Goal: Task Accomplishment & Management: Manage account settings

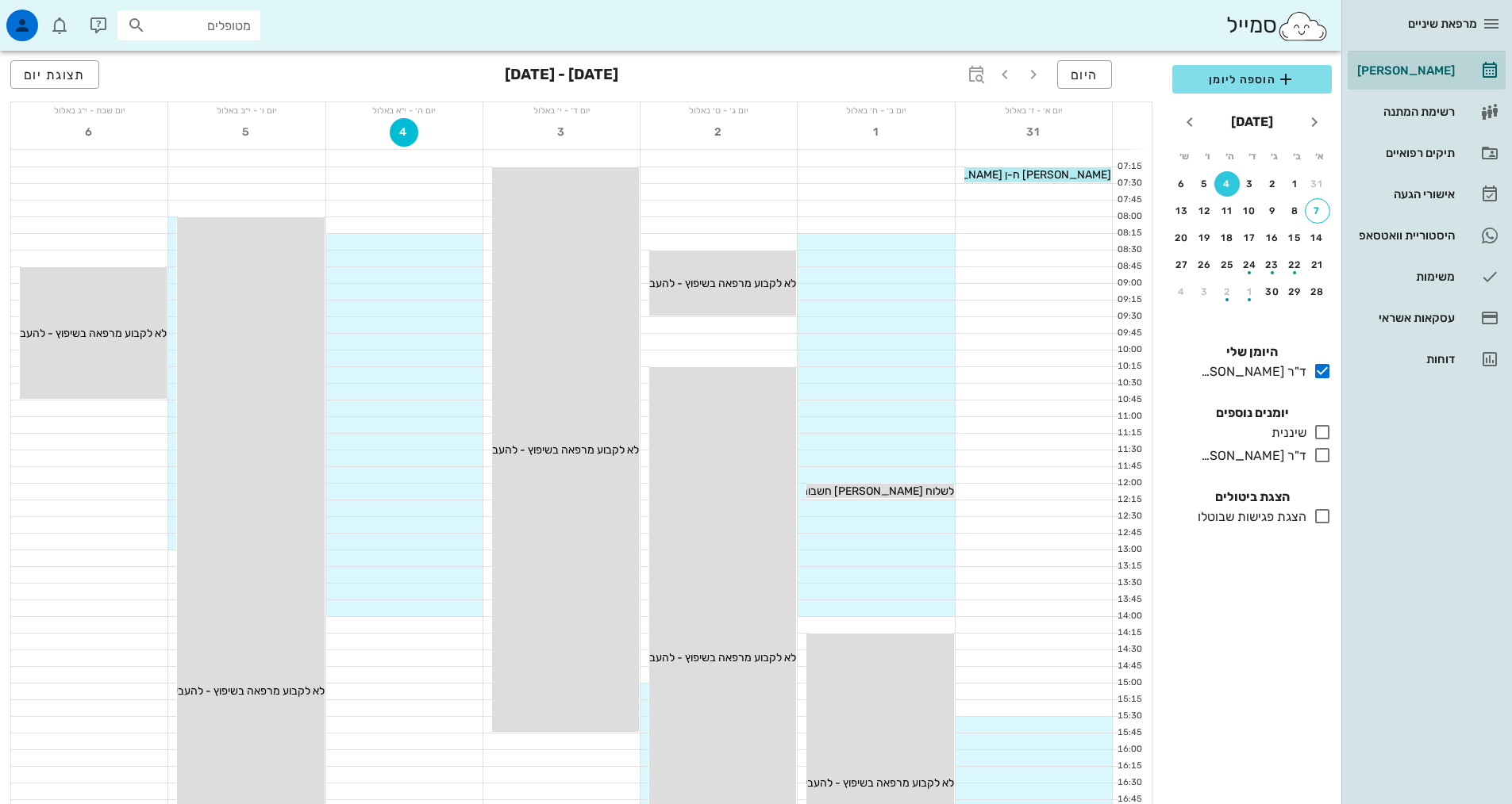
scroll to position [79, 0]
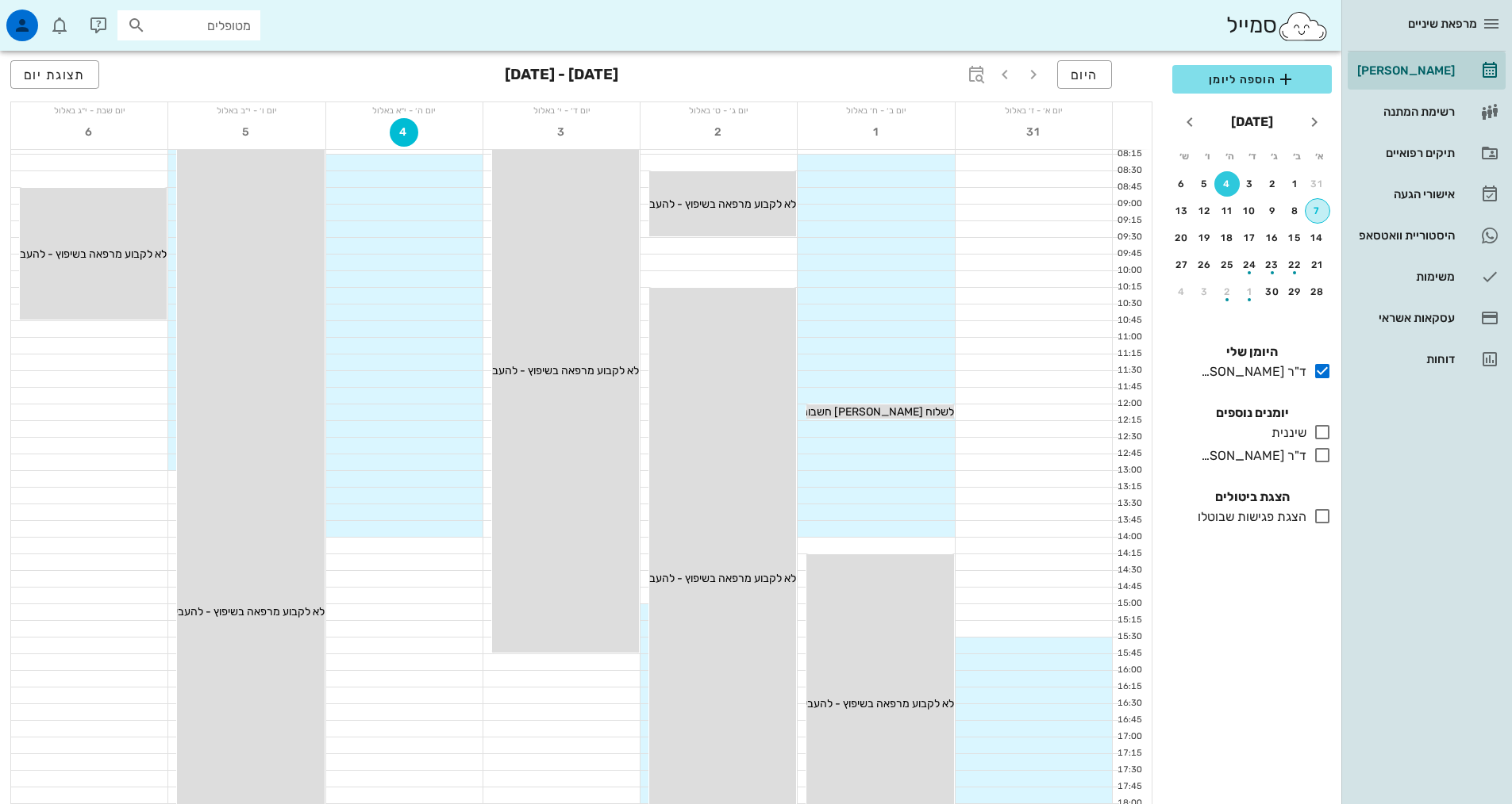
click at [1319, 209] on div "7" at bounding box center [1317, 210] width 24 height 11
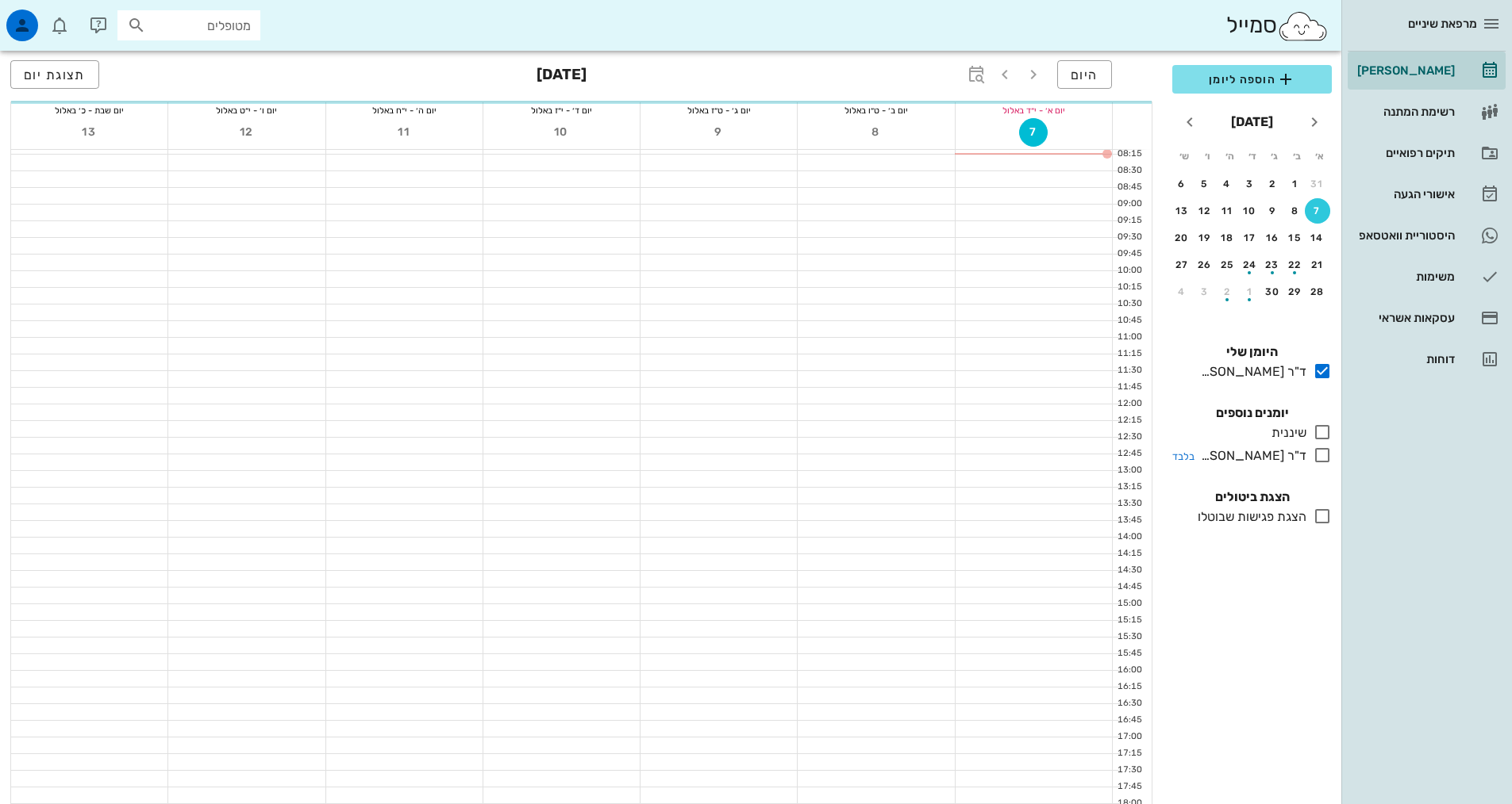
click at [1319, 452] on icon at bounding box center [1323, 455] width 19 height 19
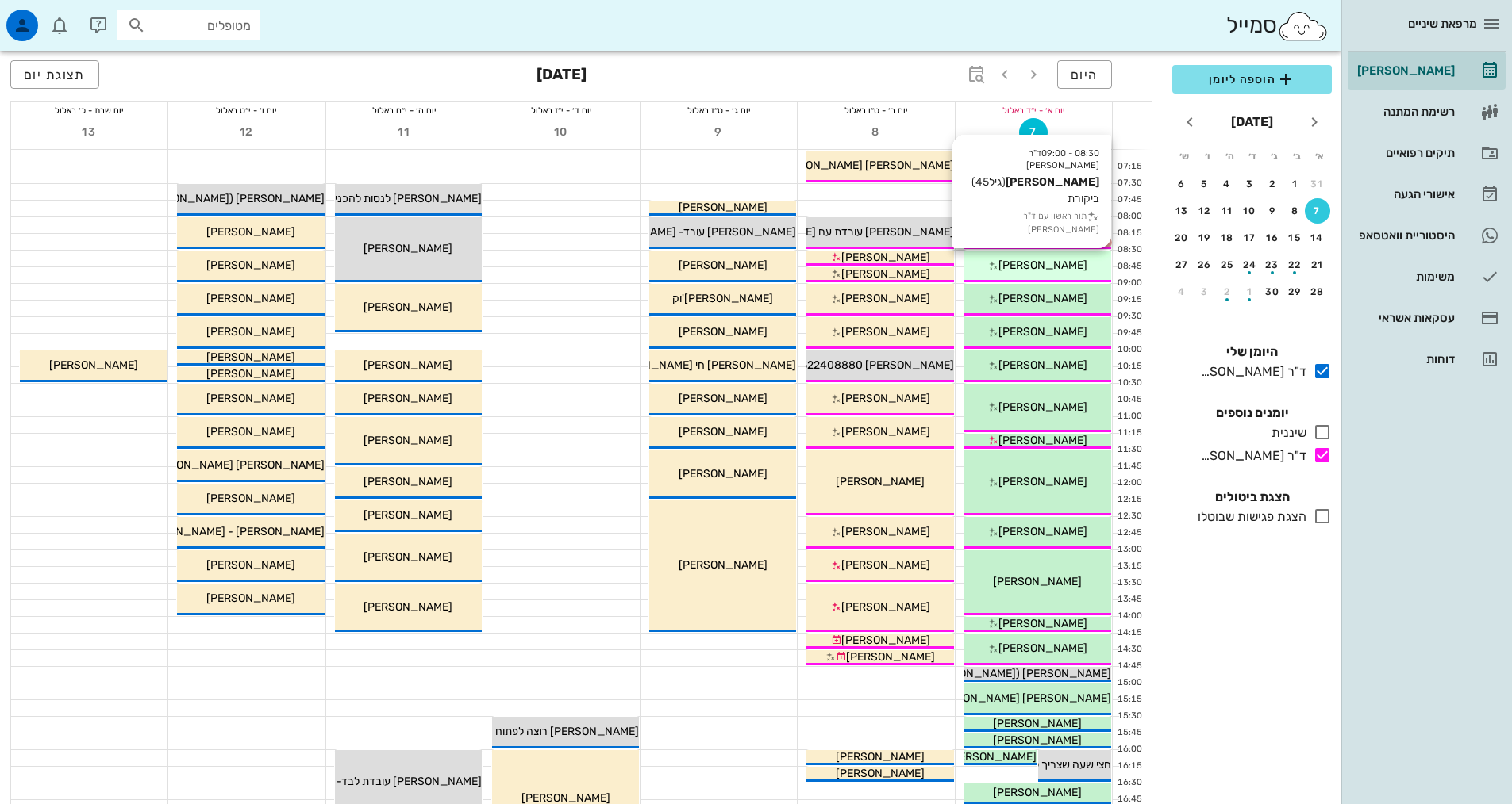
click at [1000, 276] on div "08:30 - 09:00 ד"ר אילנה אנגל יעל קידר (גיל 45 ) ביקורת תור ראשון עם ד"ר אילנה א…" at bounding box center [1037, 267] width 147 height 32
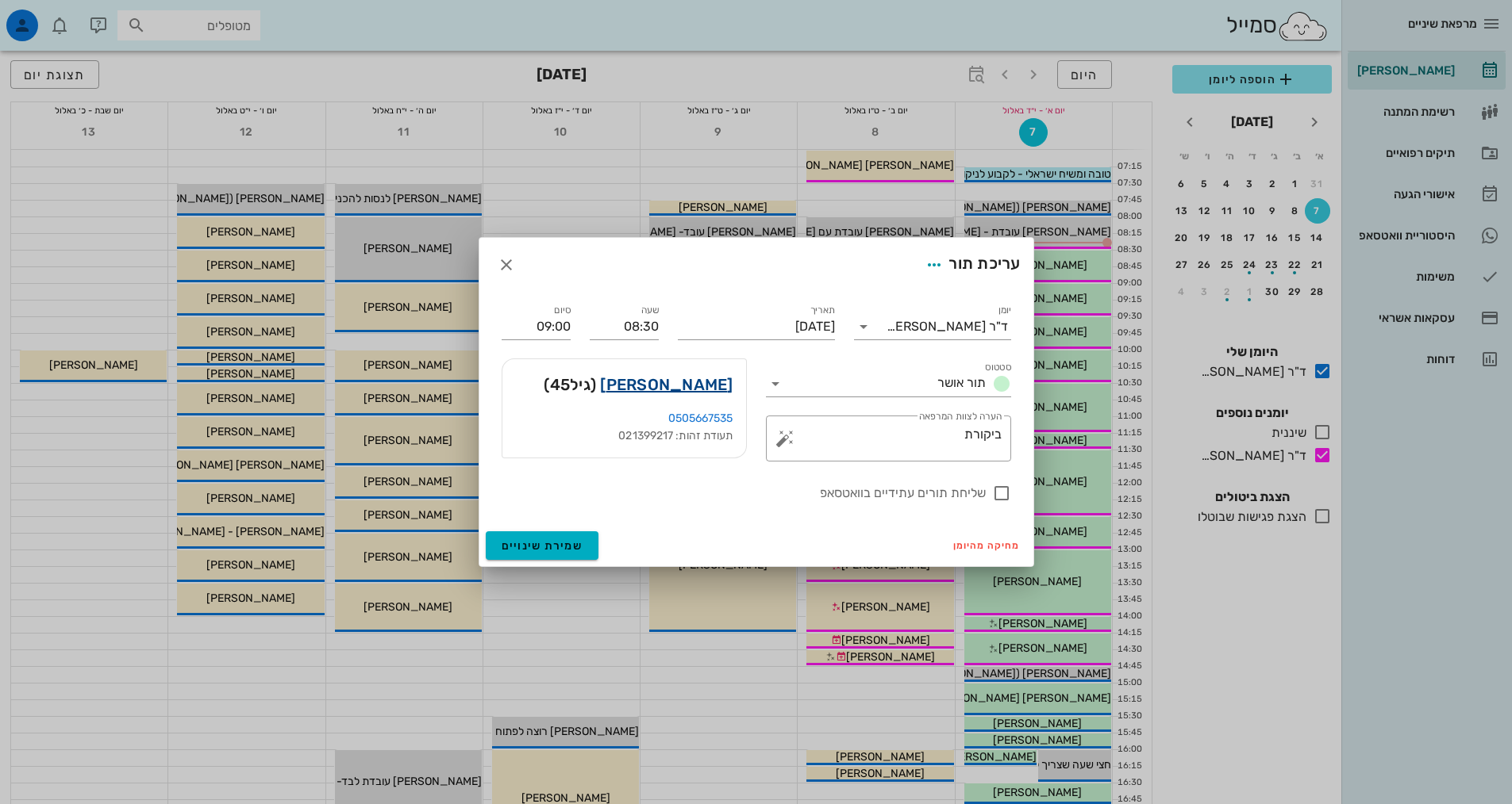
click at [692, 381] on link "יעל קידר" at bounding box center [666, 384] width 132 height 26
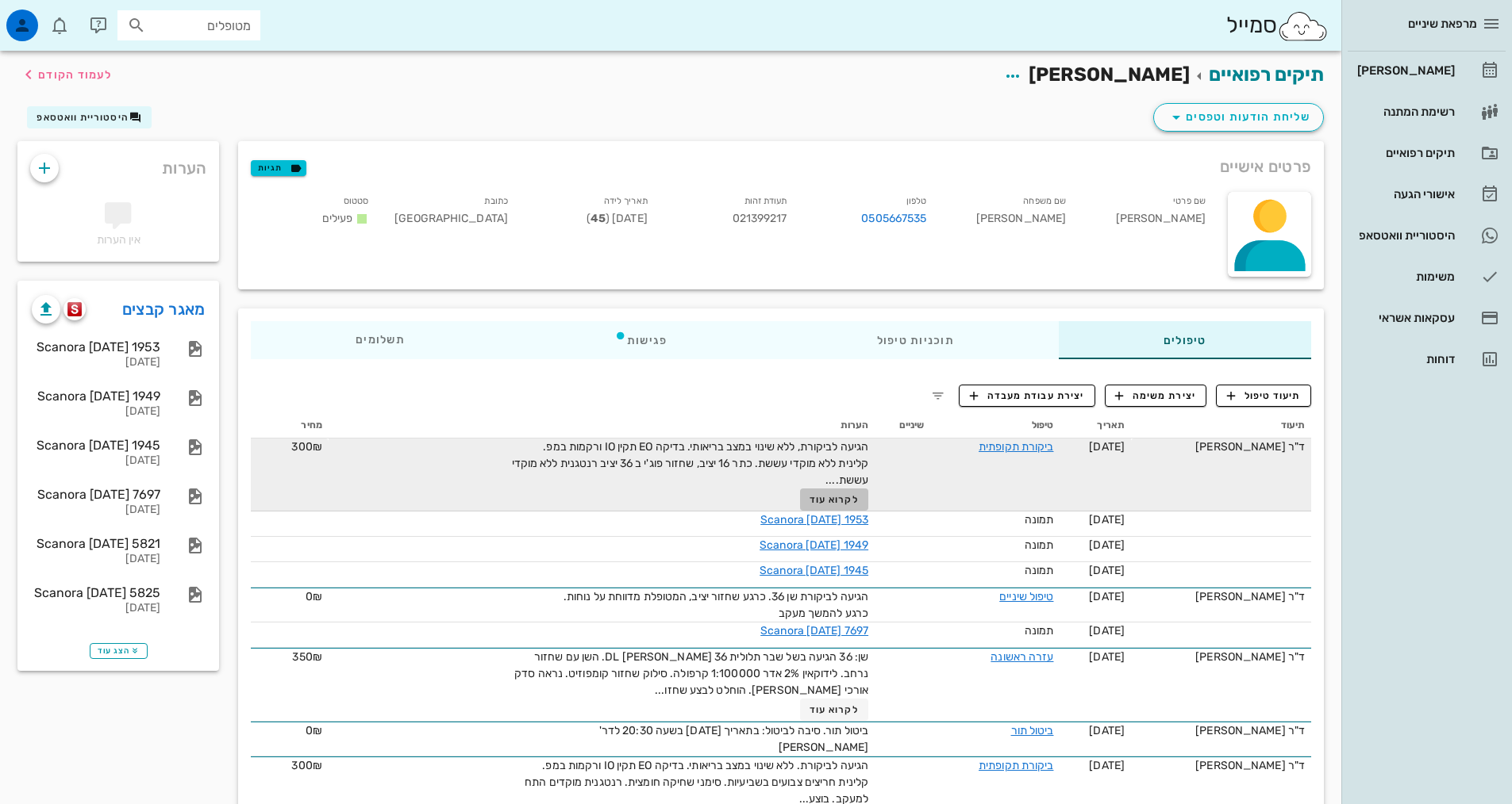
click at [812, 498] on button "לקרוא עוד" at bounding box center [834, 499] width 69 height 22
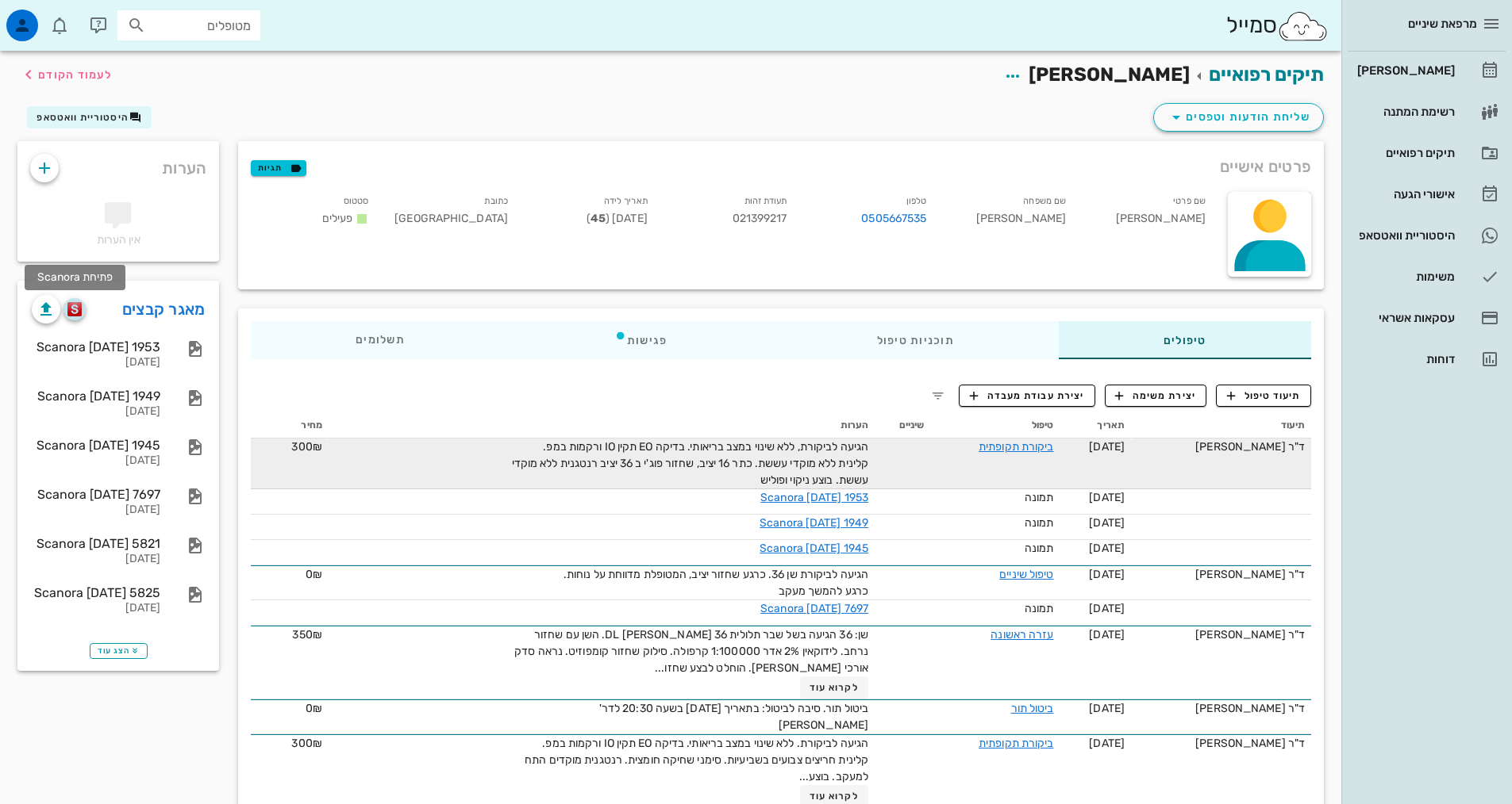
click at [77, 315] on img "button" at bounding box center [75, 309] width 15 height 14
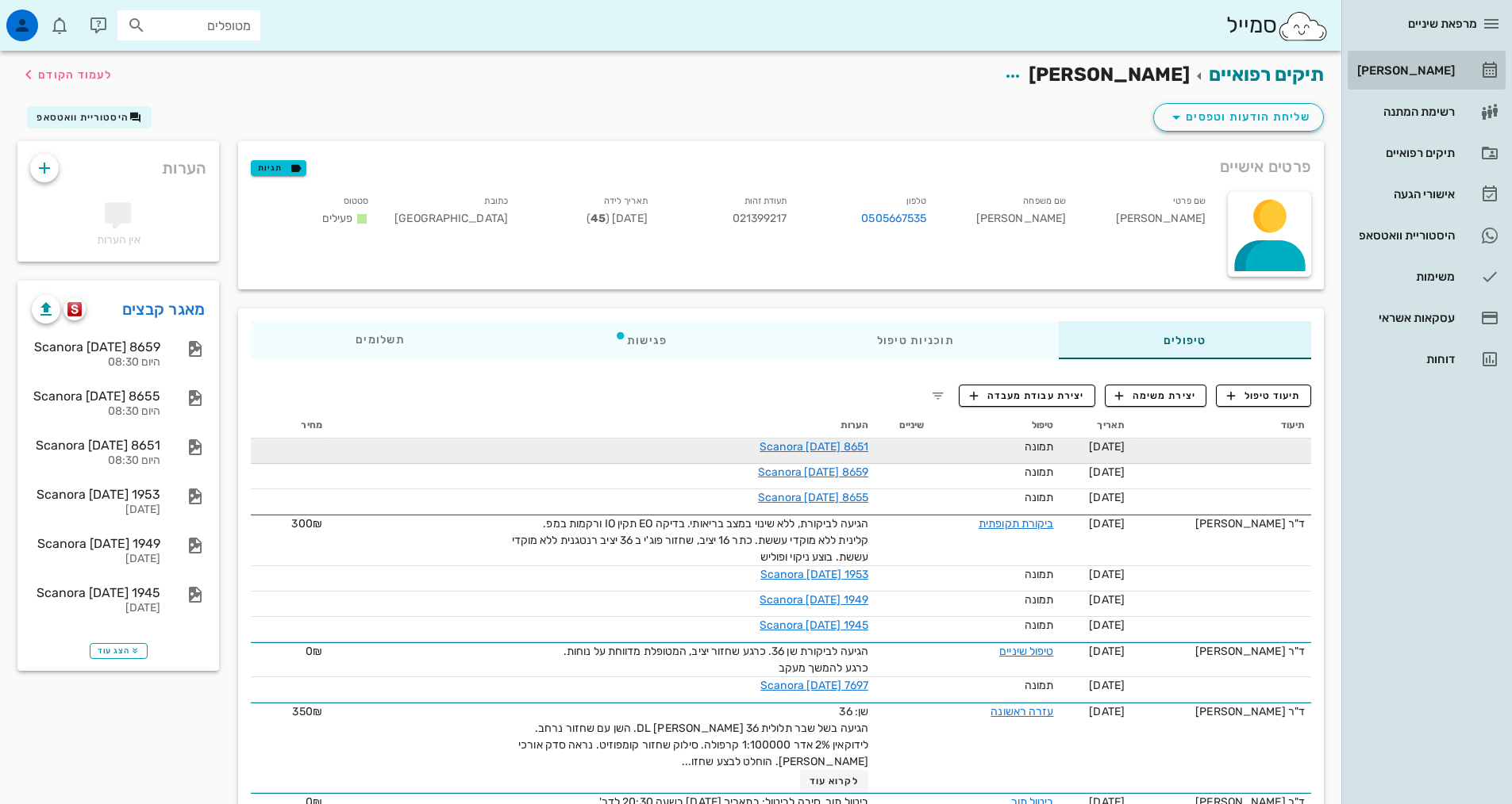
click at [1392, 78] on div "[PERSON_NAME]" at bounding box center [1405, 70] width 100 height 26
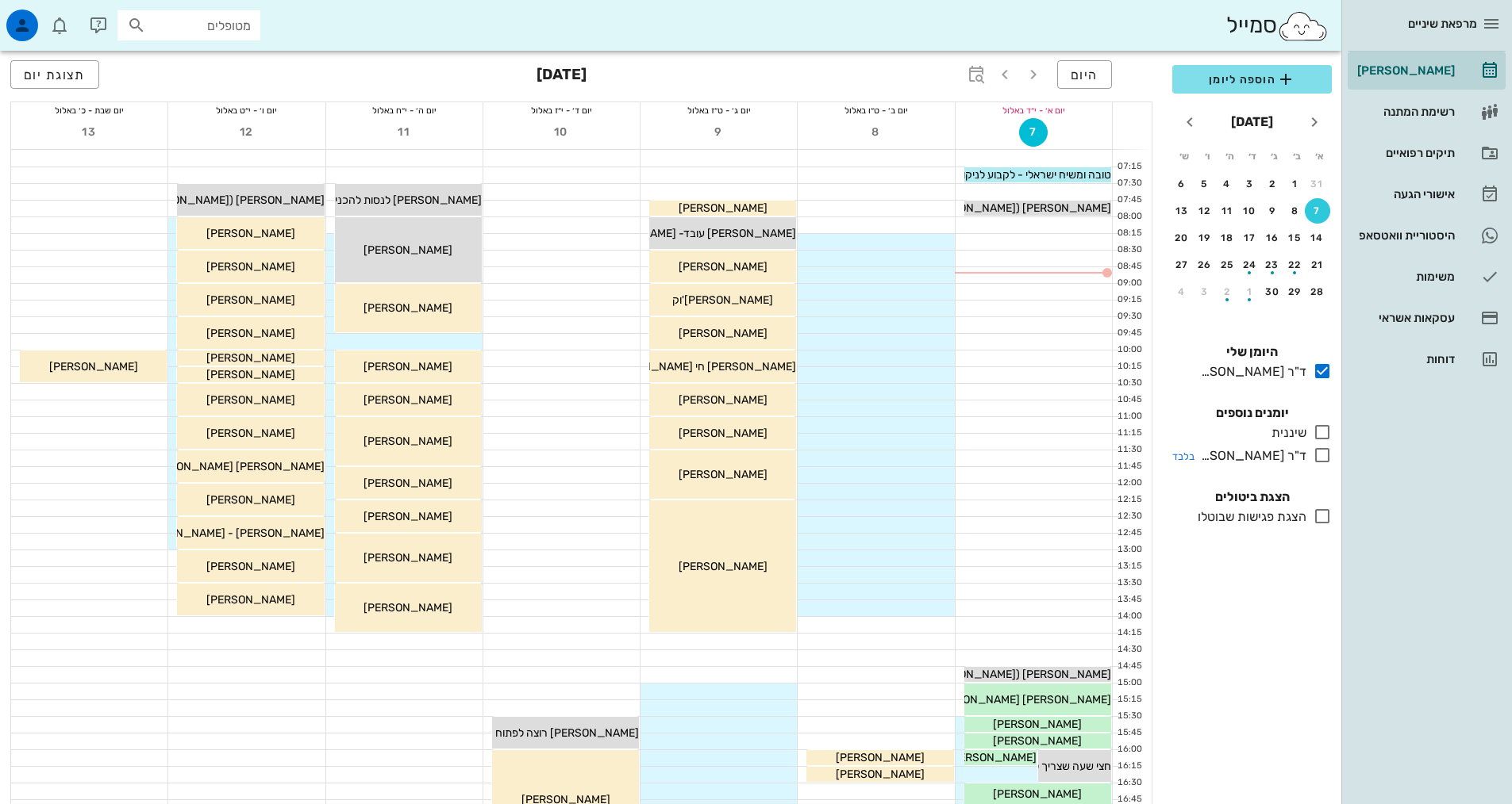
click at [1320, 458] on icon at bounding box center [1323, 455] width 19 height 19
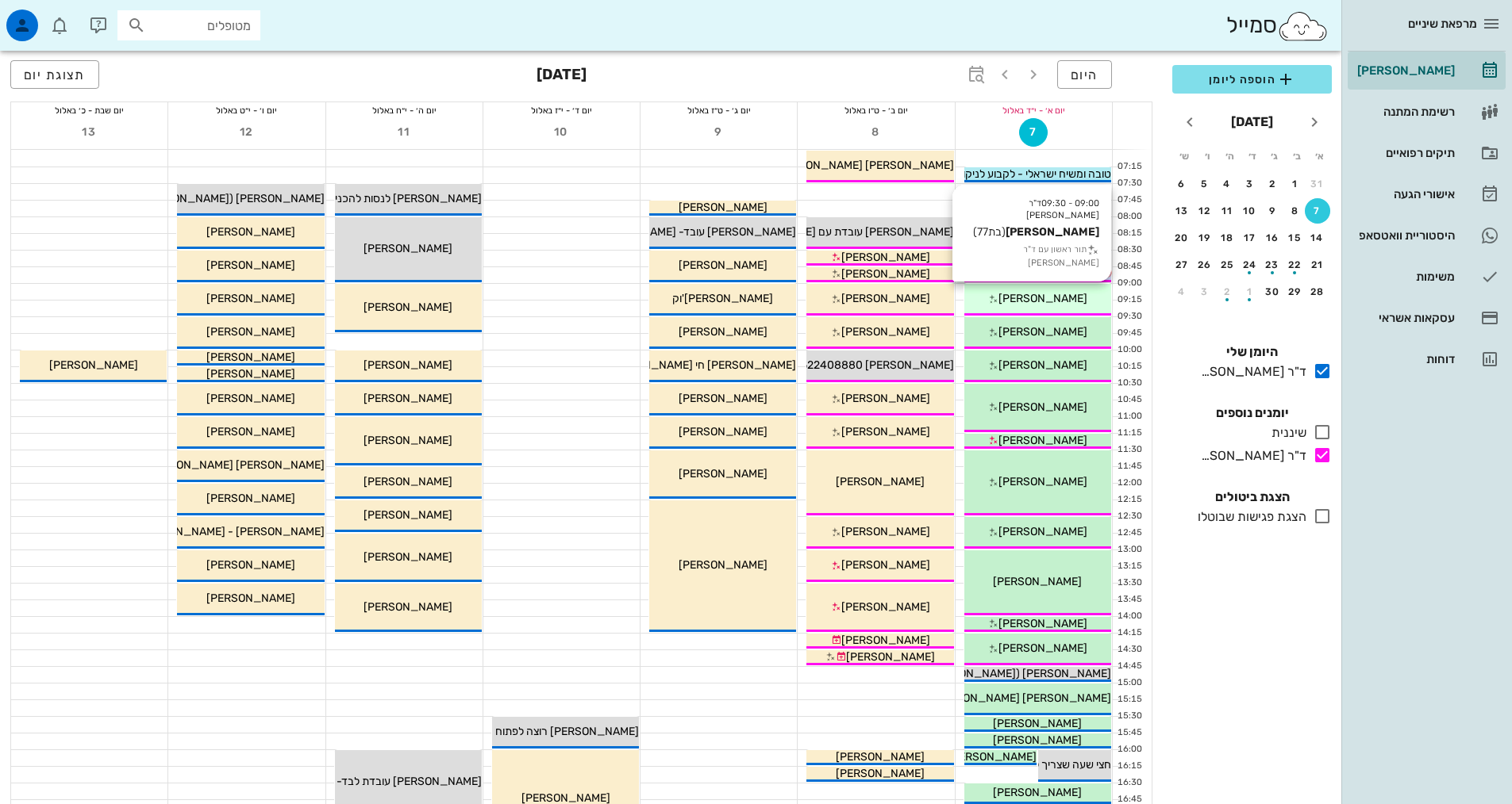
click at [1059, 291] on div "[PERSON_NAME]" at bounding box center [1037, 299] width 147 height 17
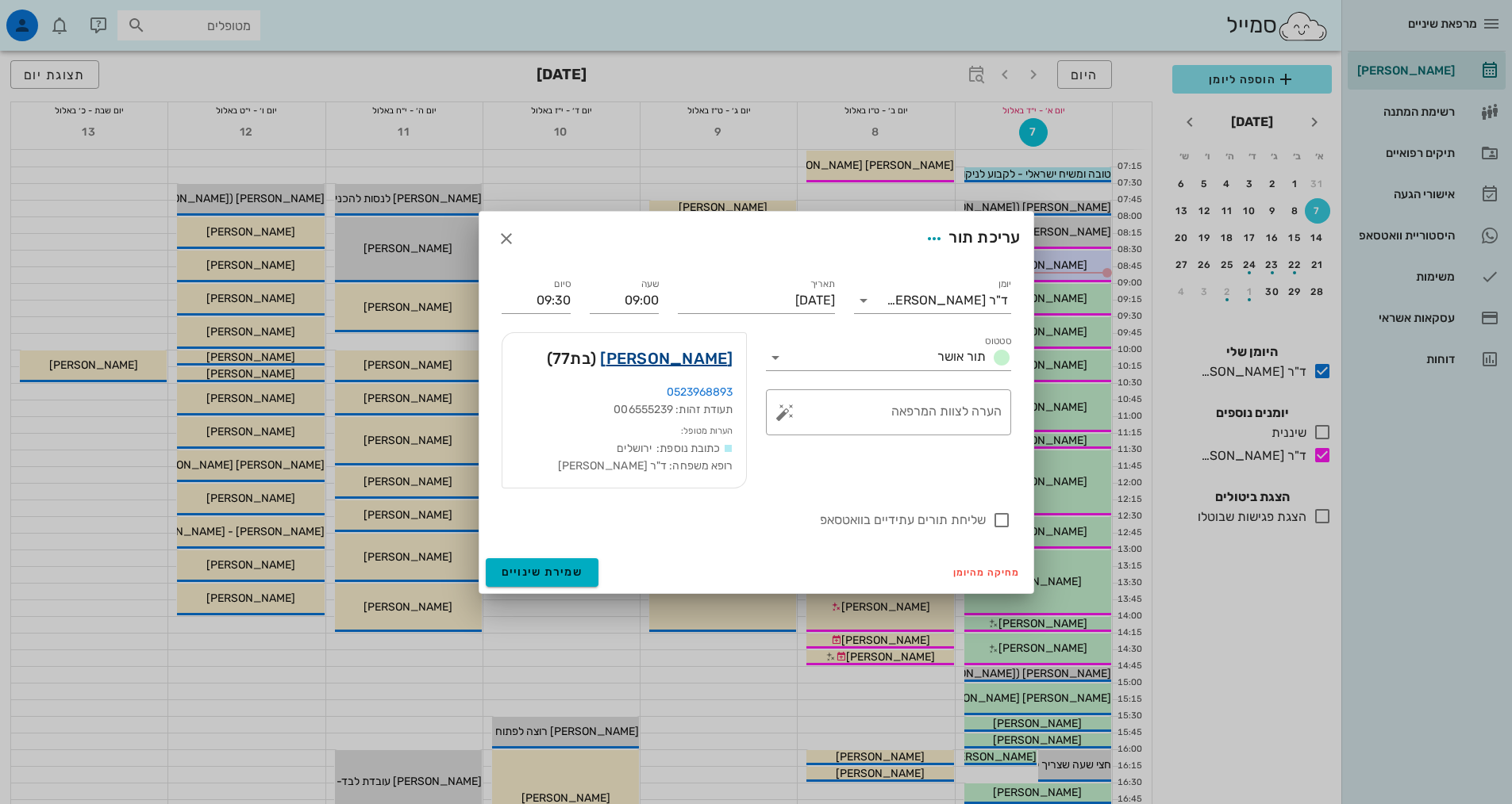
click at [702, 358] on link "נורית בזל" at bounding box center [666, 358] width 132 height 26
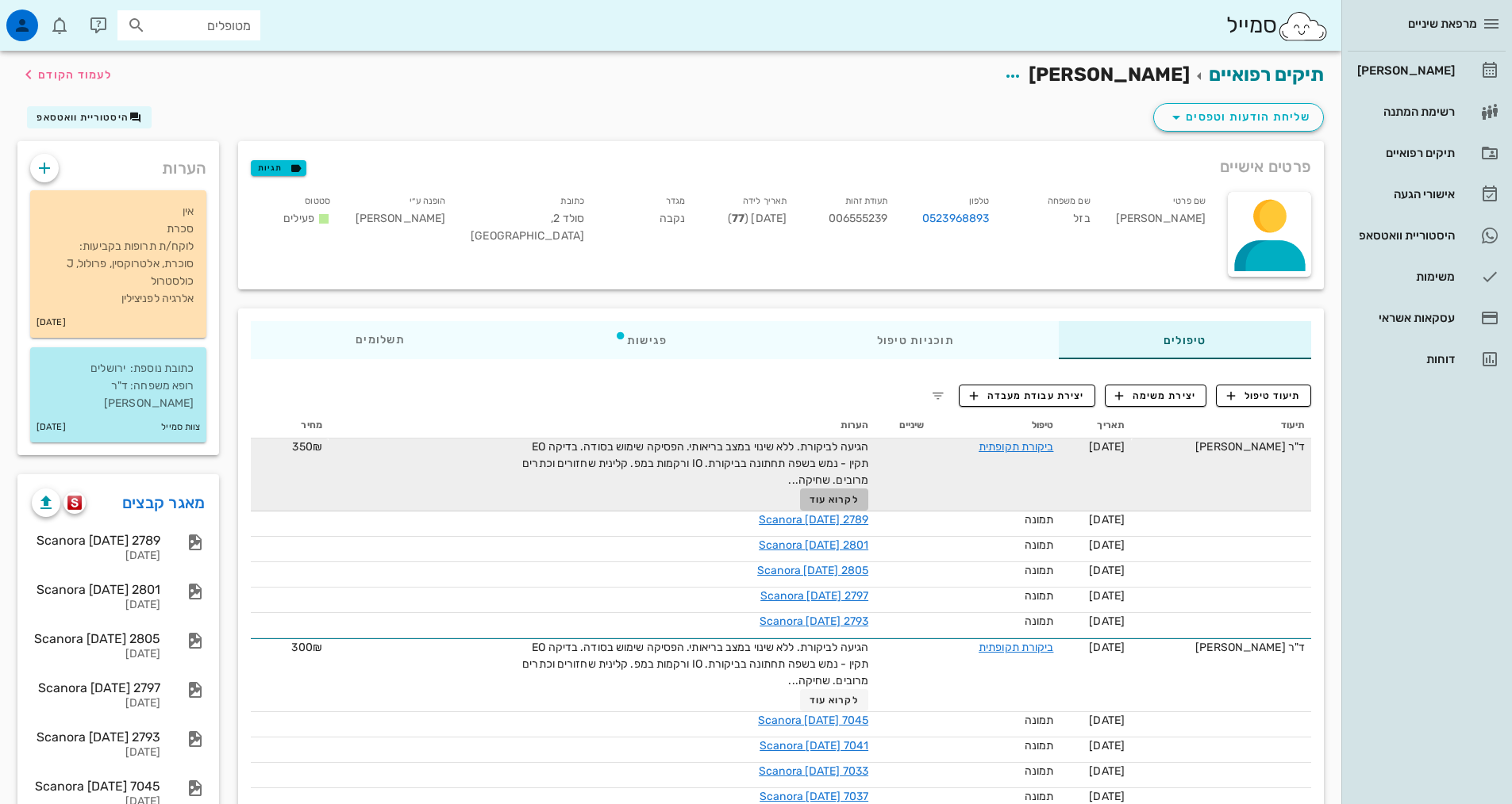
click at [835, 496] on span "לקרוא עוד" at bounding box center [834, 499] width 49 height 11
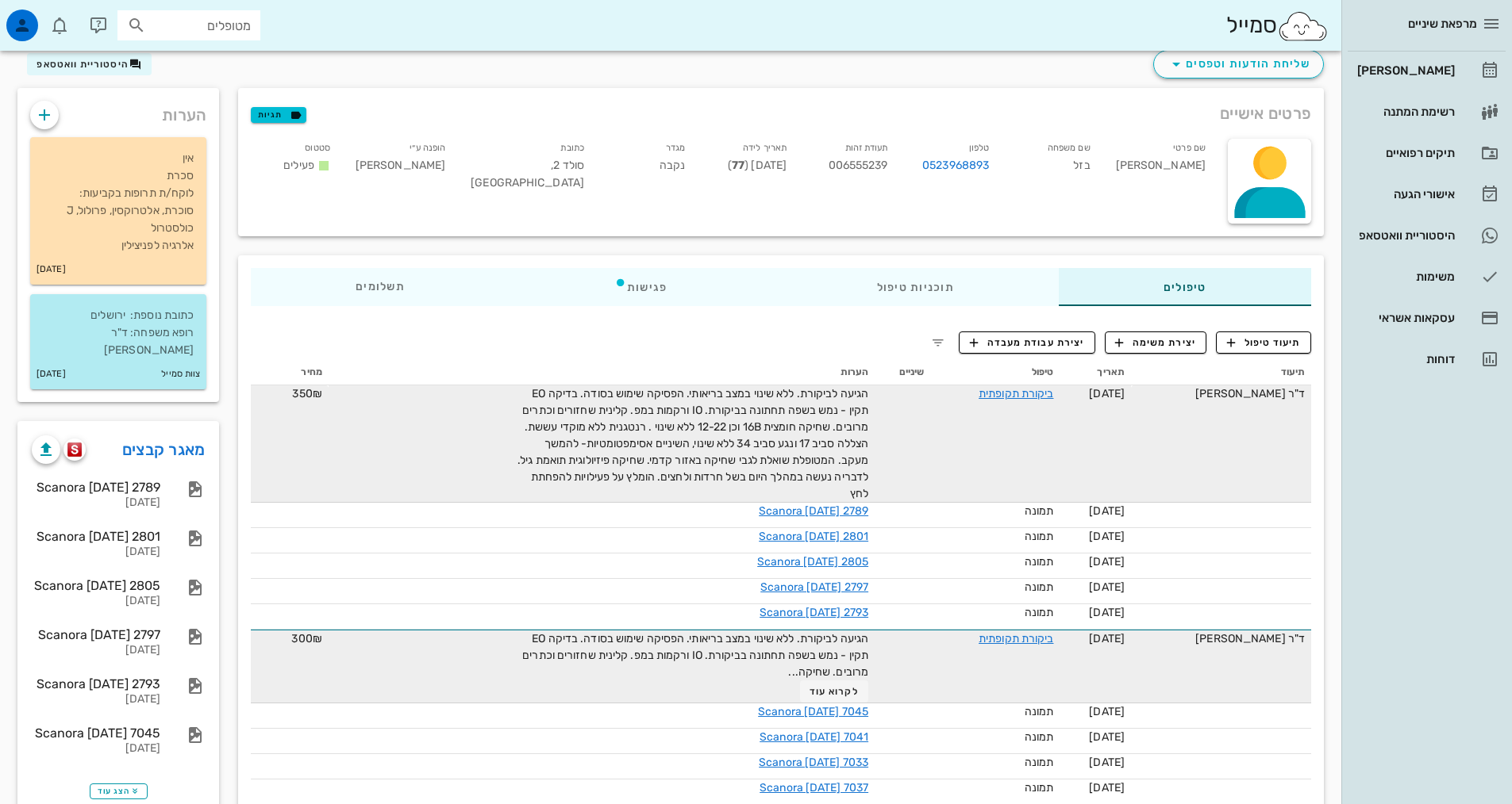
scroll to position [79, 0]
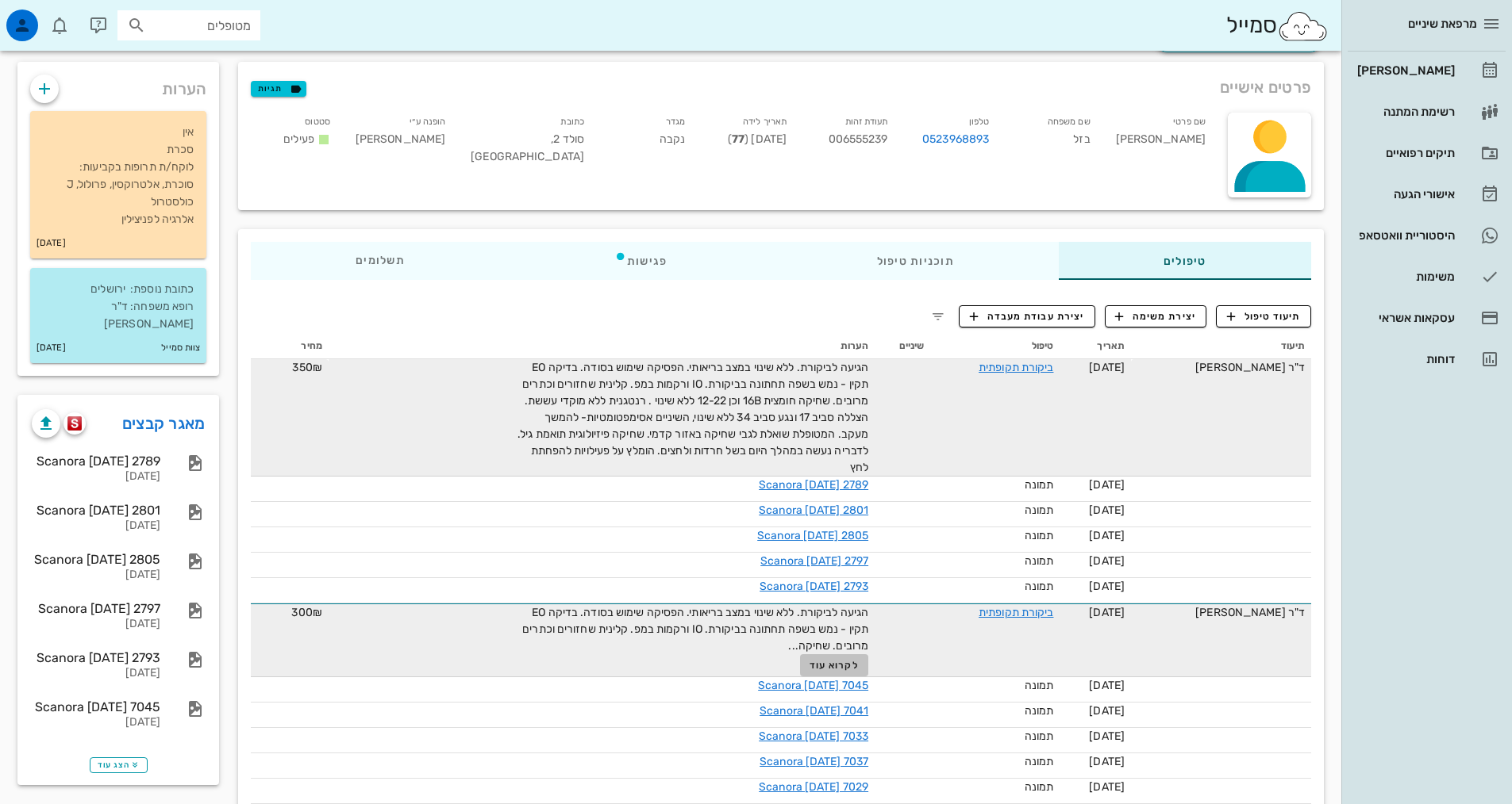
click at [821, 668] on span "לקרוא עוד" at bounding box center [834, 665] width 49 height 11
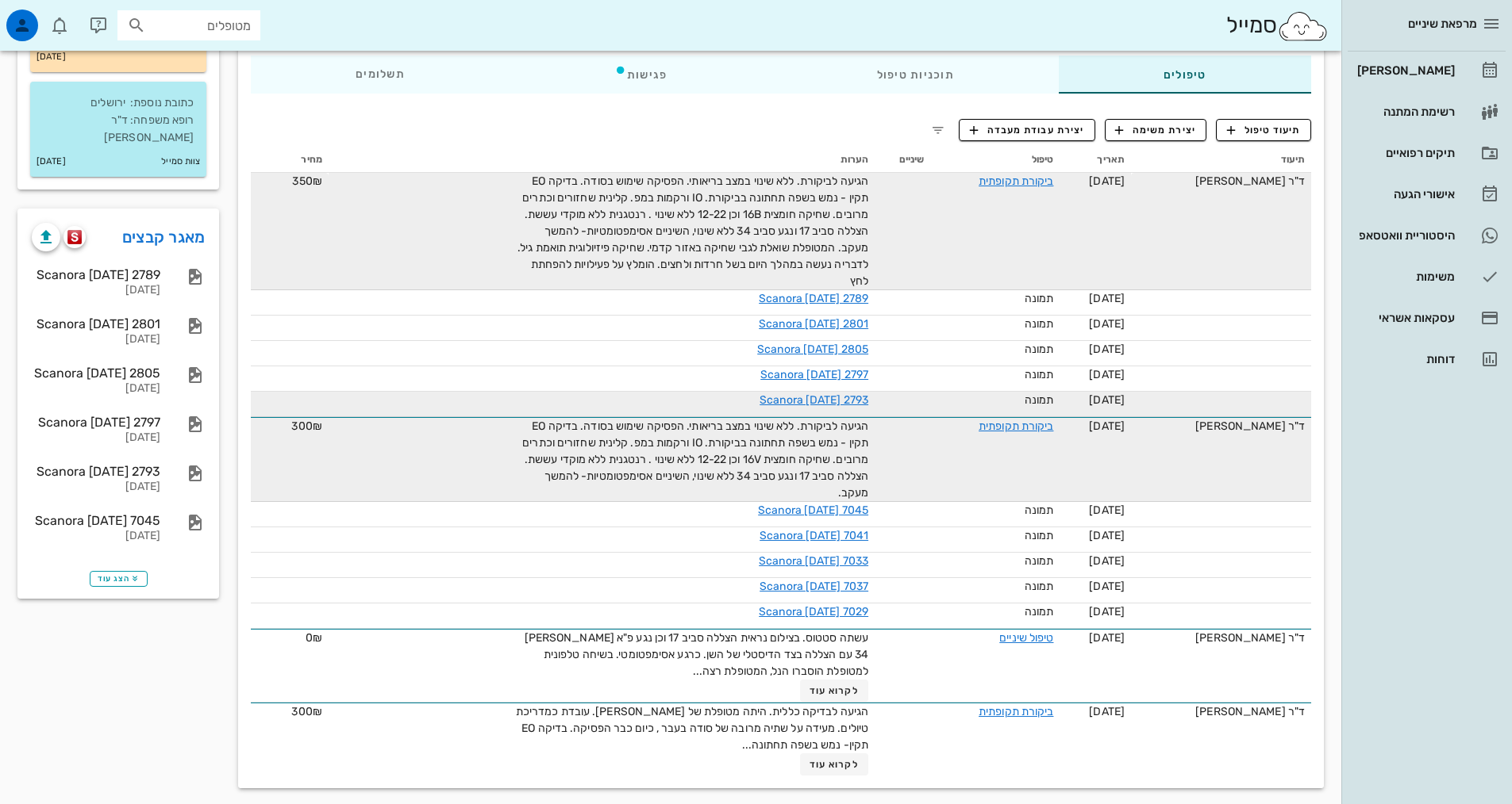
scroll to position [276, 0]
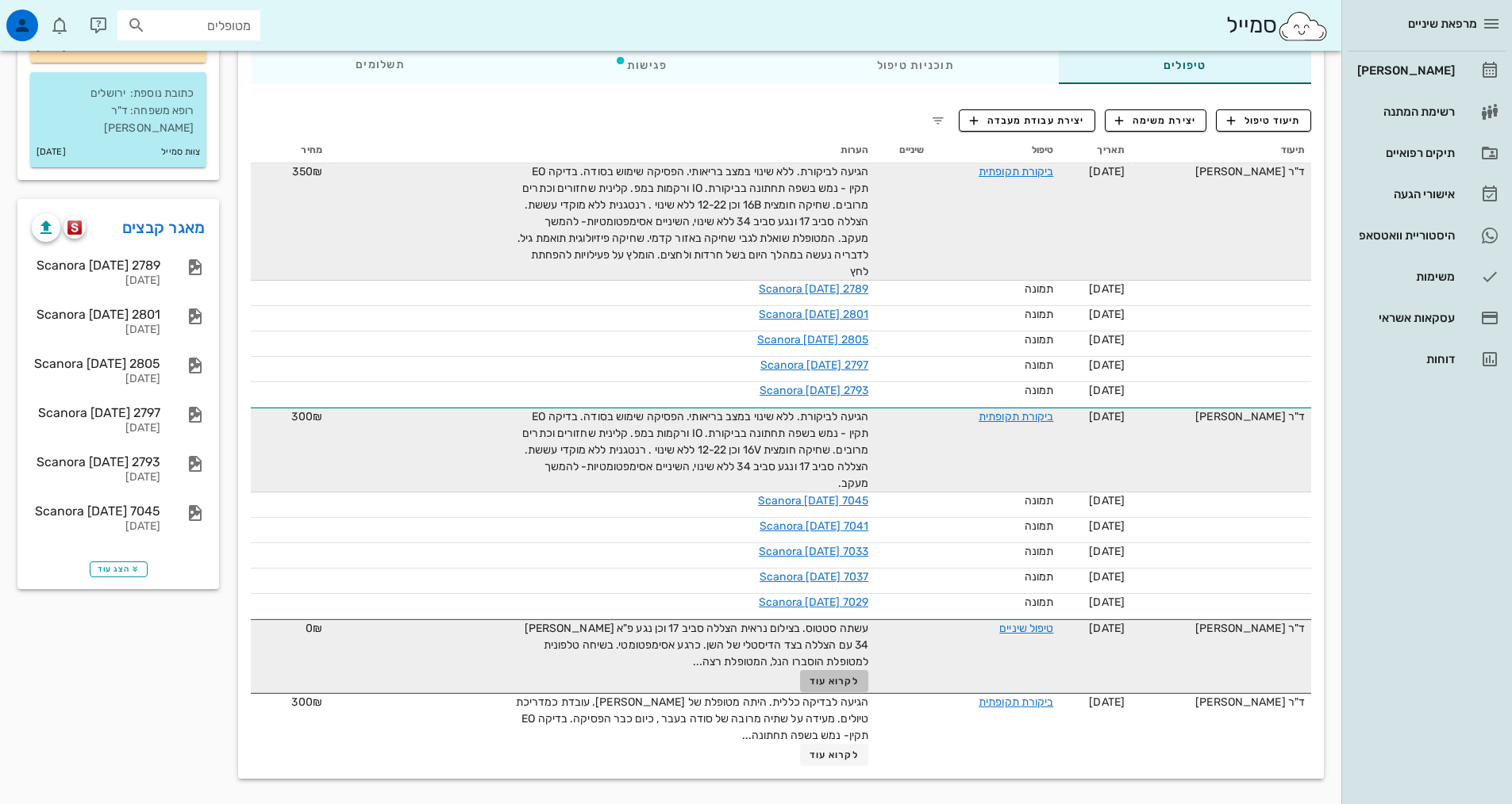
click at [843, 673] on button "לקרוא עוד" at bounding box center [834, 681] width 69 height 22
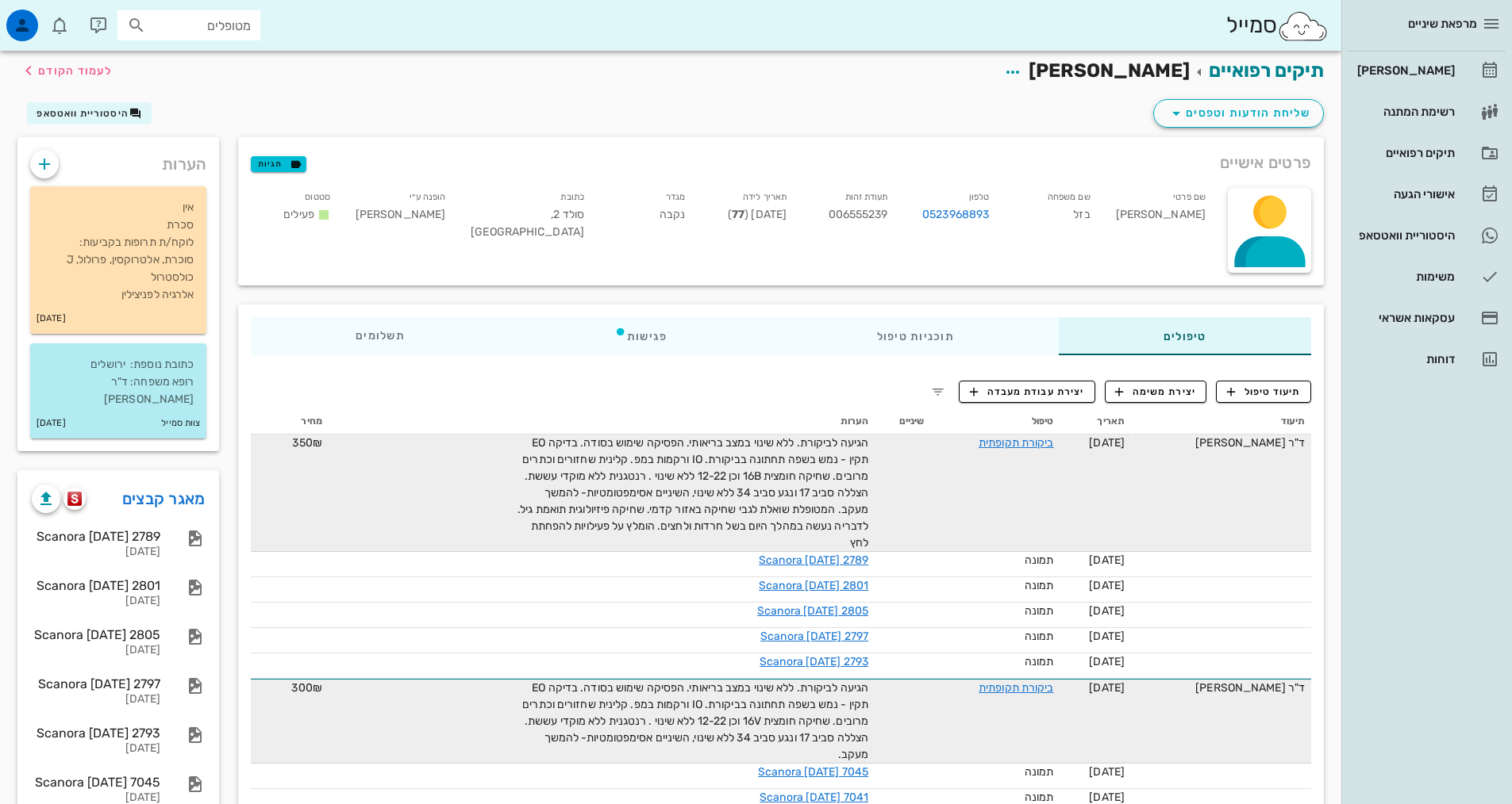
scroll to position [0, 0]
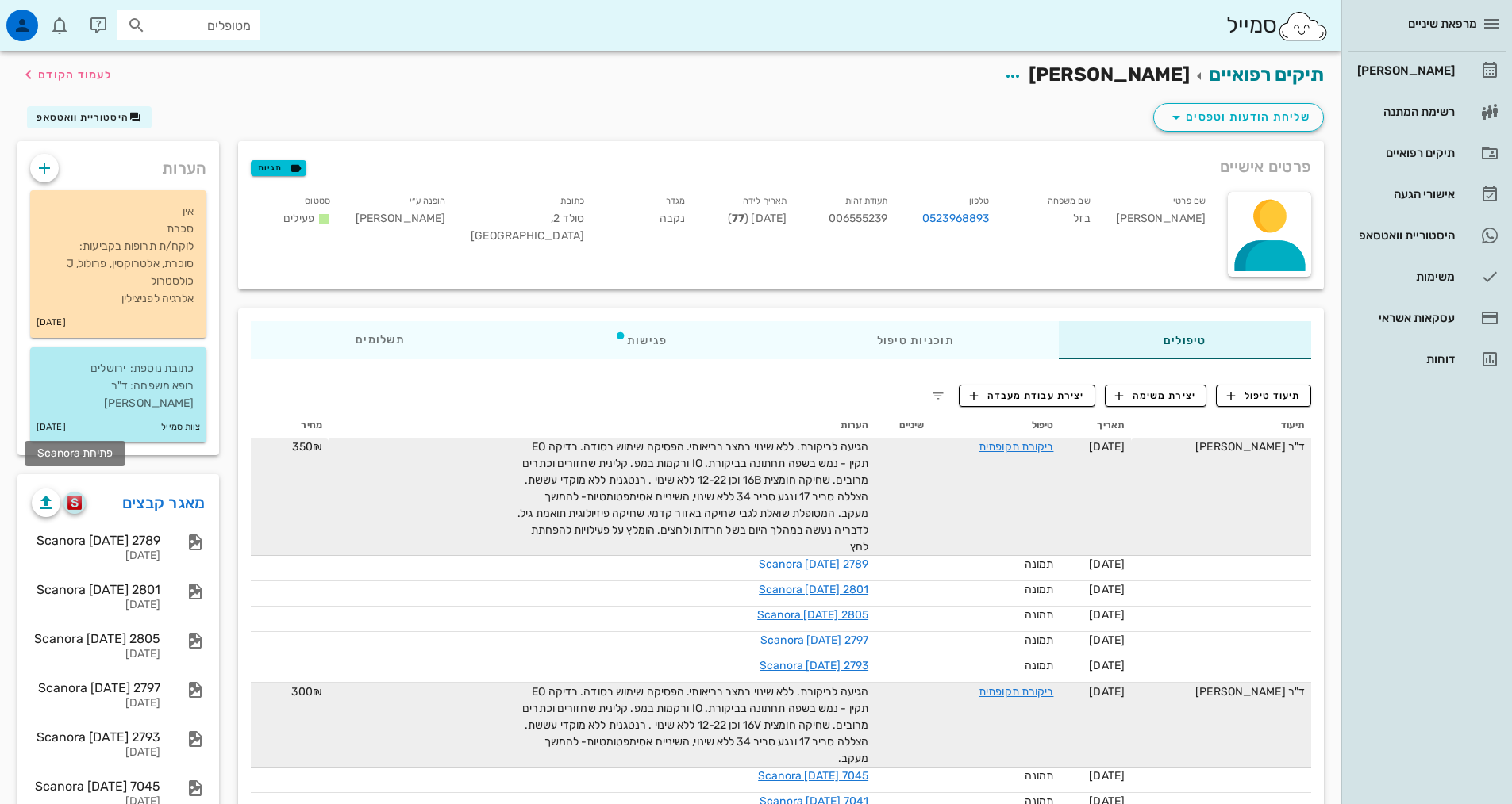
click at [77, 496] on img "button" at bounding box center [75, 503] width 15 height 14
click at [70, 493] on button "button" at bounding box center [74, 502] width 22 height 22
click at [74, 496] on img "button" at bounding box center [75, 503] width 15 height 14
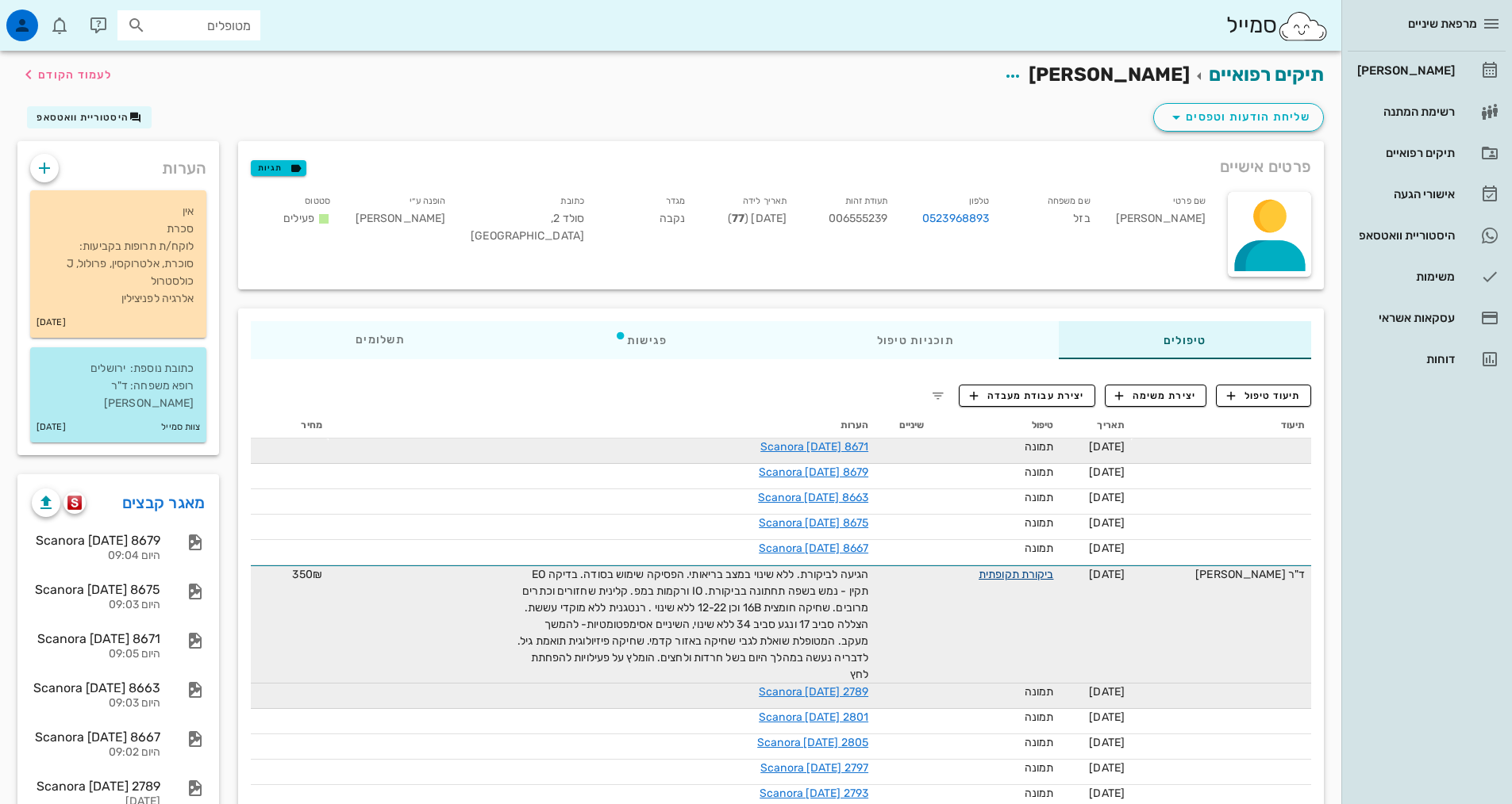
click at [1003, 577] on link "ביקורת תקופתית" at bounding box center [1016, 574] width 75 height 13
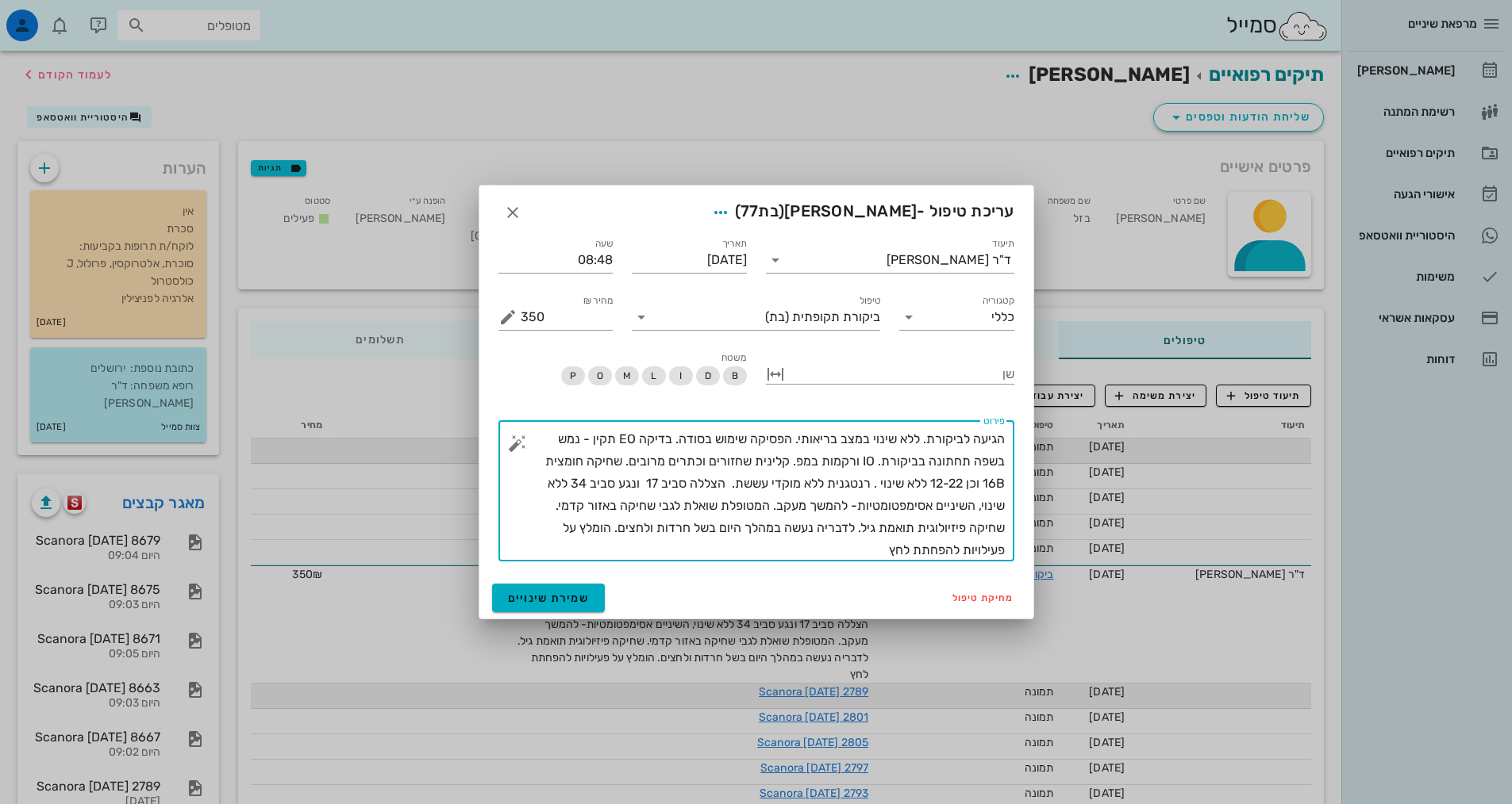
drag, startPoint x: 886, startPoint y: 559, endPoint x: 1033, endPoint y: 405, distance: 212.9
click at [1033, 405] on div "תיעוד ד"ר אילנה אנגל תאריך 10-03-2025 שעה 08:48 קטגוריה כללי טיפול ביקורת תקופת…" at bounding box center [756, 402] width 554 height 352
click at [519, 208] on icon "button" at bounding box center [513, 213] width 19 height 19
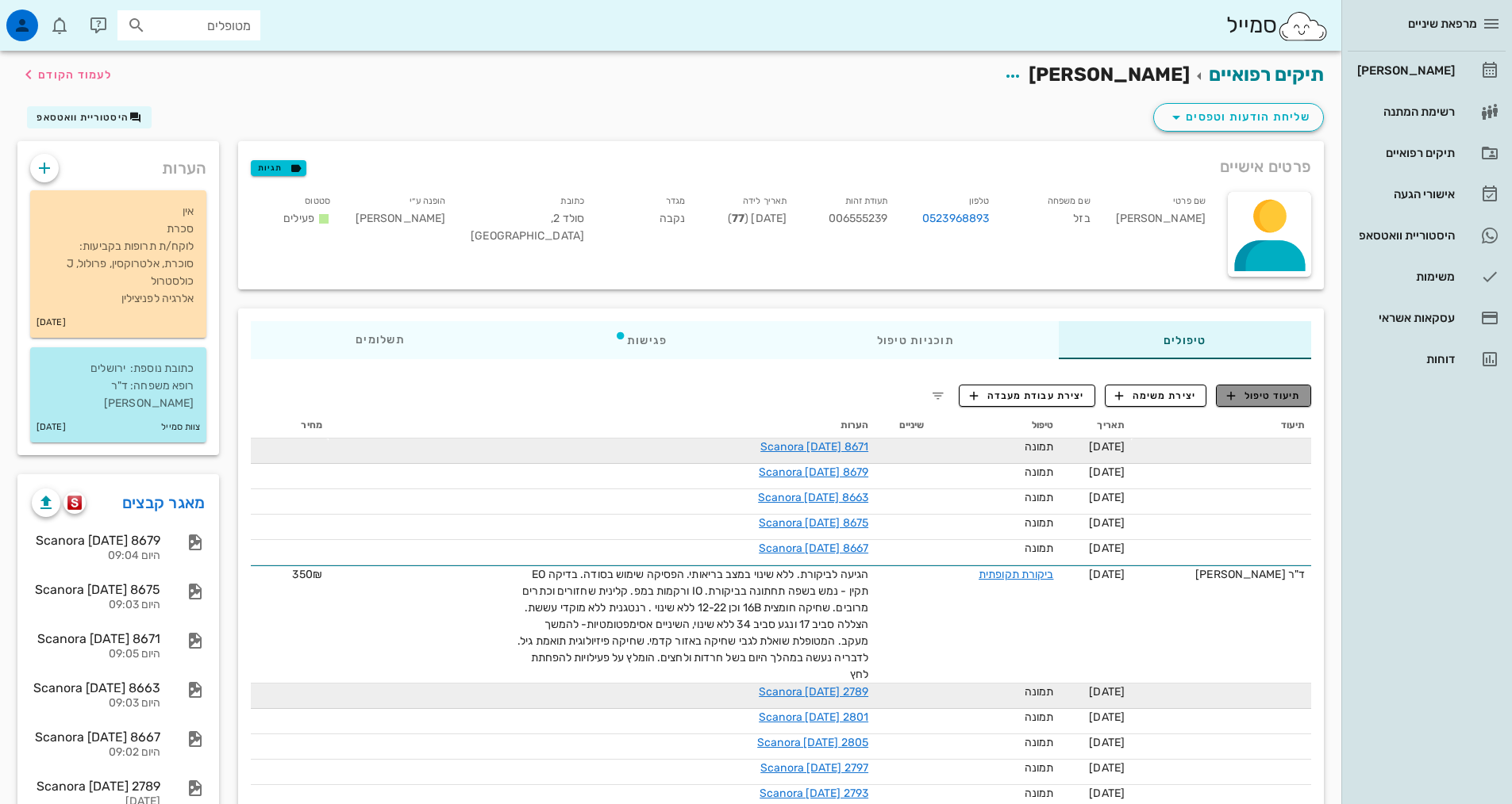
click at [1243, 395] on span "תיעוד טיפול" at bounding box center [1264, 395] width 74 height 14
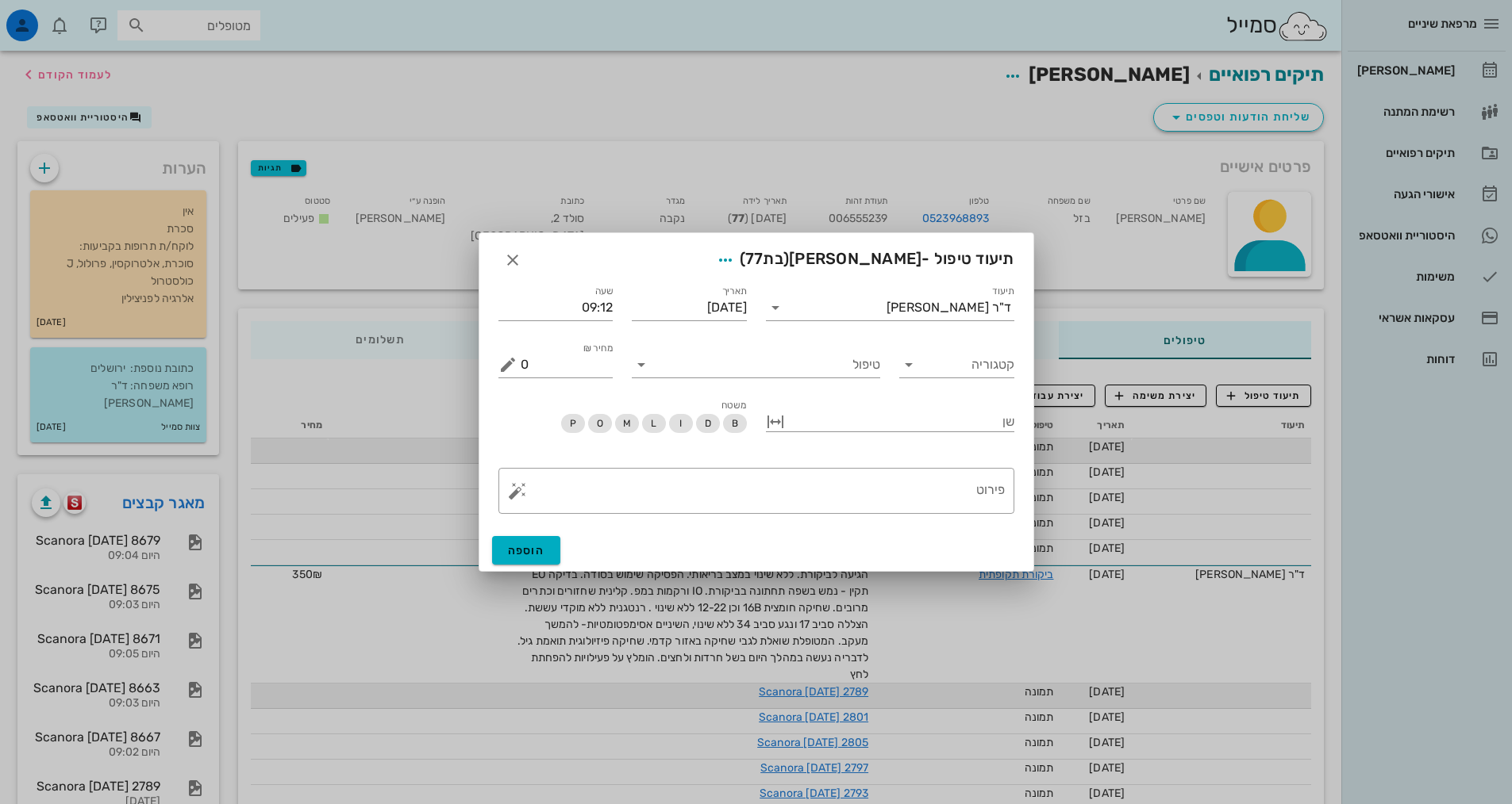
click at [900, 322] on div "תיעוד ד"ר אלדד אירני" at bounding box center [890, 301] width 268 height 57
click at [886, 315] on input "תיעוד" at bounding box center [837, 307] width 99 height 26
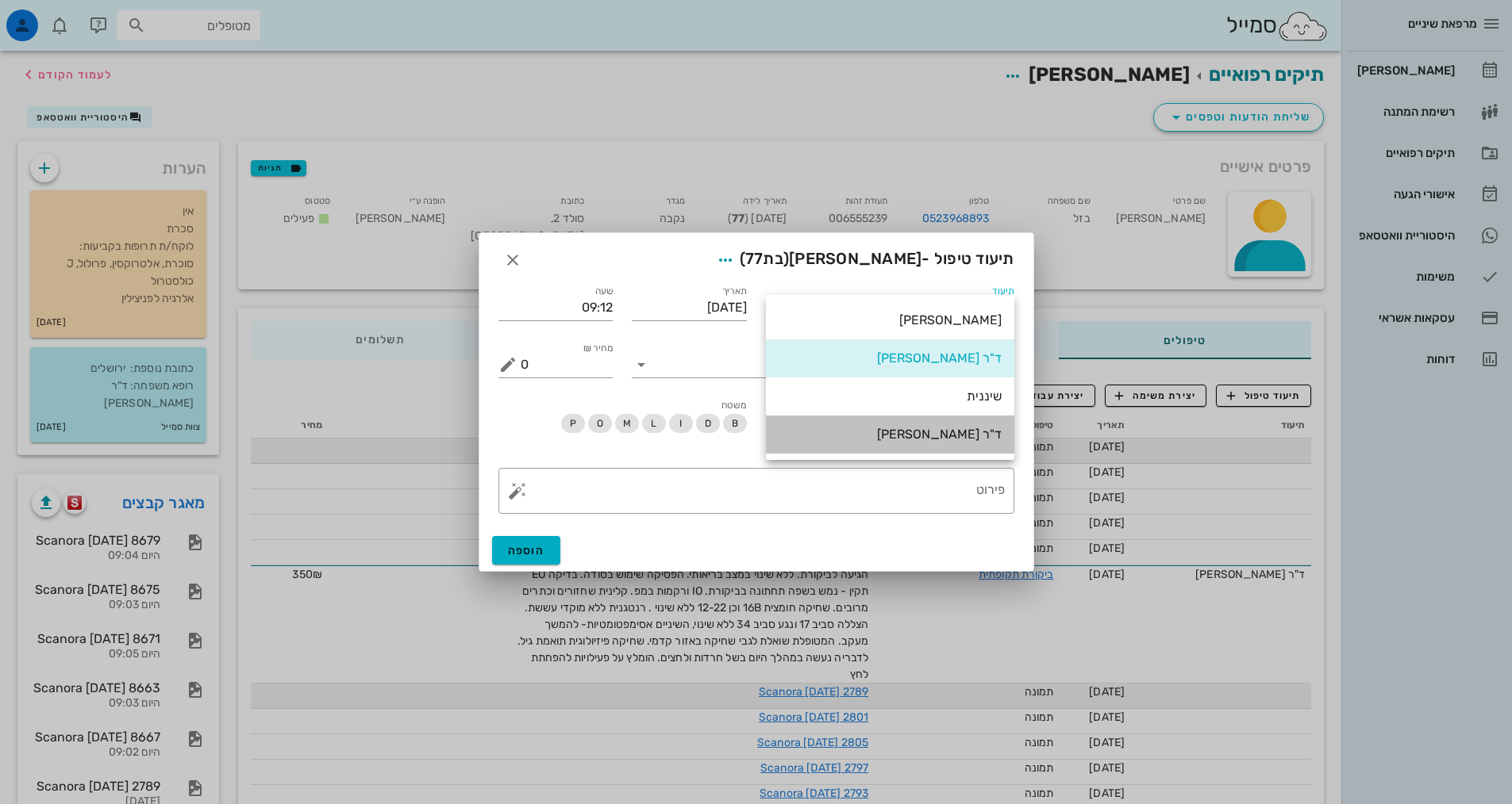
click at [910, 425] on div "ד"ר [PERSON_NAME]" at bounding box center [890, 434] width 223 height 34
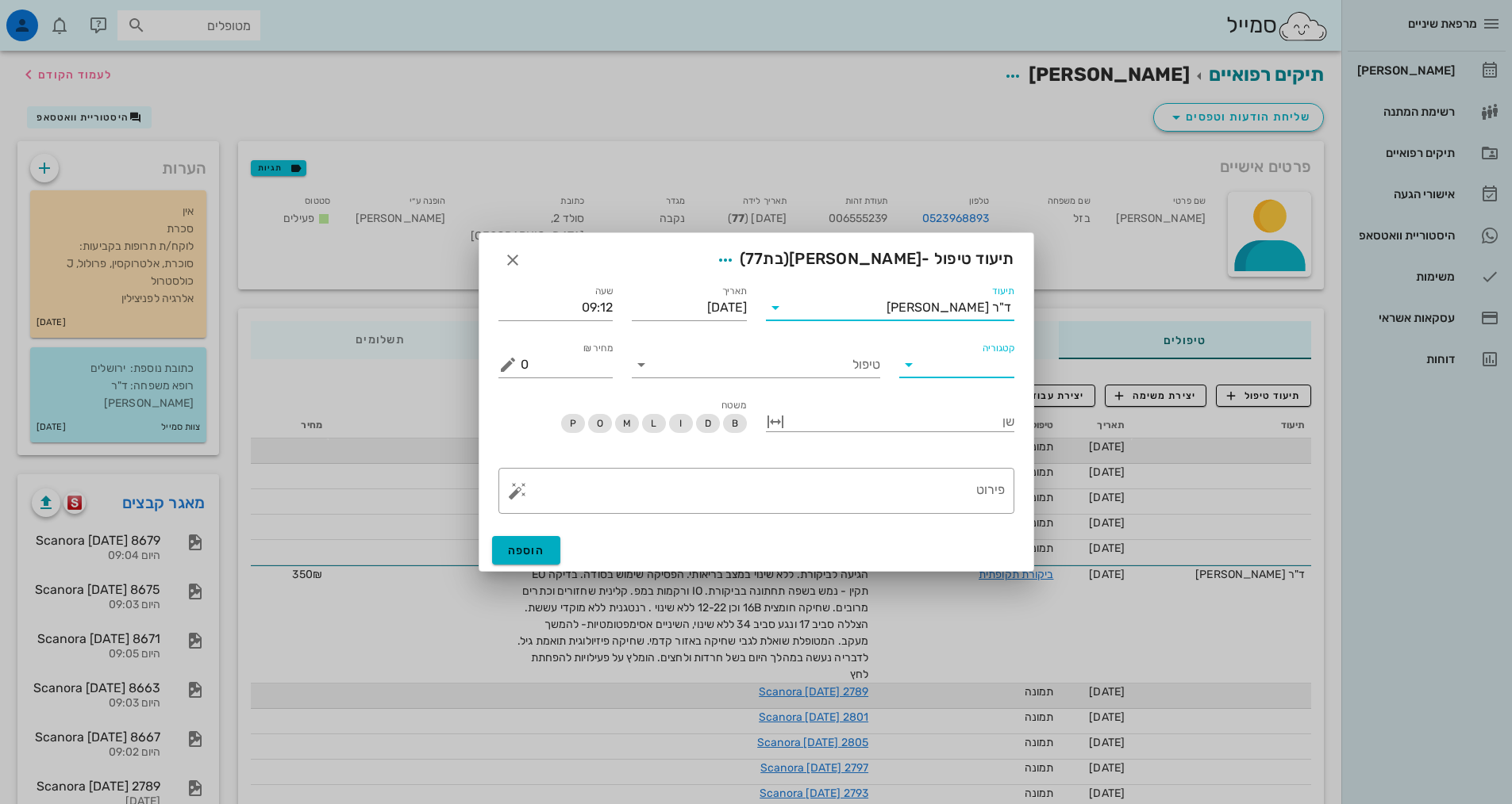
click at [930, 363] on input "קטגוריה" at bounding box center [969, 365] width 90 height 26
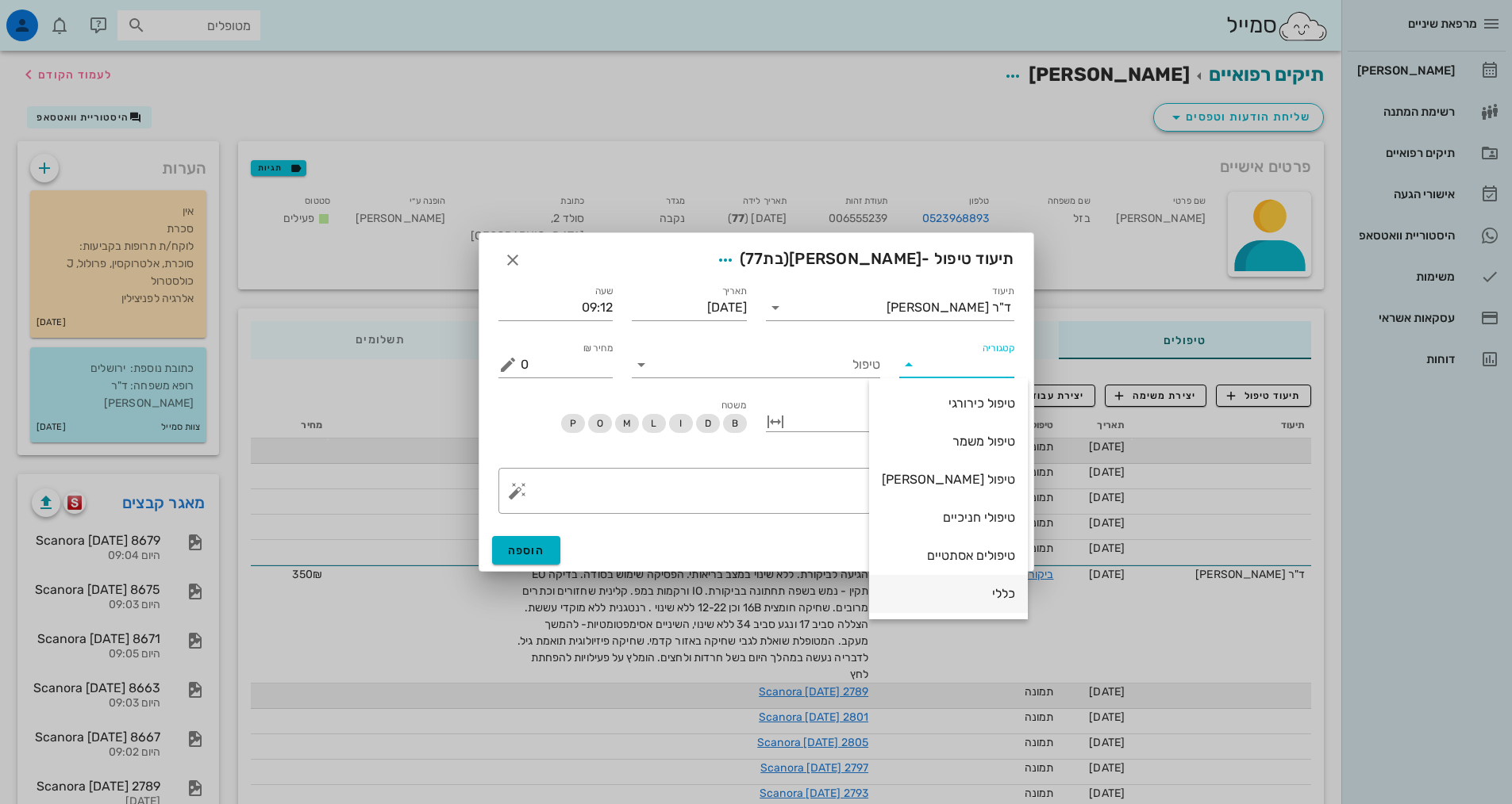
drag, startPoint x: 948, startPoint y: 609, endPoint x: 676, endPoint y: 413, distance: 335.3
click at [946, 604] on div "כללי" at bounding box center [948, 594] width 133 height 34
type input "כללי"
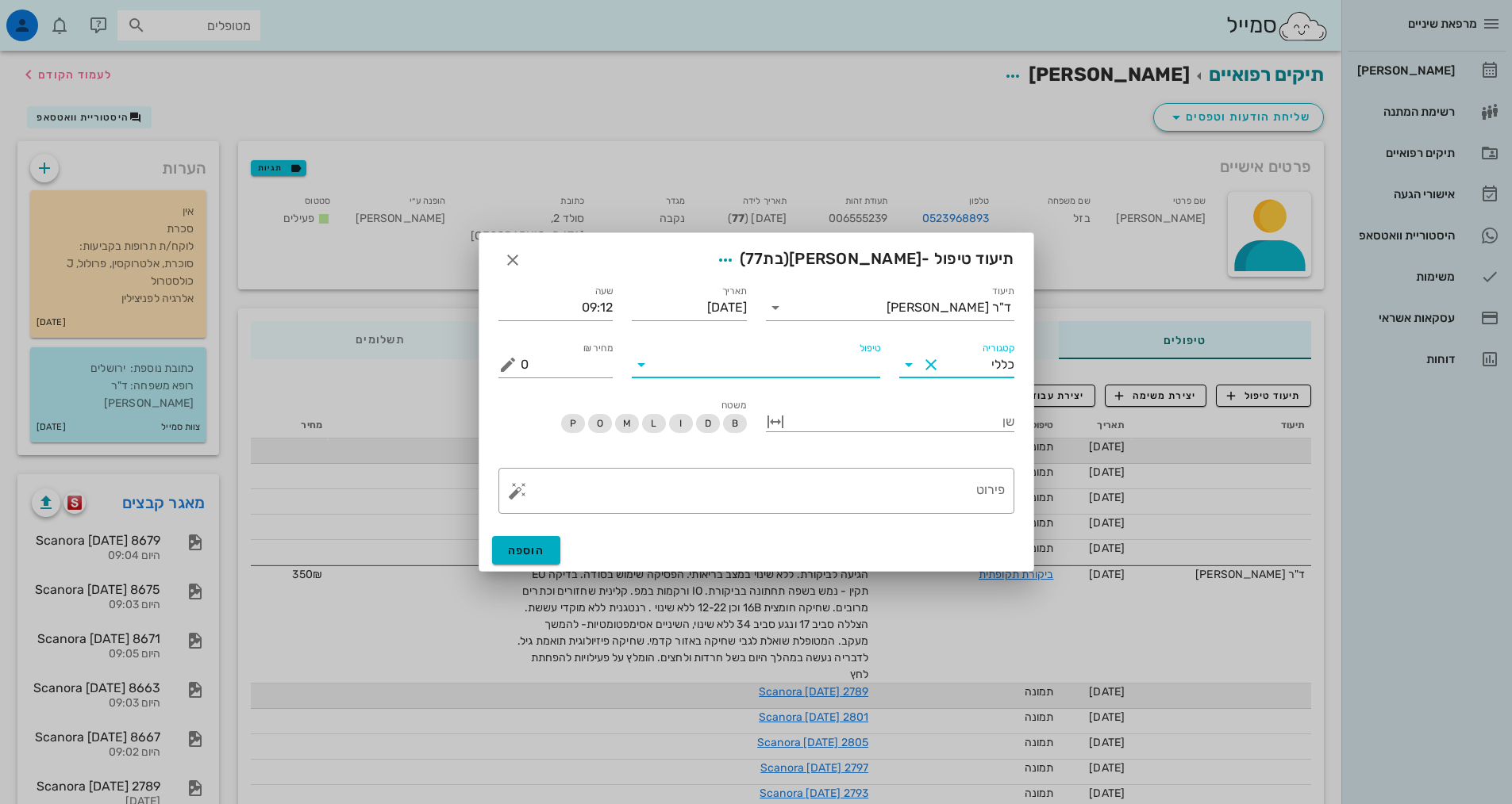
click at [703, 372] on input "טיפול" at bounding box center [767, 365] width 226 height 26
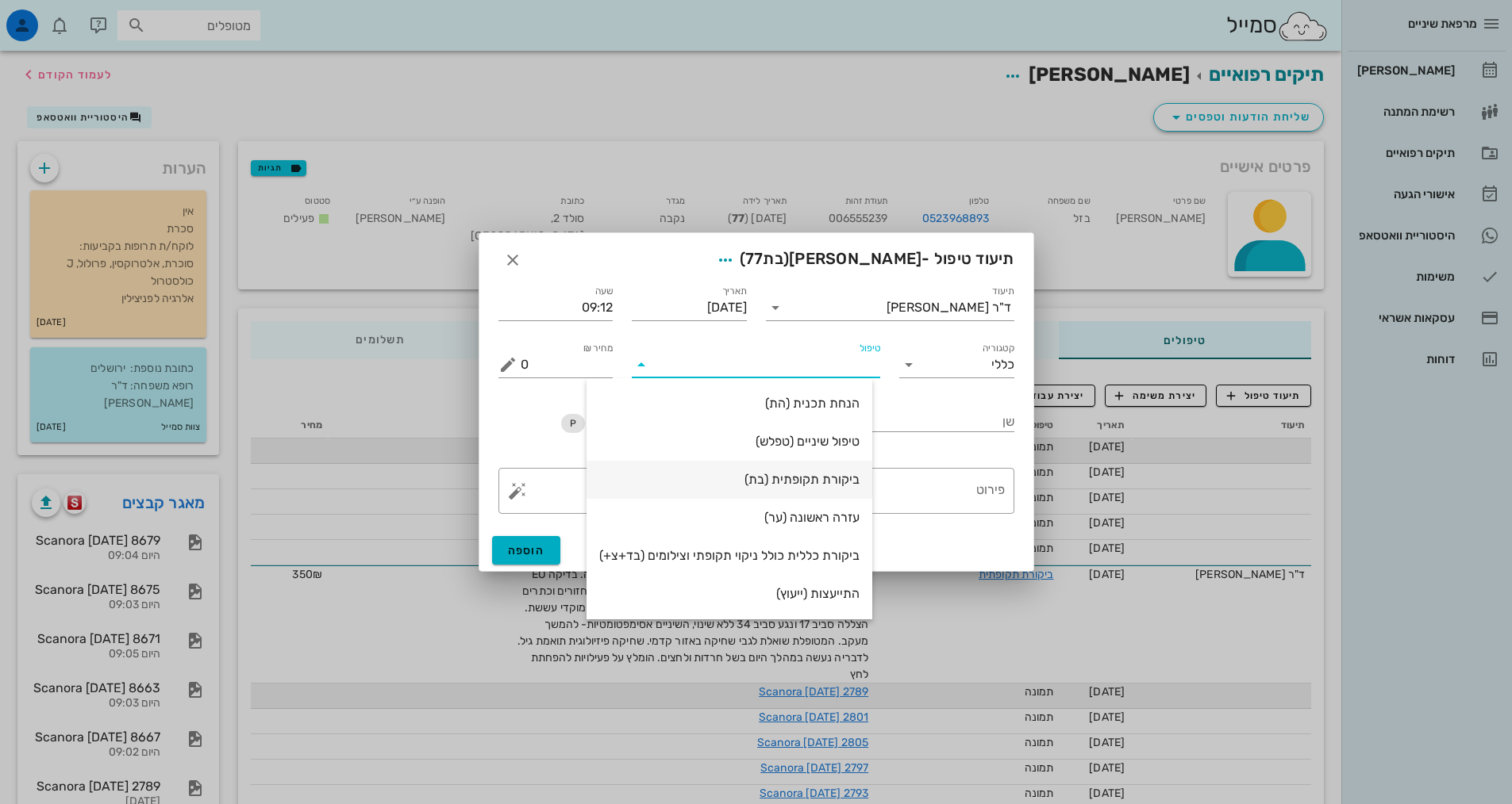
click at [808, 494] on div "ביקורת תקופתית (בת)" at bounding box center [729, 479] width 260 height 34
type input "350"
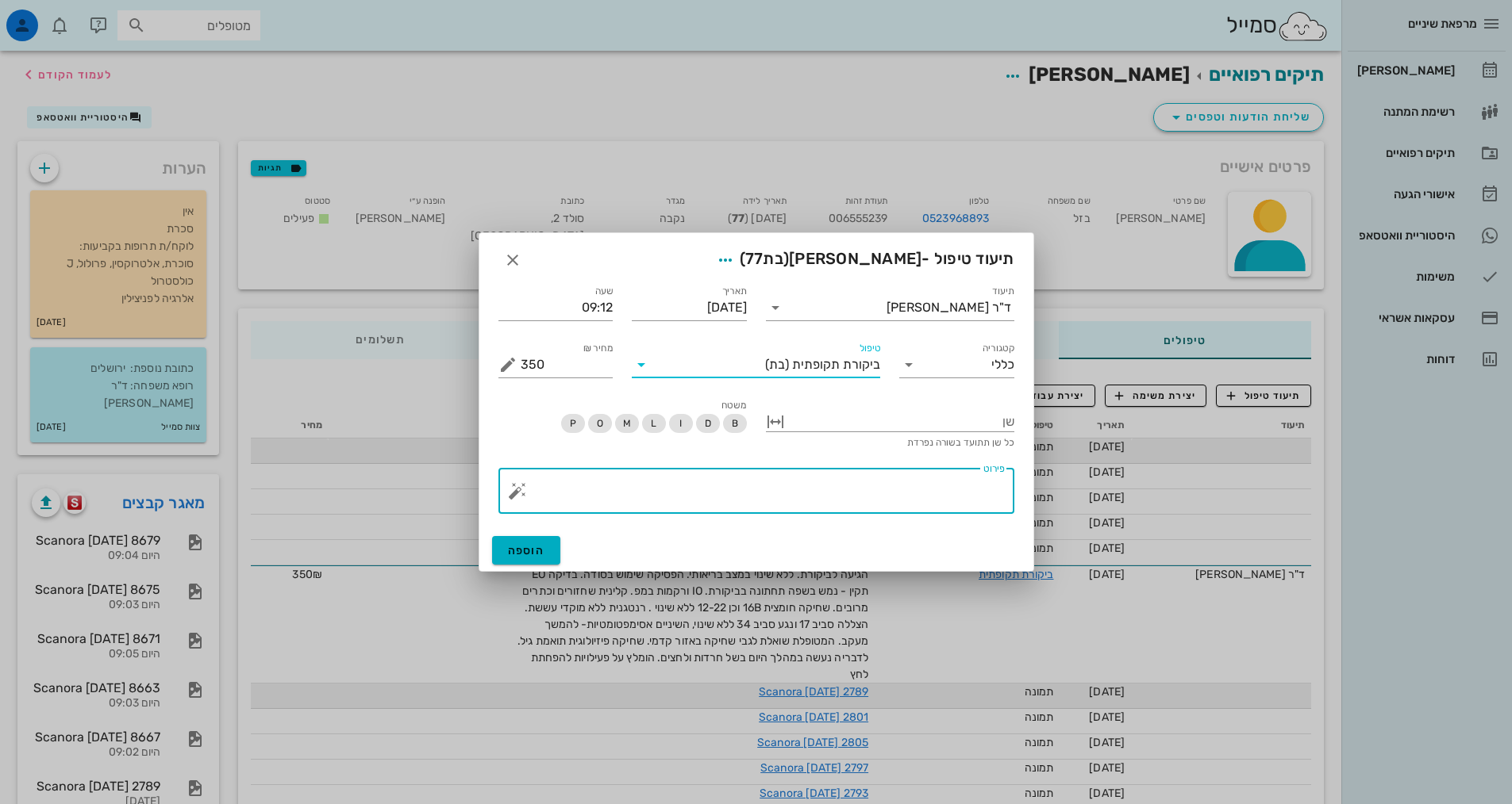
click at [915, 498] on textarea "פירוט" at bounding box center [762, 494] width 484 height 38
paste textarea "הגיעה לביקורת. ללא שינוי במצב בריאותי. הפסיקה שימוש בסודה. בדיקה EO תקין - נמש …"
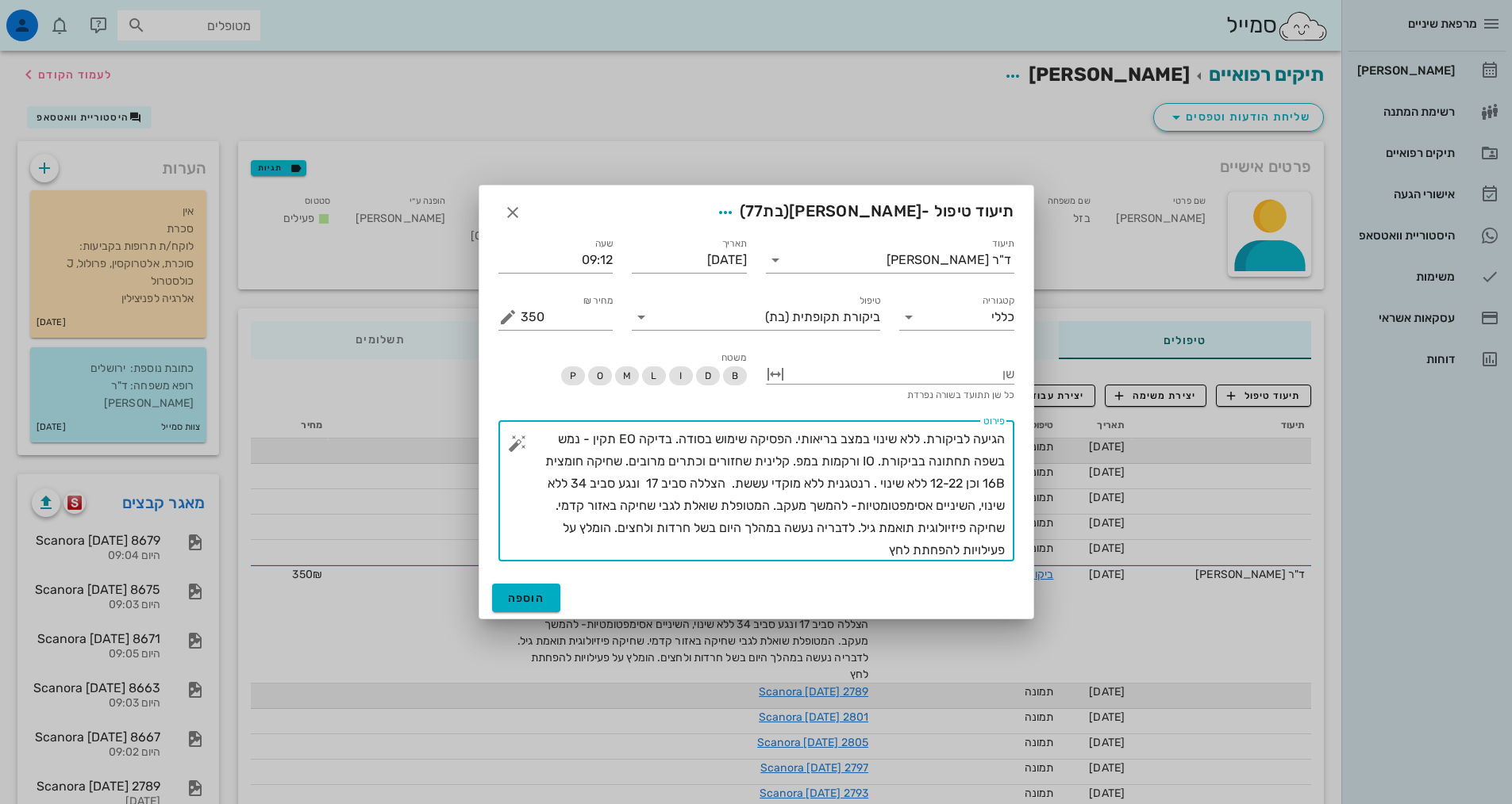
drag, startPoint x: 826, startPoint y: 544, endPoint x: 773, endPoint y: 506, distance: 65.2
click at [773, 506] on textarea "הגיעה לביקורת. ללא שינוי במצב בריאותי. הפסיקה שימוש בסודה. בדיקה EO תקין - נמש …" at bounding box center [762, 494] width 484 height 133
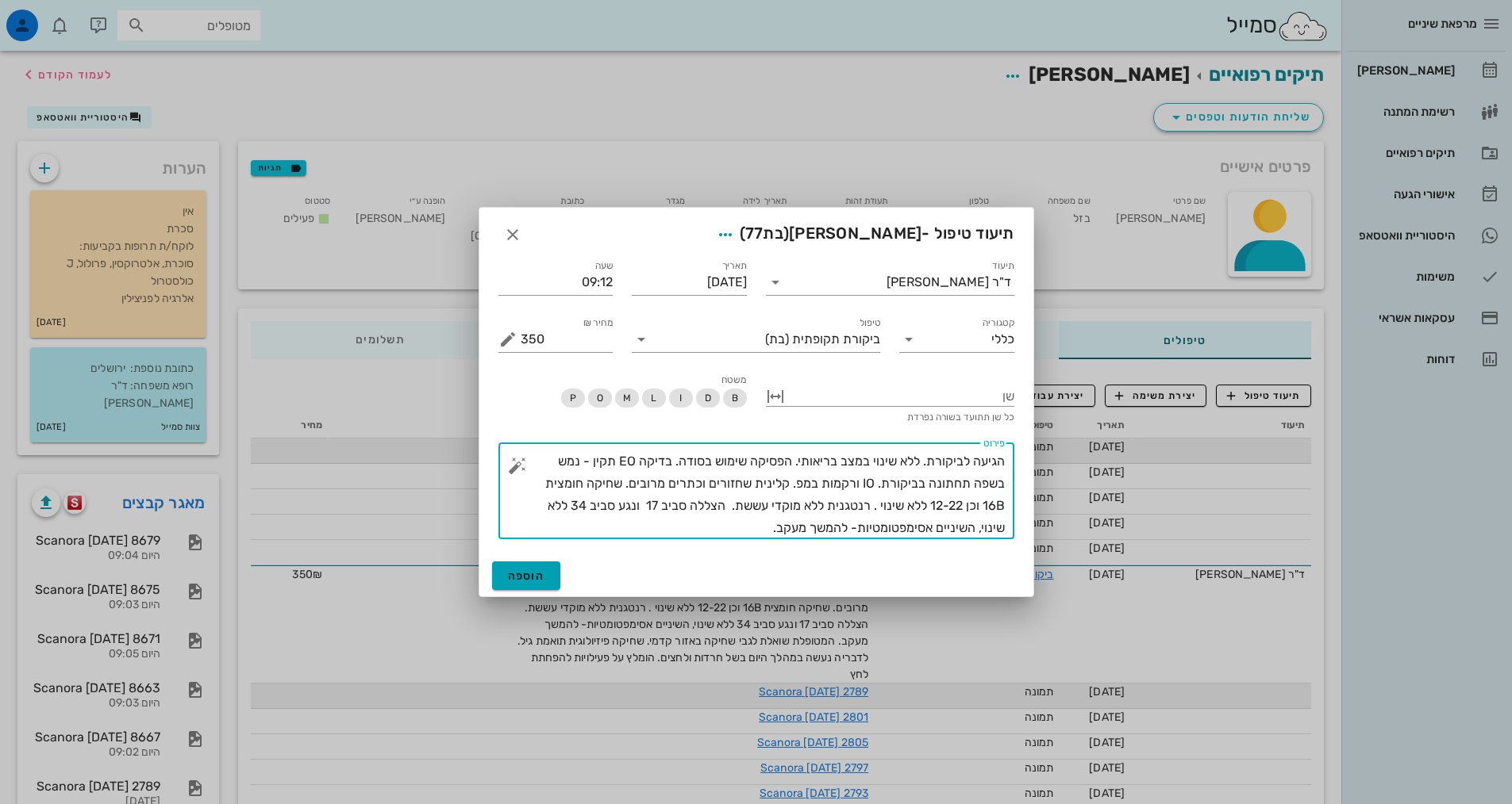
type textarea "הגיעה לביקורת. ללא שינוי במצב בריאותי. הפסיקה שימוש בסודה. בדיקה EO תקין - נמש …"
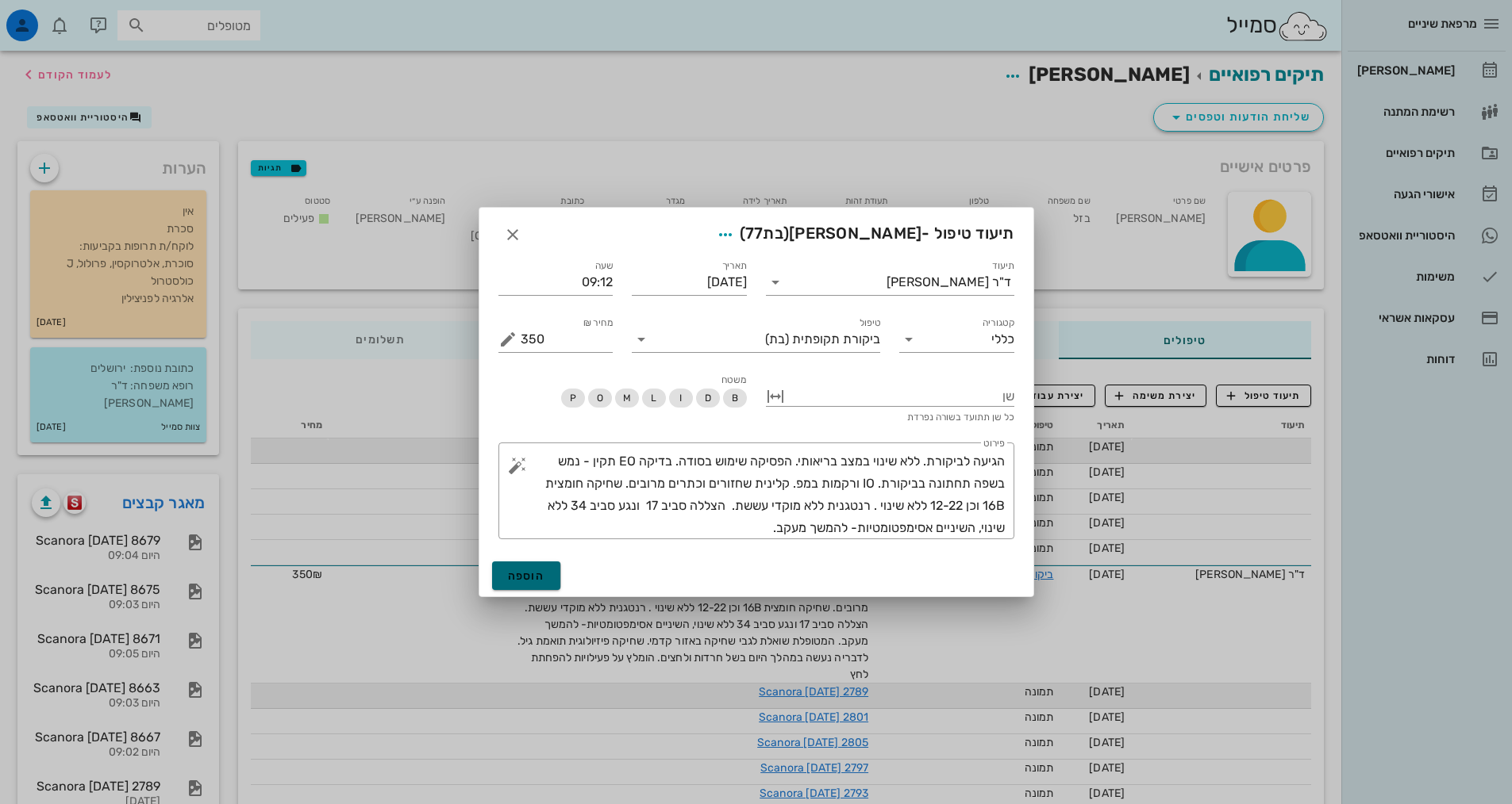
click at [539, 572] on span "הוספה" at bounding box center [526, 576] width 37 height 13
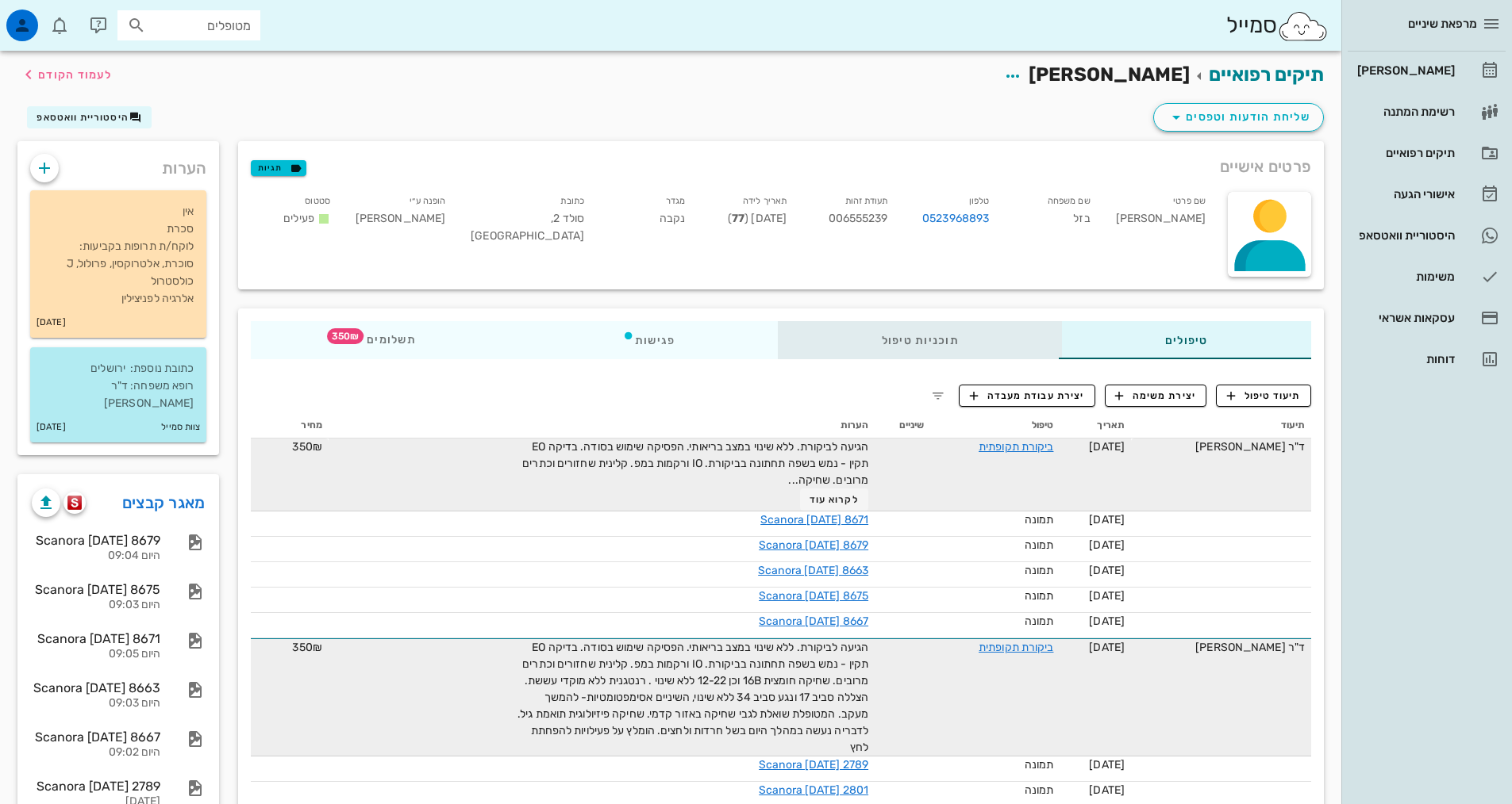
click at [996, 328] on div "תוכניות טיפול" at bounding box center [921, 340] width 284 height 38
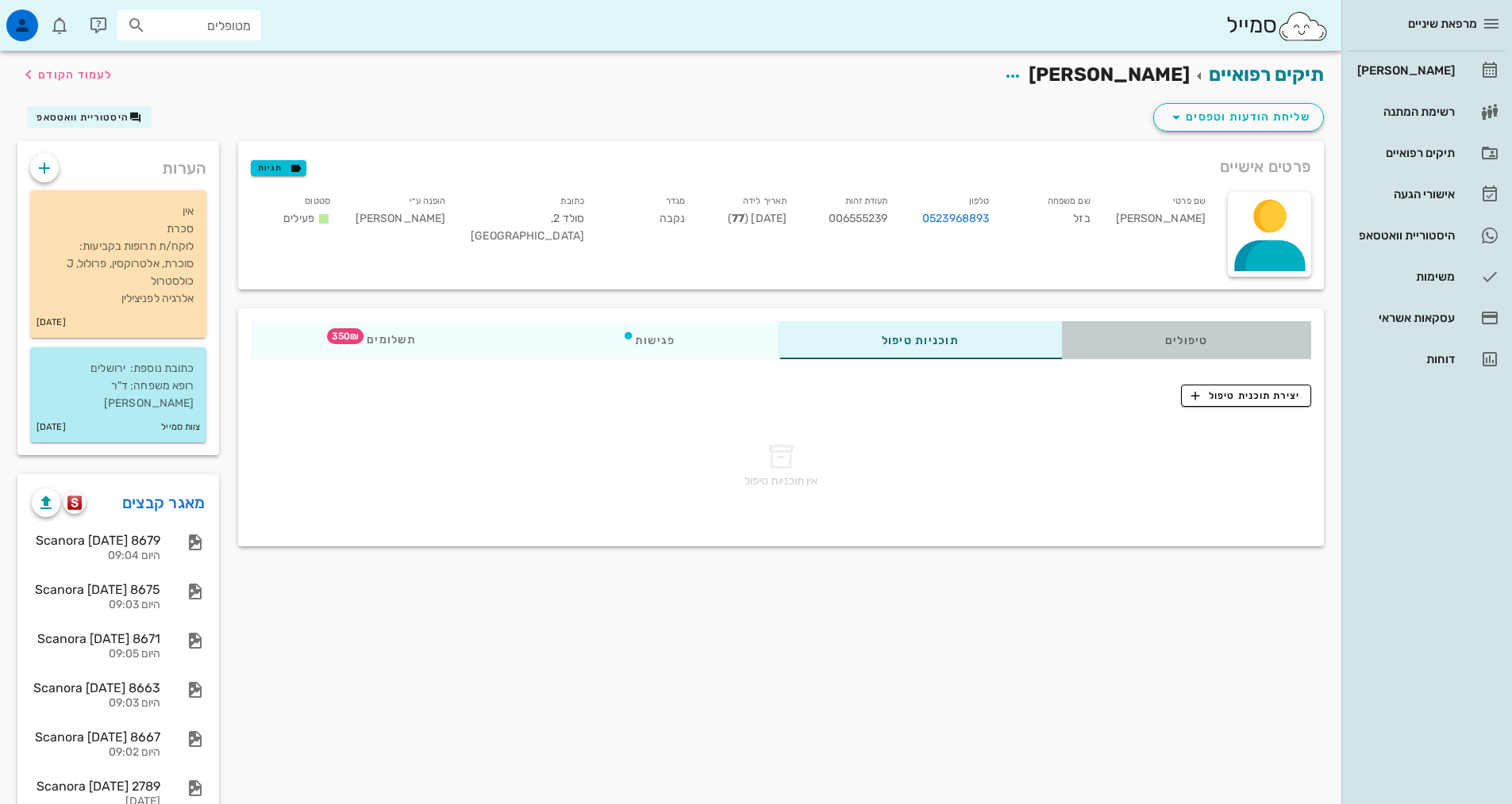
click at [1125, 323] on div "טיפולים" at bounding box center [1186, 340] width 249 height 38
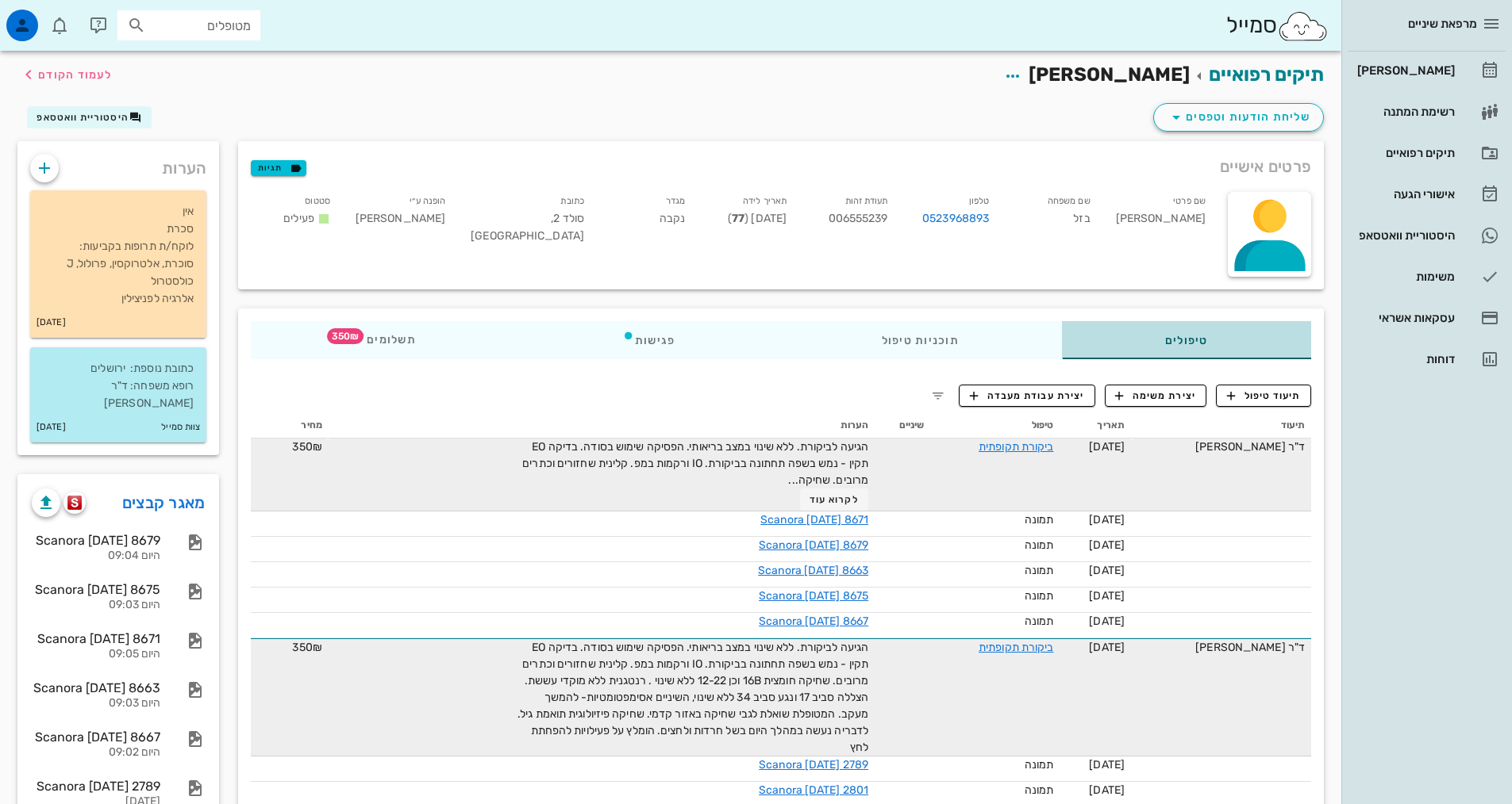
click at [1139, 337] on div "טיפולים" at bounding box center [1186, 340] width 249 height 38
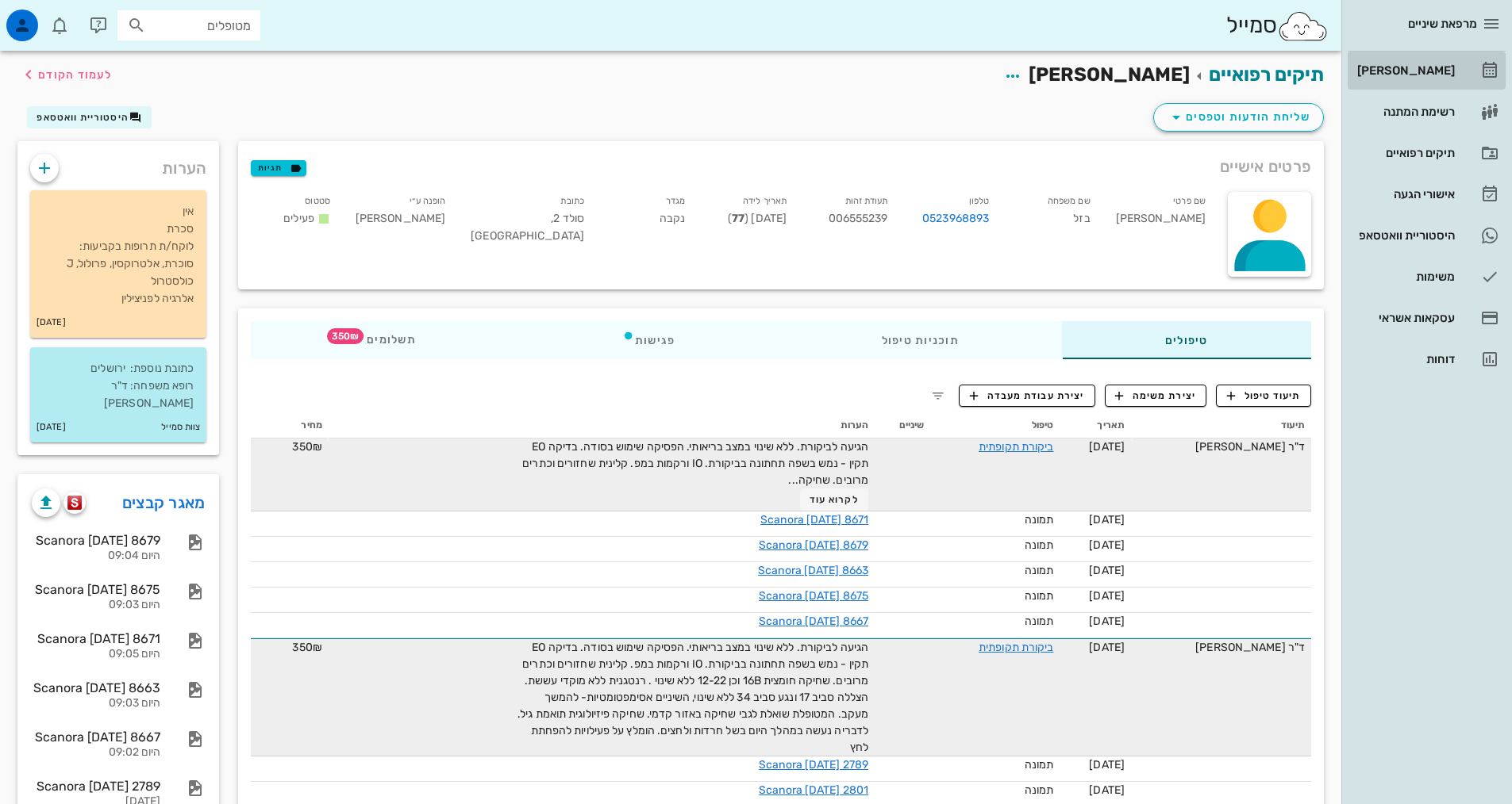
click at [1458, 76] on link "[PERSON_NAME]" at bounding box center [1426, 70] width 158 height 38
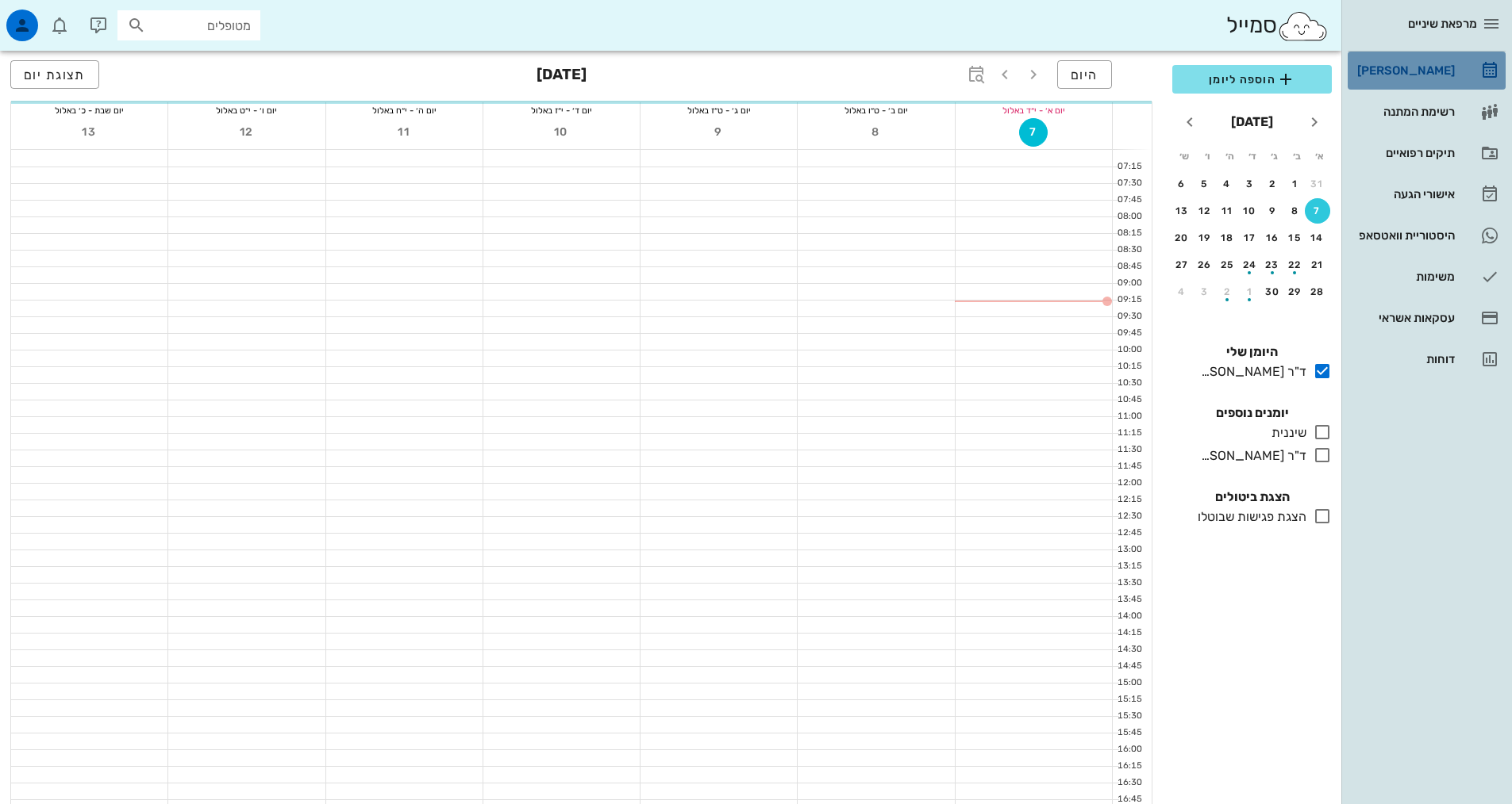
click at [1459, 74] on link "[PERSON_NAME]" at bounding box center [1426, 70] width 158 height 38
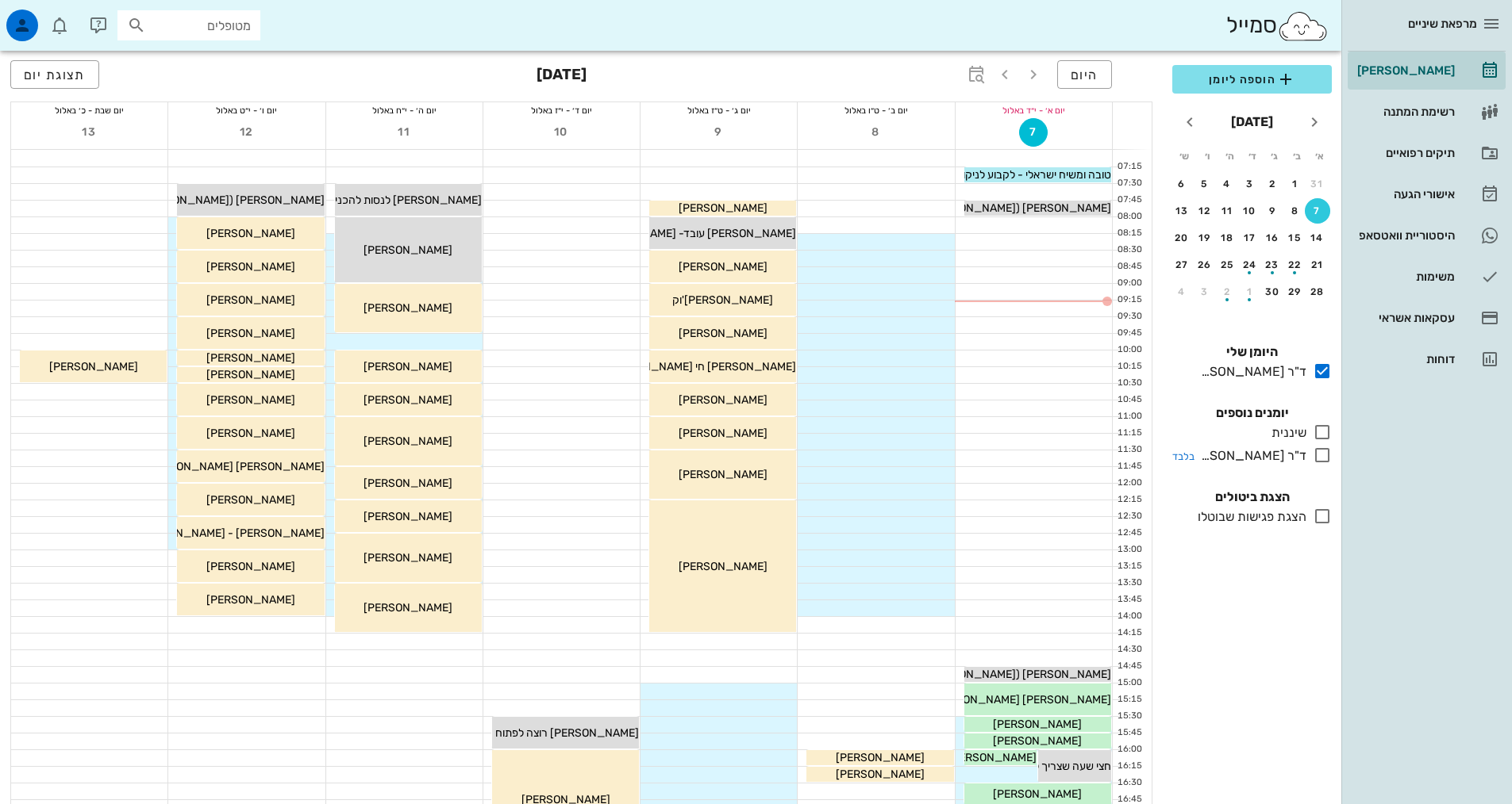
click at [1330, 457] on icon at bounding box center [1323, 455] width 19 height 19
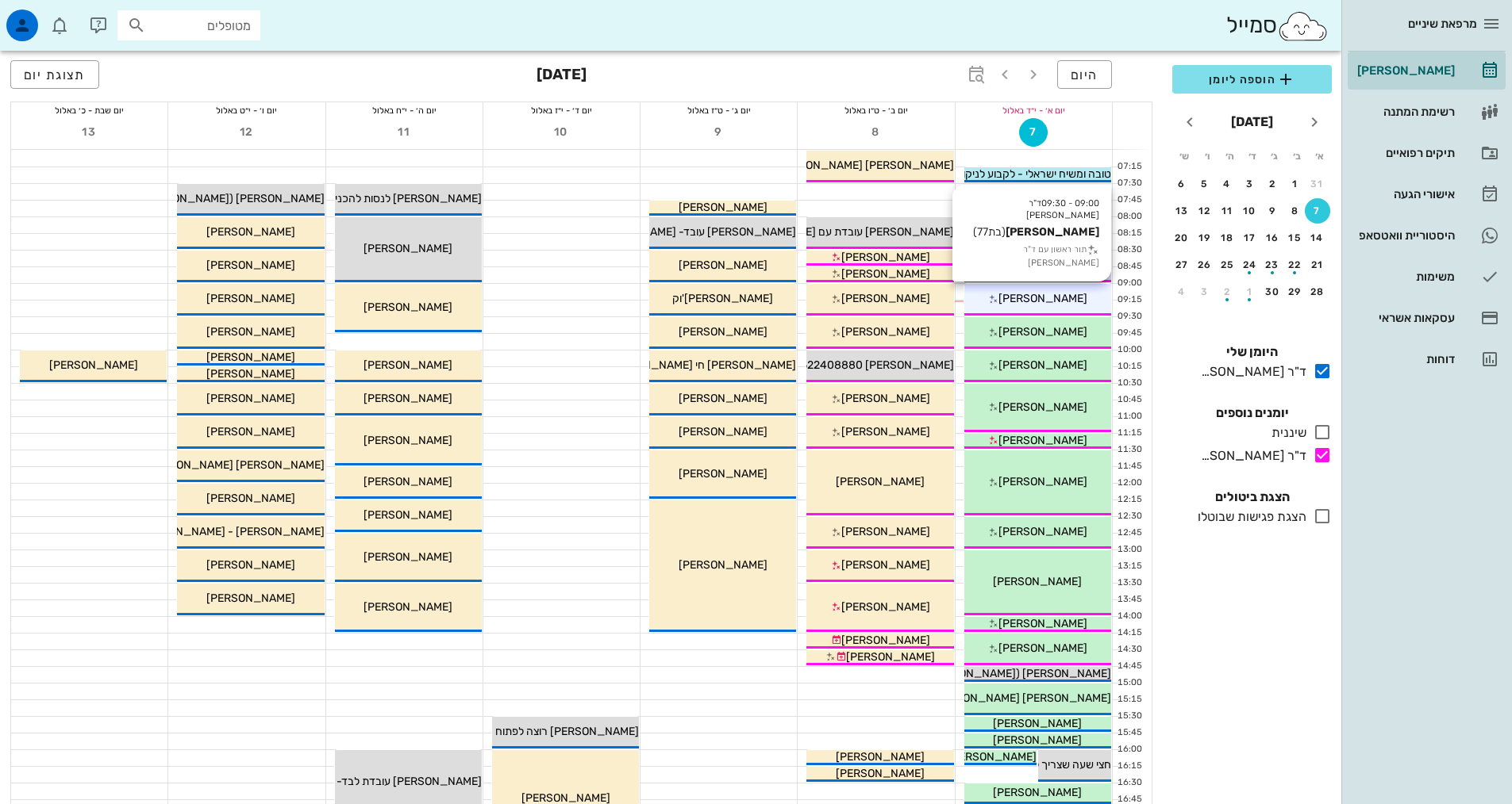
click at [998, 299] on icon at bounding box center [993, 299] width 11 height 11
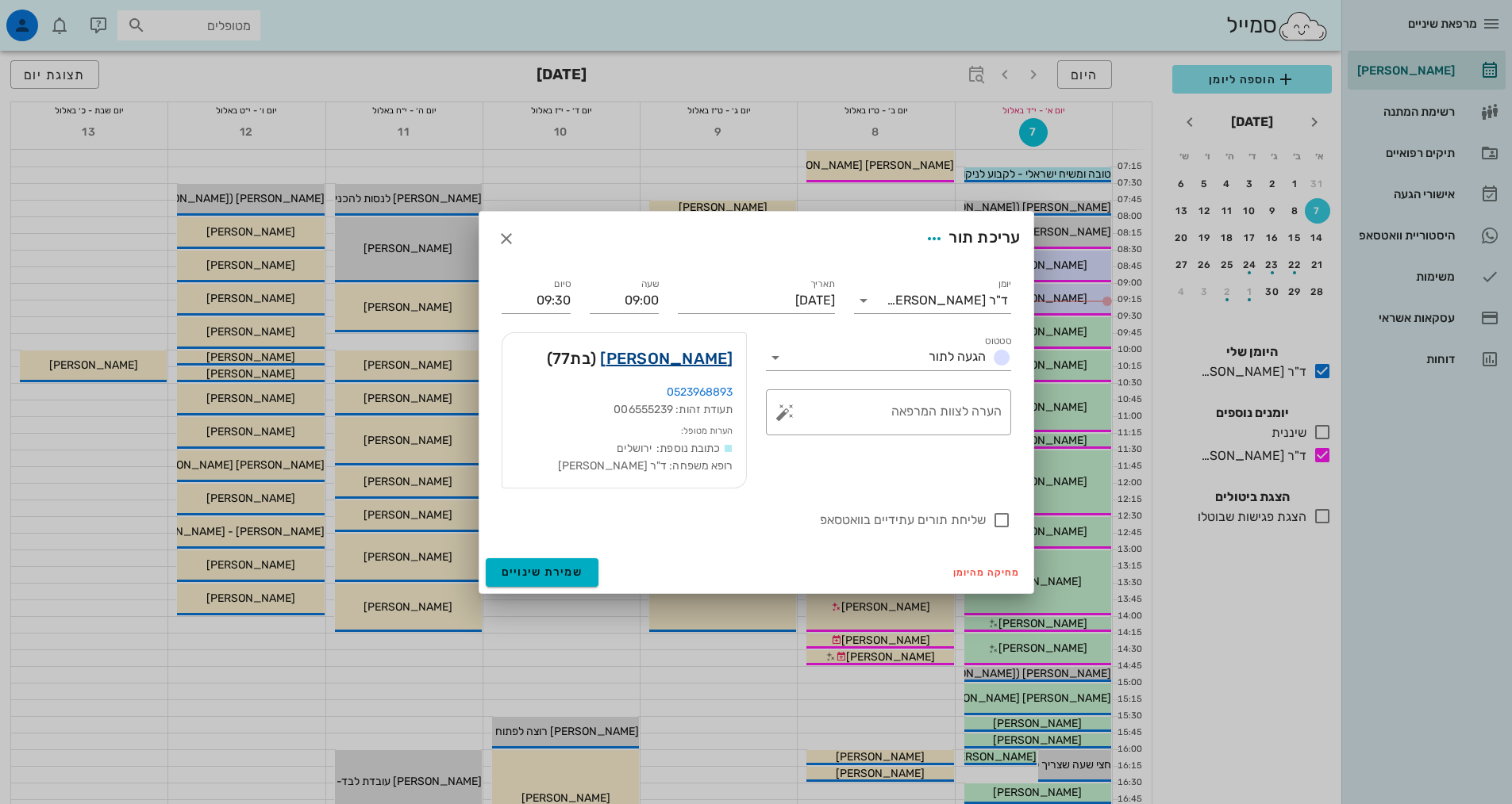
click at [705, 352] on link "נורית בזל" at bounding box center [666, 358] width 132 height 26
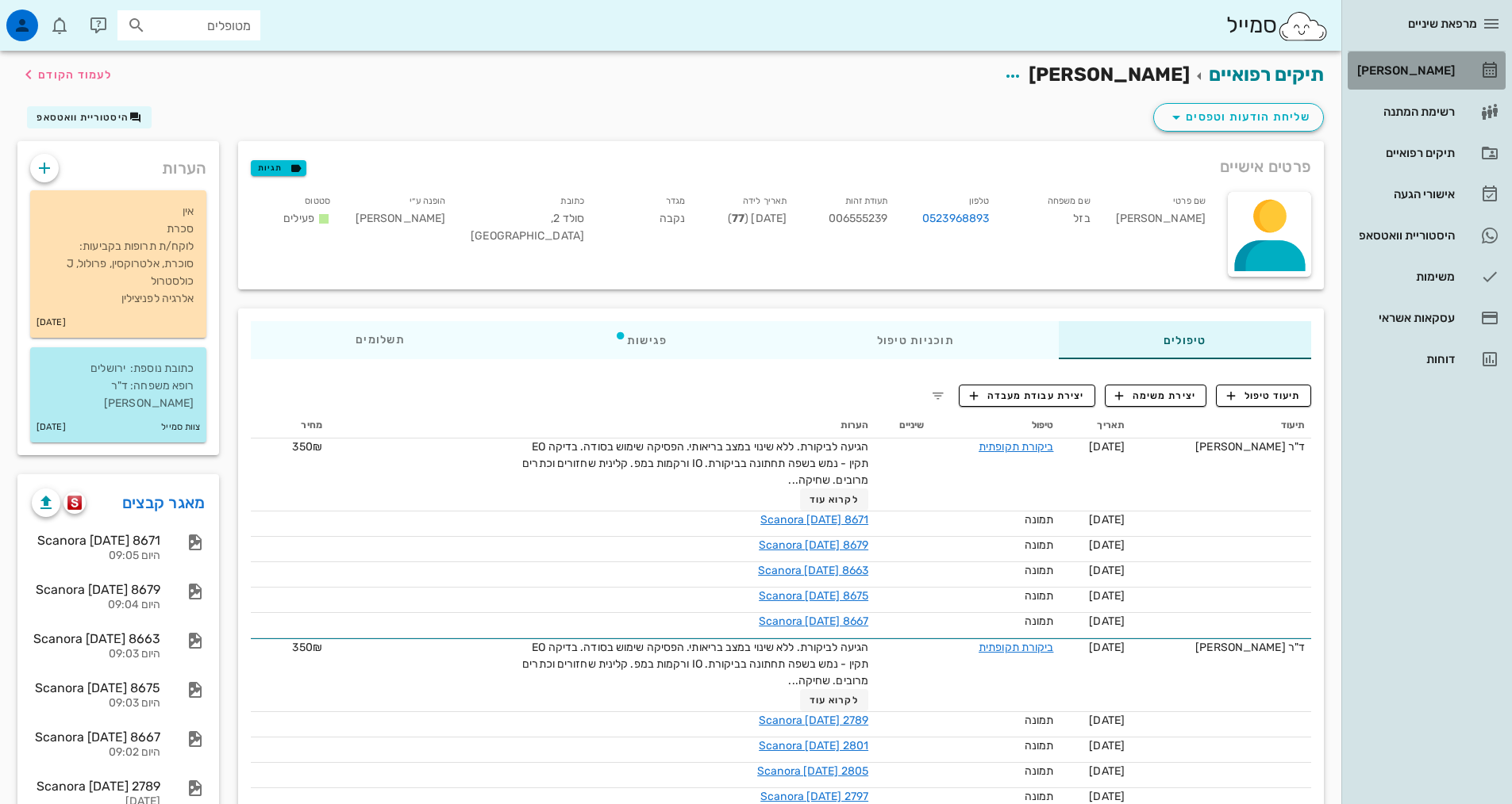
click at [1447, 65] on div "[PERSON_NAME]" at bounding box center [1405, 70] width 100 height 12
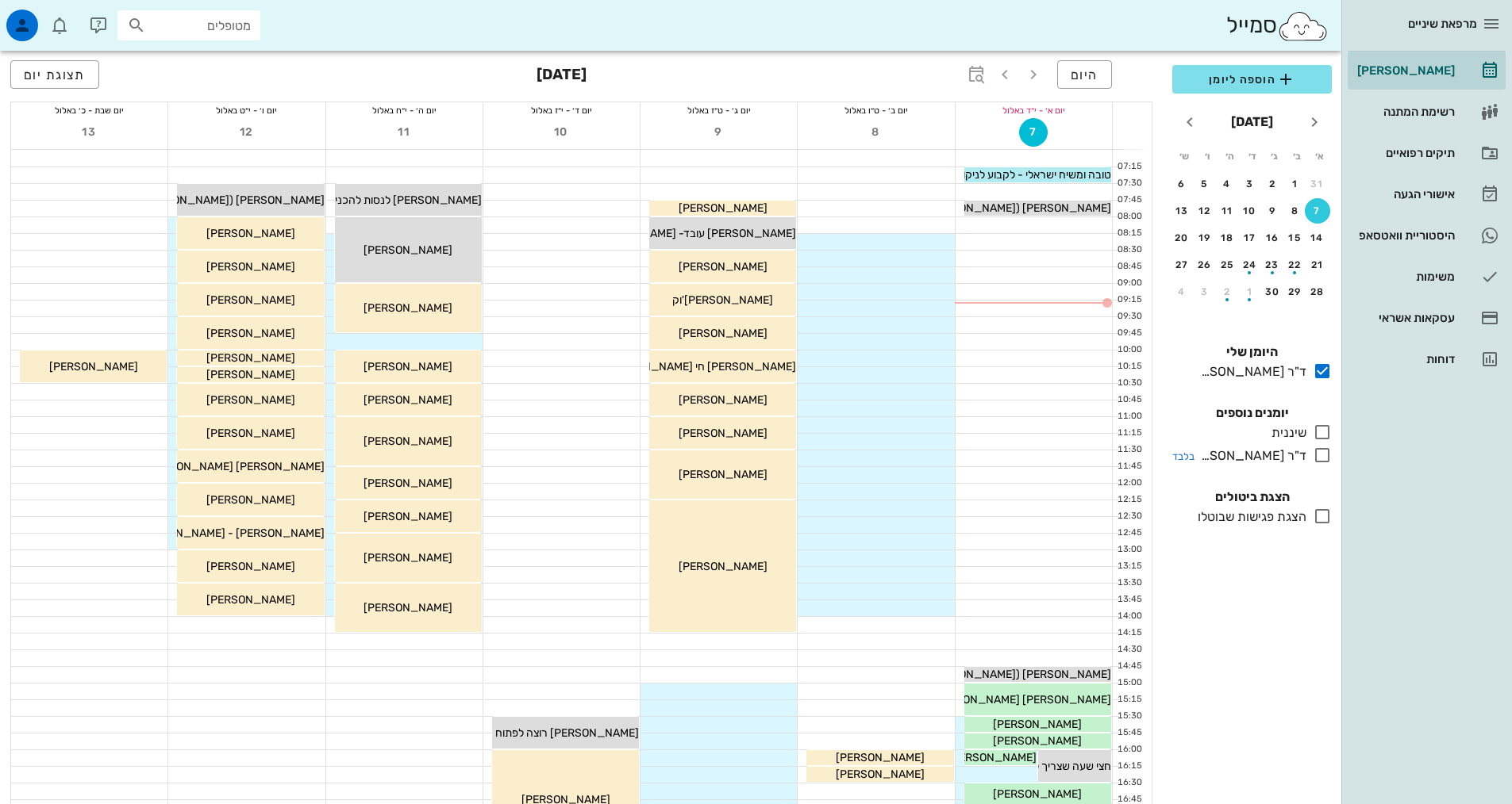
click at [1318, 460] on icon at bounding box center [1323, 455] width 19 height 19
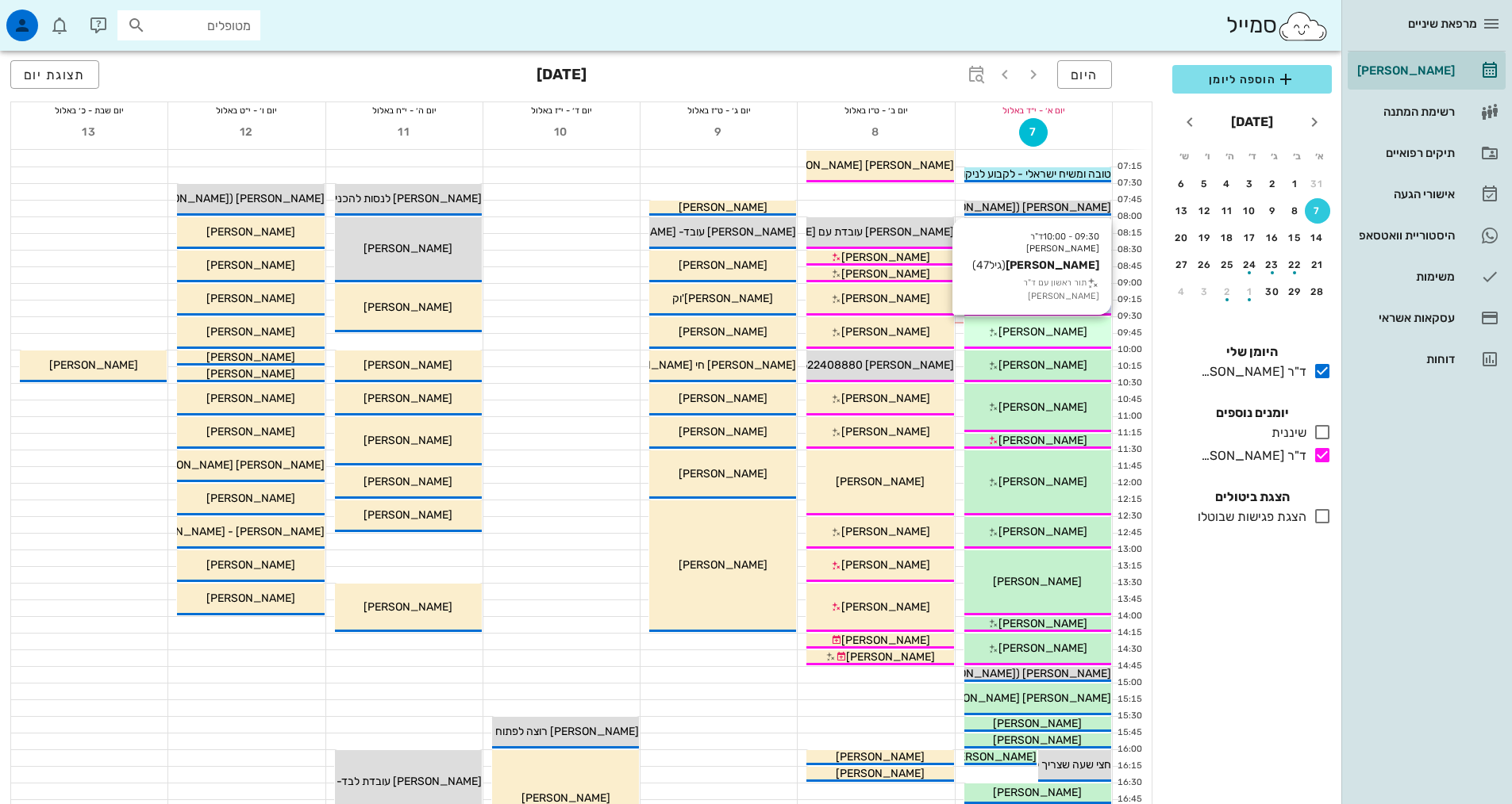
click at [1088, 341] on div "09:30 - 10:00 ד"ר אילנה אנגל צביקה פריימוביץ (גיל 47 ) תור ראשון עם ד"ר אילנה א…" at bounding box center [1037, 333] width 147 height 32
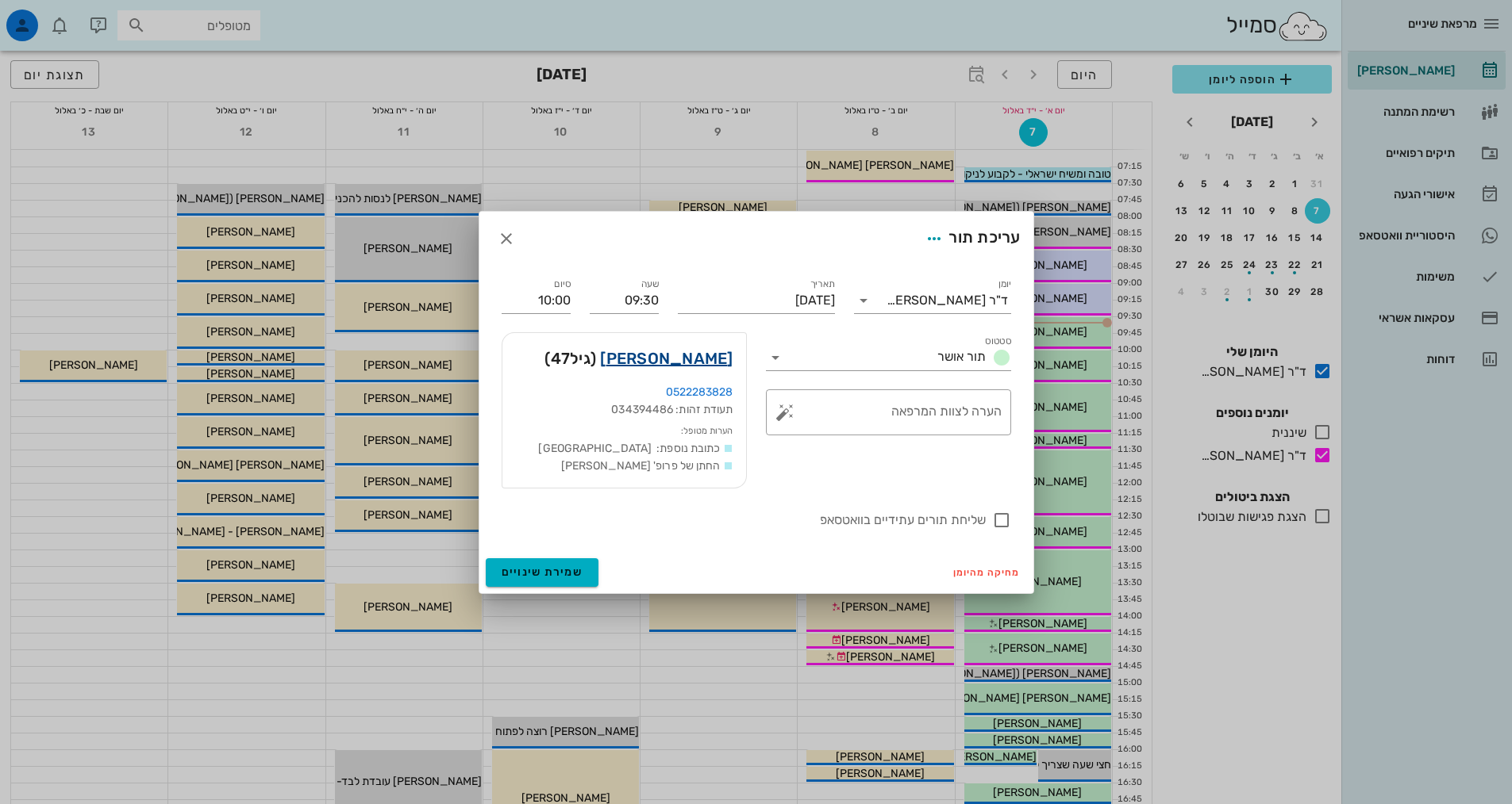
click at [635, 361] on link "צביקה פריימוביץ" at bounding box center [666, 358] width 132 height 26
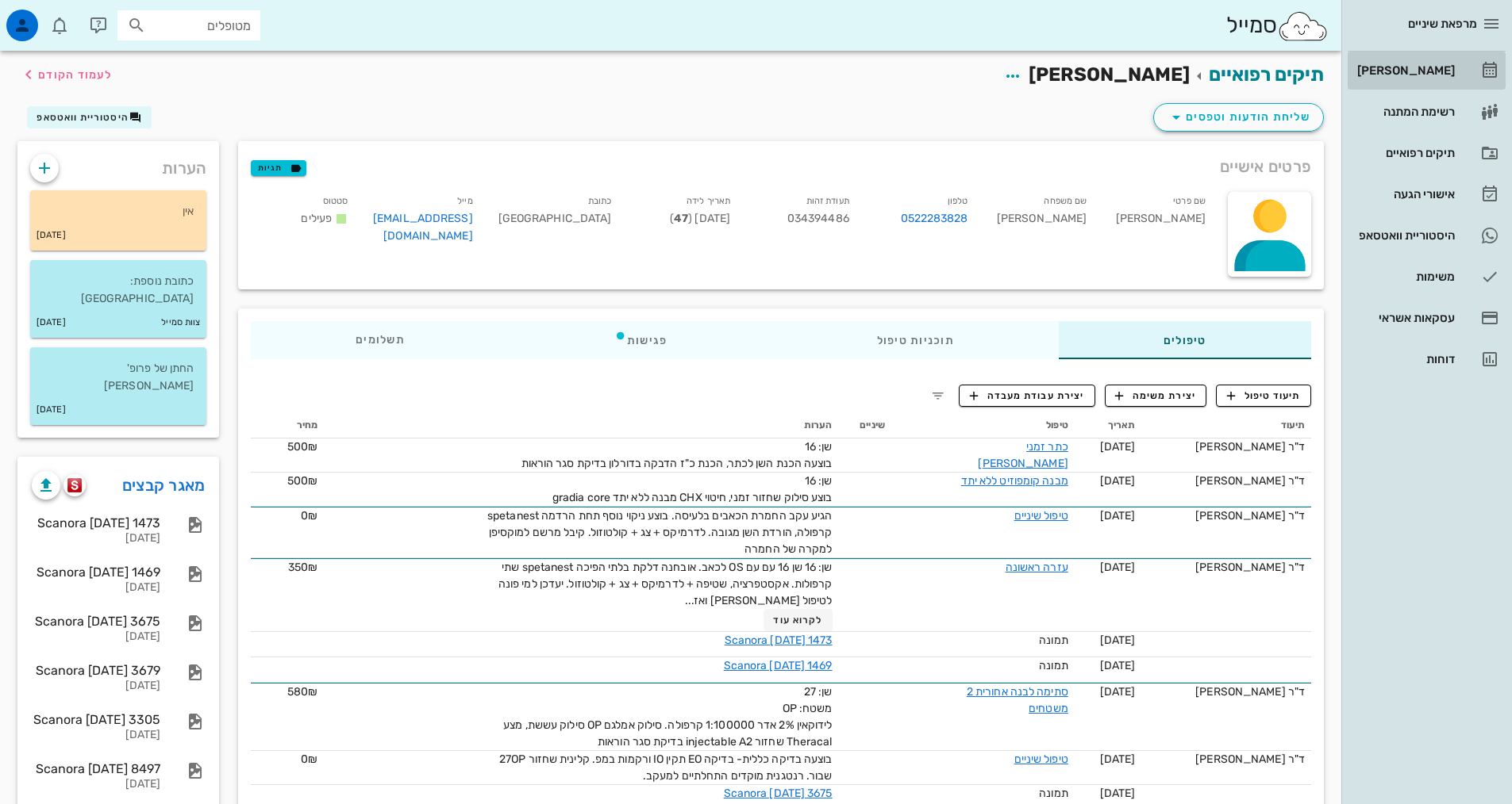
click at [1410, 71] on div "[PERSON_NAME]" at bounding box center [1405, 70] width 100 height 12
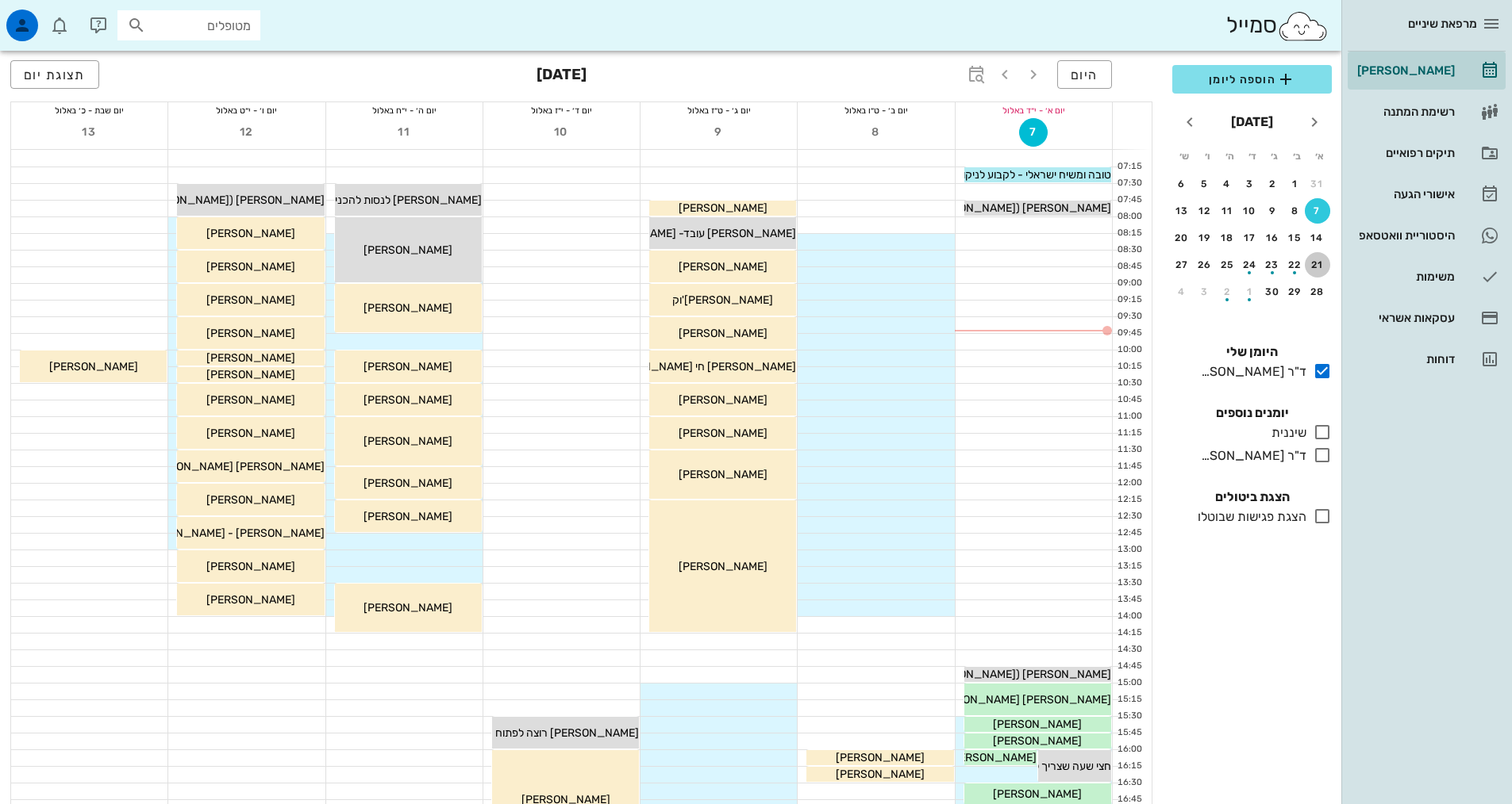
click at [1319, 268] on div "21" at bounding box center [1317, 265] width 26 height 11
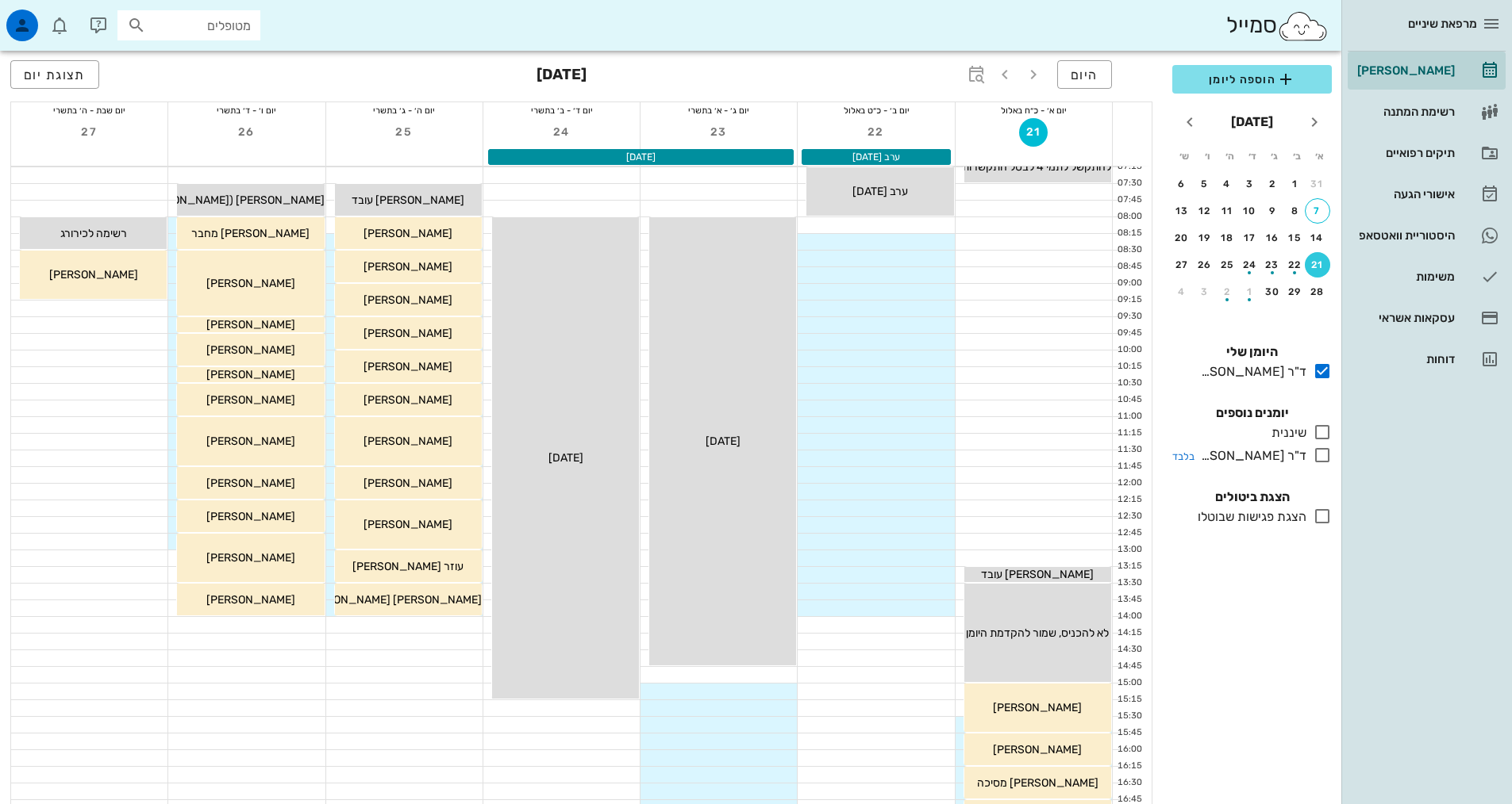
click at [1318, 452] on icon at bounding box center [1323, 455] width 19 height 19
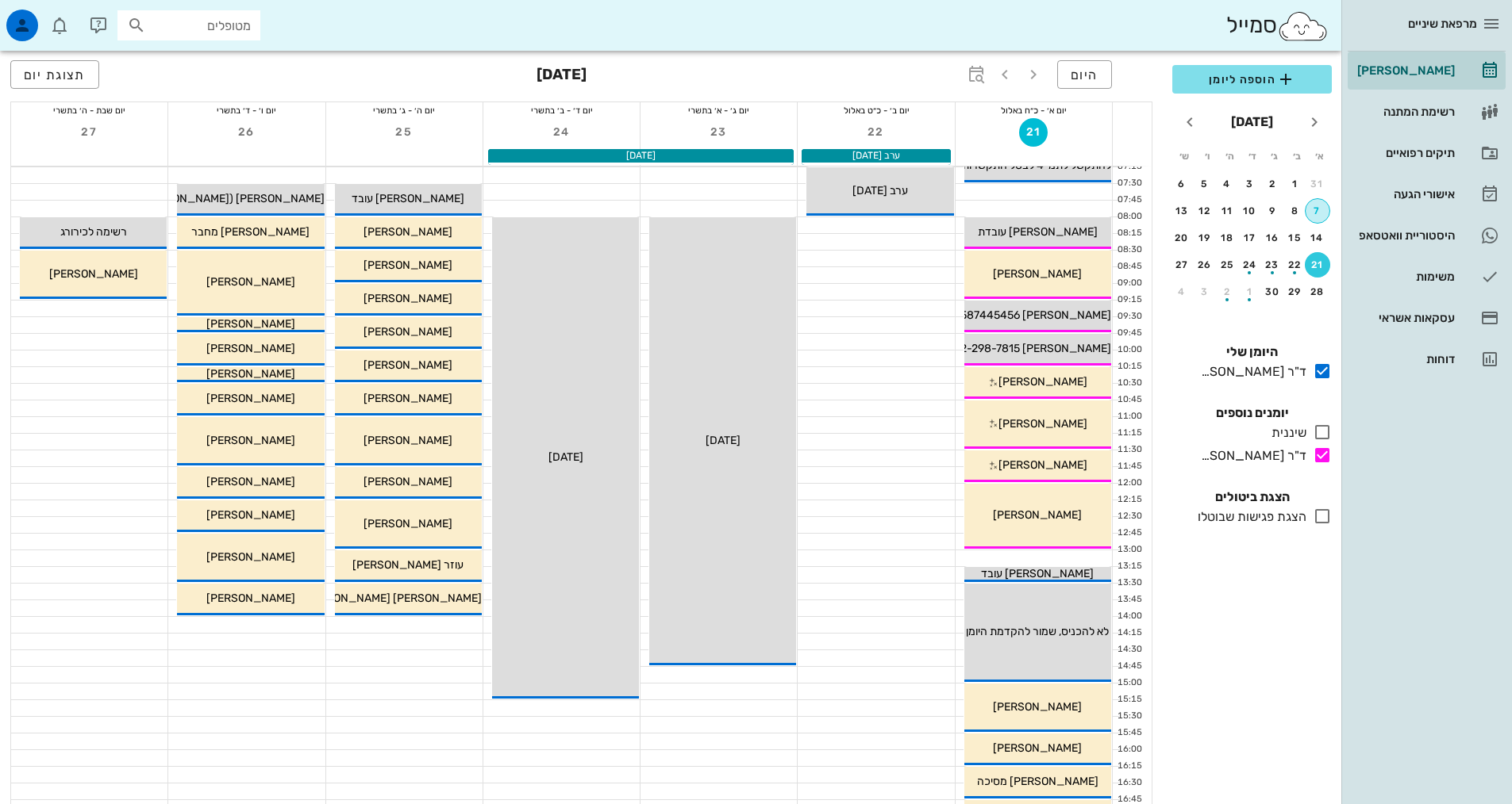
click at [1317, 205] on div "7" at bounding box center [1317, 210] width 24 height 11
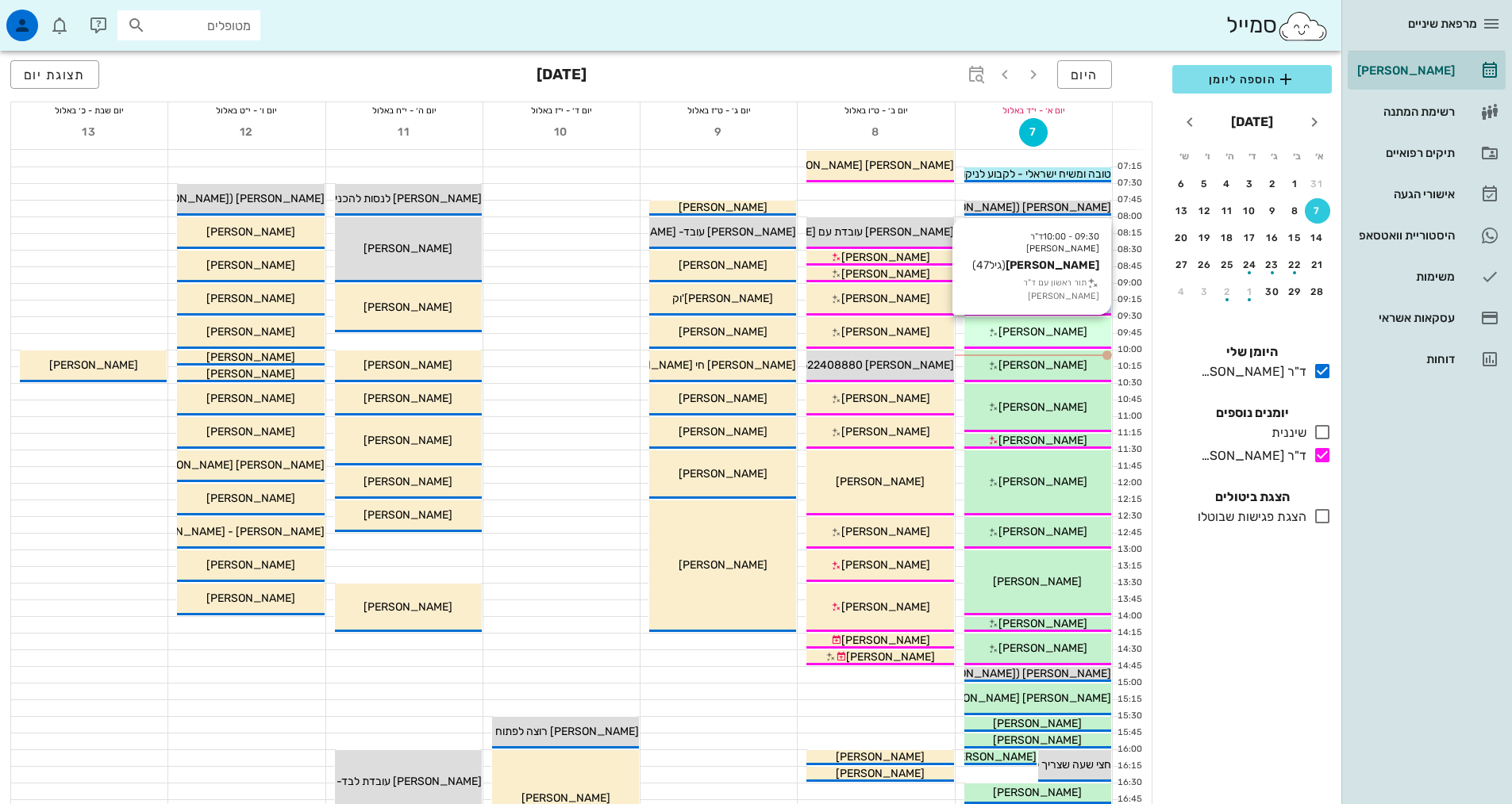
click at [974, 328] on div "[PERSON_NAME]" at bounding box center [1037, 331] width 147 height 17
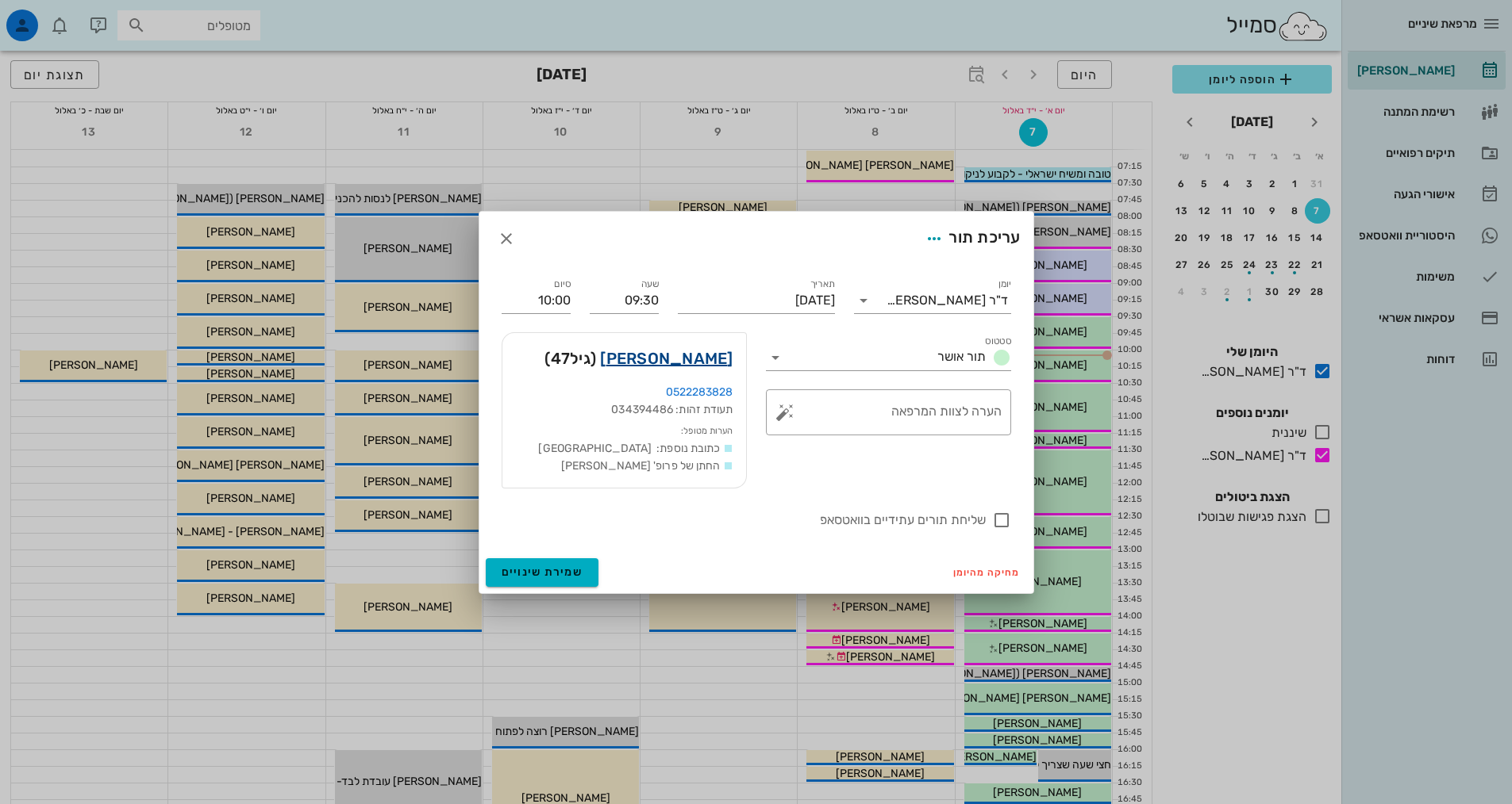
click at [663, 364] on link "צביקה פריימוביץ" at bounding box center [666, 358] width 132 height 26
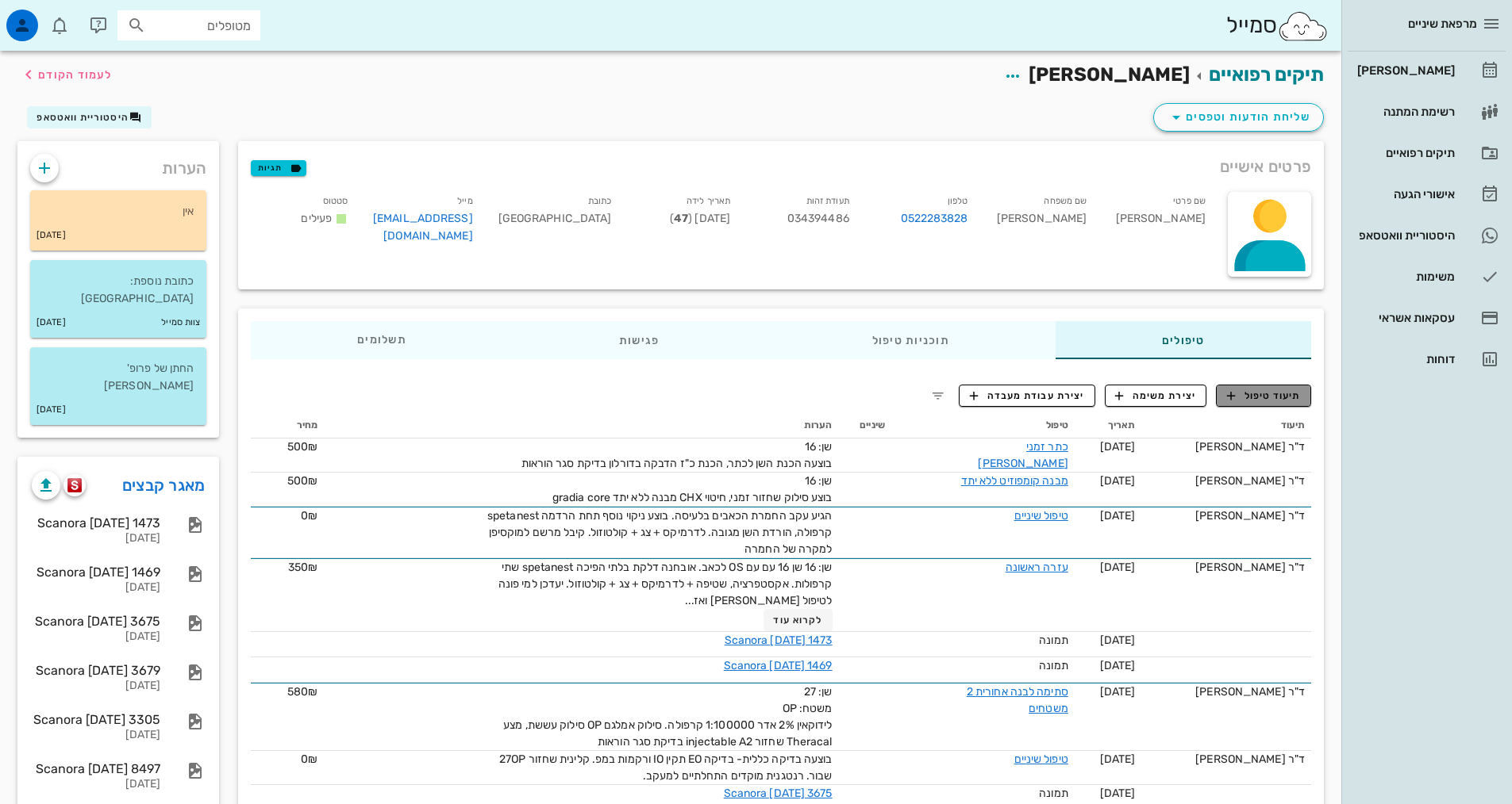
click at [1242, 403] on button "תיעוד טיפול" at bounding box center [1264, 395] width 95 height 22
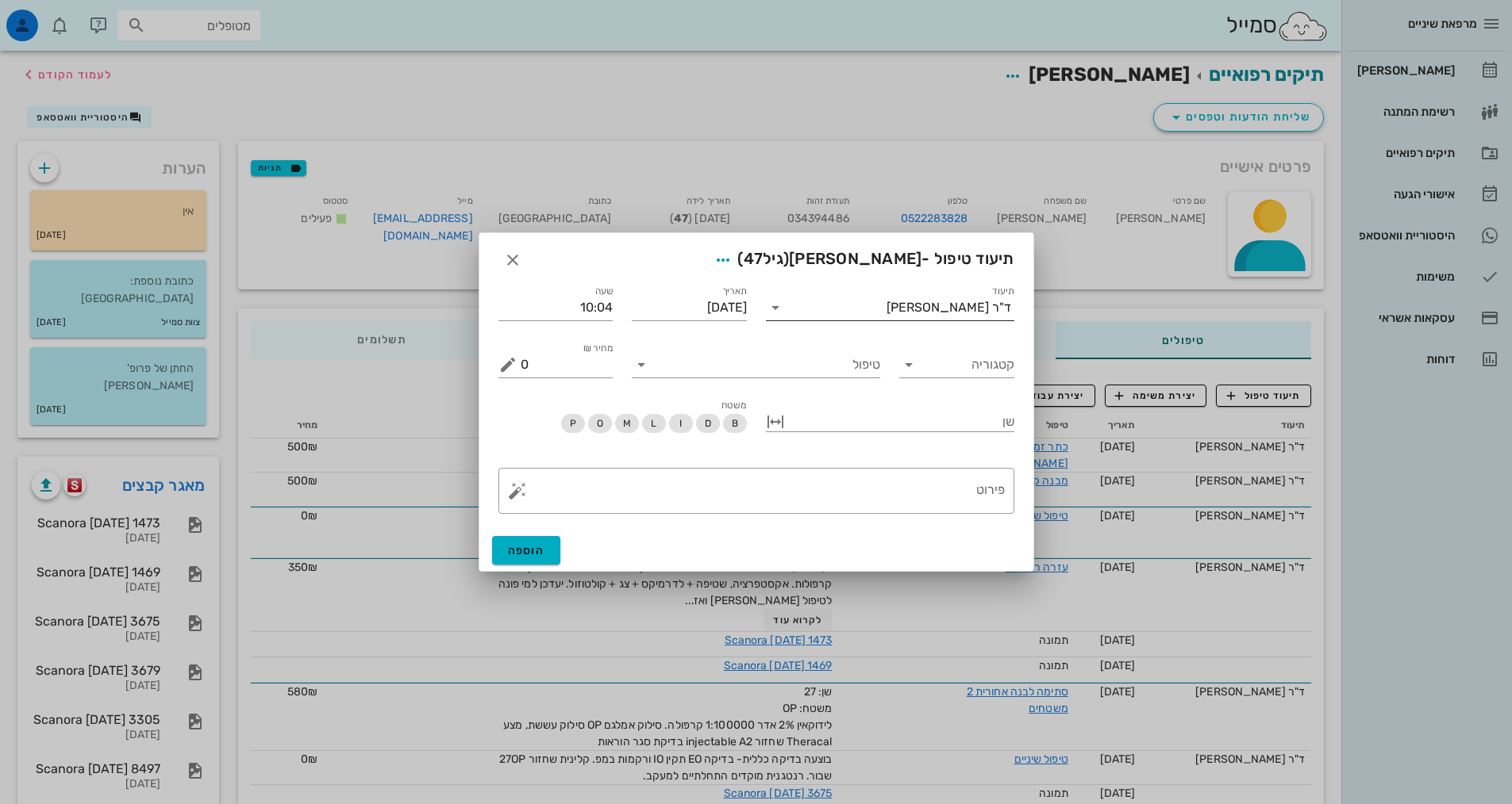
click at [878, 307] on input "תיעוד" at bounding box center [837, 307] width 99 height 26
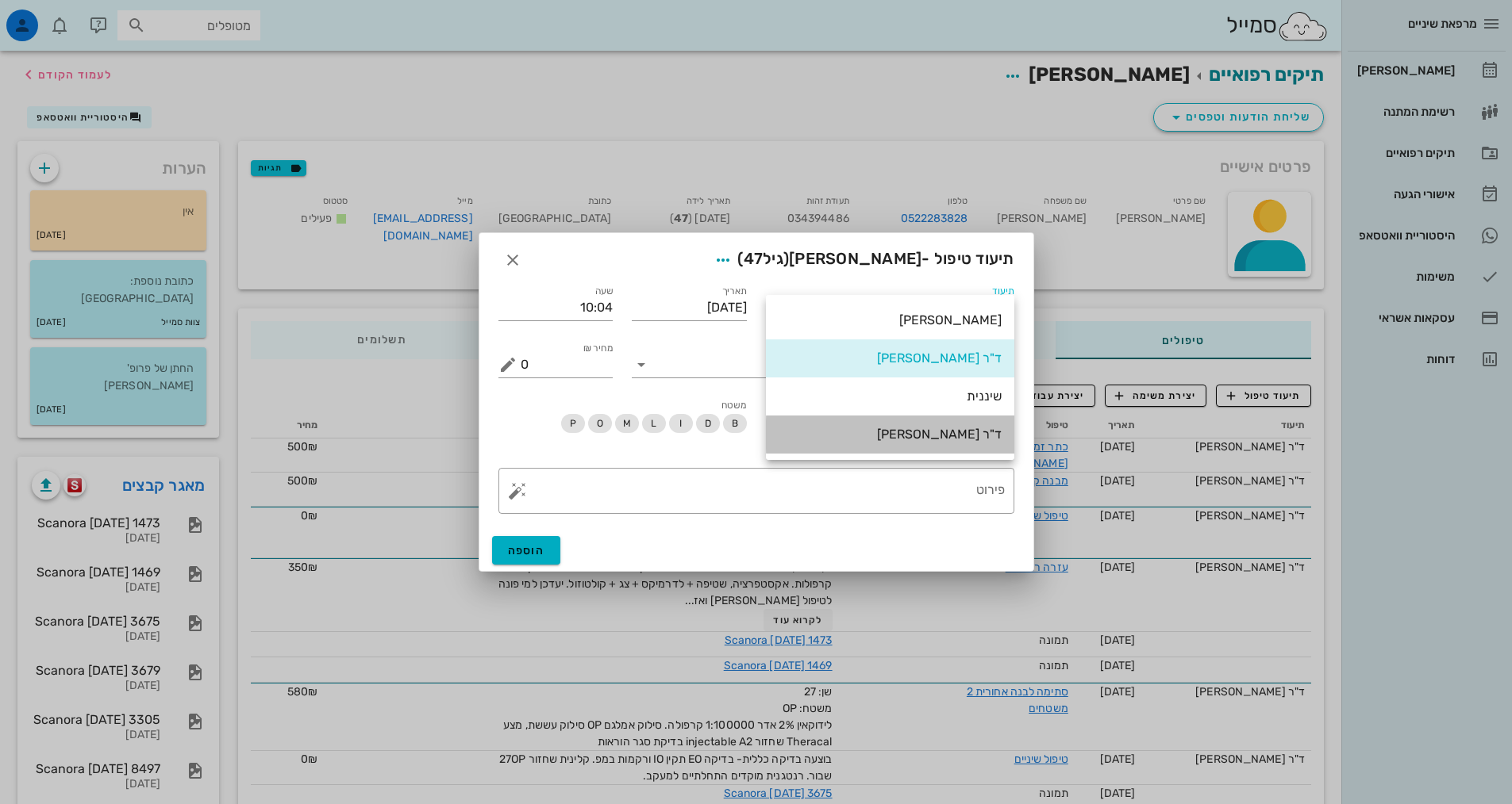
click at [947, 435] on div "ד"ר [PERSON_NAME]" at bounding box center [890, 434] width 223 height 15
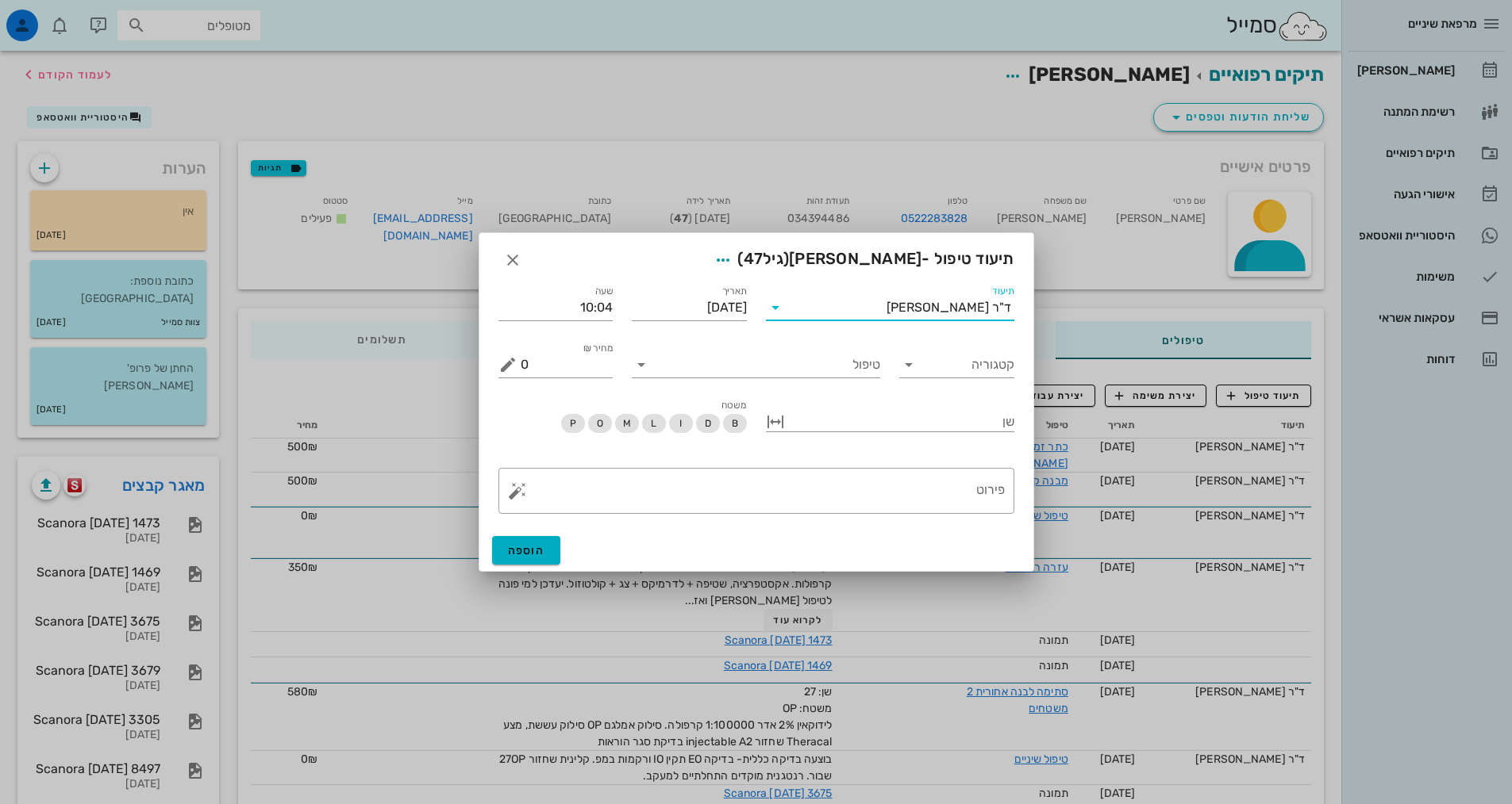
click at [963, 379] on div "קטגוריה" at bounding box center [957, 358] width 134 height 57
click at [963, 372] on input "קטגוריה" at bounding box center [969, 365] width 90 height 26
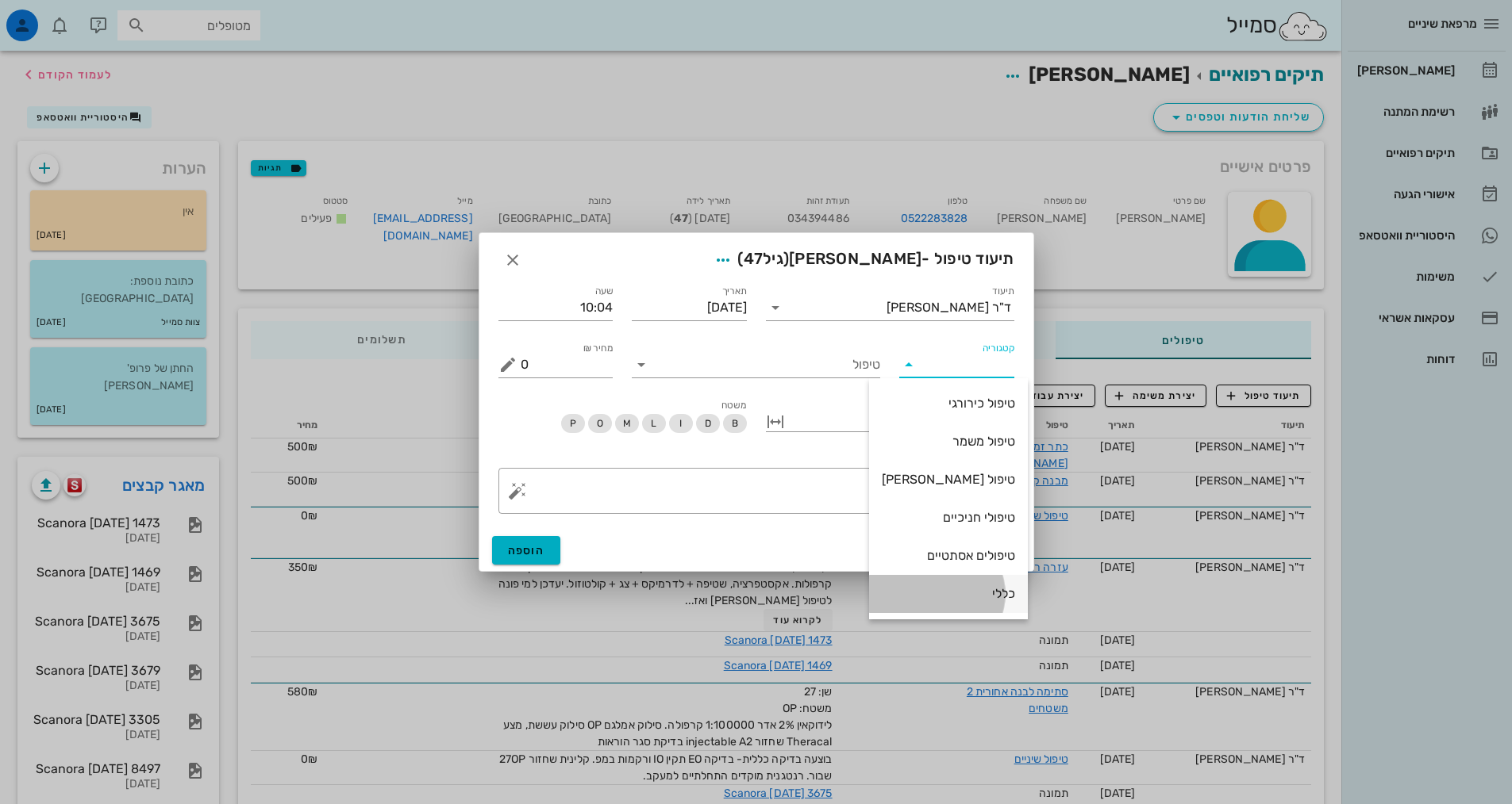
click at [975, 602] on div "כללי" at bounding box center [948, 594] width 133 height 34
type input "כללי"
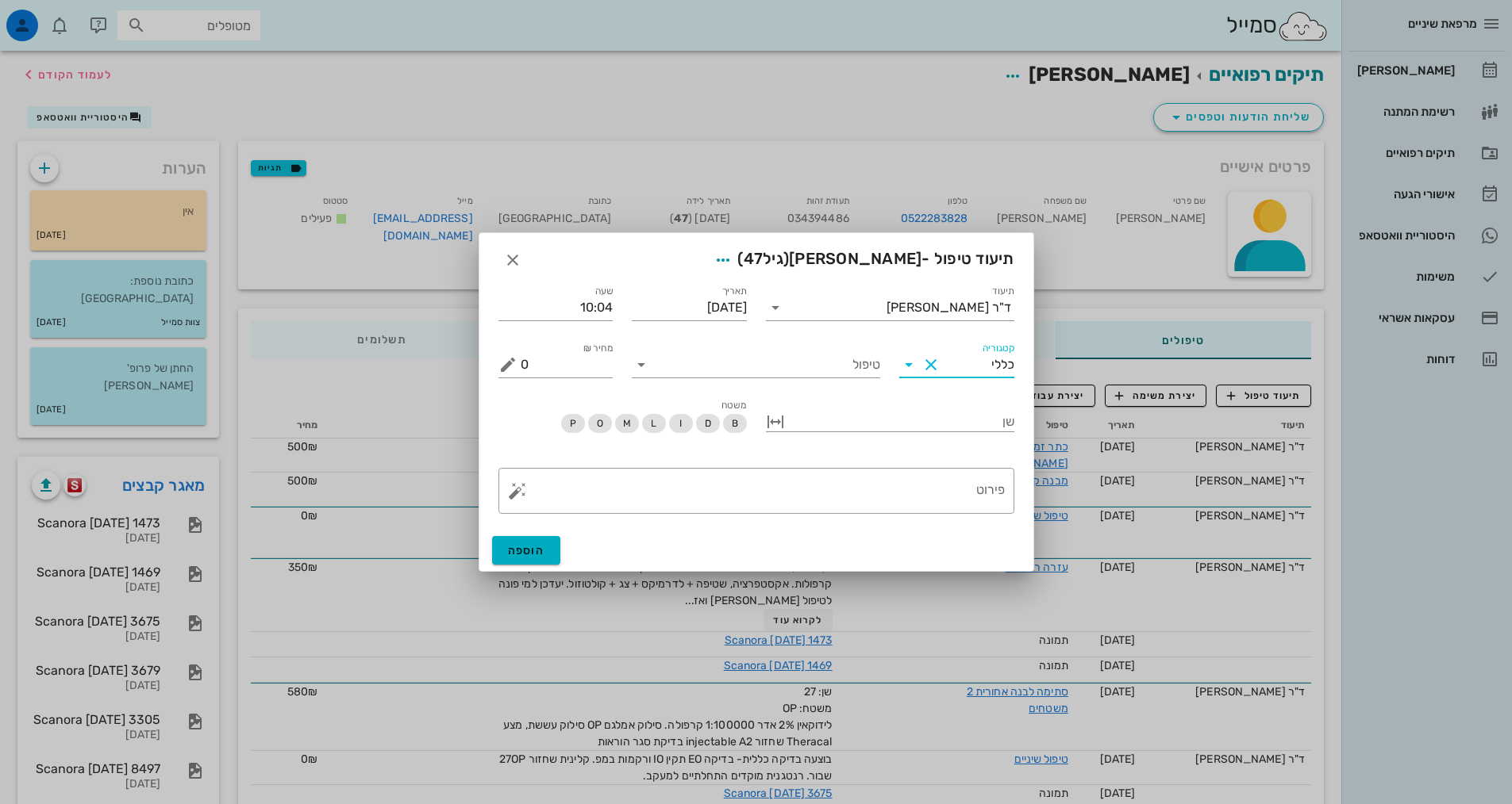
click at [835, 386] on div "טיפול" at bounding box center [756, 358] width 268 height 57
click at [835, 381] on div "טיפול" at bounding box center [756, 358] width 268 height 57
click at [830, 373] on input "טיפול" at bounding box center [767, 365] width 226 height 26
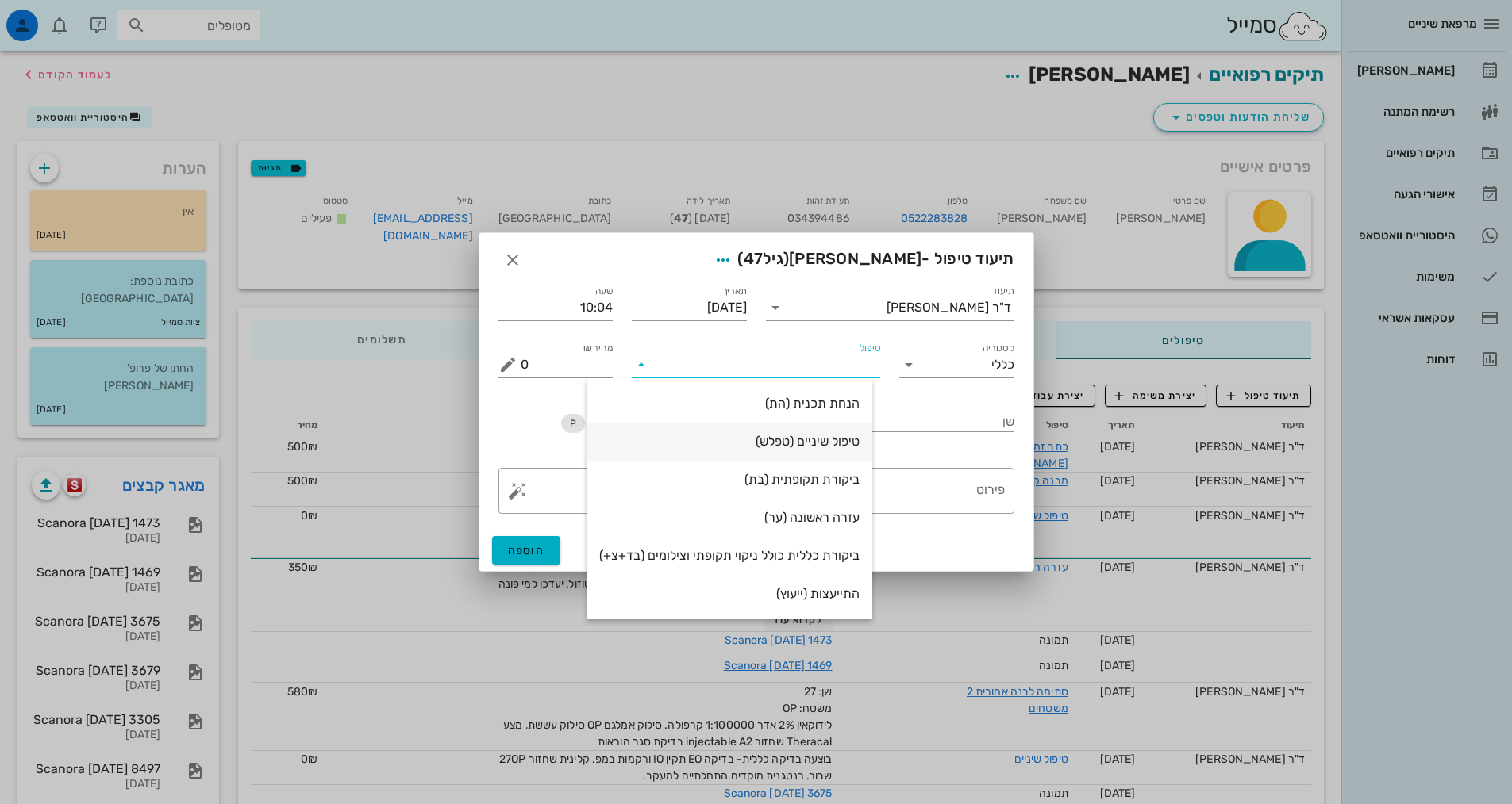
click at [808, 441] on div "טיפול שיניים (טפלש)" at bounding box center [729, 441] width 260 height 15
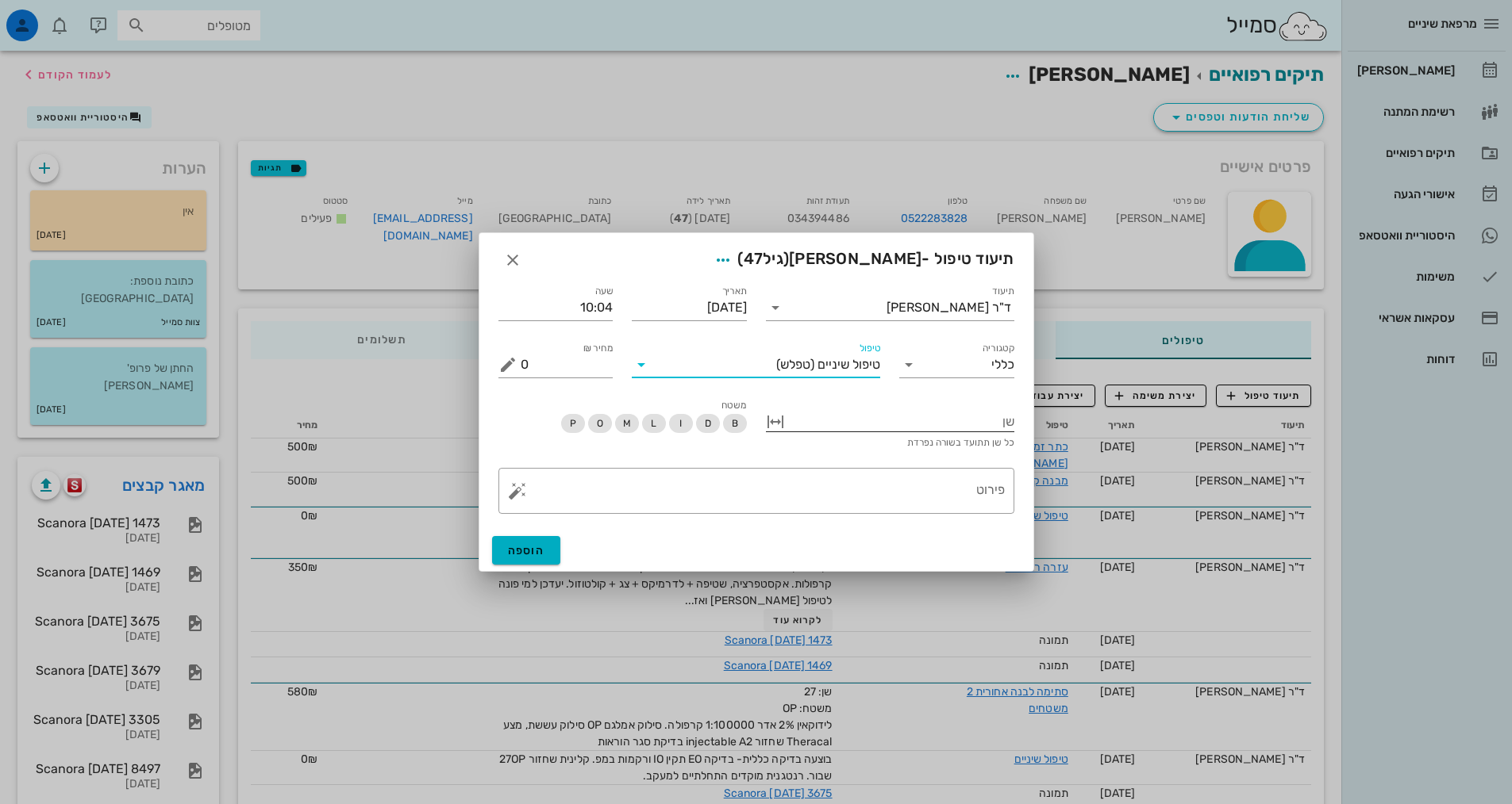
click at [892, 426] on div at bounding box center [901, 420] width 226 height 20
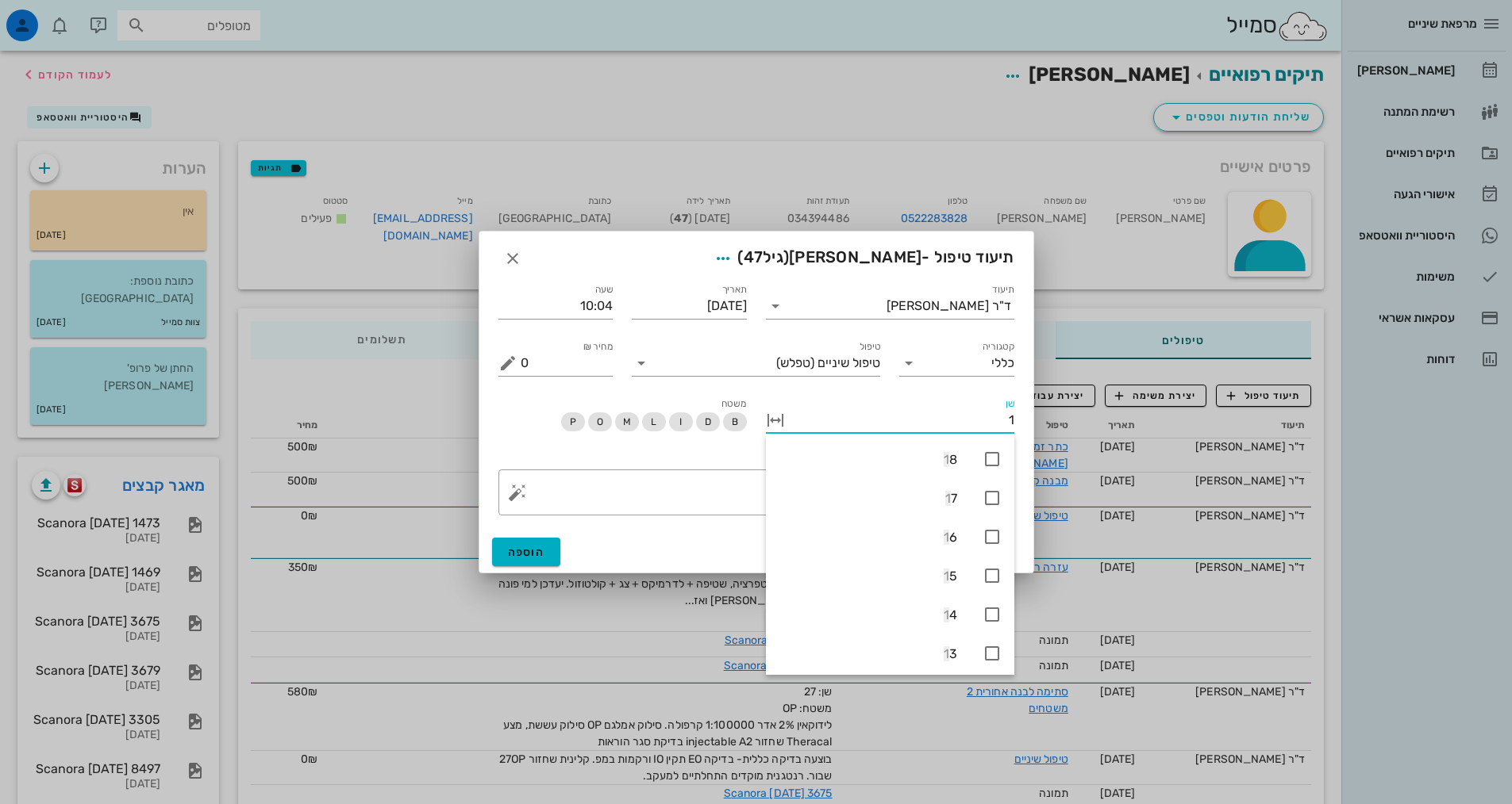
type input "16"
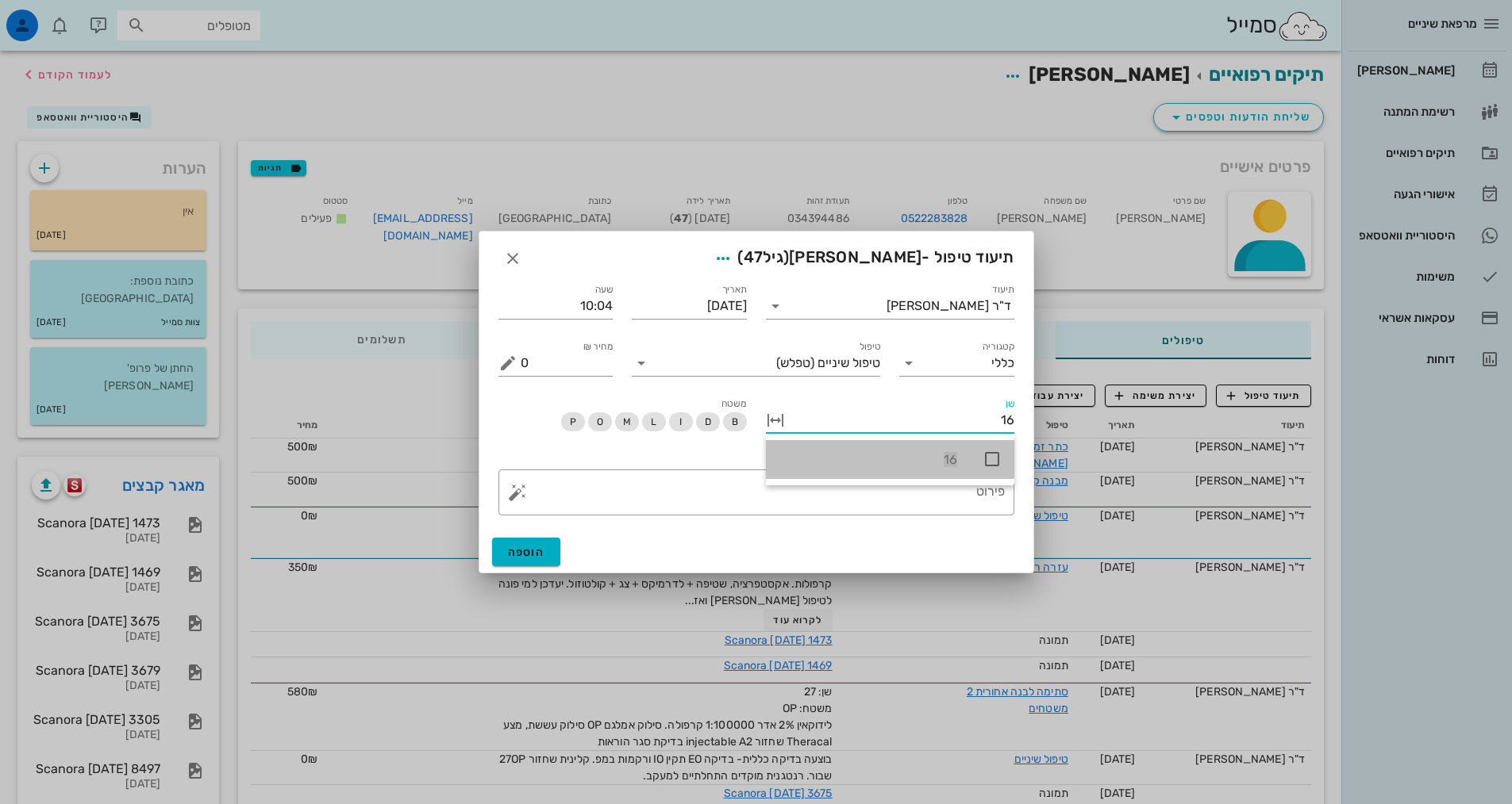
click at [988, 474] on div "16" at bounding box center [890, 460] width 248 height 39
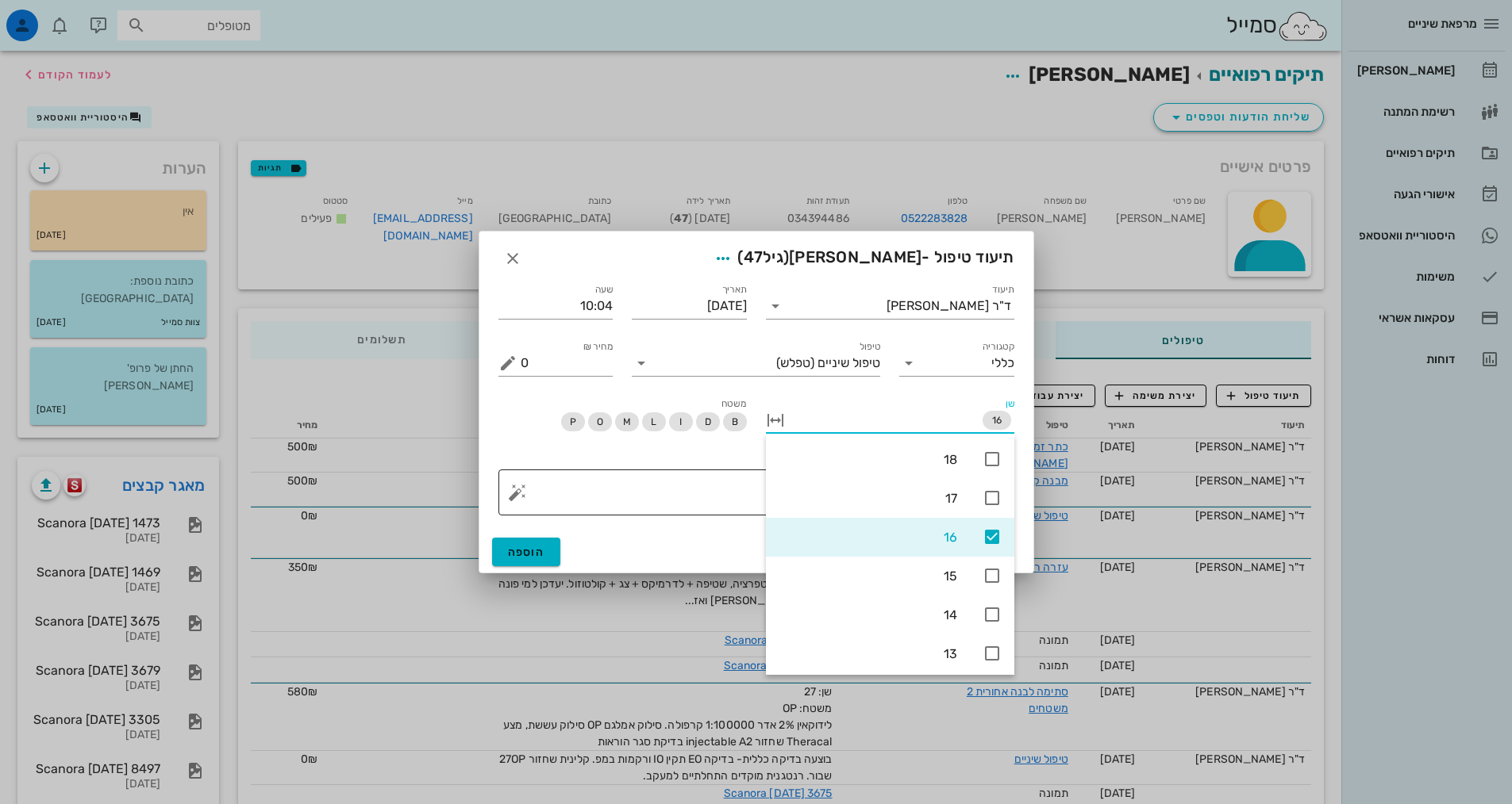
click at [713, 483] on textarea "פירוט" at bounding box center [762, 496] width 484 height 38
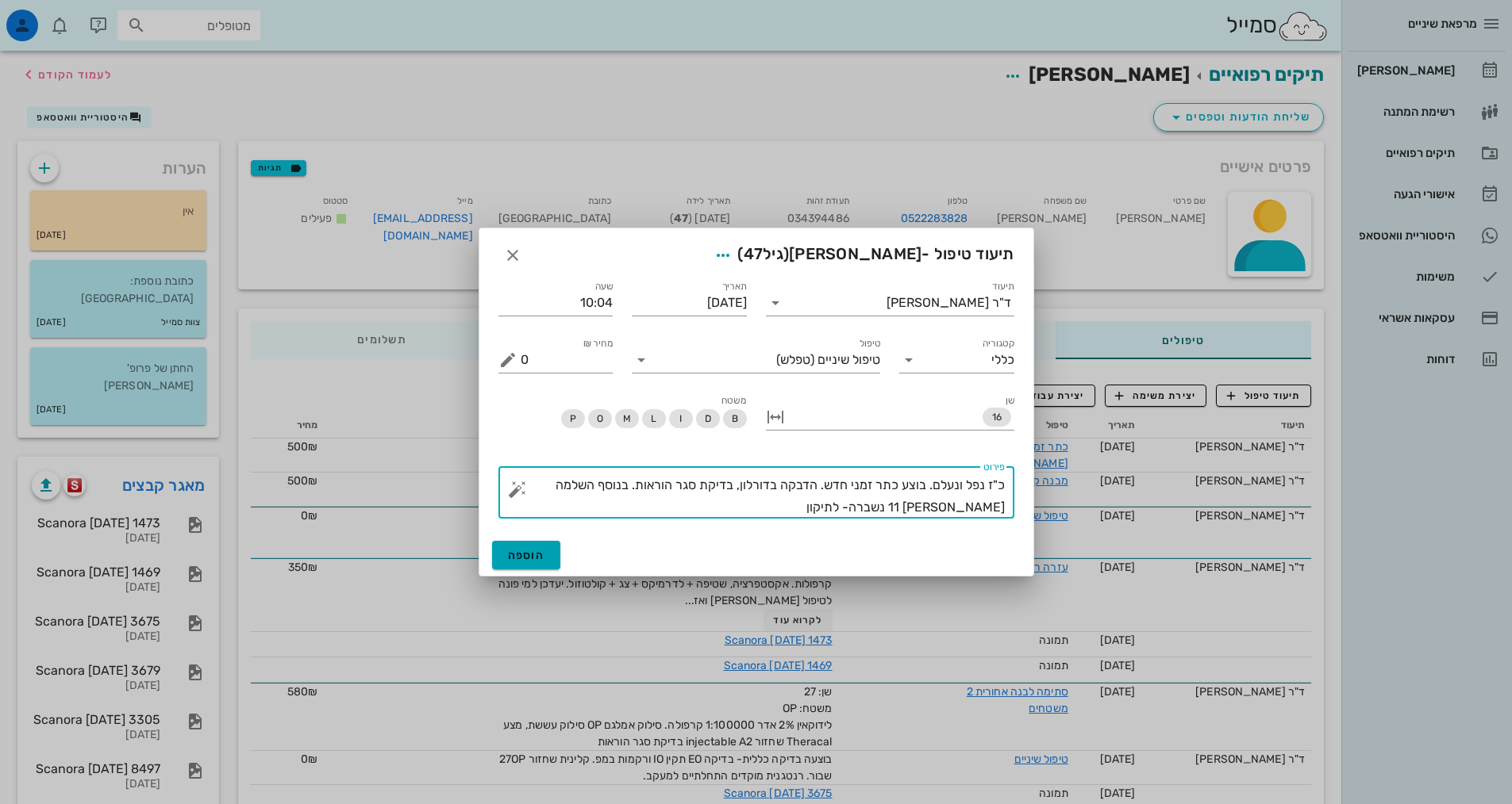
type textarea "כ"ז נפל ונעלם. בוצע כתר זמני חדש. הדבקה בדורלון, בדיקת סגר הוראות. בנוסף השלמה …"
click at [529, 554] on span "הוספה" at bounding box center [526, 555] width 37 height 13
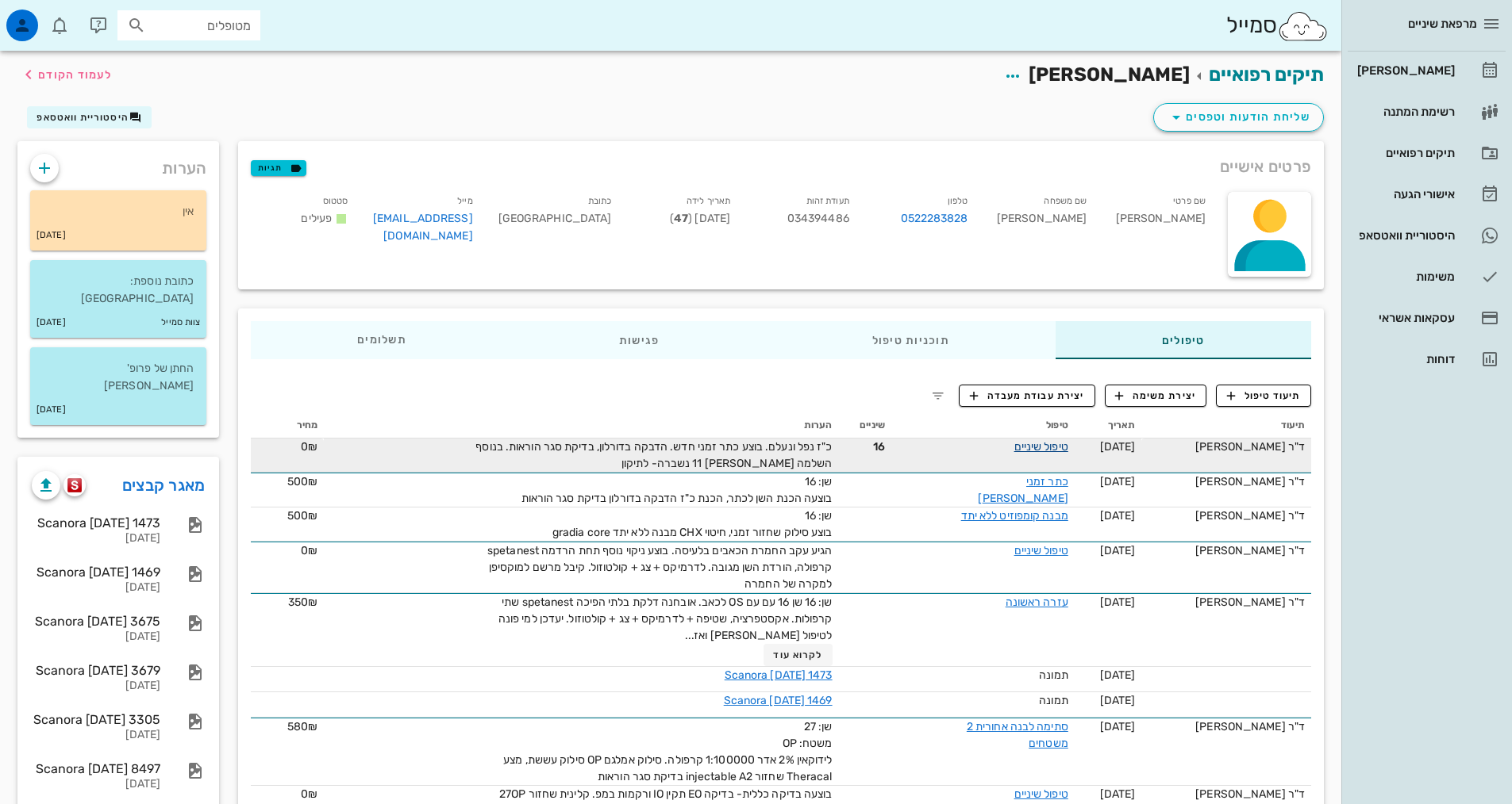
click at [1060, 443] on link "טיפול שיניים" at bounding box center [1041, 446] width 54 height 13
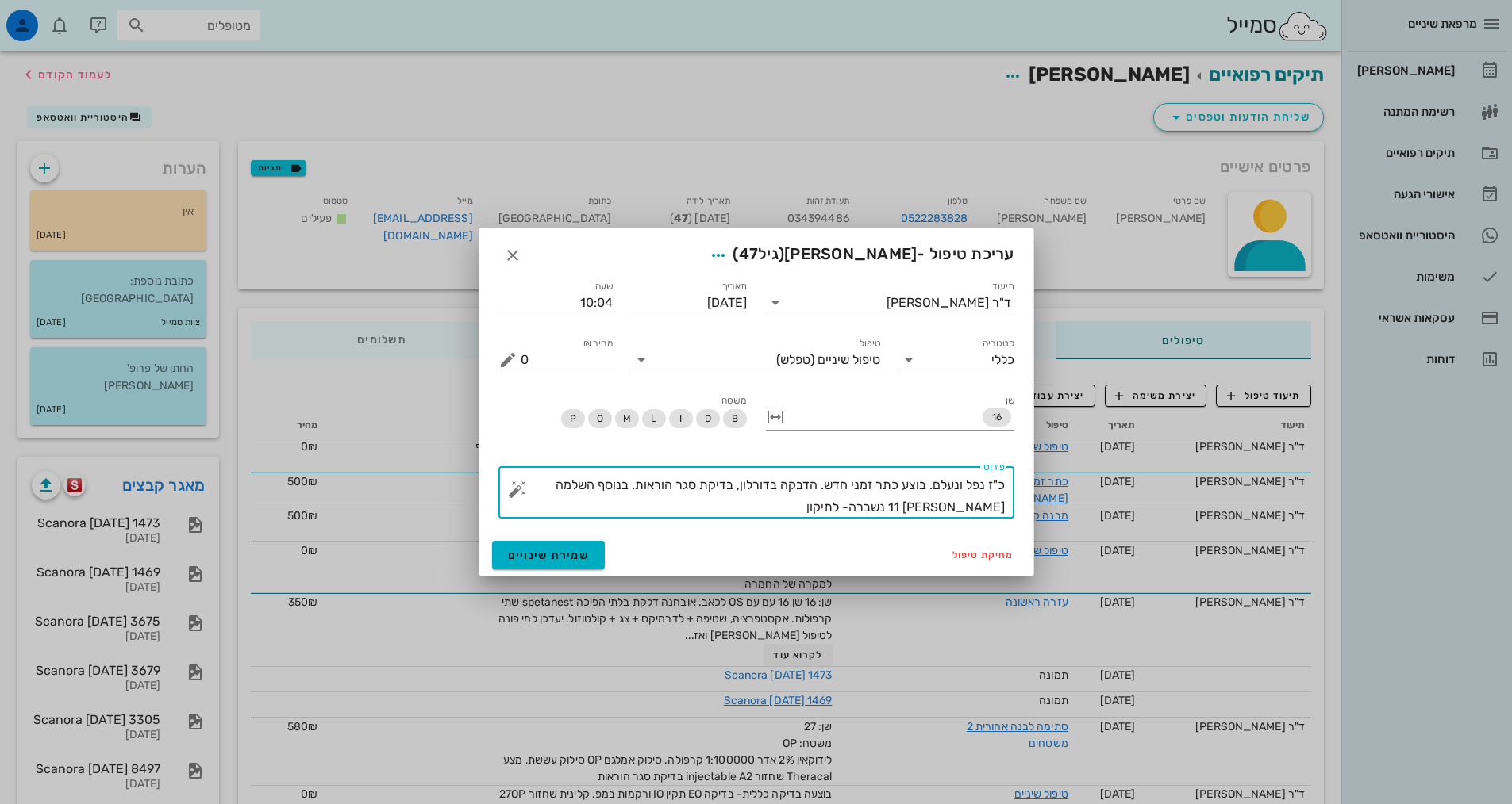
drag, startPoint x: 995, startPoint y: 502, endPoint x: 1008, endPoint y: 504, distance: 13.2
click at [1008, 504] on div "​ פירוט כ"ז נפל ונעלם. בוצע כתר זמני חדש. הדבקה בדורלון, בדיקת סגר הוראות. בנוס…" at bounding box center [756, 492] width 515 height 52
type textarea "כ"ז נפל ונעלם. בוצע כתר זמני חדש. הדבקה בדורלון, בדיקת סגר הוראות. בנוסף השלמה …"
click at [588, 561] on button "שמירת שינויים" at bounding box center [548, 555] width 114 height 28
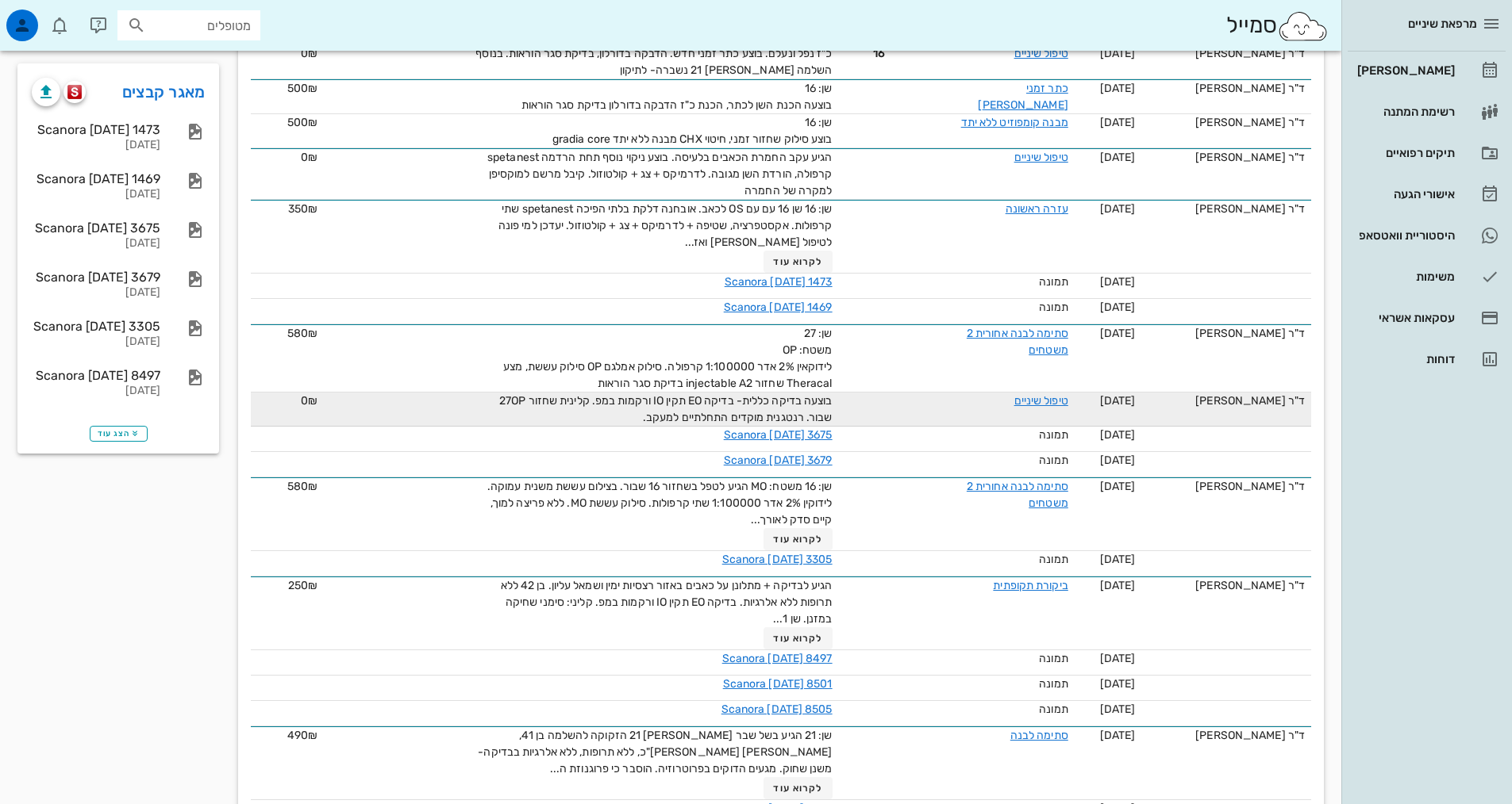
scroll to position [453, 0]
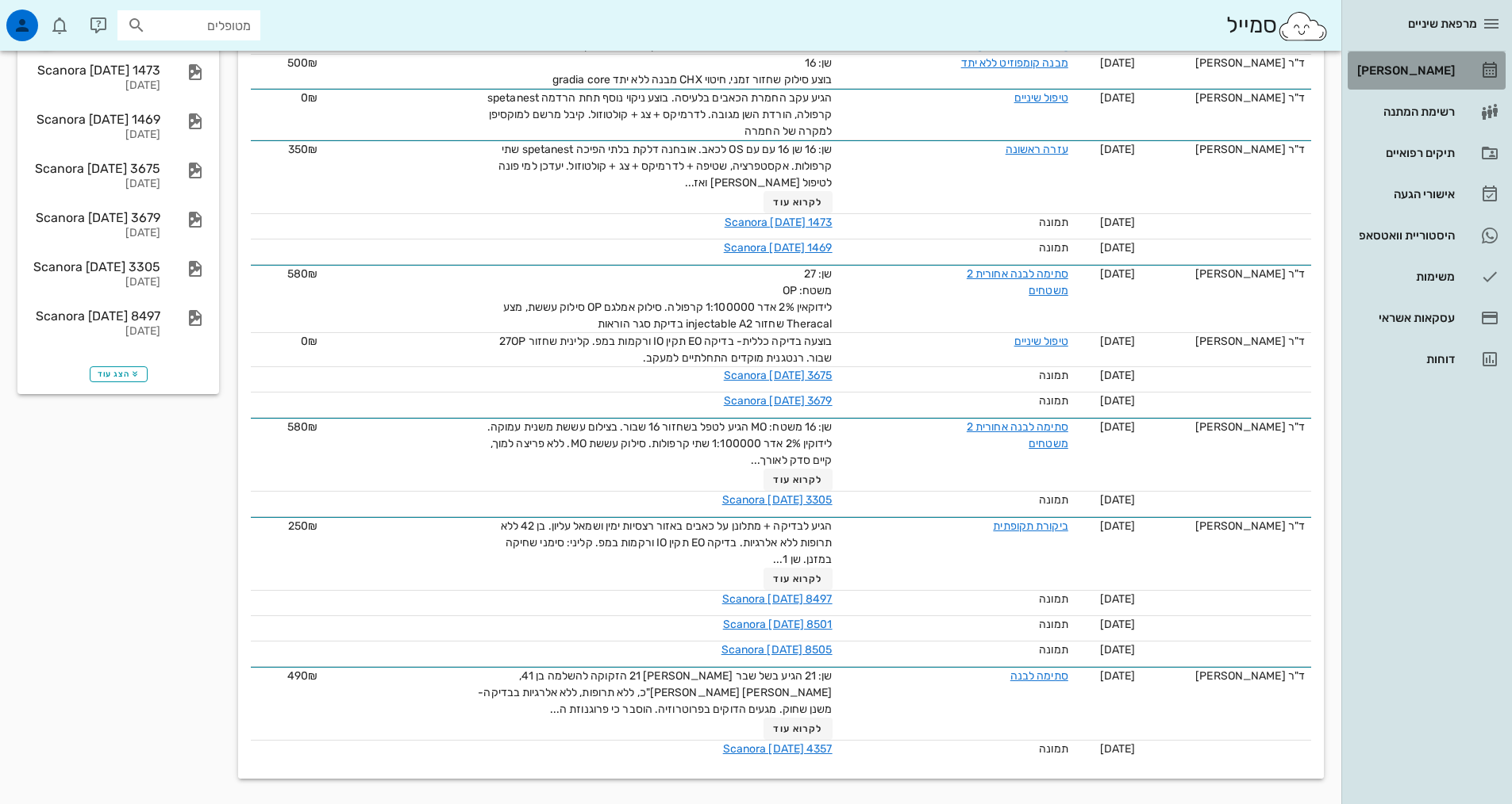
click at [1387, 75] on div "[PERSON_NAME]" at bounding box center [1405, 70] width 100 height 12
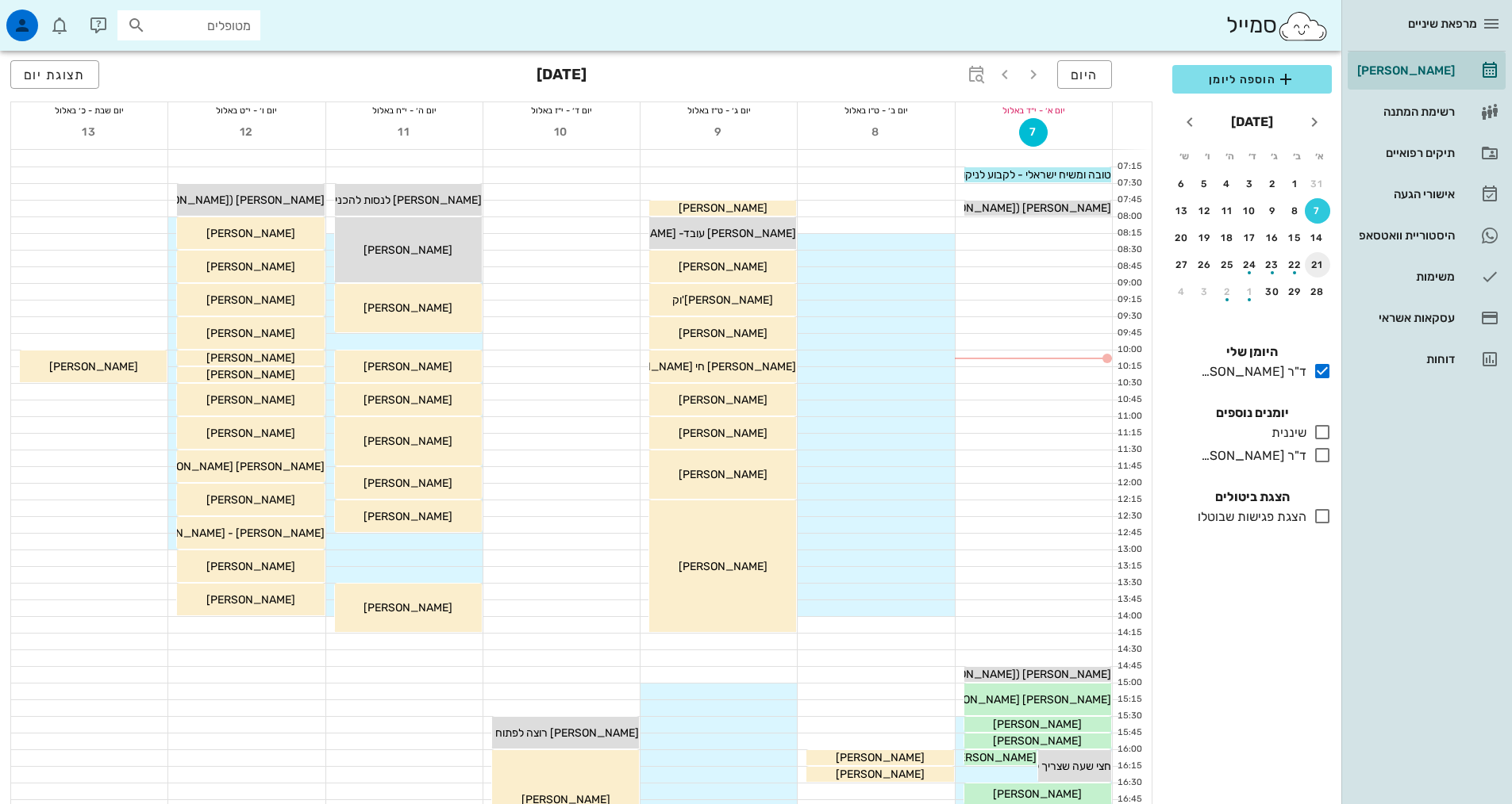
click at [1324, 457] on icon at bounding box center [1323, 455] width 19 height 19
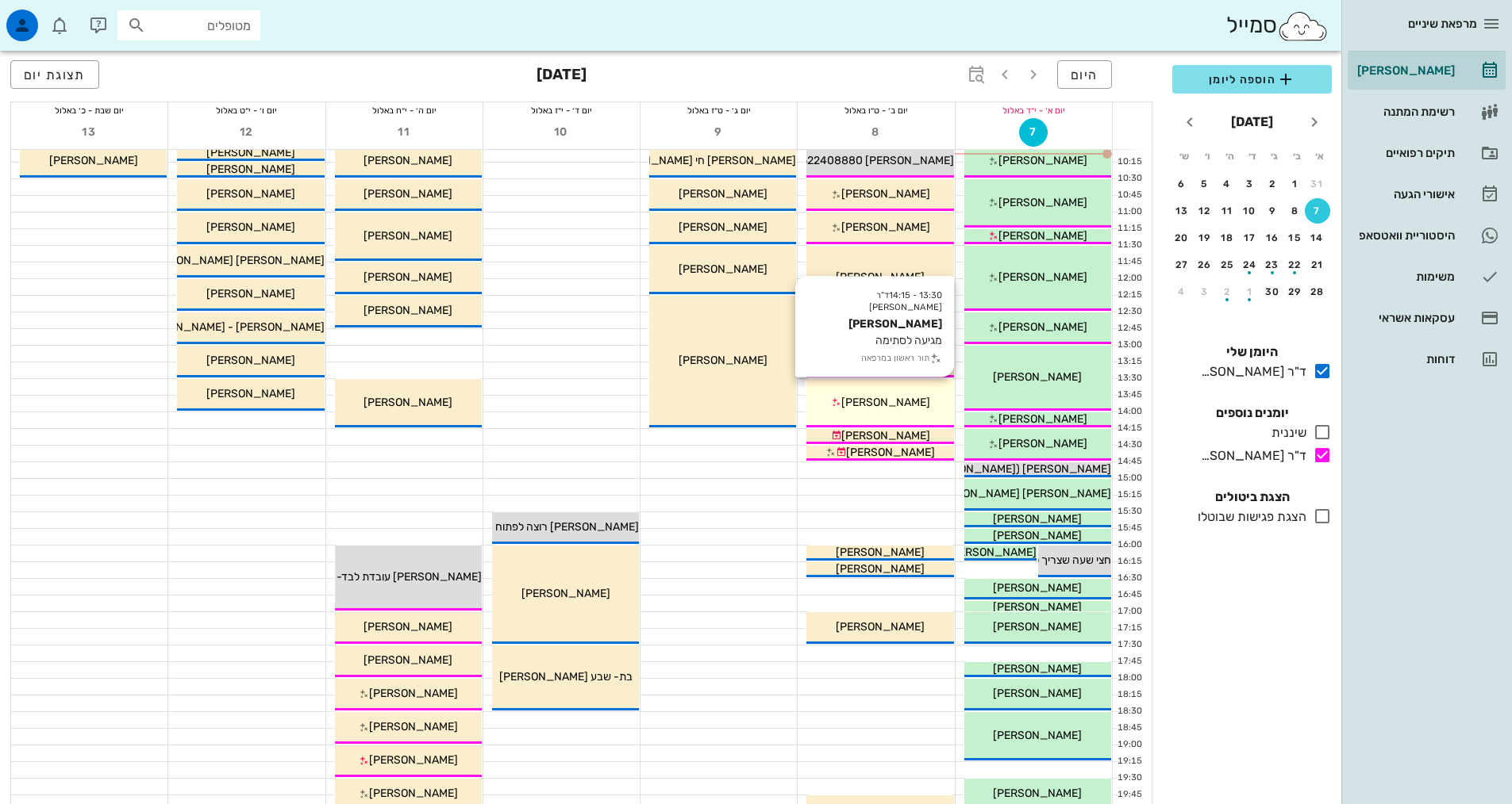
scroll to position [396, 0]
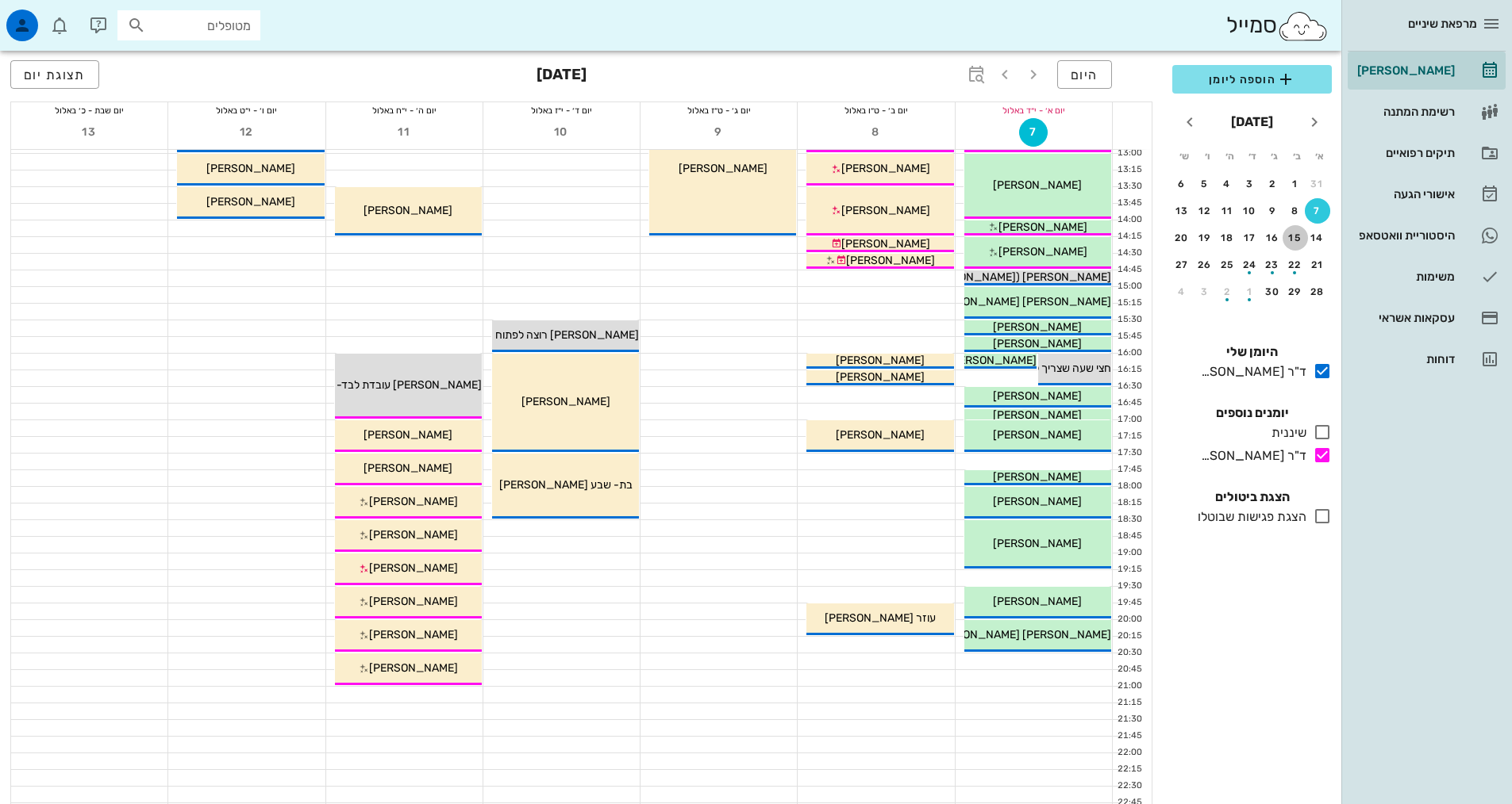
click at [1287, 240] on div "15" at bounding box center [1295, 238] width 26 height 11
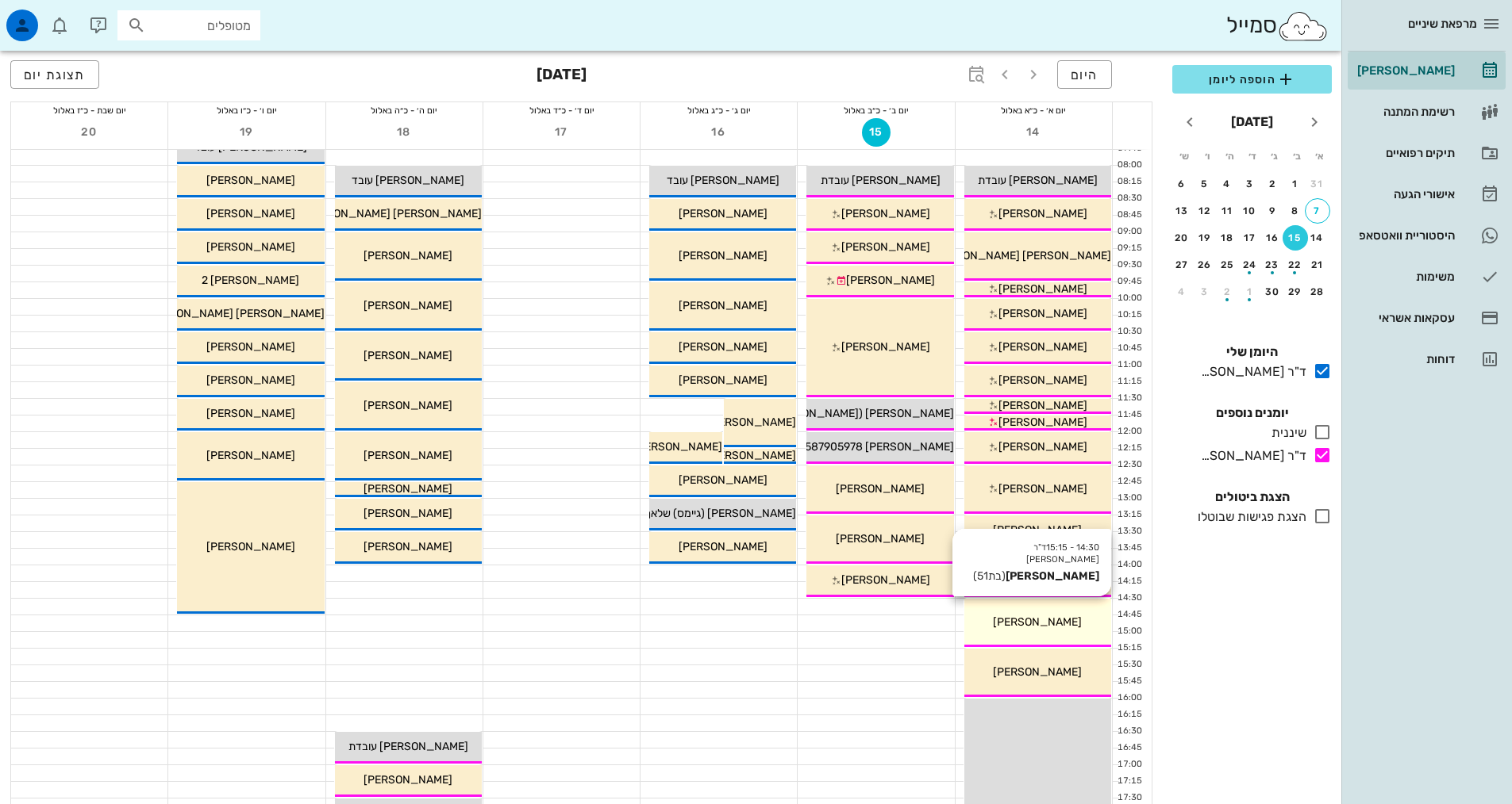
scroll to position [79, 0]
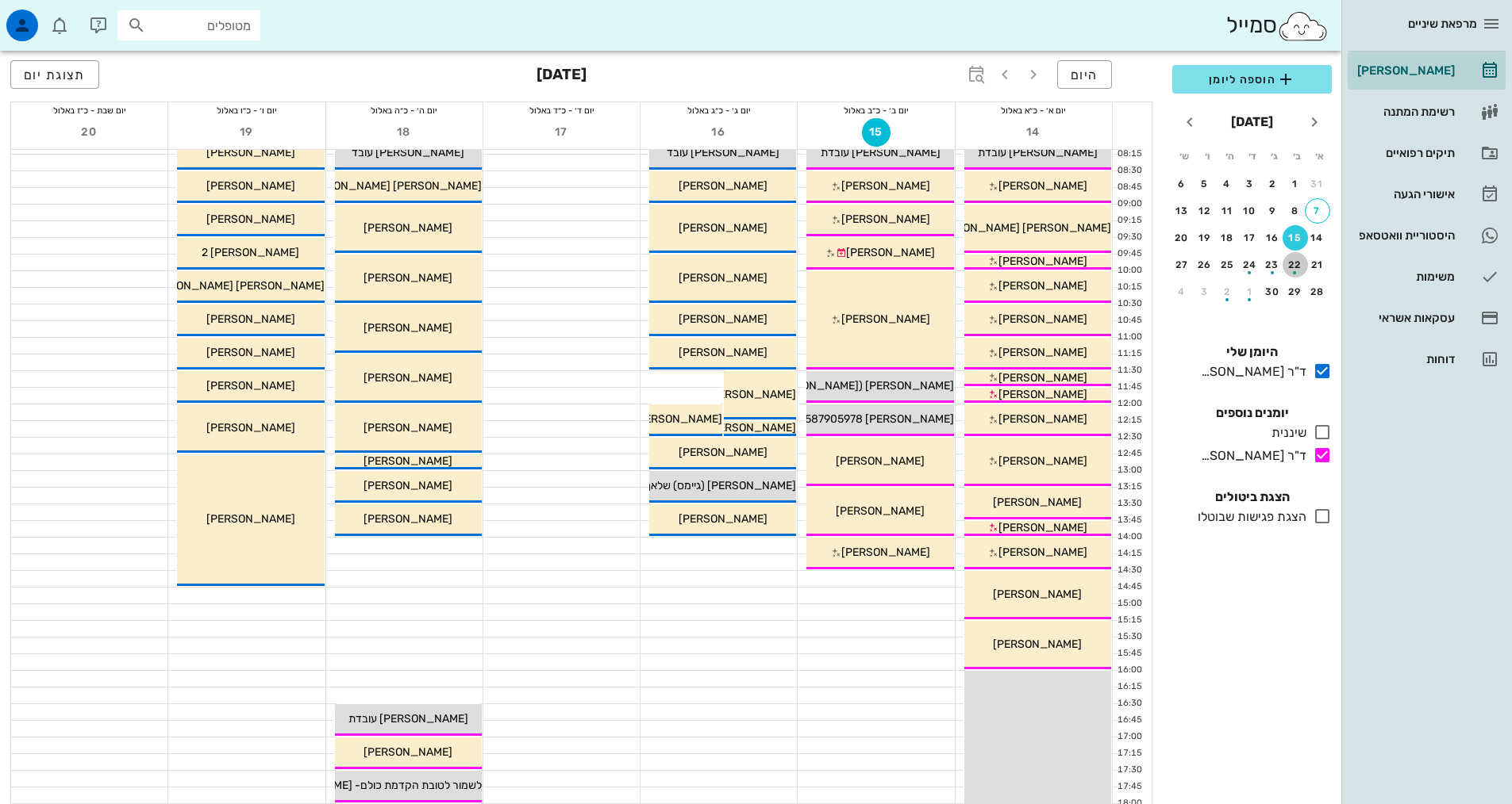
click at [1287, 269] on div "button" at bounding box center [1295, 269] width 26 height 9
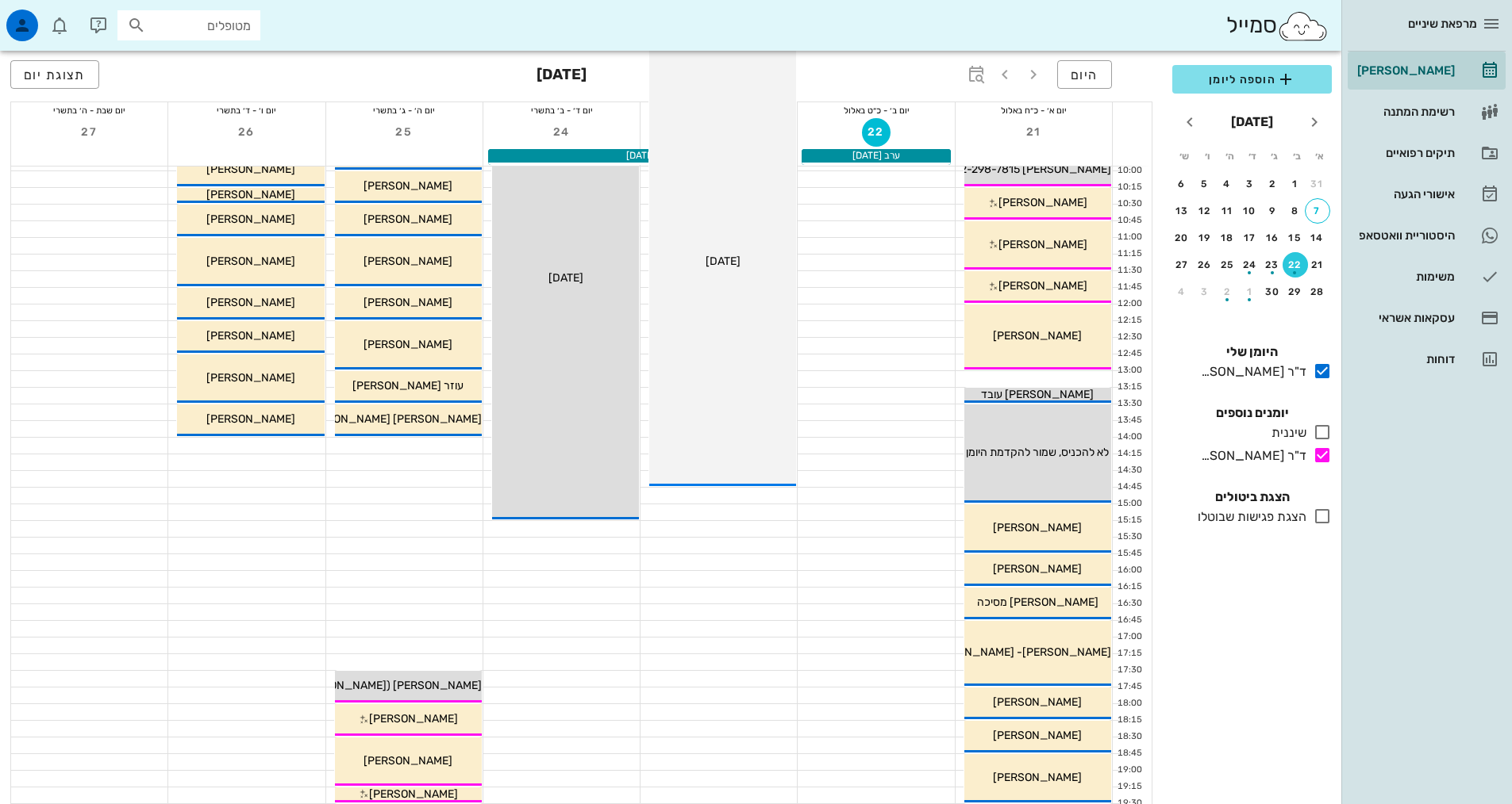
scroll to position [396, 0]
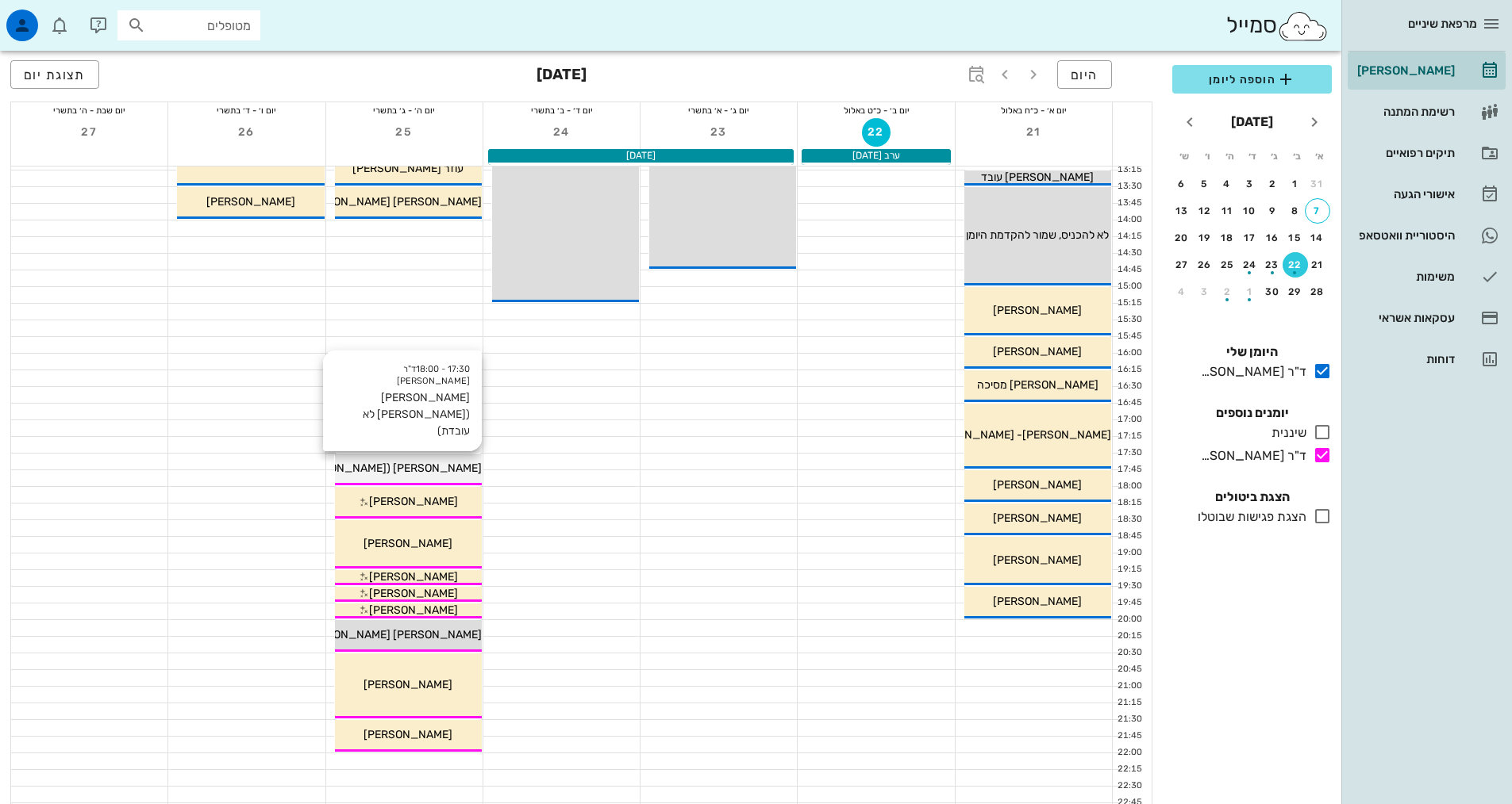
click at [430, 470] on span "[PERSON_NAME] ([PERSON_NAME] לא עובדת)" at bounding box center [365, 468] width 233 height 13
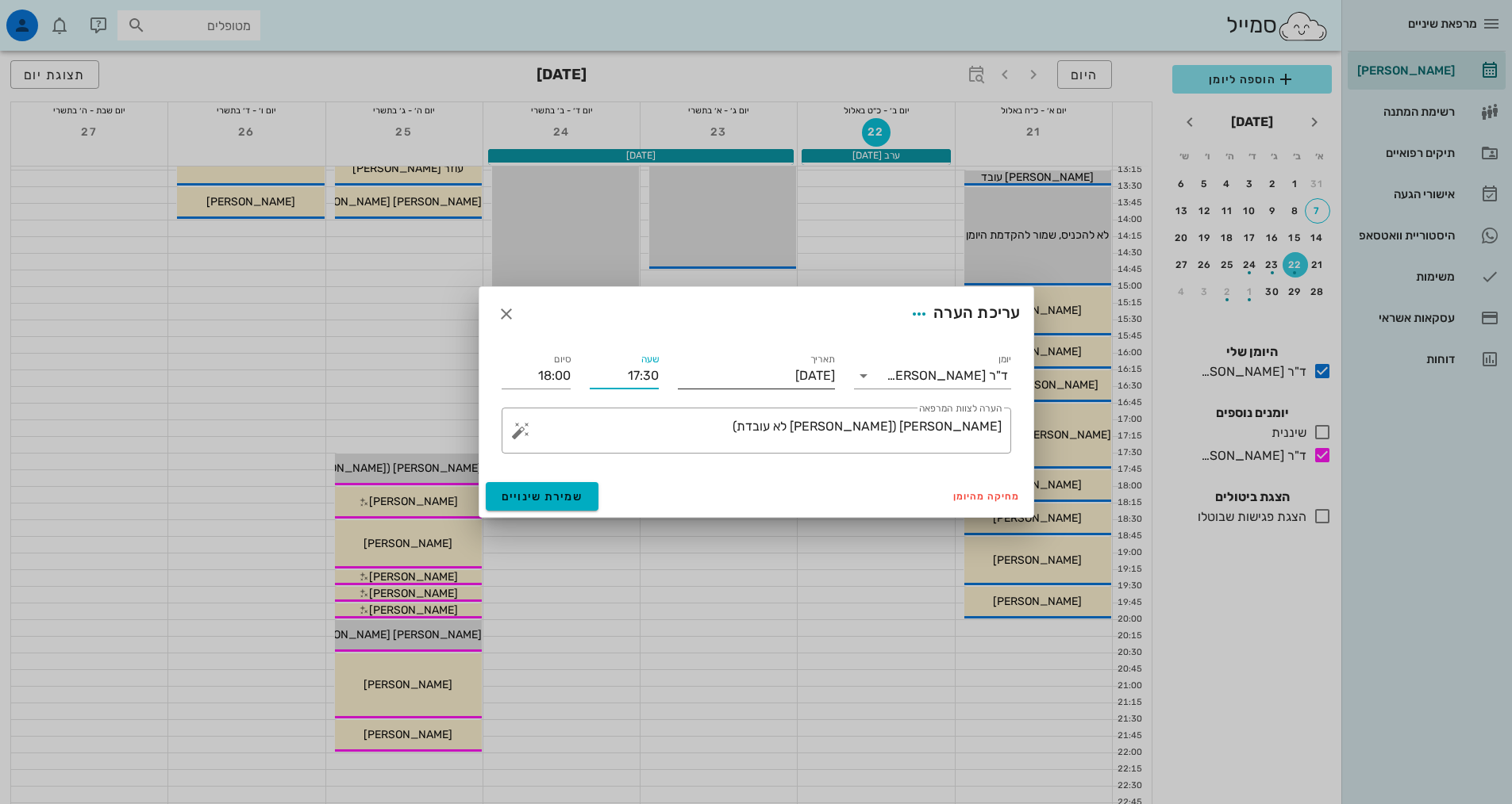
drag, startPoint x: 615, startPoint y: 372, endPoint x: 691, endPoint y: 376, distance: 76.1
click at [691, 376] on div "יומן ד"ר אילנה אנגל תאריך יום חמישי, 25 בספטמבר 2025 שעה 17:30 סיום 18:00 ​ הער…" at bounding box center [756, 402] width 529 height 122
click at [632, 378] on input "17:00" at bounding box center [624, 376] width 69 height 26
type input "17:00"
type input "17:30"
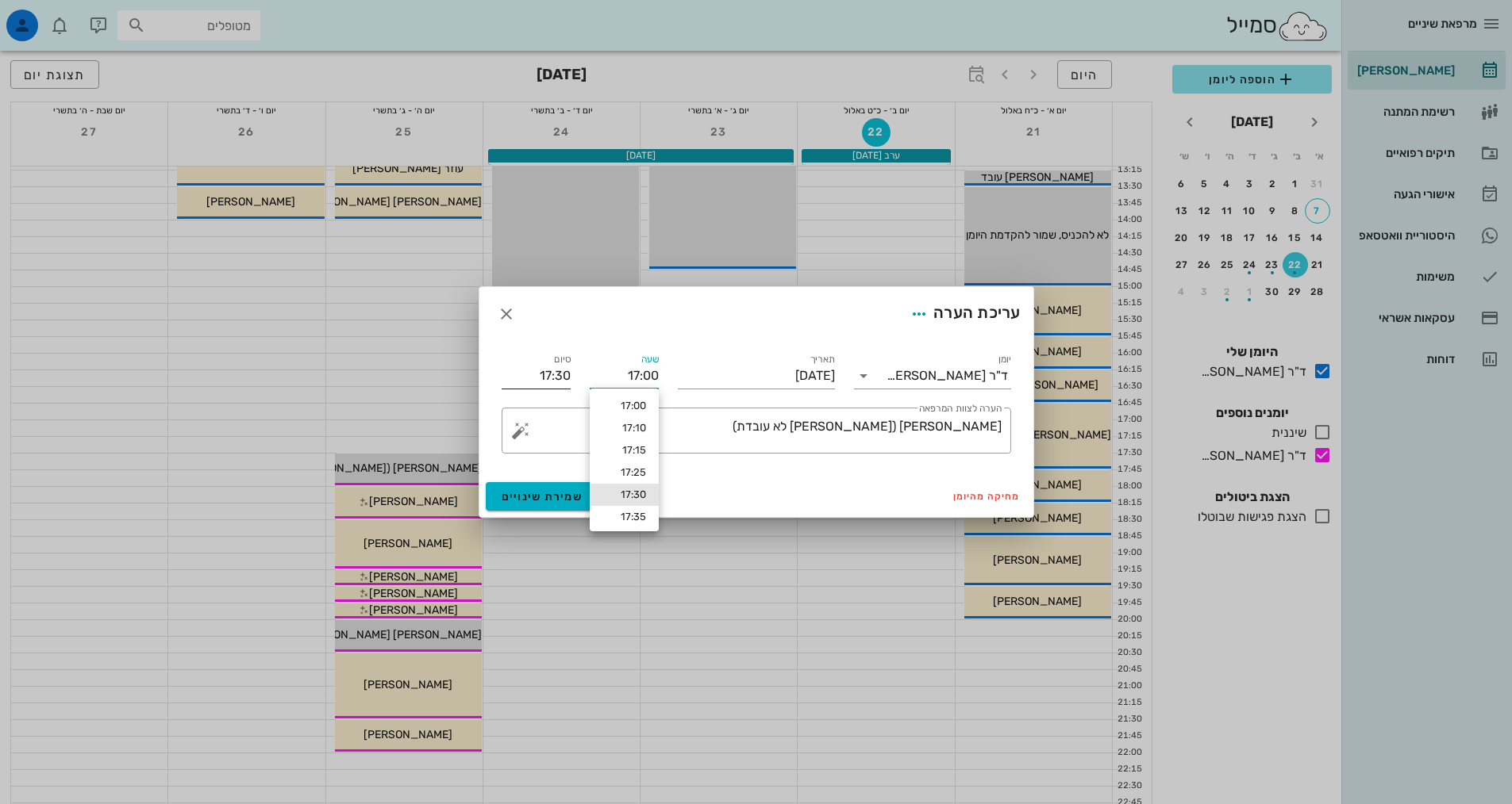
click at [557, 374] on input "17:30" at bounding box center [536, 376] width 69 height 26
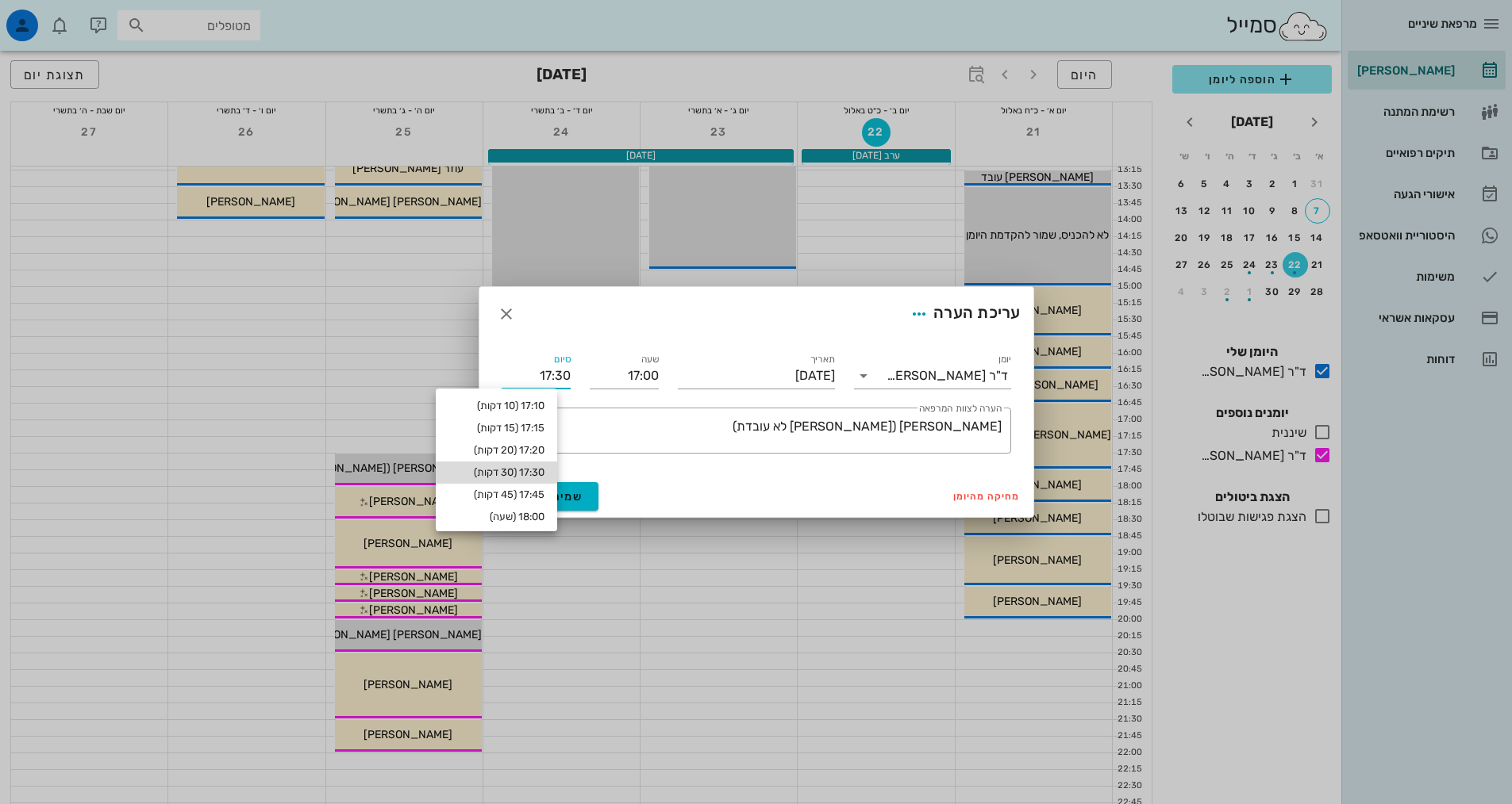
click at [508, 464] on div "17:30 (30 דקות)" at bounding box center [496, 472] width 122 height 22
type input "17:30"
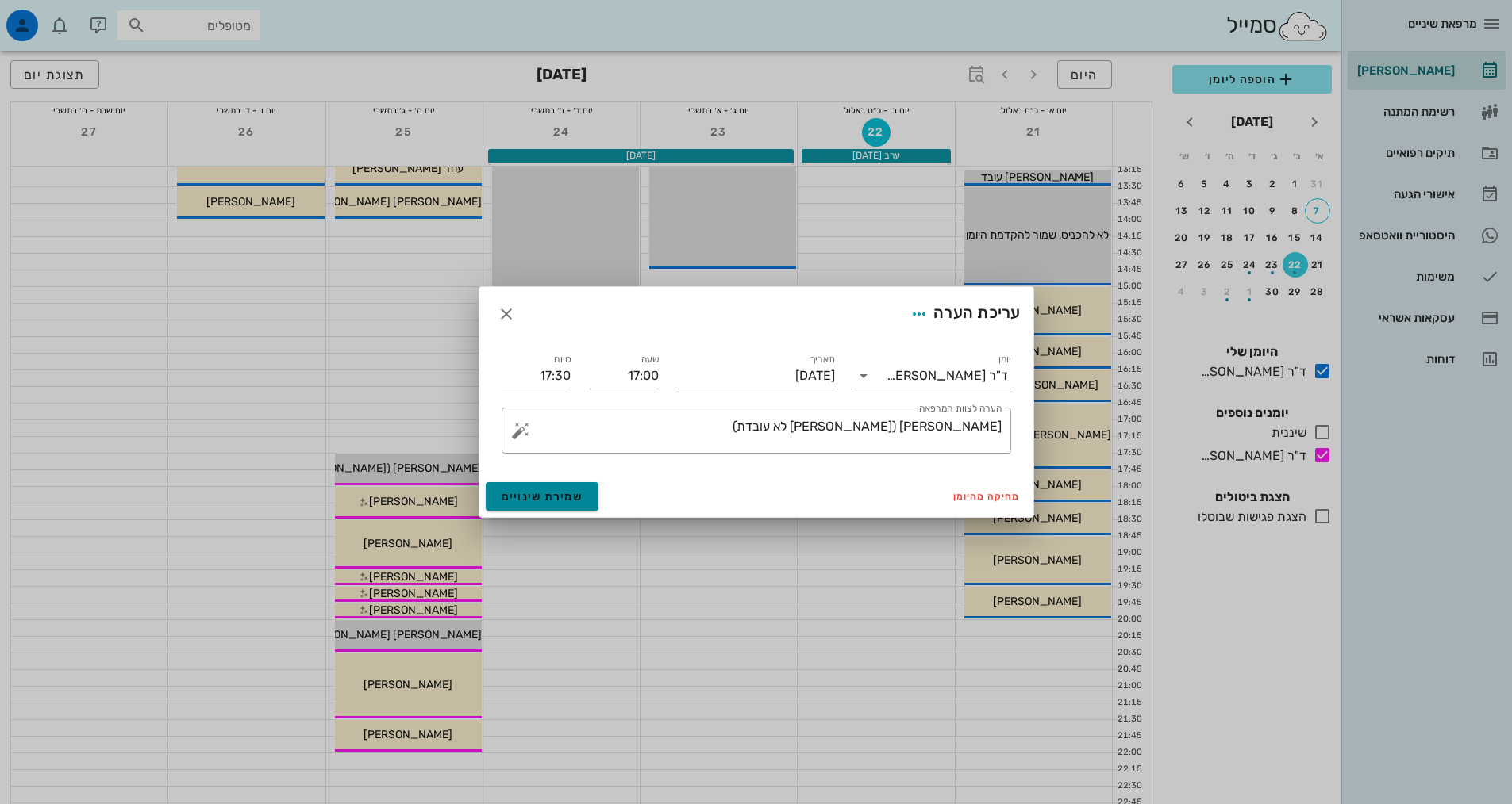
click at [546, 492] on span "שמירת שינויים" at bounding box center [542, 497] width 82 height 13
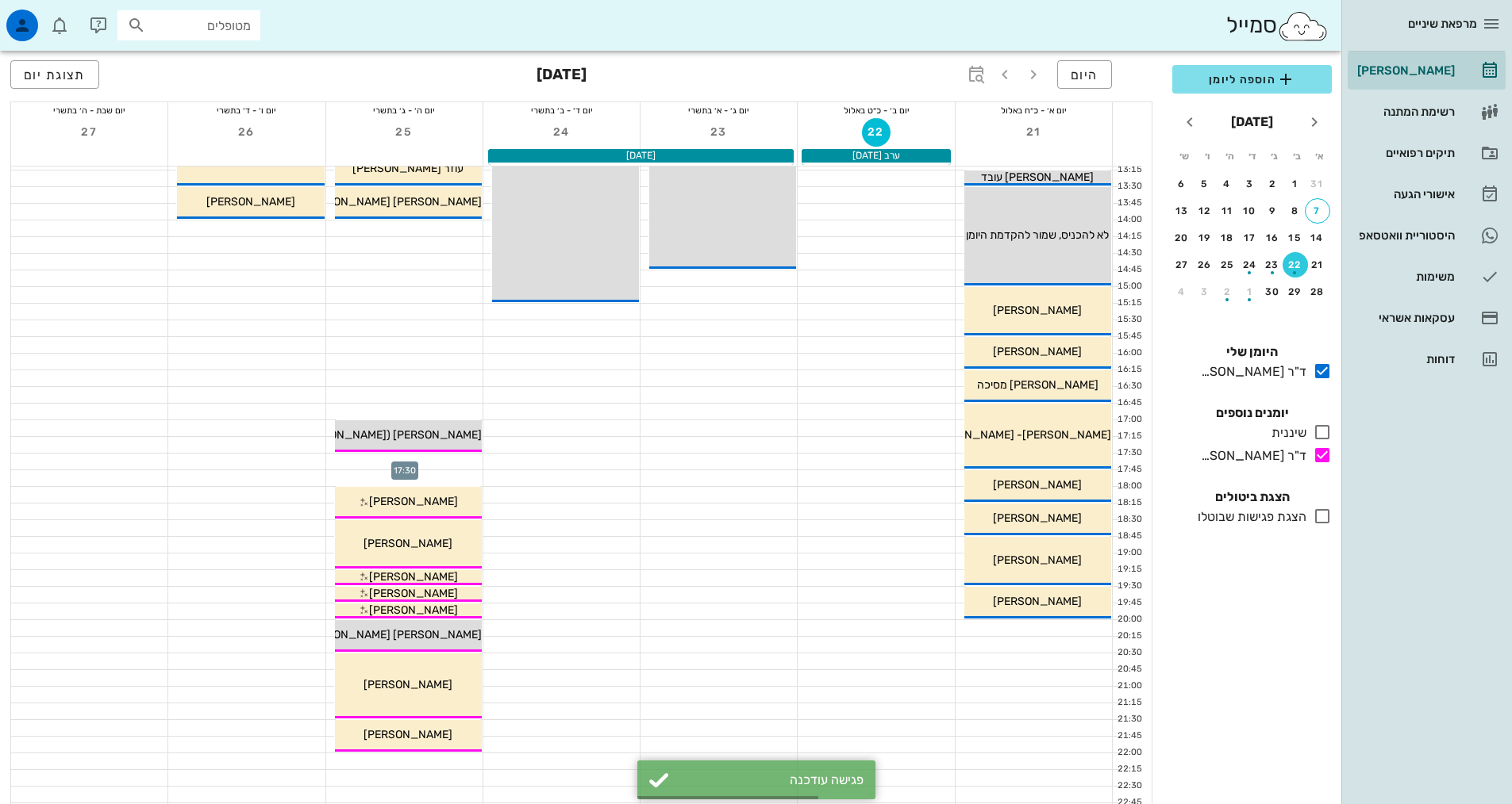
click at [460, 459] on div at bounding box center [404, 461] width 156 height 16
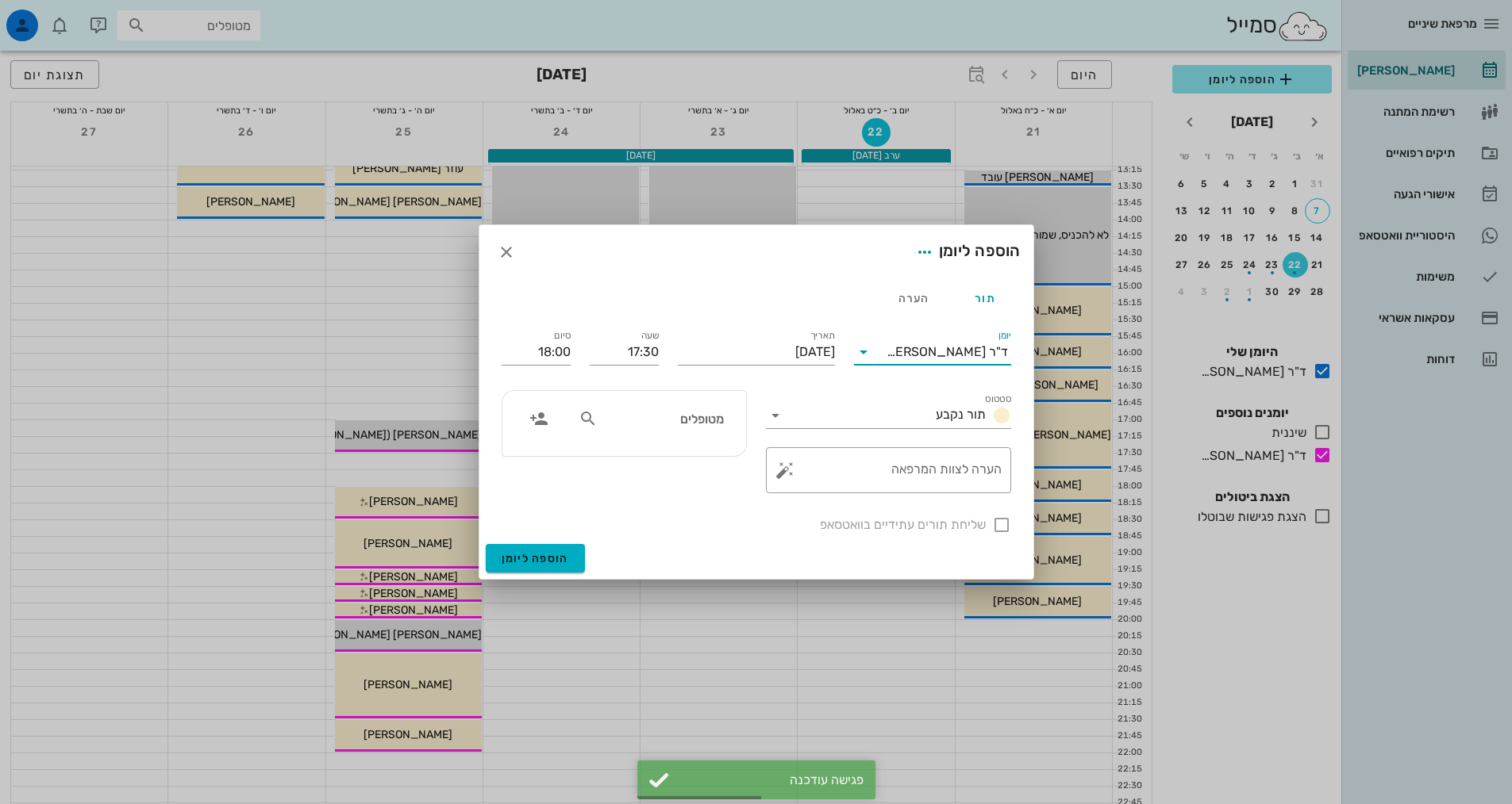
click at [886, 353] on input "יומן" at bounding box center [881, 352] width 11 height 26
click at [935, 457] on div "ד"ר [PERSON_NAME]" at bounding box center [933, 440] width 132 height 34
click at [655, 430] on div "מטופלים" at bounding box center [651, 418] width 164 height 30
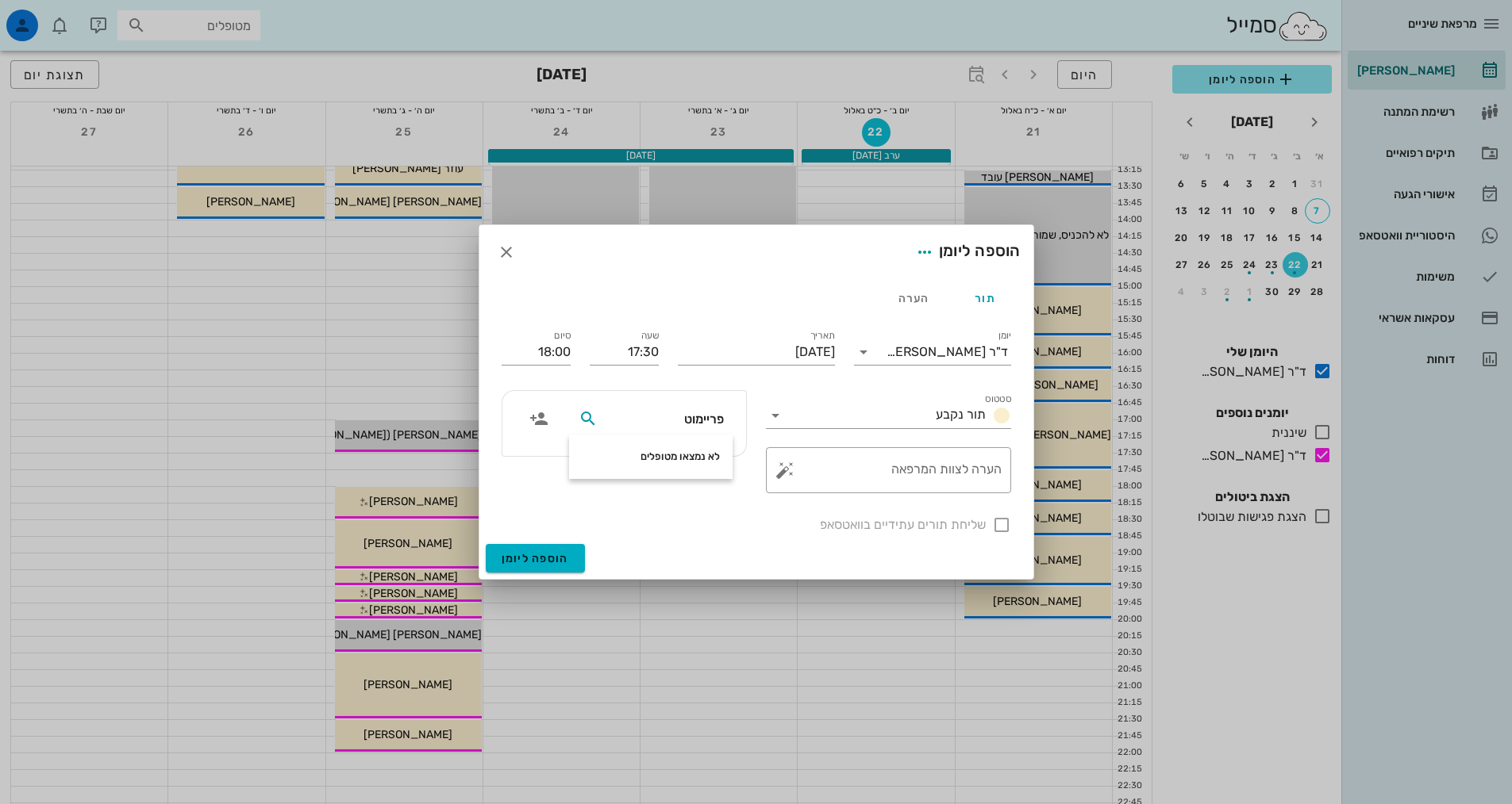
type input "פריימו"
click at [676, 458] on div "צביקה פריימוביץ 034394486" at bounding box center [633, 454] width 174 height 12
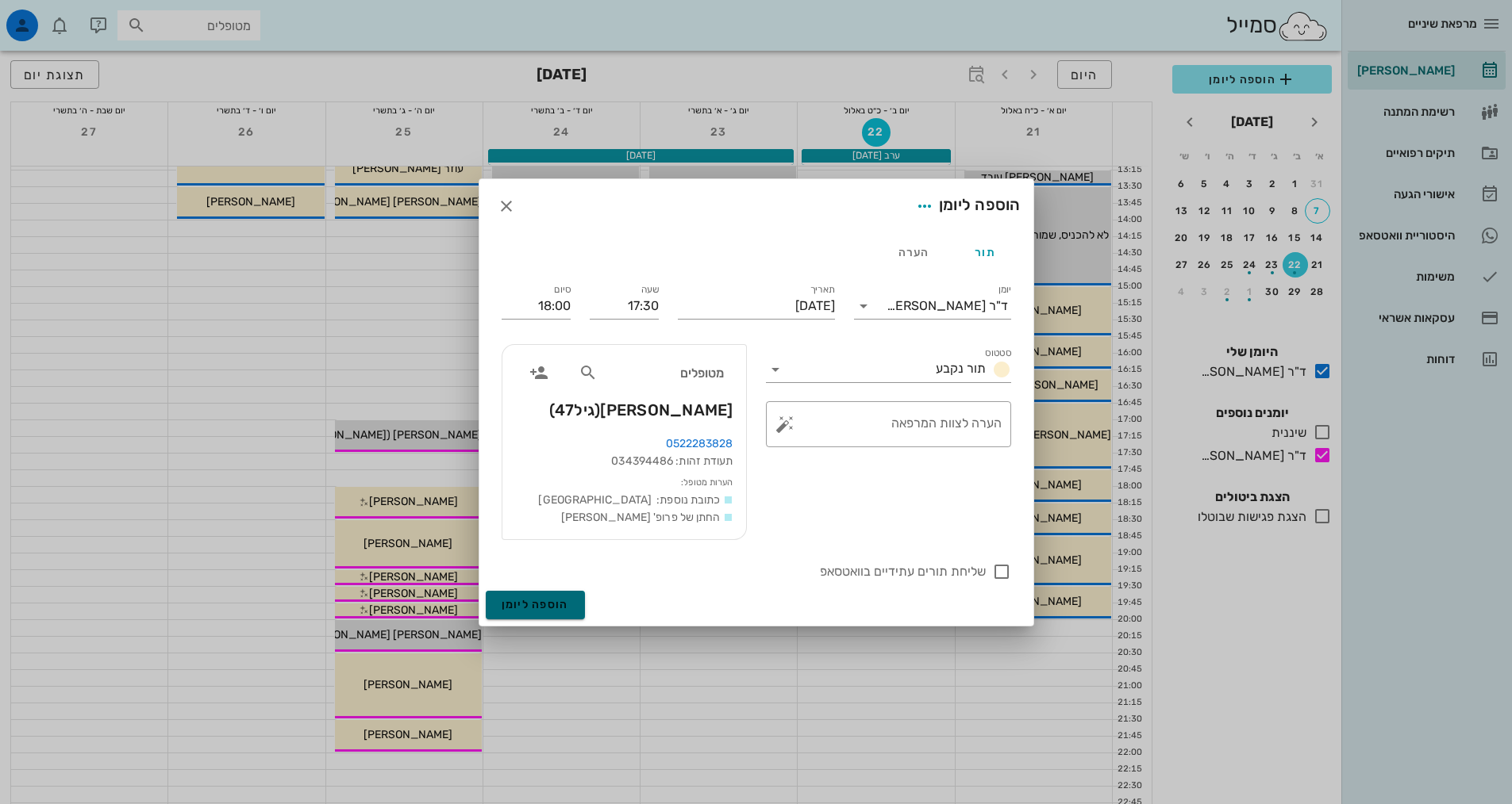
click at [547, 597] on button "הוספה ליומן" at bounding box center [535, 605] width 100 height 28
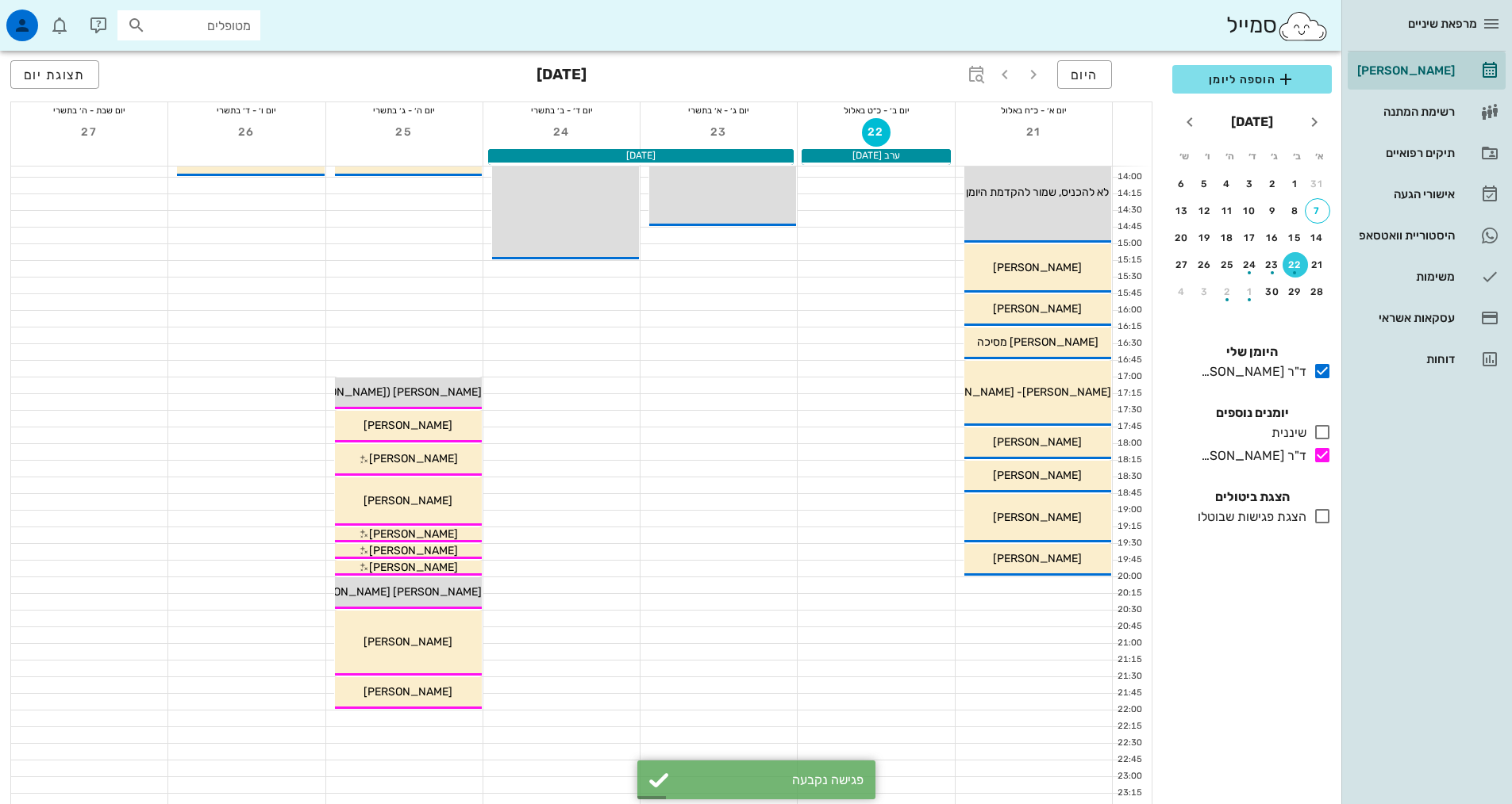
scroll to position [478, 0]
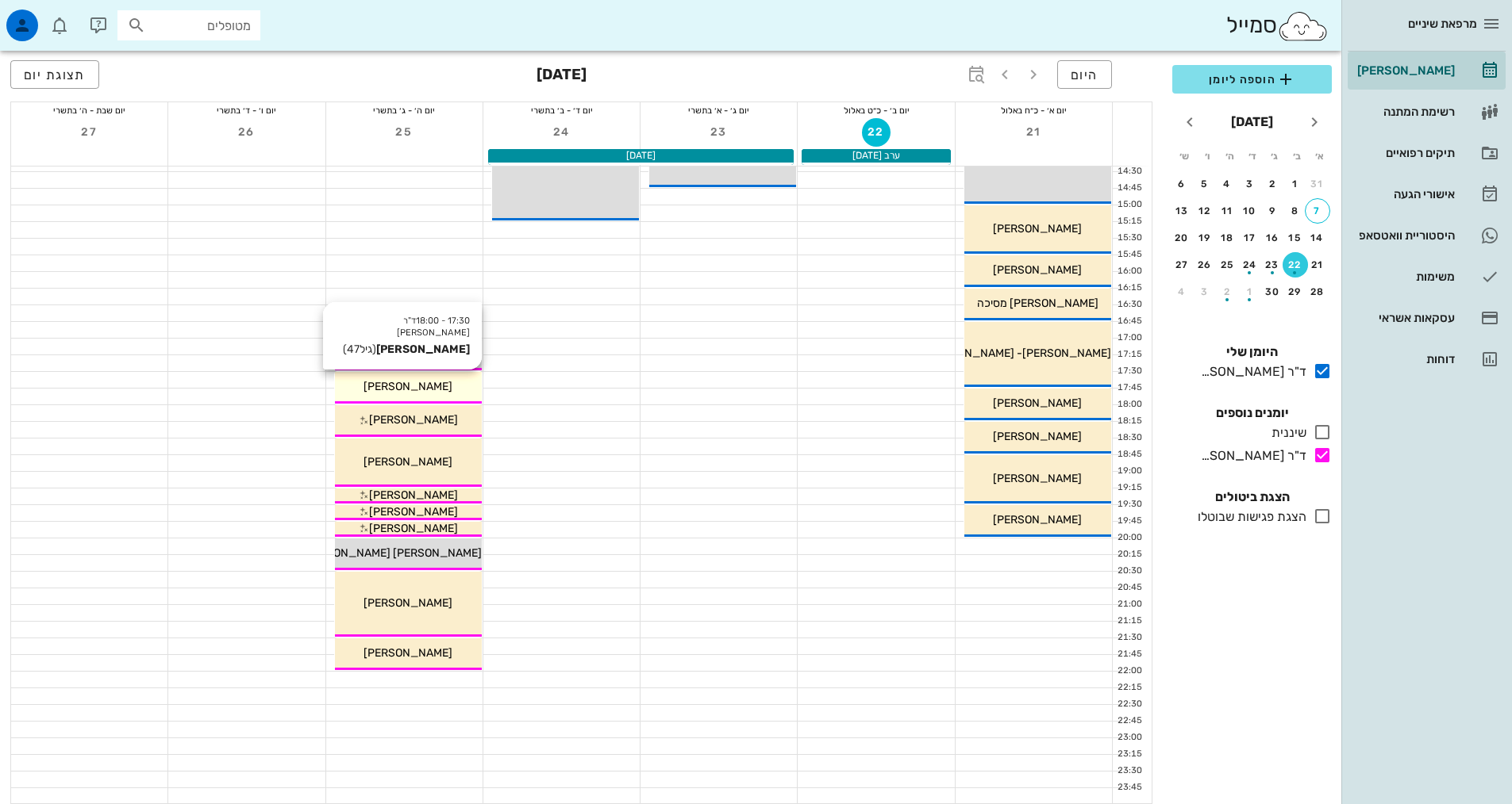
click at [425, 390] on span "[PERSON_NAME]" at bounding box center [408, 386] width 89 height 13
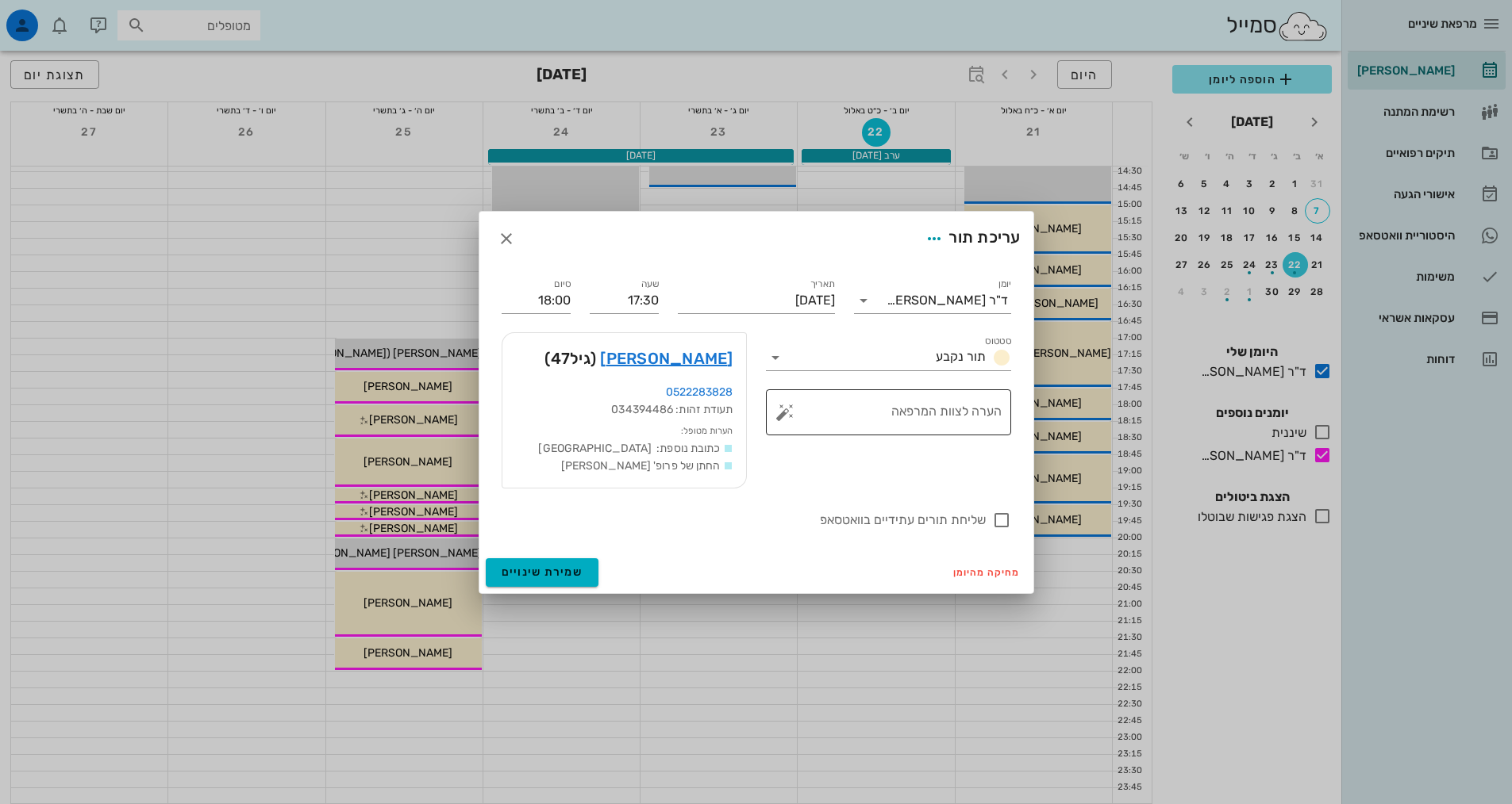
click at [856, 420] on textarea "הערה לצוות המרפאה" at bounding box center [894, 416] width 213 height 38
type textarea "מעדיף שעה מאוחרת יותר"
click at [530, 562] on button "שמירת שינויים" at bounding box center [542, 572] width 114 height 28
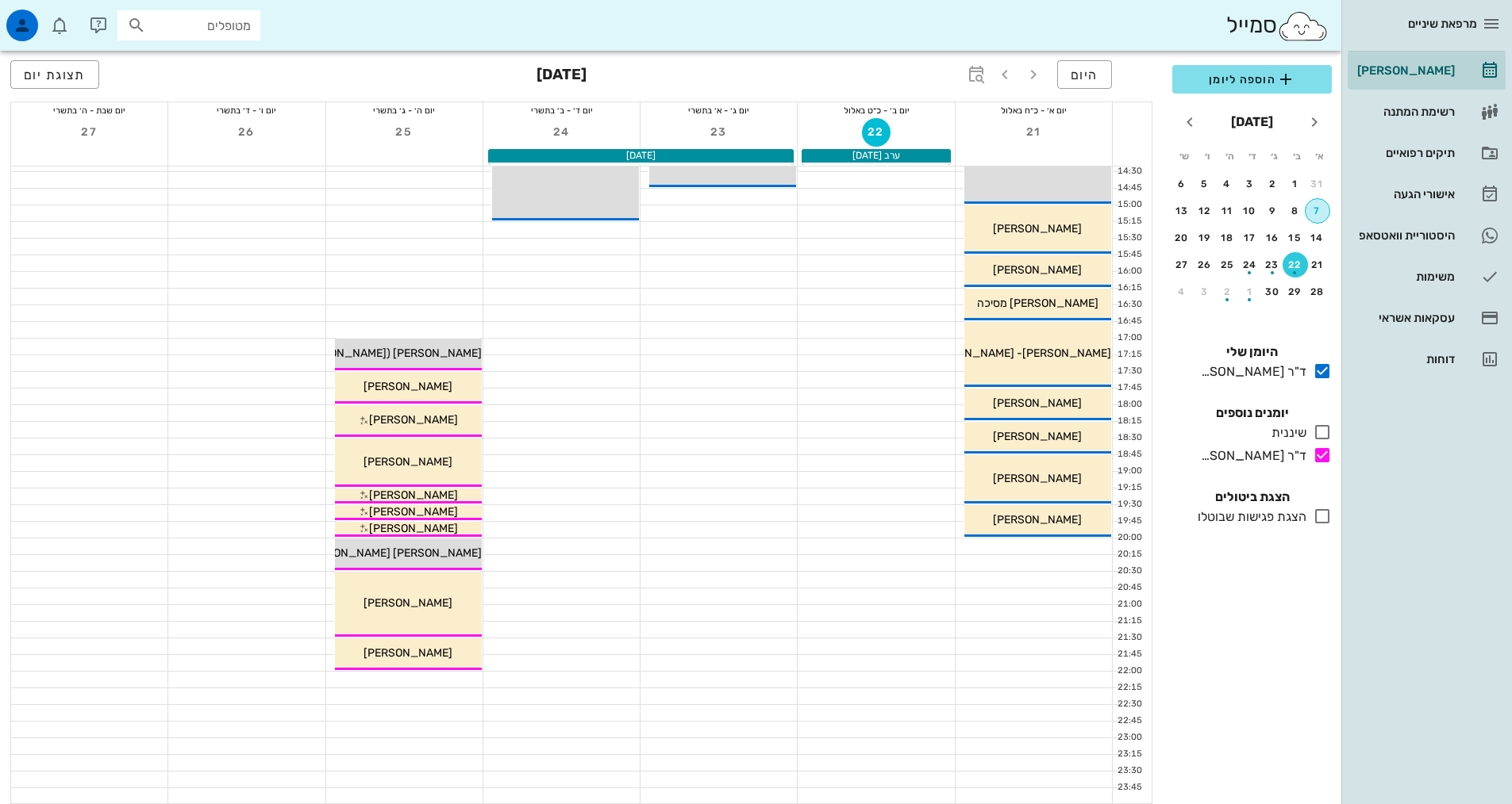
click at [1323, 208] on div "7" at bounding box center [1317, 210] width 24 height 11
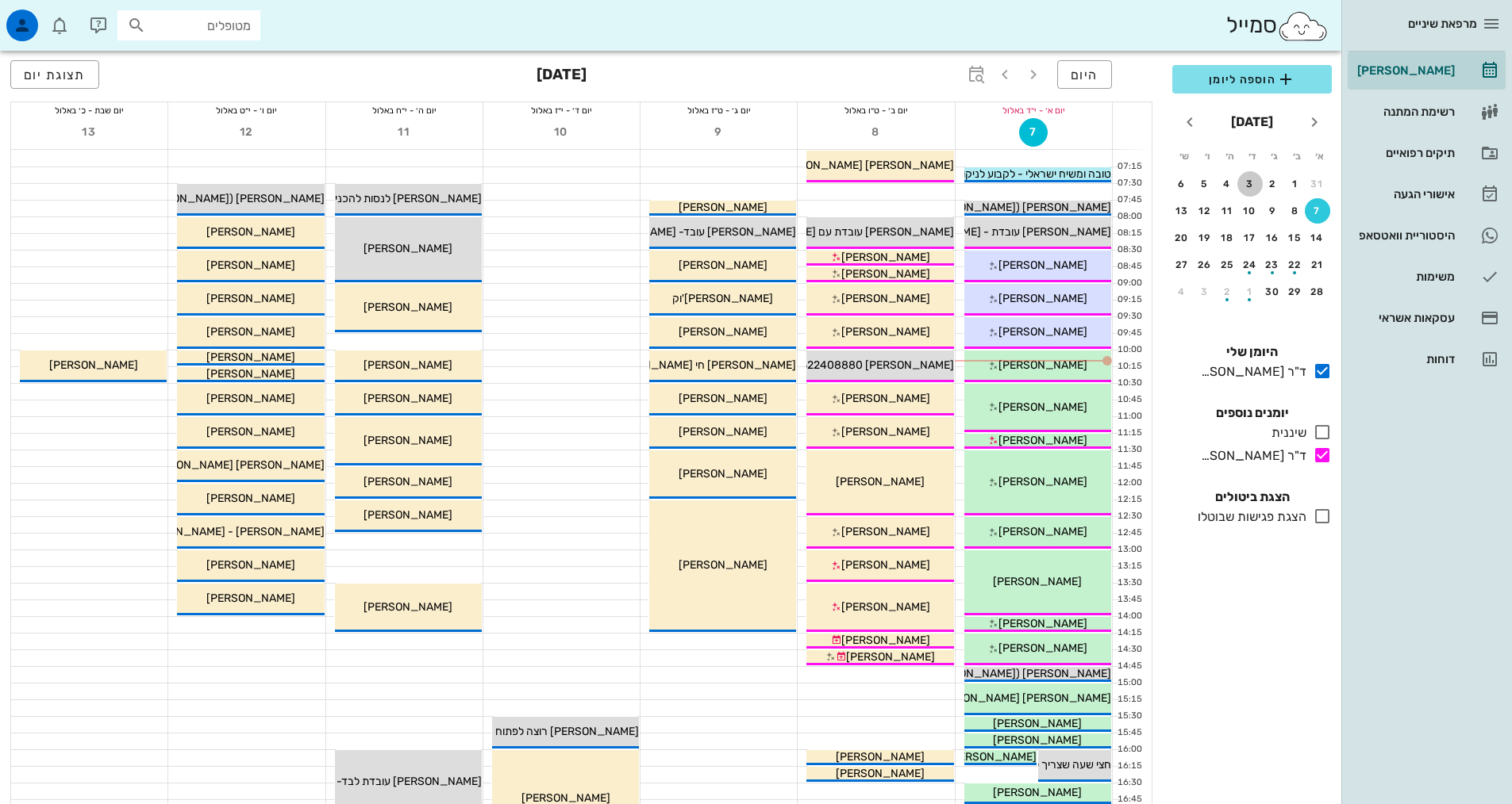
click at [1259, 180] on div "3" at bounding box center [1249, 184] width 26 height 11
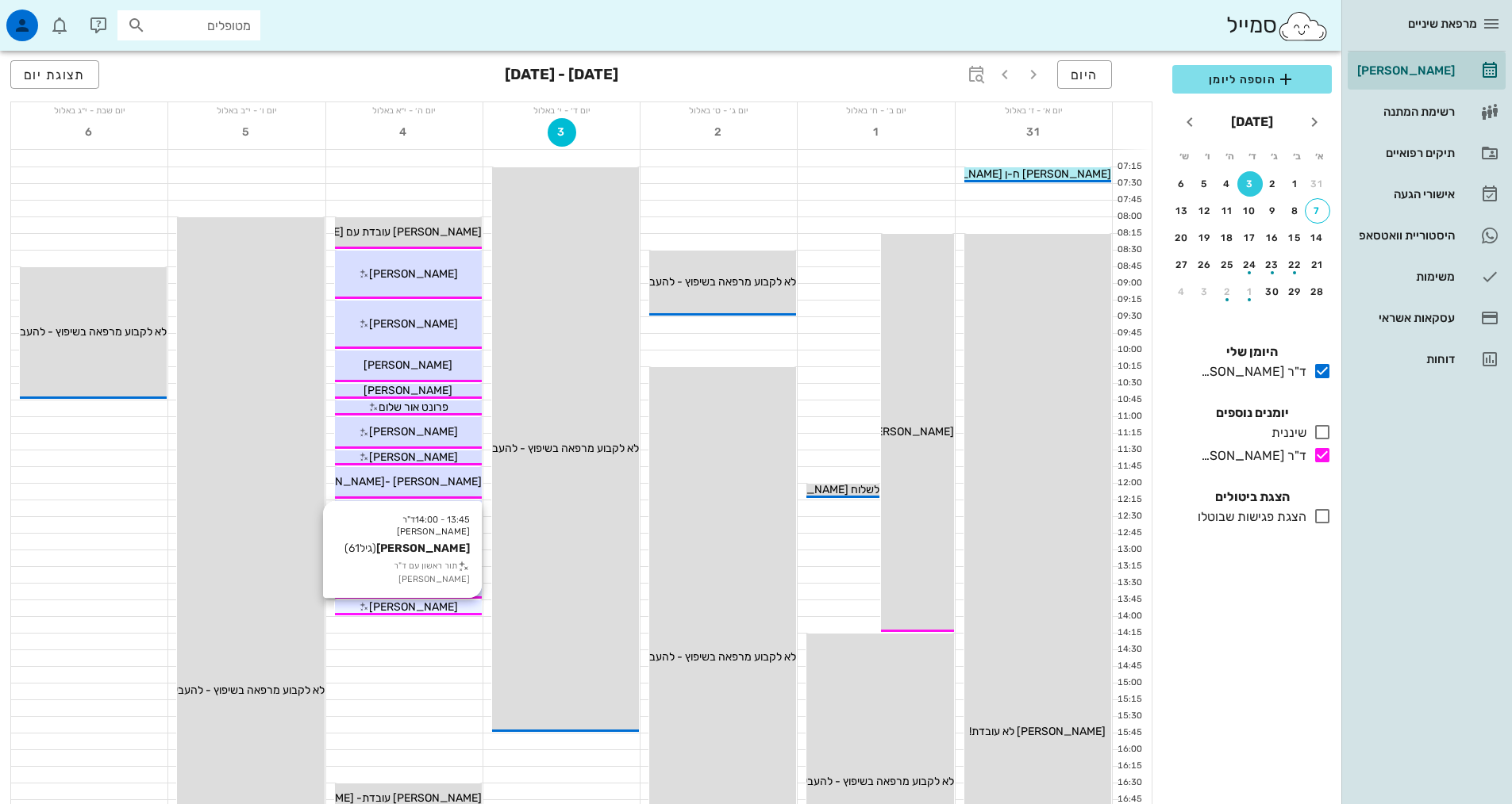
click at [458, 607] on div "רנה הלוי" at bounding box center [408, 607] width 147 height 17
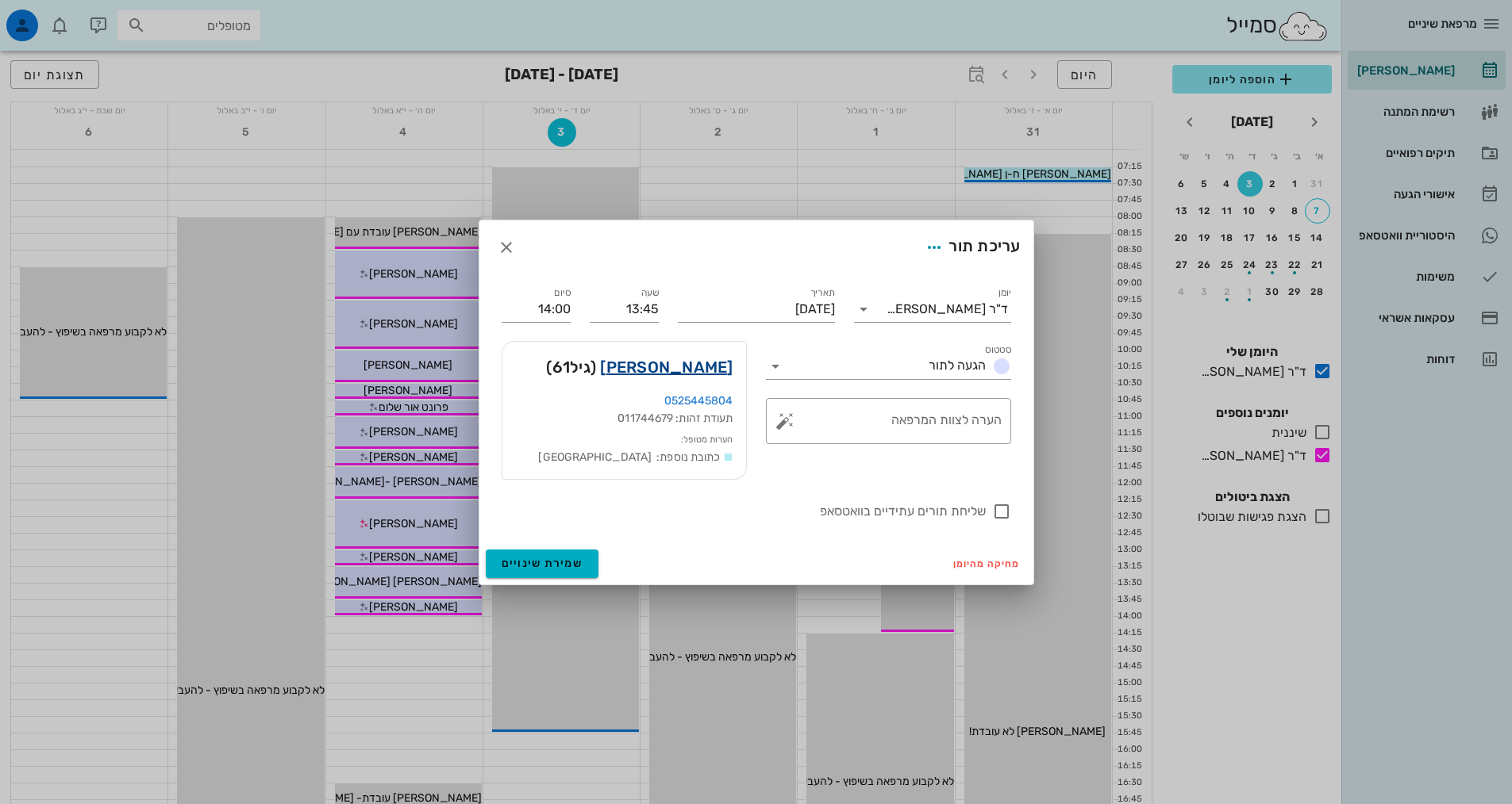
click at [712, 375] on link "רנה הלוי" at bounding box center [666, 367] width 132 height 26
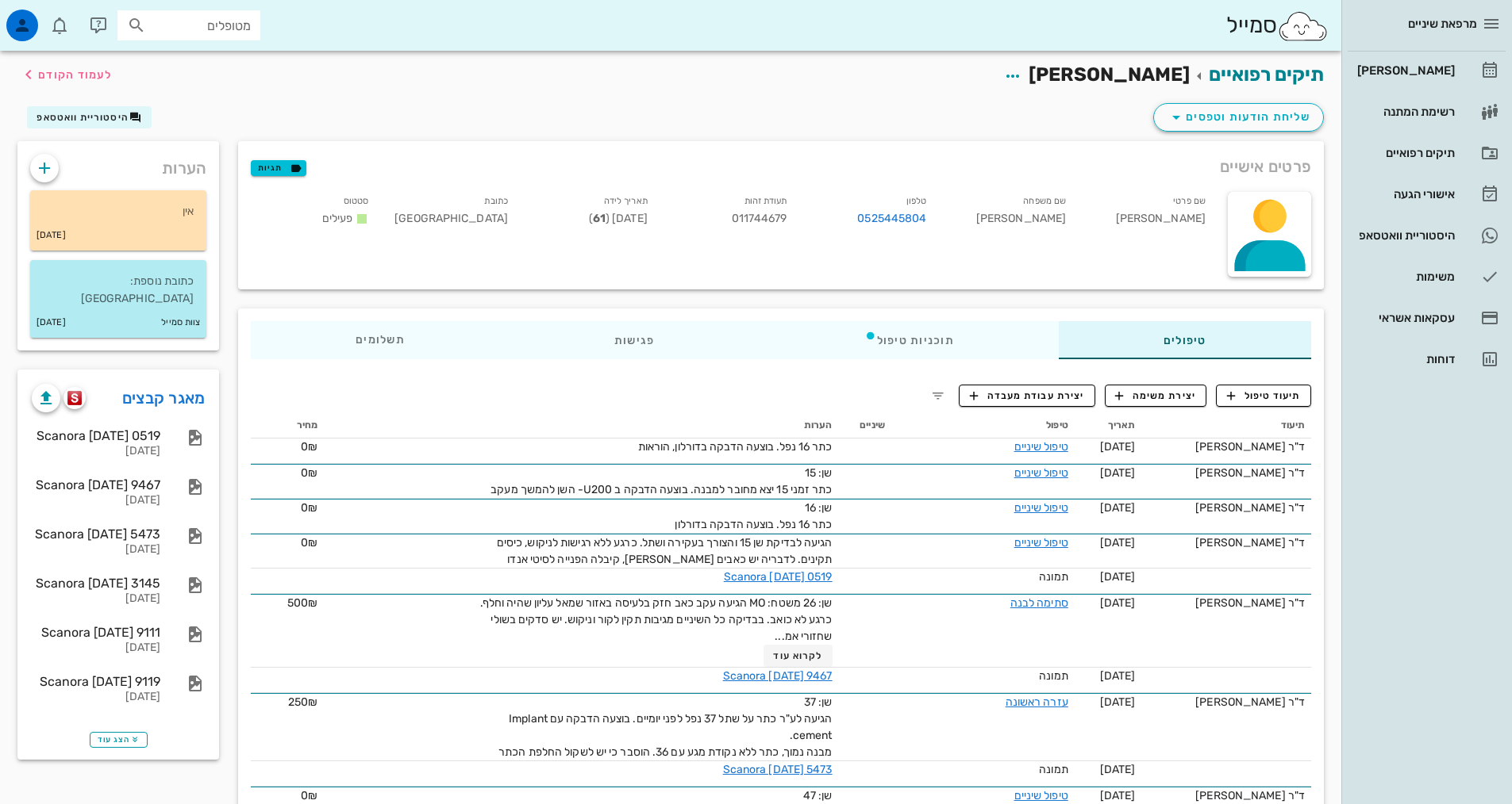
click at [1264, 400] on span "תיעוד טיפול" at bounding box center [1264, 395] width 74 height 14
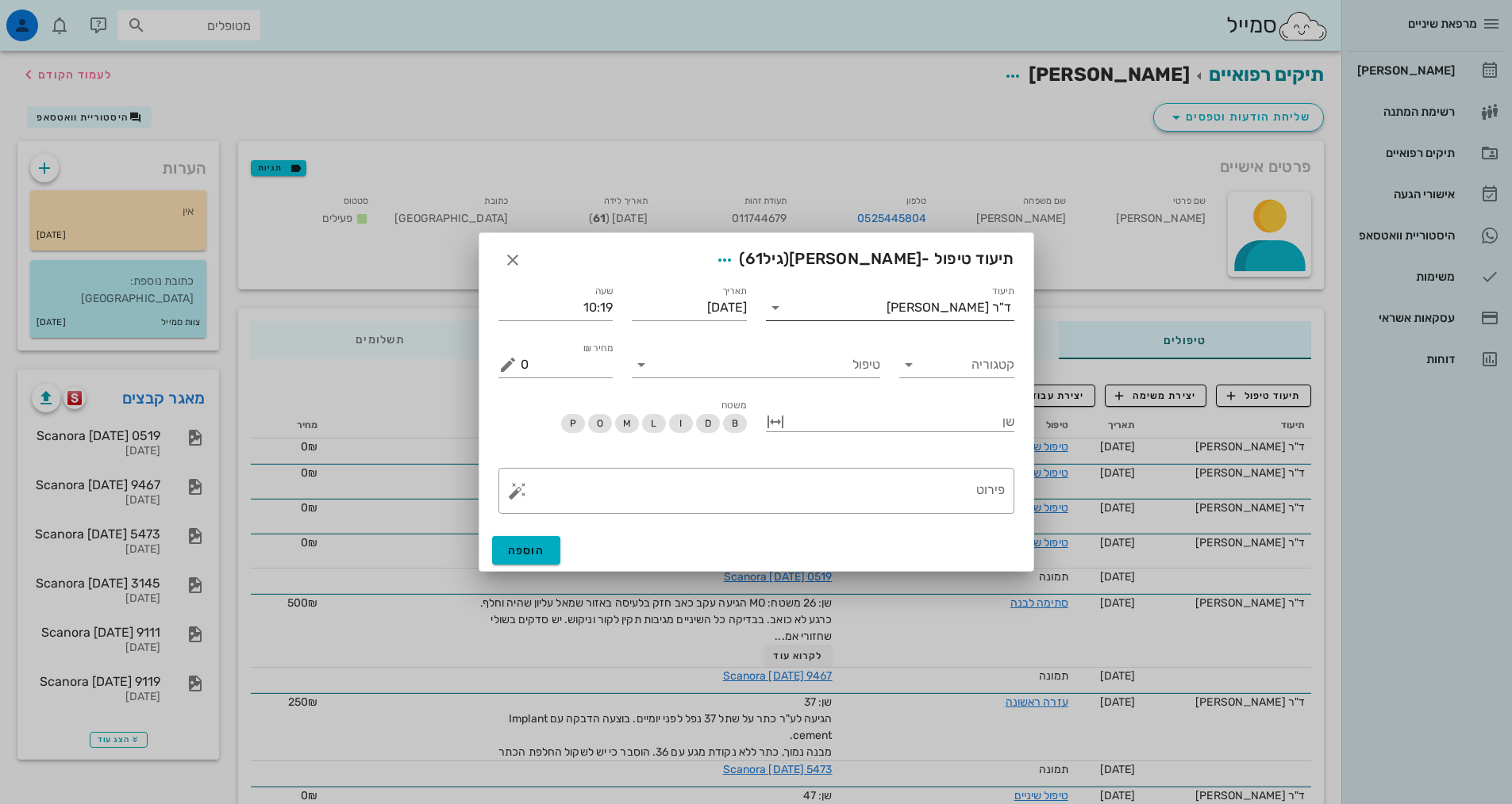
drag, startPoint x: 781, startPoint y: 307, endPoint x: 789, endPoint y: 312, distance: 9.4
click at [784, 307] on icon at bounding box center [775, 308] width 19 height 19
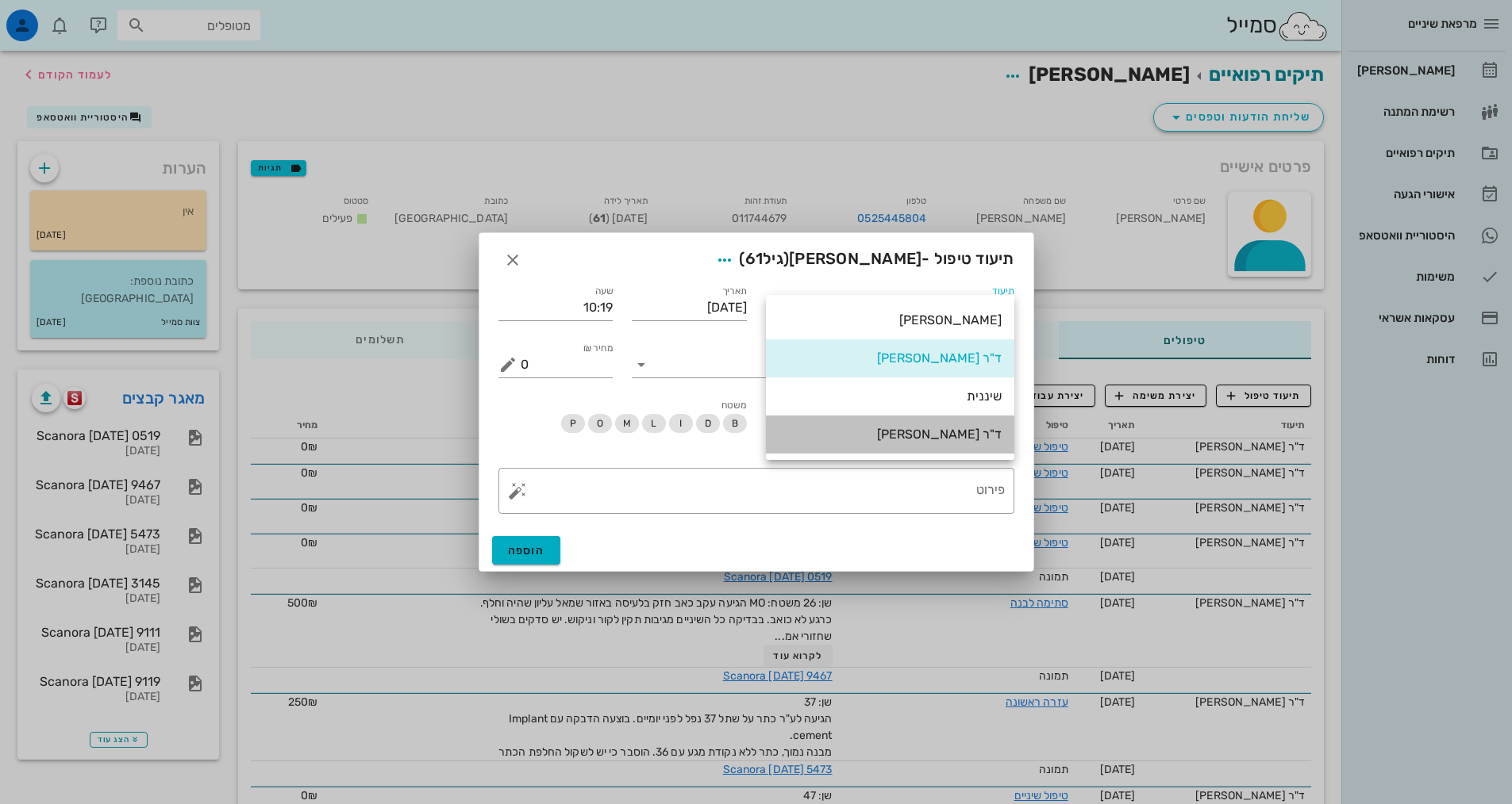
click at [893, 443] on div "ד"ר [PERSON_NAME]" at bounding box center [890, 434] width 223 height 34
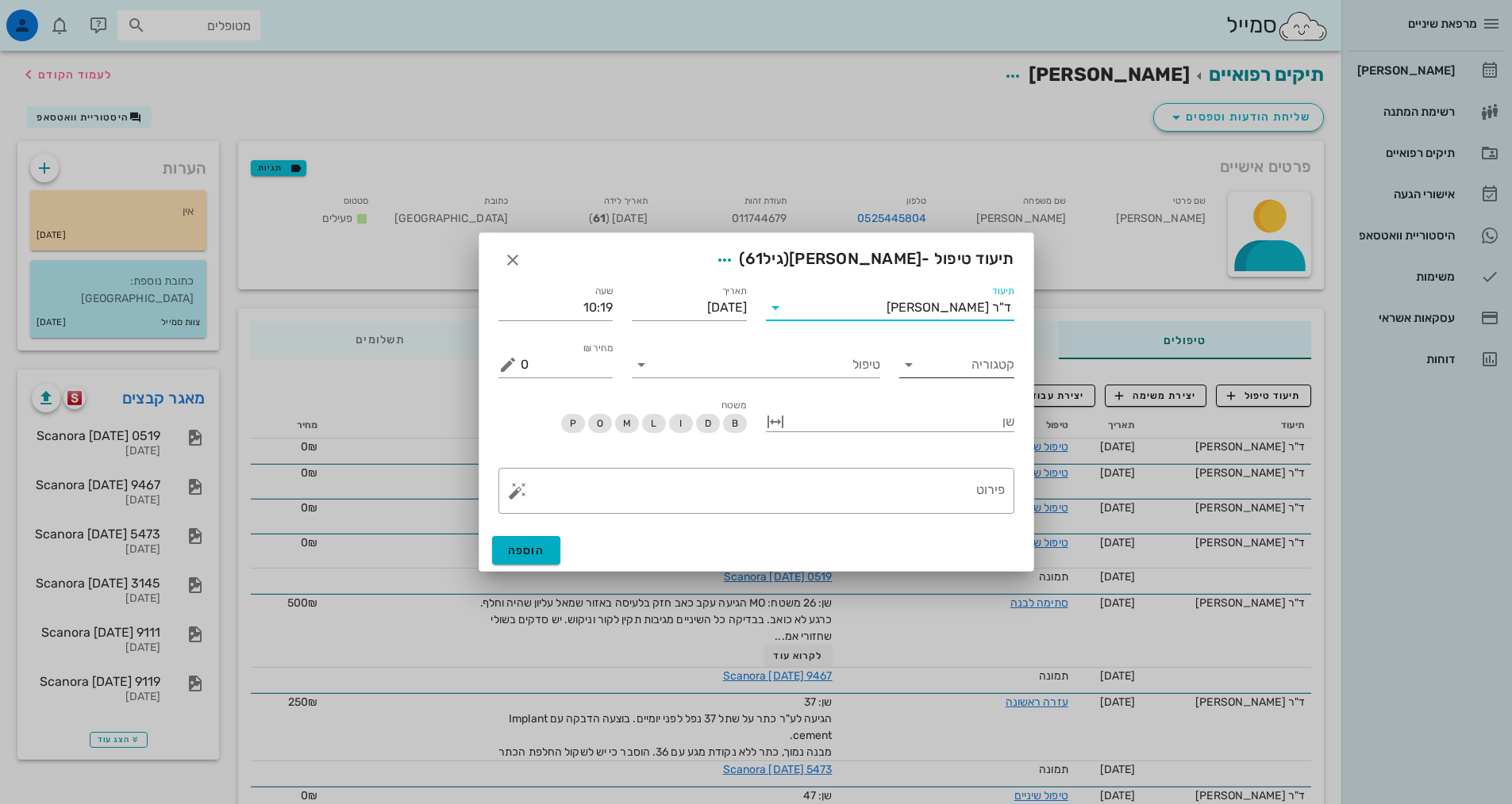
click at [919, 360] on div at bounding box center [910, 365] width 22 height 19
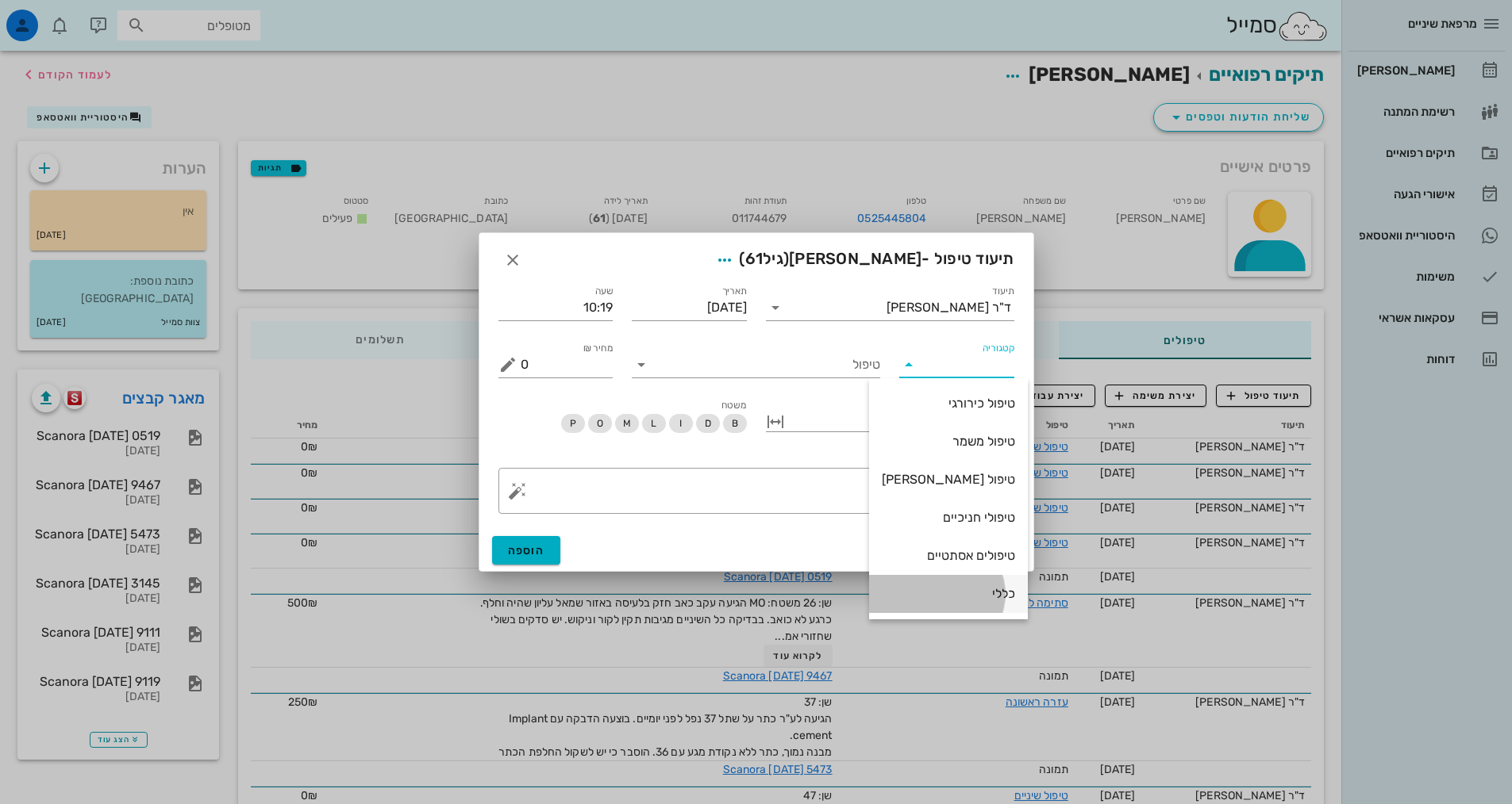
click at [958, 590] on div "כללי" at bounding box center [948, 594] width 133 height 15
type input "כללי"
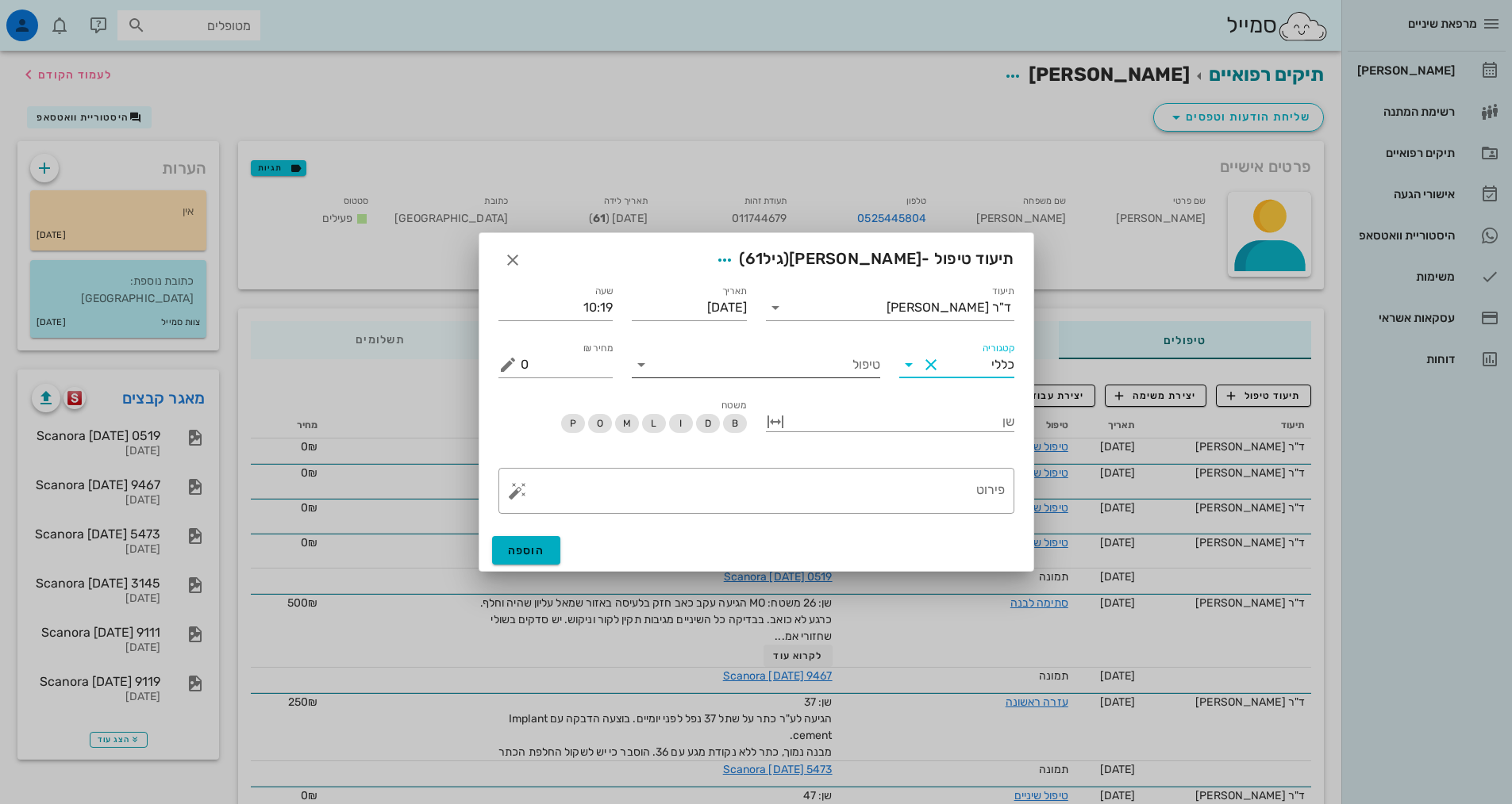
click at [839, 364] on input "טיפול" at bounding box center [767, 365] width 226 height 26
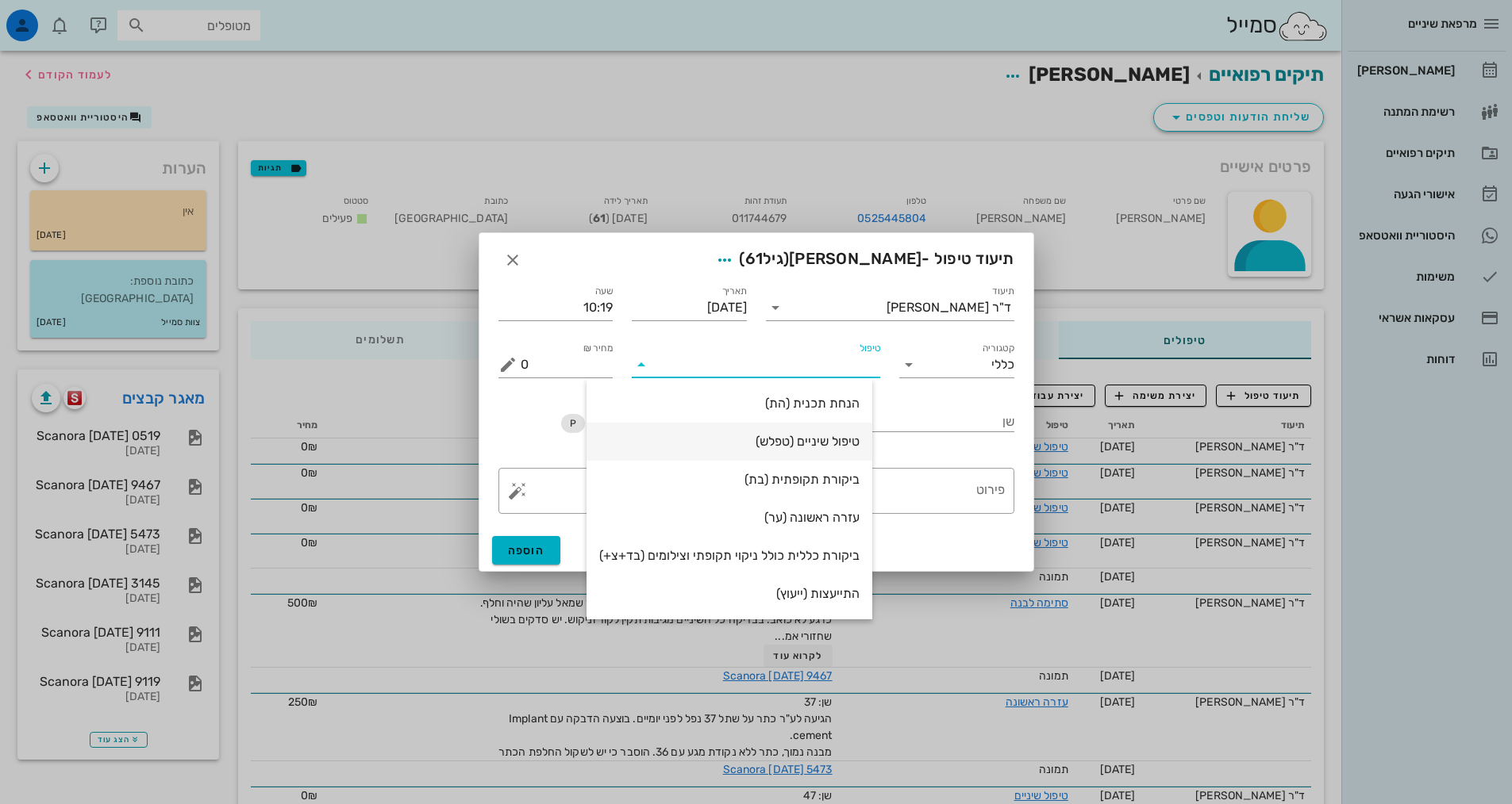
click at [819, 439] on div "טיפול שיניים (טפלש)" at bounding box center [729, 441] width 260 height 15
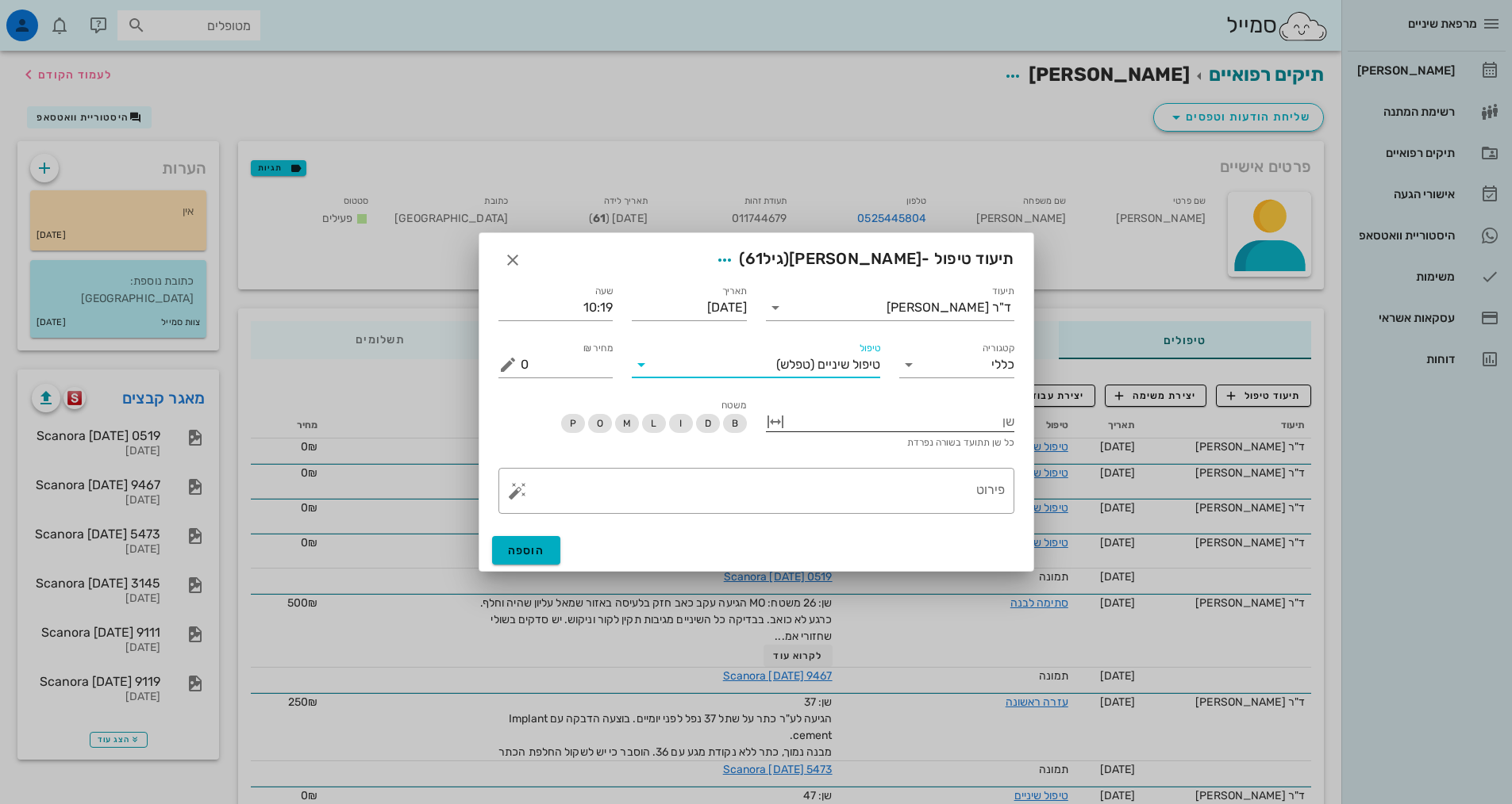
click at [955, 413] on div at bounding box center [901, 420] width 226 height 20
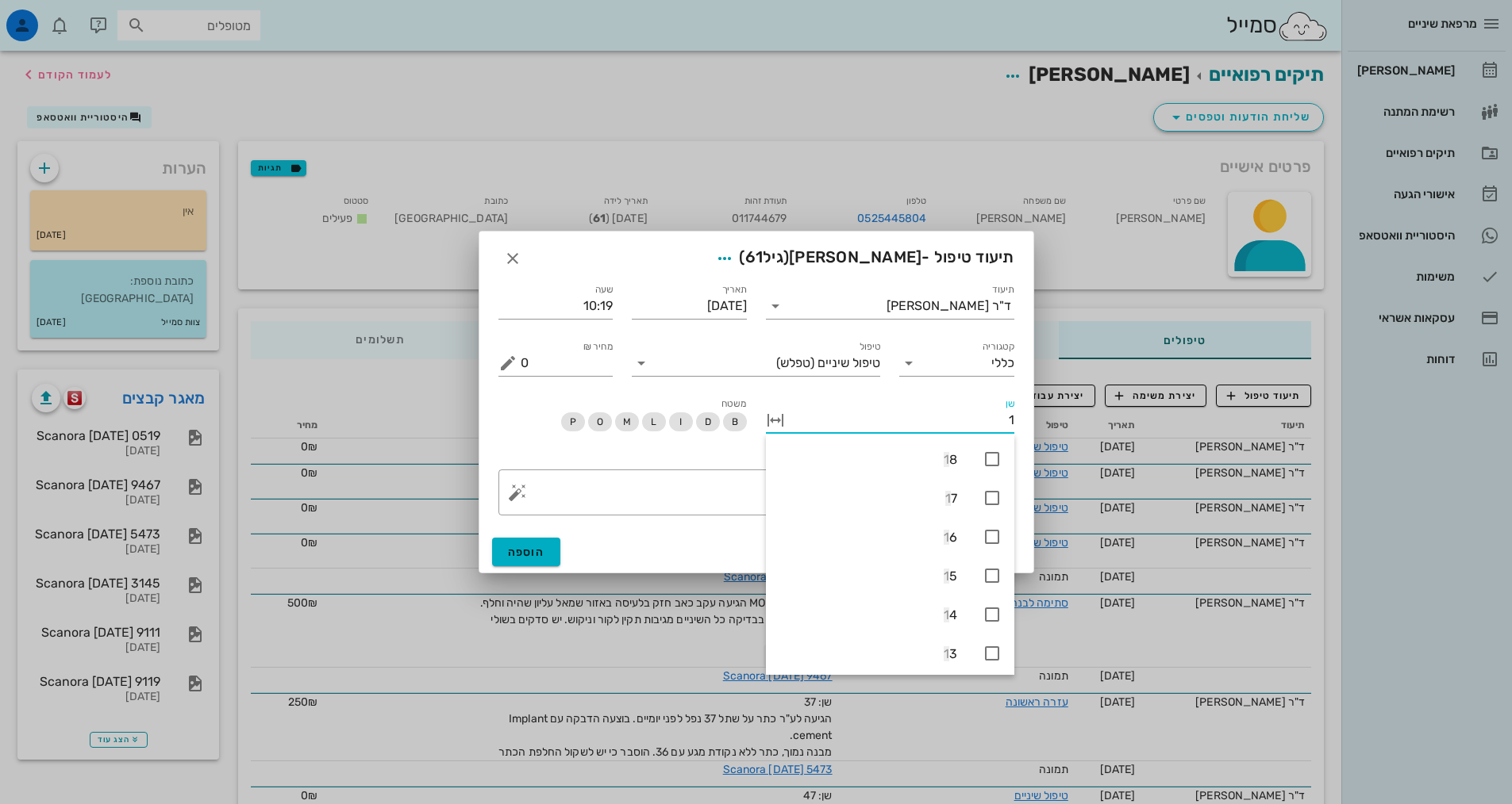
type input "16"
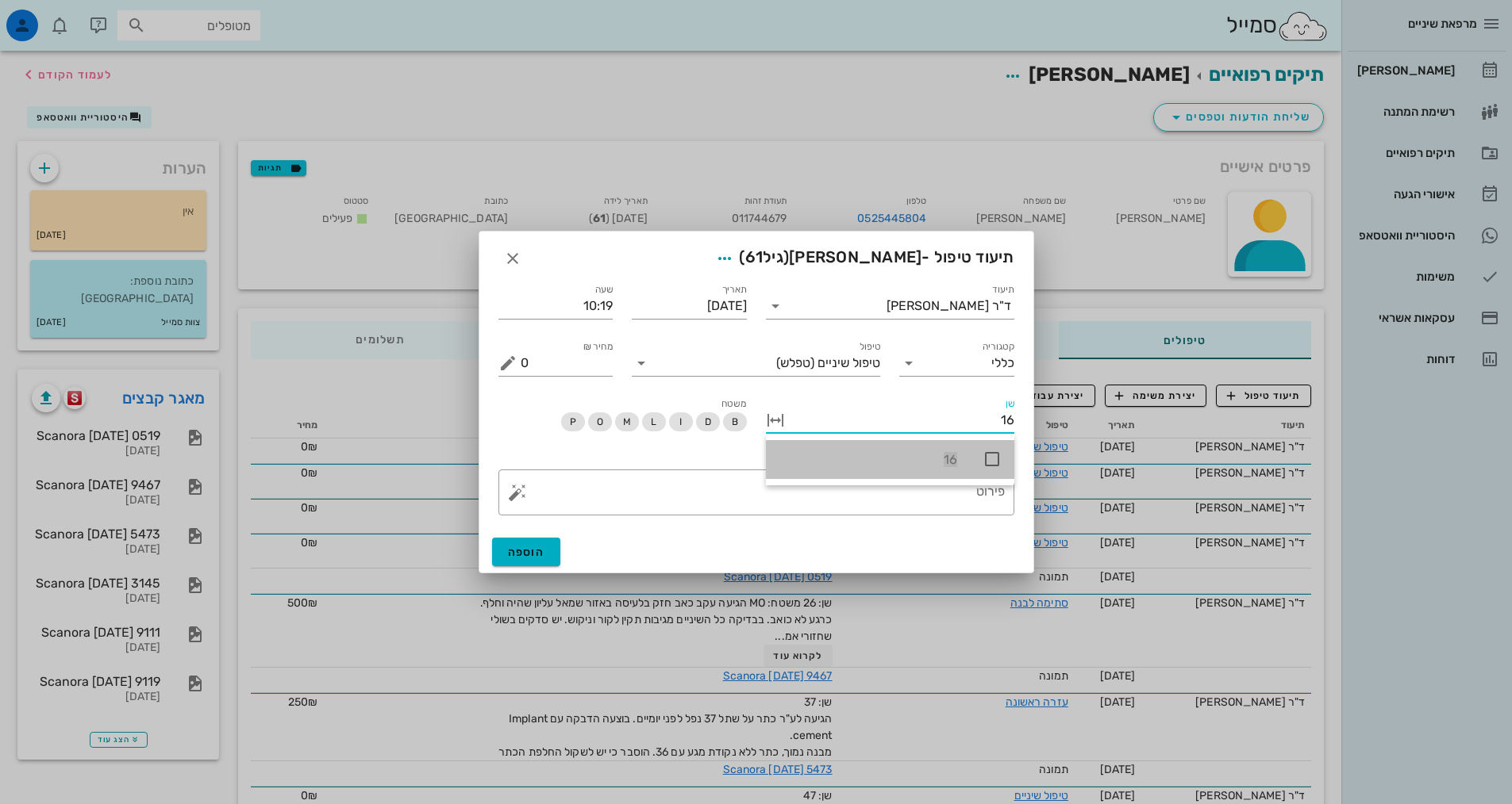
click at [970, 460] on div "16" at bounding box center [890, 460] width 248 height 39
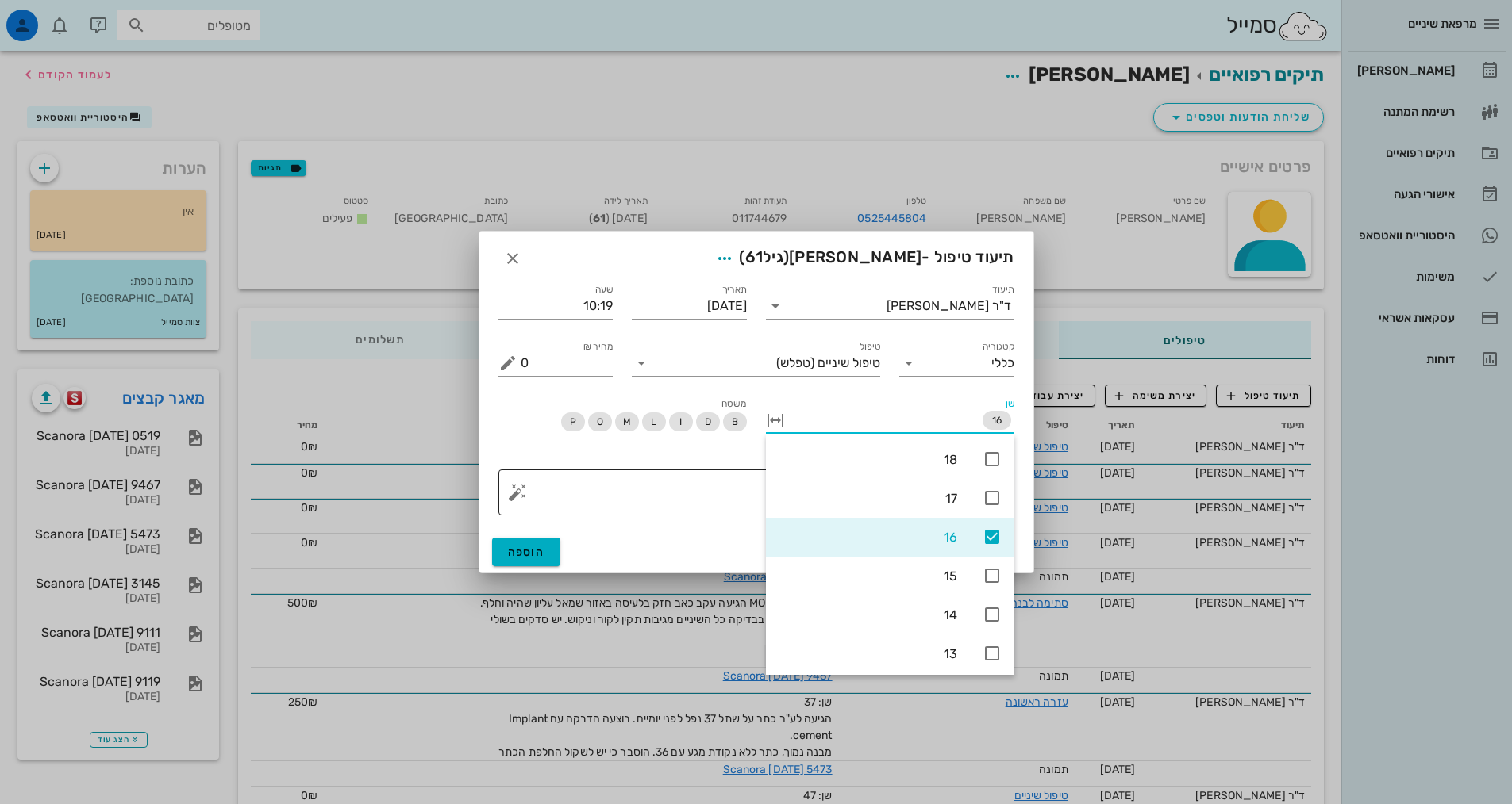
click at [690, 505] on textarea "פירוט" at bounding box center [762, 496] width 484 height 38
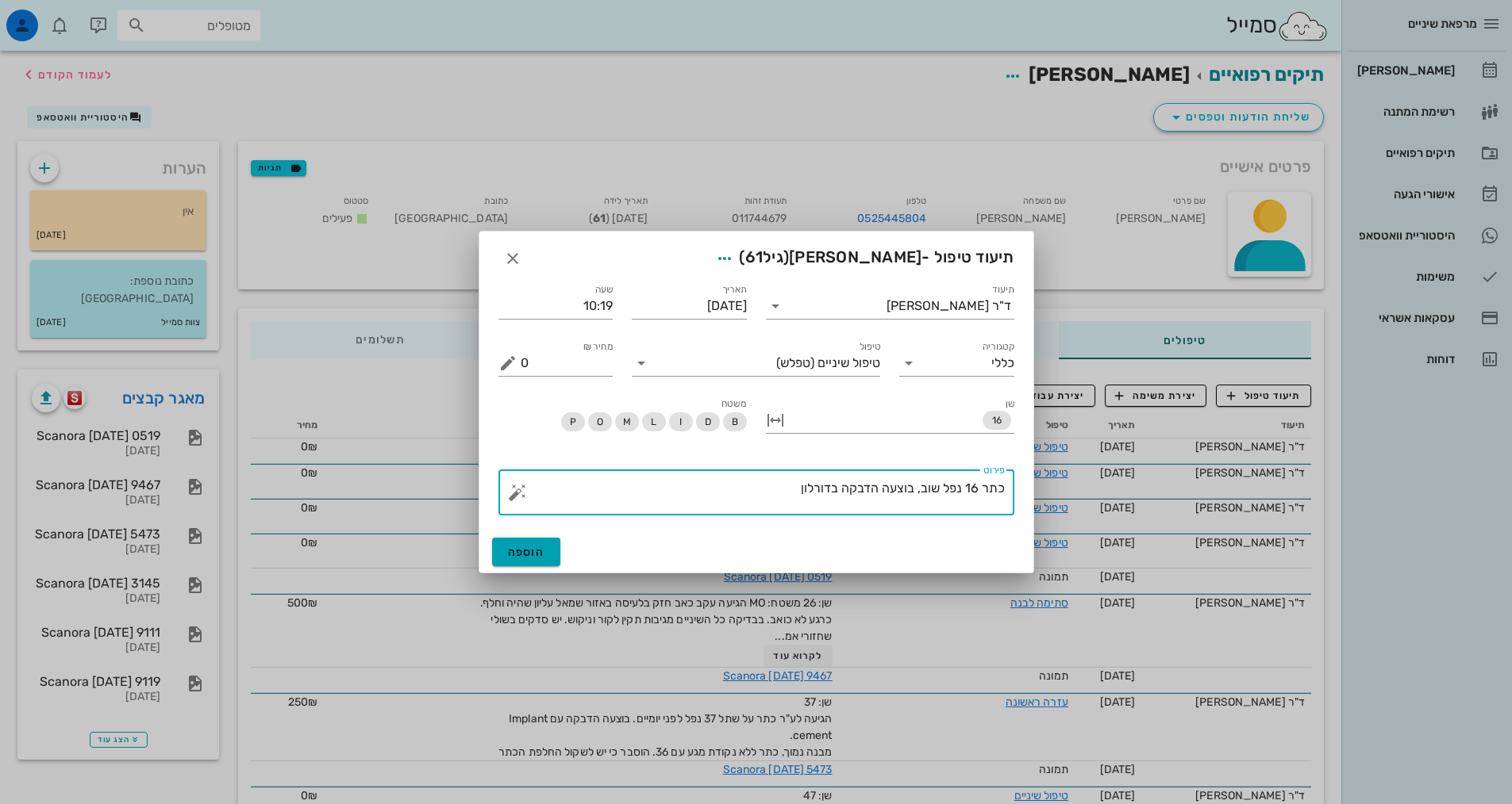
type textarea "כתר 16 נפל שוב, בוצעה הדבקה בדורלון"
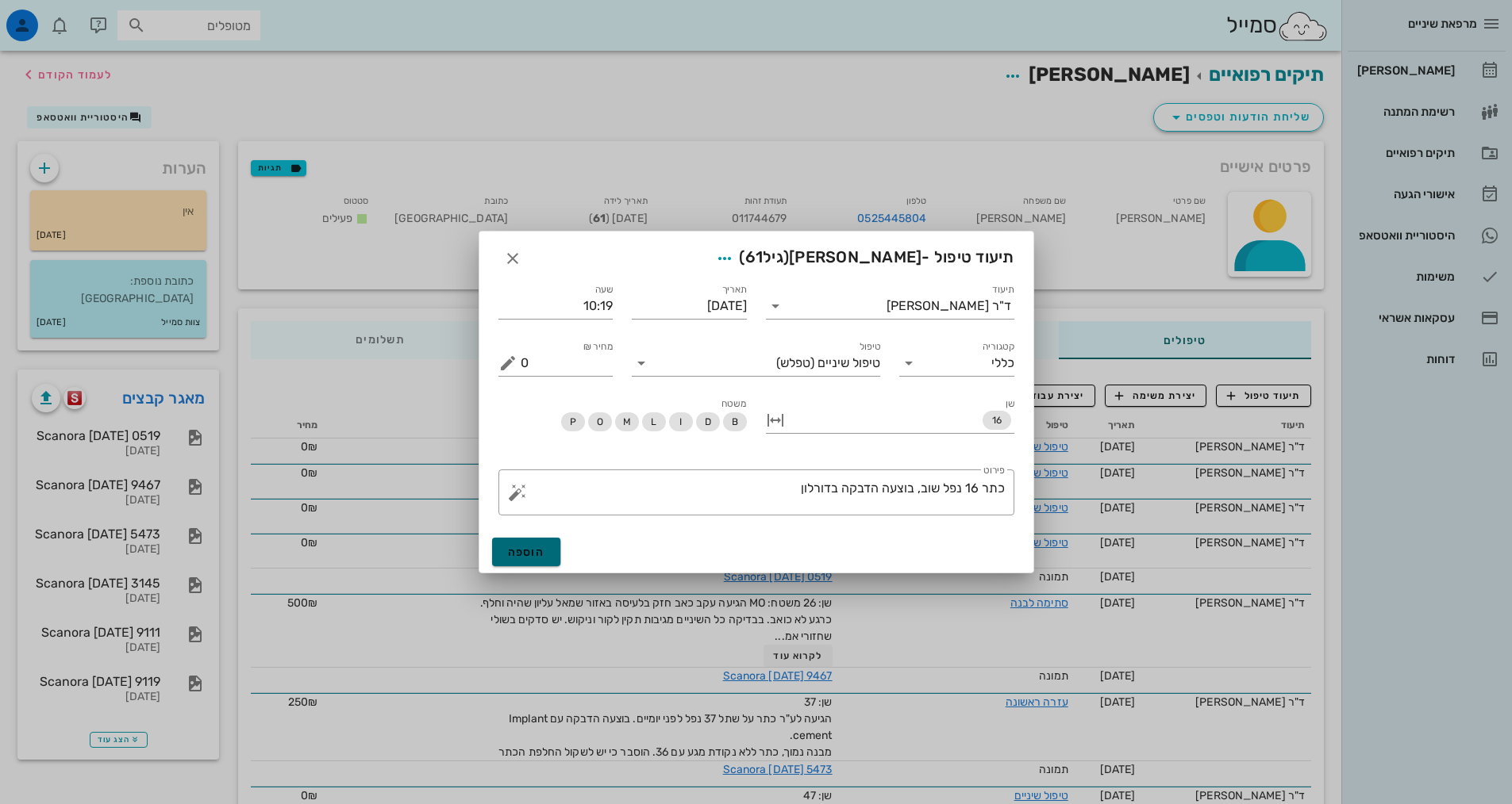
click at [536, 550] on span "הוספה" at bounding box center [526, 552] width 37 height 13
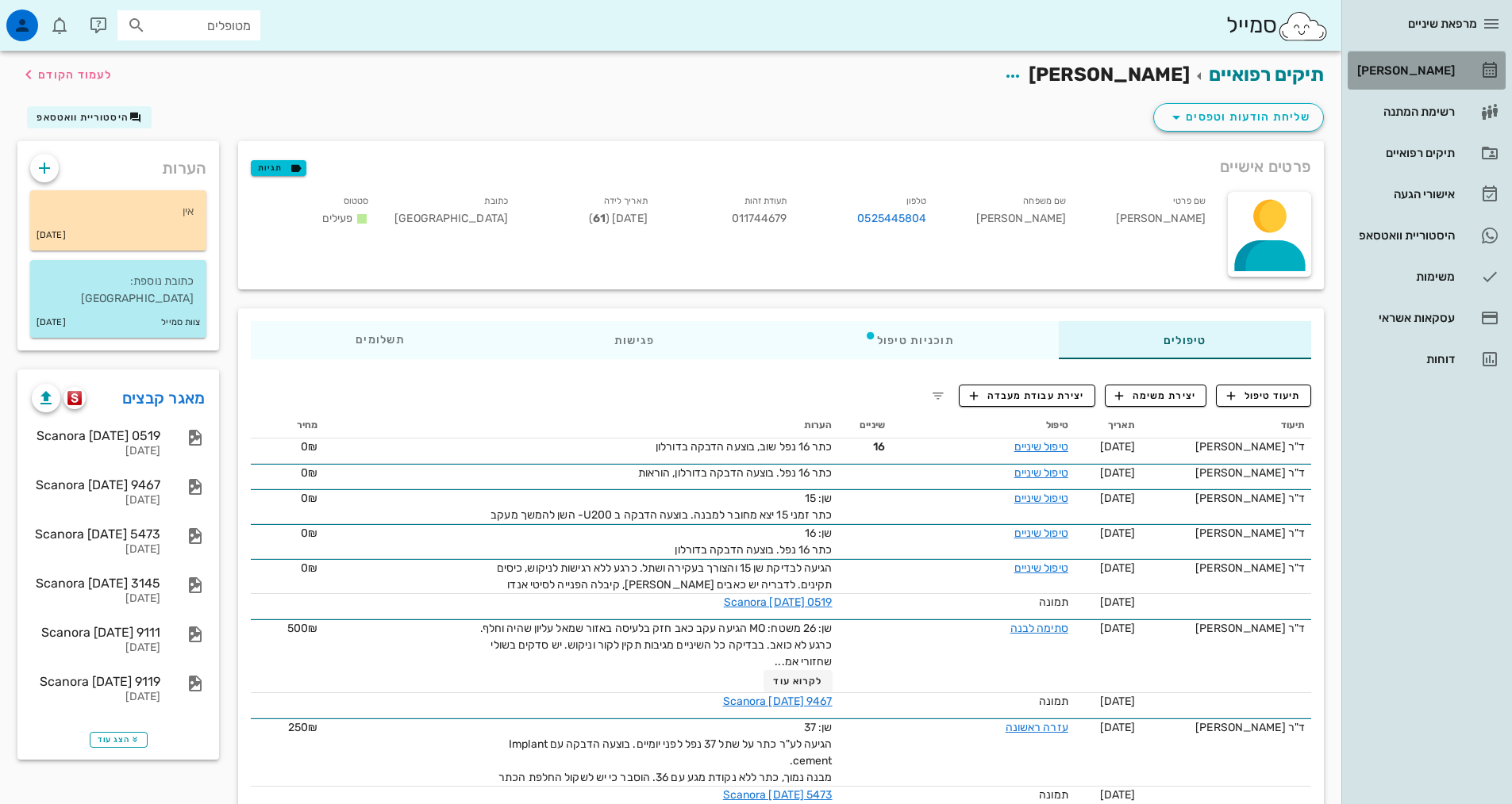
click at [1426, 87] on link "[PERSON_NAME]" at bounding box center [1426, 70] width 158 height 38
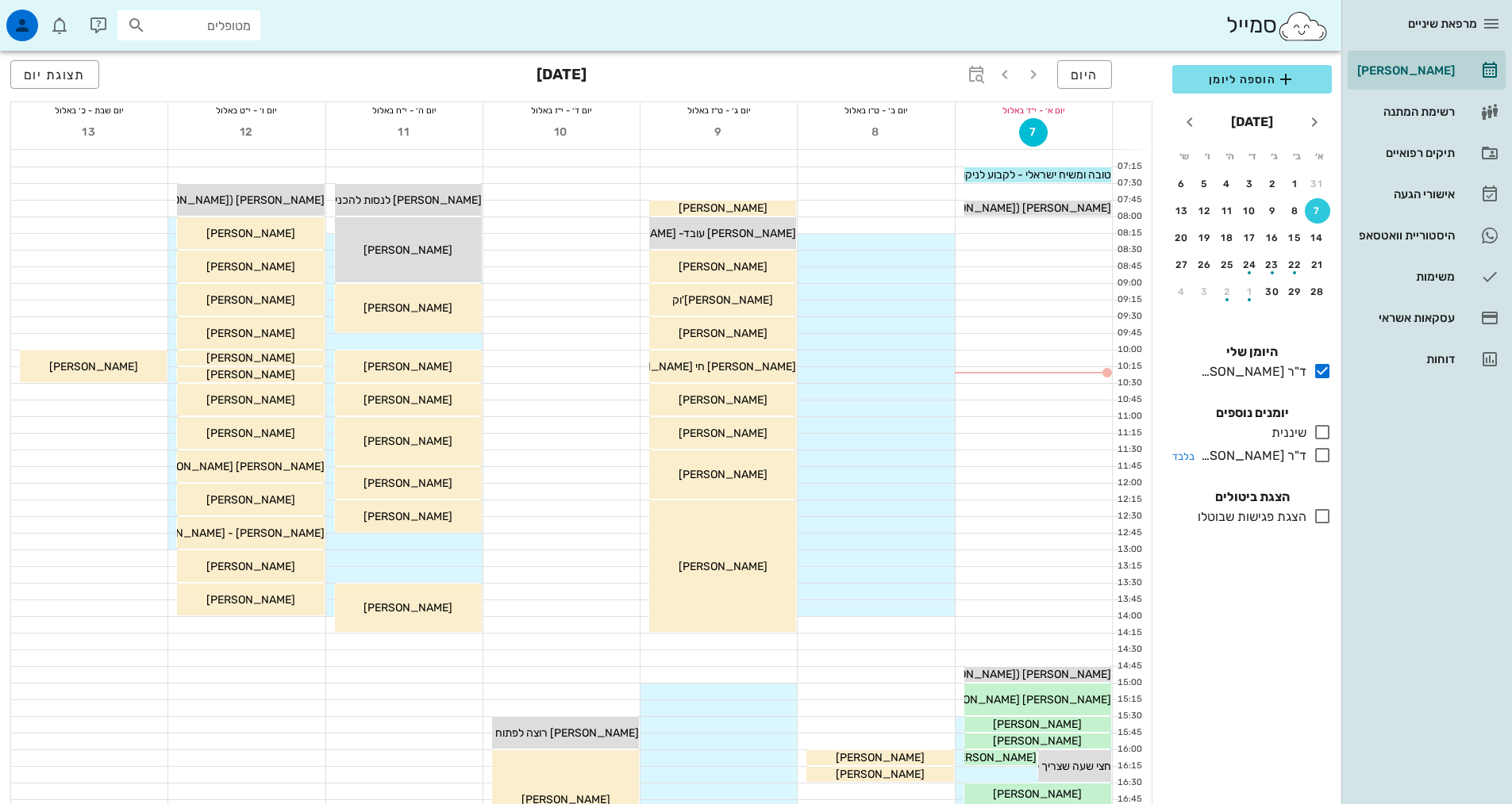
click at [1324, 458] on icon at bounding box center [1323, 455] width 19 height 19
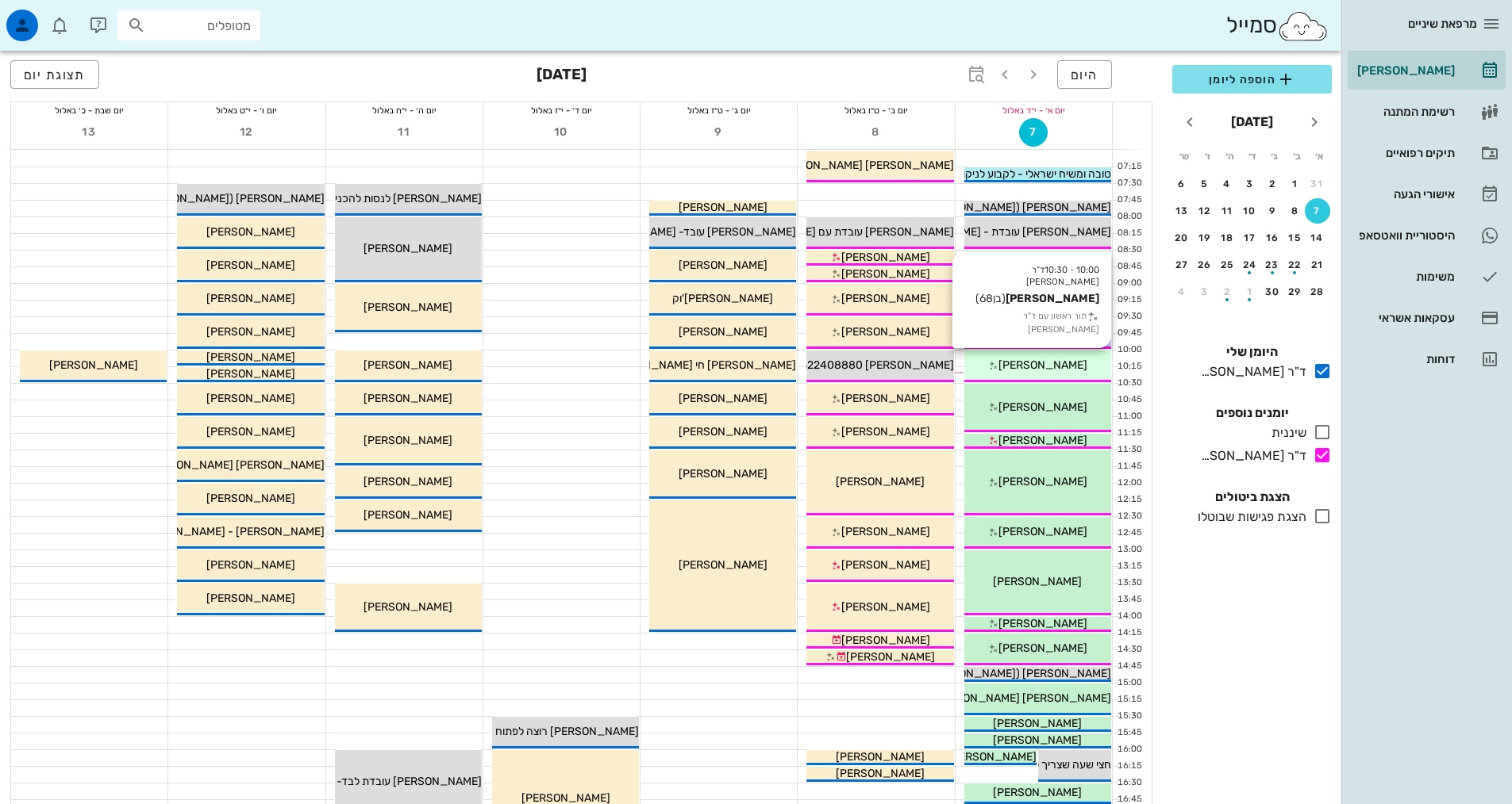
click at [1066, 363] on span "[PERSON_NAME]" at bounding box center [1042, 365] width 89 height 13
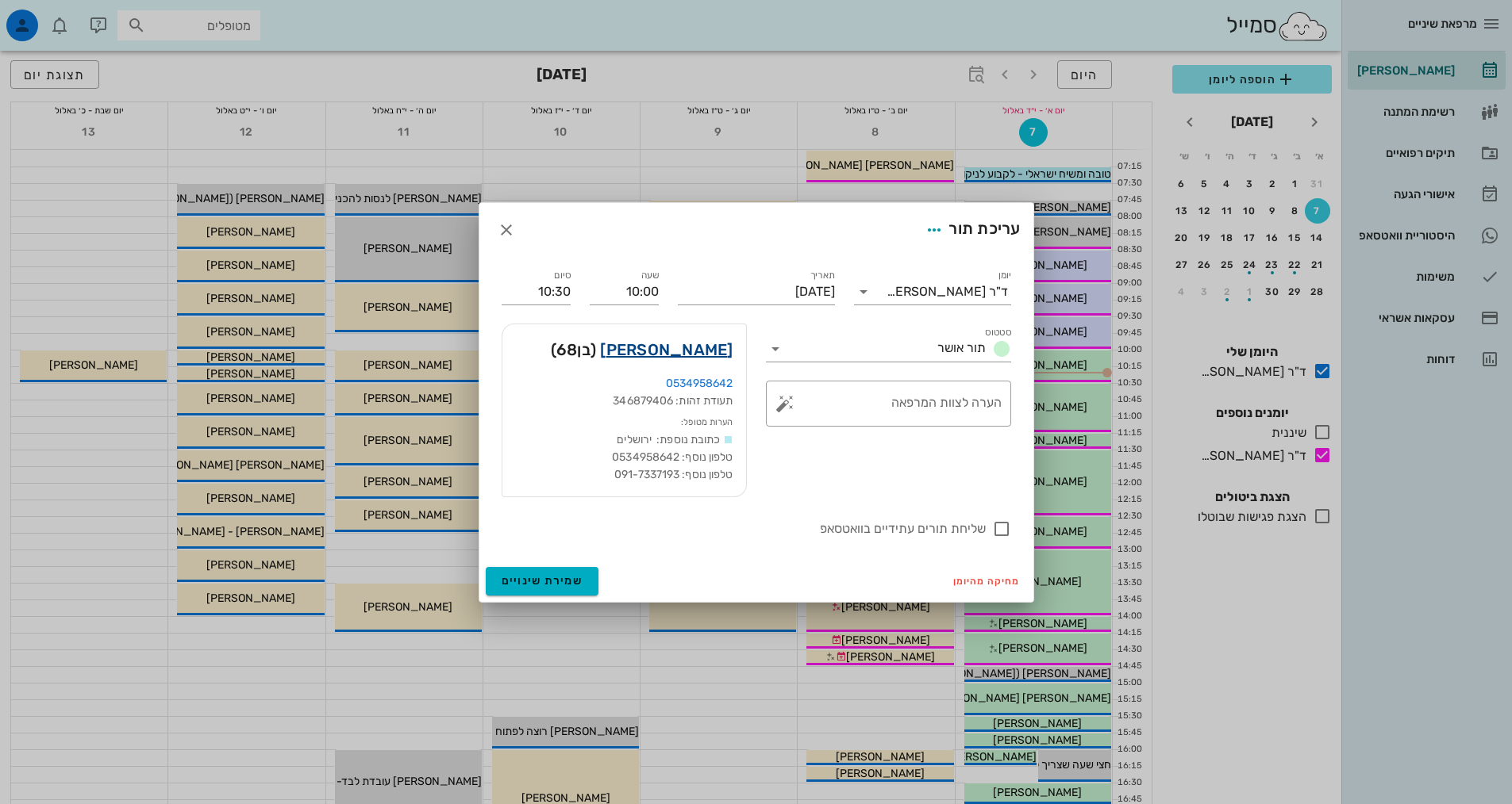
click at [671, 354] on link "איליה ברודסקי" at bounding box center [666, 350] width 132 height 26
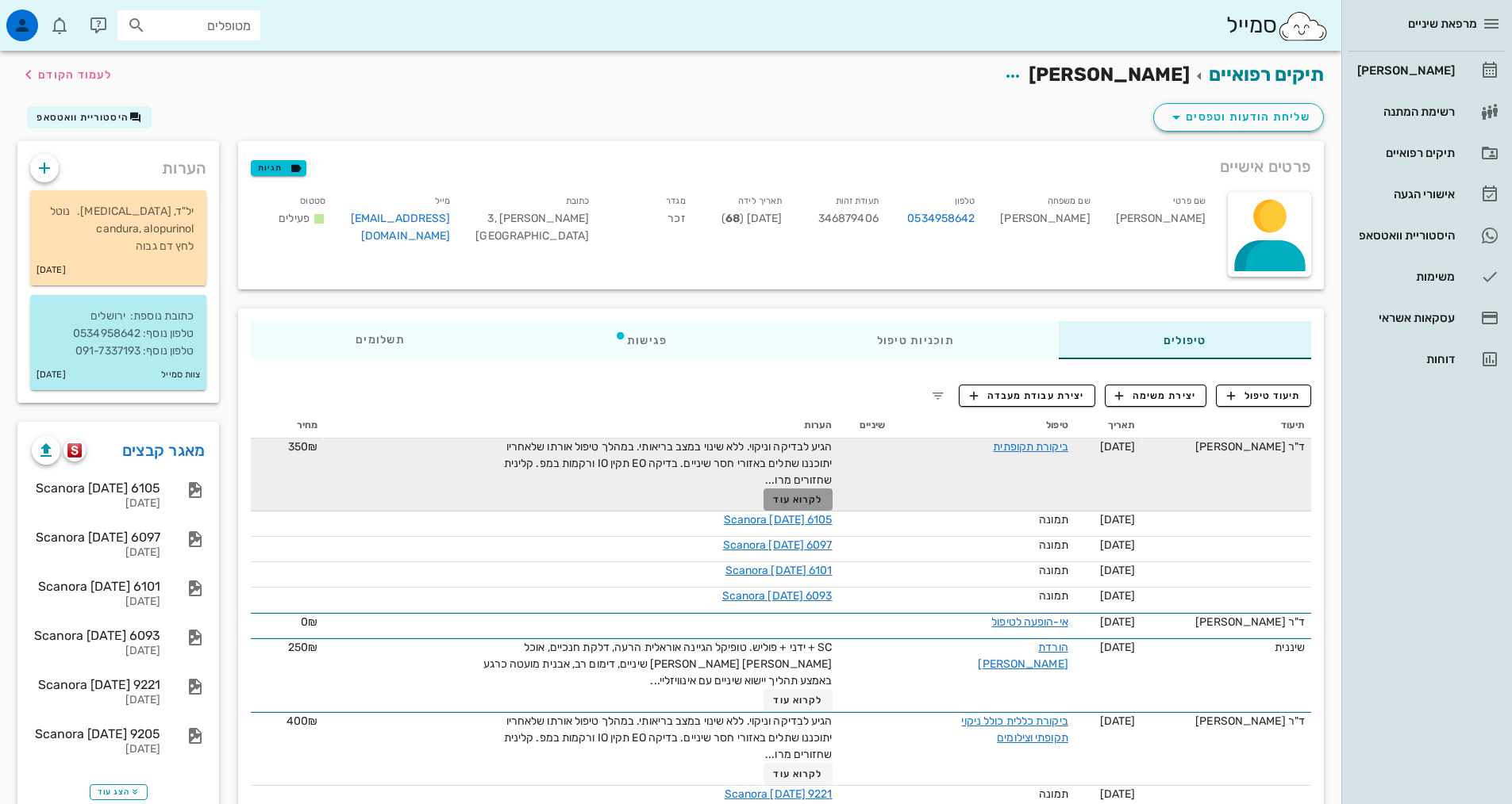
click at [800, 498] on span "לקרוא עוד" at bounding box center [797, 499] width 49 height 11
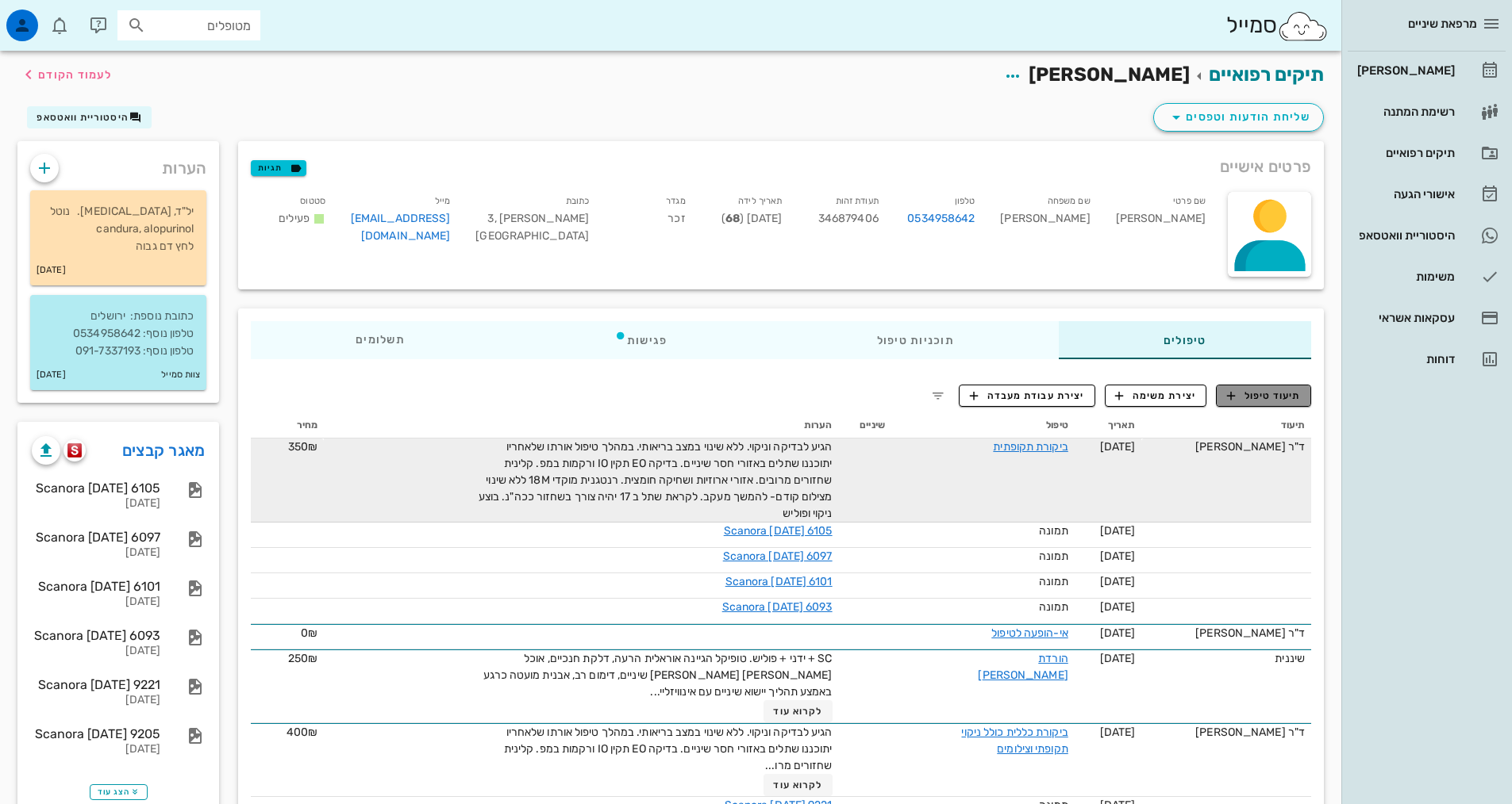
click at [1284, 386] on button "תיעוד טיפול" at bounding box center [1264, 395] width 95 height 22
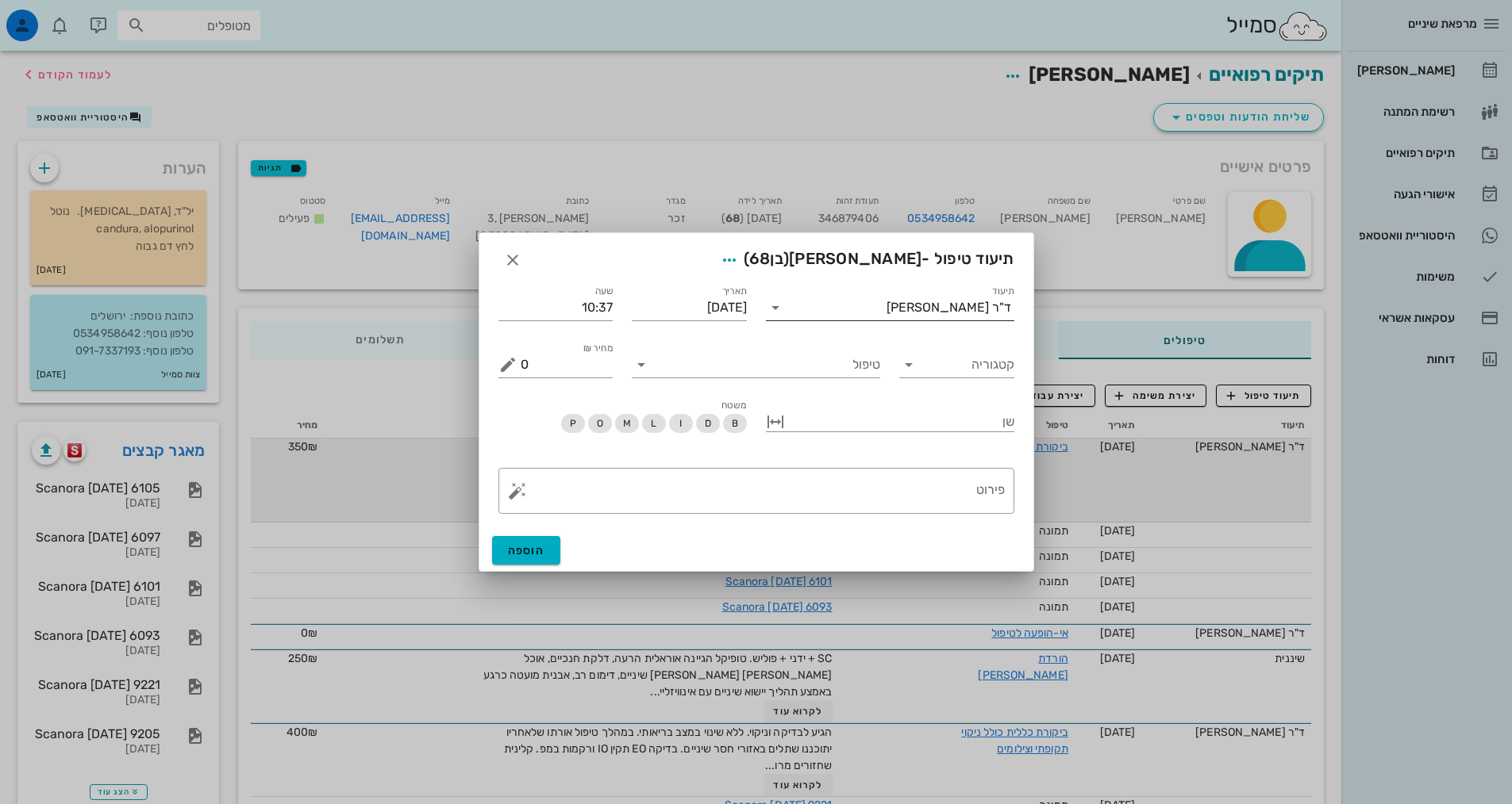
click at [886, 299] on input "תיעוד" at bounding box center [837, 307] width 99 height 26
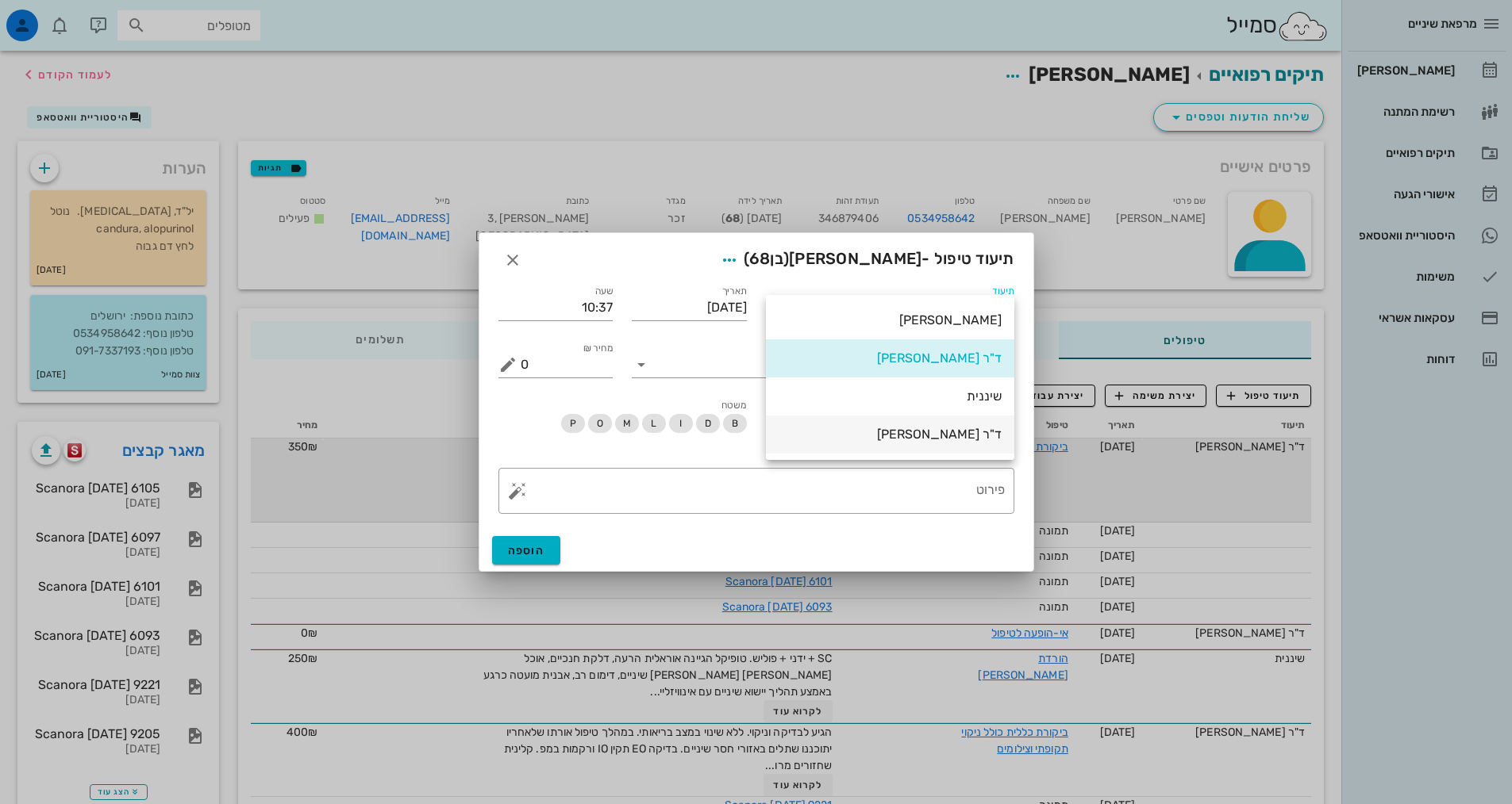
click at [941, 442] on div "ד"ר [PERSON_NAME]" at bounding box center [890, 434] width 223 height 15
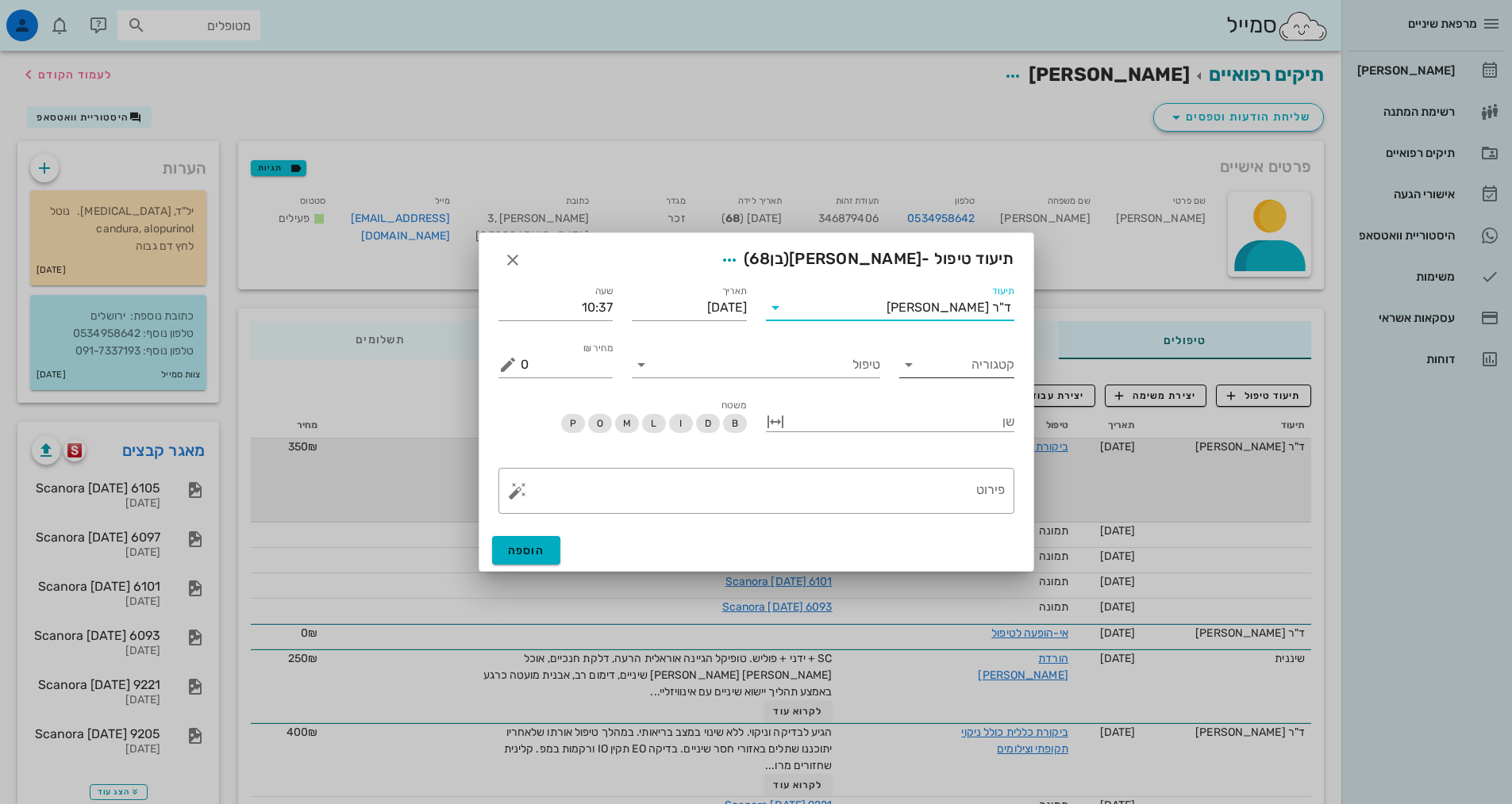
click at [949, 365] on input "קטגוריה" at bounding box center [969, 365] width 90 height 26
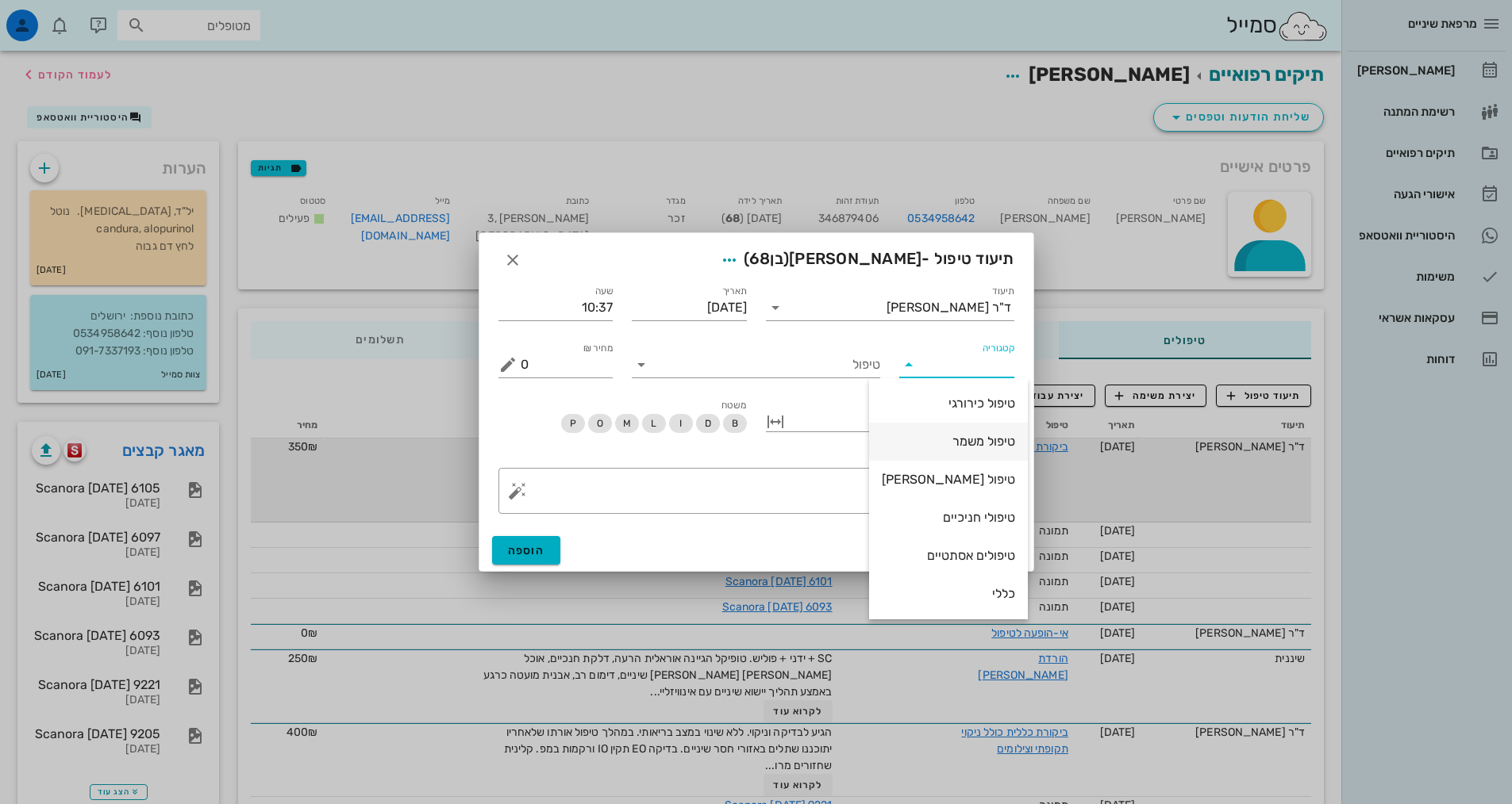
click at [947, 448] on div "טיפול משמר" at bounding box center [948, 441] width 133 height 15
type input "טיפול משמר"
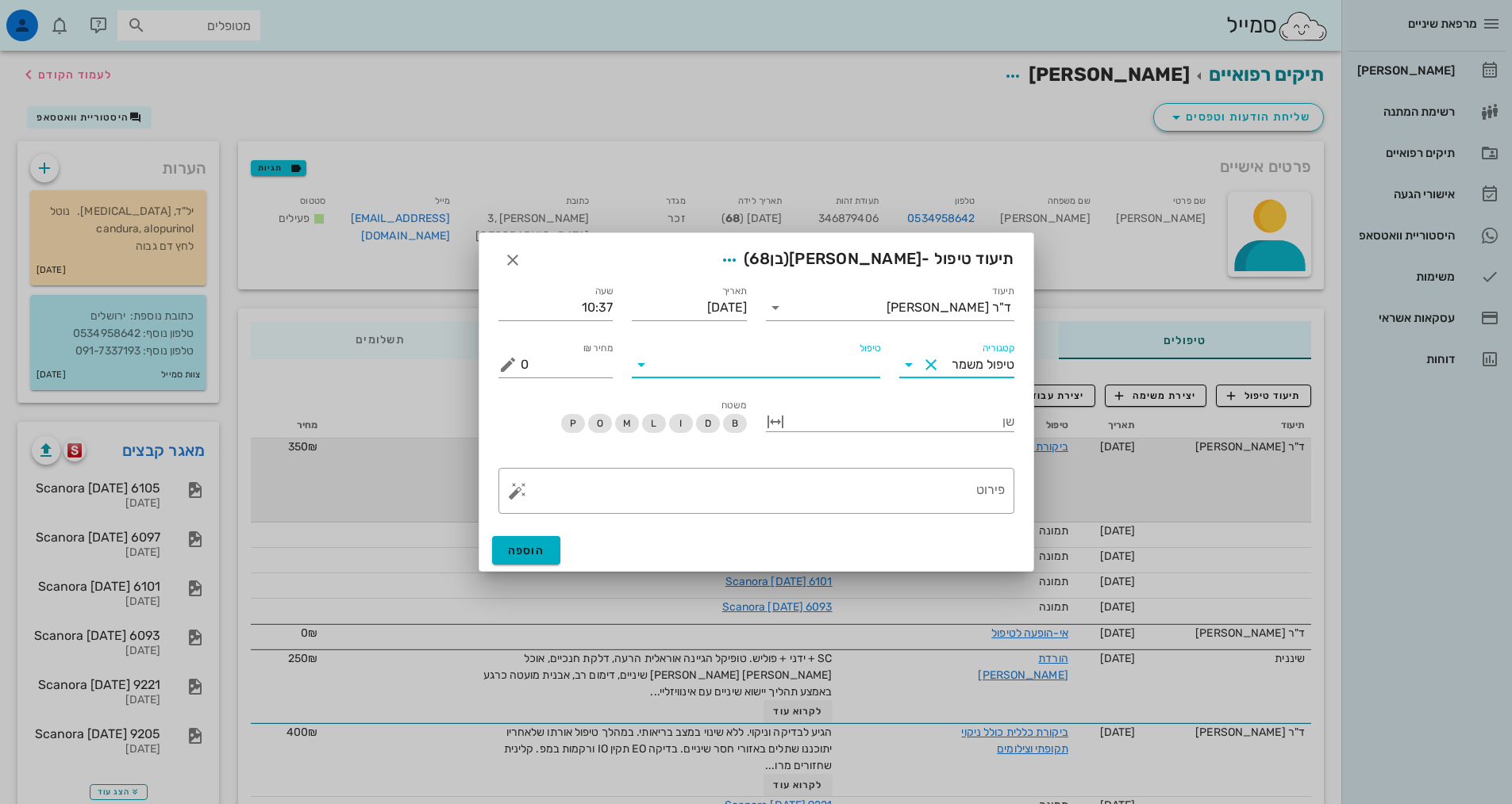
click at [815, 368] on input "טיפול" at bounding box center [767, 365] width 226 height 26
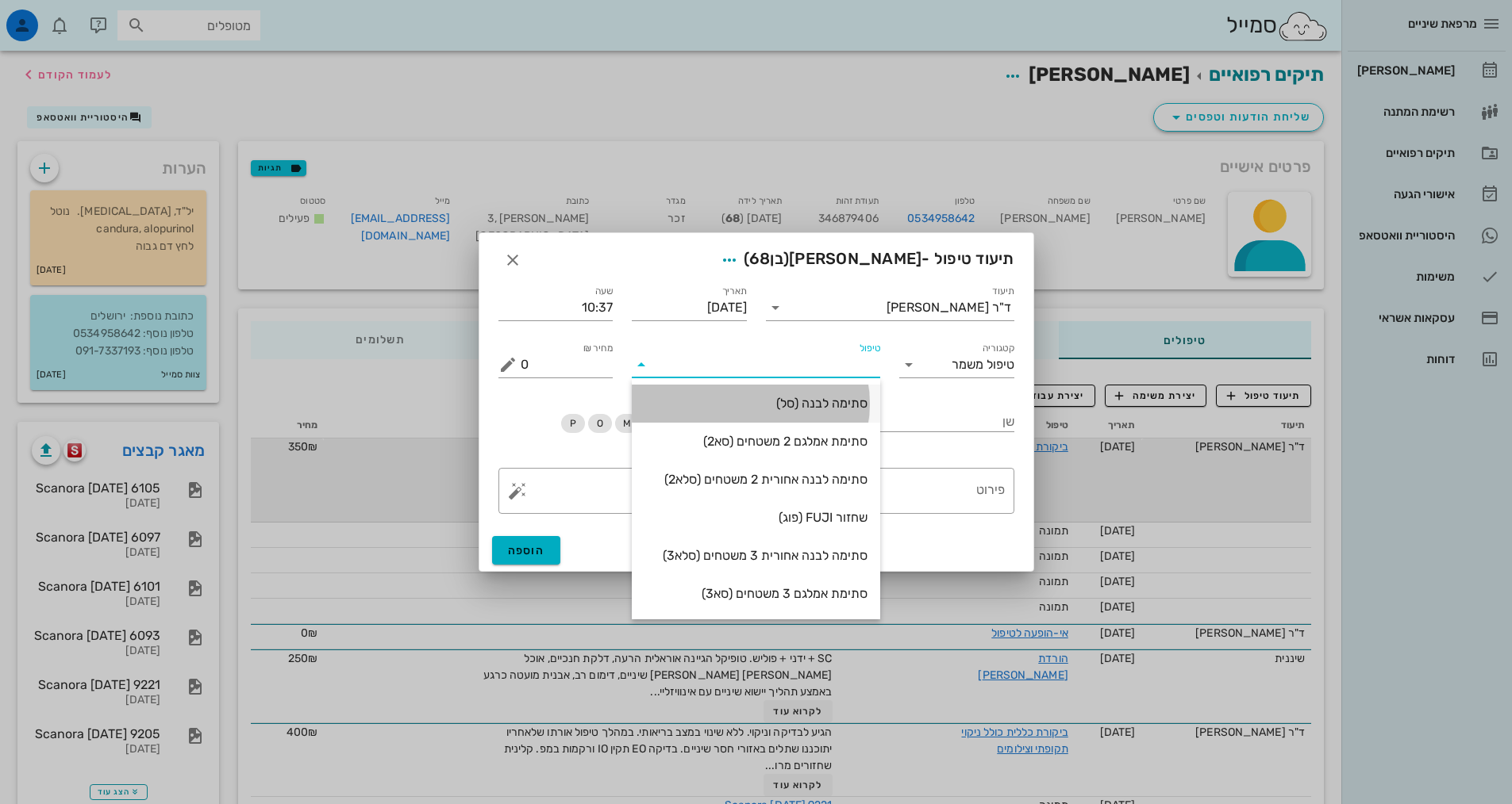
click at [804, 419] on div "סתימה לבנה (סל)" at bounding box center [755, 403] width 223 height 34
type input "550"
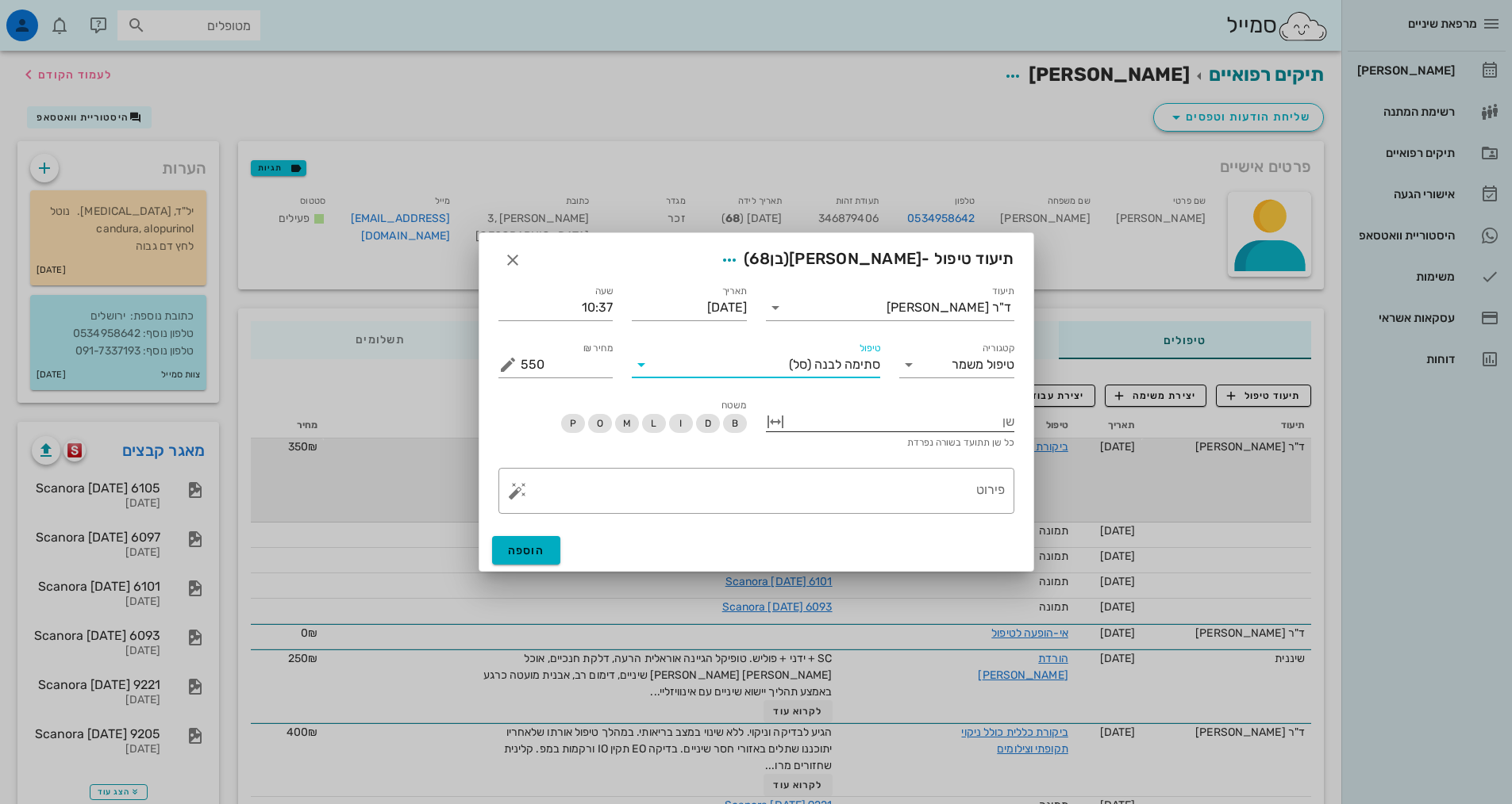
click at [806, 425] on div at bounding box center [901, 420] width 226 height 20
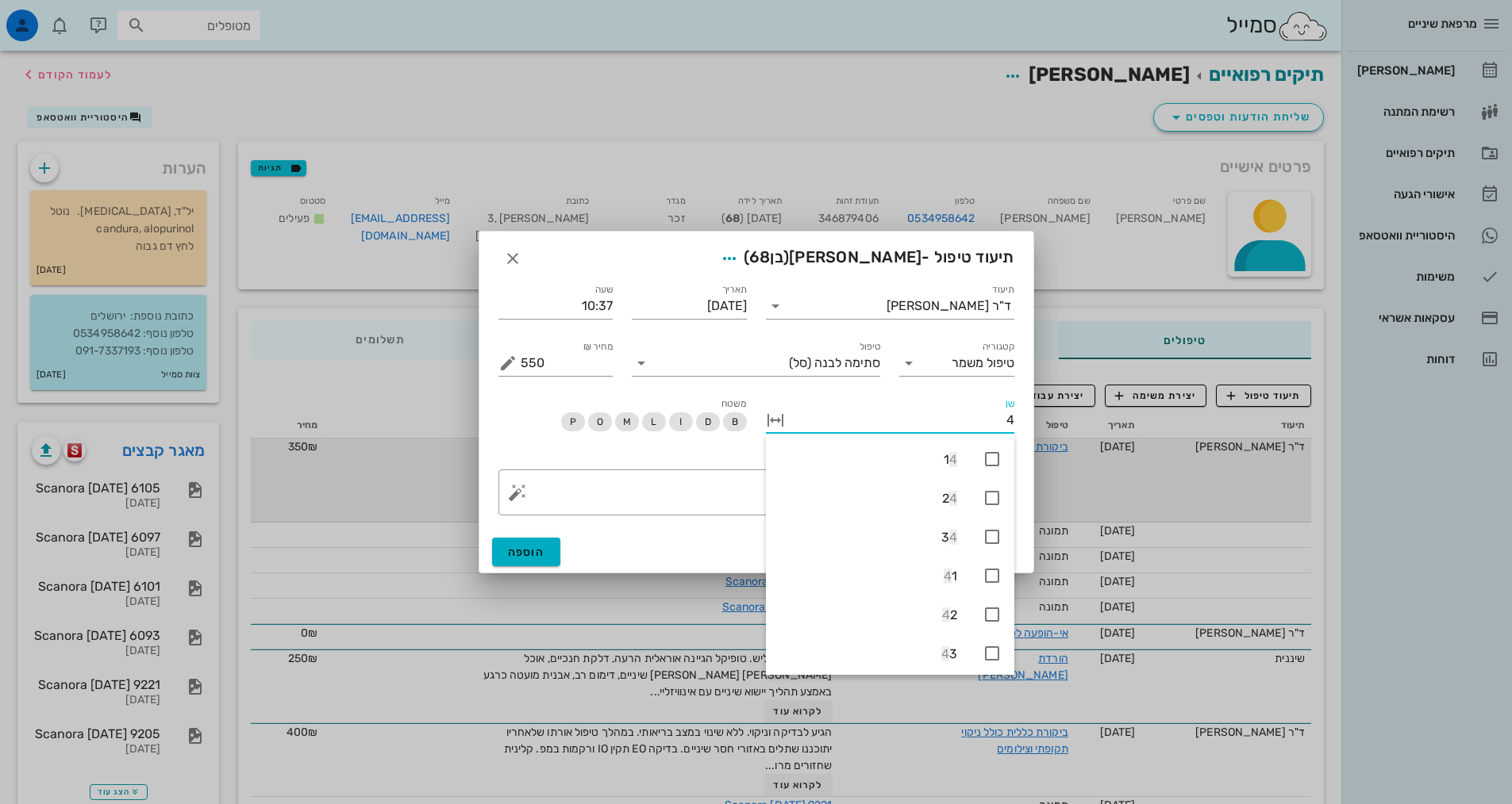
type input "44"
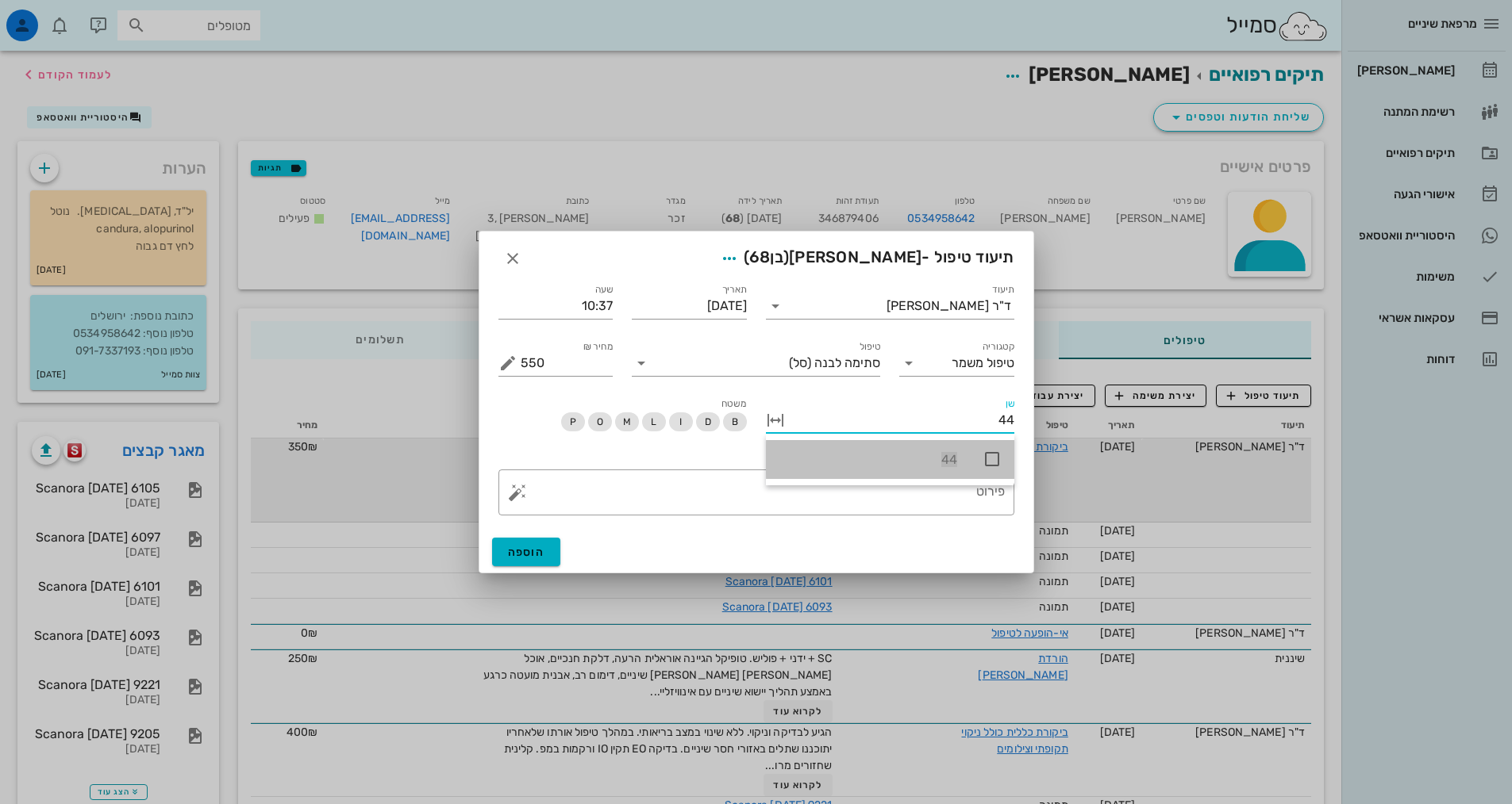
click at [989, 454] on icon at bounding box center [992, 460] width 19 height 19
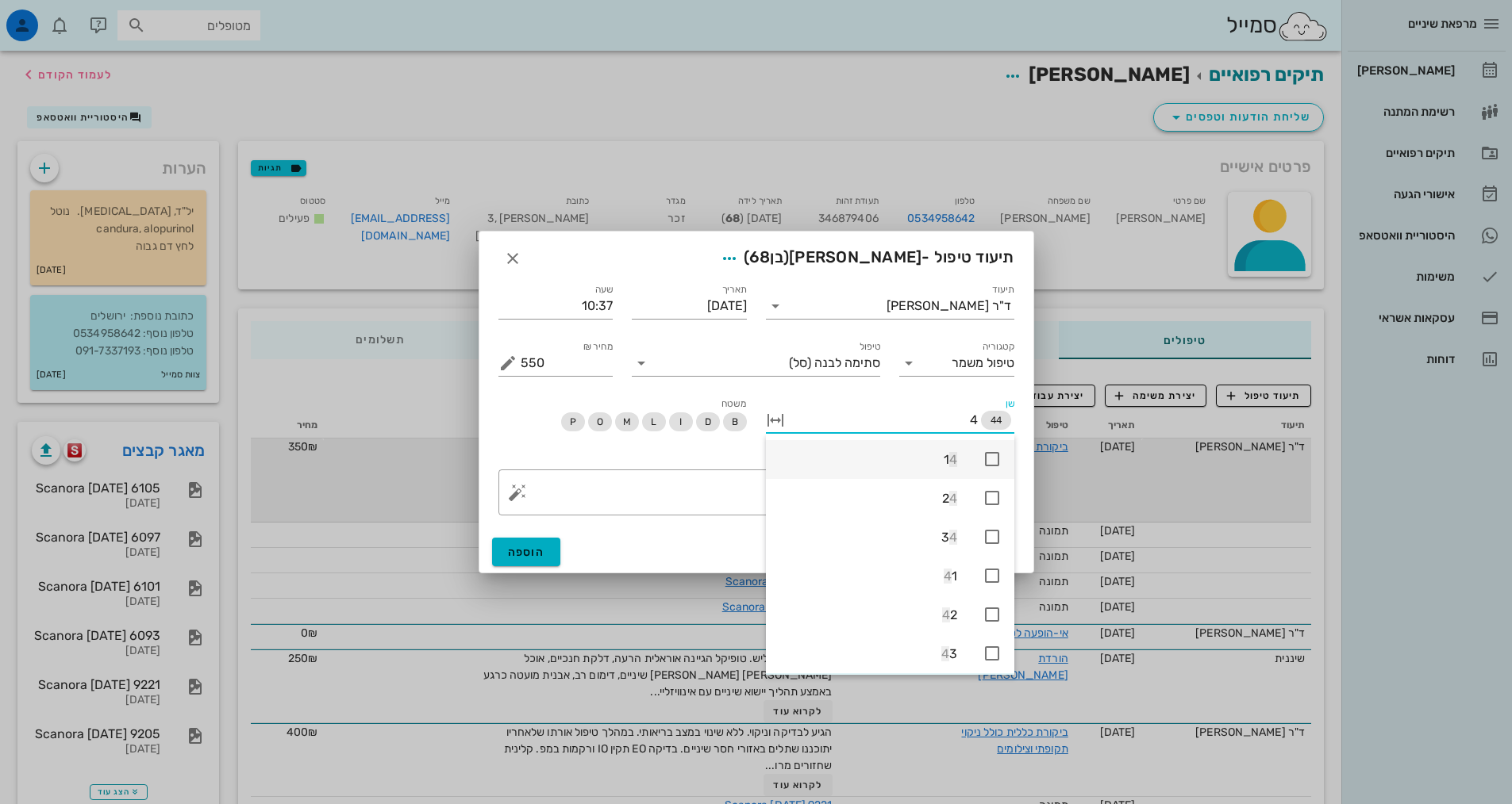
type input "45"
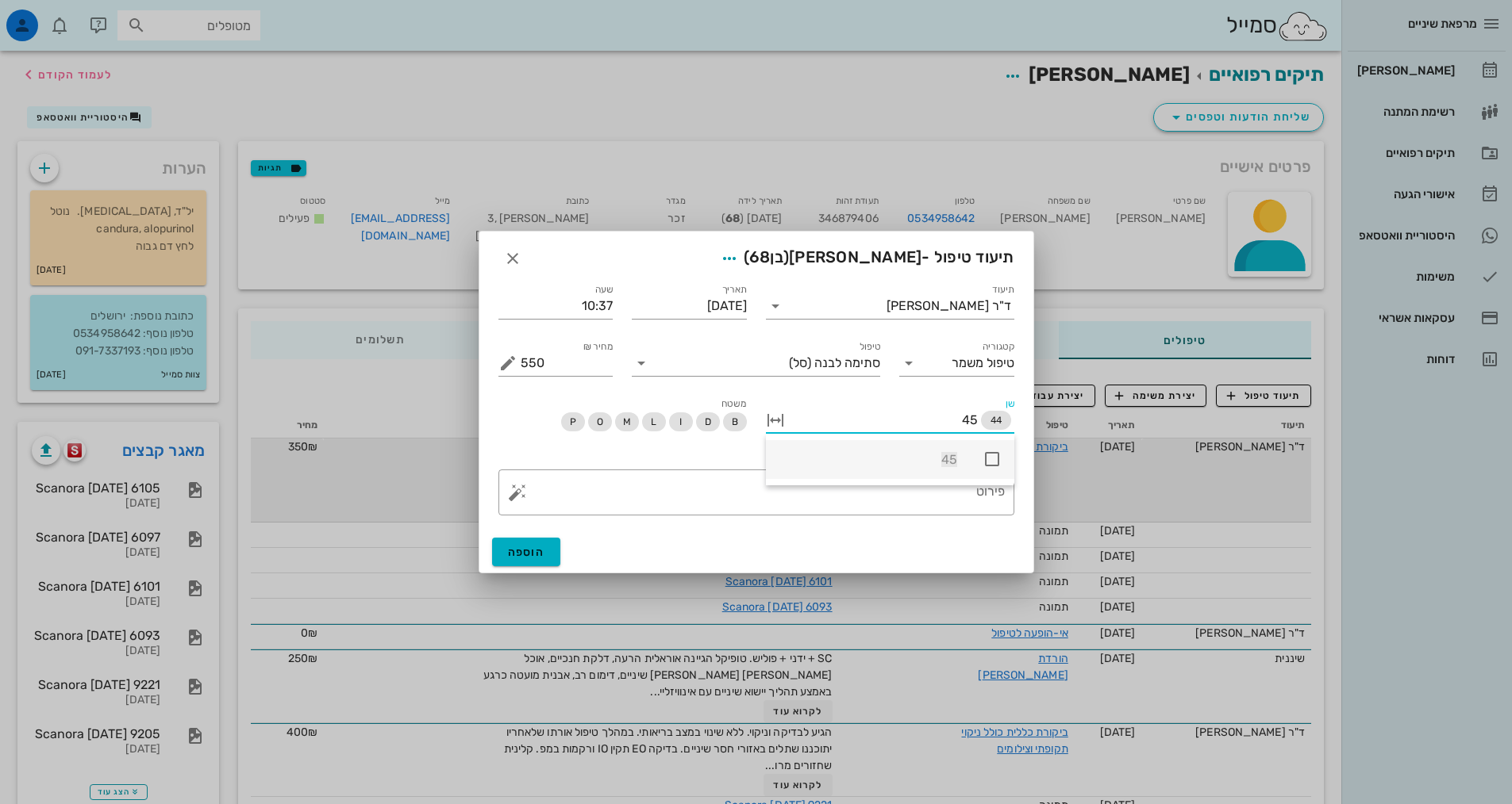
click at [988, 451] on icon at bounding box center [992, 460] width 19 height 19
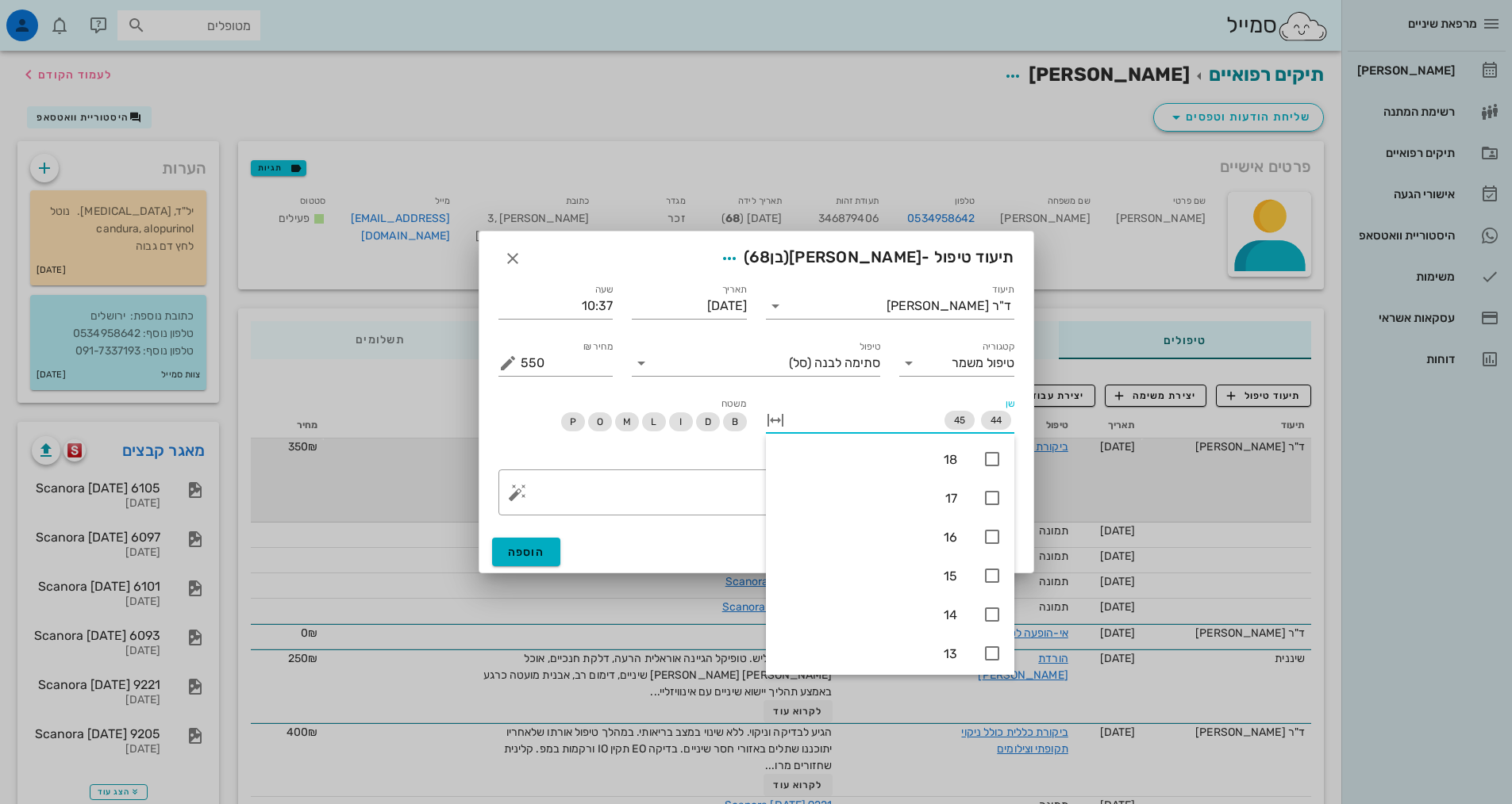
click at [747, 450] on div "משטח B D I L M O P" at bounding box center [623, 423] width 268 height 75
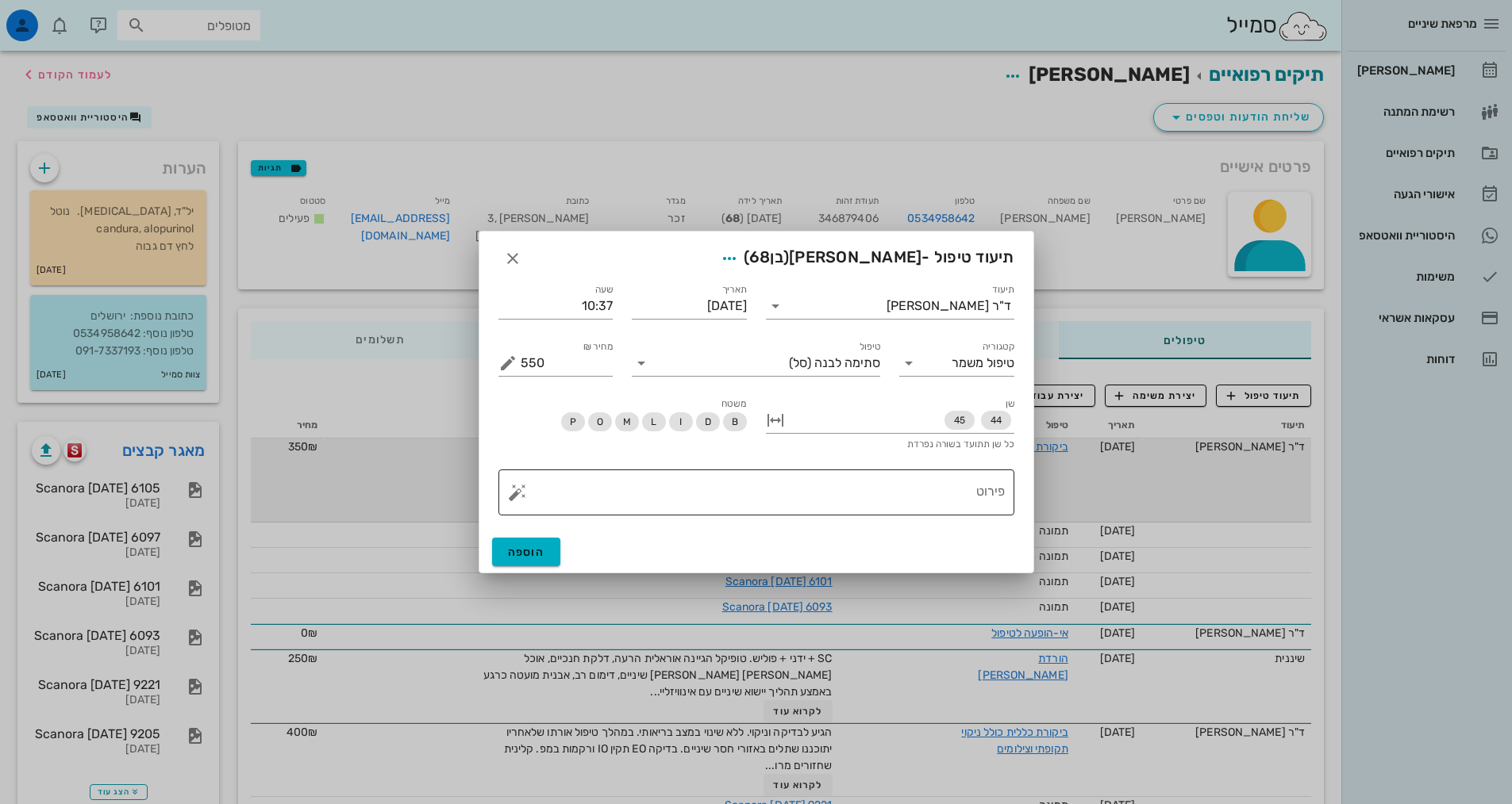
click at [834, 487] on textarea "פירוט" at bounding box center [762, 496] width 484 height 38
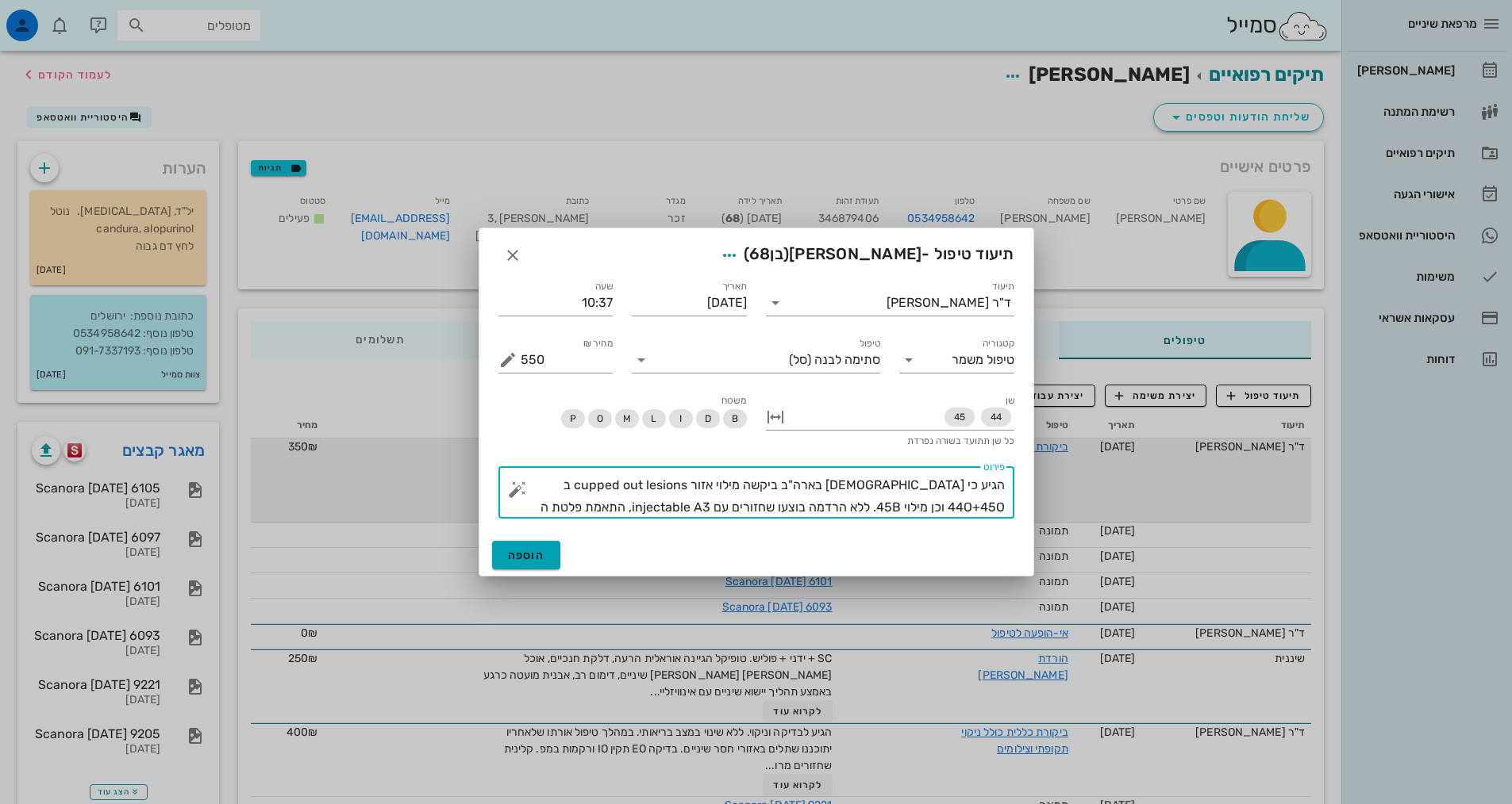
type textarea "הגיע כי האורתודנטית בארה"ב ביקשה מילוי אזור cupped out lesions ב 44O+45O וכן מי…"
click at [547, 551] on button "הוספה" at bounding box center [526, 555] width 69 height 28
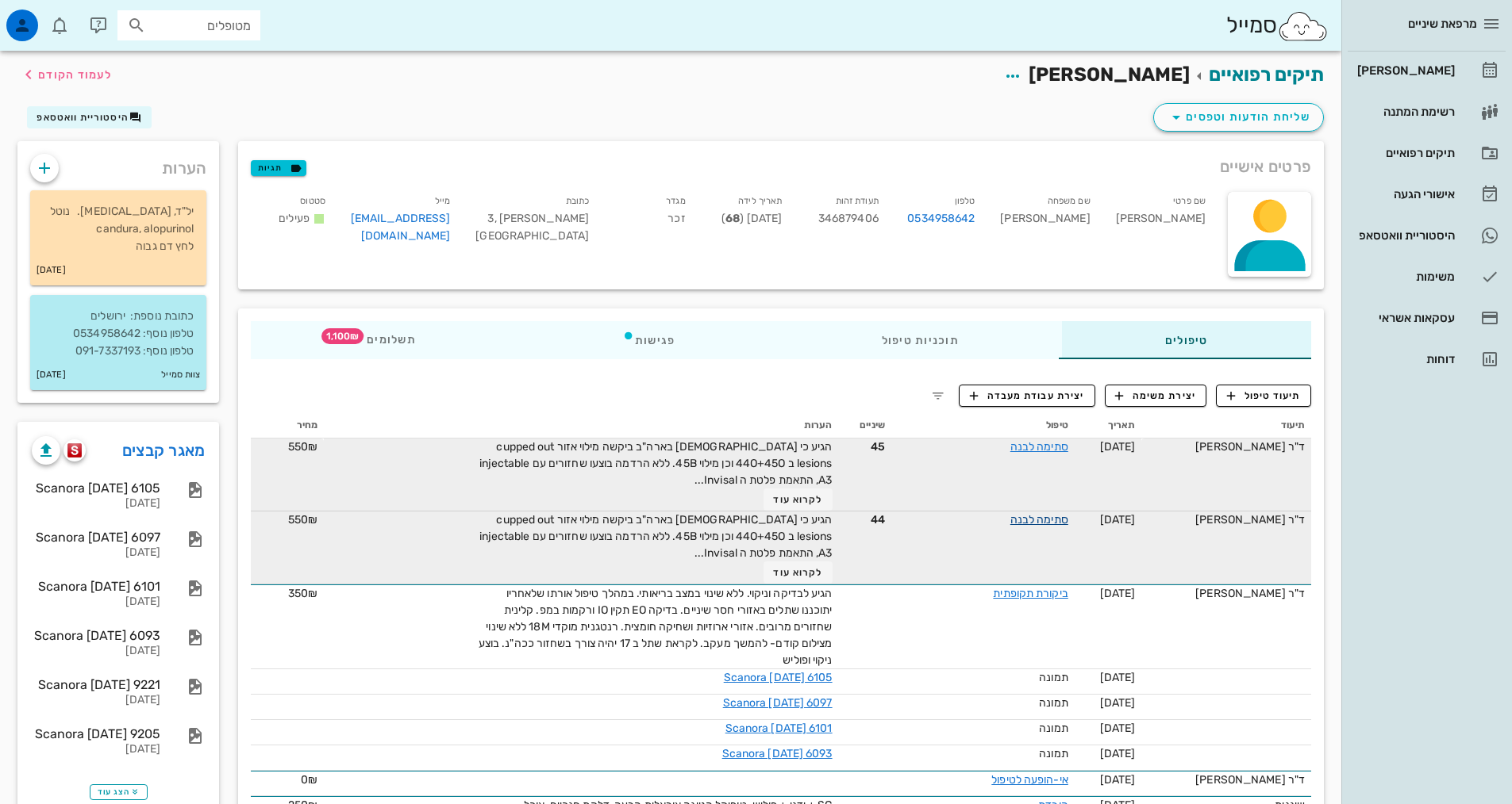
click at [1059, 519] on link "סתימה לבנה" at bounding box center [1040, 520] width 58 height 13
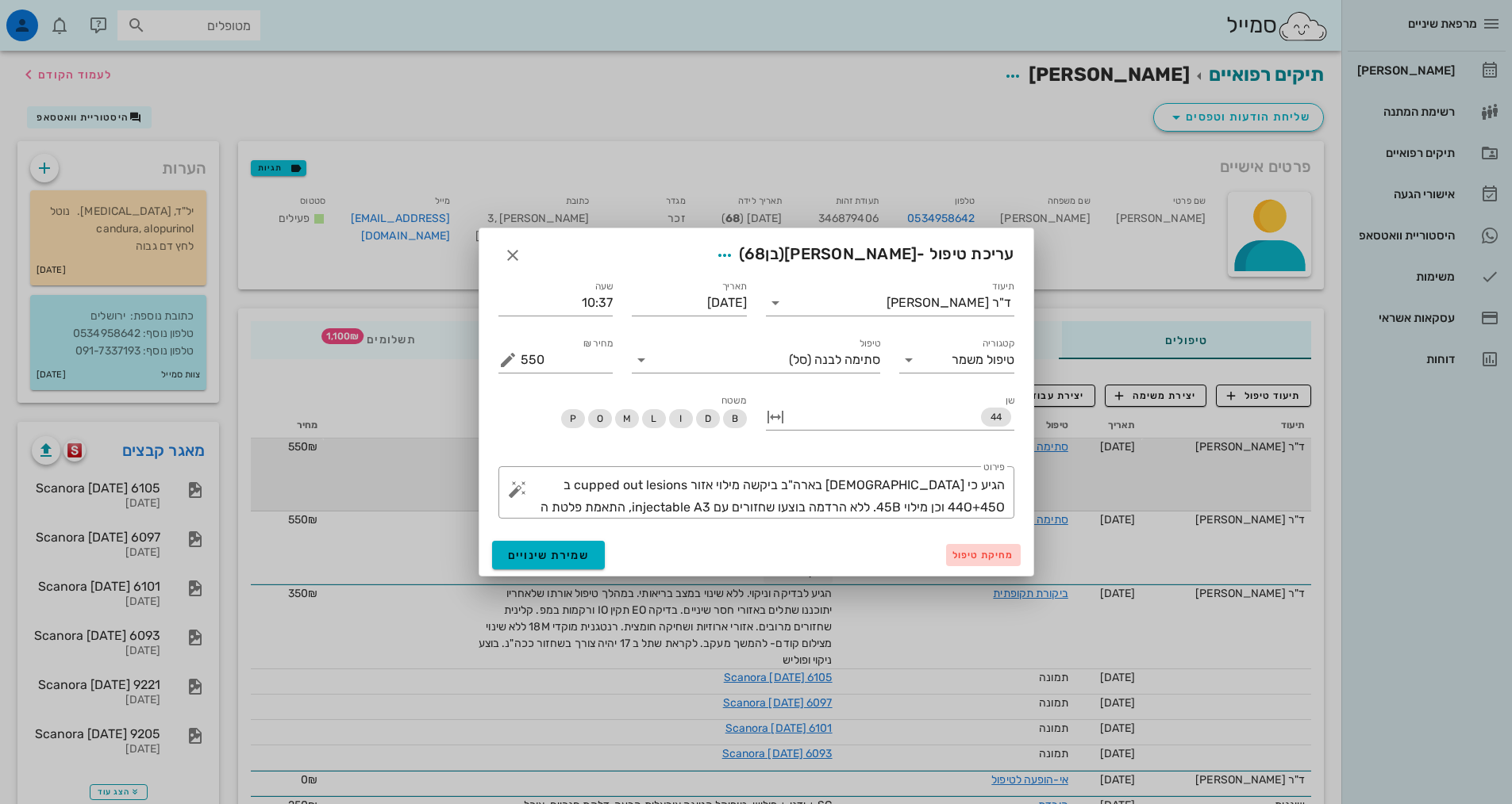
click at [1012, 552] on span "מחיקת טיפול" at bounding box center [983, 555] width 62 height 11
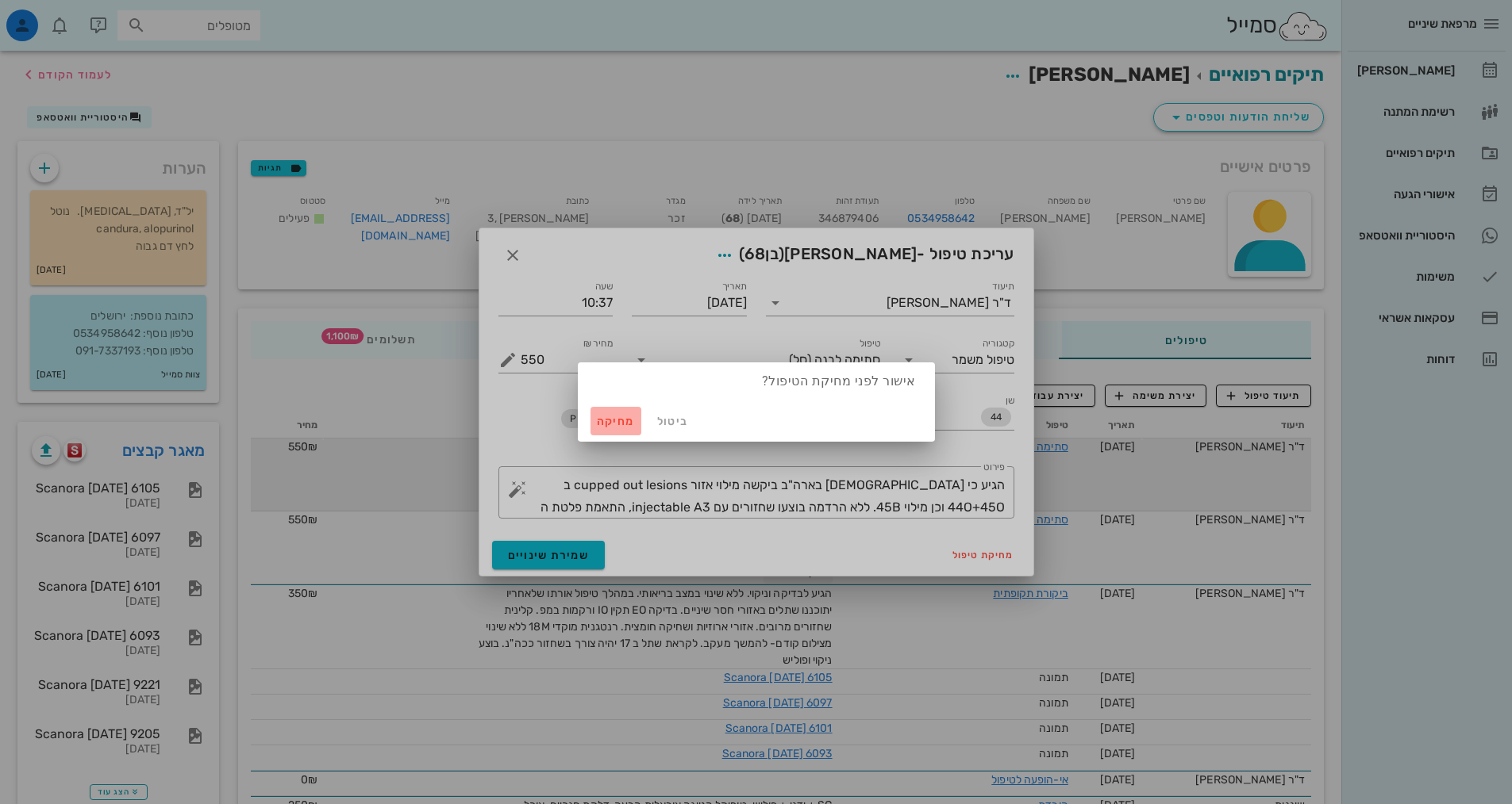
click at [603, 415] on span "מחיקה" at bounding box center [615, 421] width 38 height 13
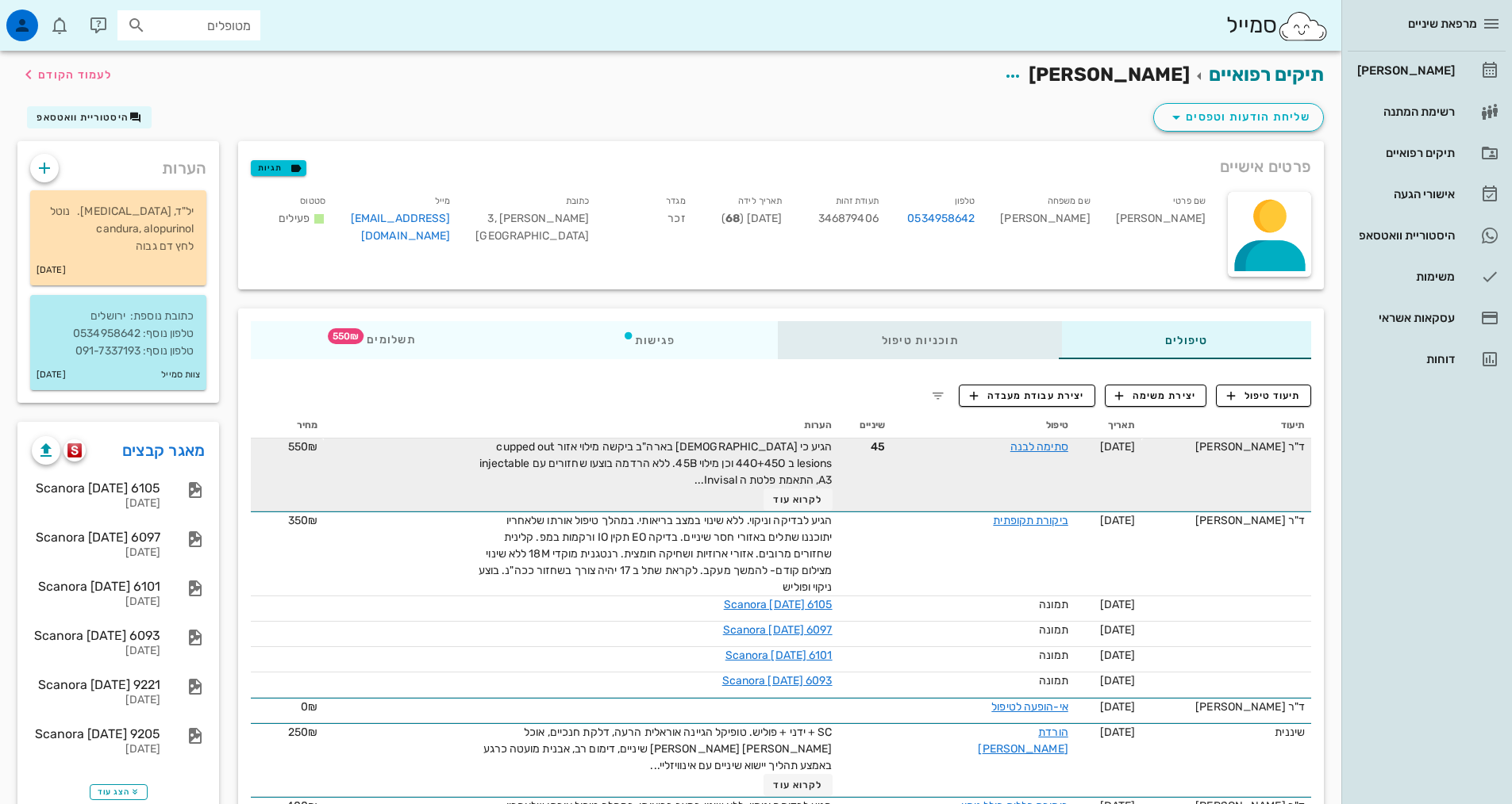
click at [877, 349] on div "תוכניות טיפול" at bounding box center [921, 340] width 284 height 38
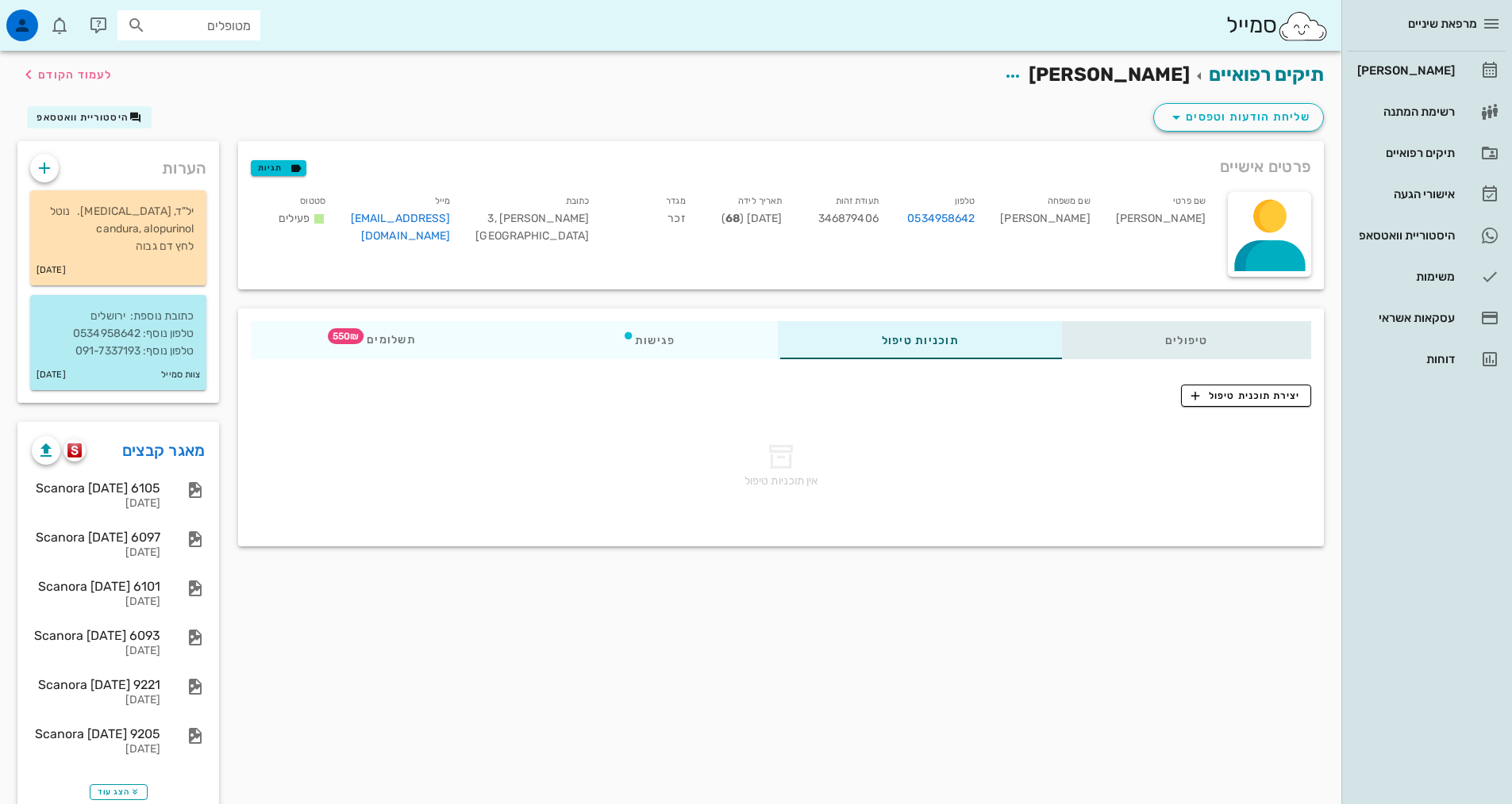
click at [1067, 345] on div "טיפולים" at bounding box center [1186, 340] width 249 height 38
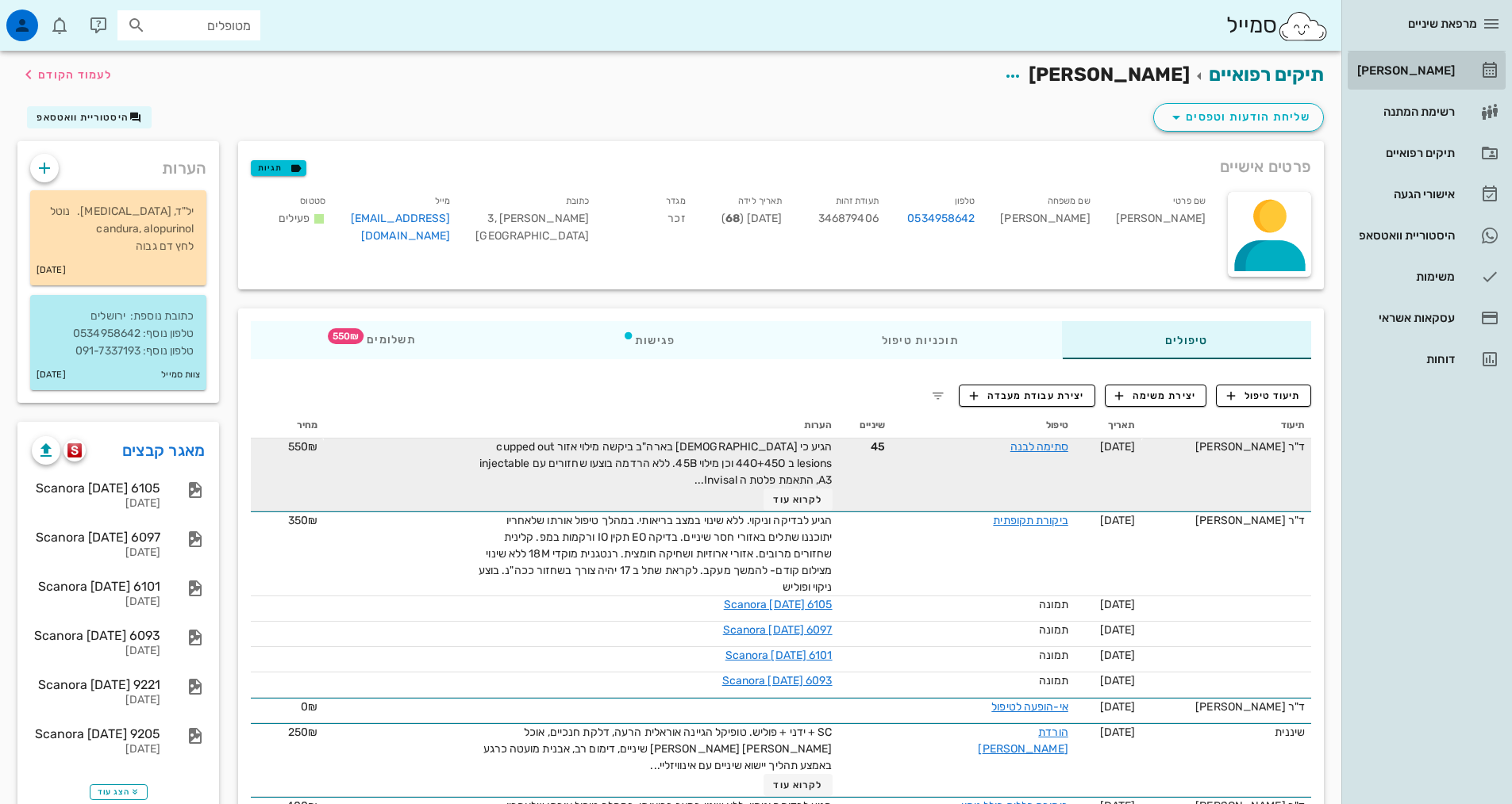
click at [1375, 77] on div "[PERSON_NAME]" at bounding box center [1405, 70] width 100 height 26
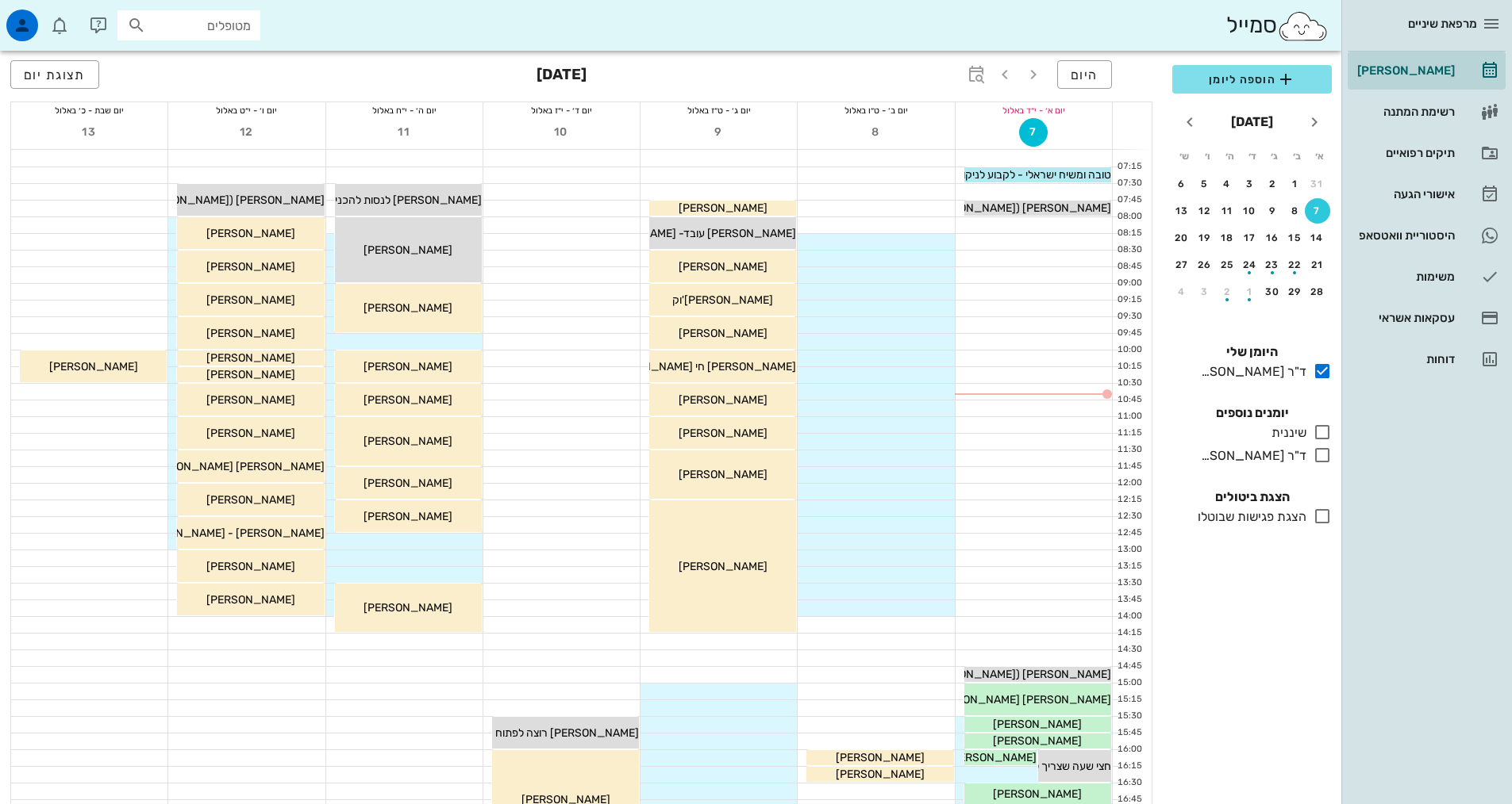
drag, startPoint x: 1326, startPoint y: 449, endPoint x: 1330, endPoint y: 467, distance: 18.4
click at [1325, 450] on icon at bounding box center [1323, 455] width 19 height 19
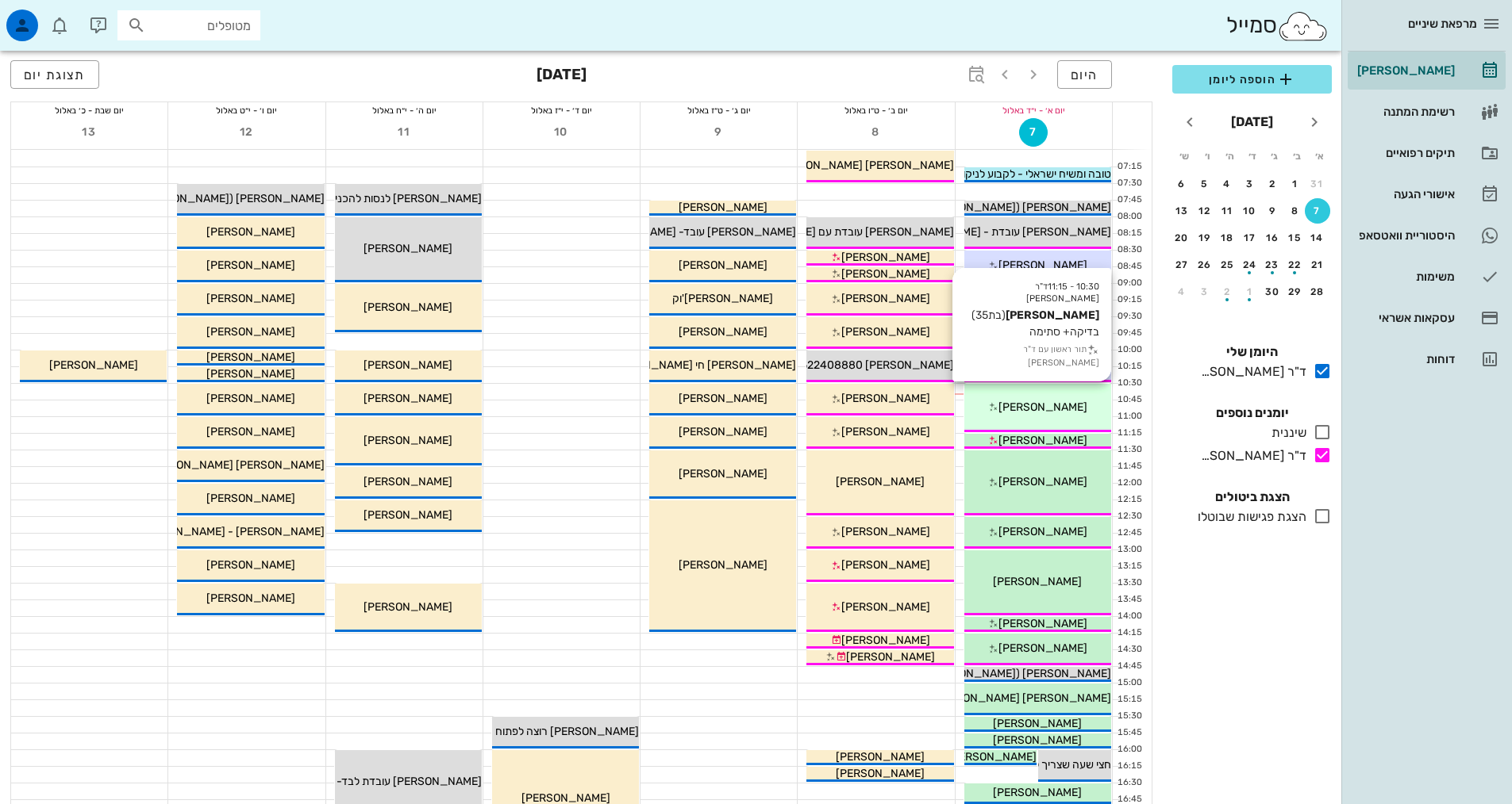
click at [1070, 395] on div "10:30 - 11:15 ד"ר אילנה אנגל שלי ויינרוט (בת 35 ) בדיקה+ סתימה תור ראשון עם ד"ר…" at bounding box center [1037, 408] width 147 height 48
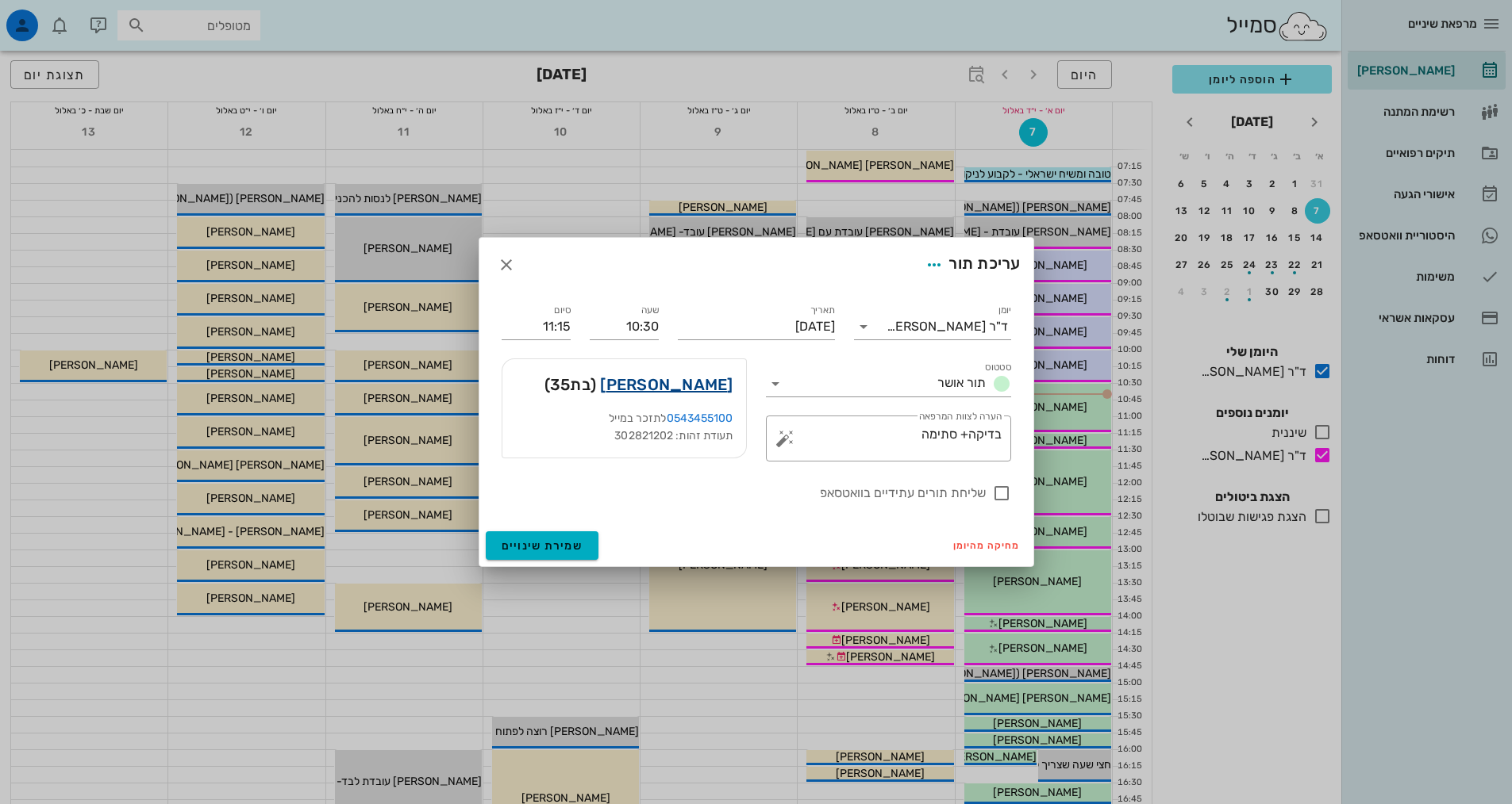
click at [682, 383] on link "[PERSON_NAME]" at bounding box center [666, 384] width 132 height 26
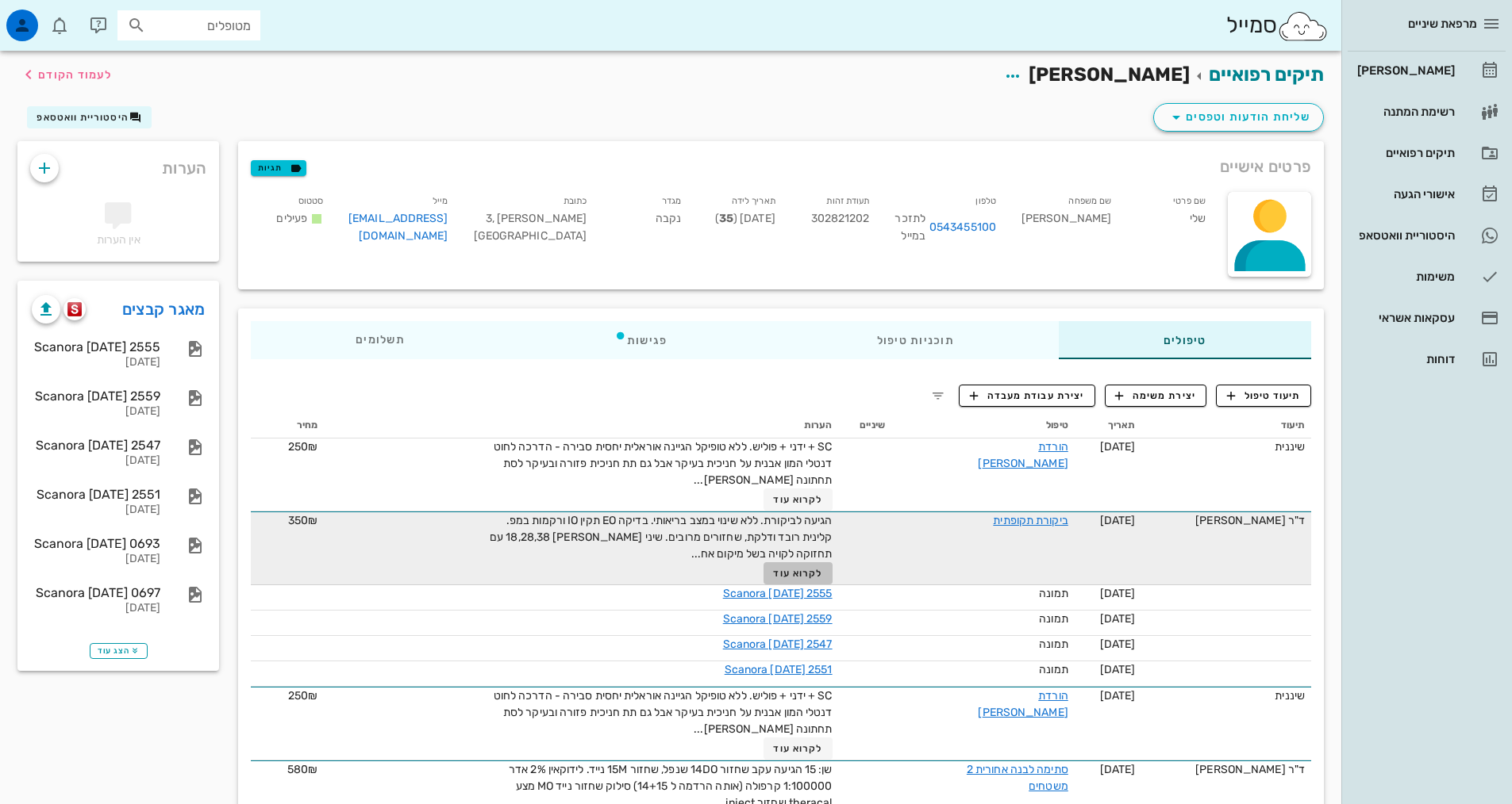
click at [792, 571] on span "לקרוא עוד" at bounding box center [797, 573] width 49 height 11
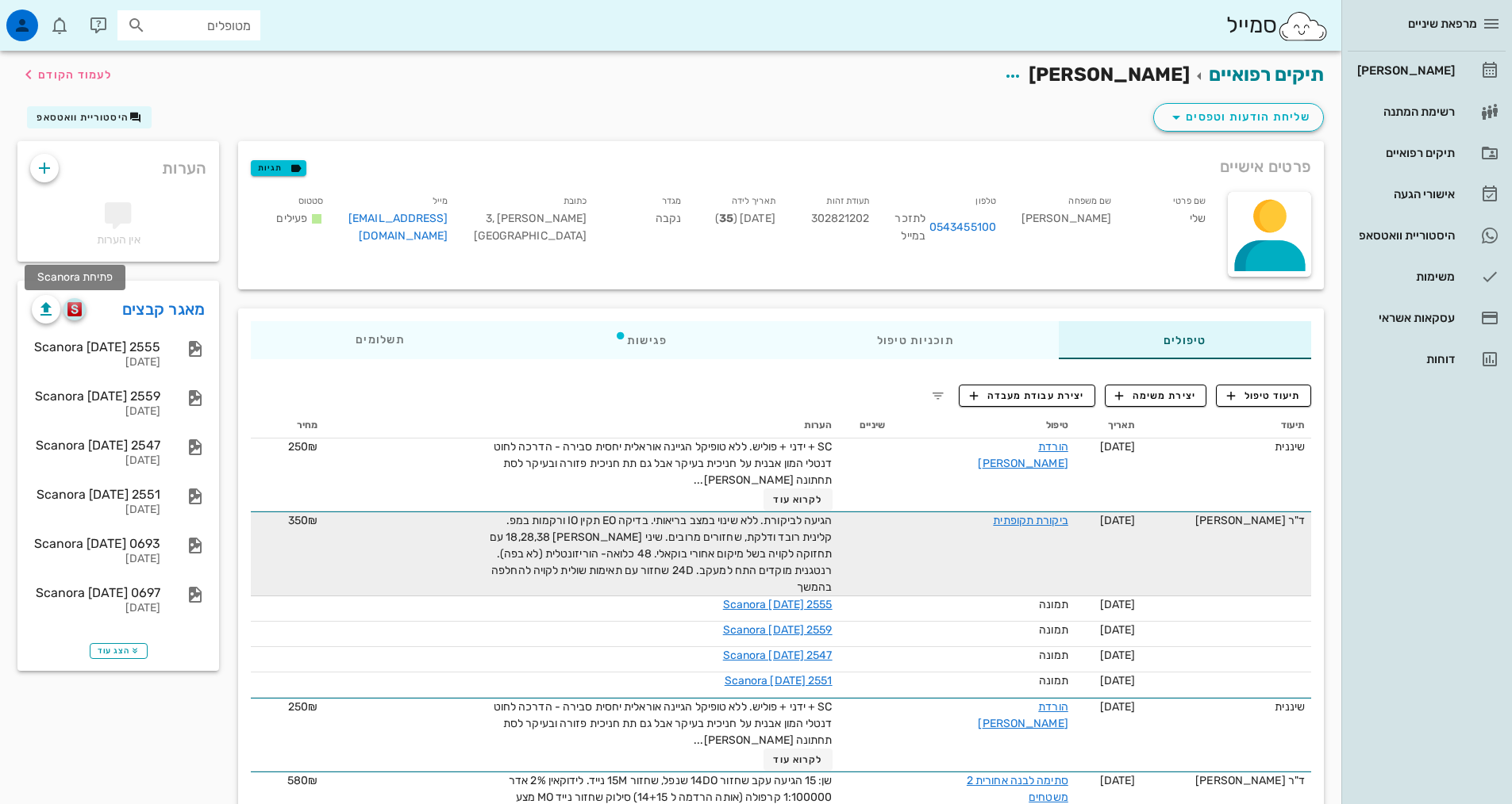
click at [69, 309] on img "button" at bounding box center [75, 309] width 15 height 14
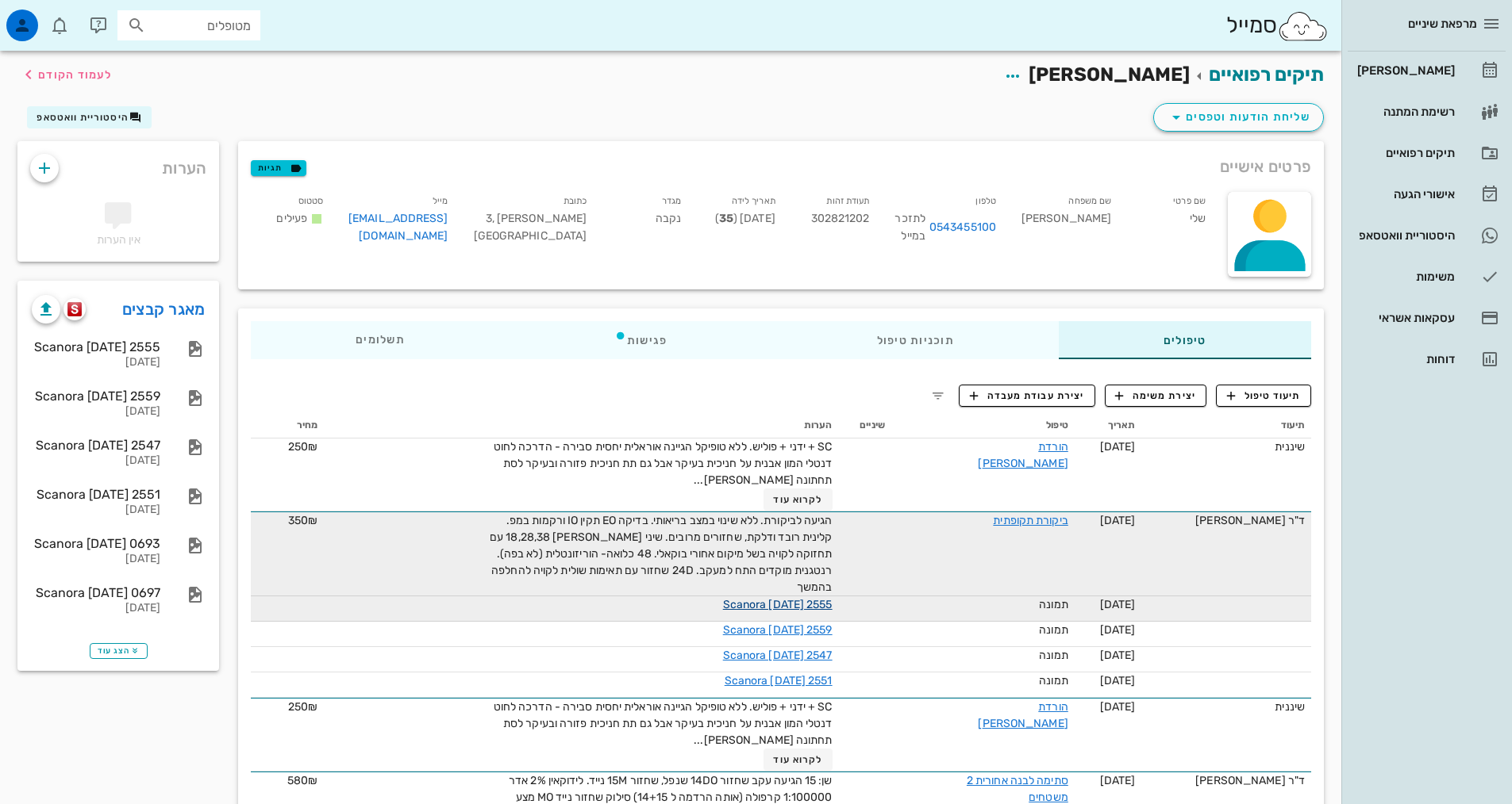
click at [739, 598] on link "Scanora [DATE] 2555" at bounding box center [778, 604] width 109 height 13
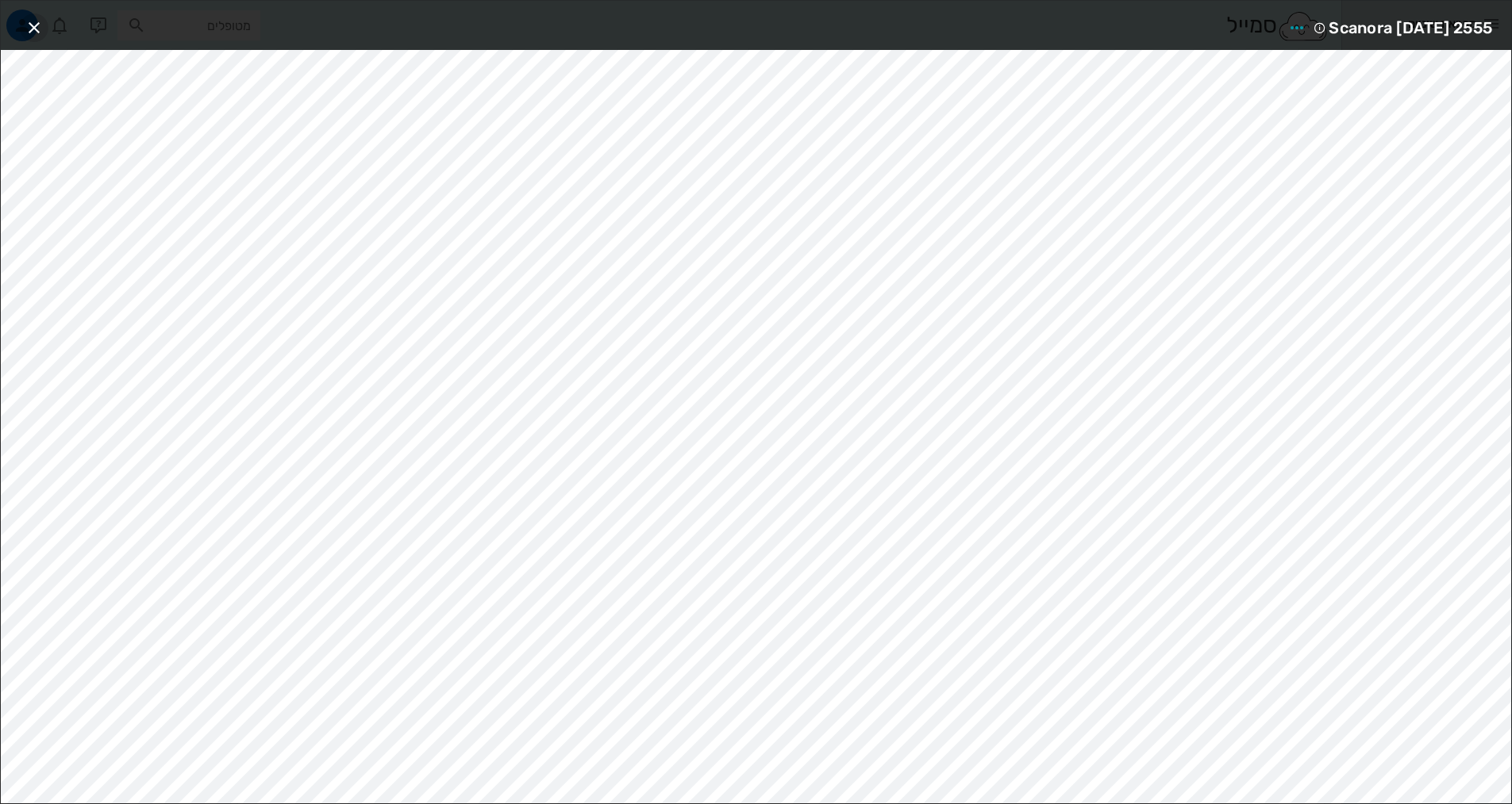
click at [42, 28] on icon "button" at bounding box center [34, 28] width 19 height 19
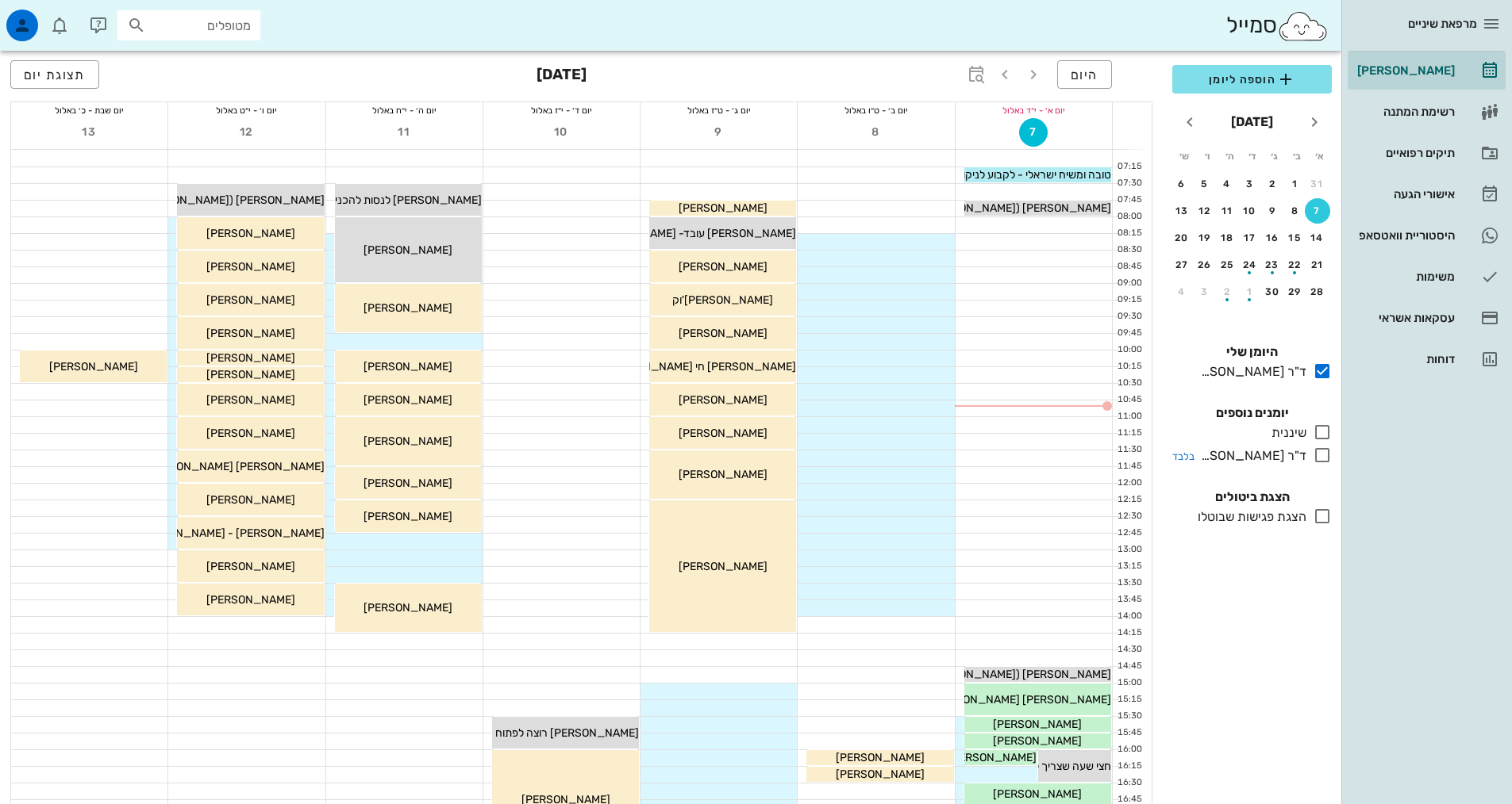
click at [1323, 460] on icon at bounding box center [1323, 455] width 19 height 19
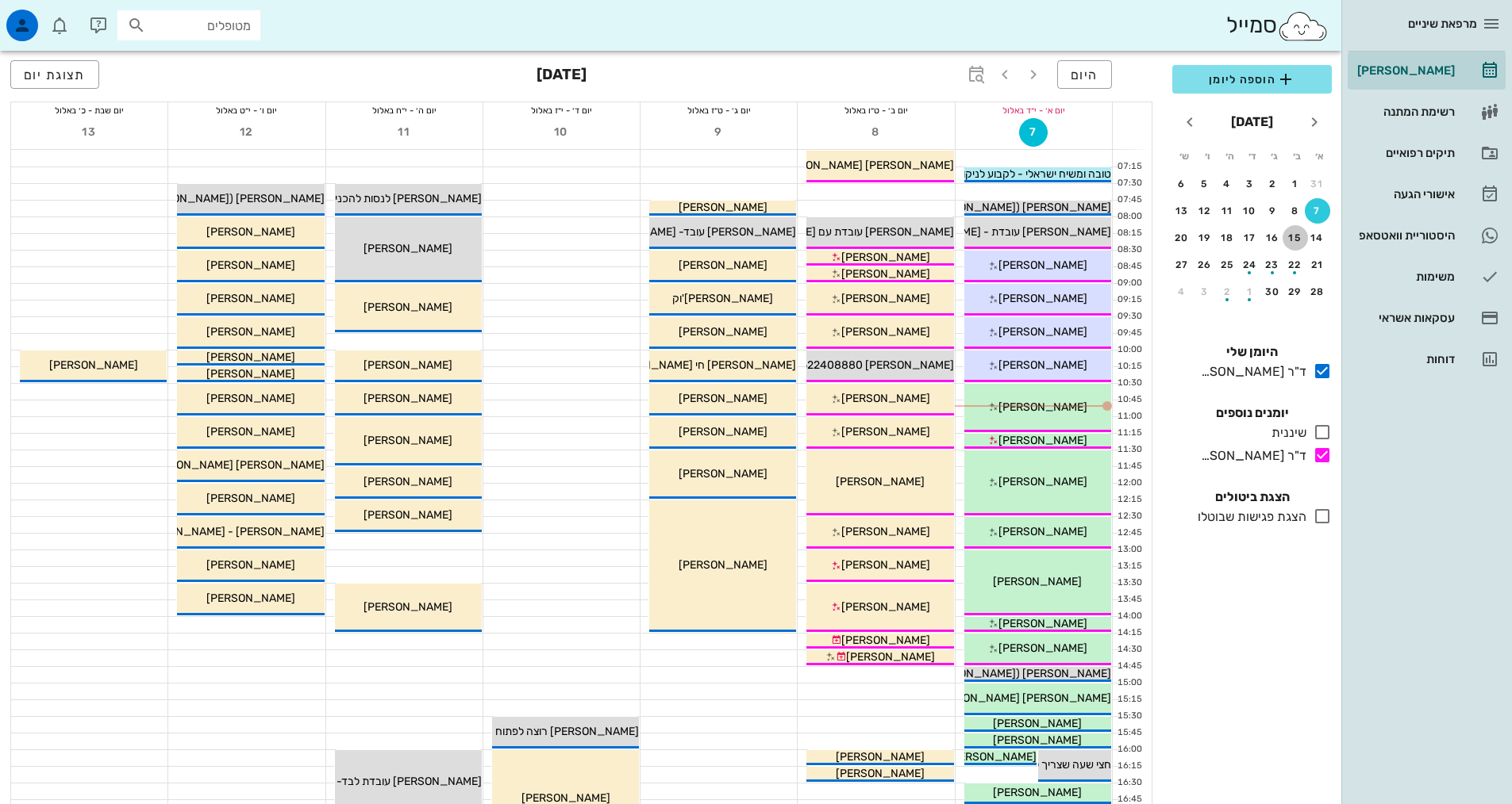
click at [1293, 232] on button "15" at bounding box center [1295, 238] width 26 height 26
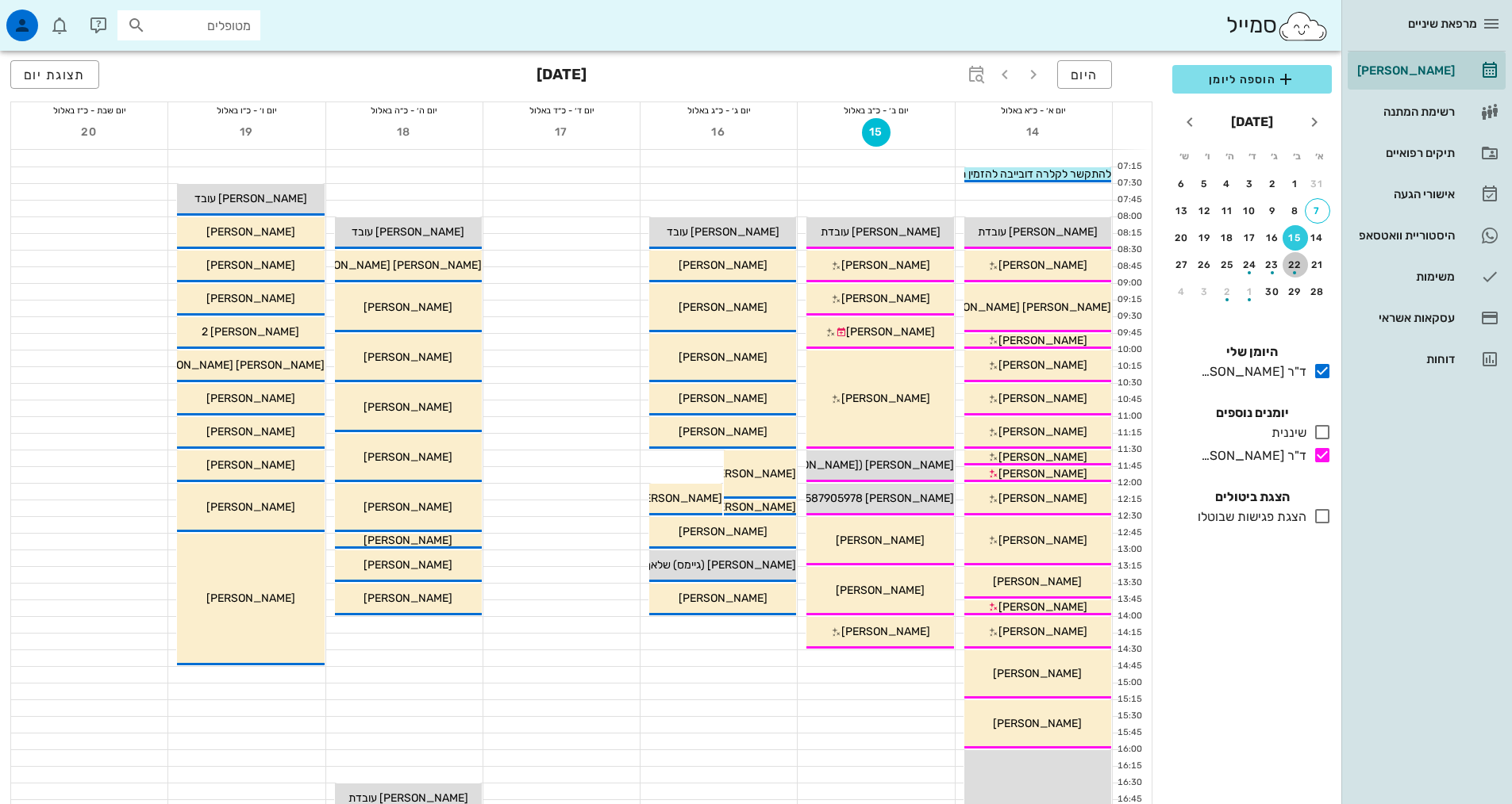
click at [1293, 268] on div "button" at bounding box center [1295, 269] width 26 height 9
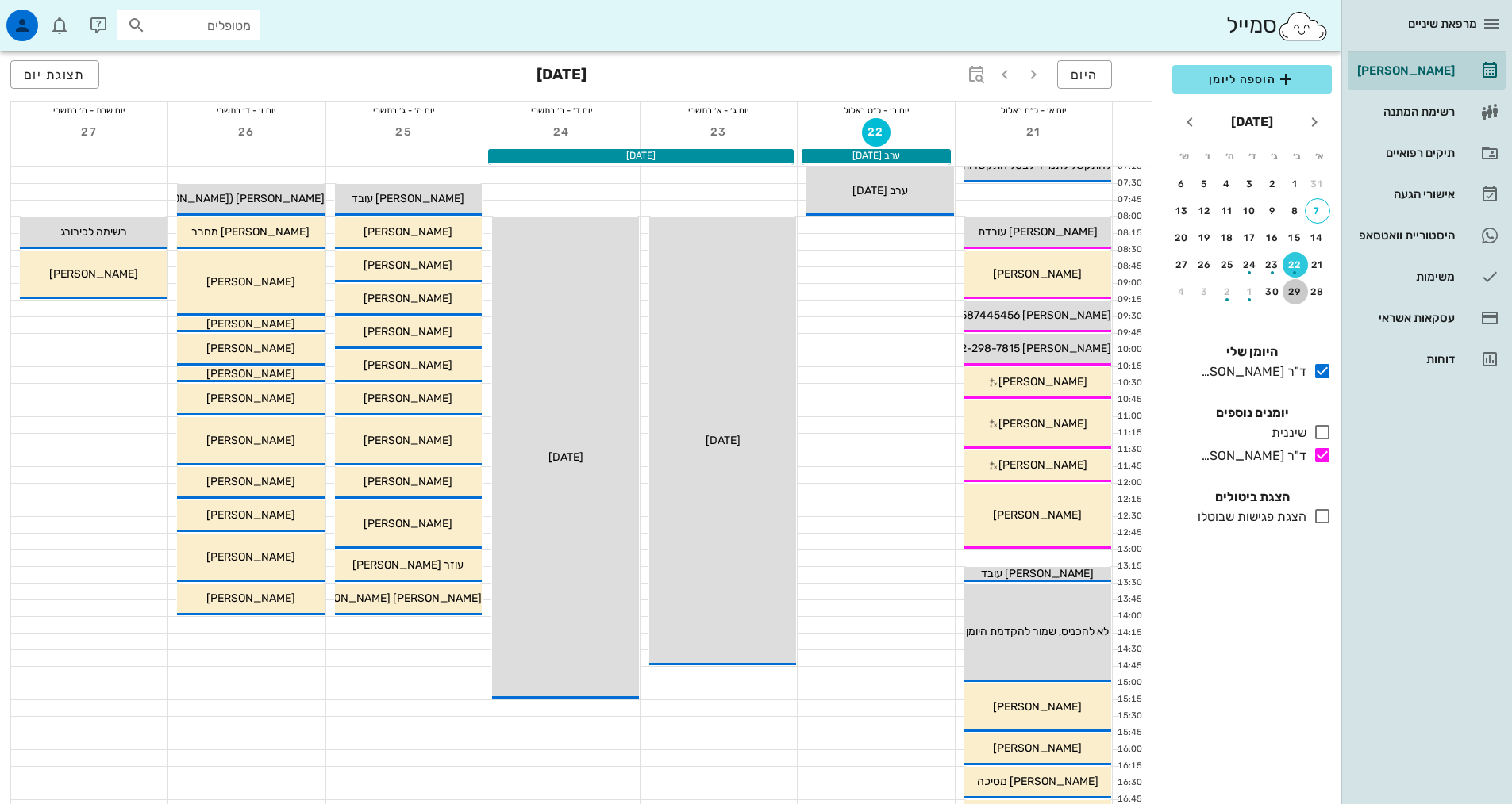
click at [1293, 290] on div "29" at bounding box center [1295, 291] width 26 height 11
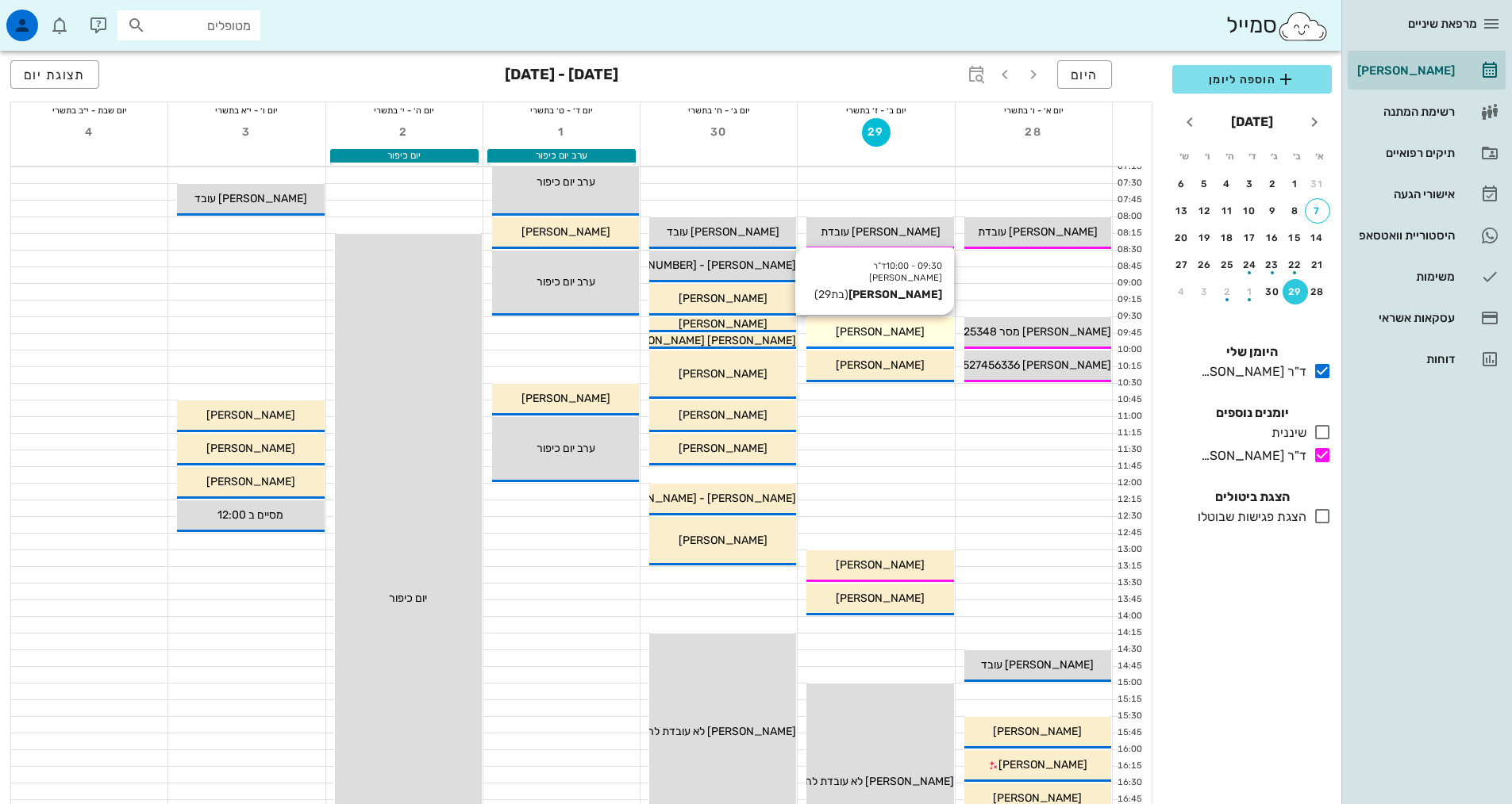
click at [896, 325] on span "[PERSON_NAME]" at bounding box center [879, 331] width 89 height 13
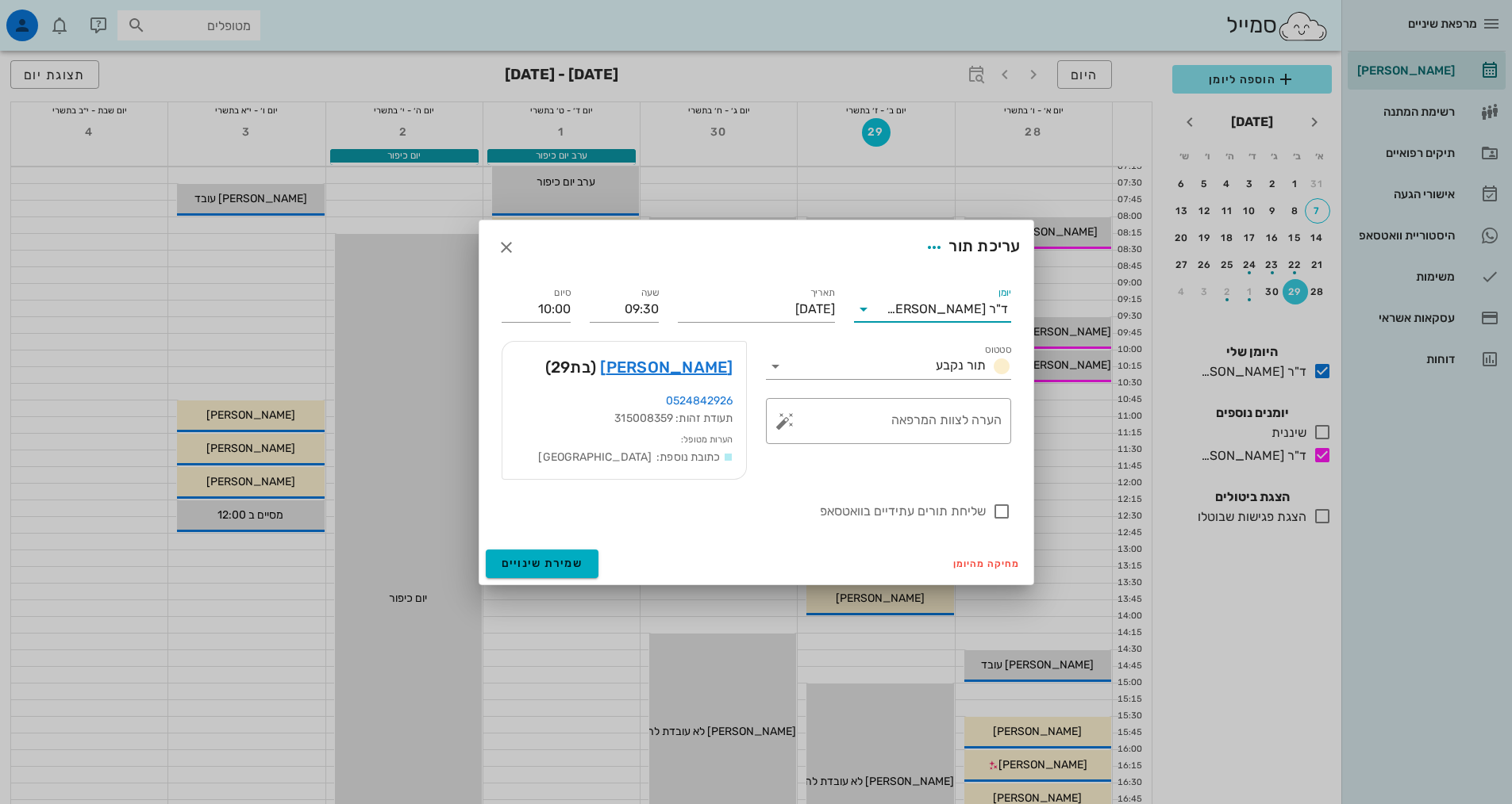
click at [886, 314] on input "יומן" at bounding box center [881, 309] width 11 height 26
click at [931, 406] on div "ד"ר [PERSON_NAME]" at bounding box center [933, 397] width 132 height 34
click at [530, 574] on button "שמירת שינויים" at bounding box center [542, 564] width 114 height 28
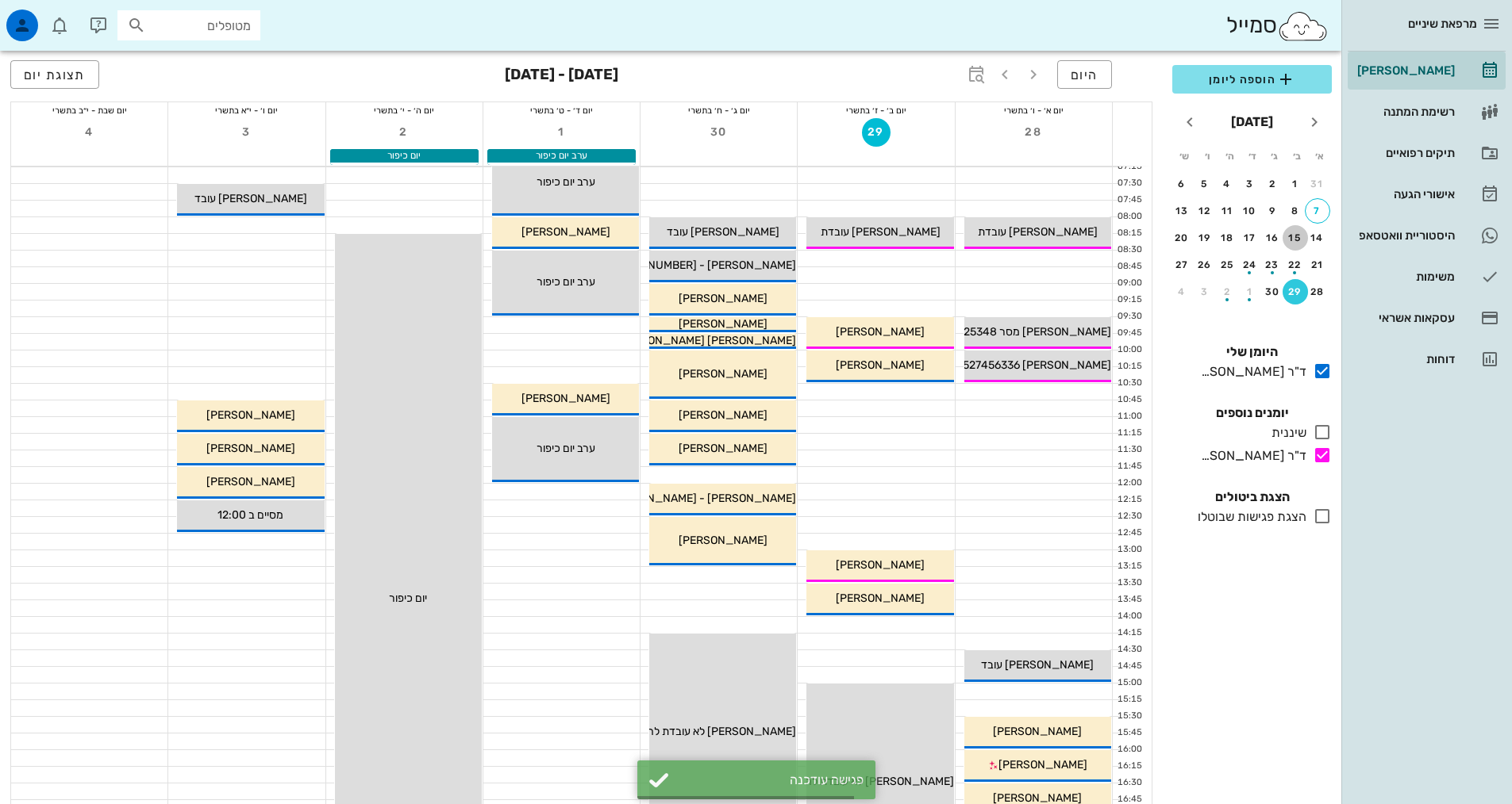
click at [1296, 240] on div "15" at bounding box center [1295, 238] width 26 height 11
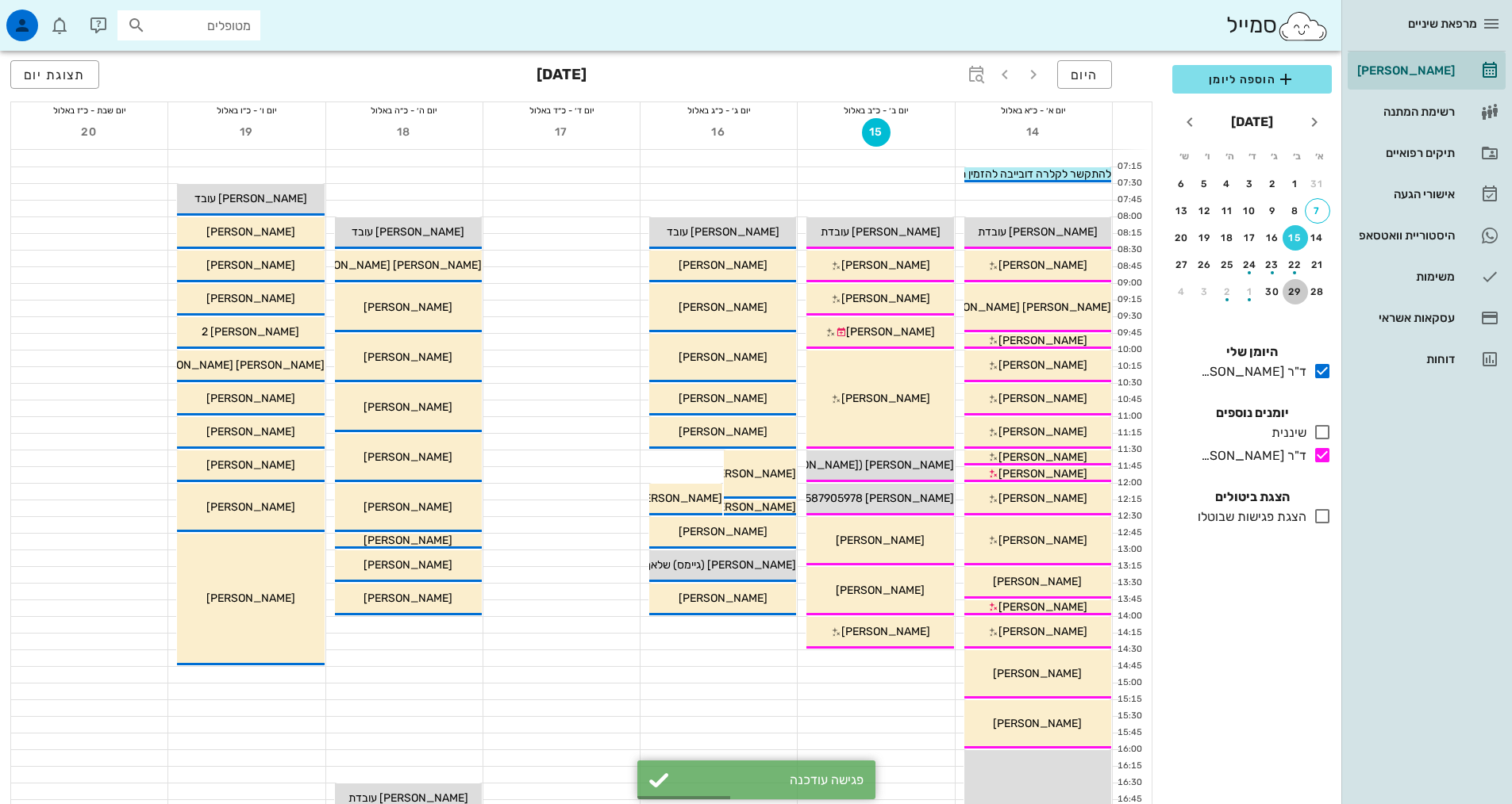
click at [1292, 289] on div "29" at bounding box center [1295, 291] width 26 height 11
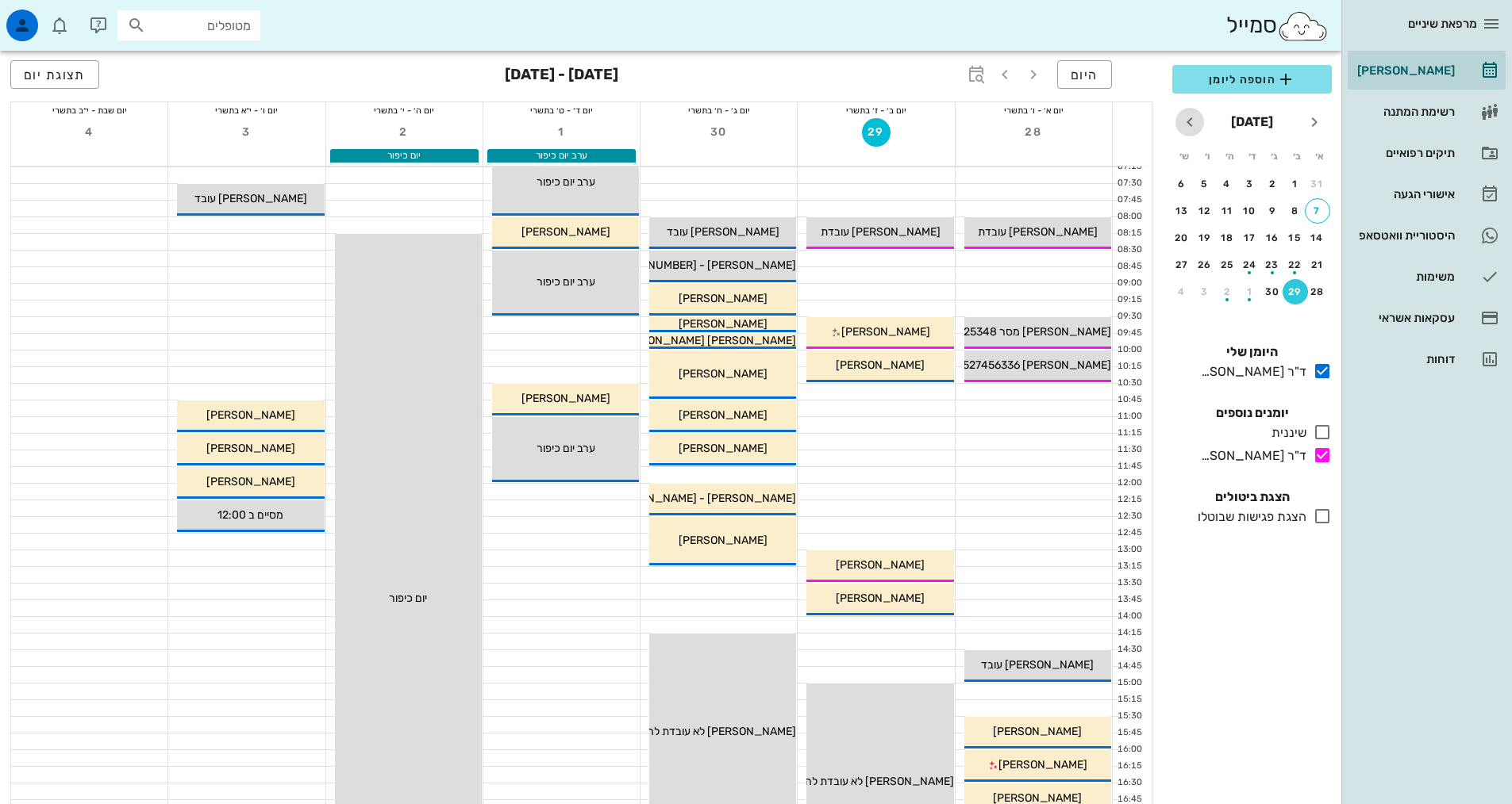
click at [1187, 120] on icon "חודש הבא" at bounding box center [1190, 122] width 19 height 19
click at [1298, 212] on div "button" at bounding box center [1295, 215] width 26 height 9
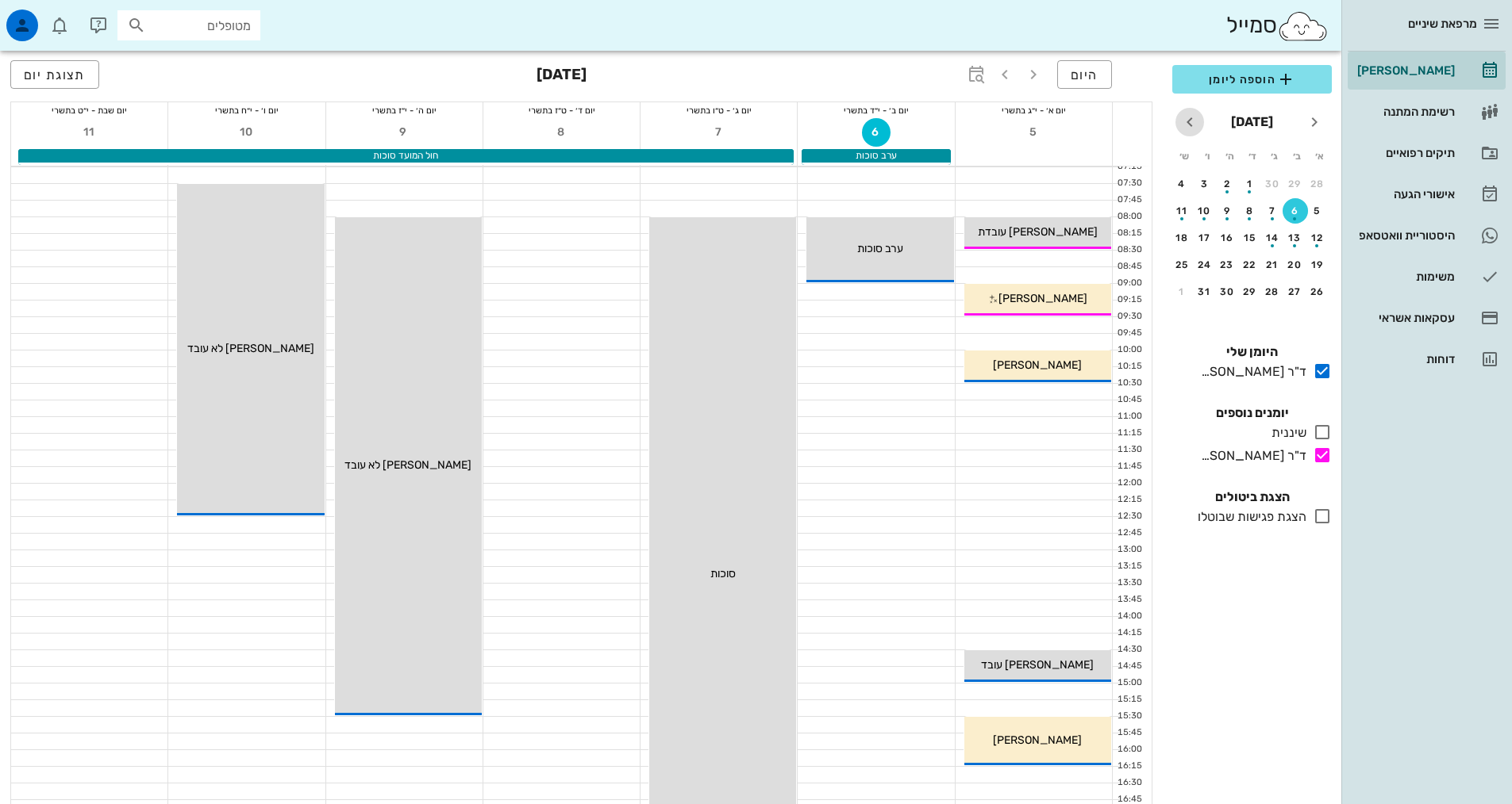
click at [1189, 124] on icon "חודש הבא" at bounding box center [1190, 122] width 19 height 19
click at [1311, 125] on icon "חודש שעבר" at bounding box center [1315, 122] width 19 height 19
click at [1274, 257] on button "21" at bounding box center [1271, 264] width 26 height 26
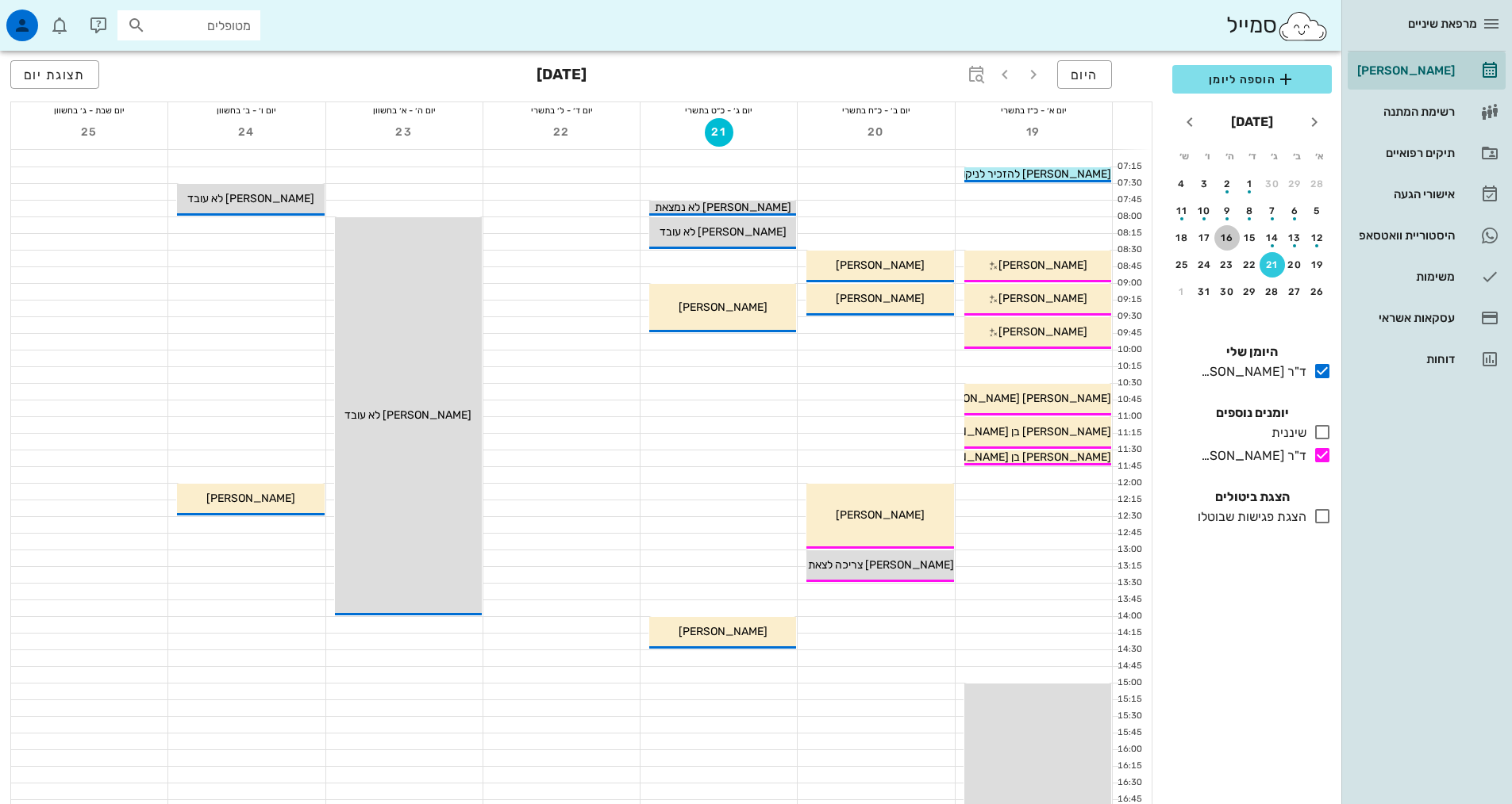
click at [1228, 237] on div "16" at bounding box center [1227, 238] width 26 height 11
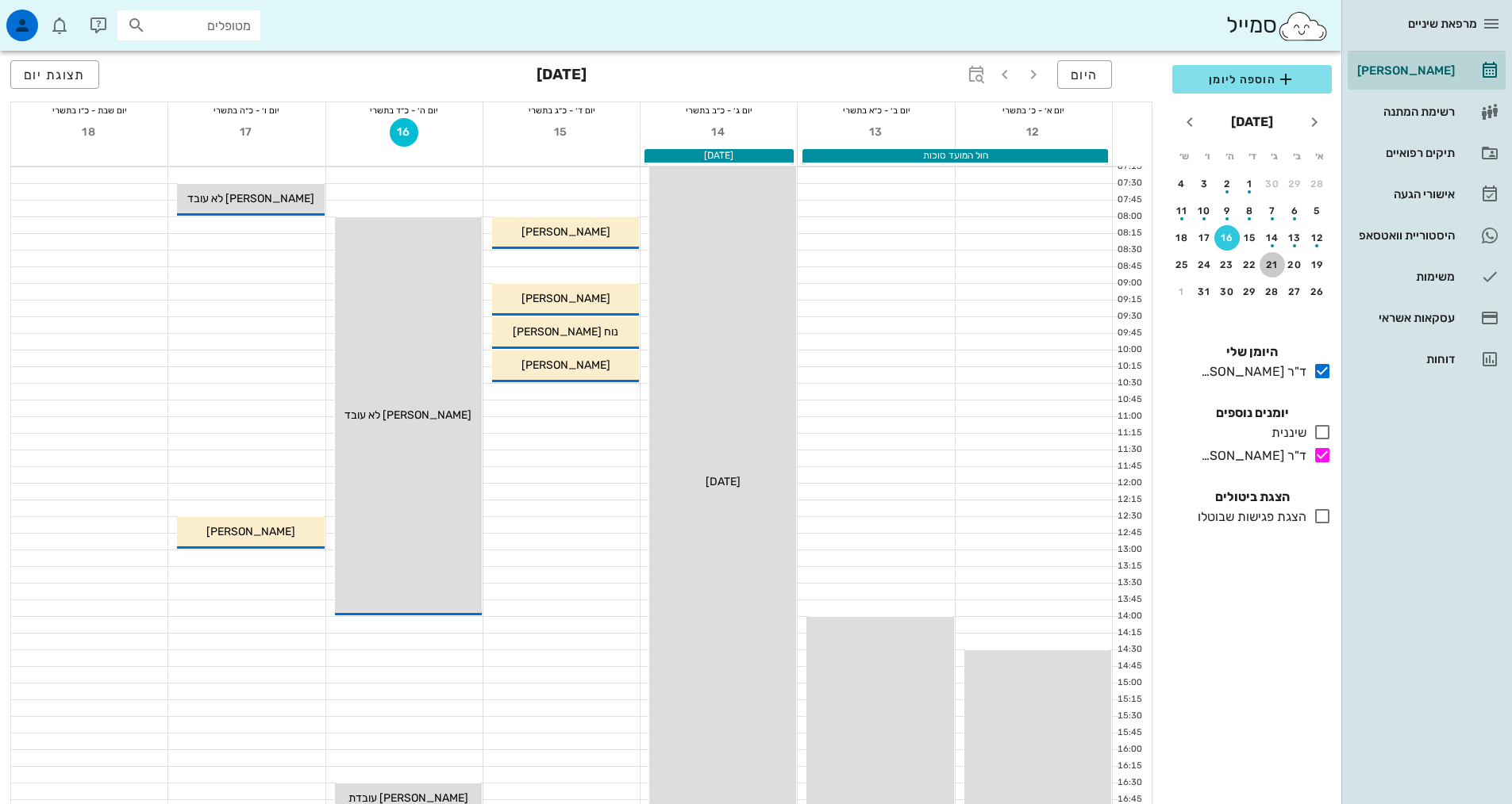
click at [1277, 262] on div "21" at bounding box center [1271, 265] width 26 height 11
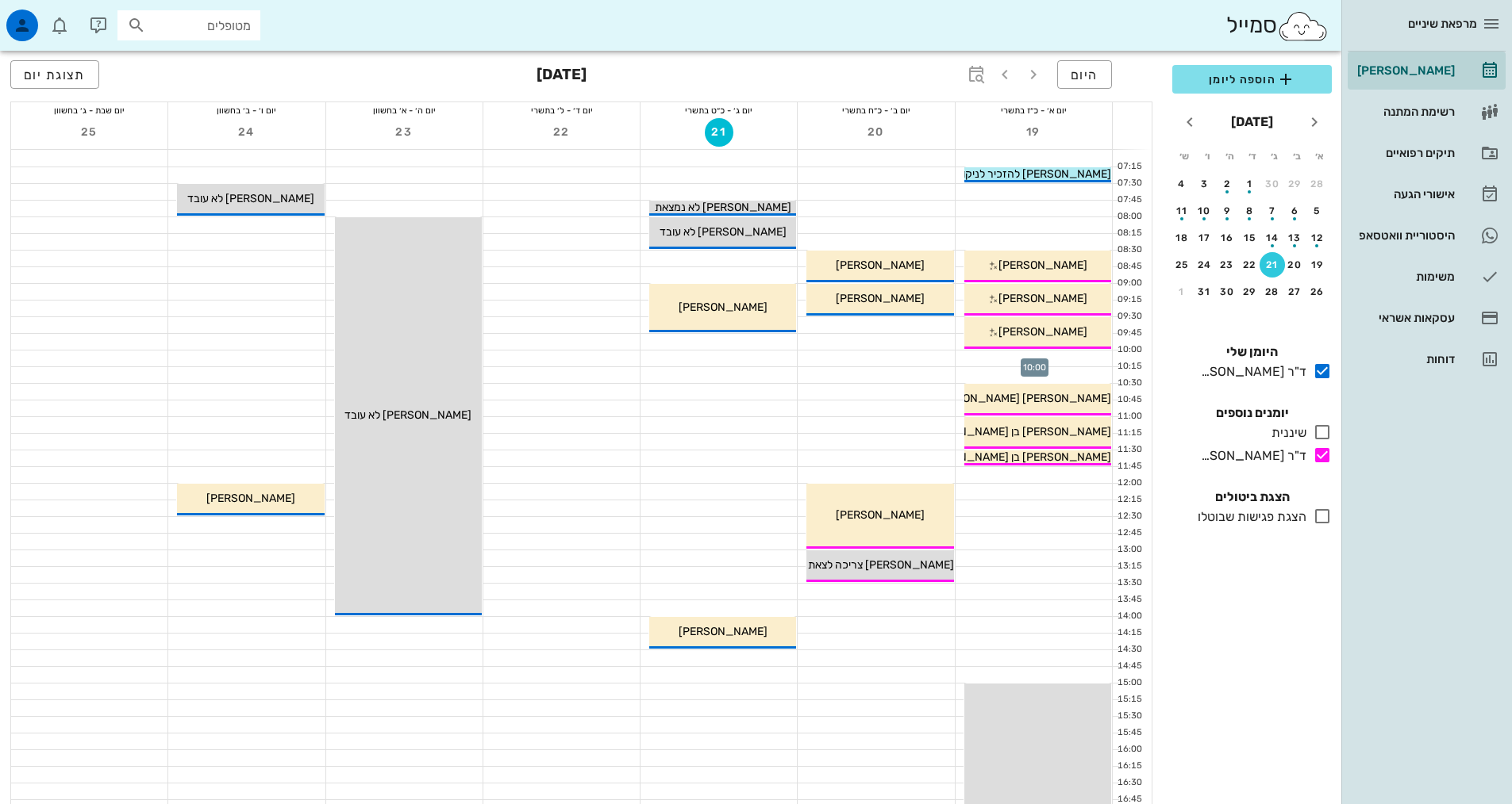
click at [1075, 352] on div at bounding box center [1033, 358] width 156 height 16
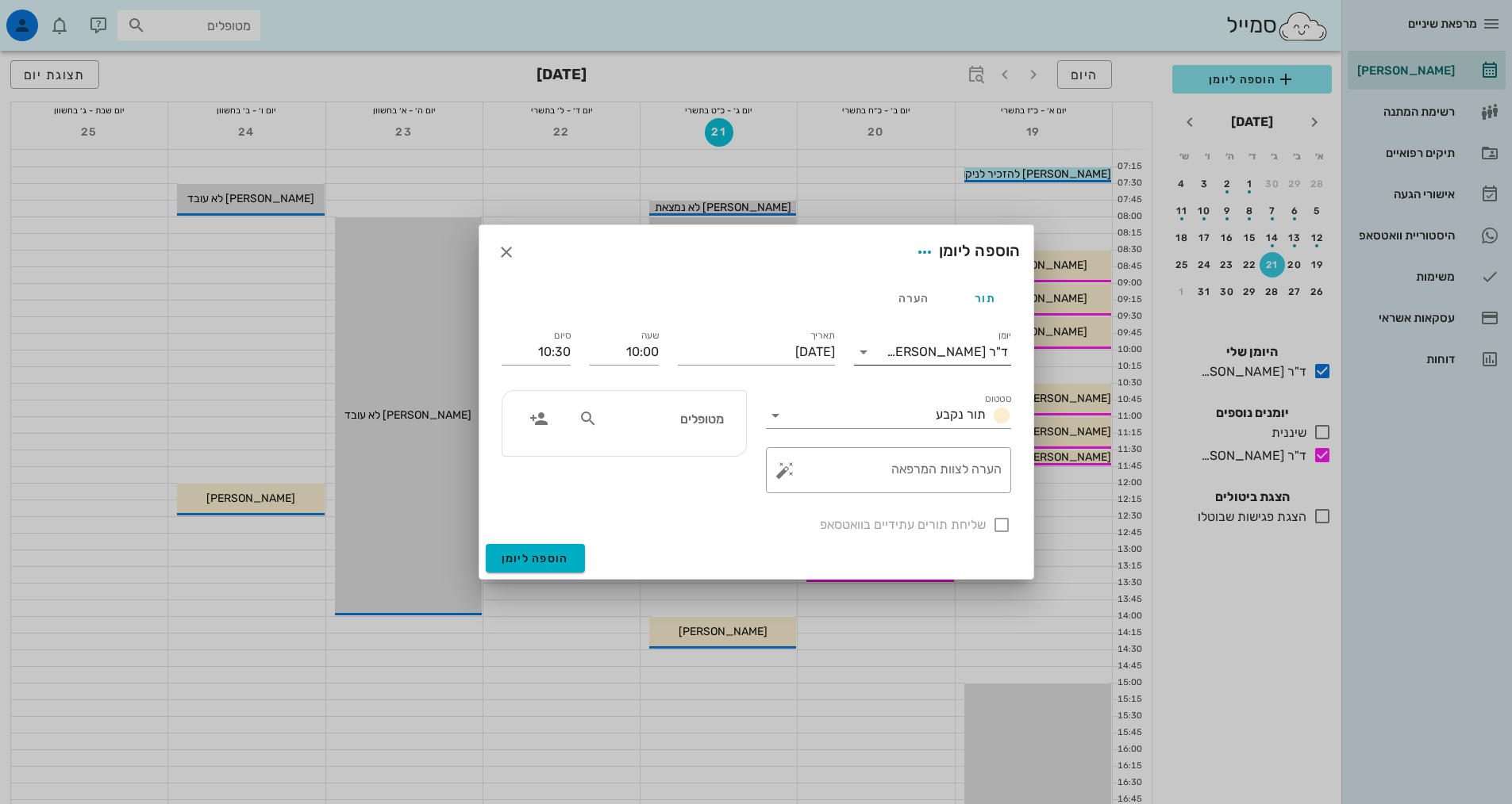
click at [951, 358] on div "ד"ר [PERSON_NAME]" at bounding box center [947, 352] width 122 height 14
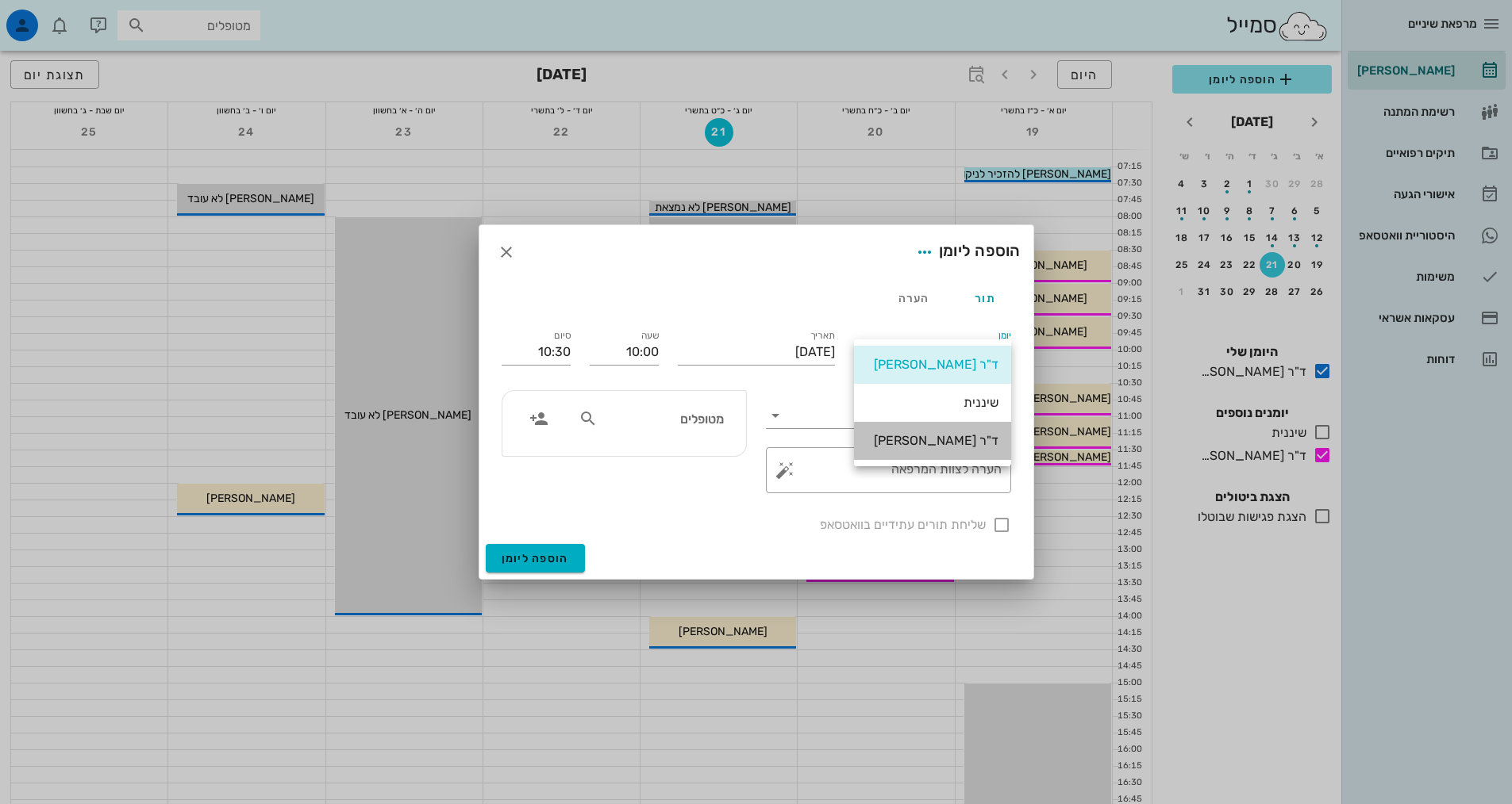
click at [902, 426] on div "ד"ר [PERSON_NAME]" at bounding box center [933, 440] width 132 height 34
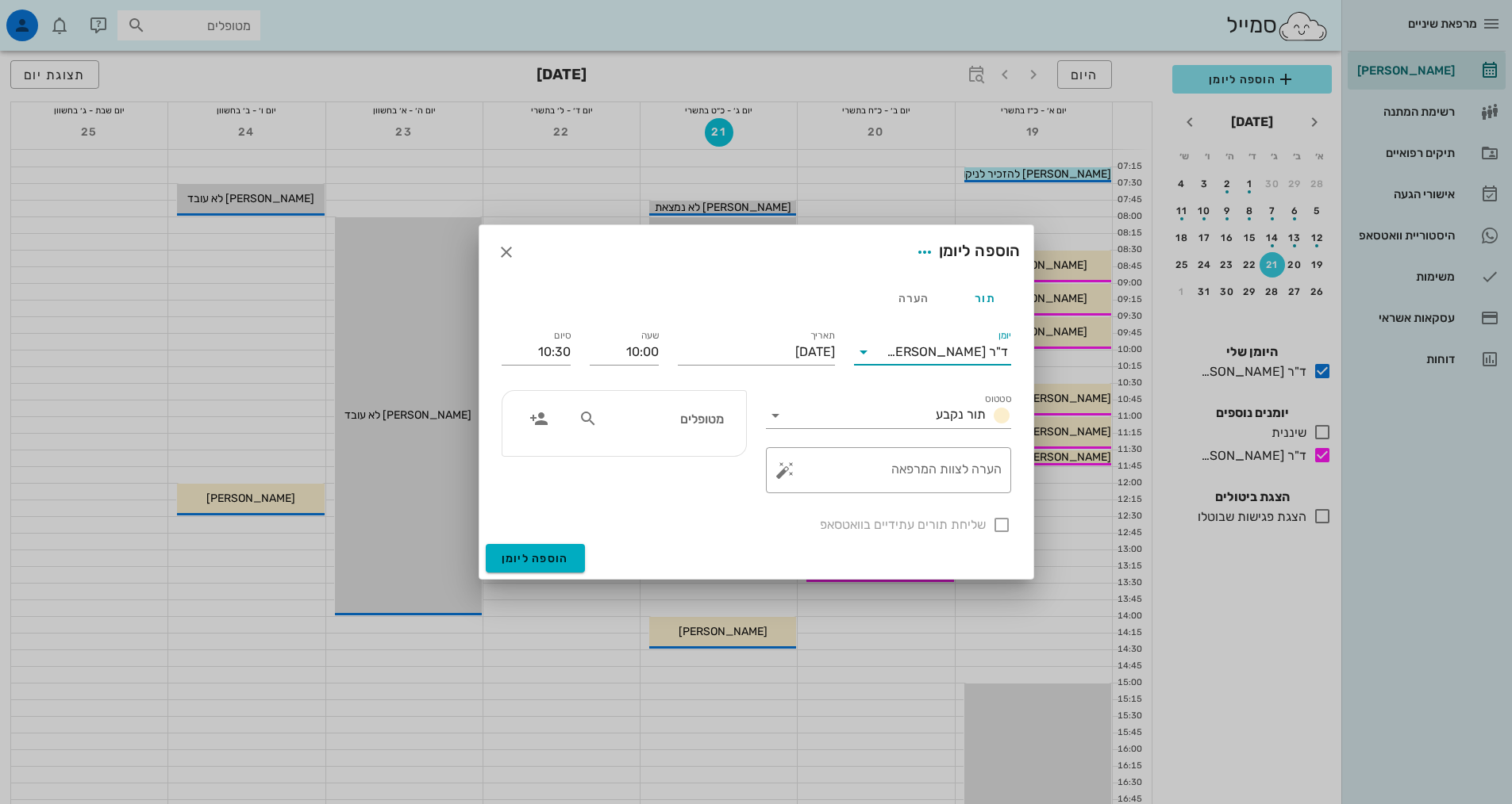
click at [681, 424] on input "מטופלים" at bounding box center [662, 418] width 122 height 20
type input "a"
type input "שלי וי"
click at [672, 460] on div "שלי [PERSON_NAME] 302821202" at bounding box center [633, 454] width 174 height 12
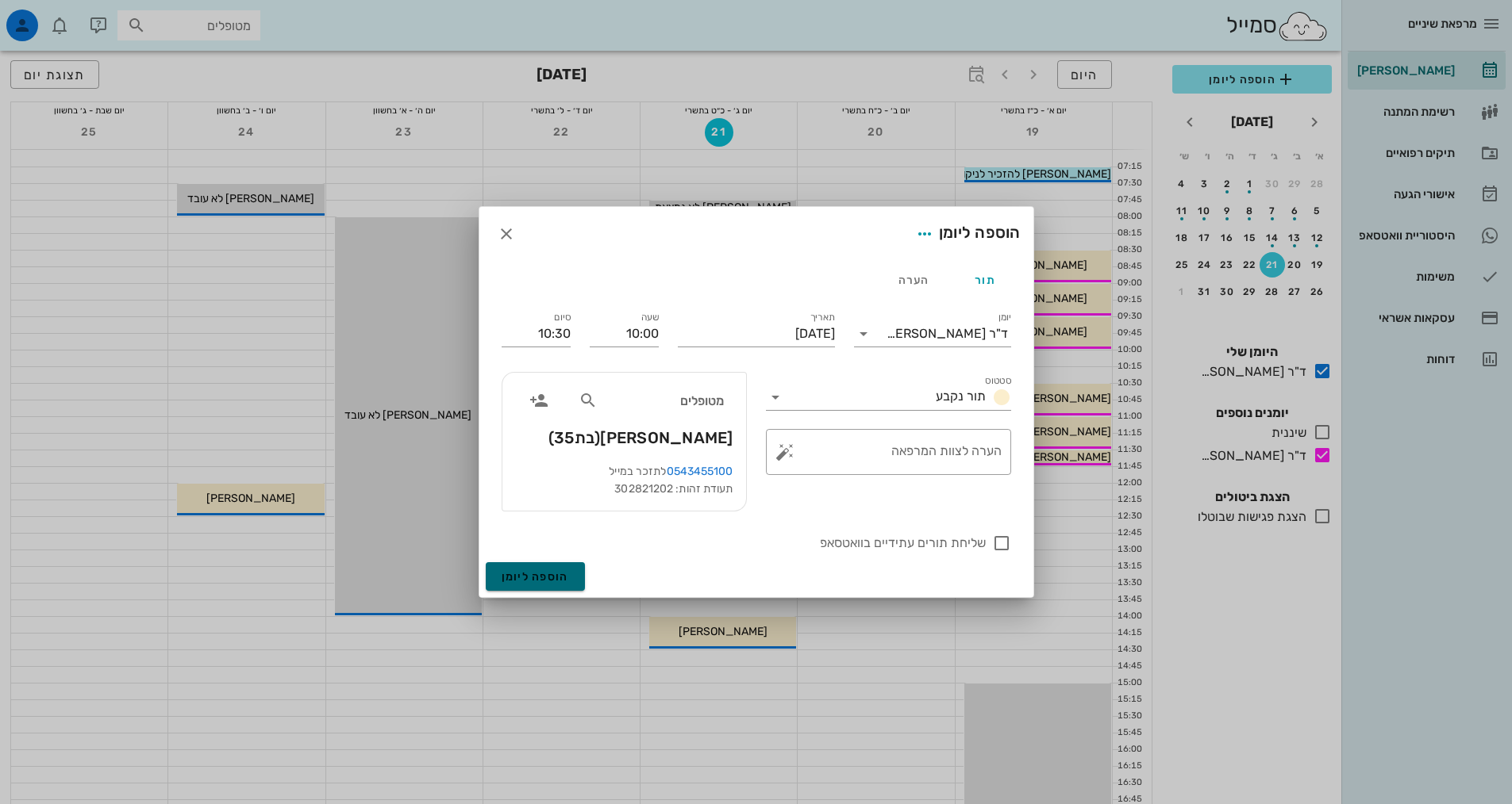
click at [539, 573] on span "הוספה ליומן" at bounding box center [535, 577] width 68 height 13
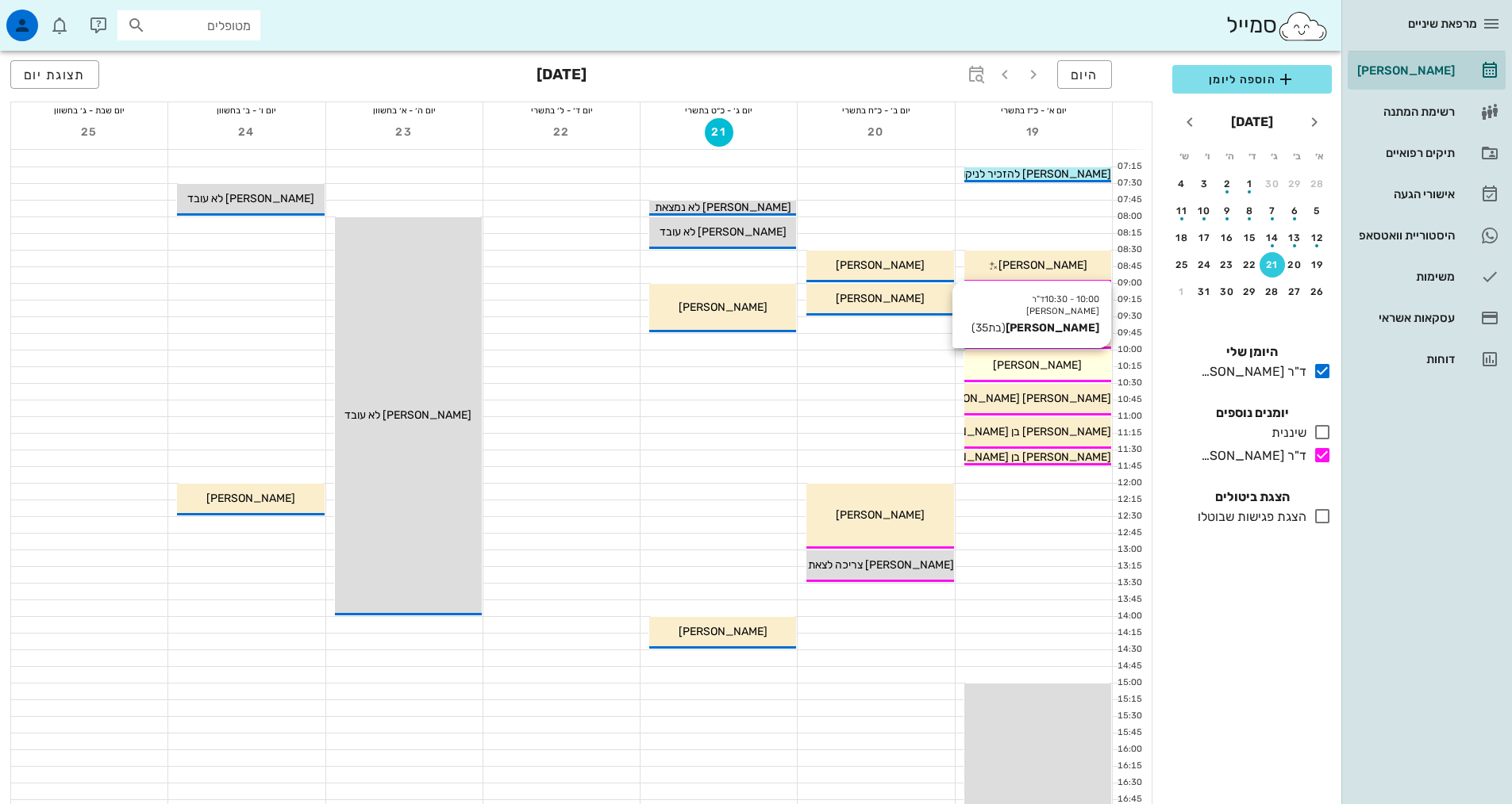
click at [1056, 363] on span "[PERSON_NAME]" at bounding box center [1037, 365] width 89 height 13
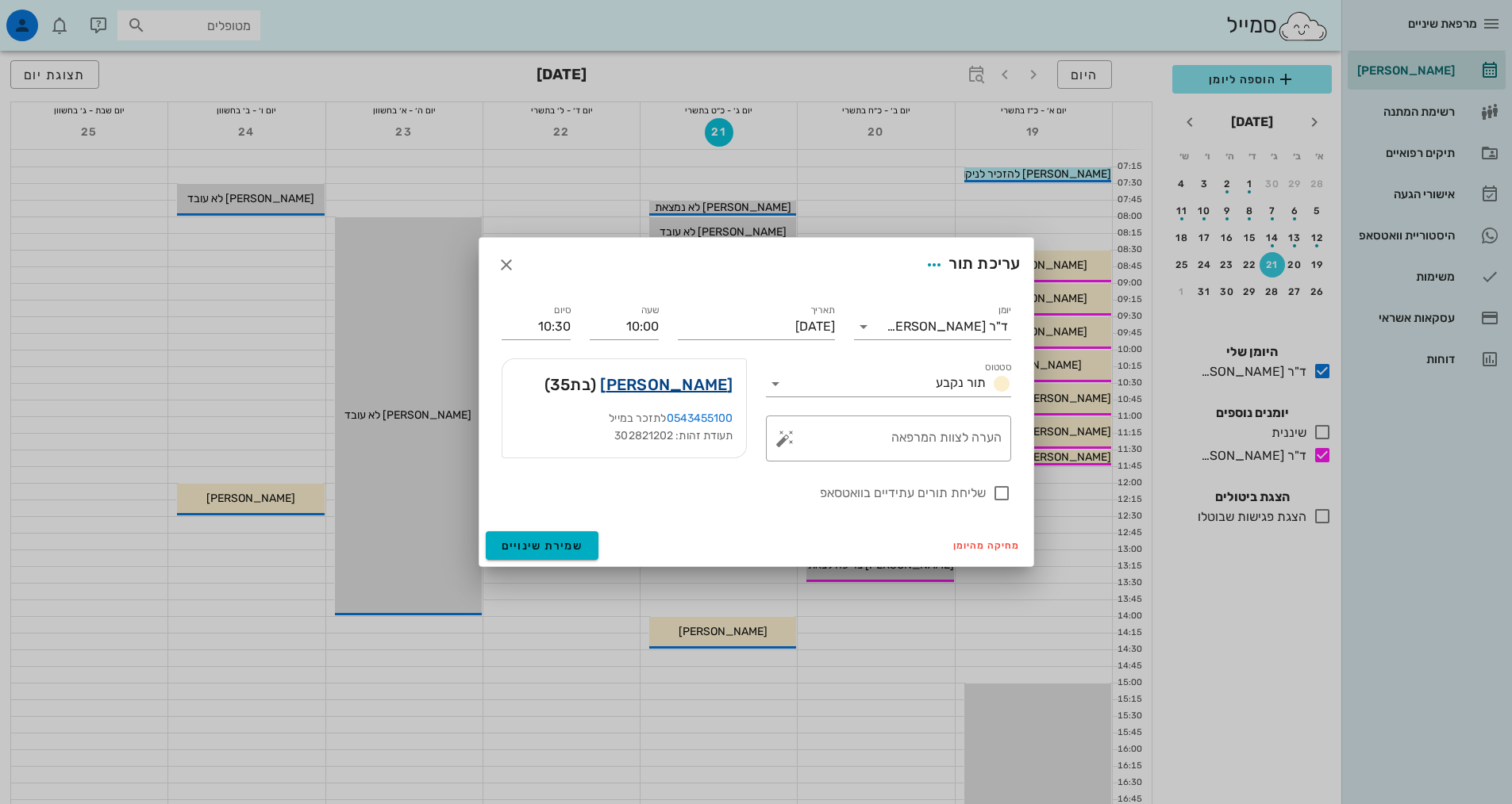
click at [690, 377] on link "[PERSON_NAME]" at bounding box center [666, 384] width 132 height 26
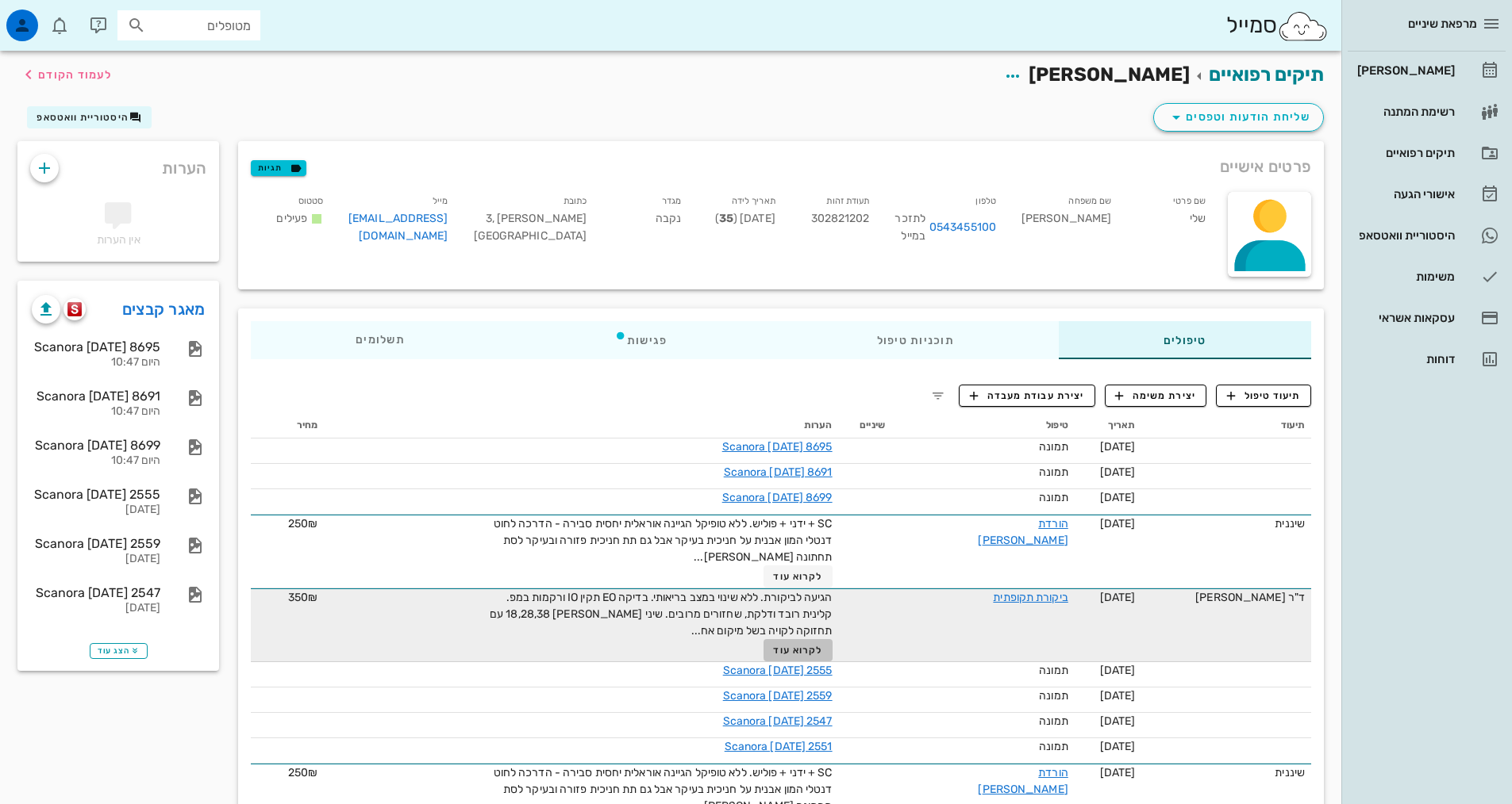
click at [805, 655] on button "לקרוא עוד" at bounding box center [797, 650] width 69 height 22
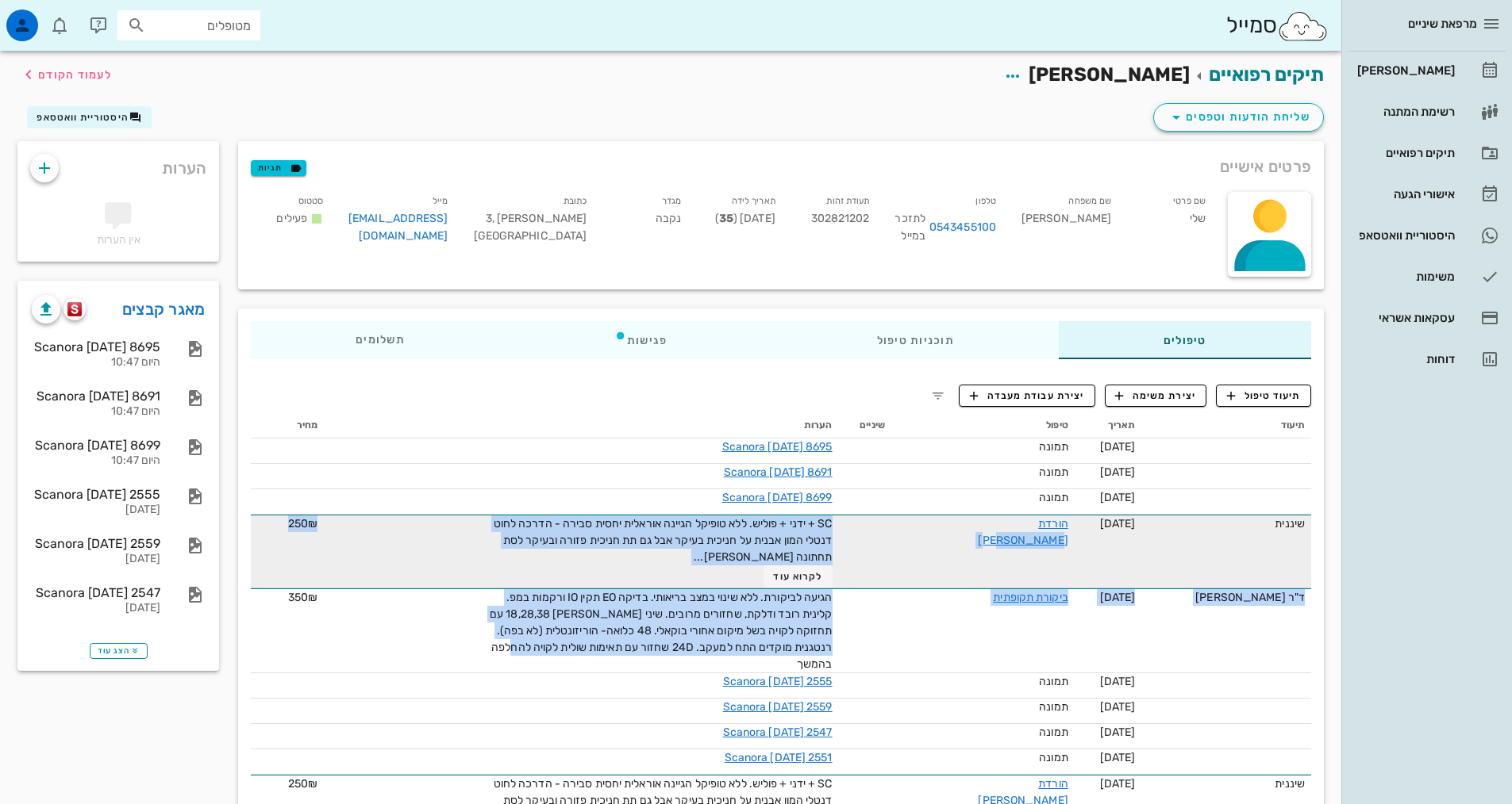
drag, startPoint x: 530, startPoint y: 649, endPoint x: 990, endPoint y: 553, distance: 469.9
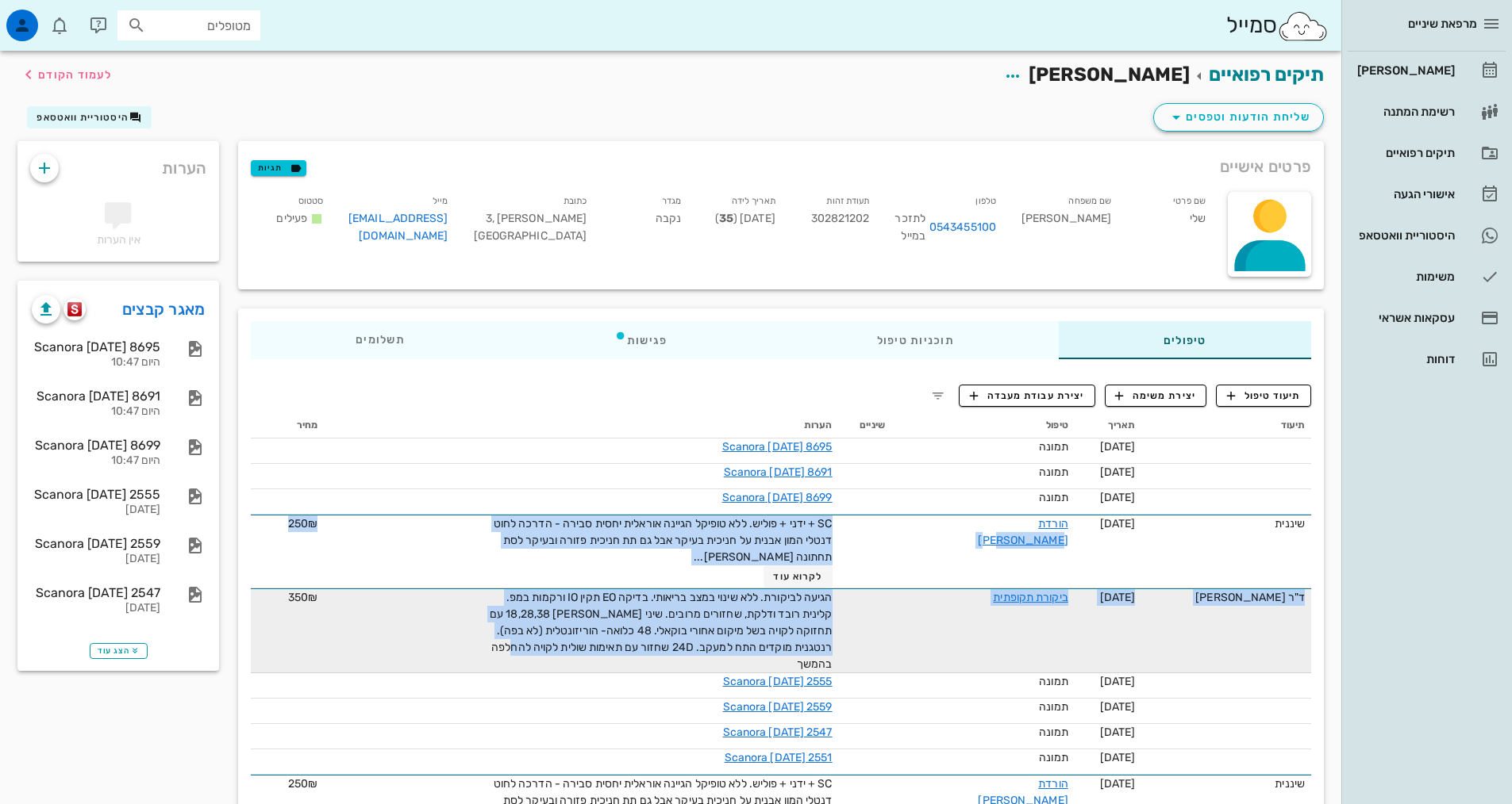
click at [795, 610] on span "הגיעה לביקורת. ללא שינוי במצב בריאותי. בדיקה EO תקין IO ורקמות במפ. קלינית רובד…" at bounding box center [661, 631] width 343 height 80
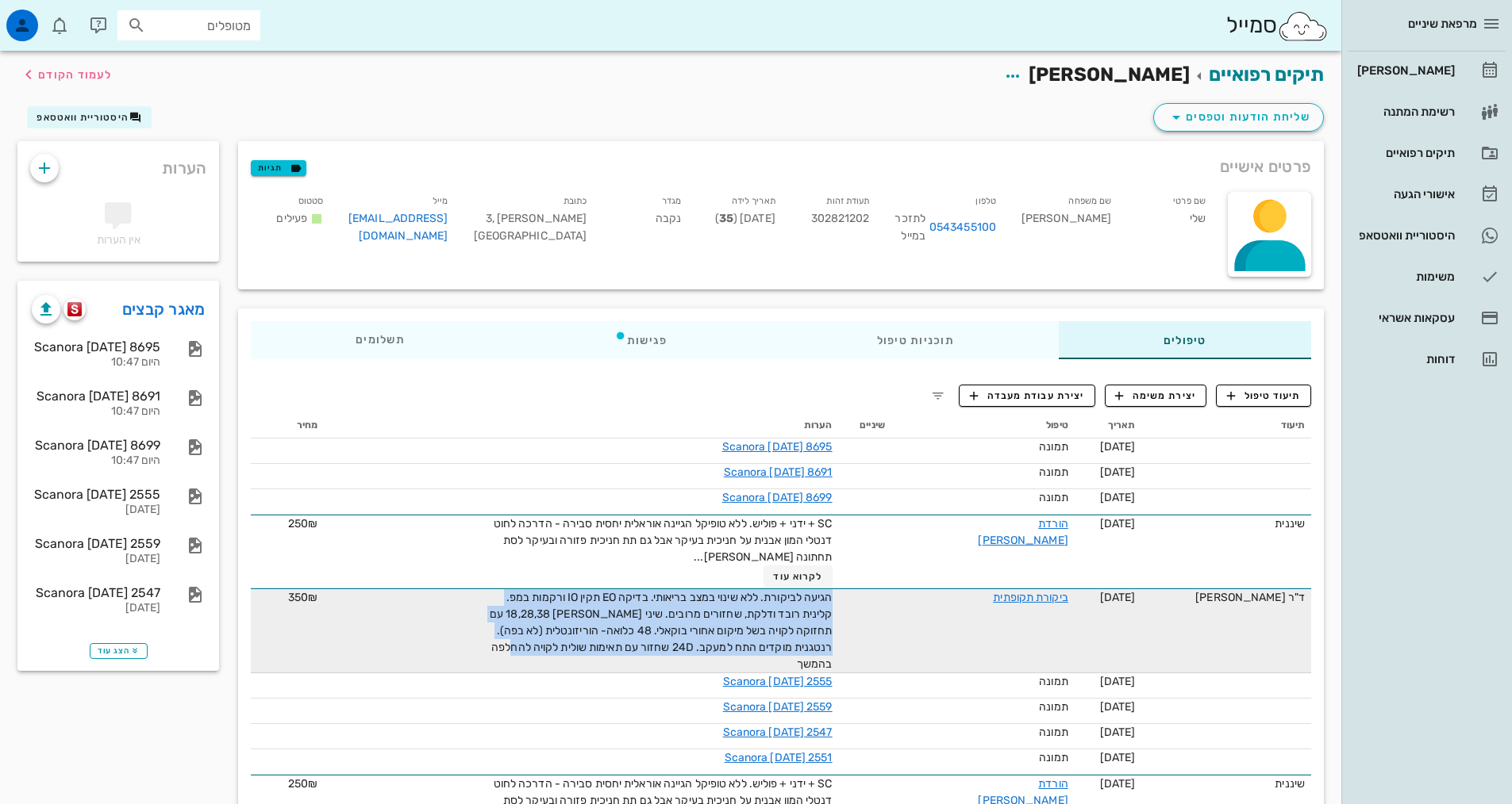
drag, startPoint x: 694, startPoint y: 641, endPoint x: 841, endPoint y: 599, distance: 152.9
click at [838, 599] on td "הגיעה לביקורת. ללא שינוי במצב בריאותי. בדיקה EO תקין IO ורקמות במפ. קלינית רובד…" at bounding box center [581, 631] width 515 height 85
copy span "הגיעה לביקורת. ללא שינוי במצב בריאותי. בדיקה EO תקין IO ורקמות במפ. קלינית רובד…"
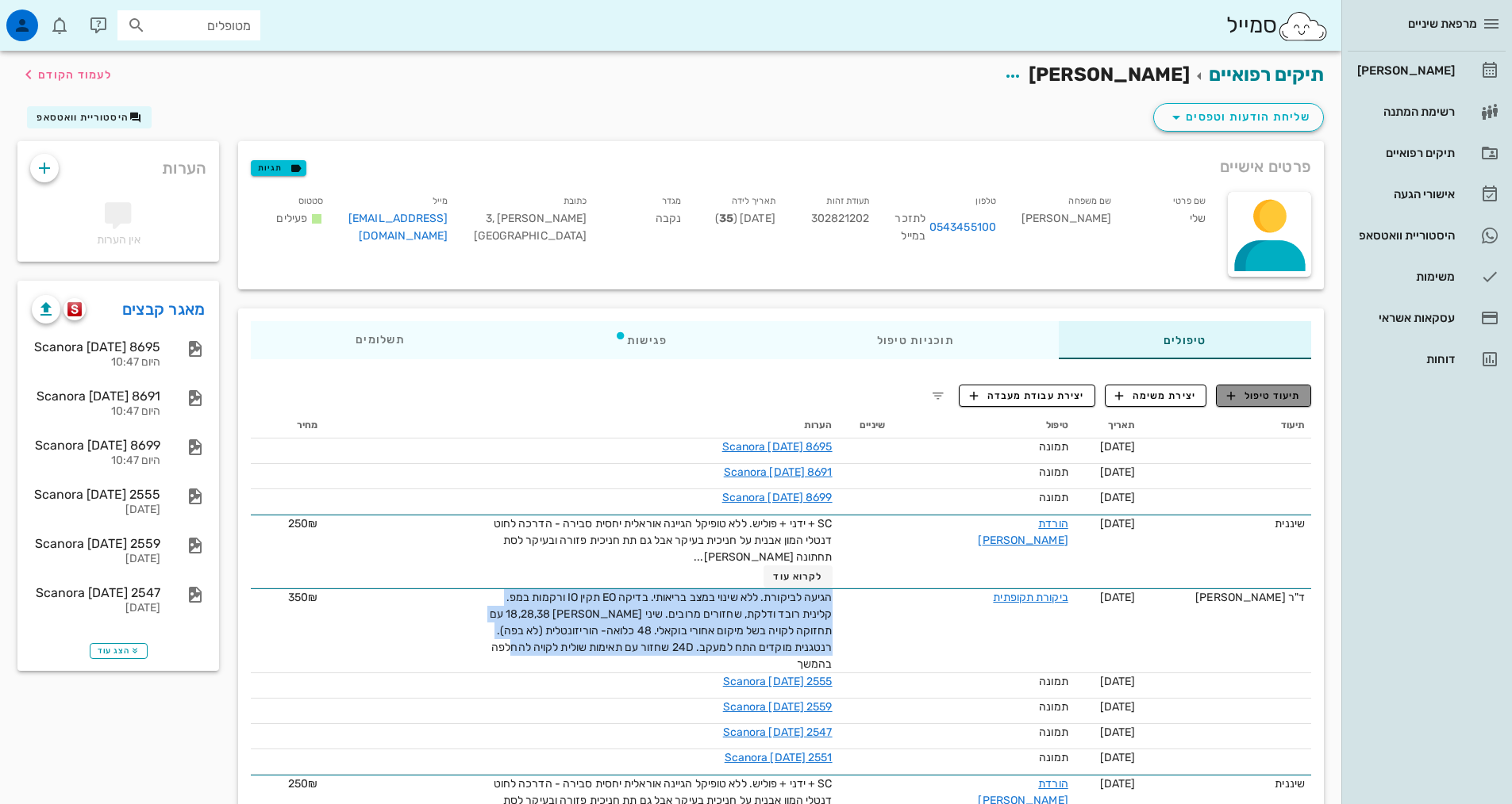
click at [1246, 402] on span "תיעוד טיפול" at bounding box center [1264, 395] width 74 height 14
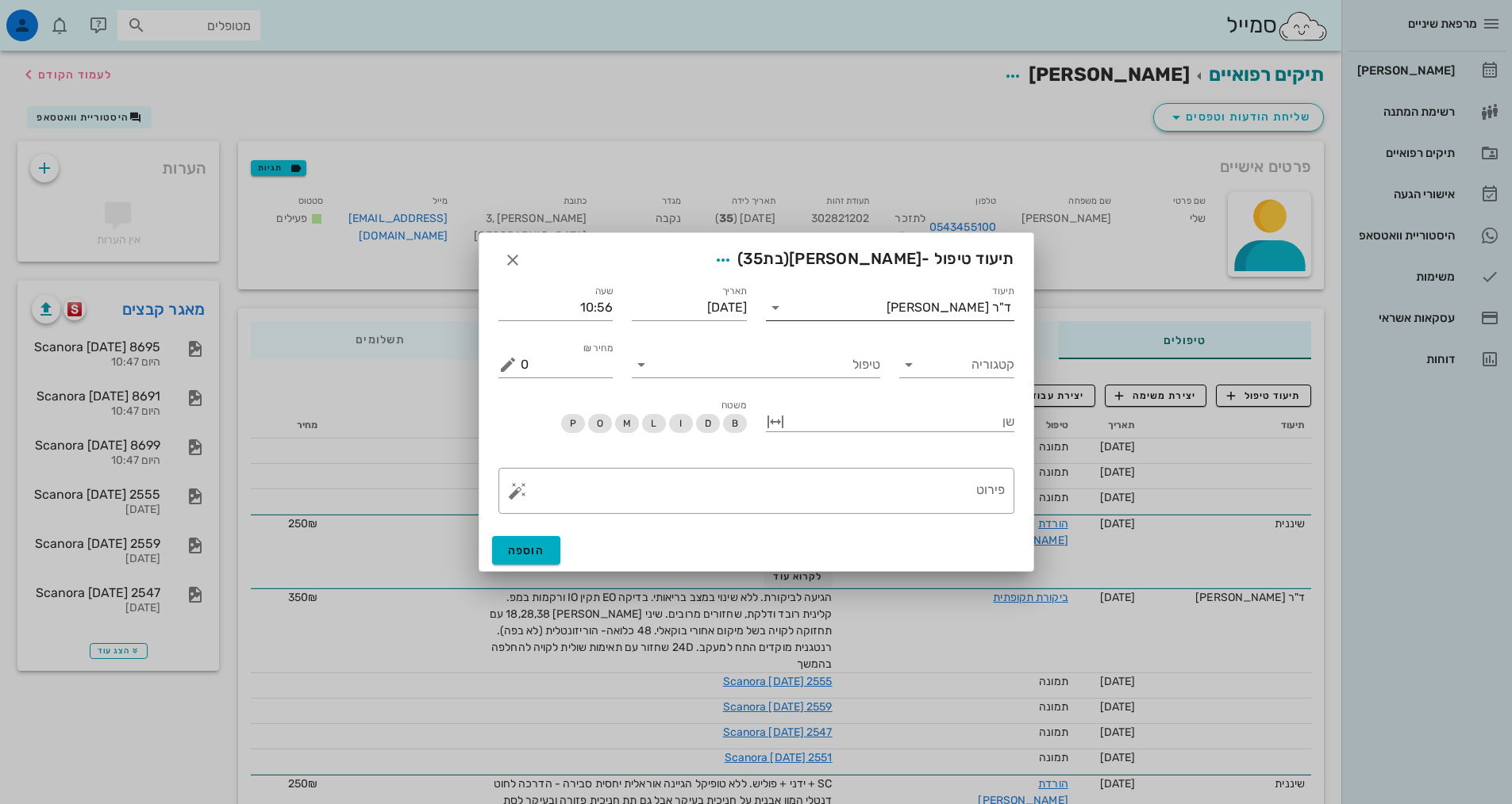
click at [827, 307] on input "תיעוד" at bounding box center [837, 307] width 99 height 26
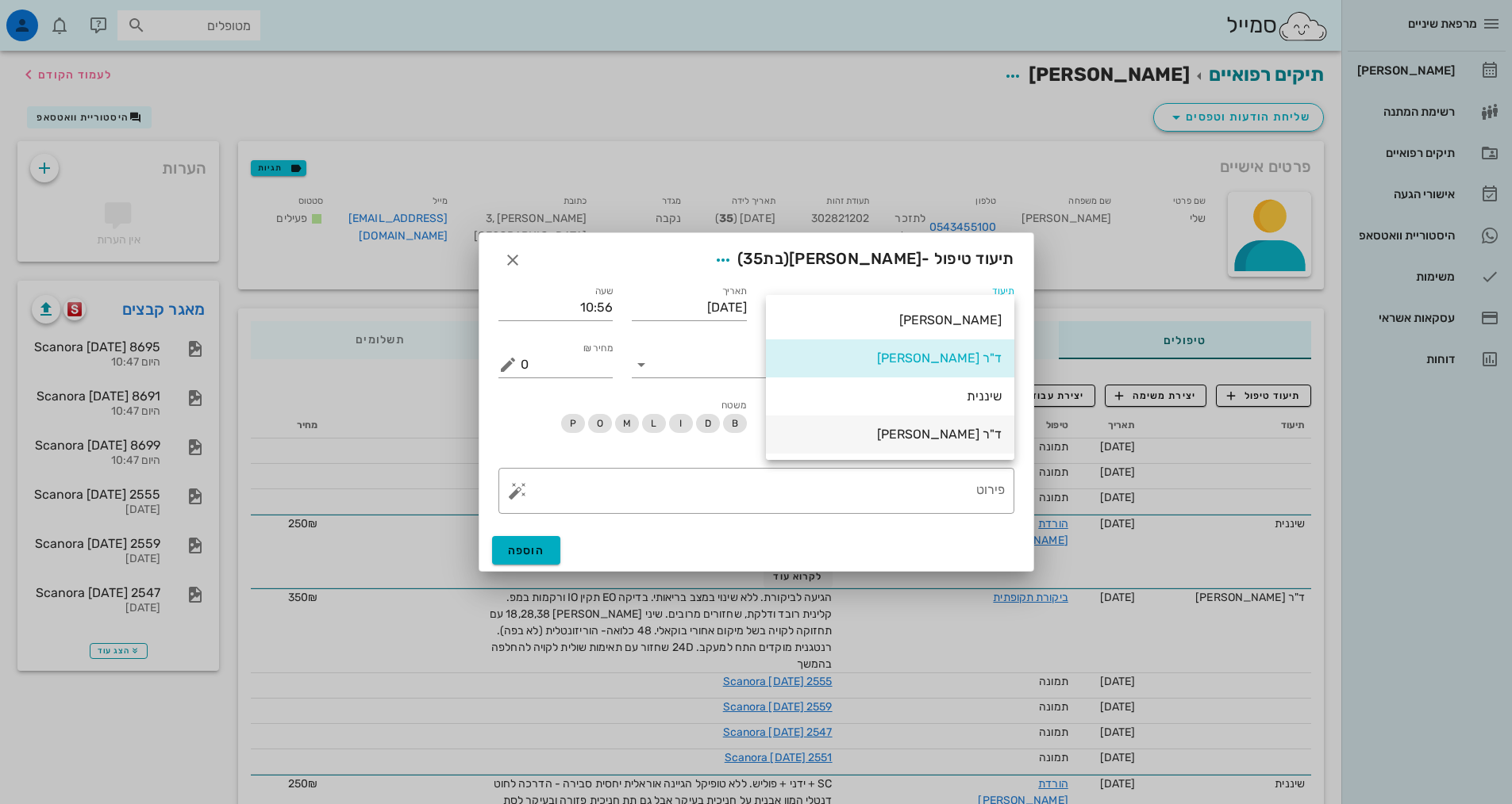
click at [908, 440] on div "ד"ר [PERSON_NAME]" at bounding box center [890, 434] width 223 height 15
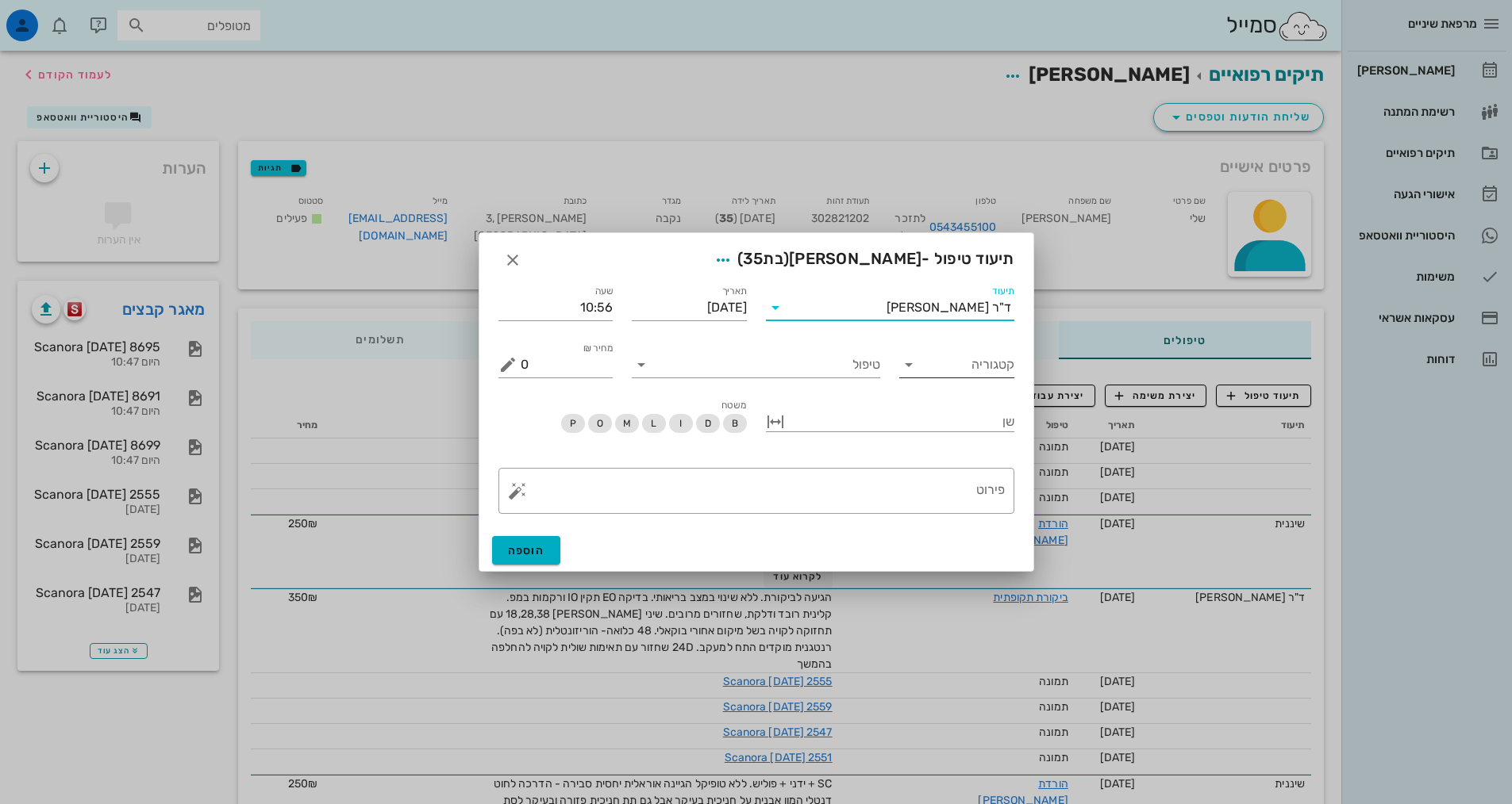
click at [916, 371] on icon at bounding box center [909, 365] width 19 height 19
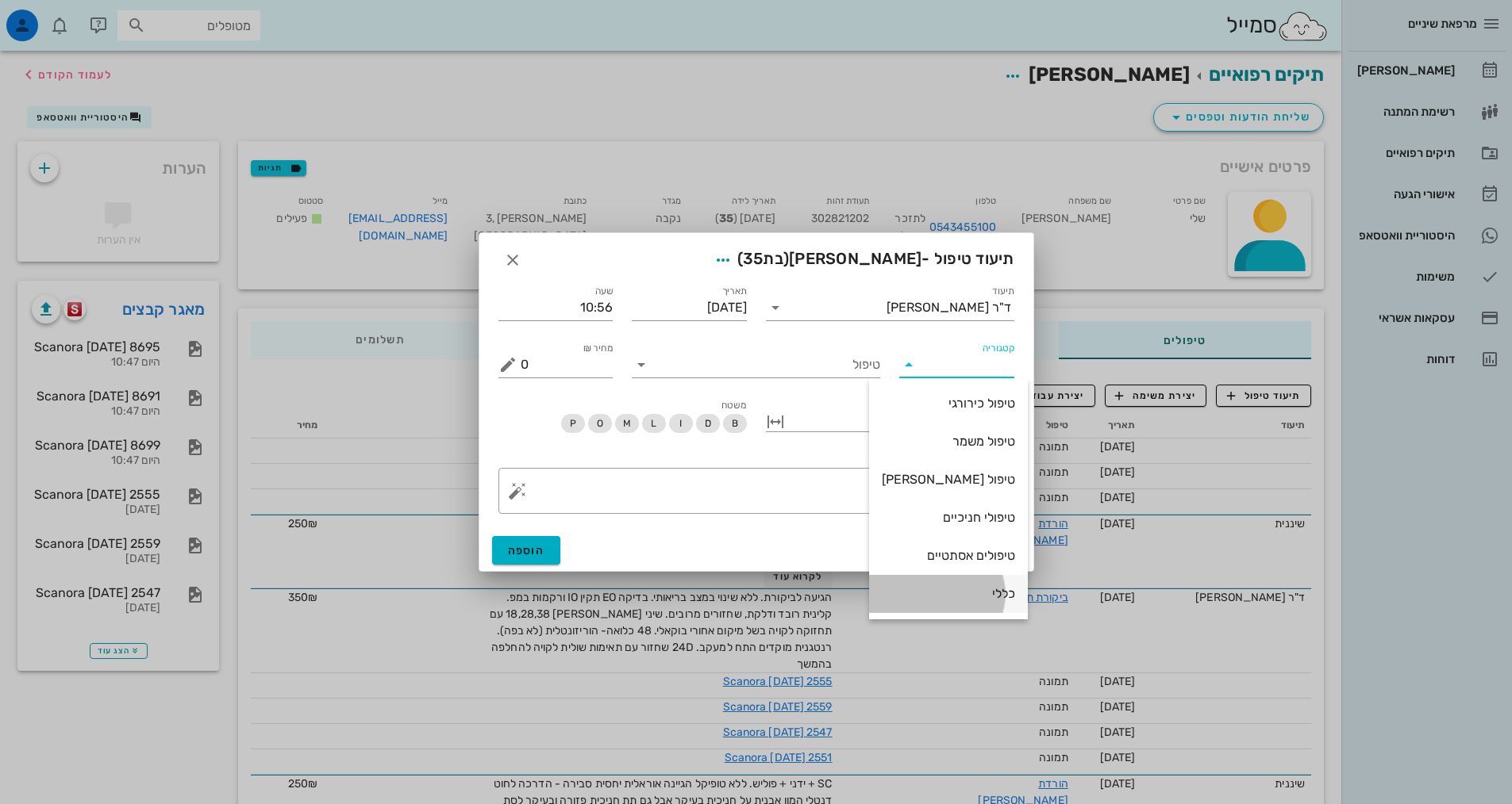
click at [947, 583] on div "כללי" at bounding box center [948, 594] width 133 height 34
type input "כללי"
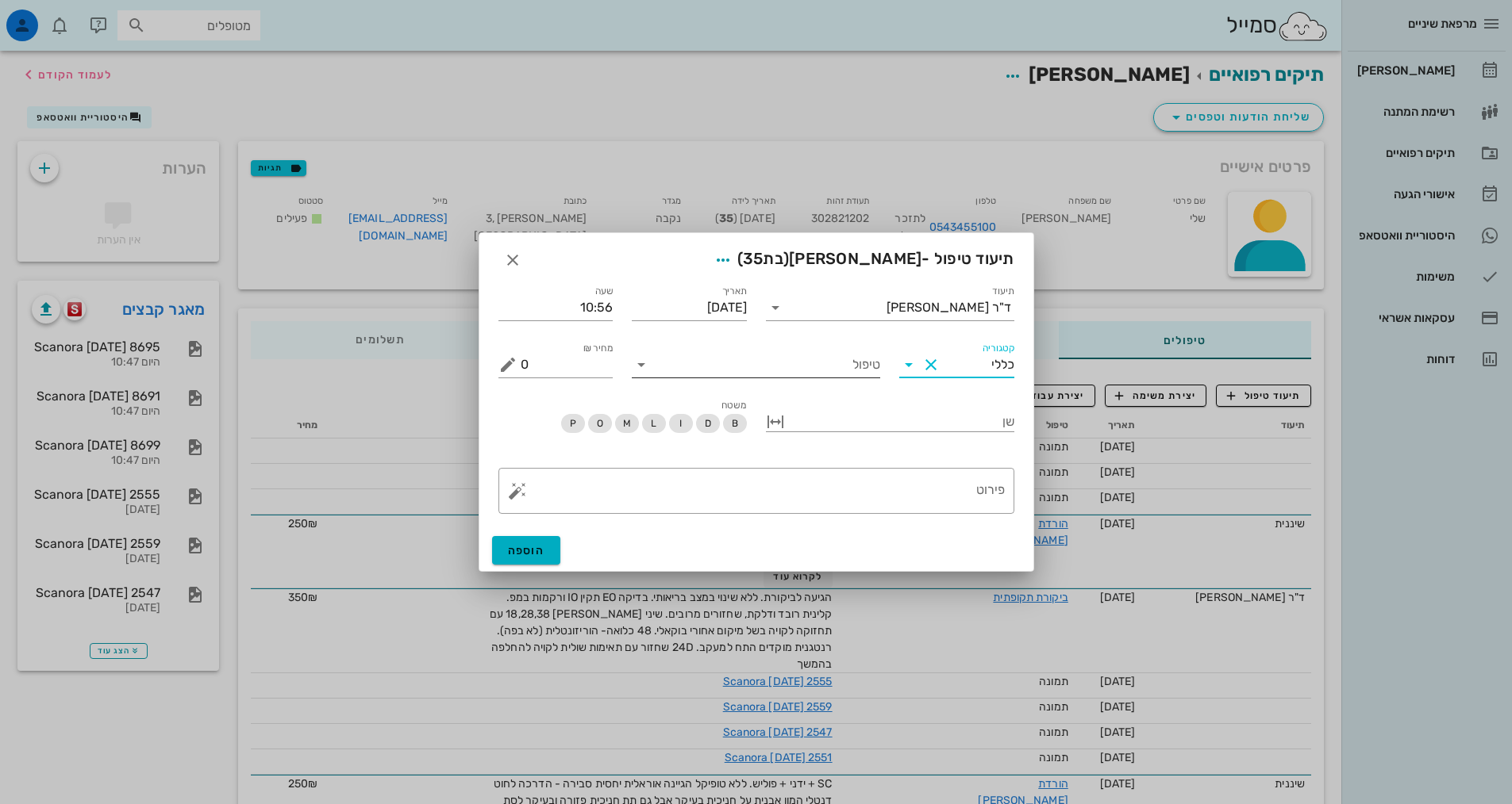
click at [836, 362] on input "טיפול" at bounding box center [767, 365] width 226 height 26
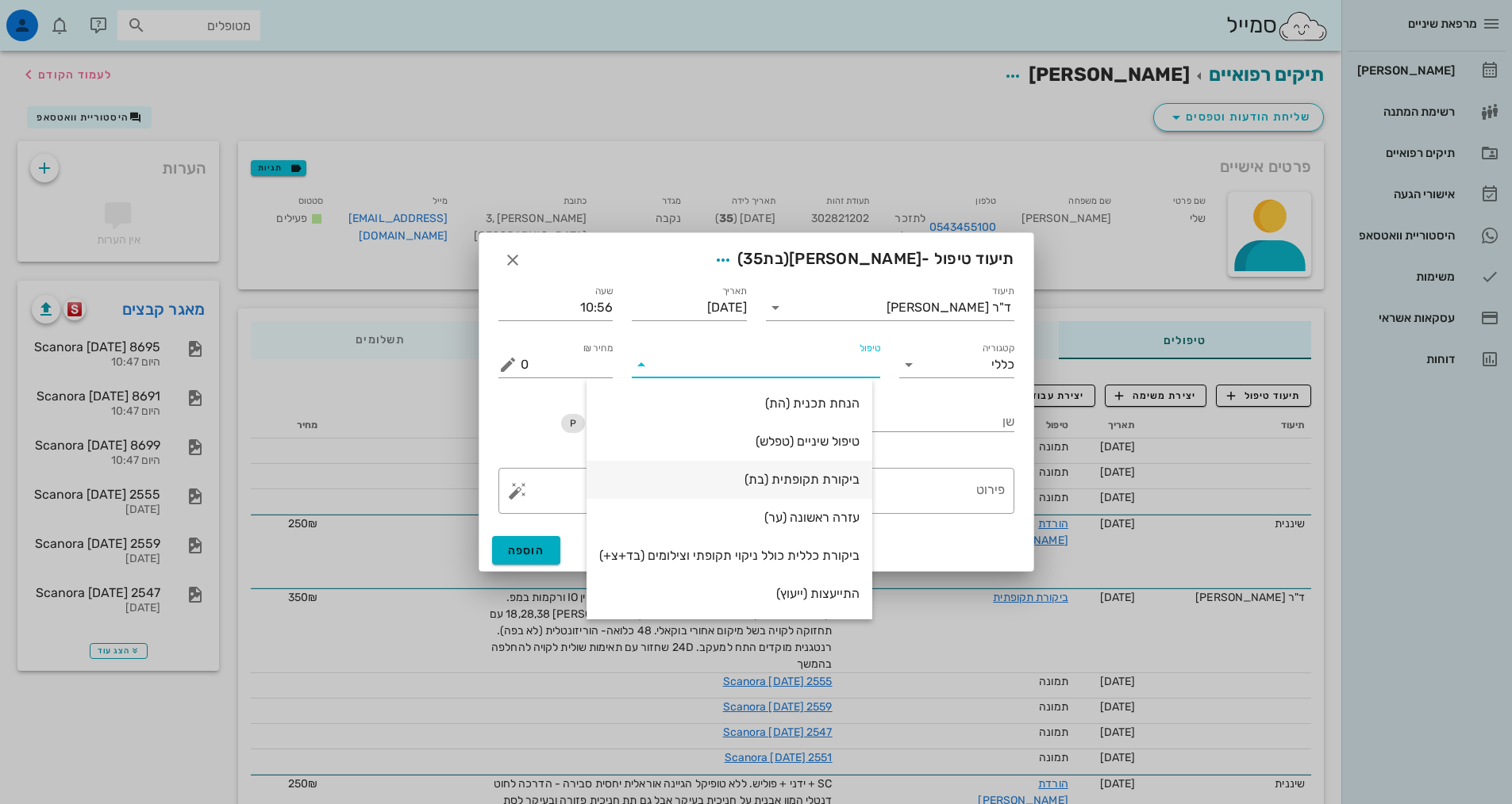
click at [855, 479] on div "ביקורת תקופתית (בת)" at bounding box center [729, 479] width 260 height 15
type input "350"
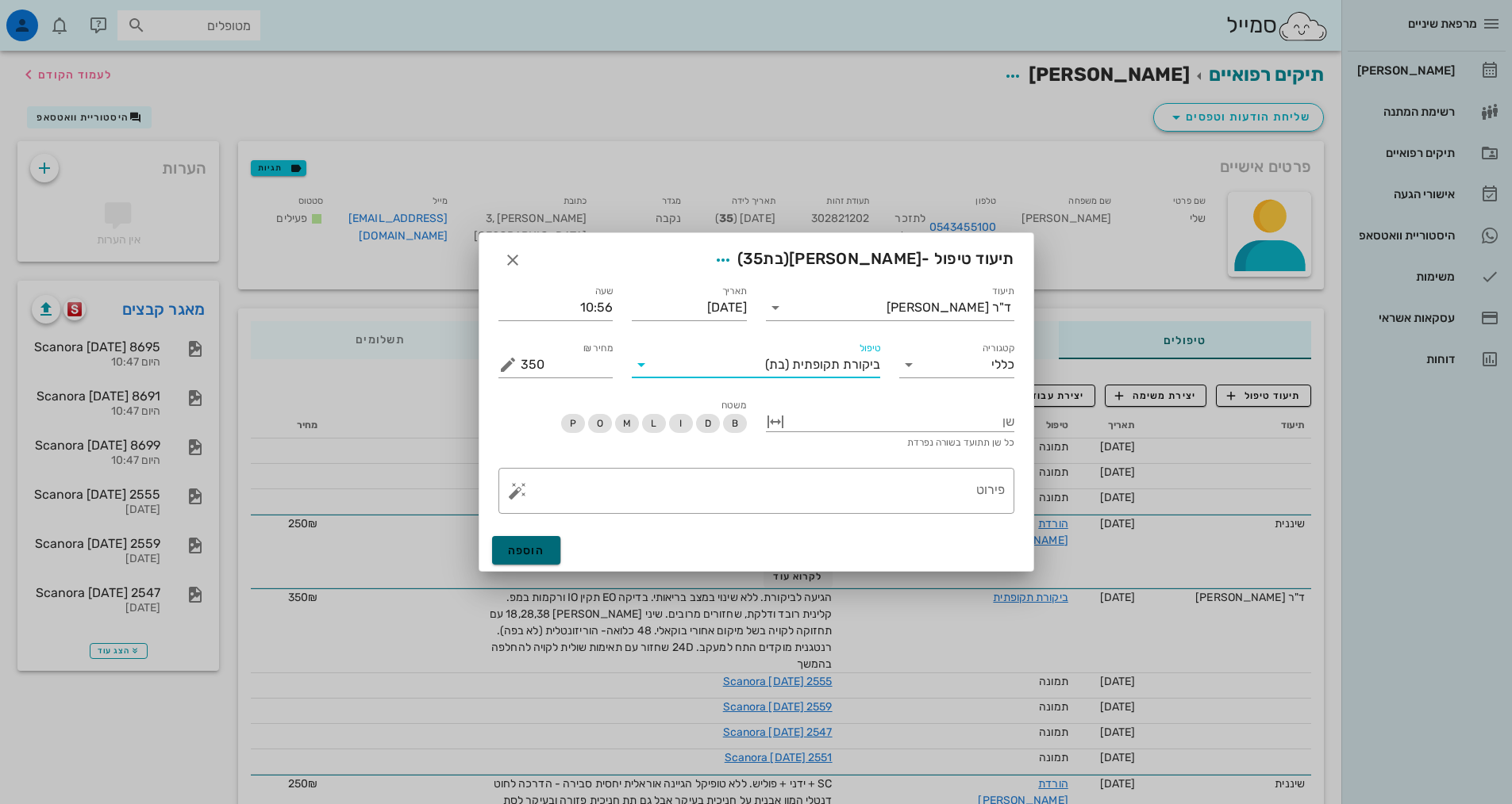
drag, startPoint x: 525, startPoint y: 539, endPoint x: 542, endPoint y: 539, distance: 17.0
click at [527, 539] on button "הוספה" at bounding box center [526, 550] width 69 height 28
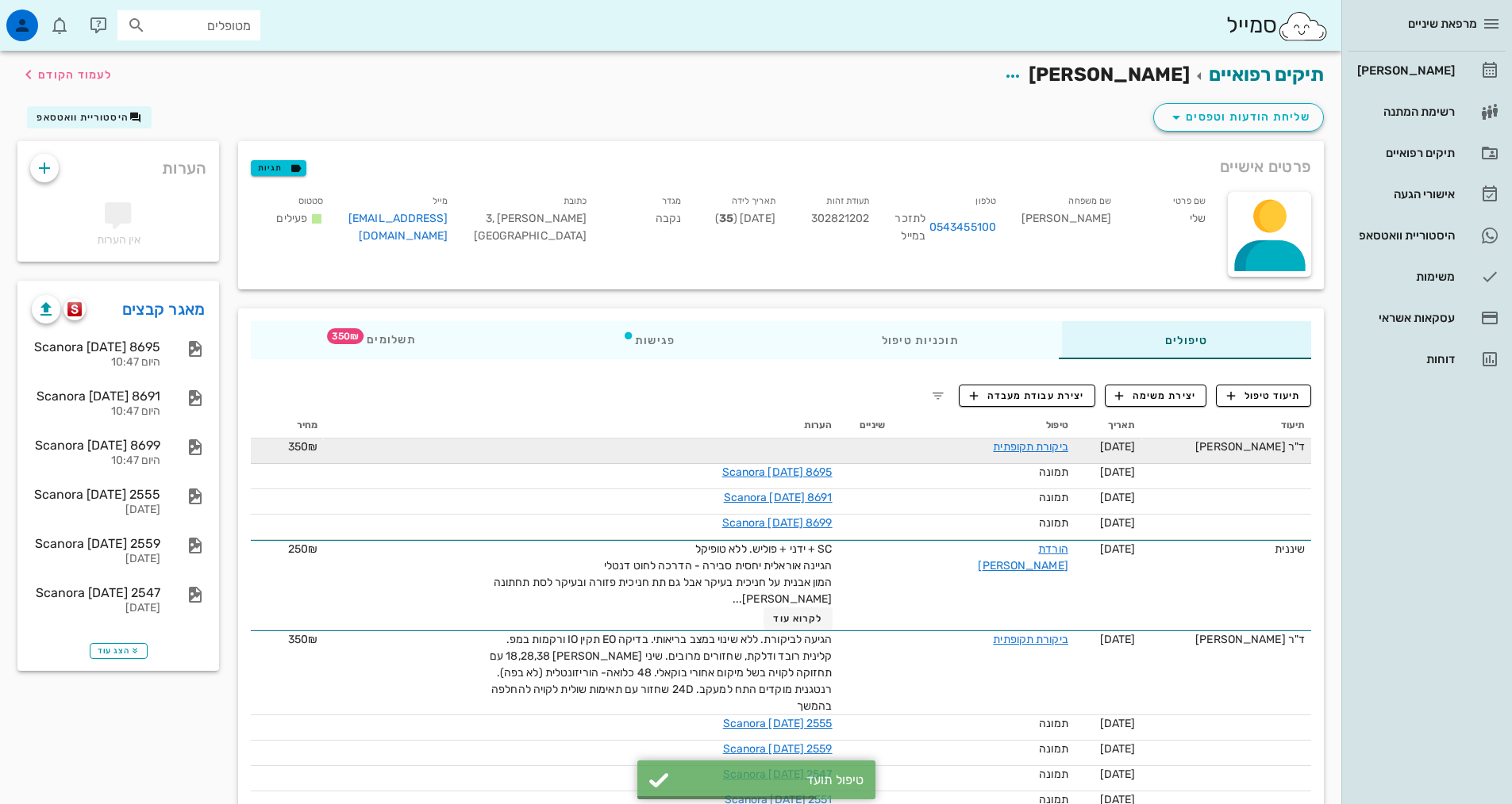
click at [1010, 455] on td "ביקורת תקופתית" at bounding box center [983, 451] width 183 height 26
click at [1011, 443] on link "ביקורת תקופתית" at bounding box center [1030, 446] width 75 height 13
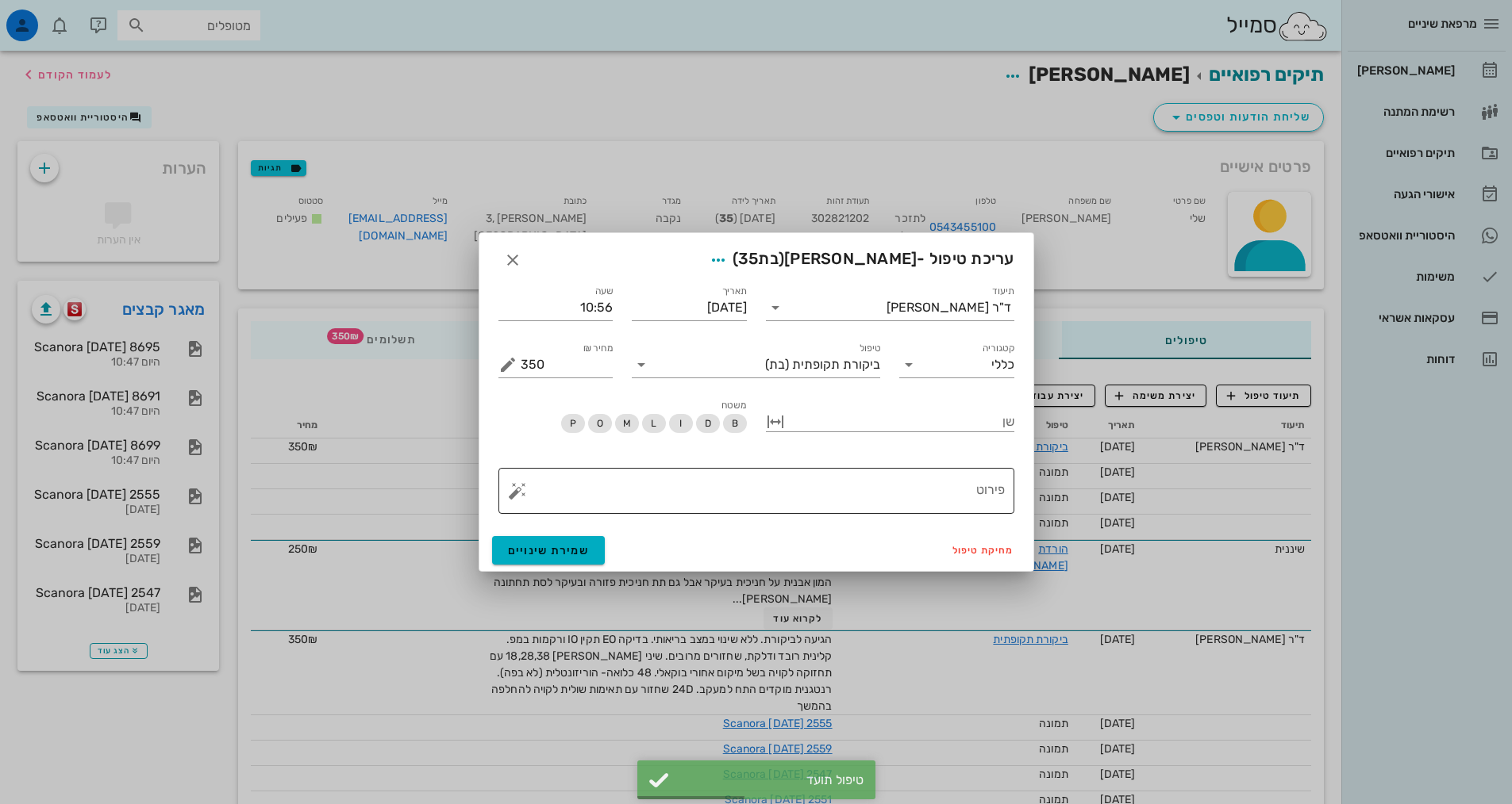
click at [934, 504] on textarea "פירוט" at bounding box center [762, 494] width 484 height 38
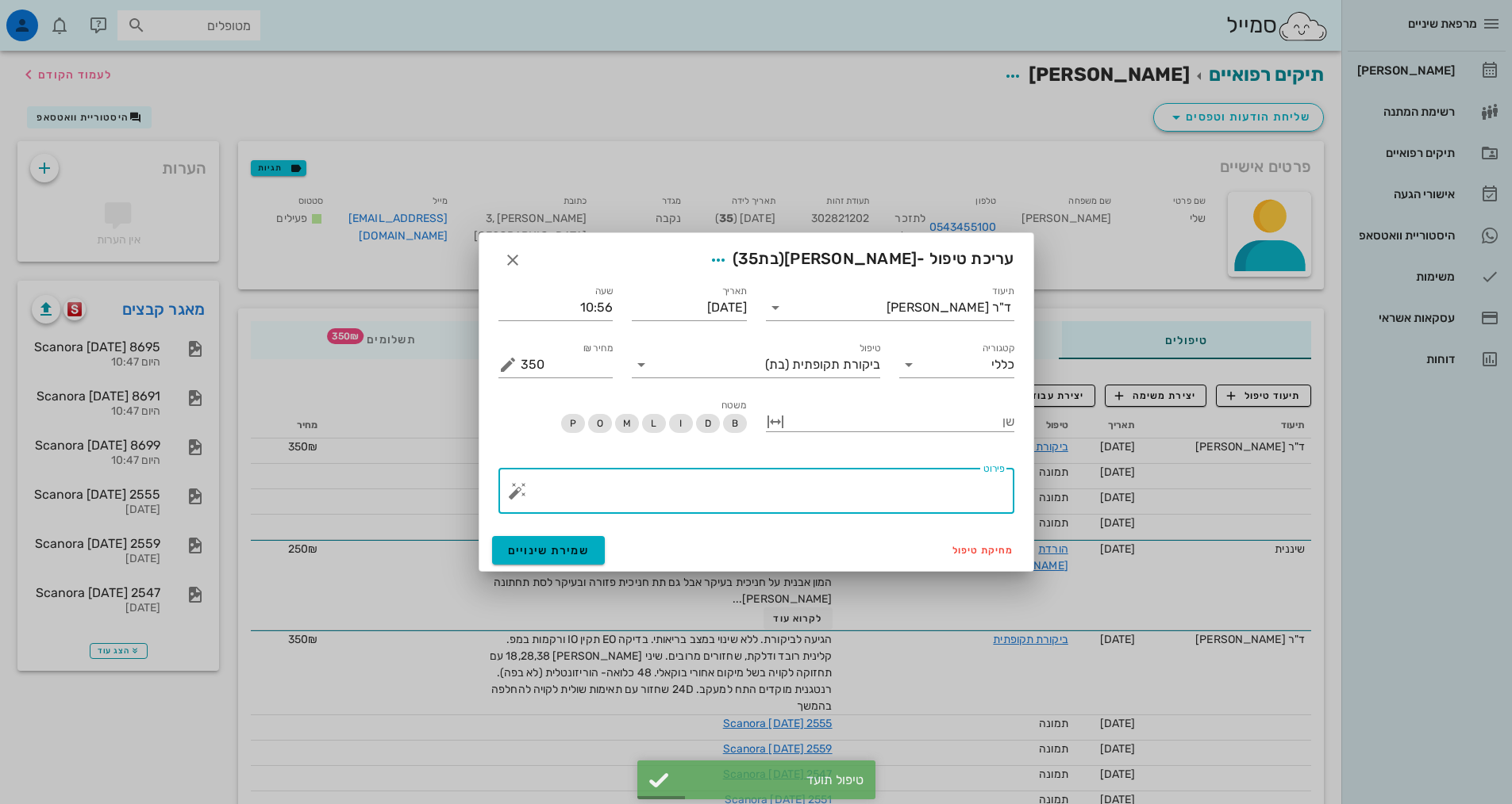
paste textarea "הגיעה לביקורת. ללא שינוי במצב בריאותי. בדיקה EO תקין IO ורקמות במפ. קלינית רובד…"
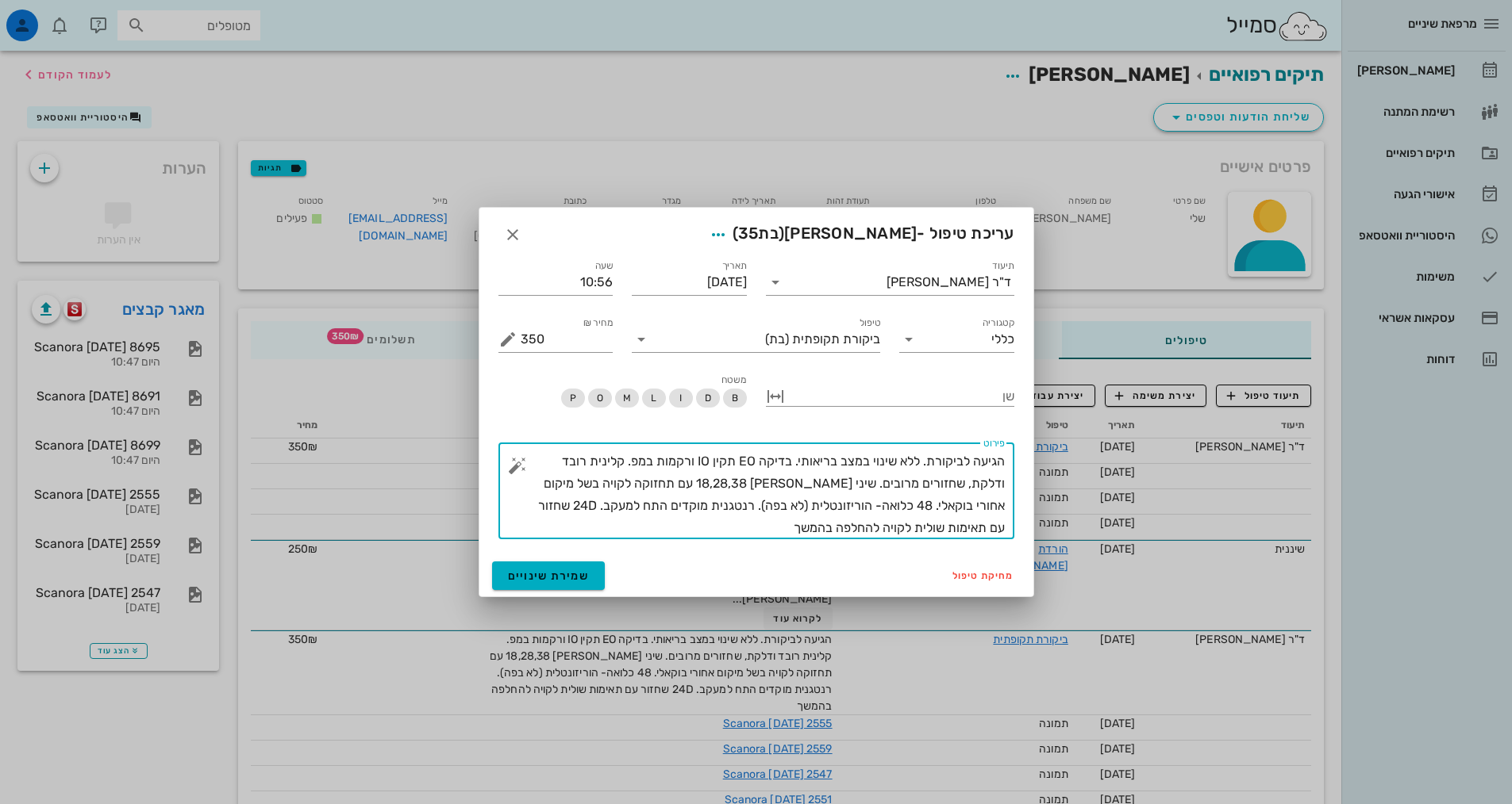
drag, startPoint x: 814, startPoint y: 526, endPoint x: 963, endPoint y: 535, distance: 149.3
click at [963, 535] on textarea "הגיעה לביקורת. ללא שינוי במצב בריאותי. בדיקה EO תקין IO ורקמות במפ. קלינית רובד…" at bounding box center [762, 495] width 484 height 89
type textarea "הגיעה לביקורת. ללא שינוי במצב בריאותי. בדיקה EO תקין IO ורקמות במפ. קלינית רובד…"
click at [590, 587] on button "שמירת שינויים" at bounding box center [548, 576] width 114 height 28
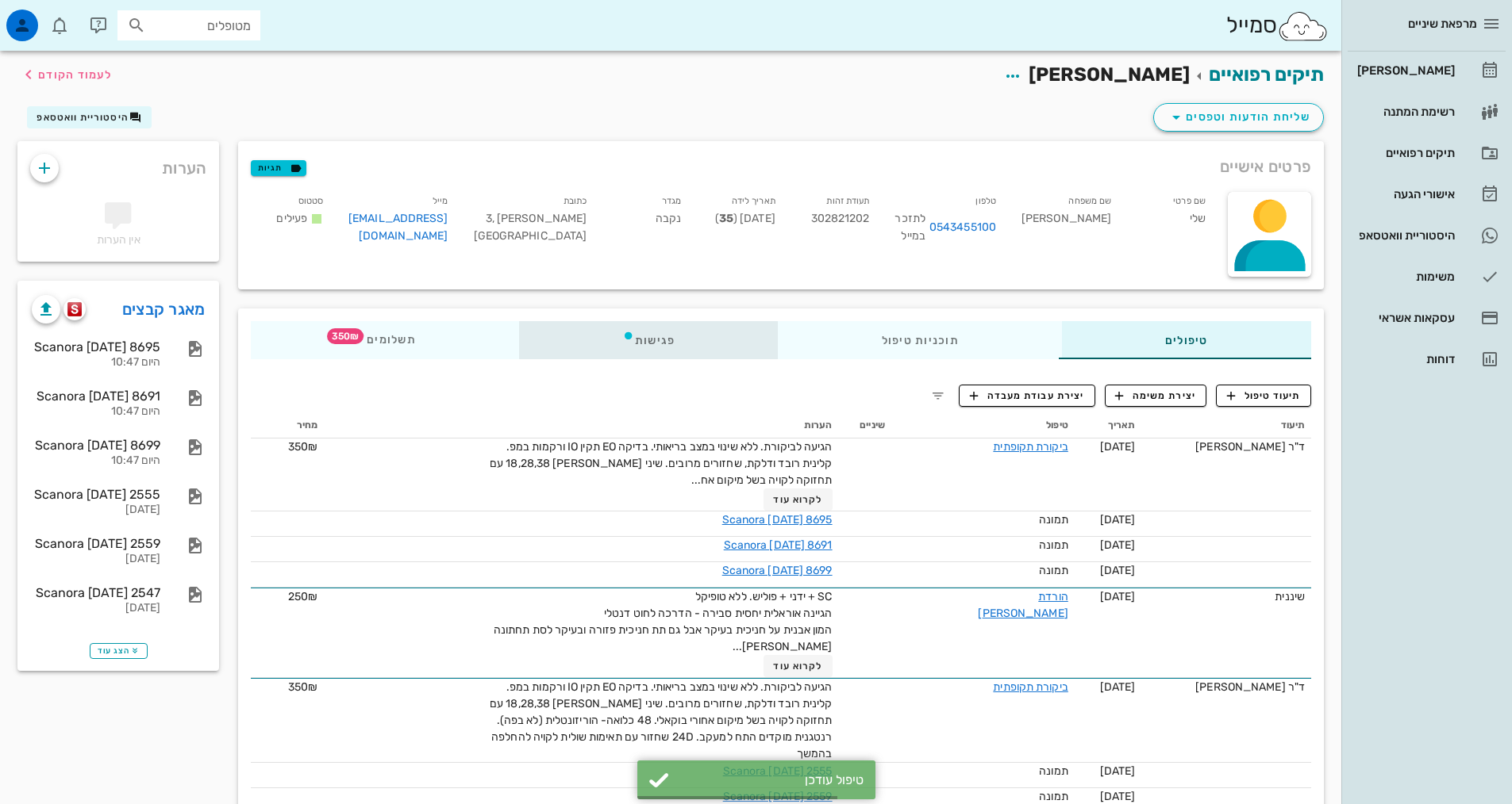
click at [619, 332] on div "פגישות" at bounding box center [649, 340] width 260 height 38
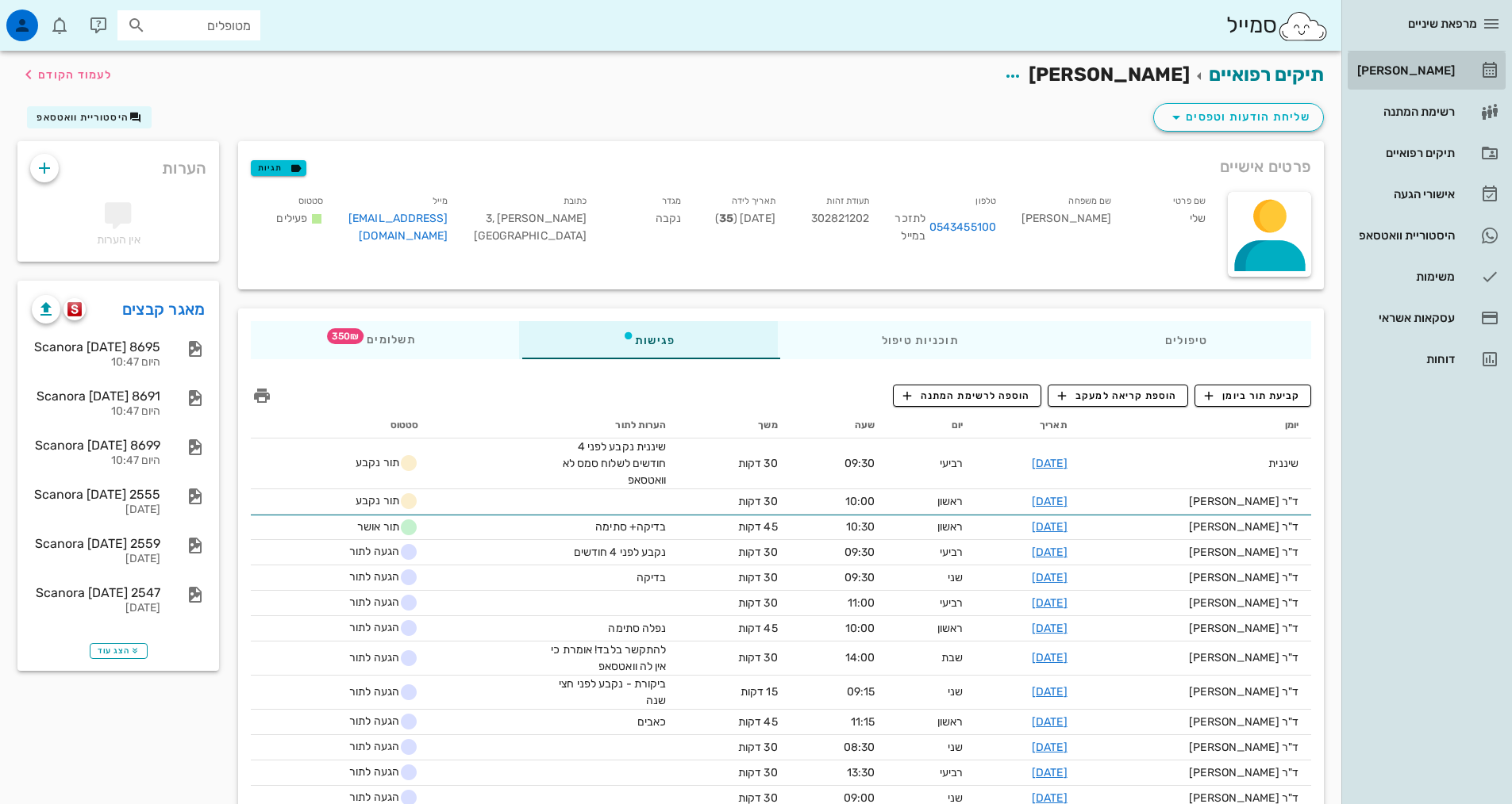
click at [1411, 75] on div "[PERSON_NAME]" at bounding box center [1405, 70] width 100 height 12
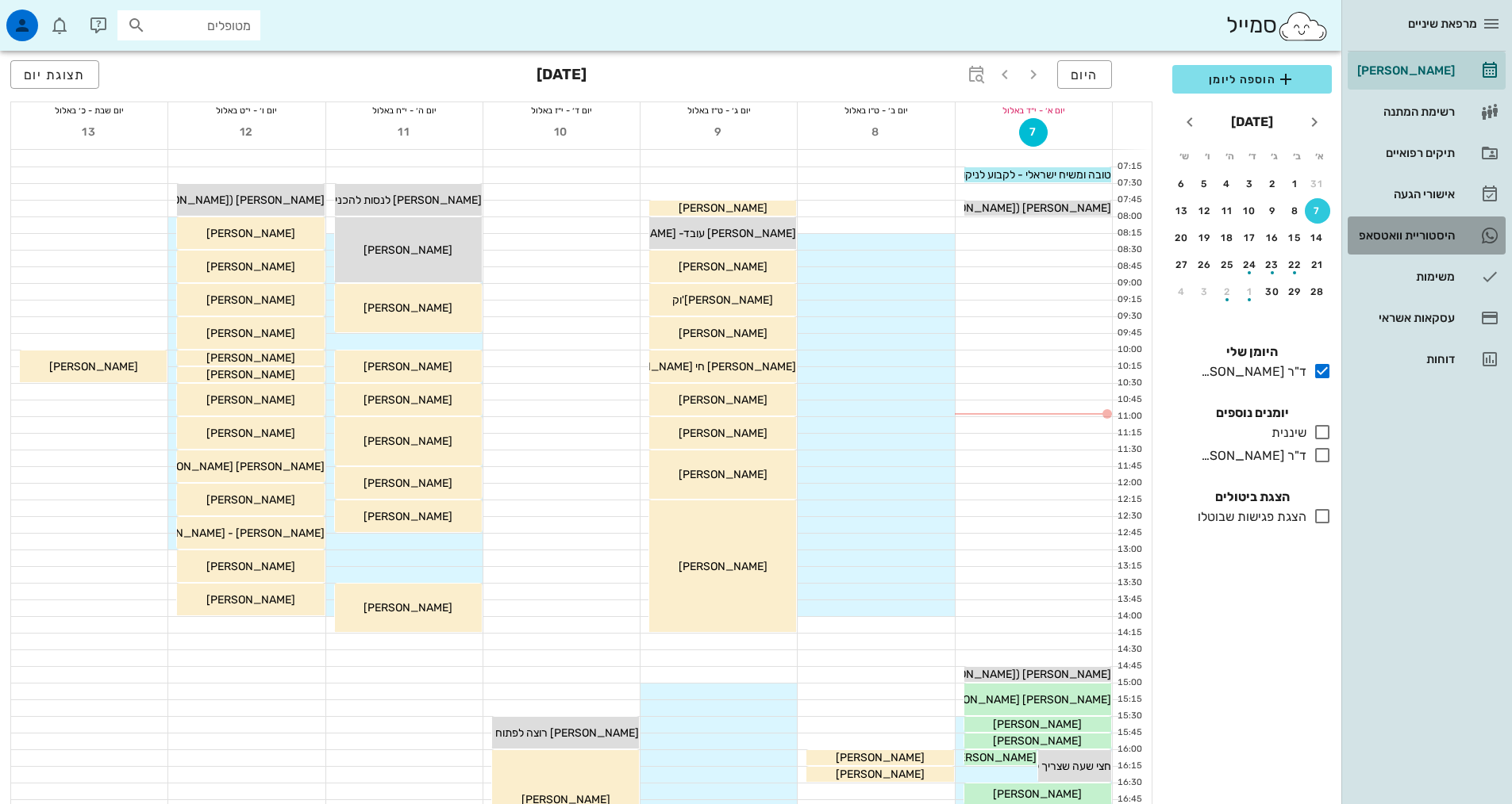
click at [1377, 231] on div "היסטוריית וואטסאפ" at bounding box center [1405, 235] width 100 height 12
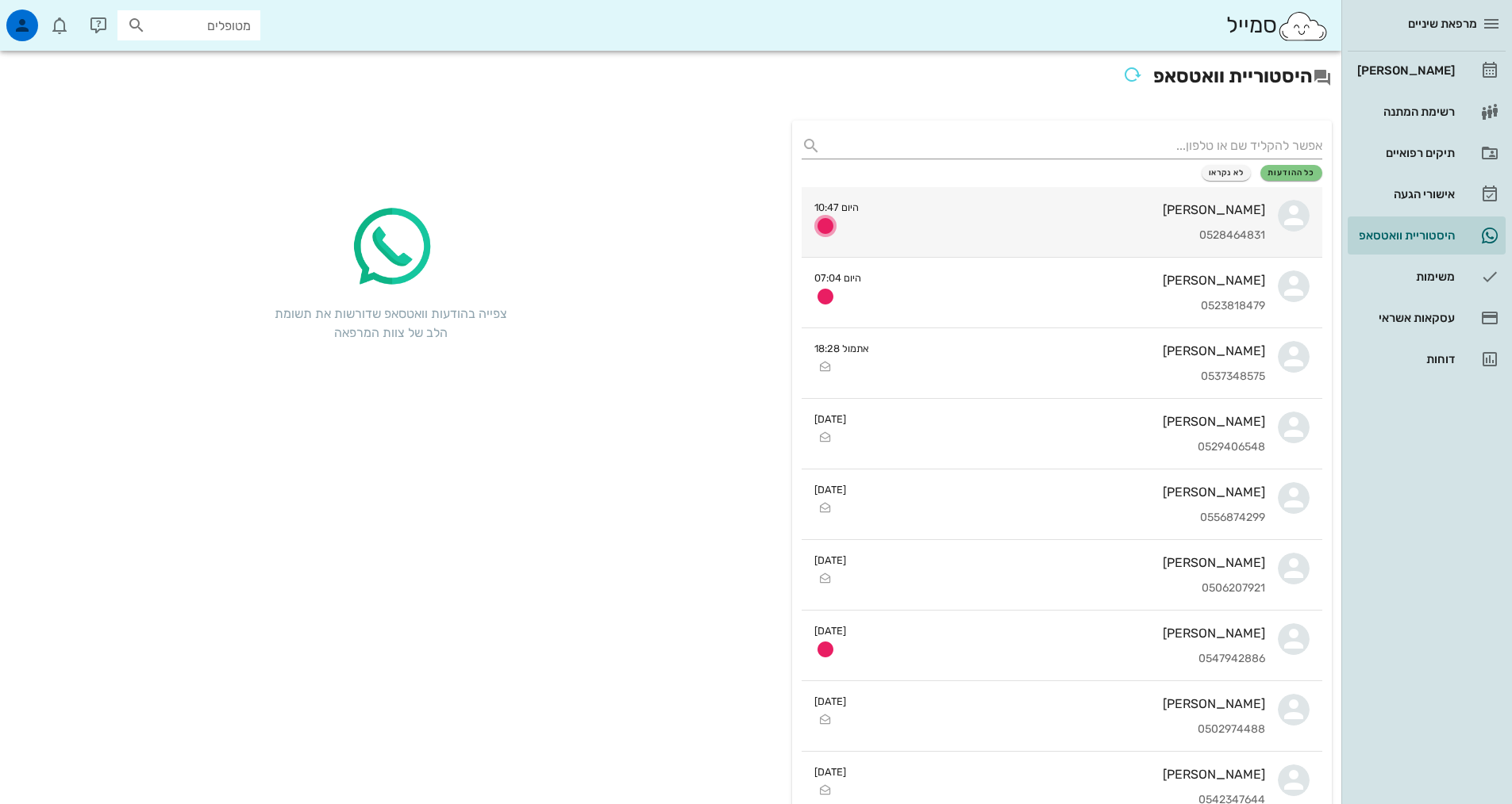
click at [834, 227] on icon "button" at bounding box center [826, 226] width 19 height 19
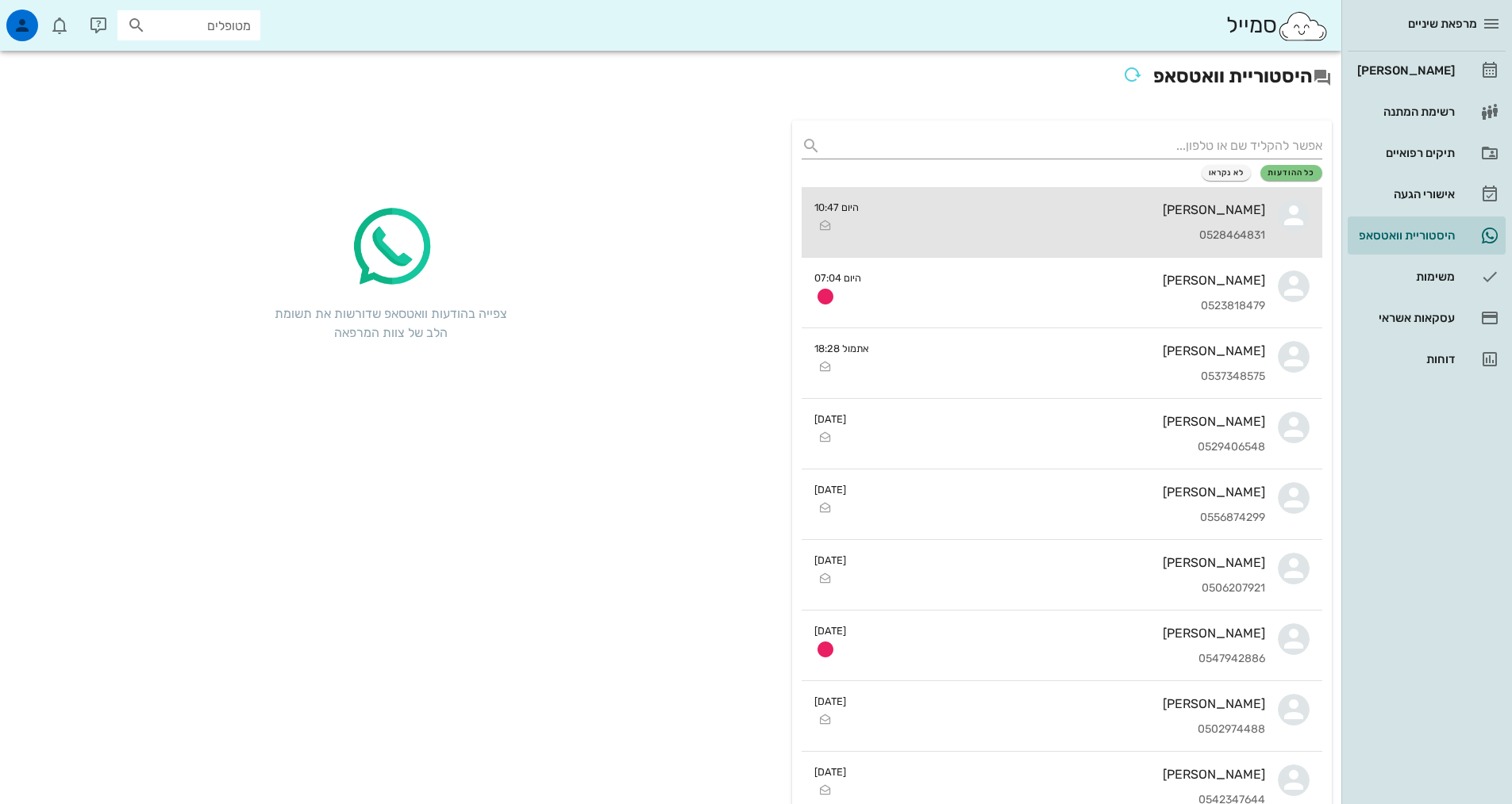
click at [922, 223] on div "[PERSON_NAME] 0528464831" at bounding box center [1068, 222] width 394 height 70
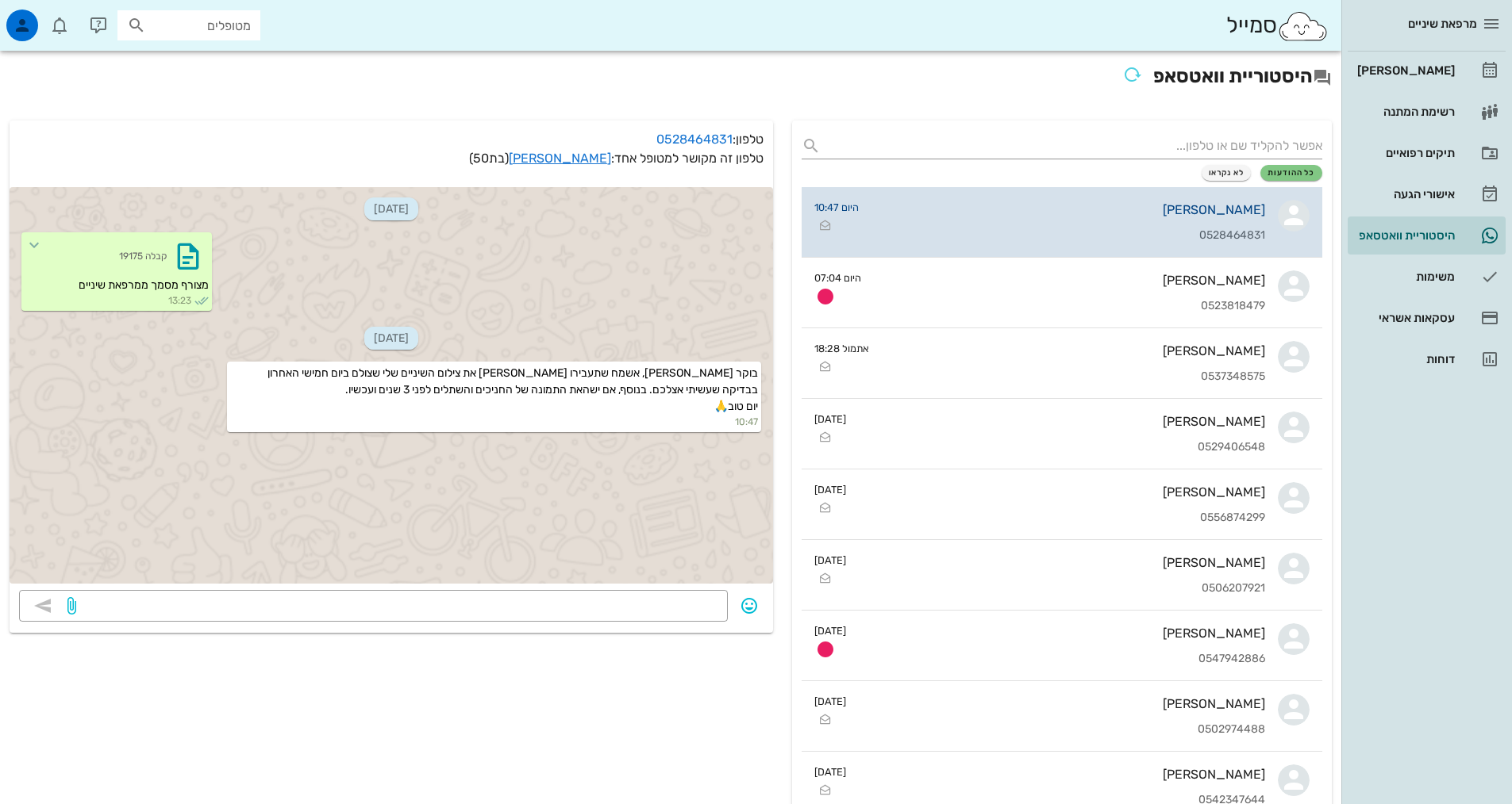
click at [1239, 207] on div "[PERSON_NAME]" at bounding box center [1068, 210] width 394 height 15
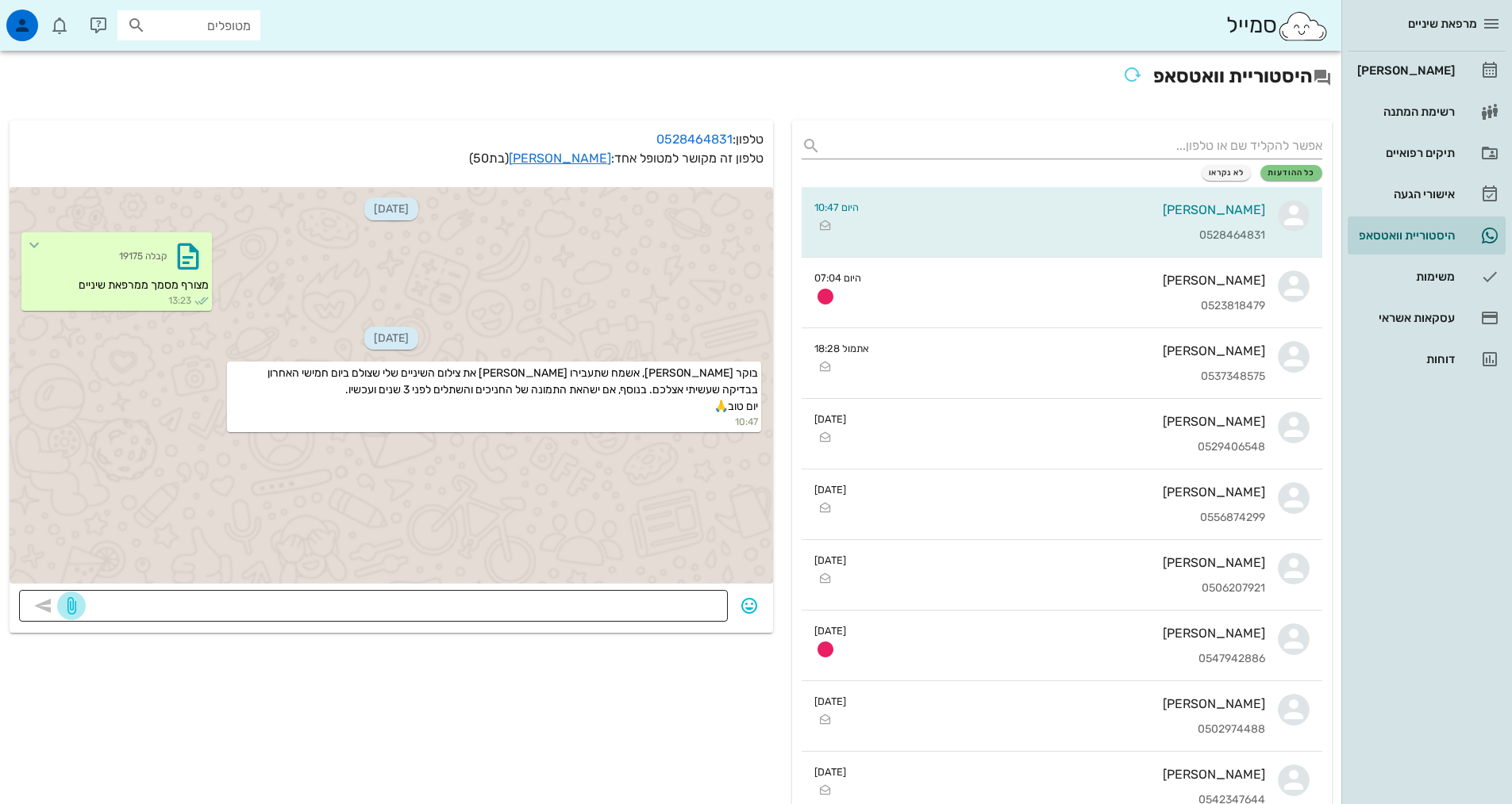
click at [70, 601] on icon "button" at bounding box center [71, 606] width 19 height 19
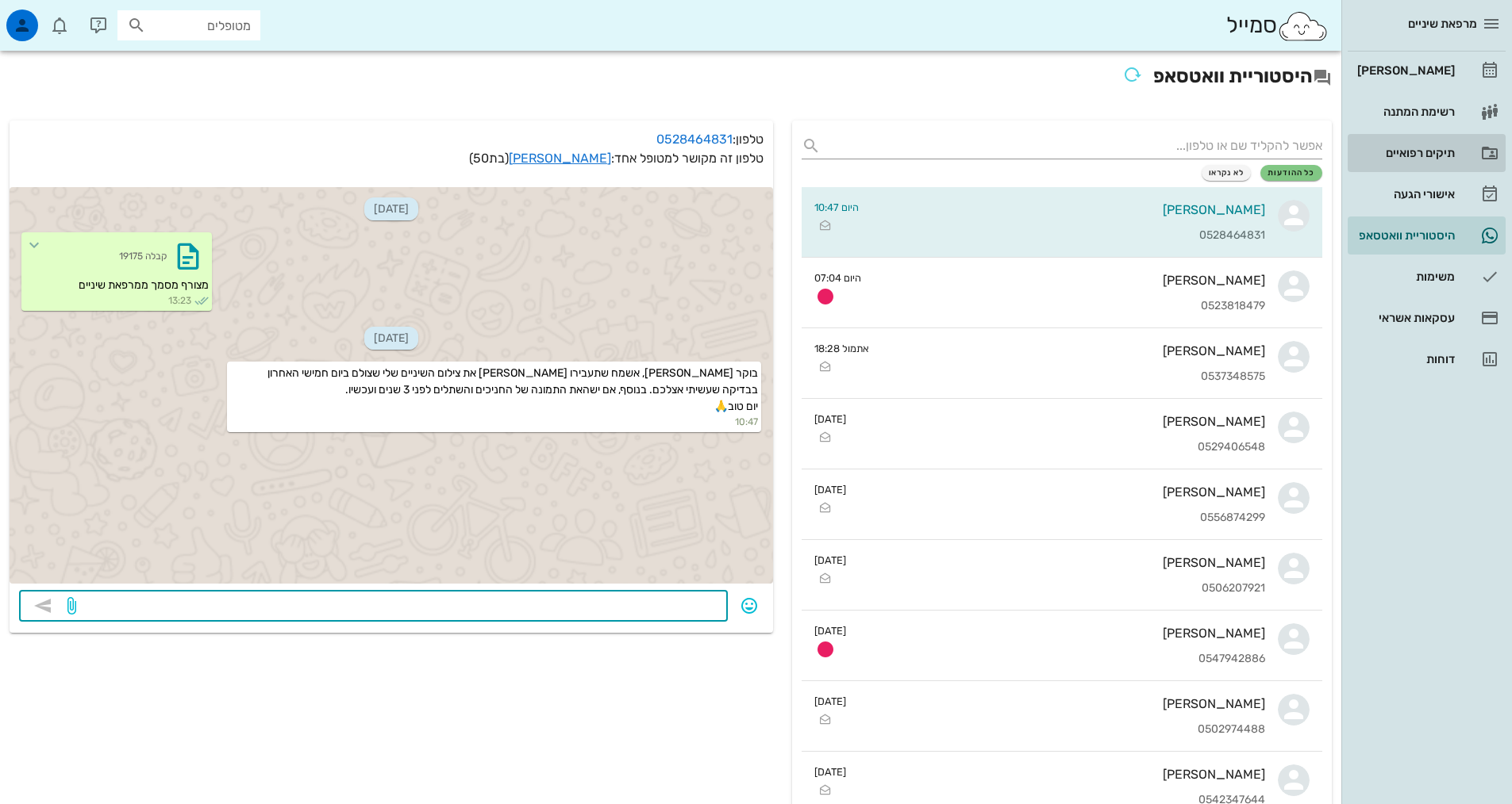
click at [1415, 146] on div "תיקים רפואיים" at bounding box center [1405, 152] width 100 height 26
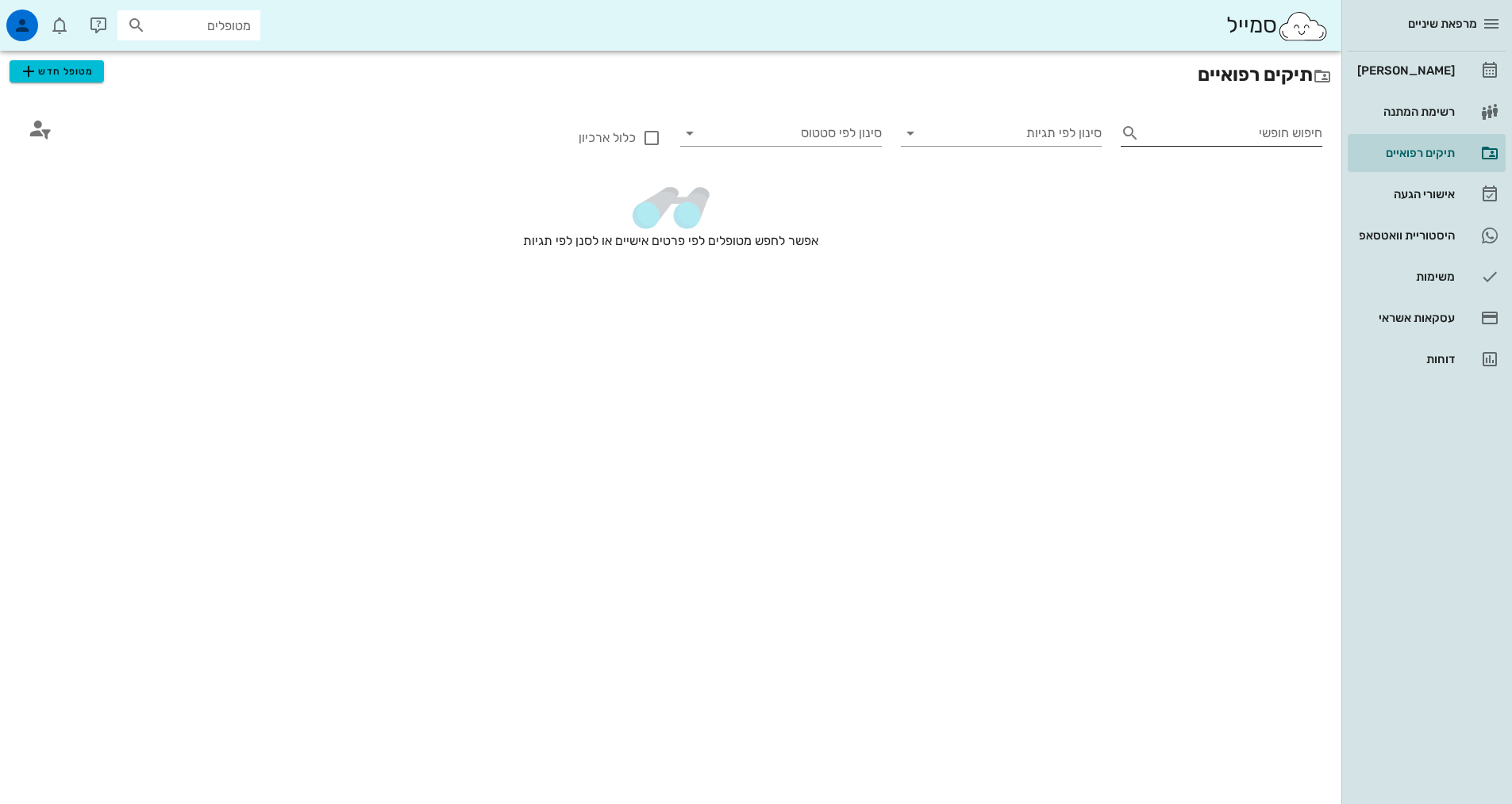
click at [1220, 143] on input "חיפוש חופשי" at bounding box center [1234, 133] width 176 height 26
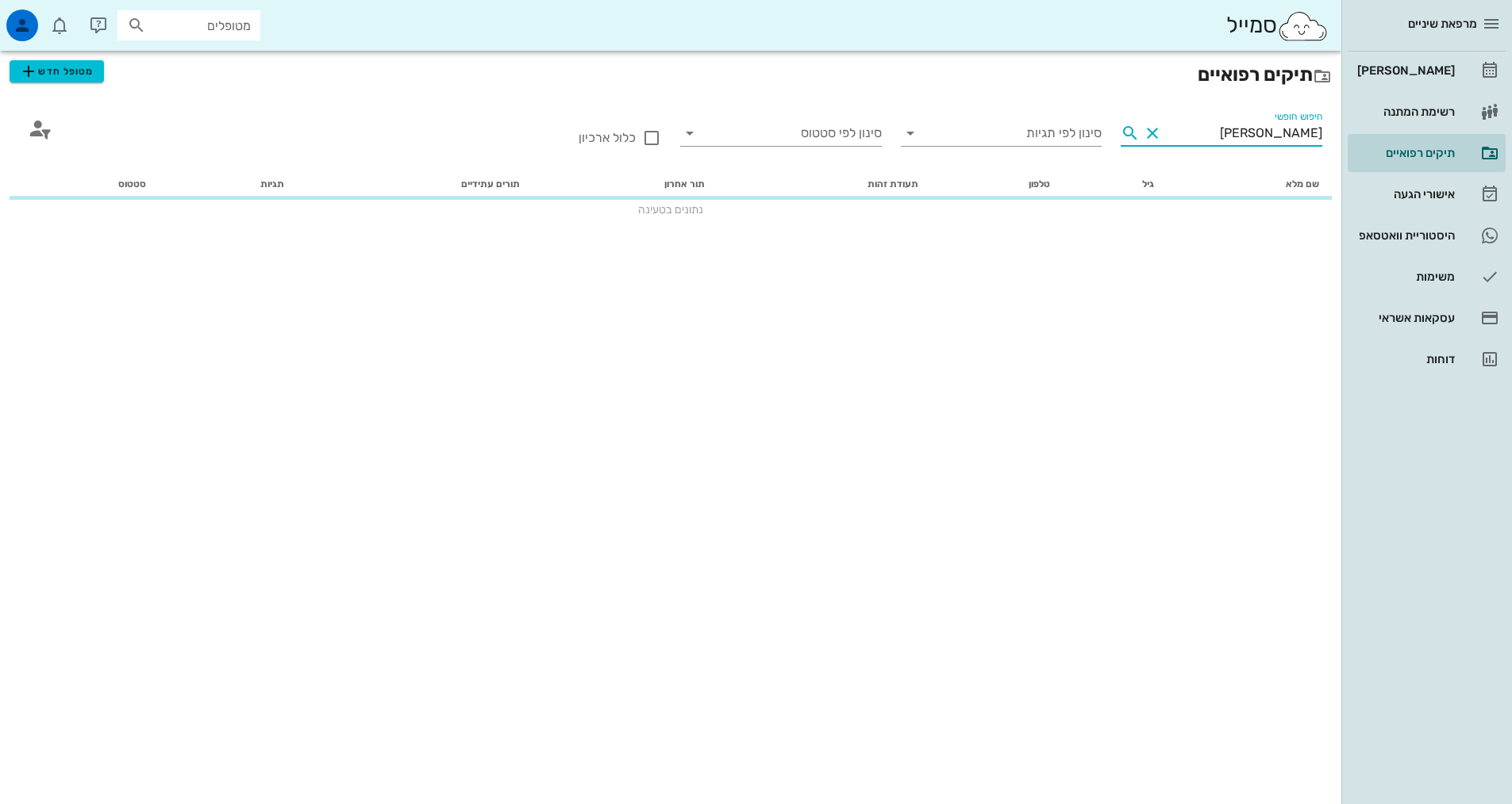
type input "[PERSON_NAME]"
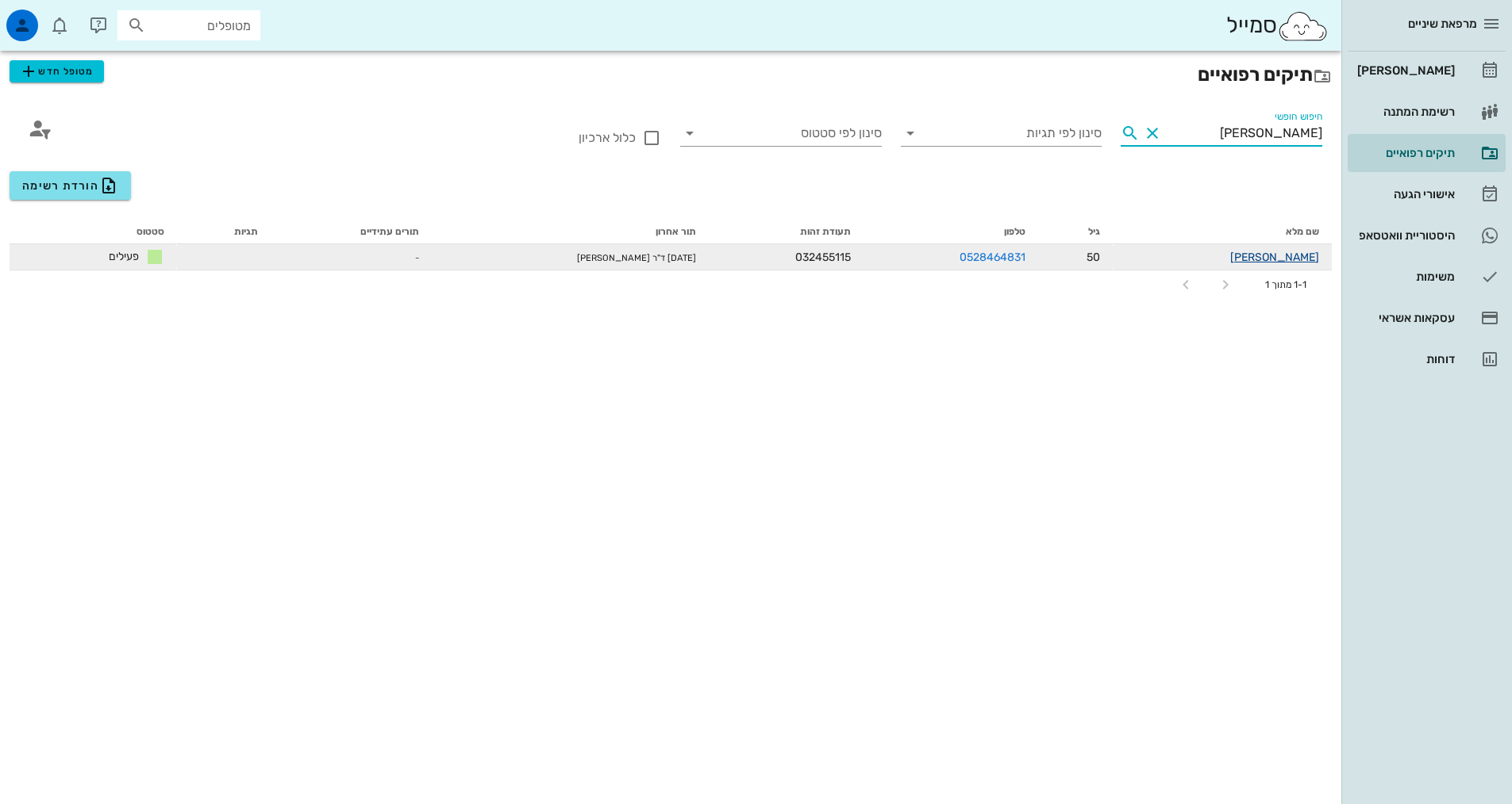
click at [1274, 253] on link "[PERSON_NAME]" at bounding box center [1274, 257] width 89 height 13
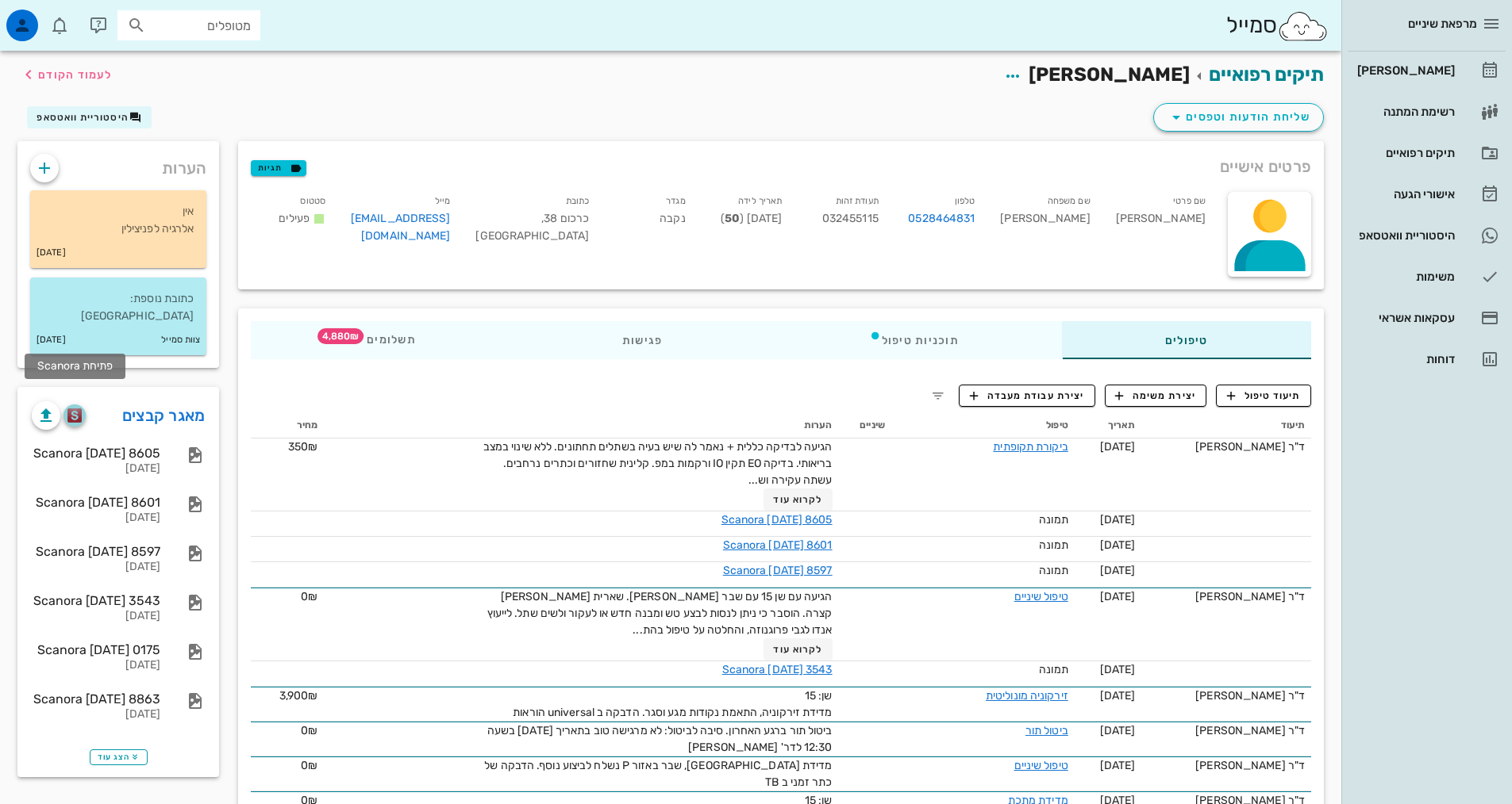
click at [77, 404] on button "button" at bounding box center [74, 415] width 22 height 22
click at [1382, 237] on div "היסטוריית וואטסאפ" at bounding box center [1405, 235] width 100 height 12
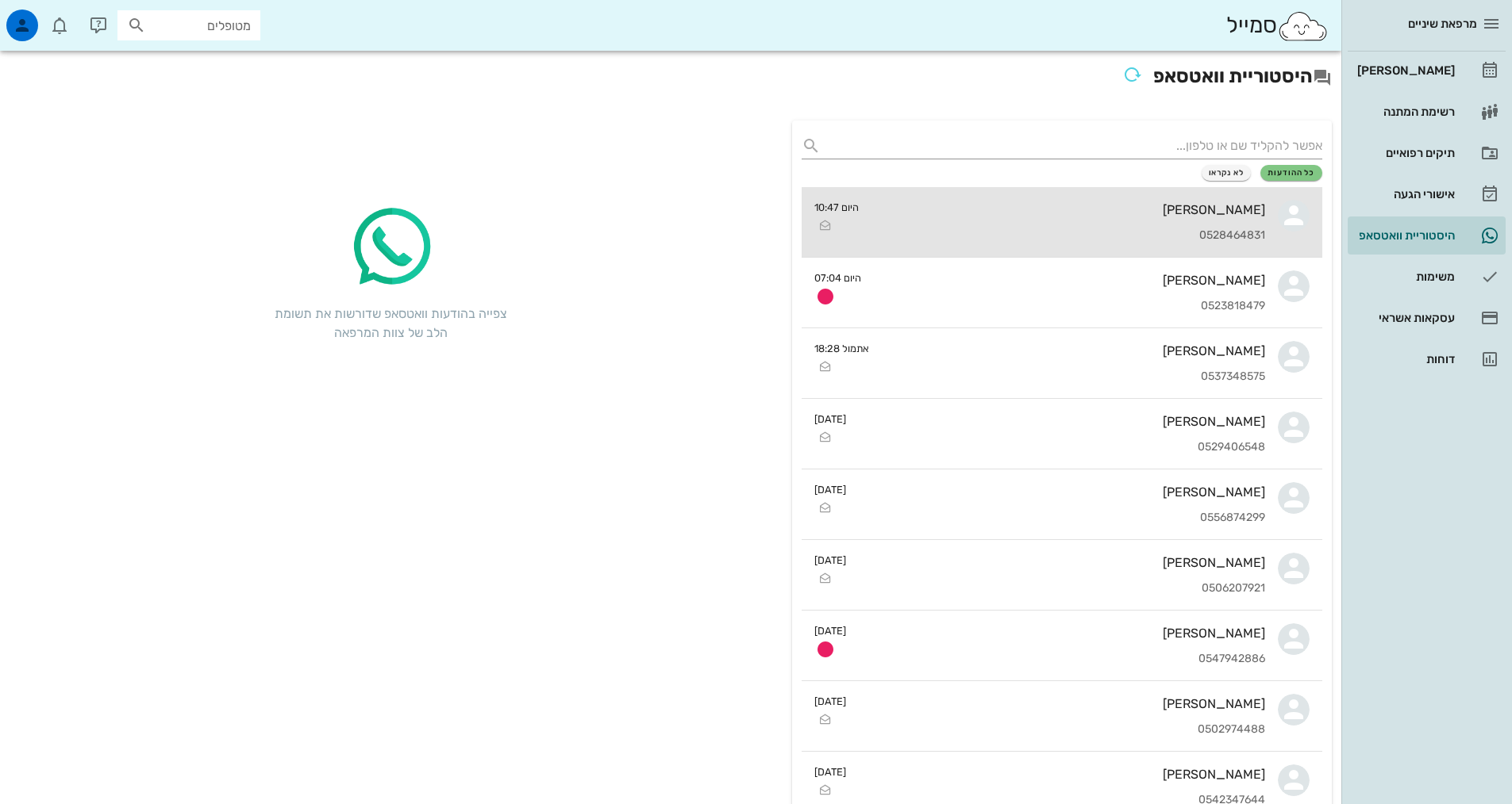
click at [1056, 254] on div "[PERSON_NAME] 0528464831" at bounding box center [1068, 222] width 394 height 70
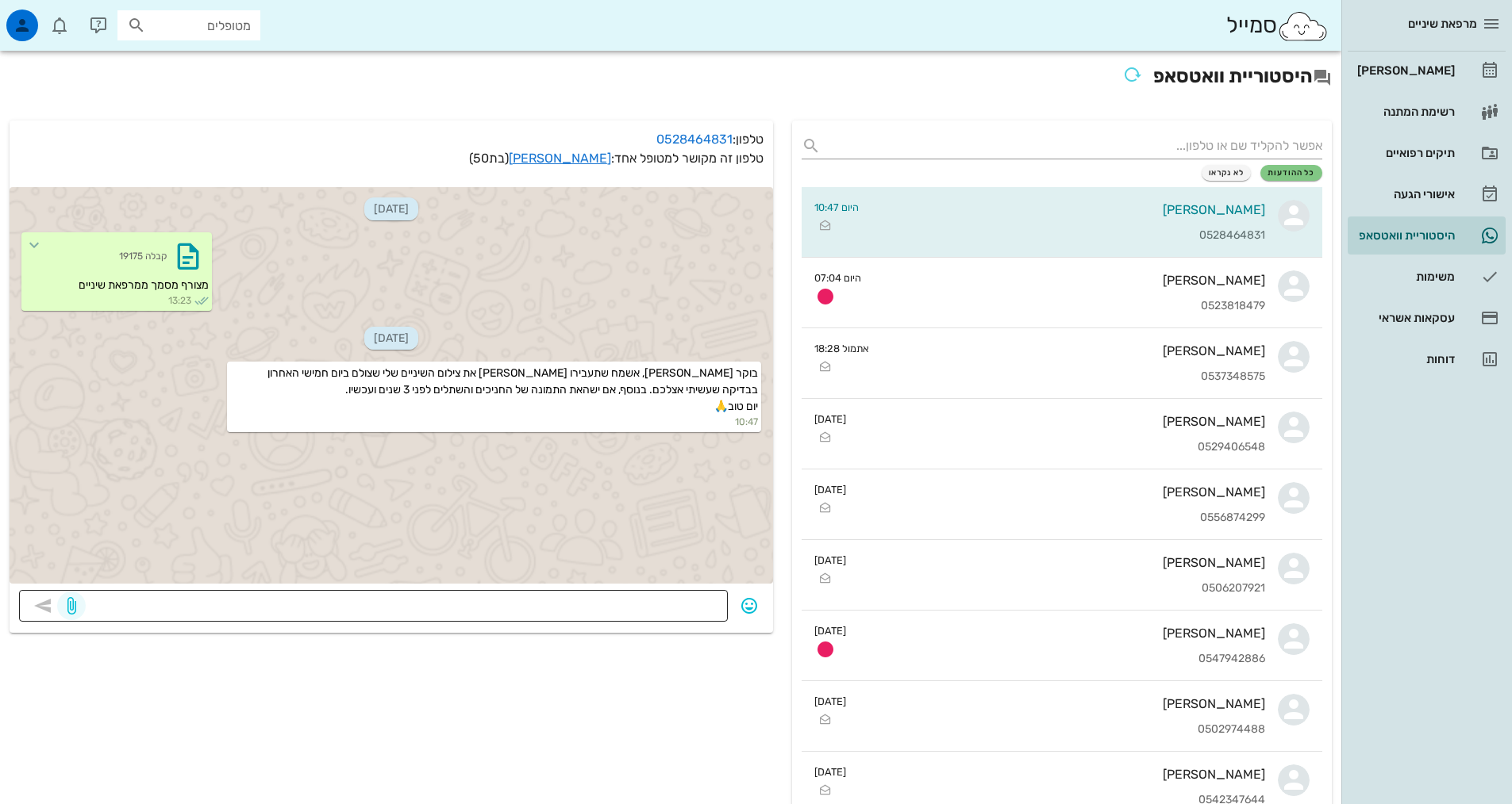
click at [72, 601] on icon "button" at bounding box center [71, 606] width 19 height 19
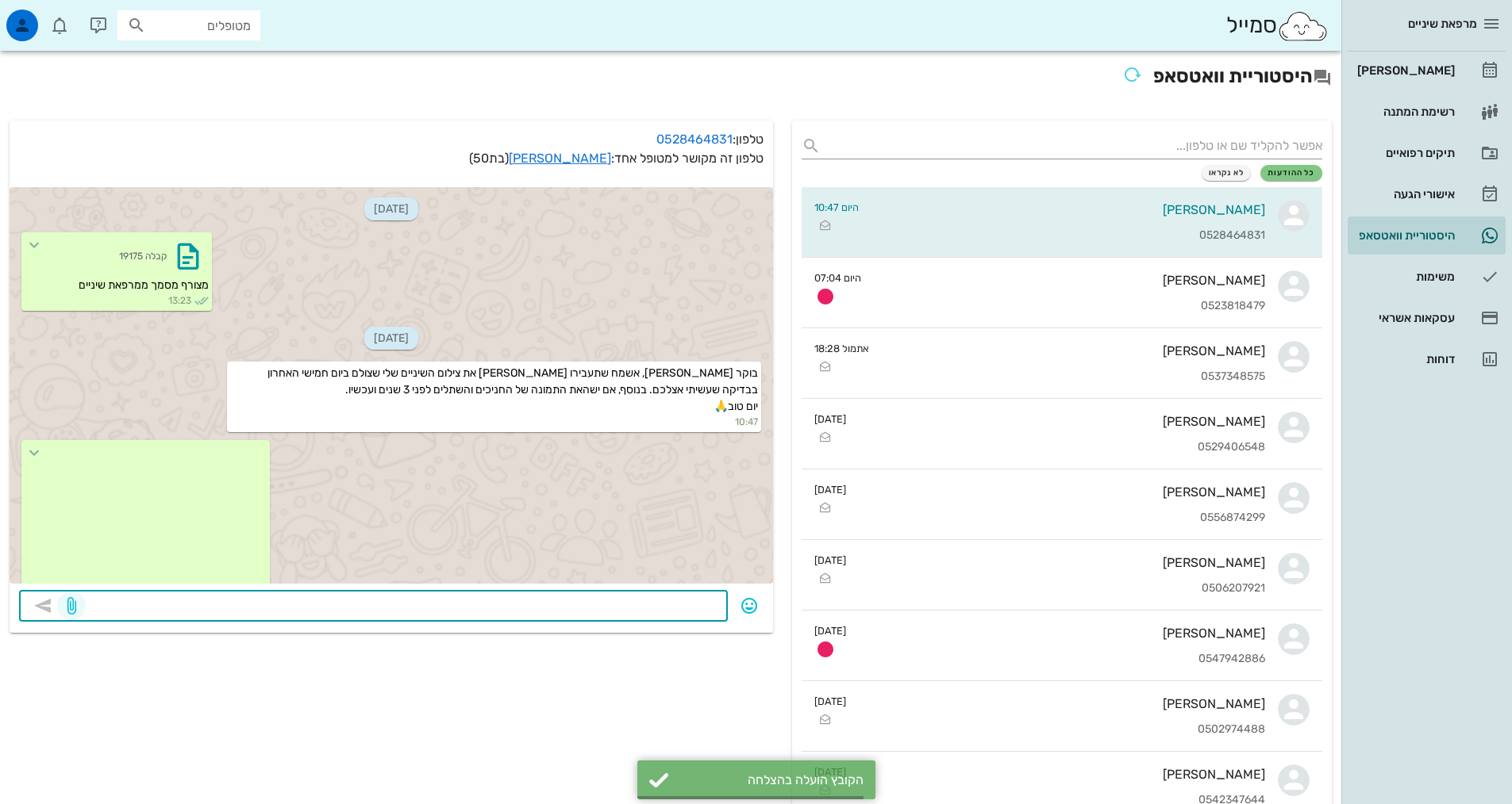
scroll to position [37, 0]
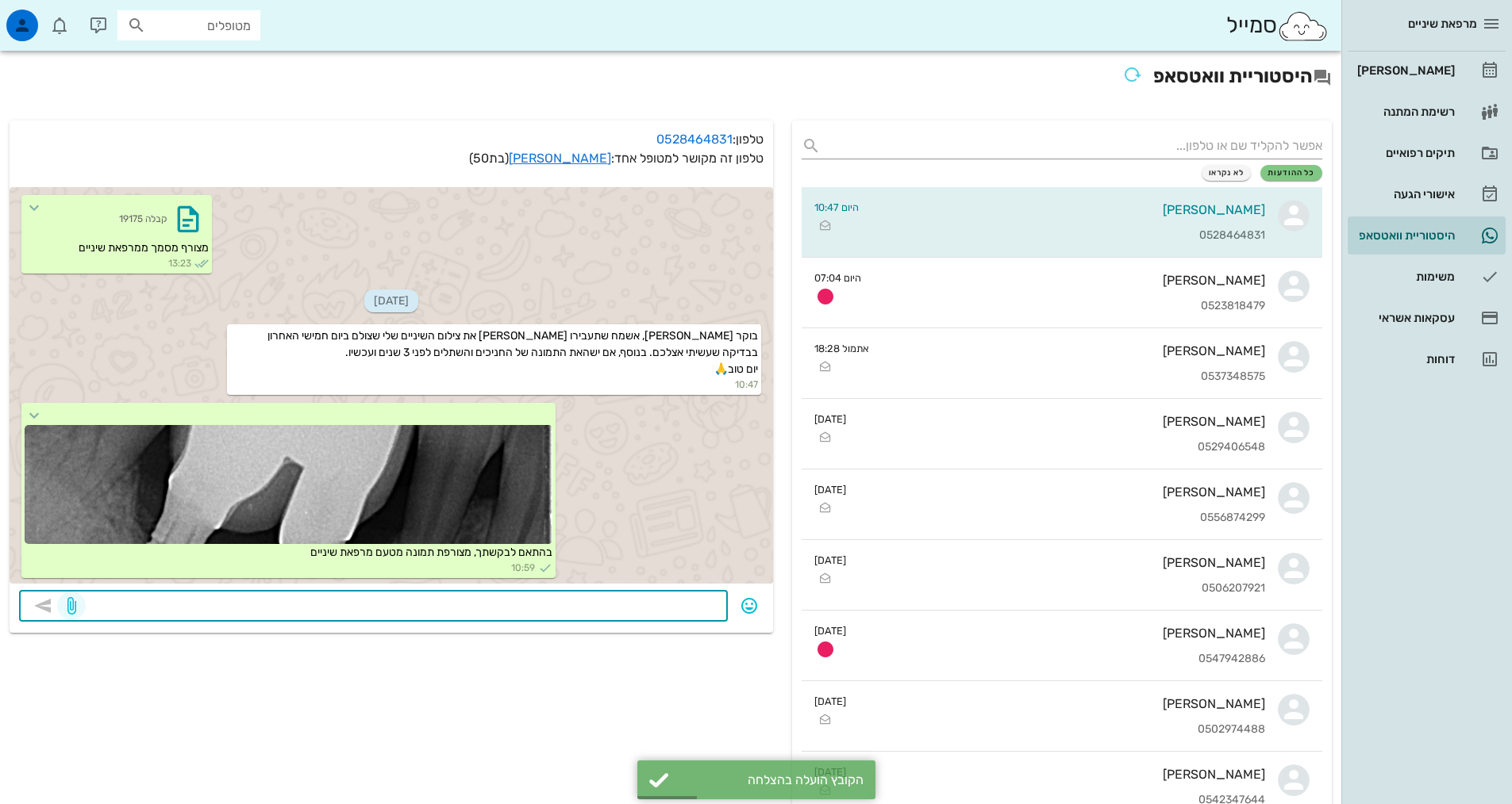
click at [75, 604] on icon "button" at bounding box center [71, 606] width 19 height 19
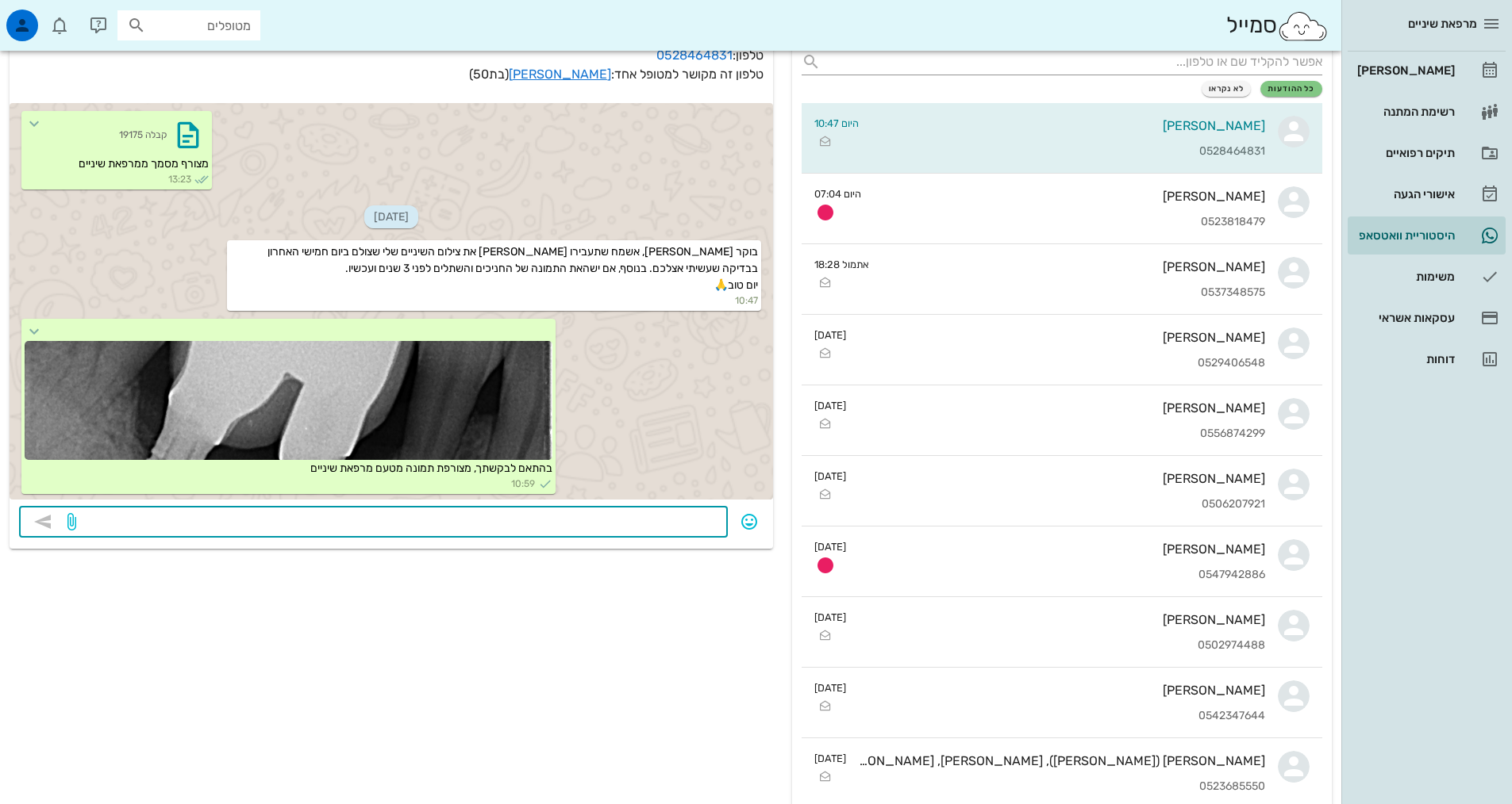
scroll to position [238, 0]
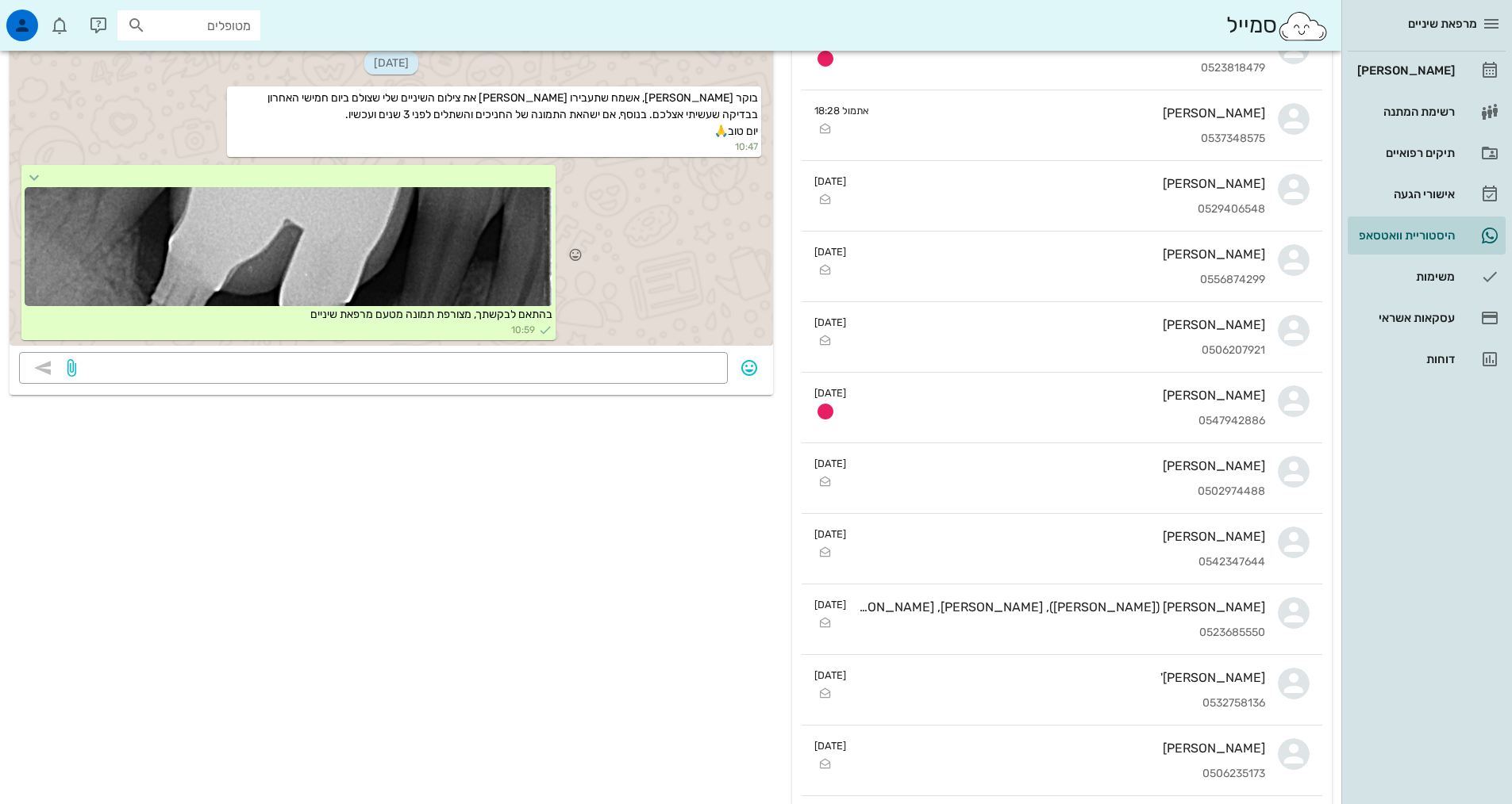
click at [319, 298] on div at bounding box center [288, 247] width 528 height 119
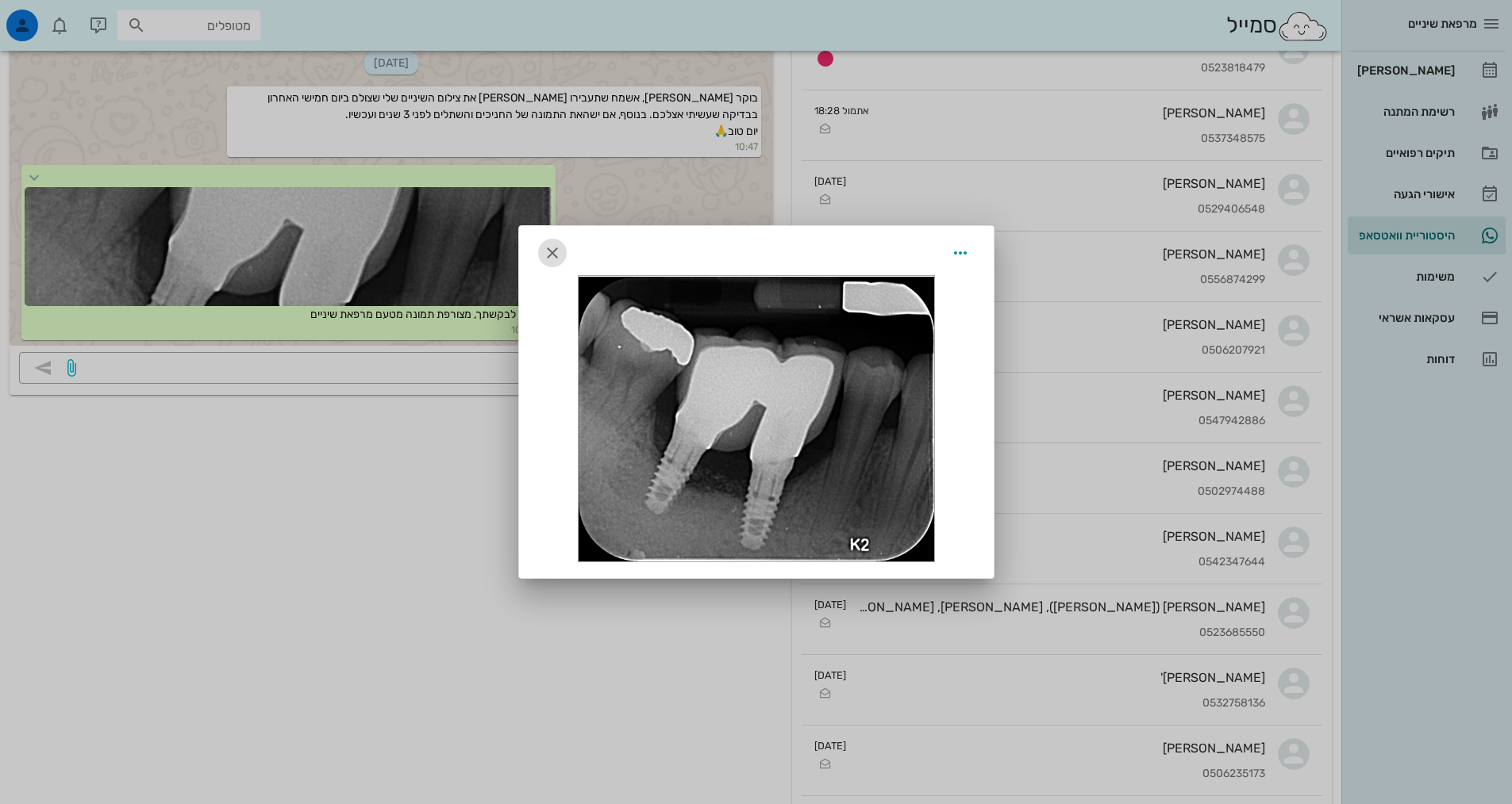
drag, startPoint x: 552, startPoint y: 247, endPoint x: 476, endPoint y: 311, distance: 99.4
click at [553, 250] on icon "button" at bounding box center [552, 254] width 19 height 19
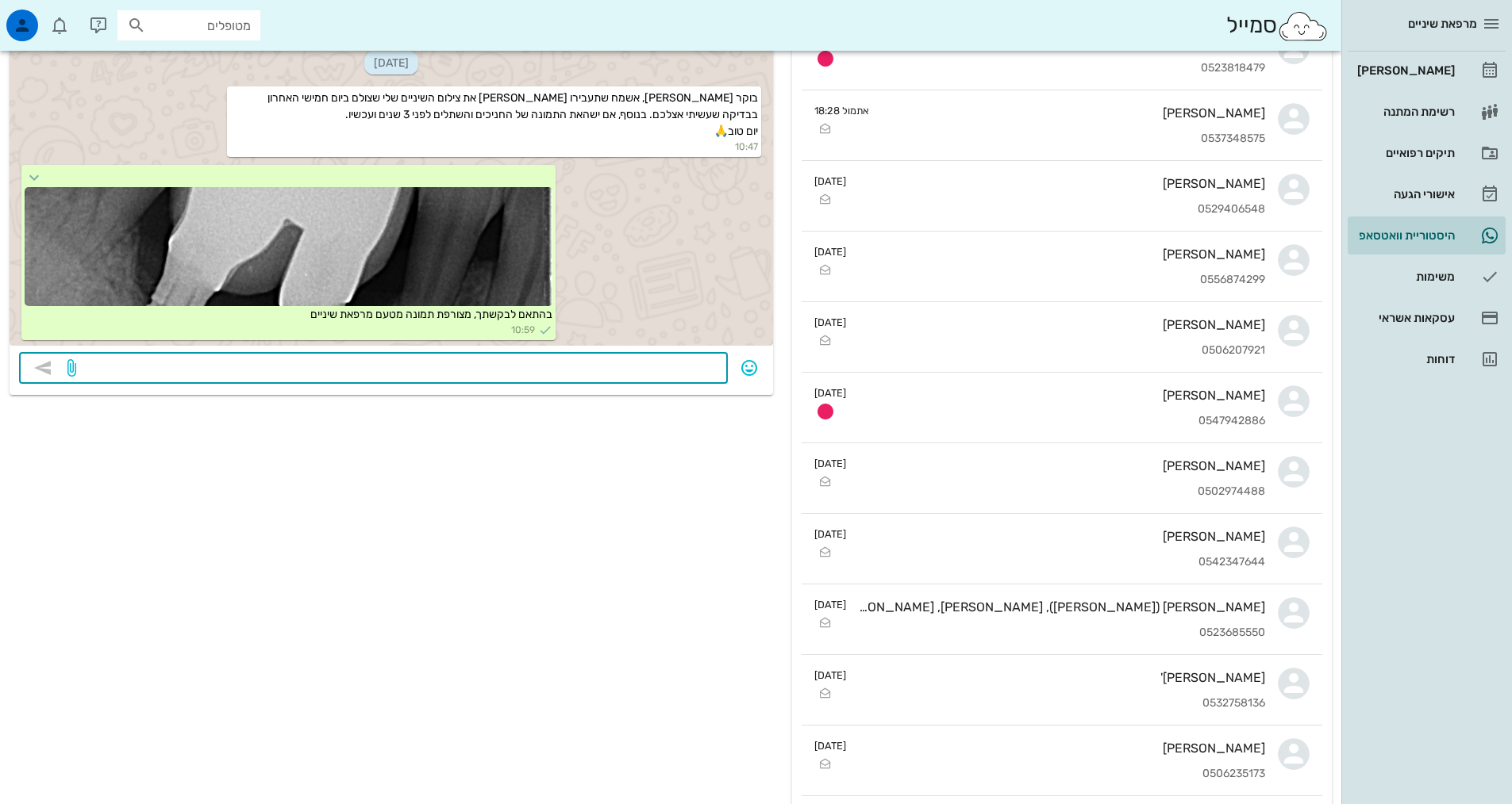
click at [512, 380] on textarea at bounding box center [398, 369] width 639 height 26
type textarea "תמונה זו מלפני 3 שנים. תמונה הבאה מיום חמישי האחרון:"
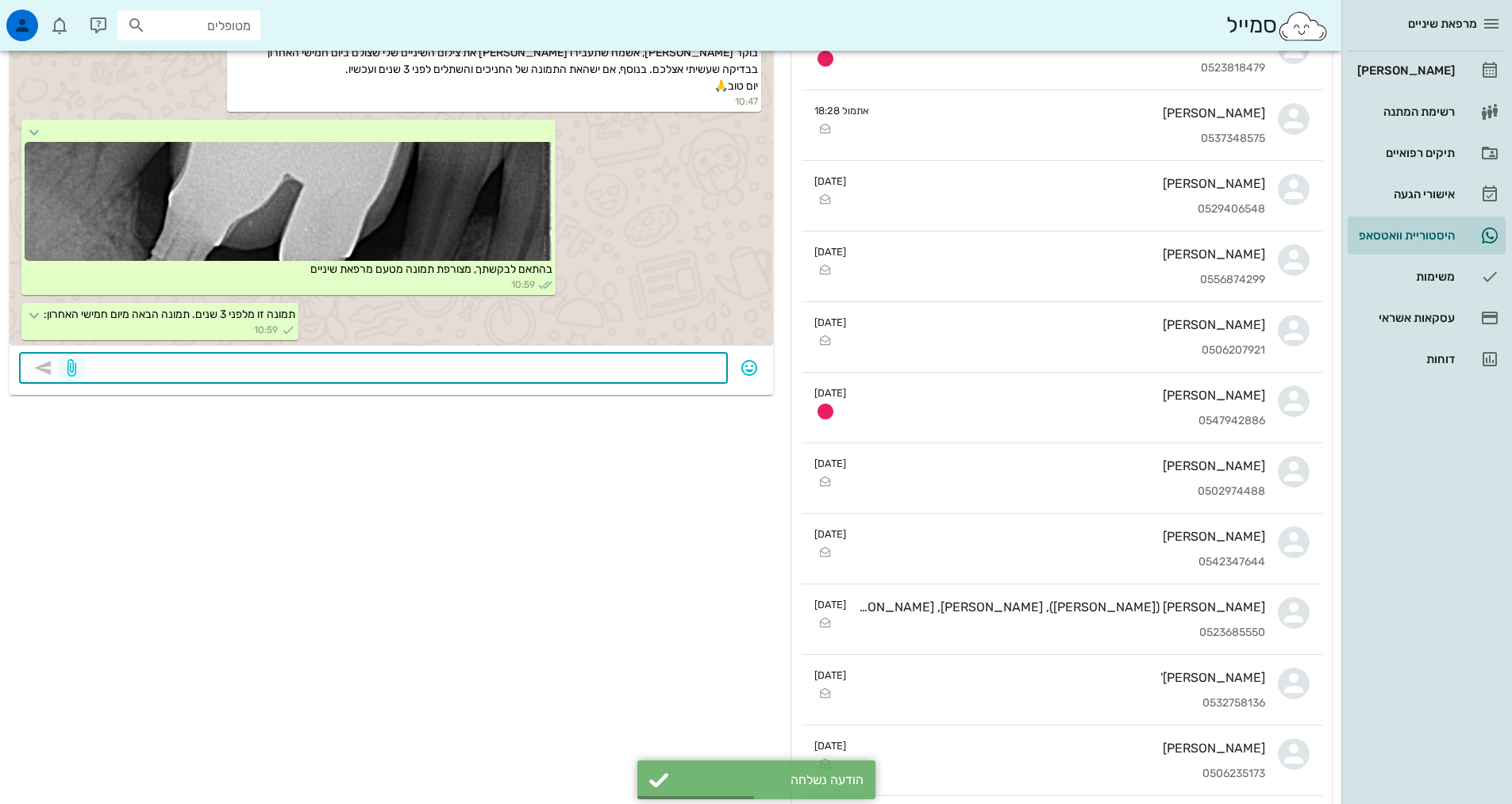
click at [73, 374] on icon "button" at bounding box center [71, 368] width 19 height 19
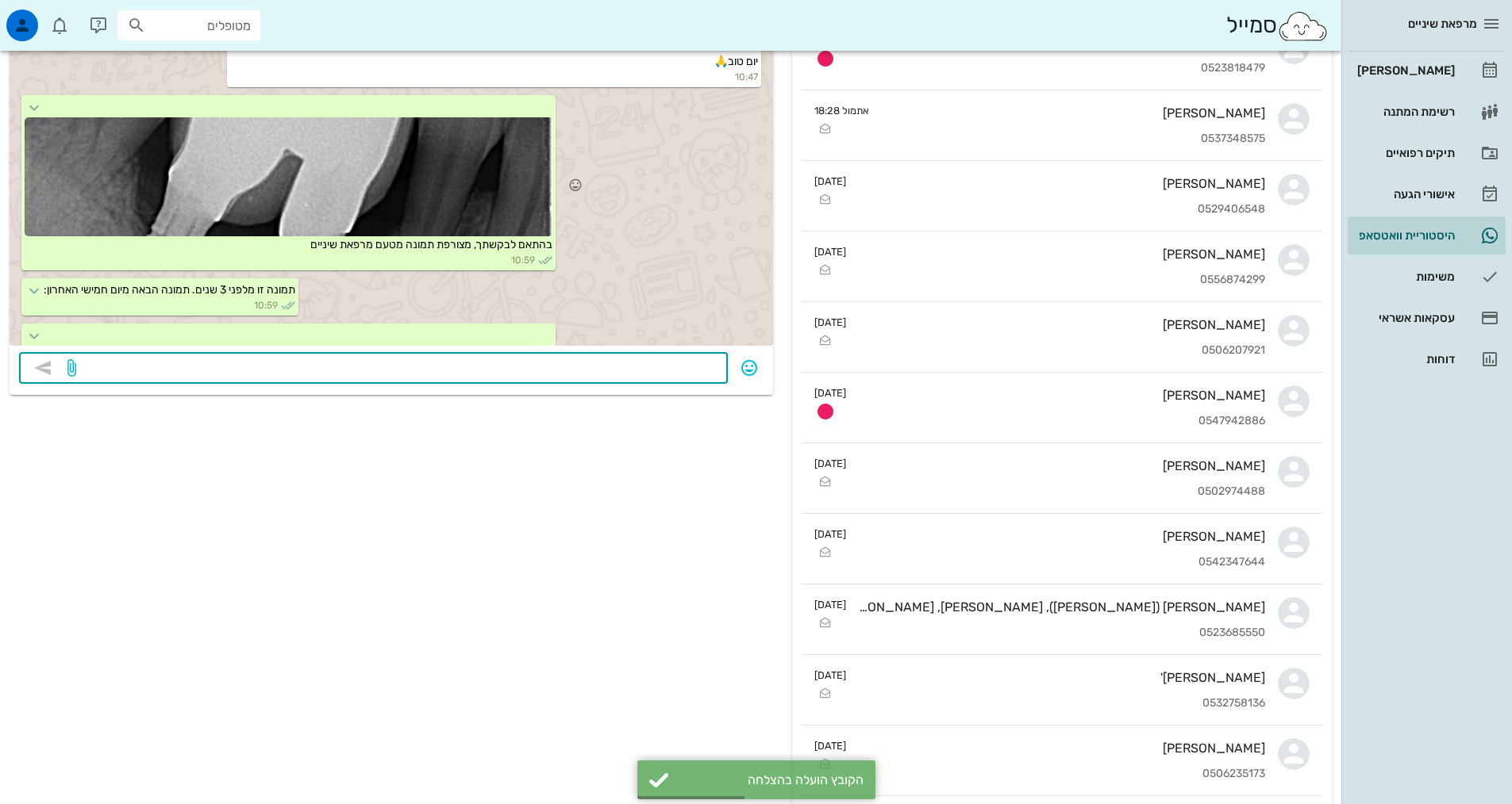
scroll to position [266, 0]
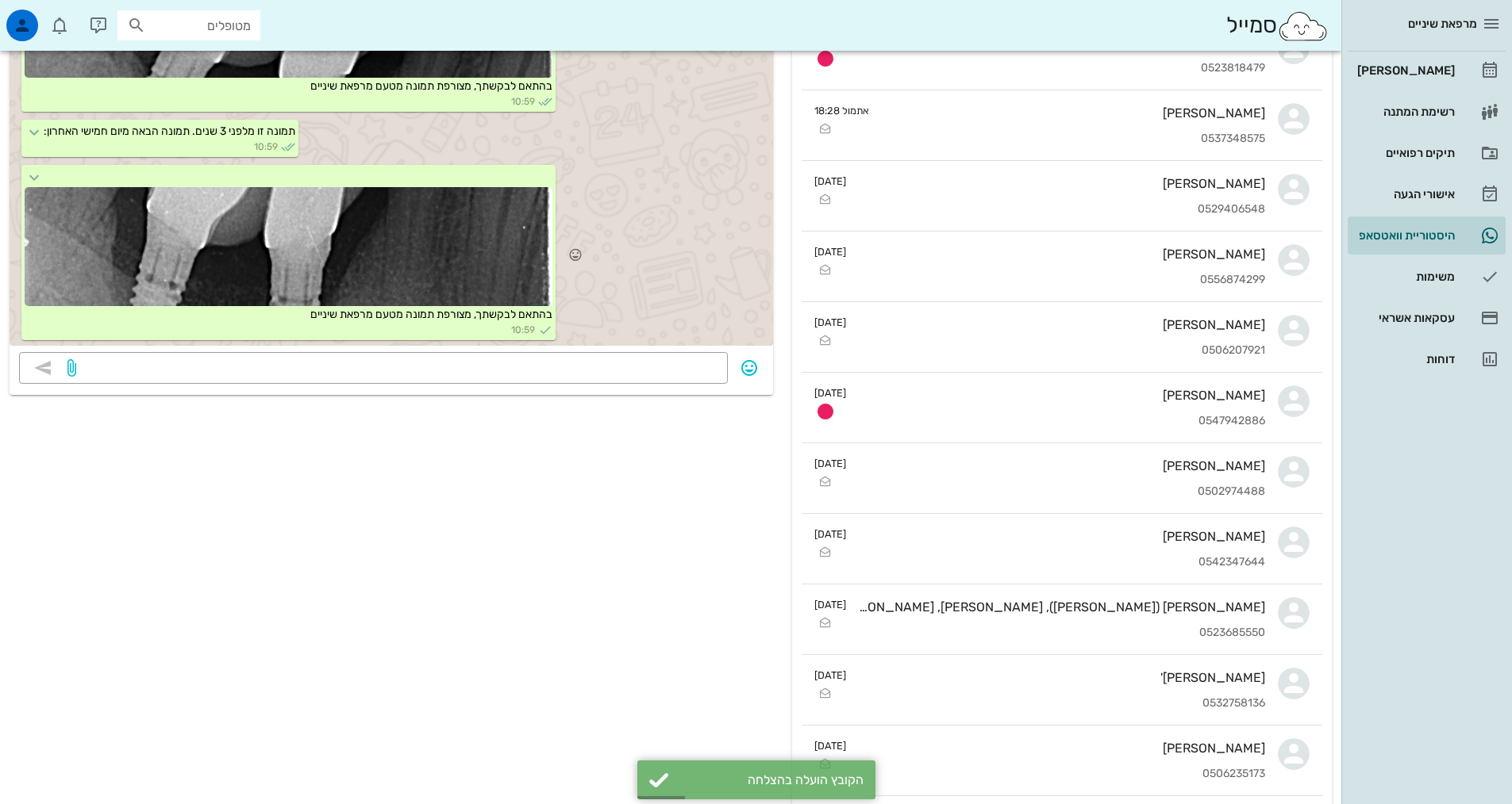
click at [455, 248] on div at bounding box center [288, 247] width 528 height 119
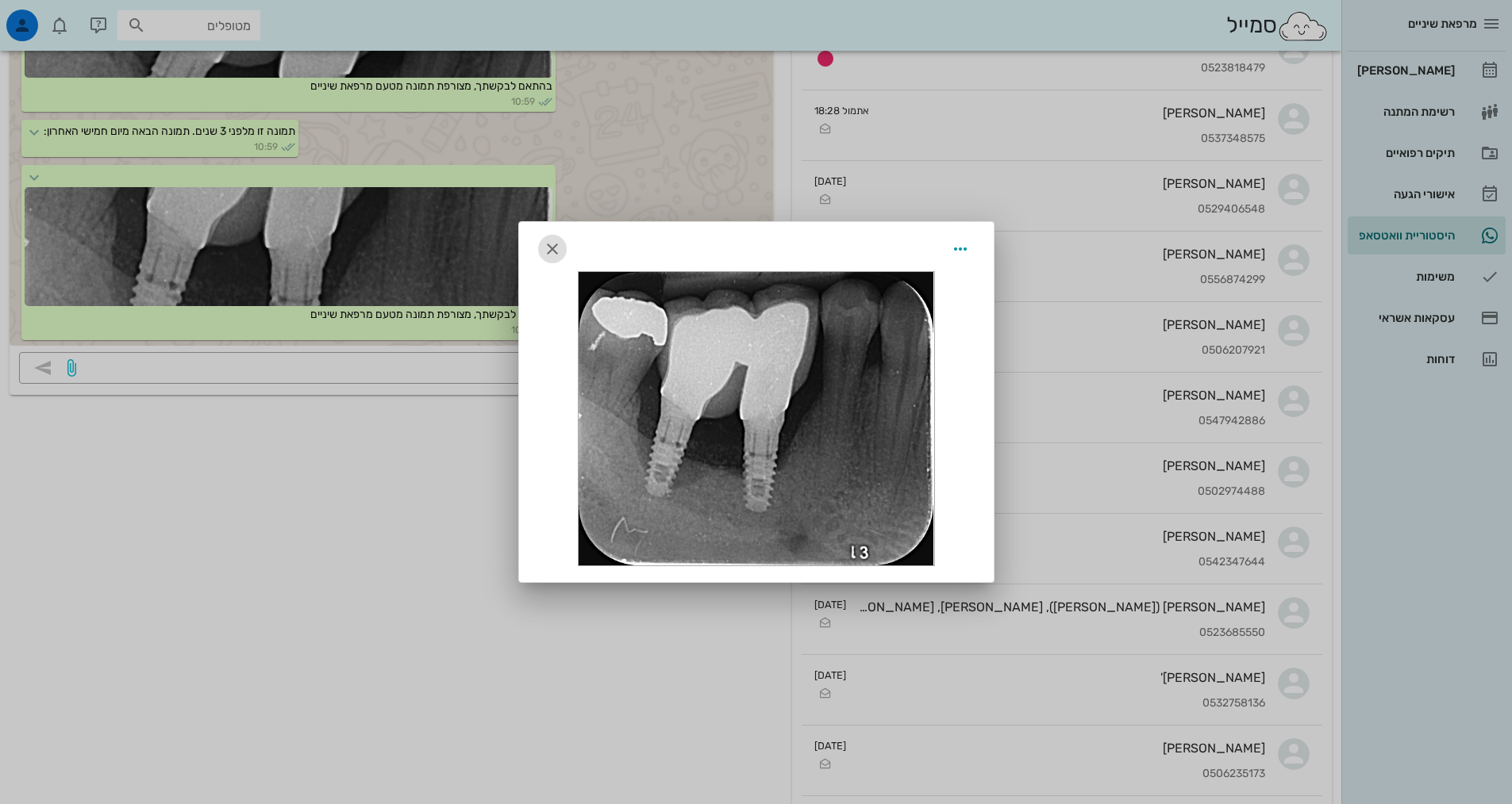
click at [556, 252] on icon "button" at bounding box center [552, 249] width 19 height 19
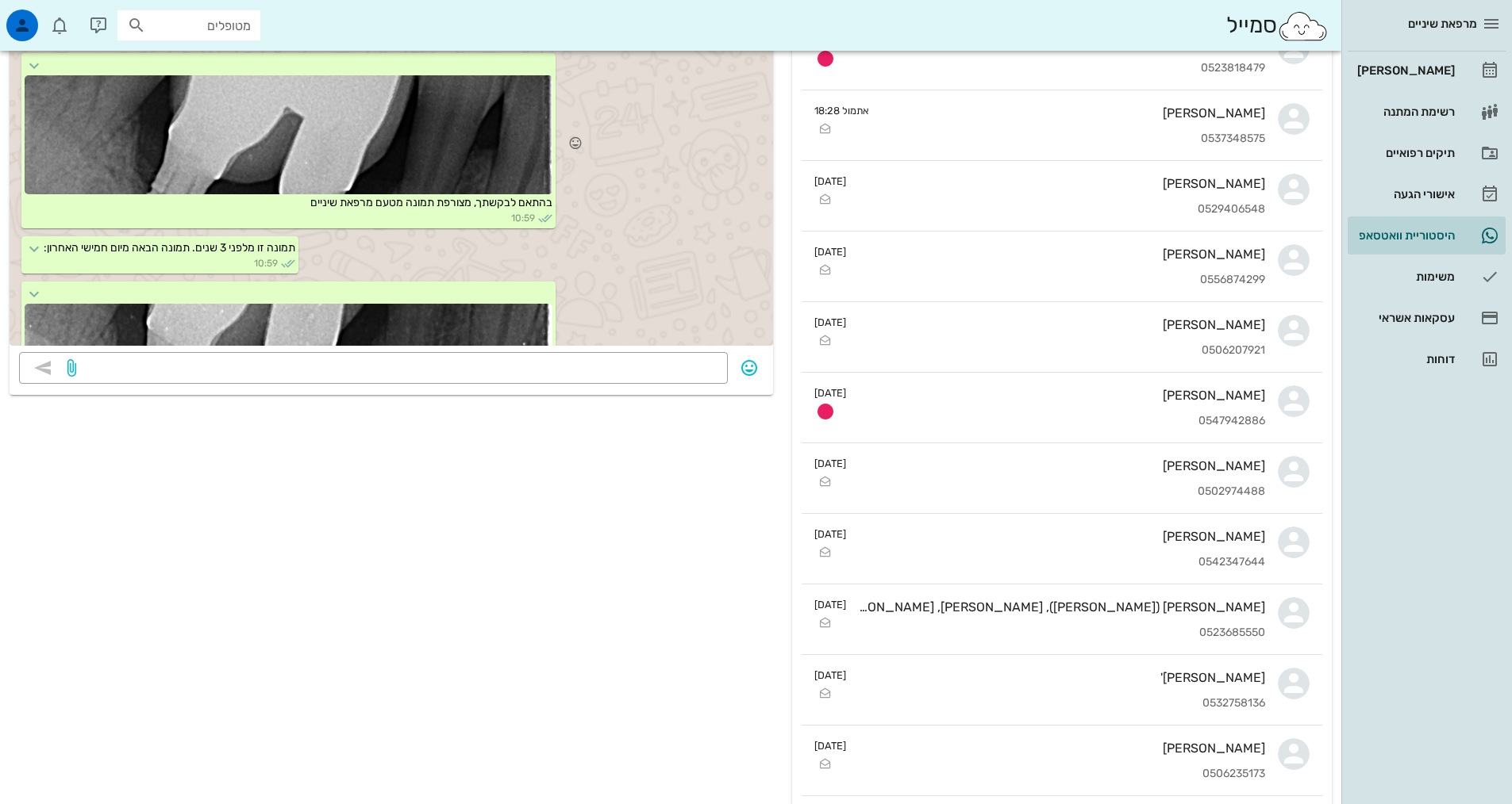
scroll to position [28, 0]
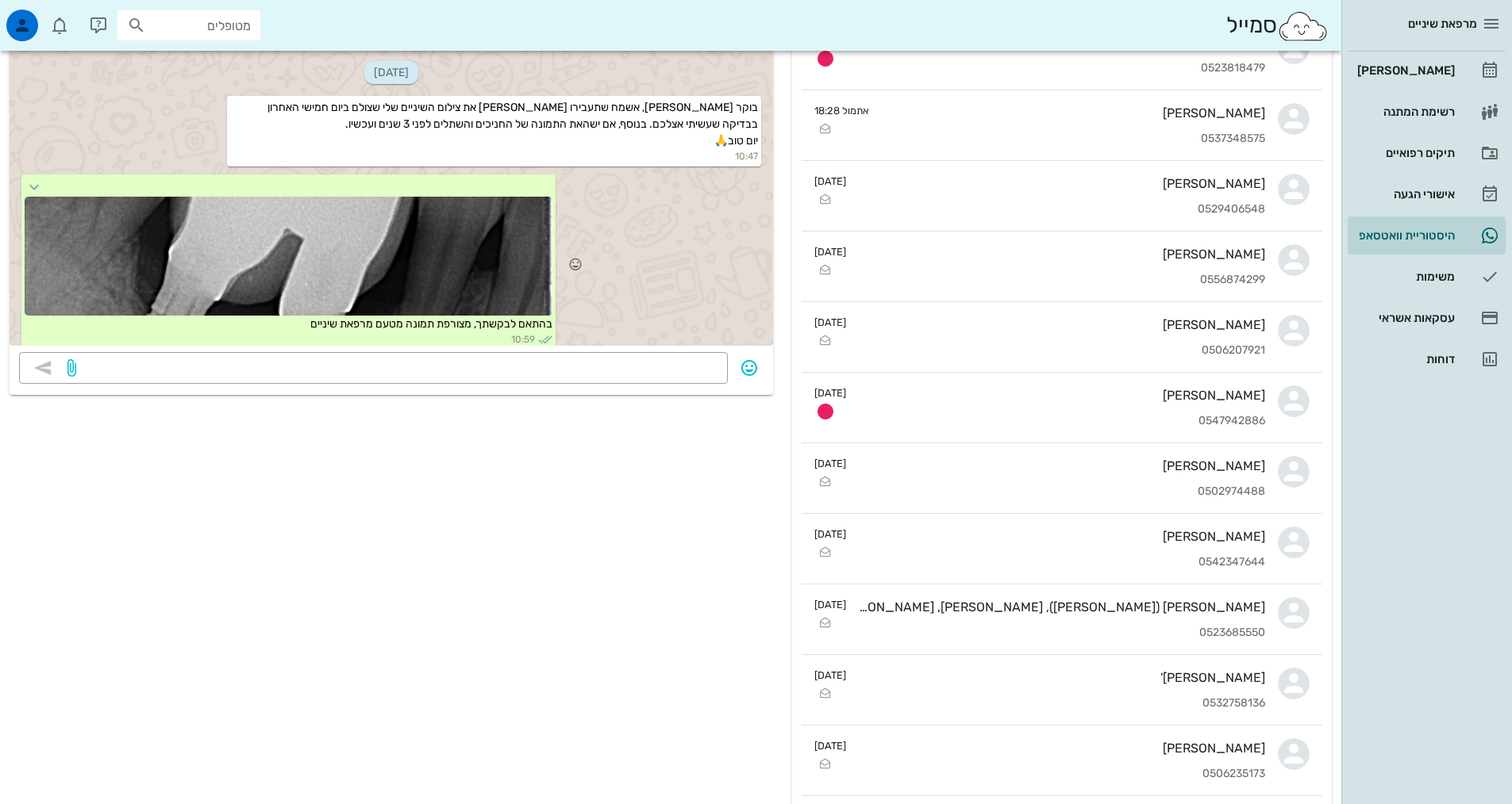
click at [459, 225] on div at bounding box center [288, 255] width 528 height 119
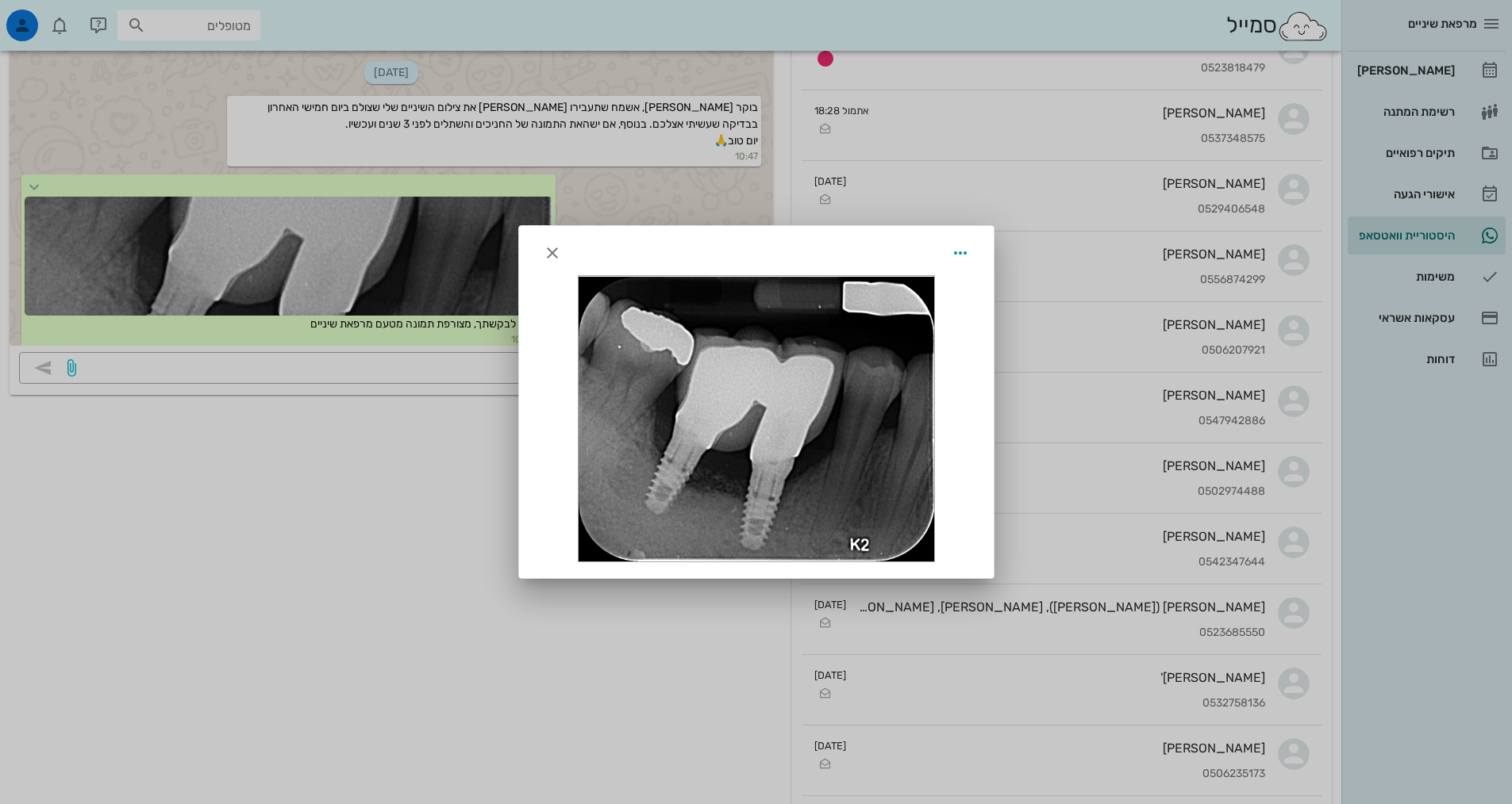
scroll to position [266, 0]
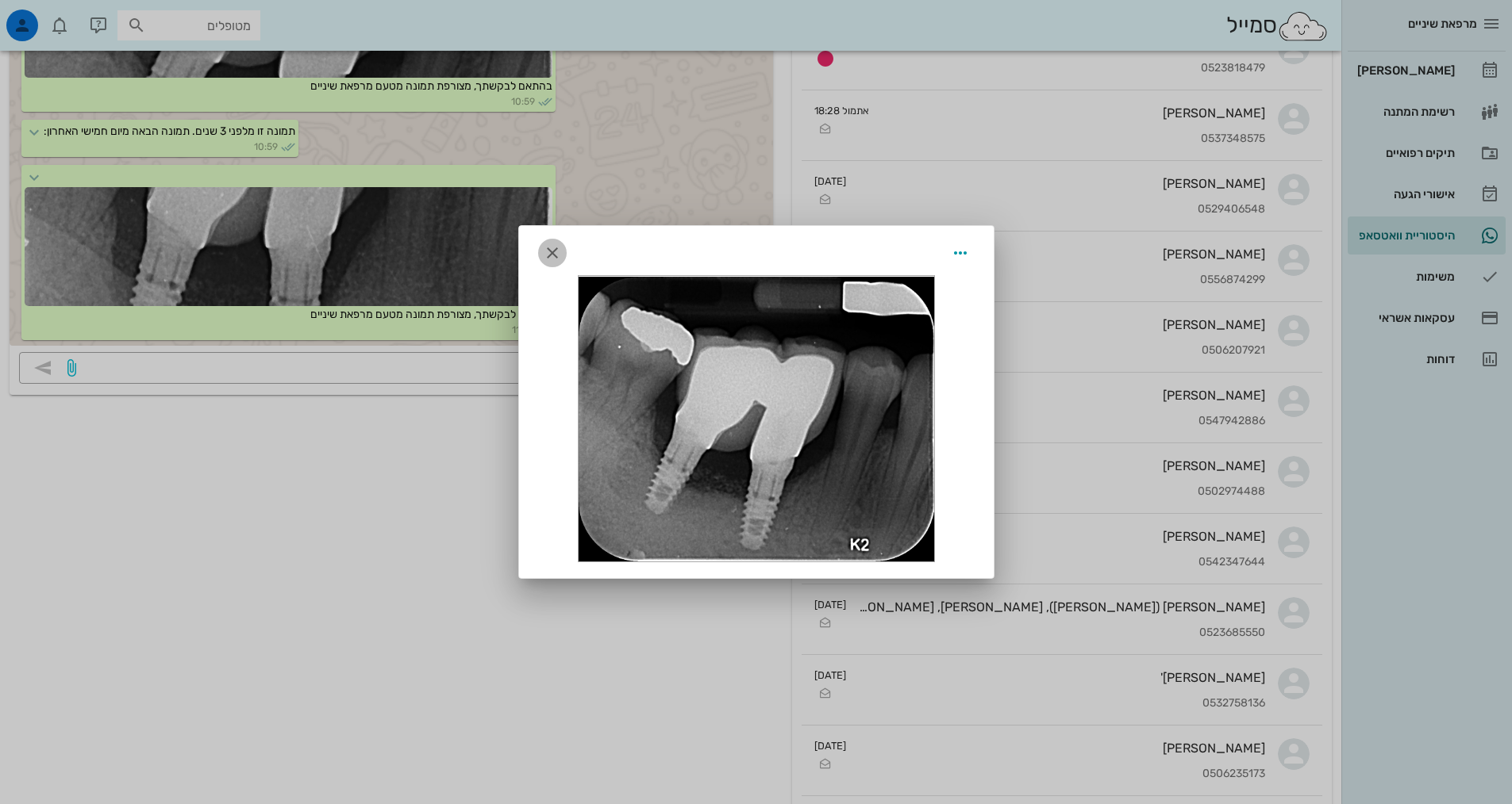
click at [552, 246] on icon "button" at bounding box center [552, 254] width 19 height 19
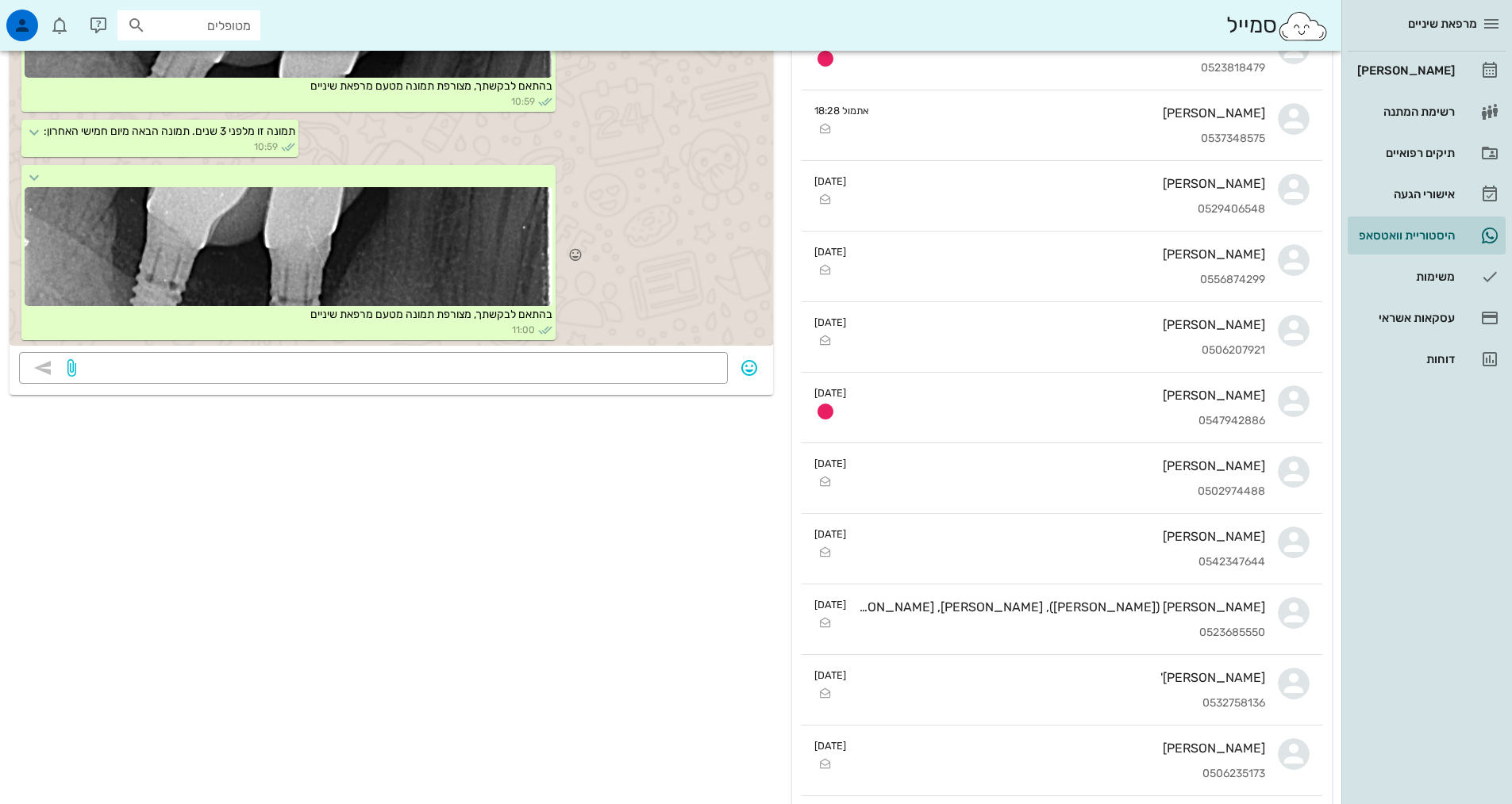
click at [448, 236] on div at bounding box center [288, 247] width 528 height 119
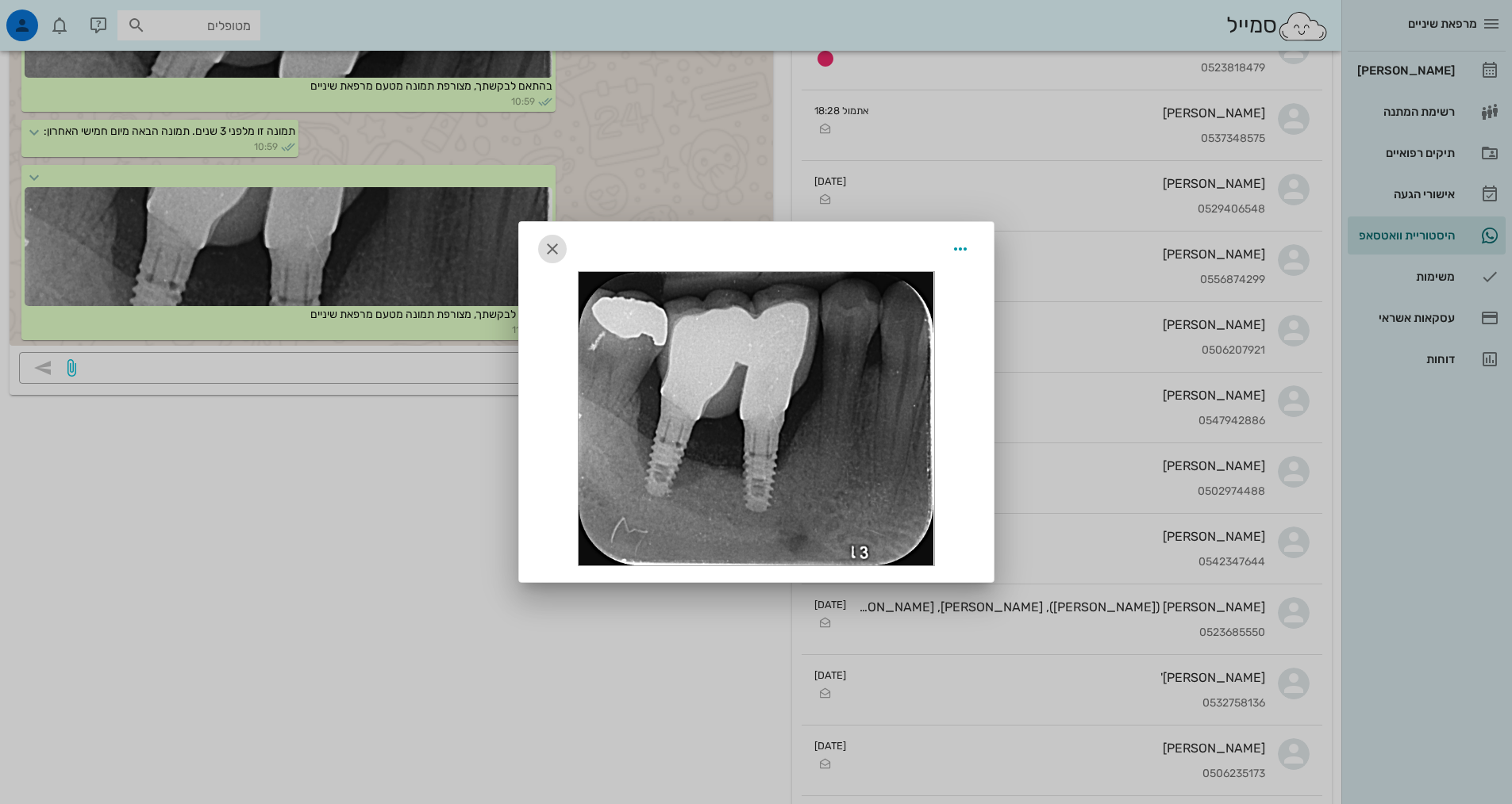
click at [555, 256] on icon "button" at bounding box center [552, 249] width 19 height 19
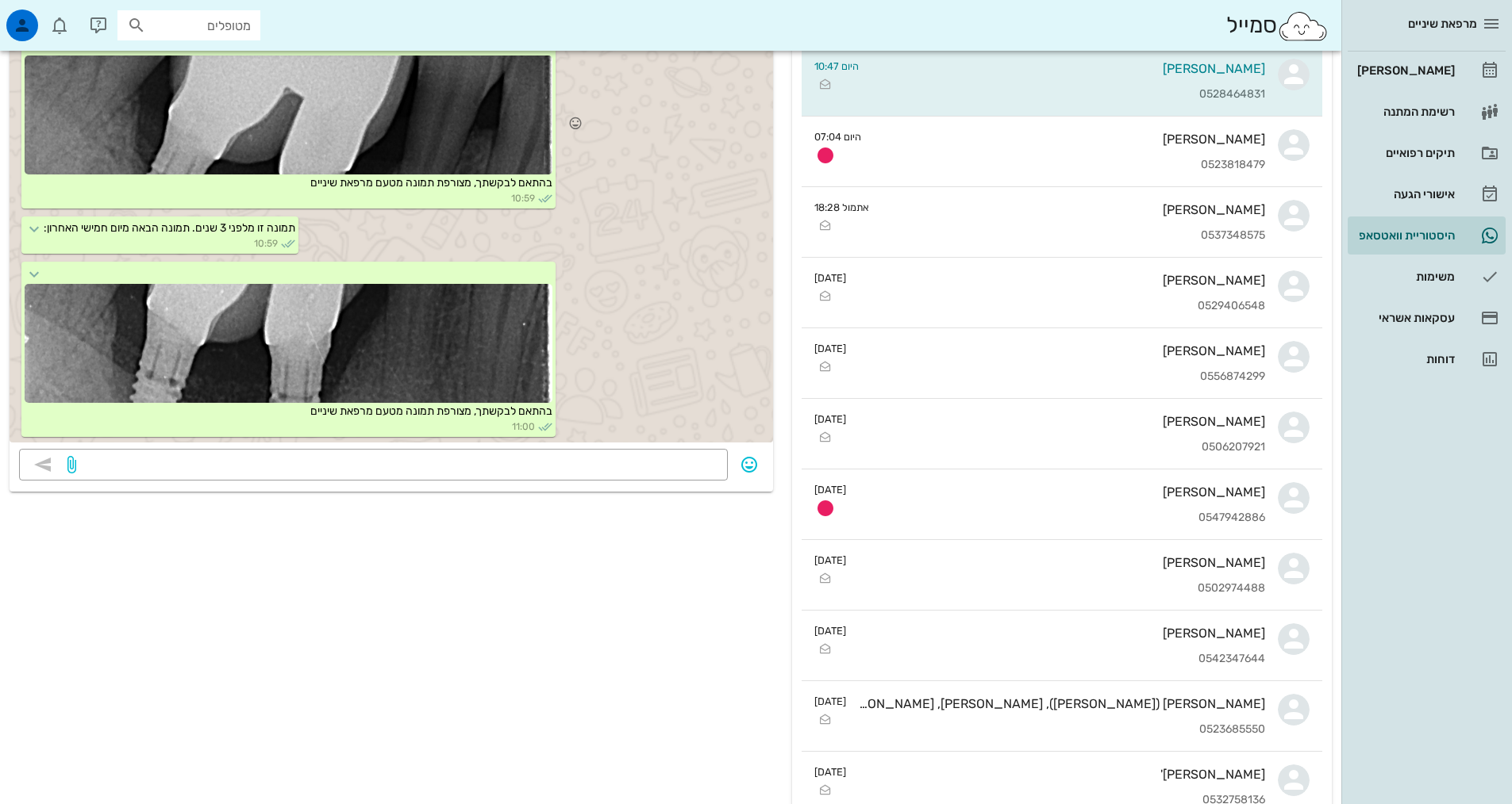
scroll to position [159, 0]
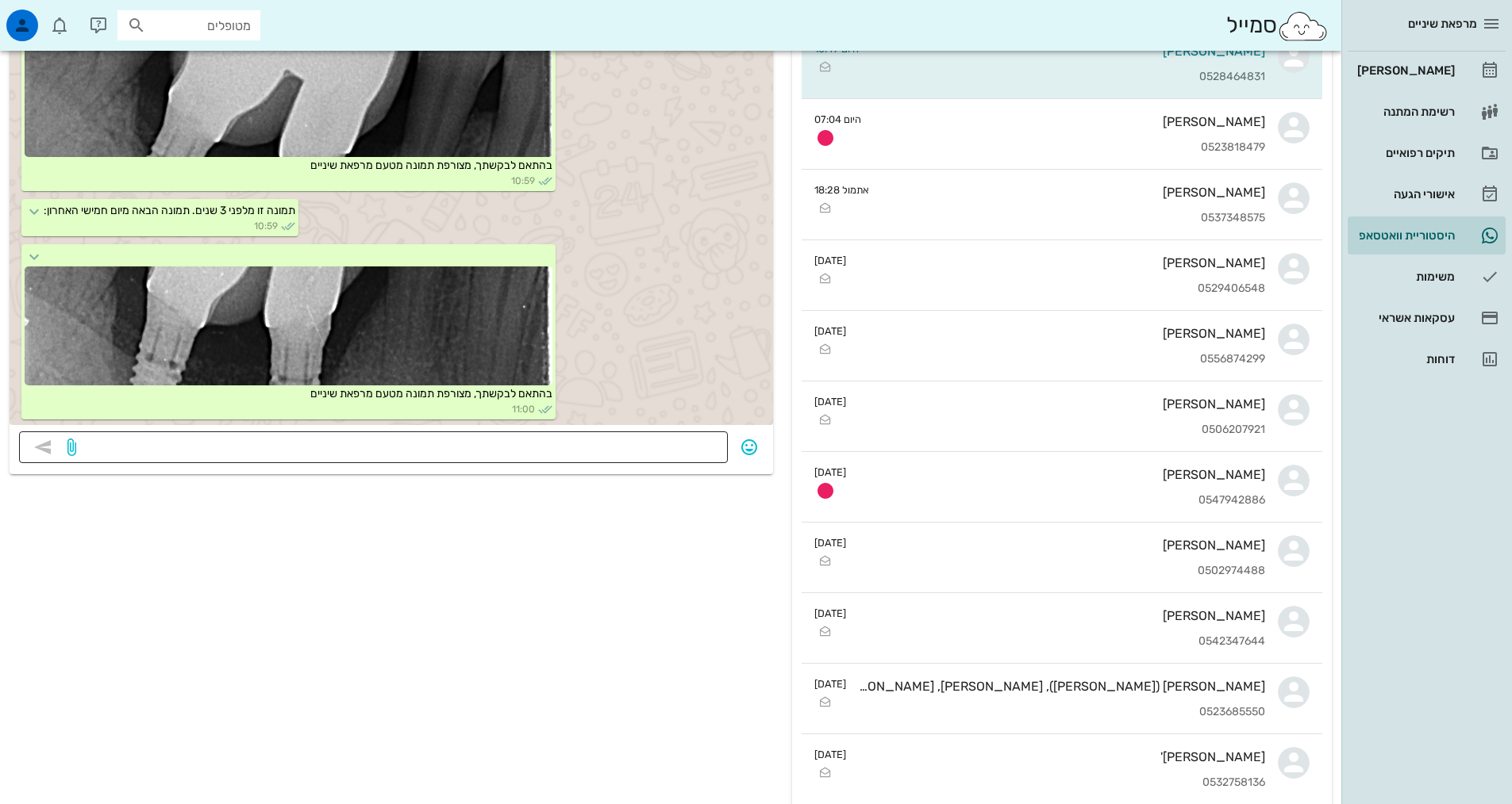
click at [634, 439] on textarea at bounding box center [398, 448] width 639 height 26
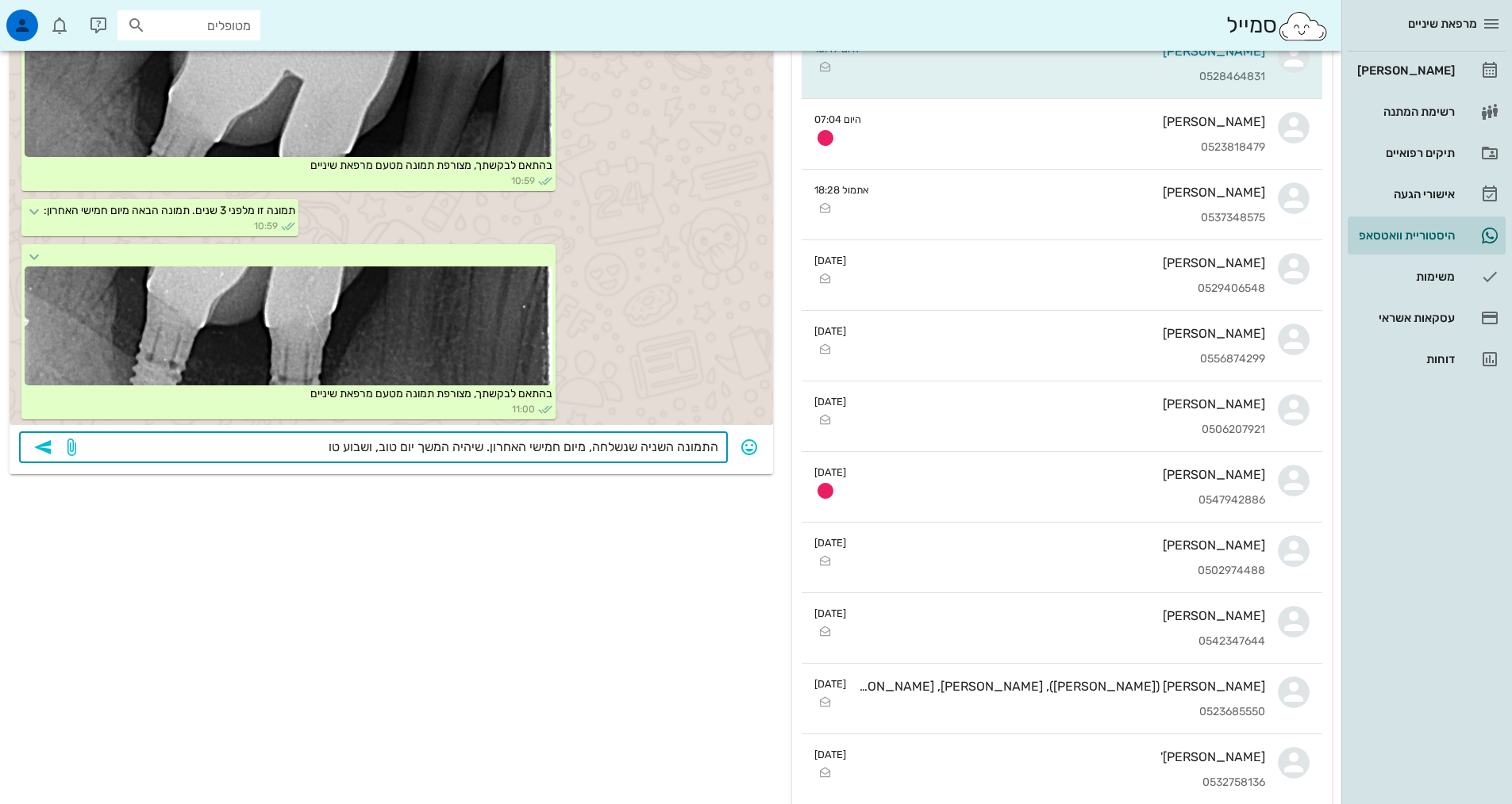
type textarea "התמונה השניה שנשלחה, מיום חמישי האחרון. שיהיה המשך יום טוב, ושבוע טוב"
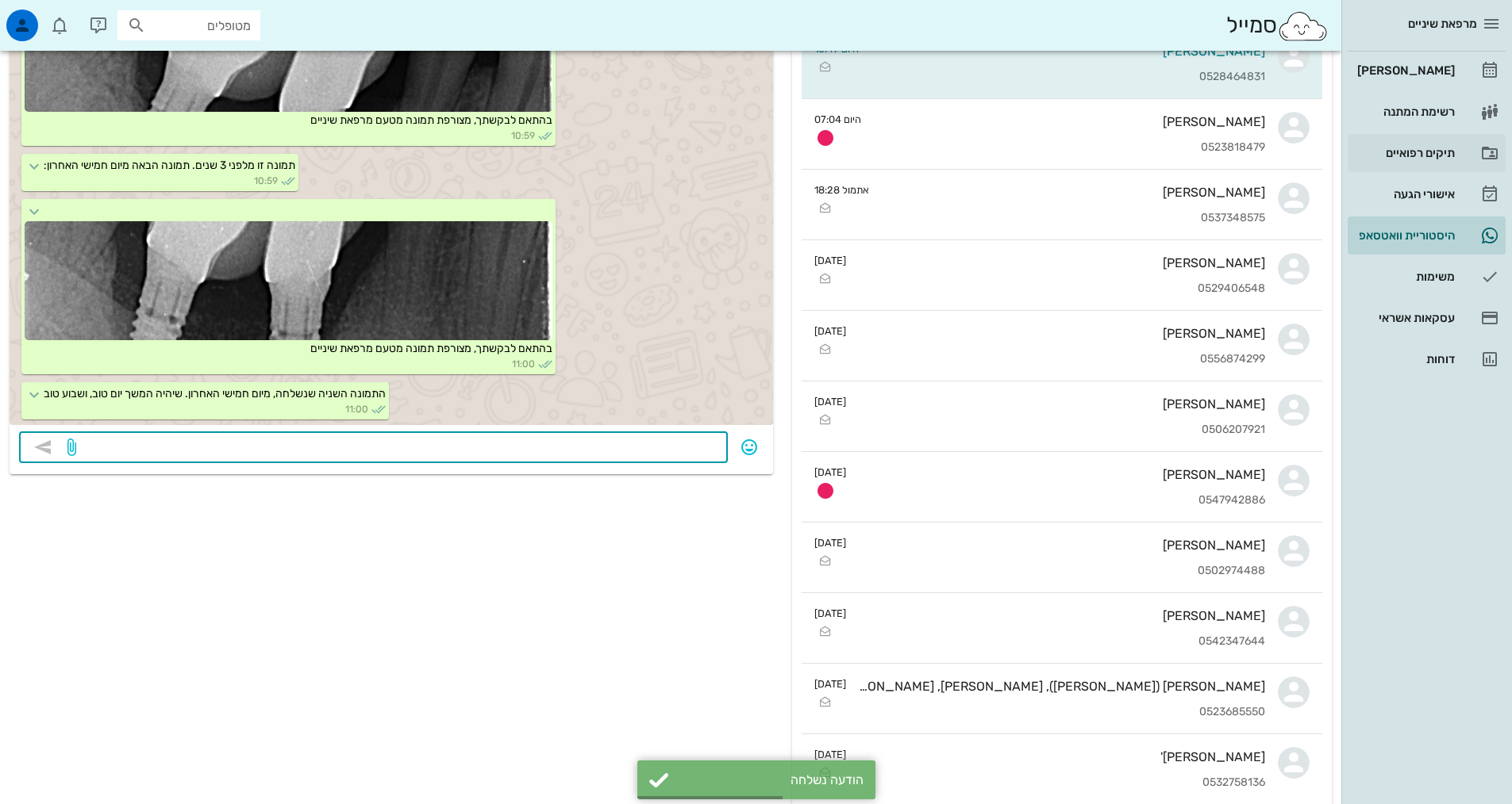
scroll to position [0, 0]
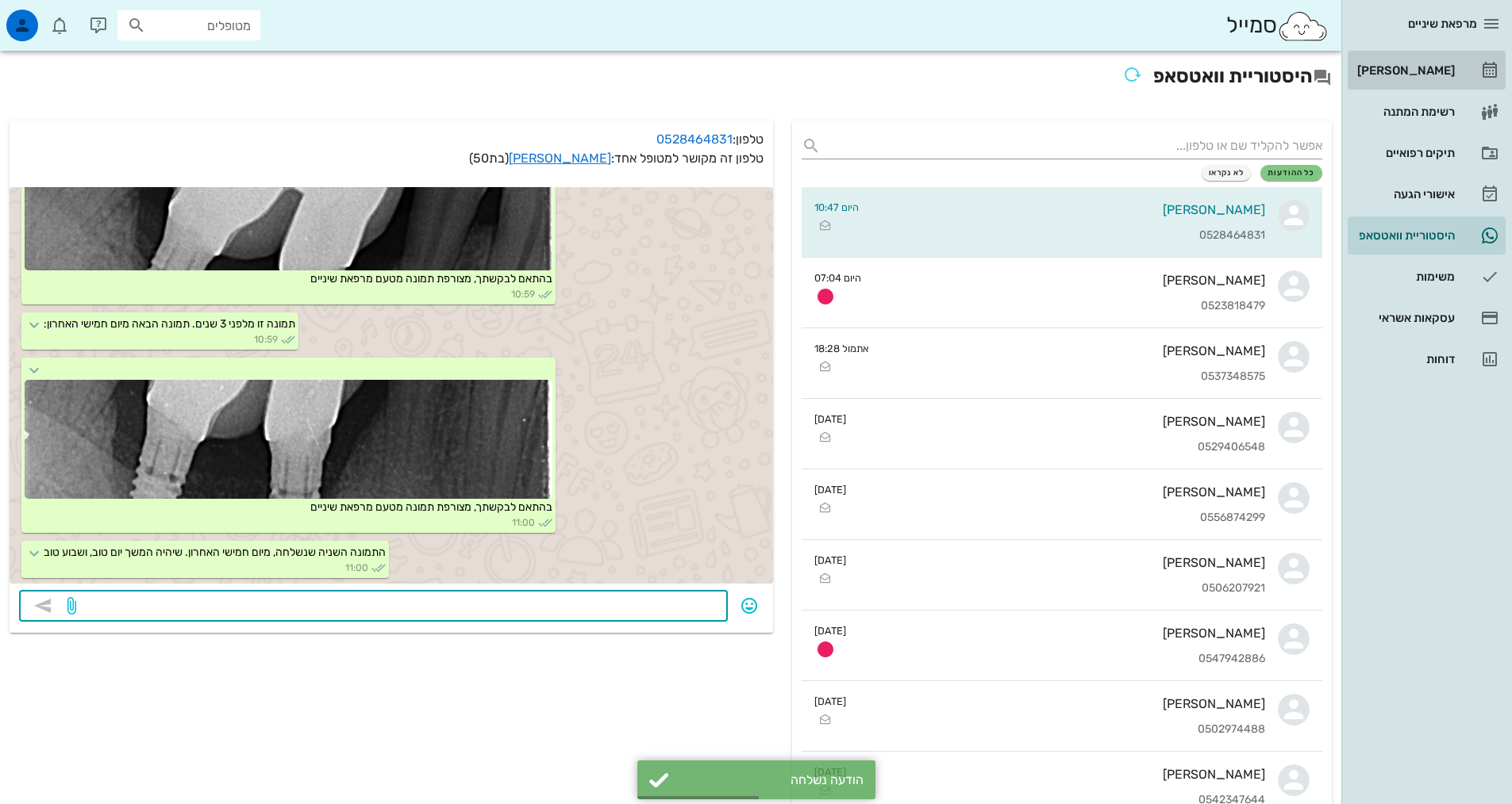
click at [1422, 73] on div "[PERSON_NAME]" at bounding box center [1405, 70] width 100 height 12
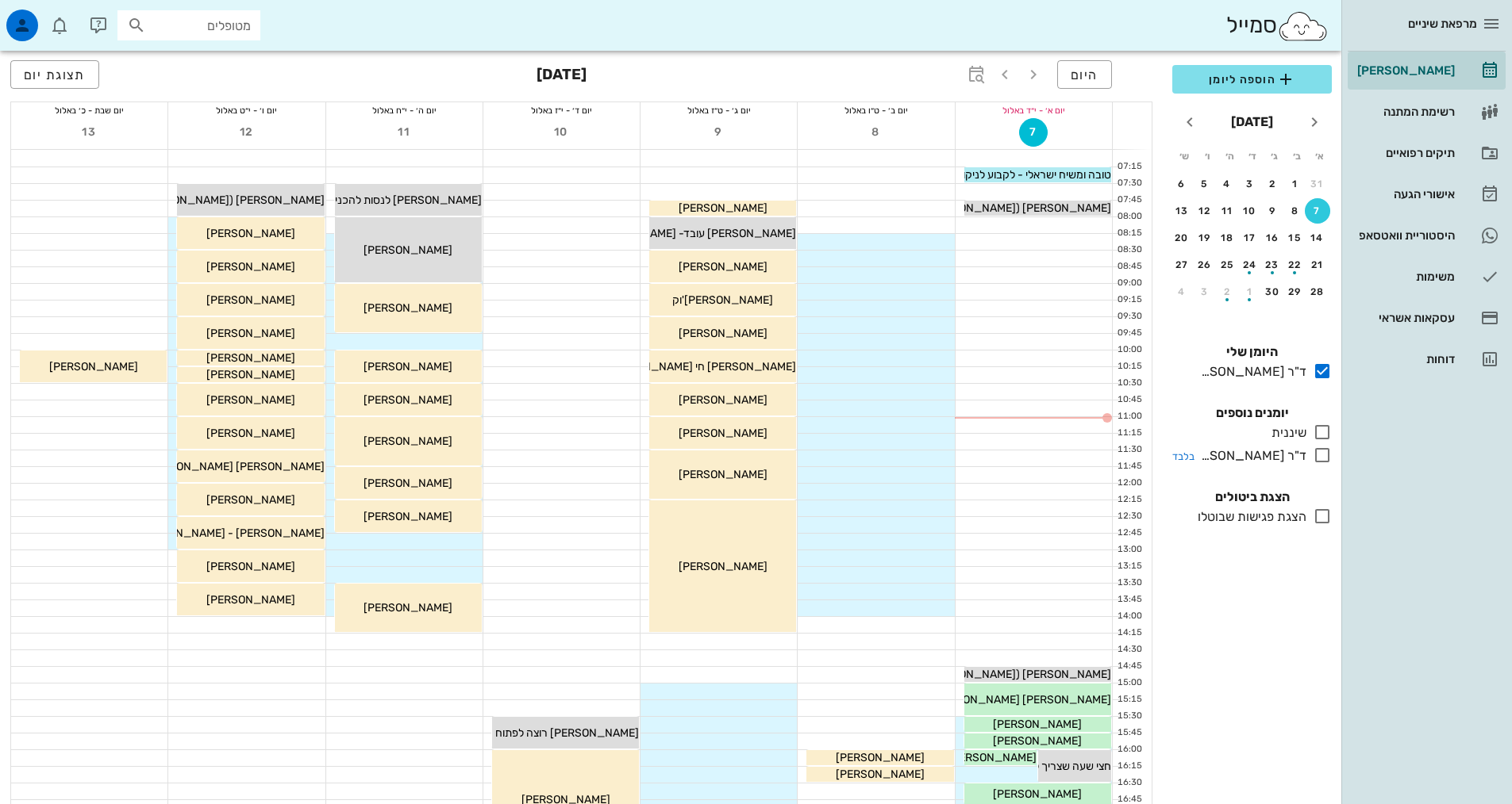
click at [1316, 454] on icon at bounding box center [1323, 455] width 19 height 19
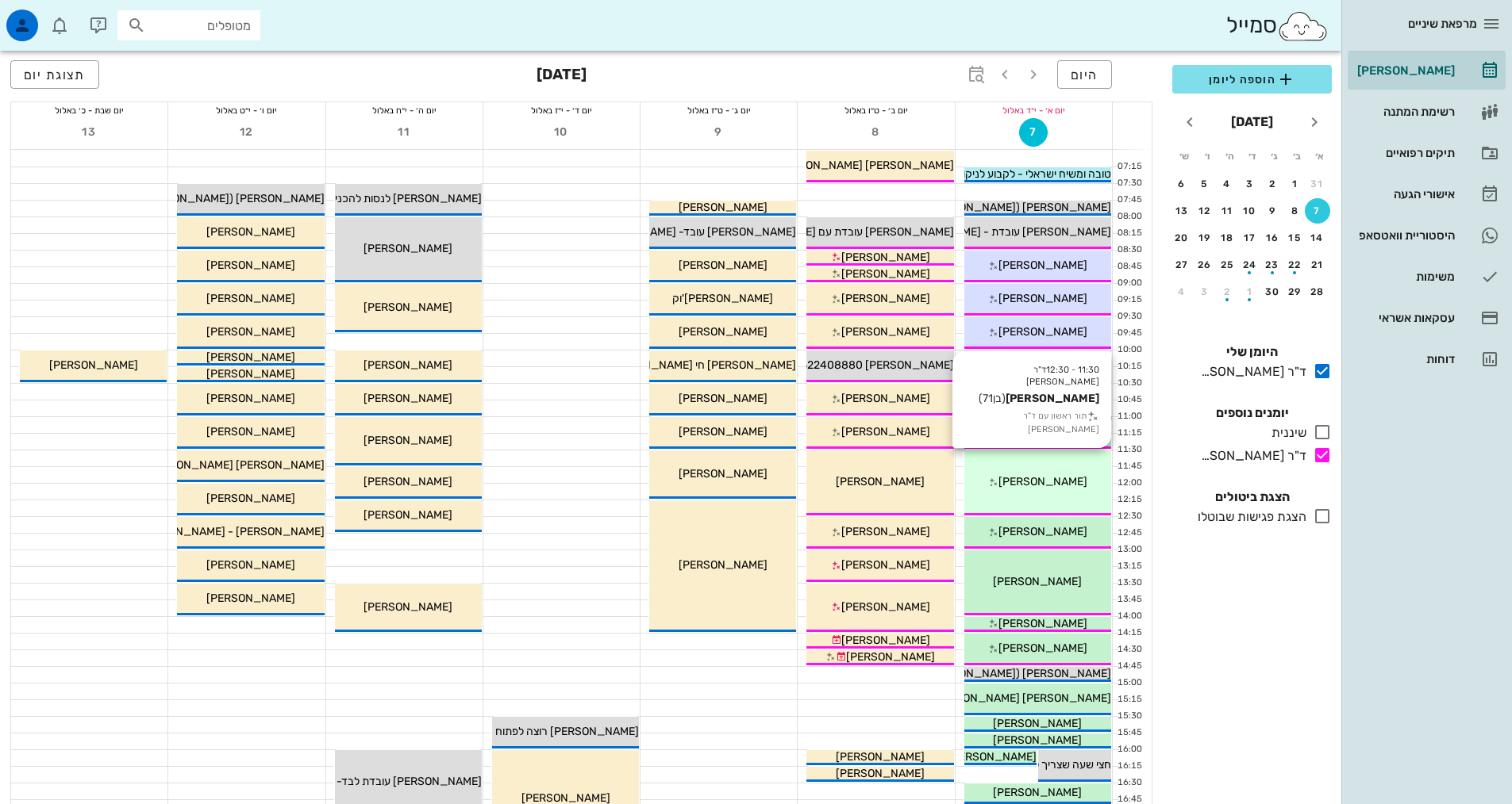
click at [1092, 473] on div "11:30 - 12:30 ד"ר [PERSON_NAME] [PERSON_NAME] (בן 71 ) תור ראשון עם ד"ר [PERSON…" at bounding box center [1037, 483] width 147 height 65
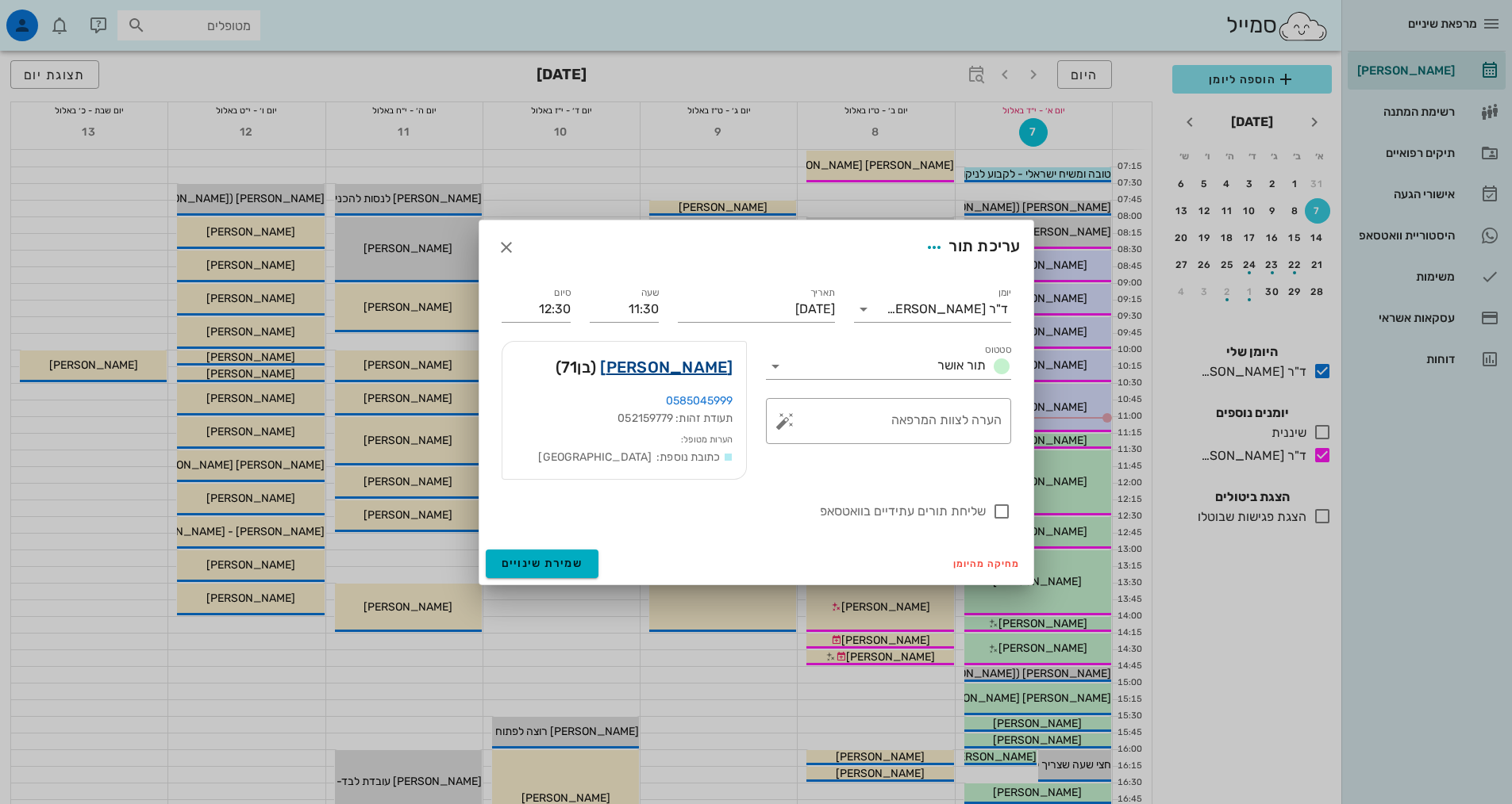
click at [687, 369] on link "[PERSON_NAME]" at bounding box center [666, 367] width 132 height 26
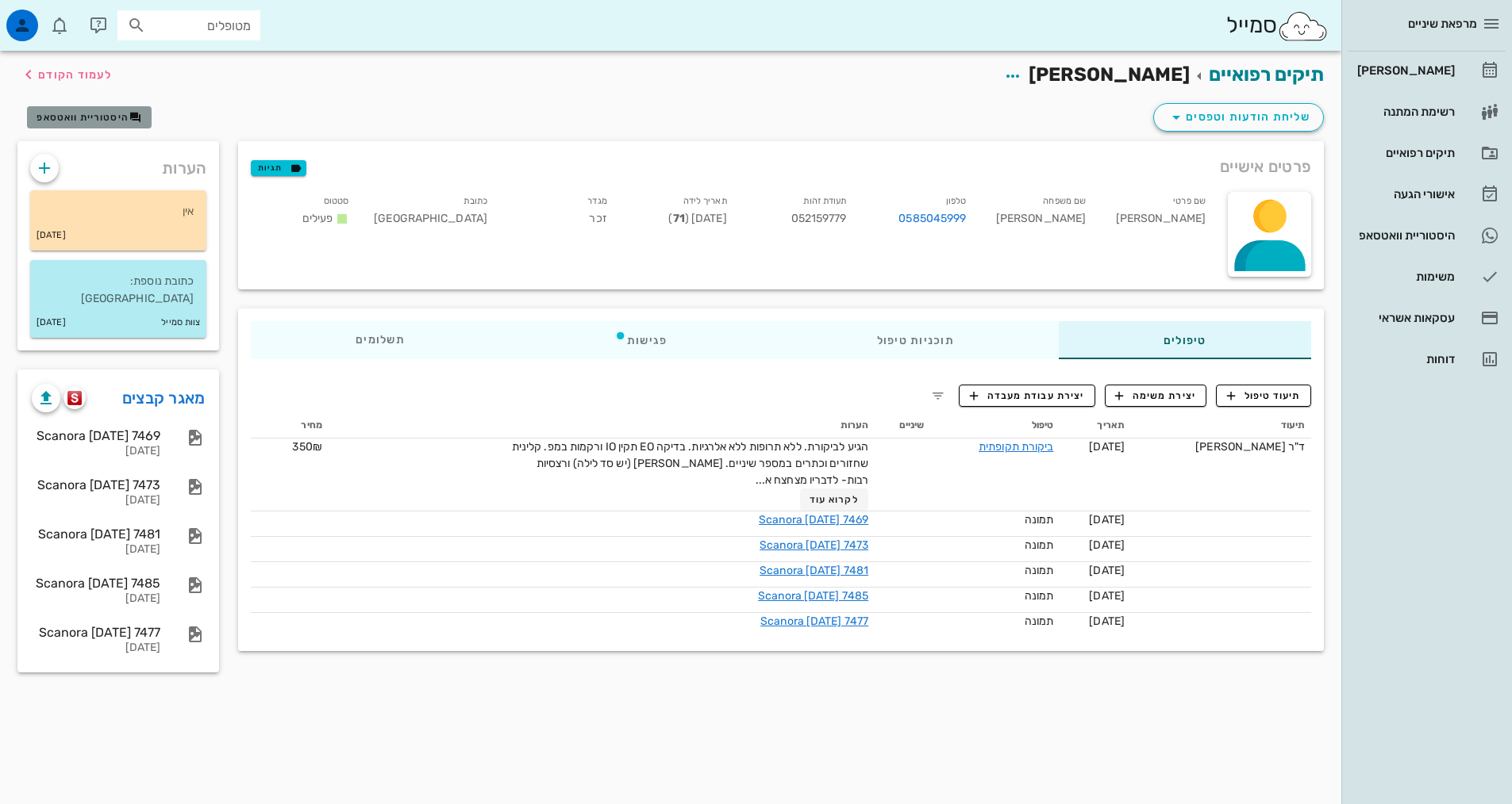
click at [88, 113] on span "היסטוריית וואטסאפ" at bounding box center [82, 117] width 92 height 11
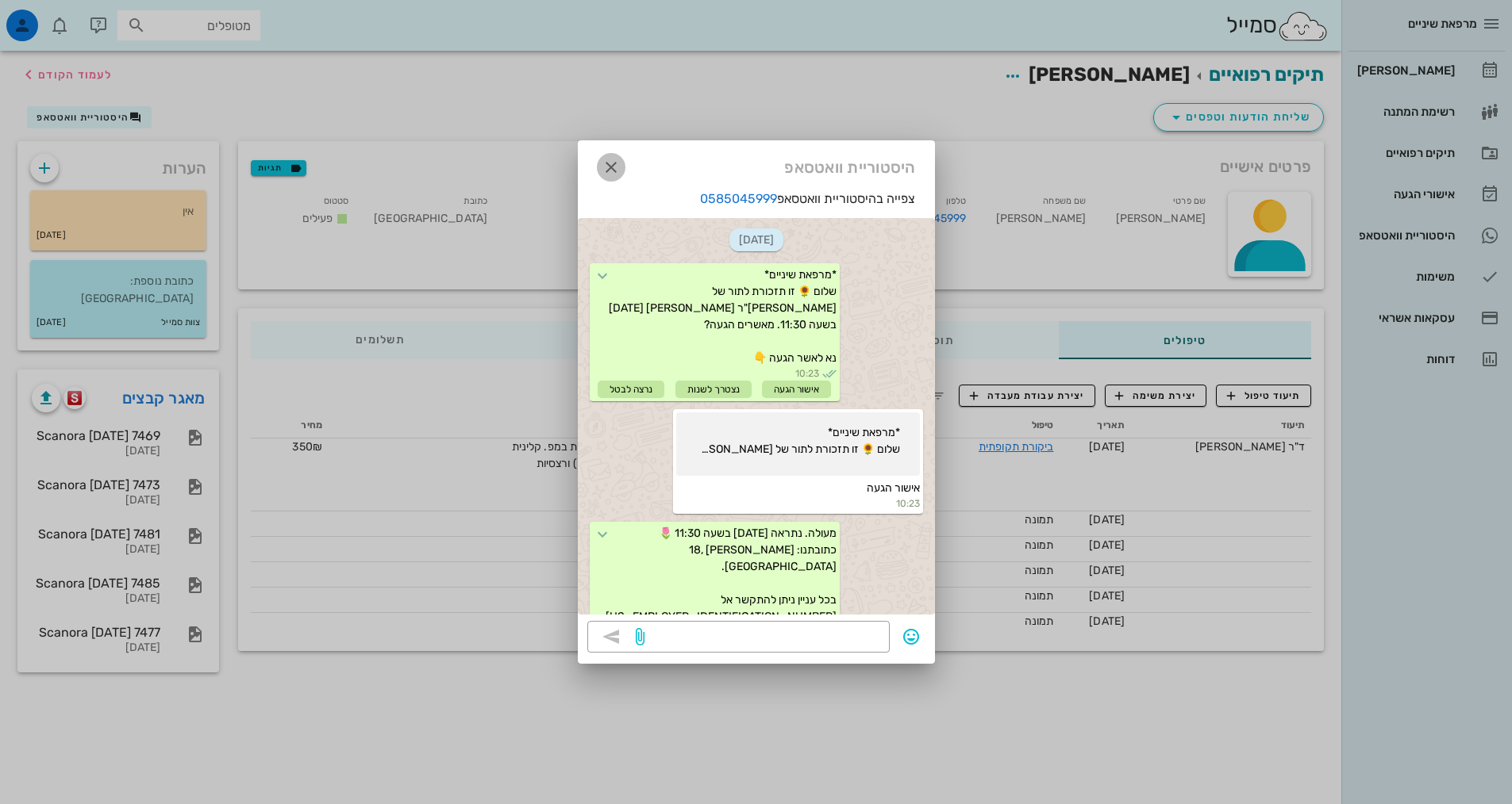
click at [604, 166] on icon "button" at bounding box center [611, 167] width 19 height 19
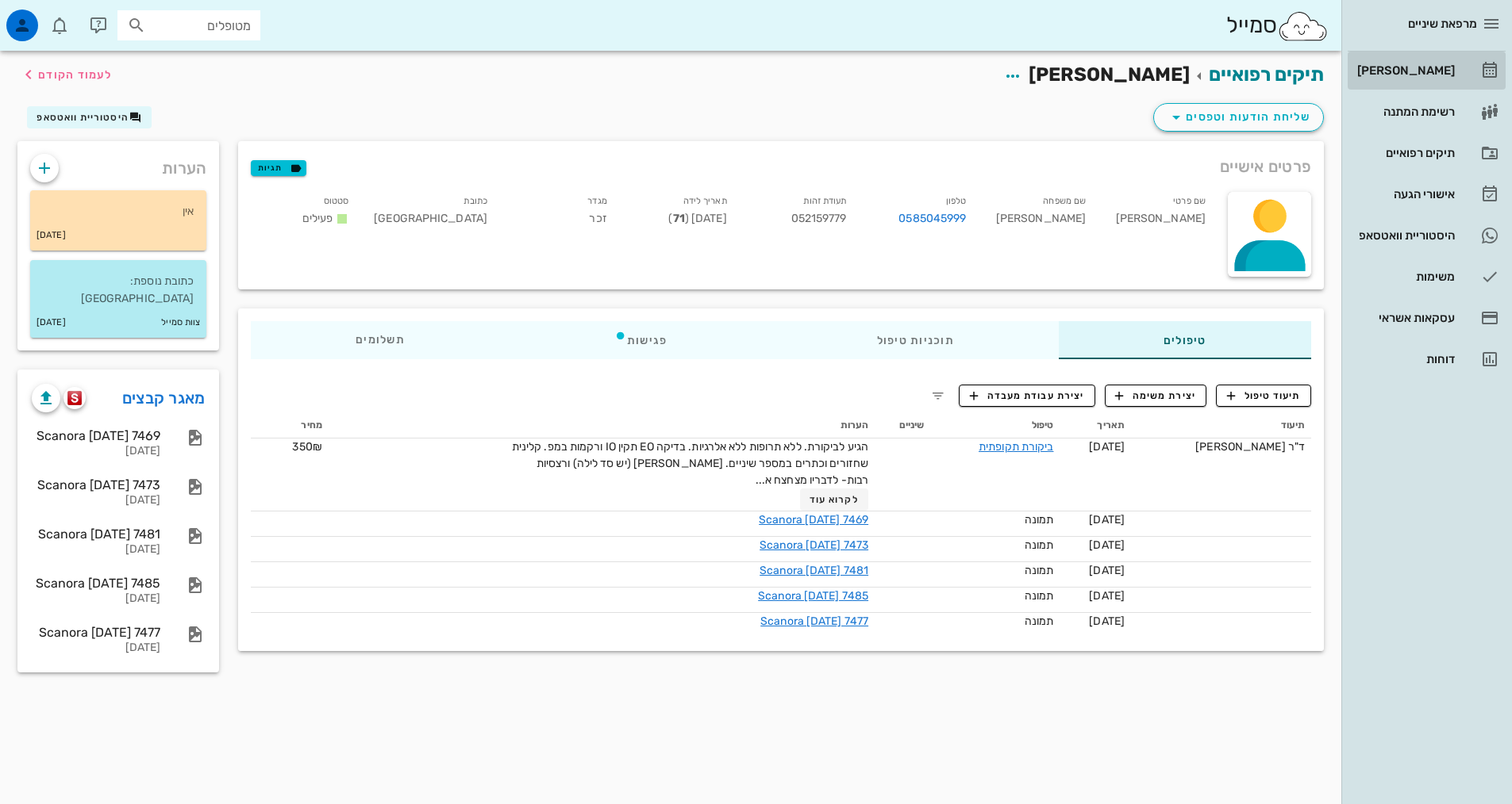
click at [1430, 76] on div "[PERSON_NAME]" at bounding box center [1405, 70] width 100 height 12
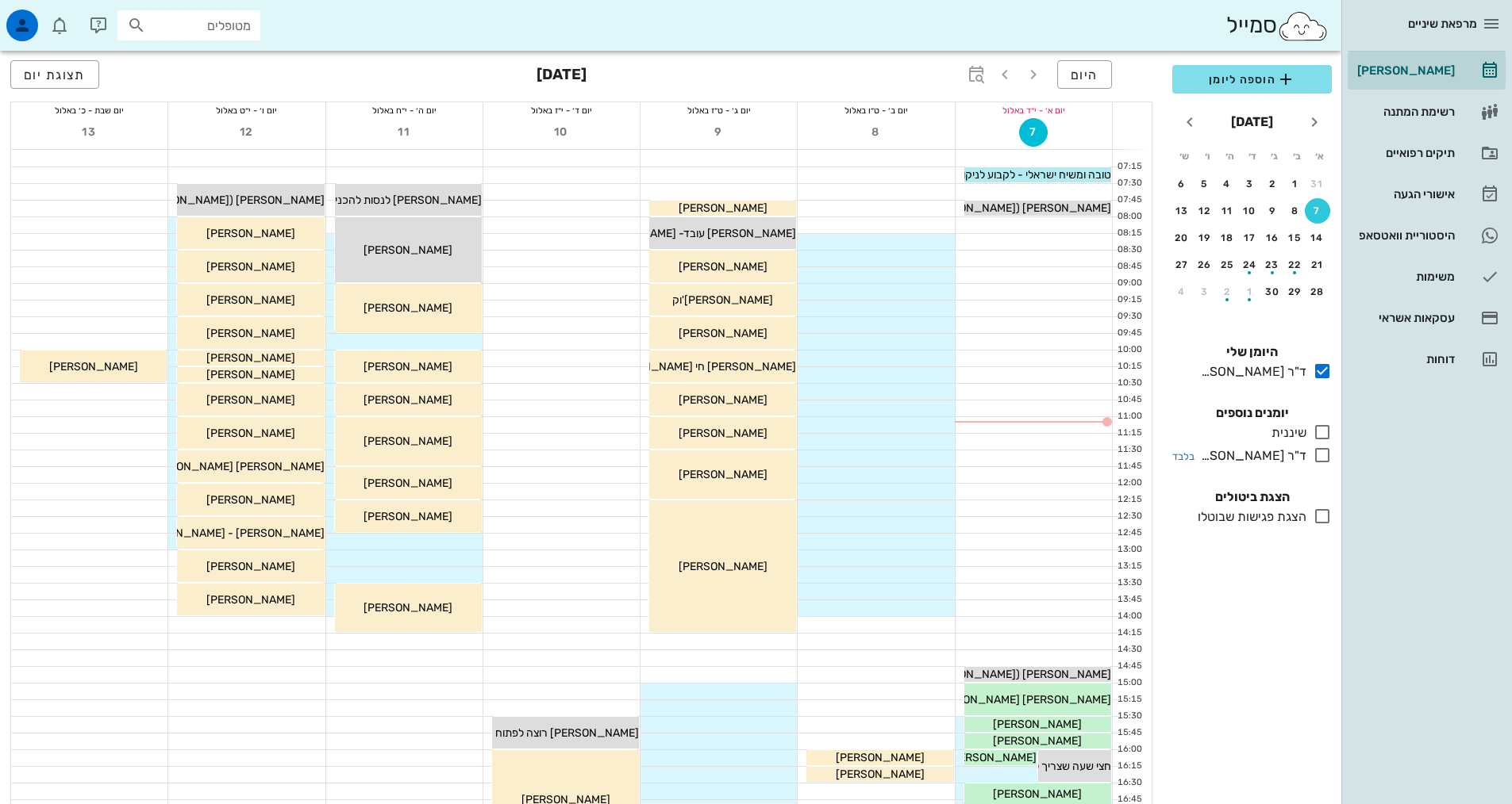
click at [1323, 452] on icon at bounding box center [1323, 455] width 19 height 19
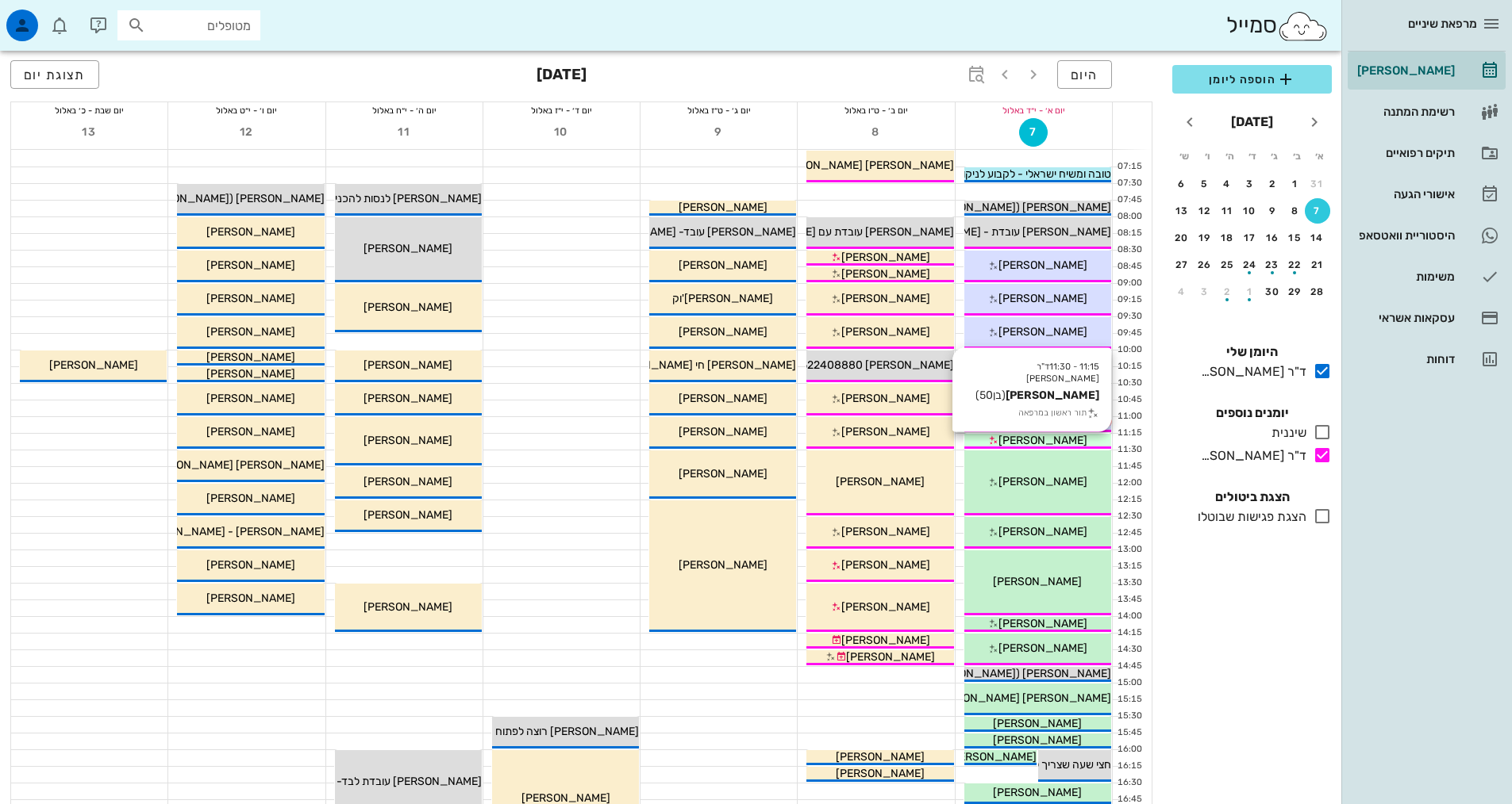
click at [1028, 438] on span "[PERSON_NAME]" at bounding box center [1042, 440] width 89 height 13
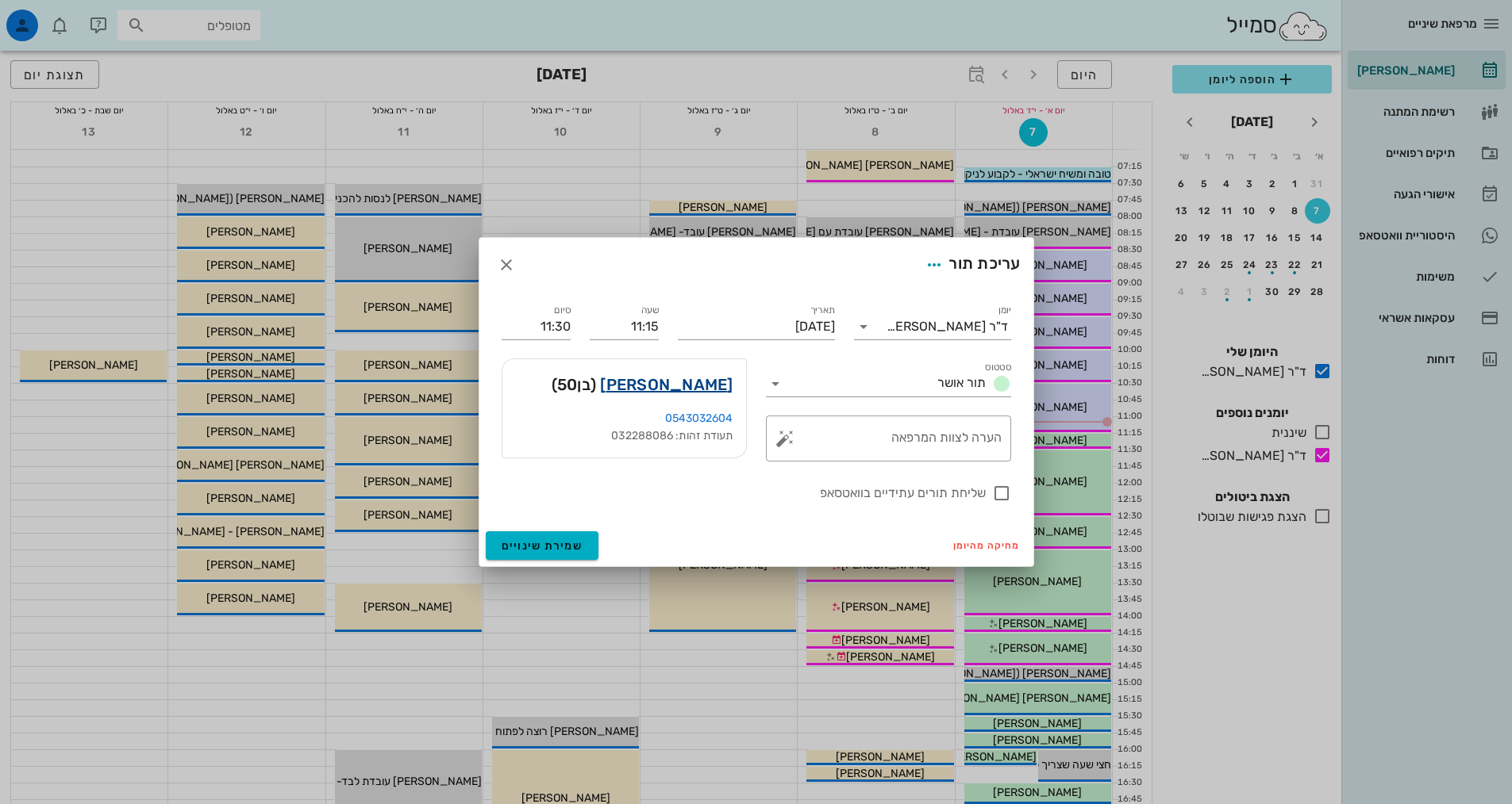
click at [714, 387] on link "[PERSON_NAME]" at bounding box center [666, 384] width 132 height 26
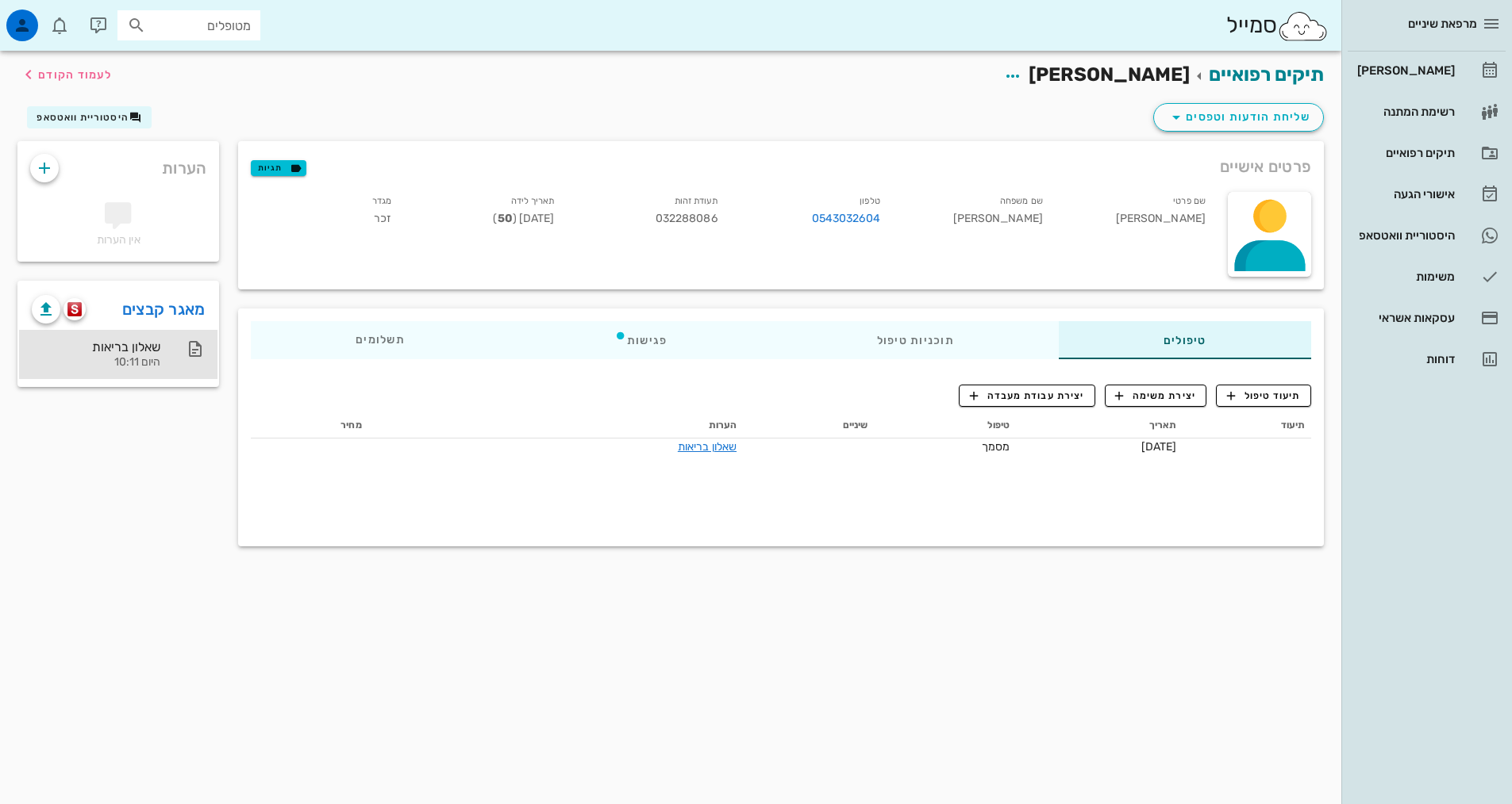
click at [132, 350] on div "שאלון בריאות" at bounding box center [96, 347] width 129 height 15
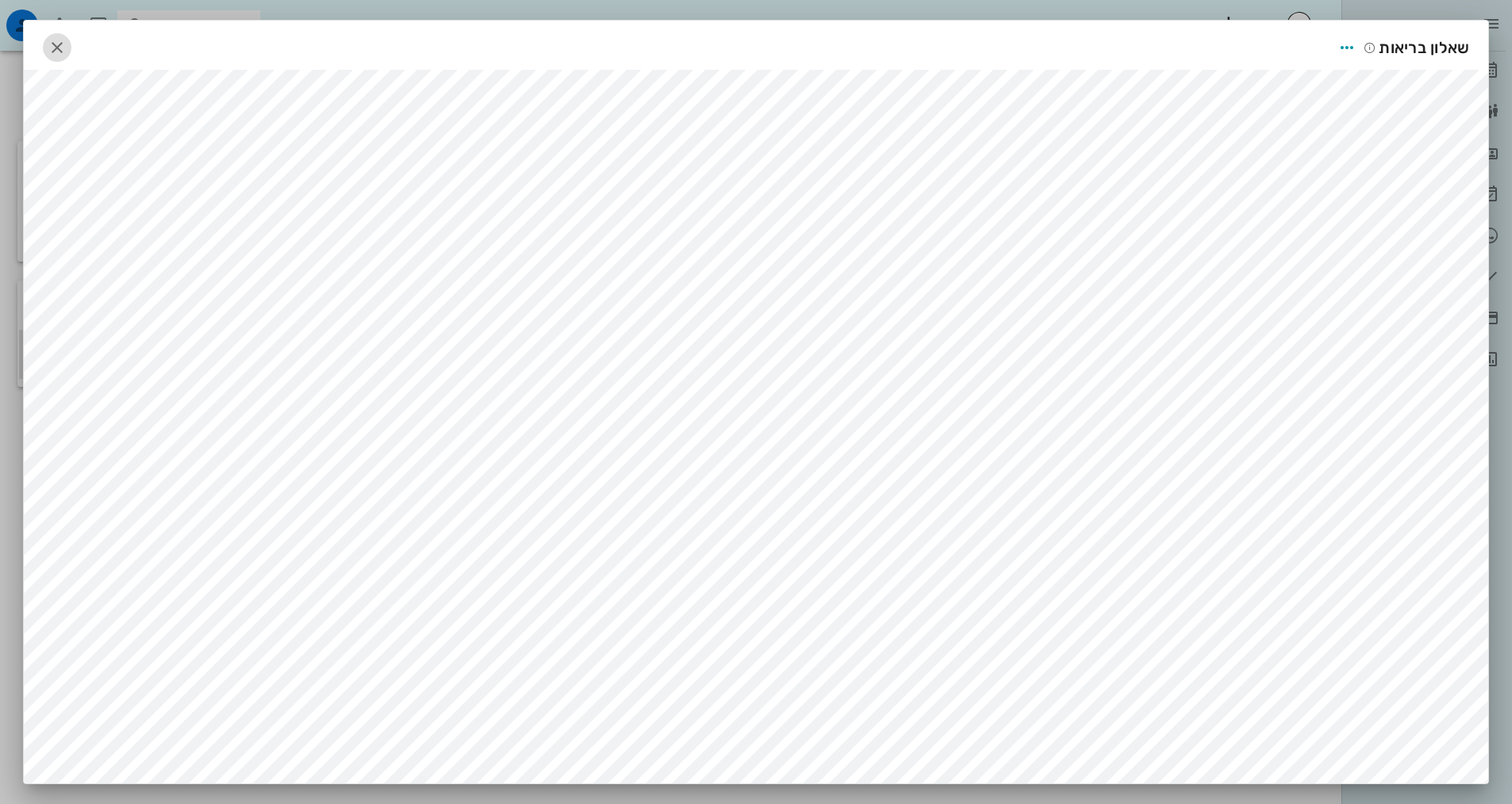
click at [62, 54] on icon "button" at bounding box center [57, 48] width 19 height 19
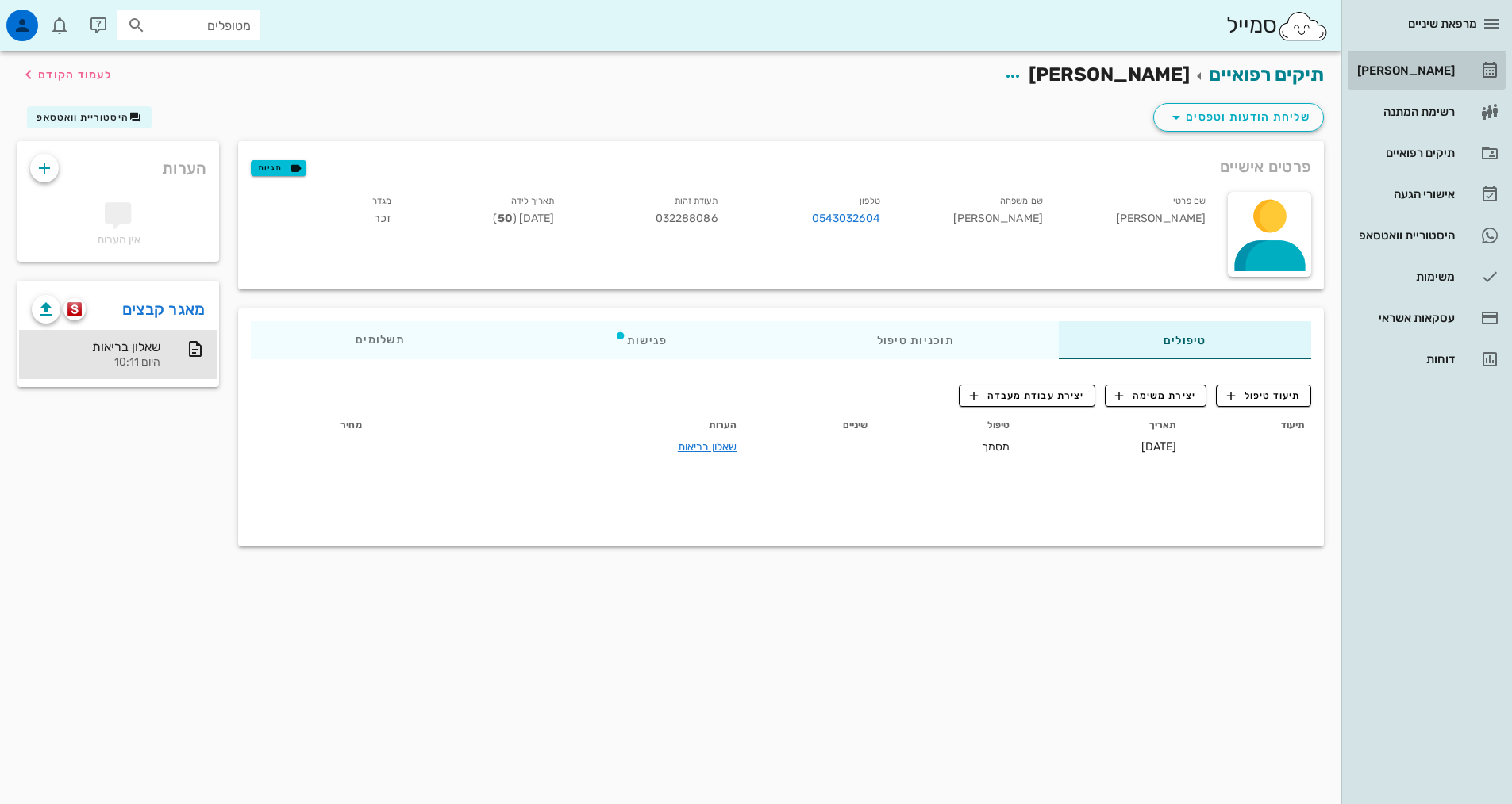
click at [1435, 80] on div "[PERSON_NAME]" at bounding box center [1405, 70] width 100 height 26
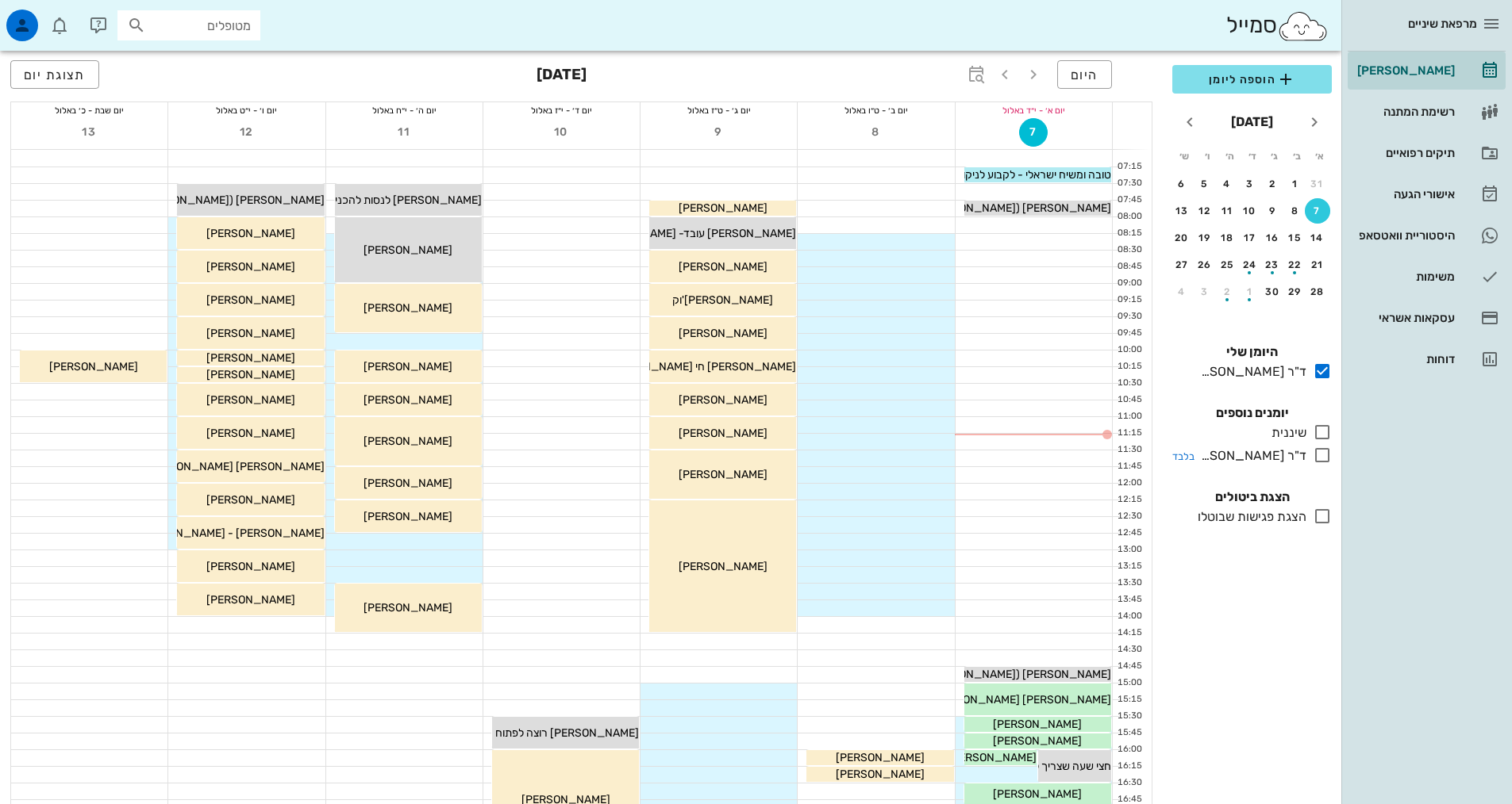
click at [1318, 456] on icon at bounding box center [1323, 455] width 19 height 19
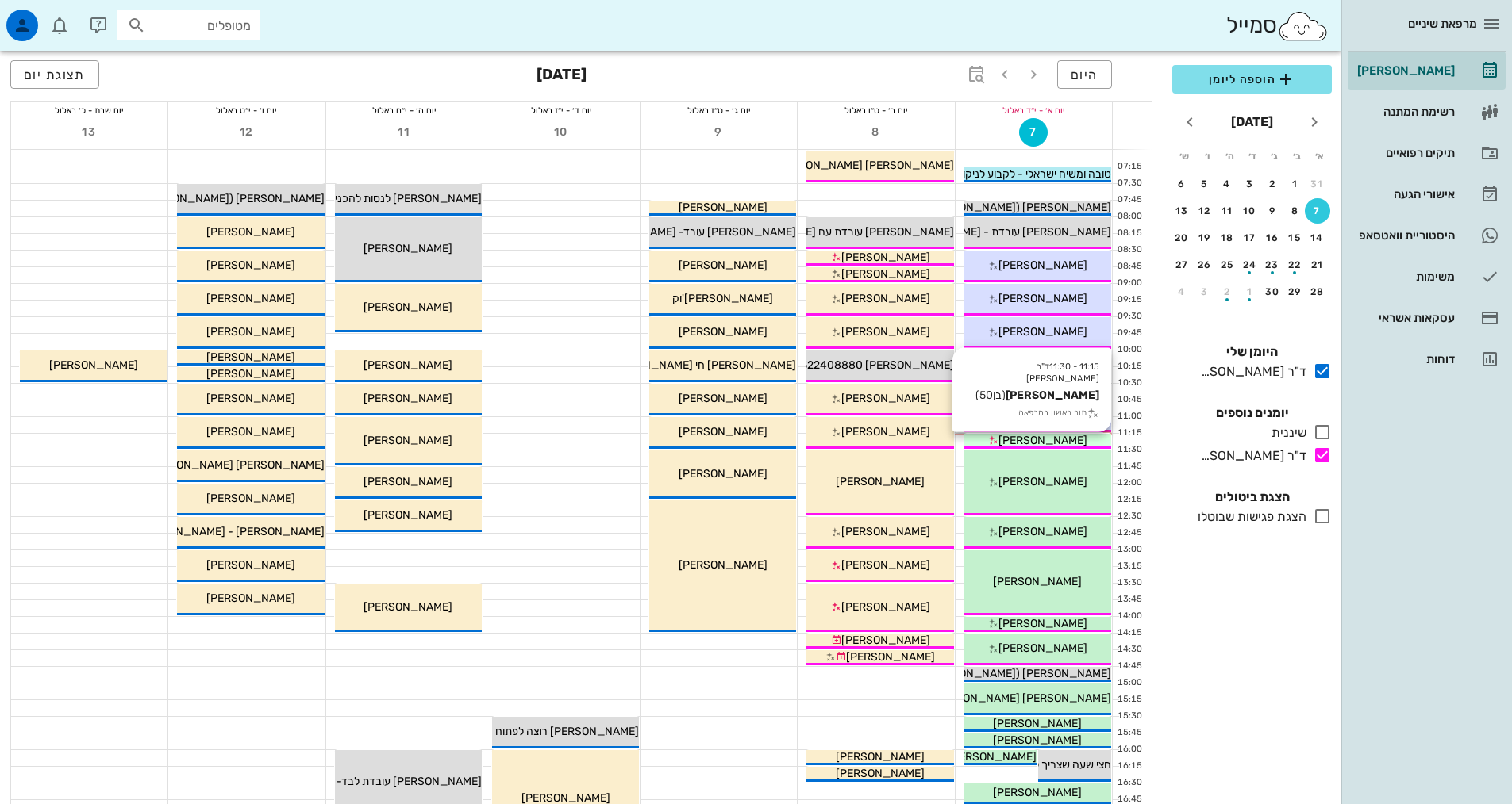
click at [1096, 438] on div "[PERSON_NAME]" at bounding box center [1037, 440] width 147 height 17
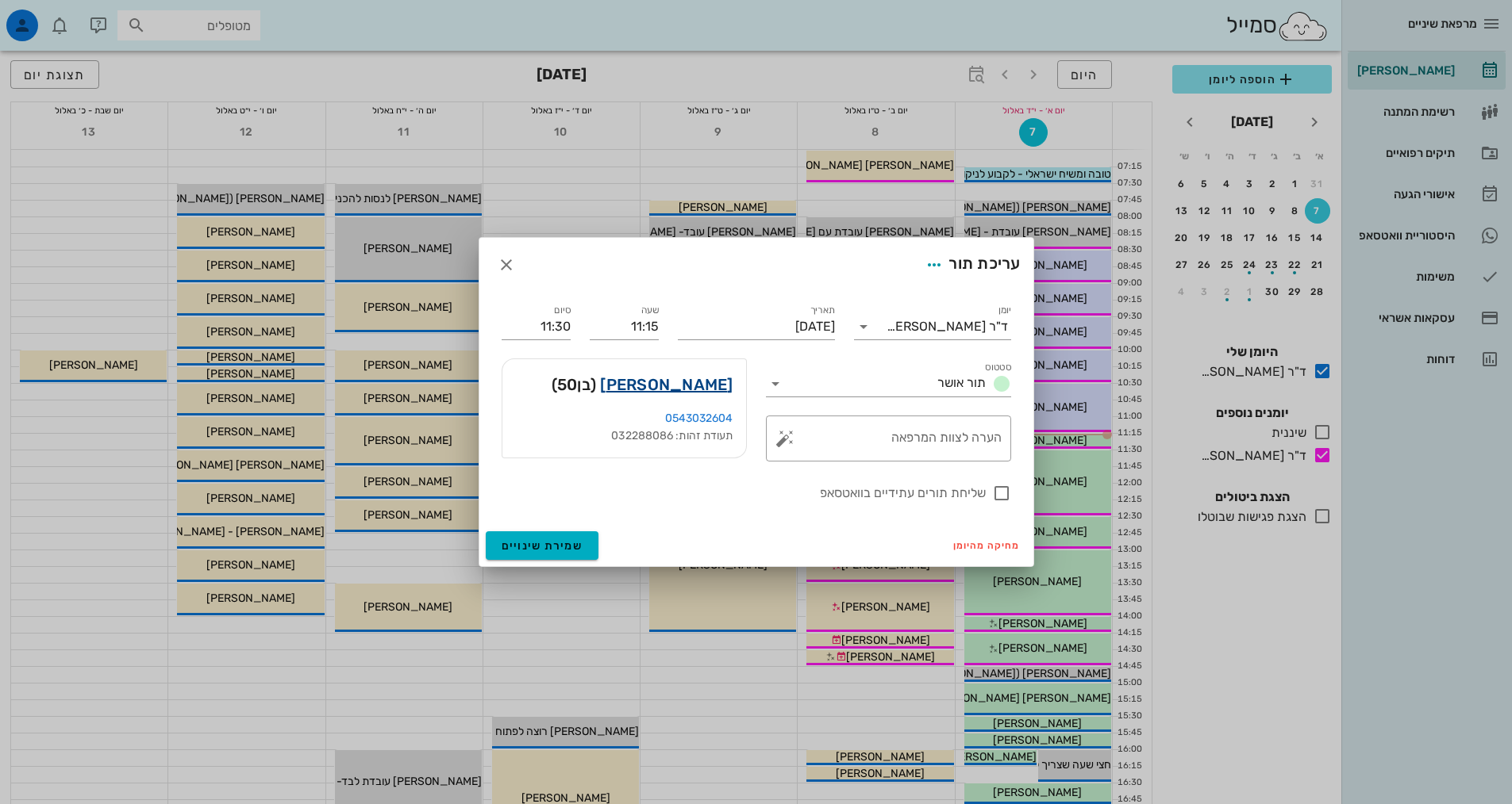
click at [728, 380] on link "[PERSON_NAME]" at bounding box center [666, 384] width 132 height 26
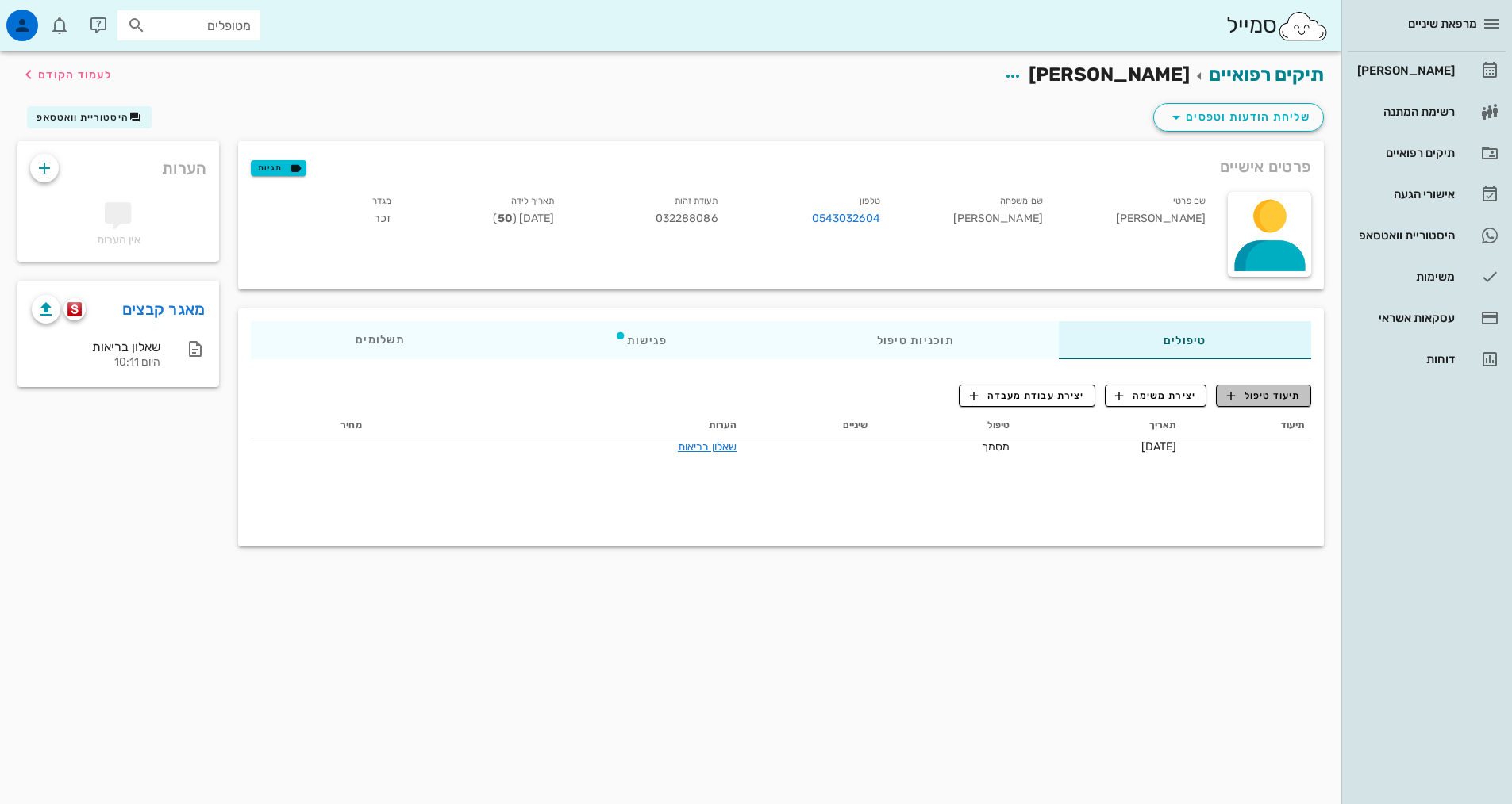
click at [1256, 396] on span "תיעוד טיפול" at bounding box center [1264, 395] width 74 height 14
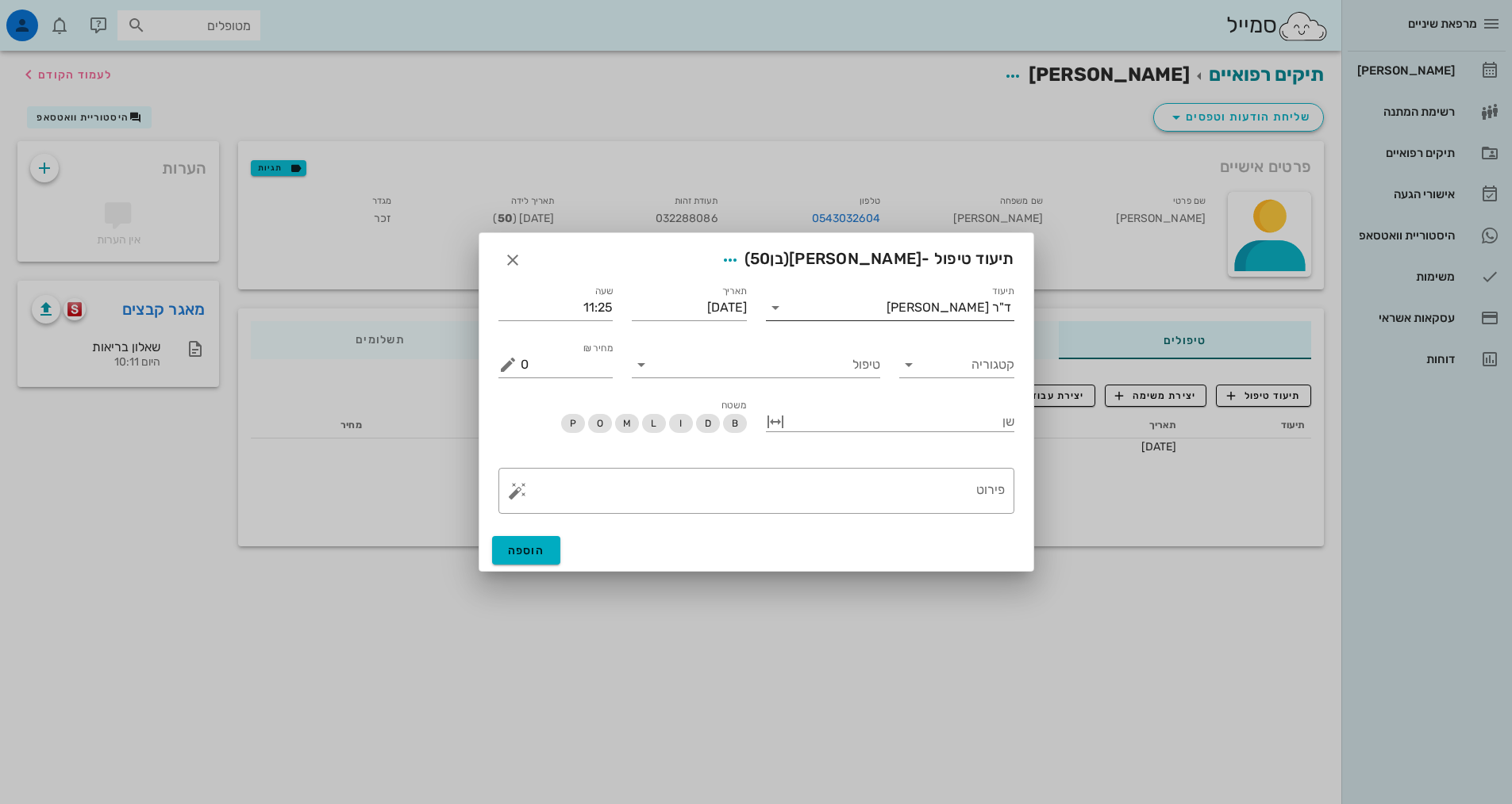
click at [886, 317] on input "תיעוד" at bounding box center [837, 307] width 99 height 26
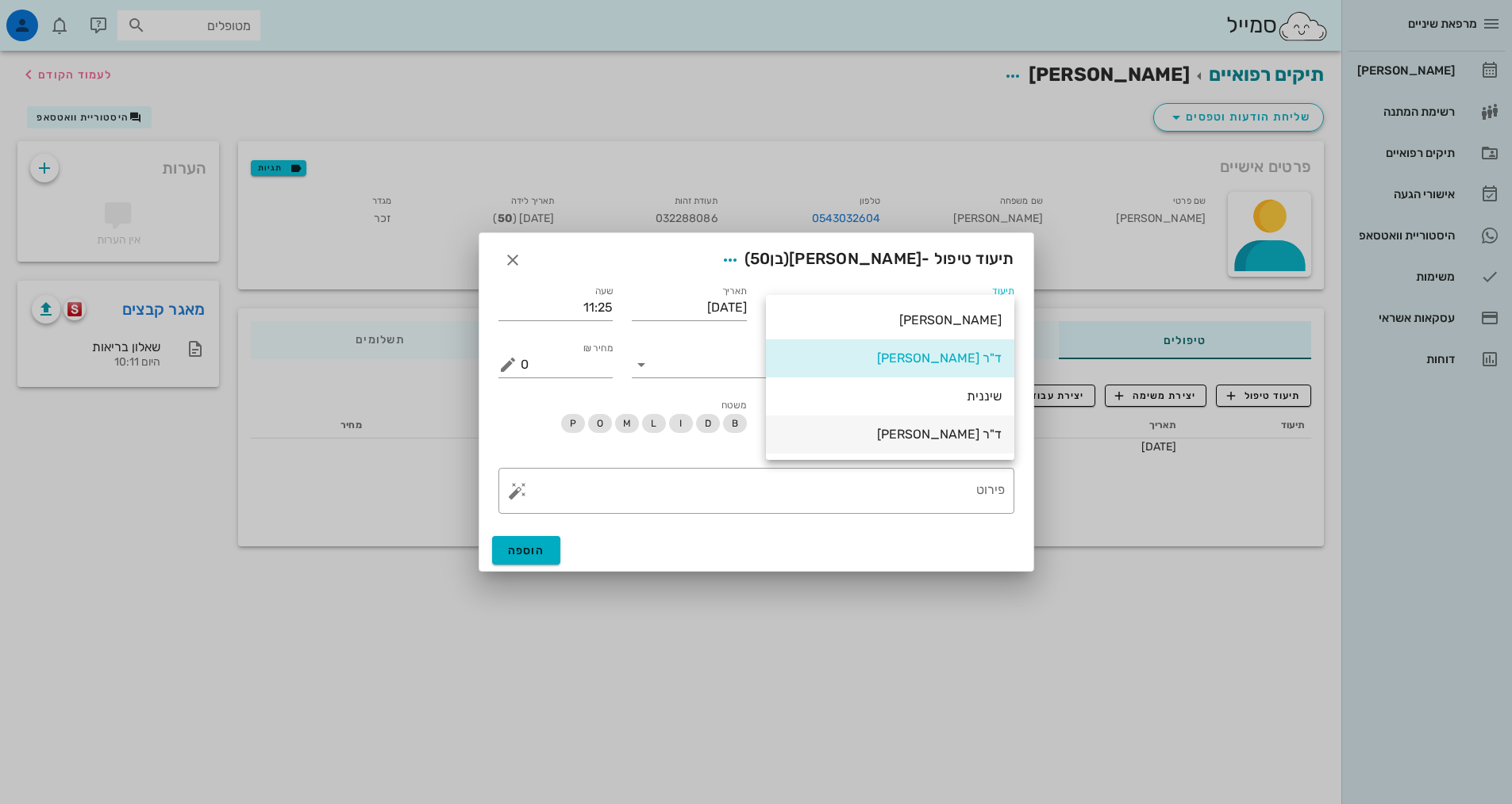
click at [937, 432] on div "ד"ר [PERSON_NAME]" at bounding box center [890, 434] width 223 height 15
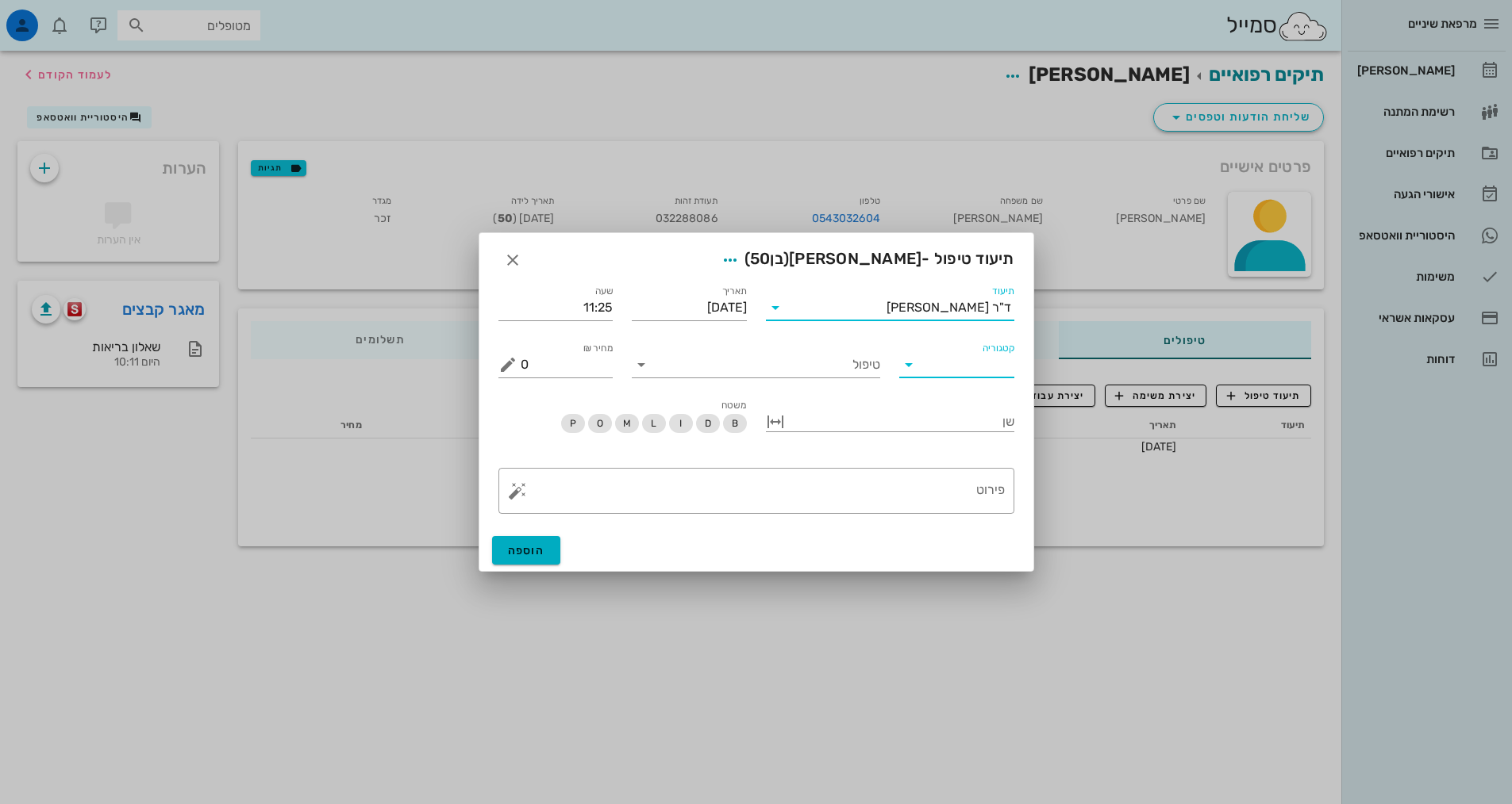
click at [944, 367] on input "קטגוריה" at bounding box center [969, 365] width 90 height 26
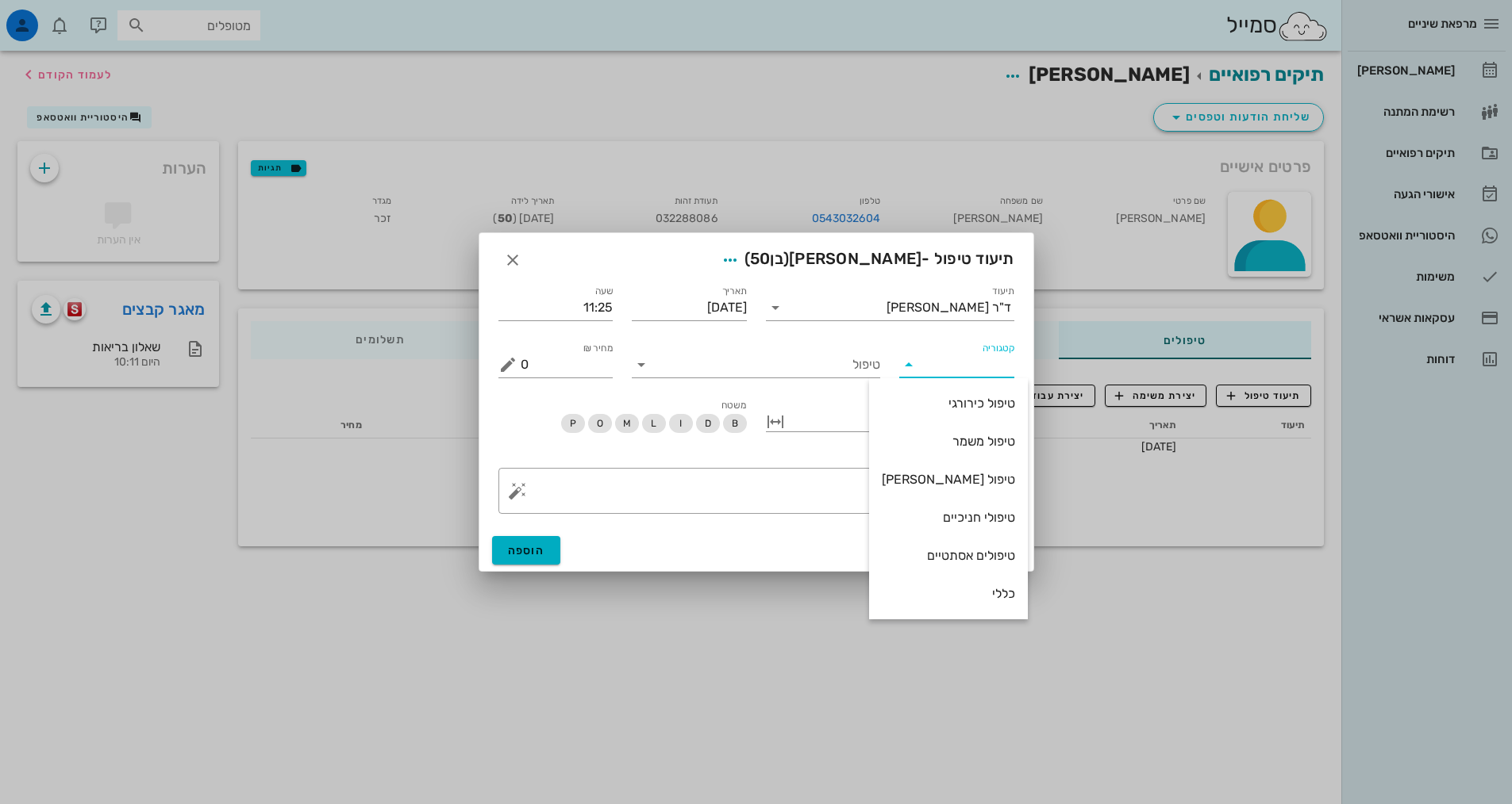
click at [947, 601] on div "כללי" at bounding box center [948, 594] width 133 height 34
type input "כללי"
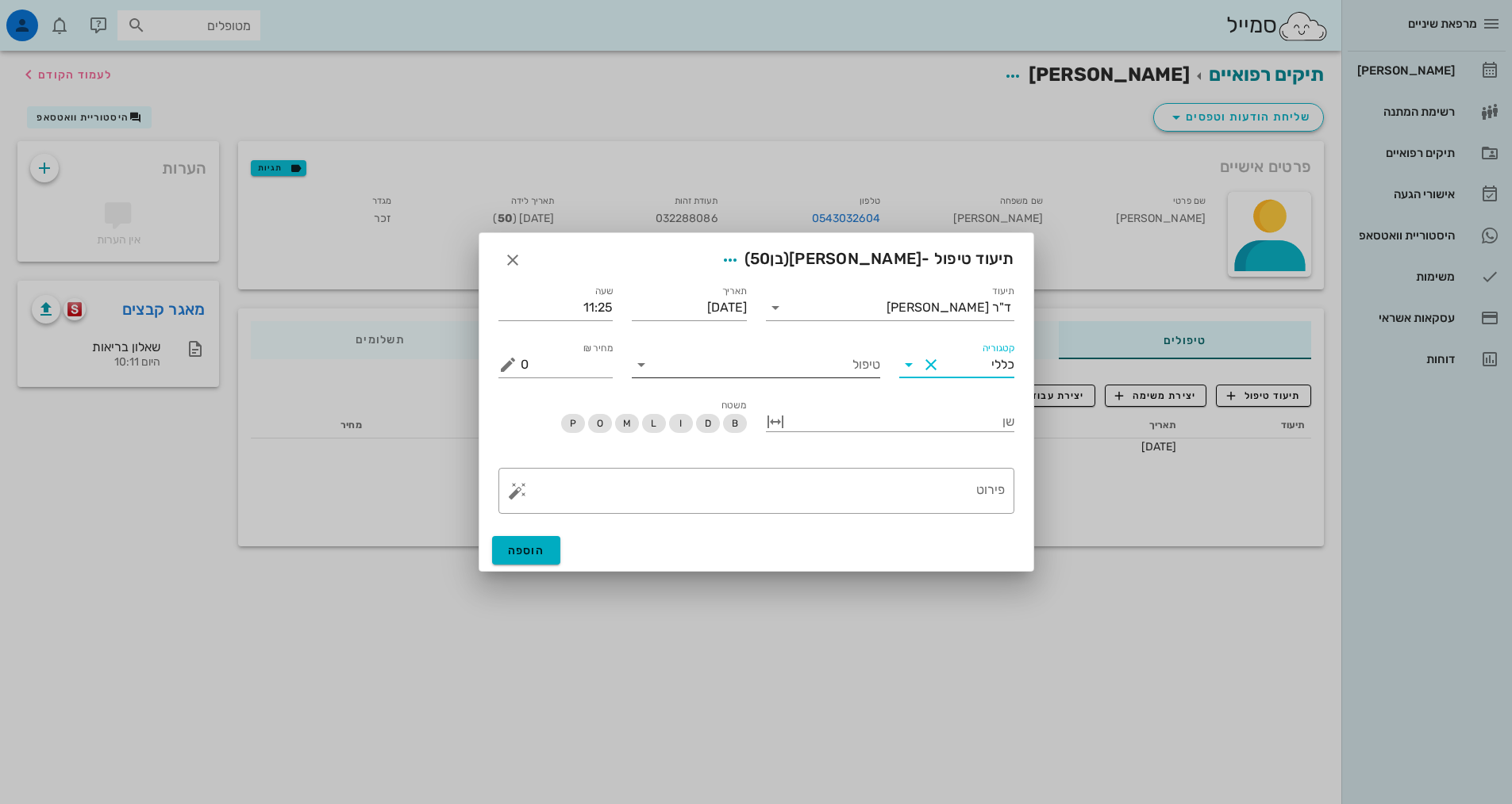
click at [778, 362] on input "טיפול" at bounding box center [767, 365] width 226 height 26
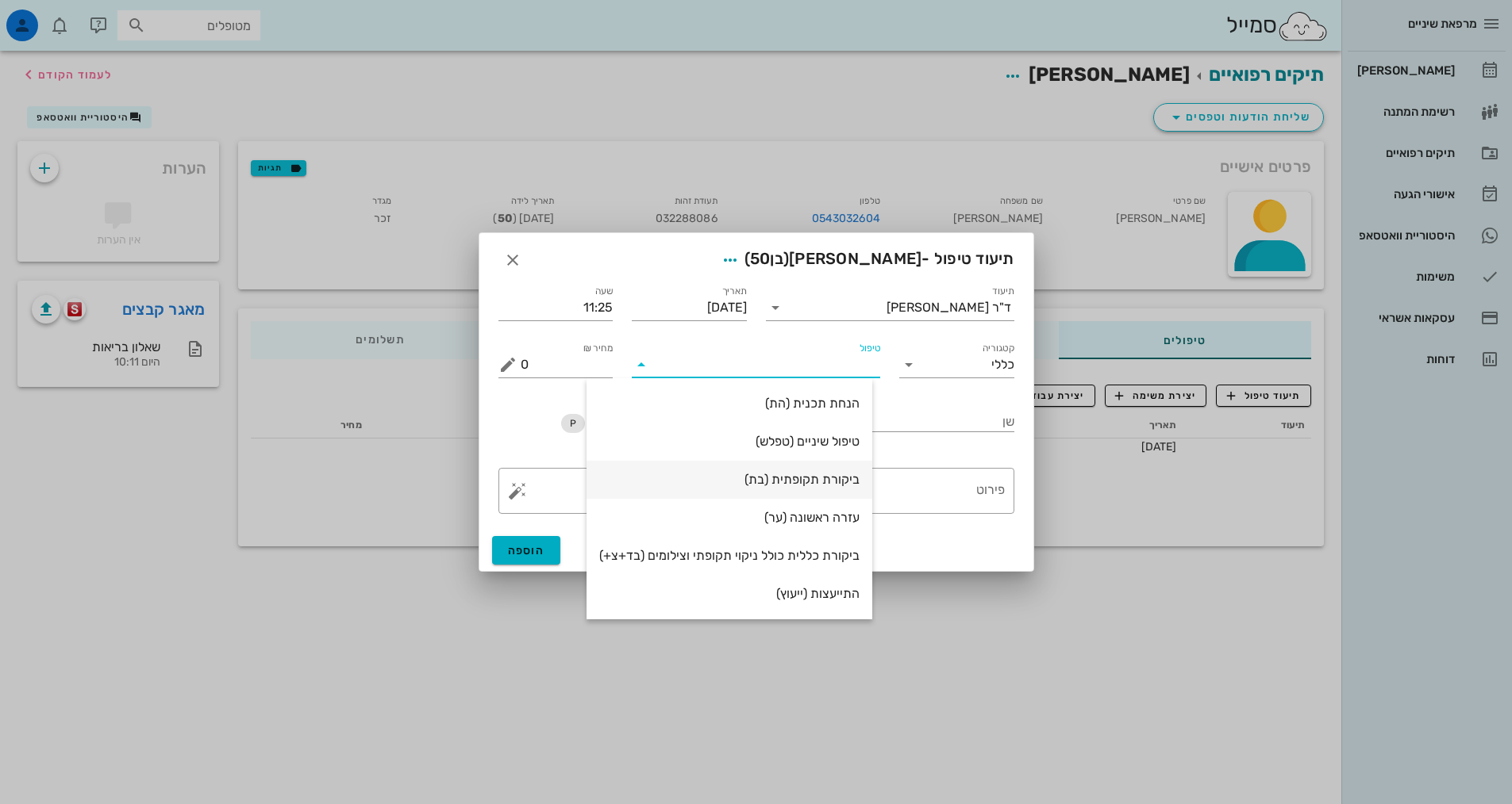
click at [790, 476] on div "ביקורת תקופתית (בת)" at bounding box center [729, 479] width 260 height 15
type input "350"
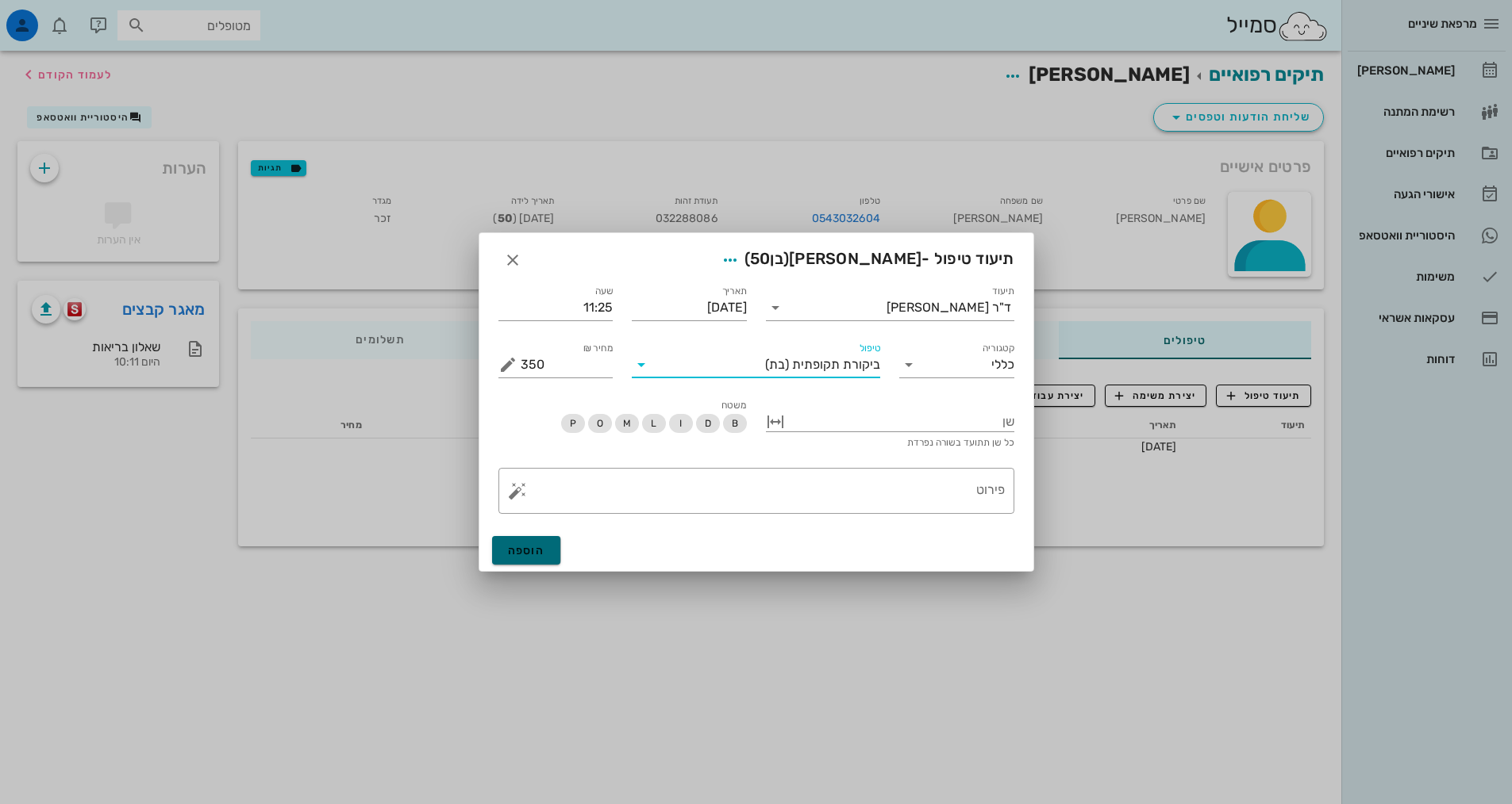
click at [523, 556] on span "הוספה" at bounding box center [526, 550] width 37 height 13
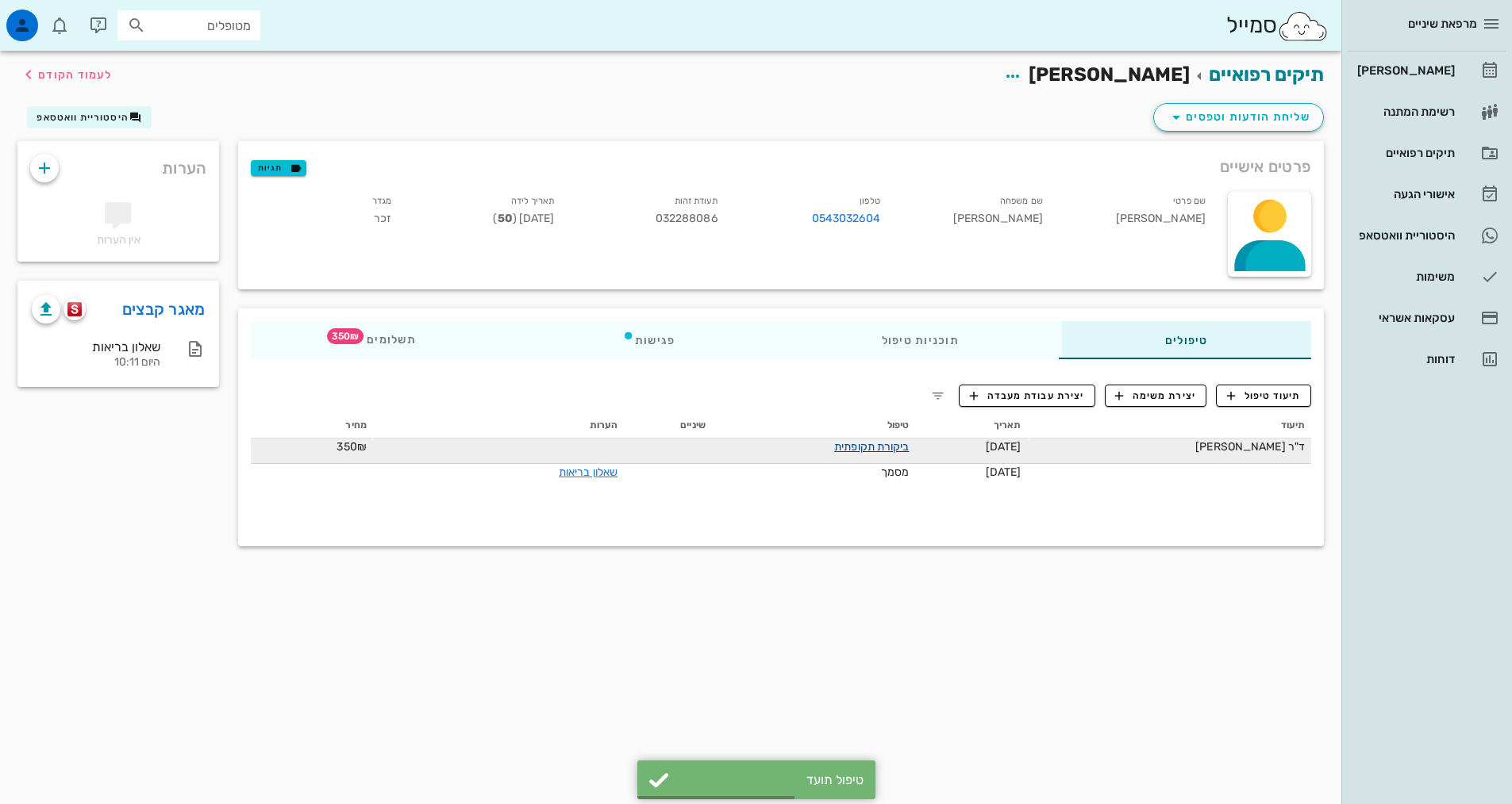
click at [861, 446] on link "ביקורת תקופתית" at bounding box center [871, 446] width 75 height 13
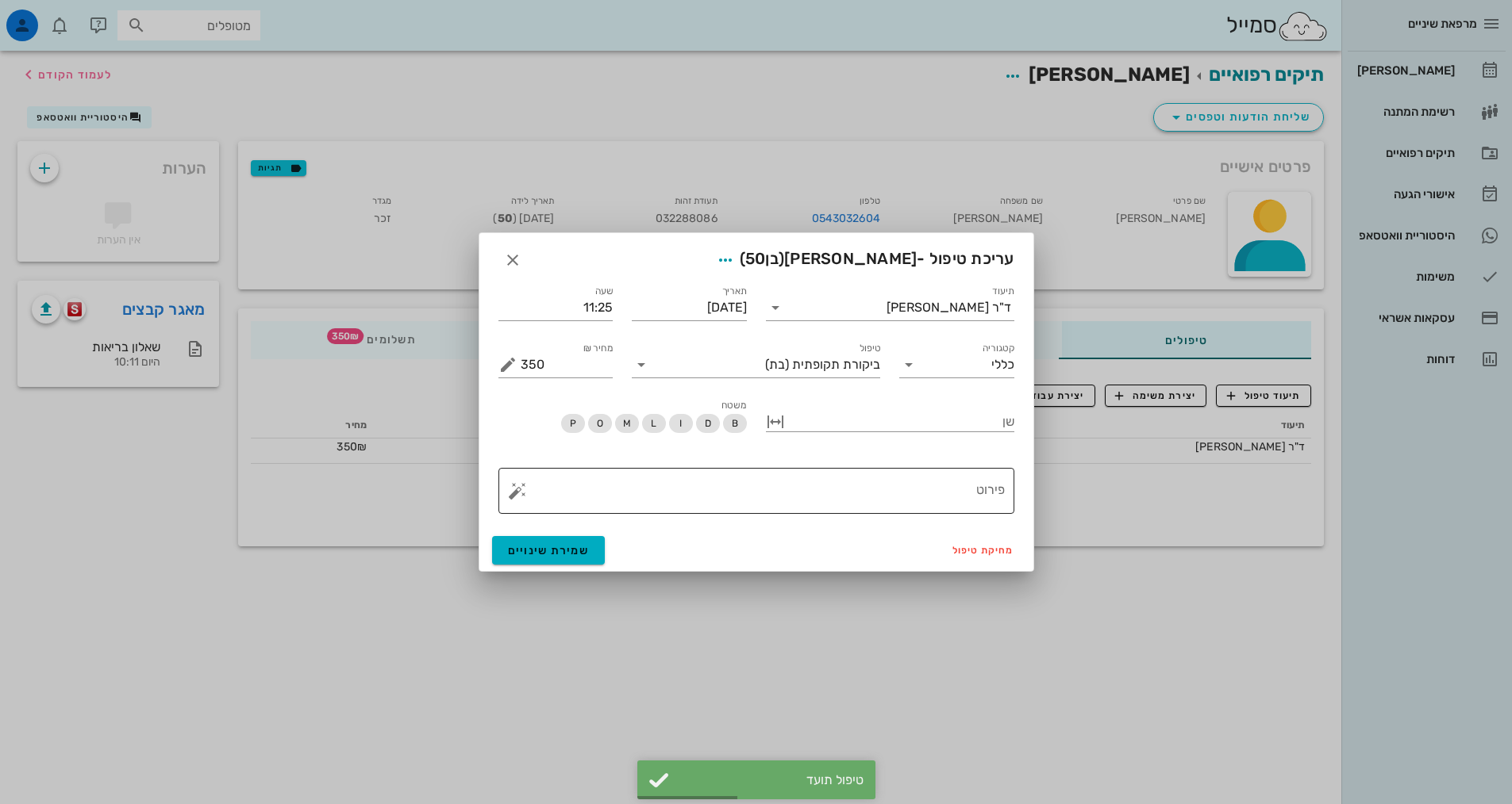
drag, startPoint x: 961, startPoint y: 508, endPoint x: 949, endPoint y: 478, distance: 32.3
click at [959, 501] on textarea "פירוט" at bounding box center [762, 494] width 484 height 38
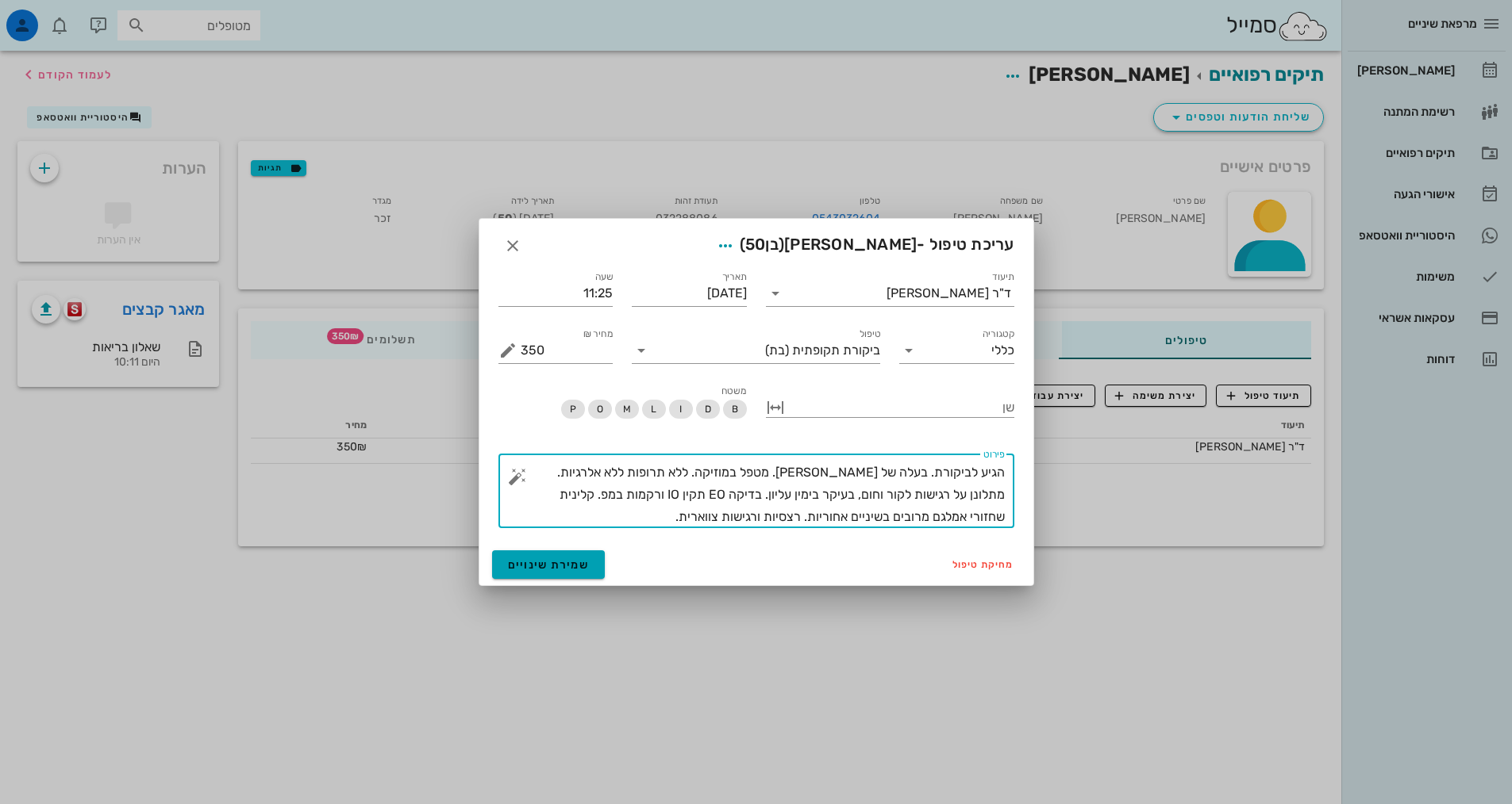
type textarea "הגיע לביקורת. בעלה של [PERSON_NAME]. מטפל במוזיקה. ללא תרופות ללא אלרגיות. מתלו…"
click at [560, 566] on span "שמירת שינויים" at bounding box center [548, 564] width 82 height 13
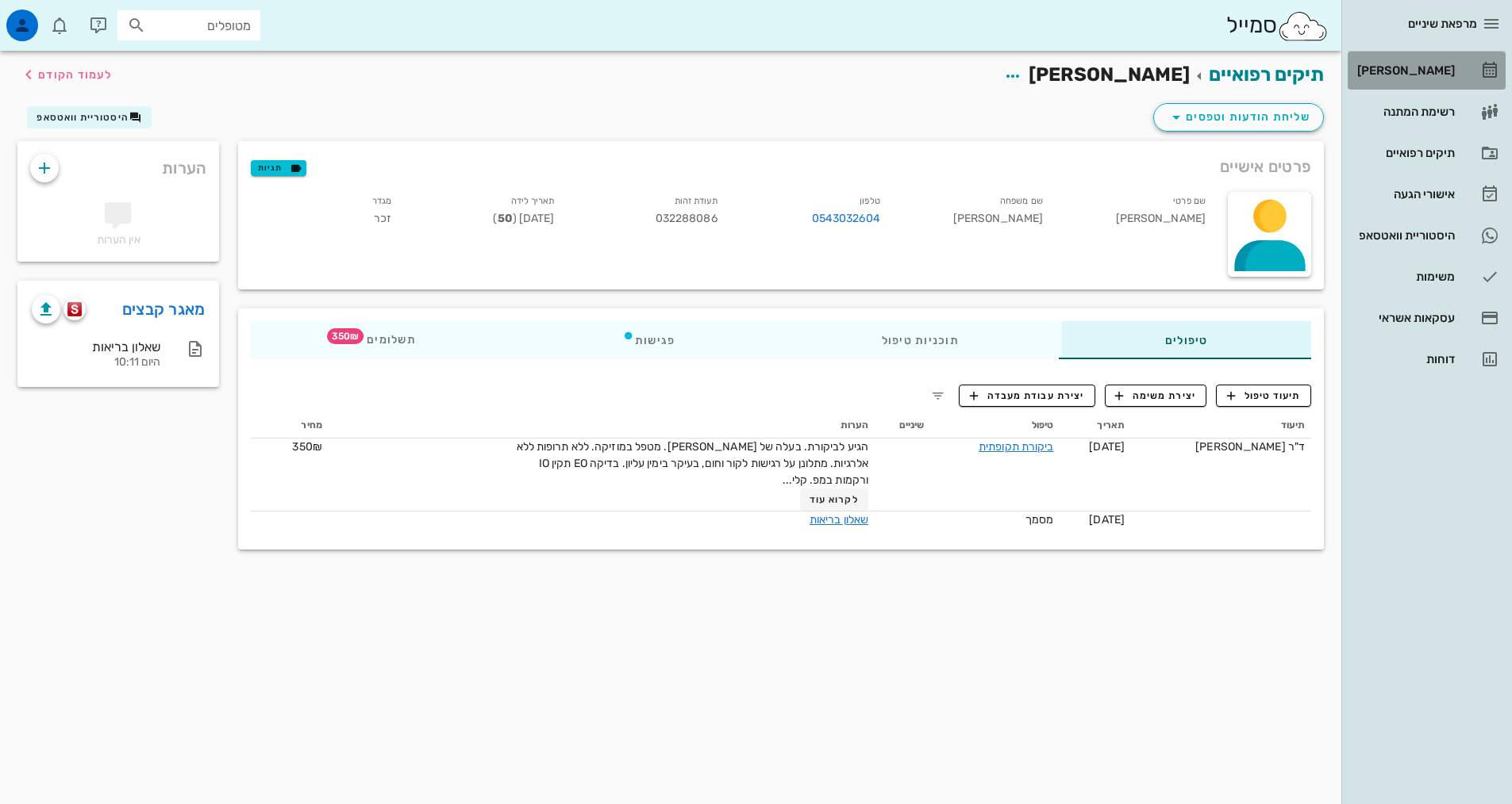
click at [1438, 70] on div "[PERSON_NAME]" at bounding box center [1405, 70] width 100 height 12
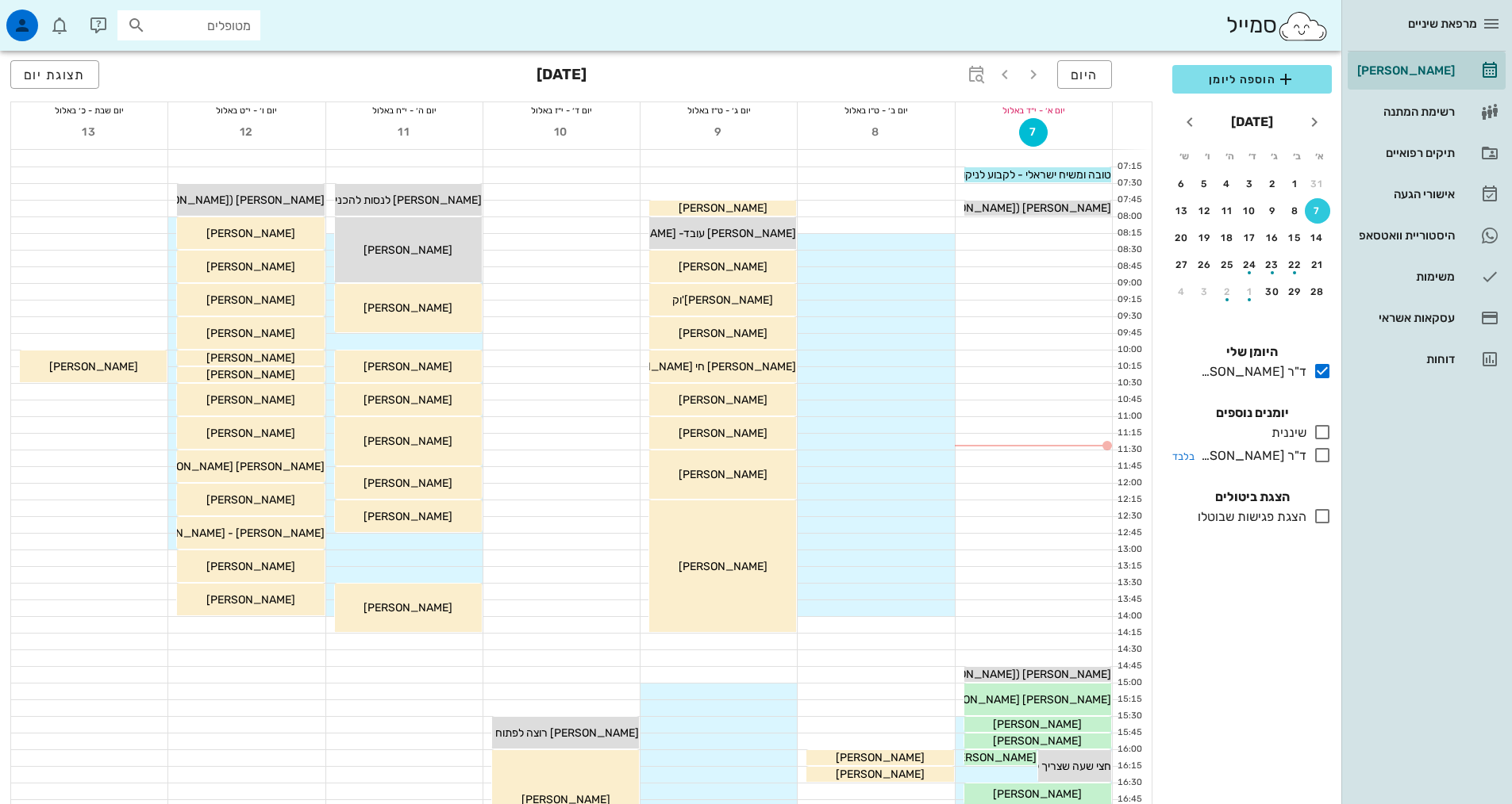
click at [1315, 462] on icon at bounding box center [1323, 455] width 19 height 19
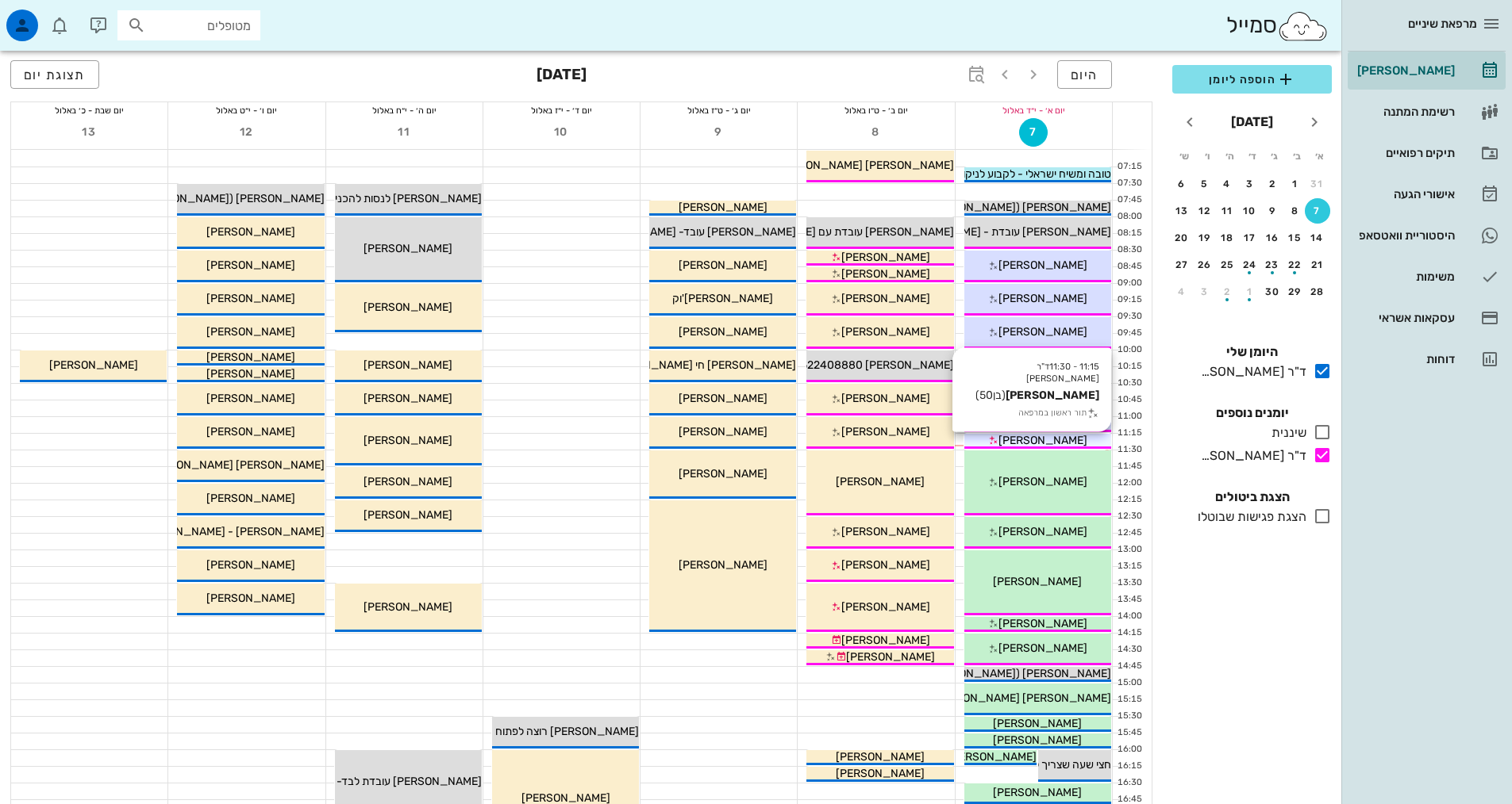
click at [1054, 440] on span "[PERSON_NAME]" at bounding box center [1042, 440] width 89 height 13
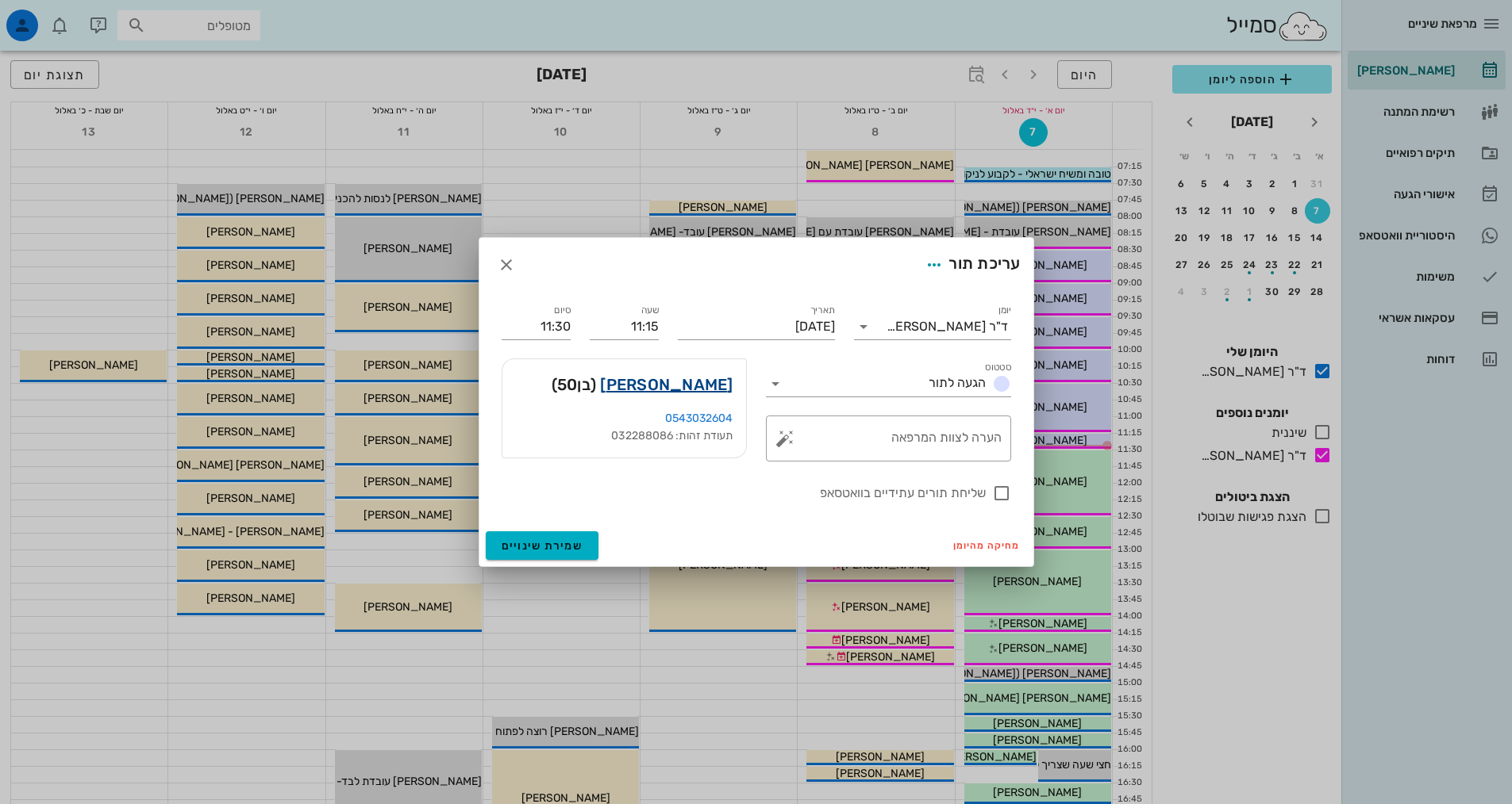
click at [683, 392] on link "[PERSON_NAME]" at bounding box center [666, 384] width 132 height 26
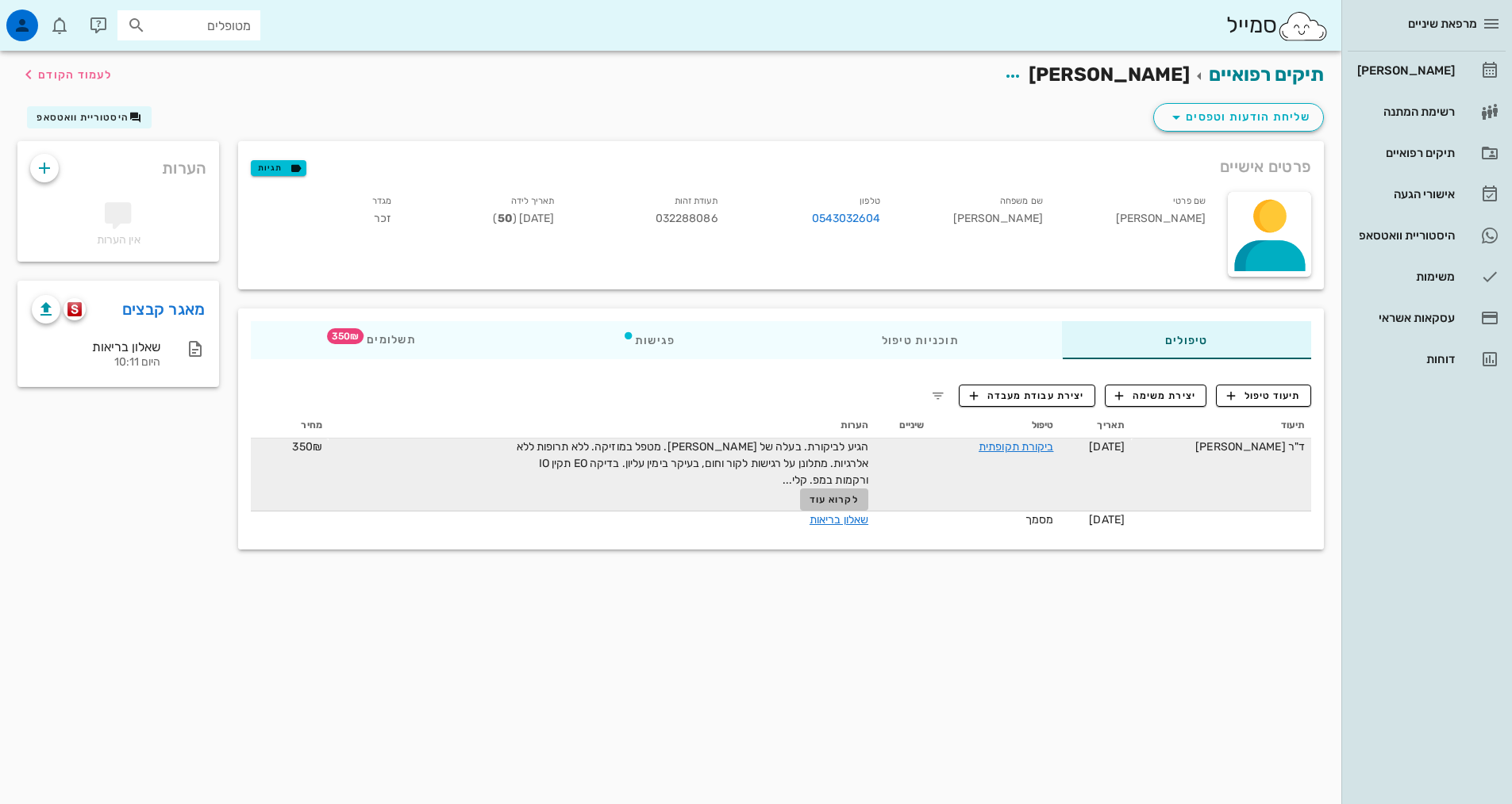
click at [834, 494] on span "לקרוא עוד" at bounding box center [834, 499] width 49 height 11
click at [1059, 451] on td "ביקורת תקופתית" at bounding box center [995, 472] width 130 height 68
click at [1037, 445] on link "ביקורת תקופתית" at bounding box center [1016, 446] width 75 height 13
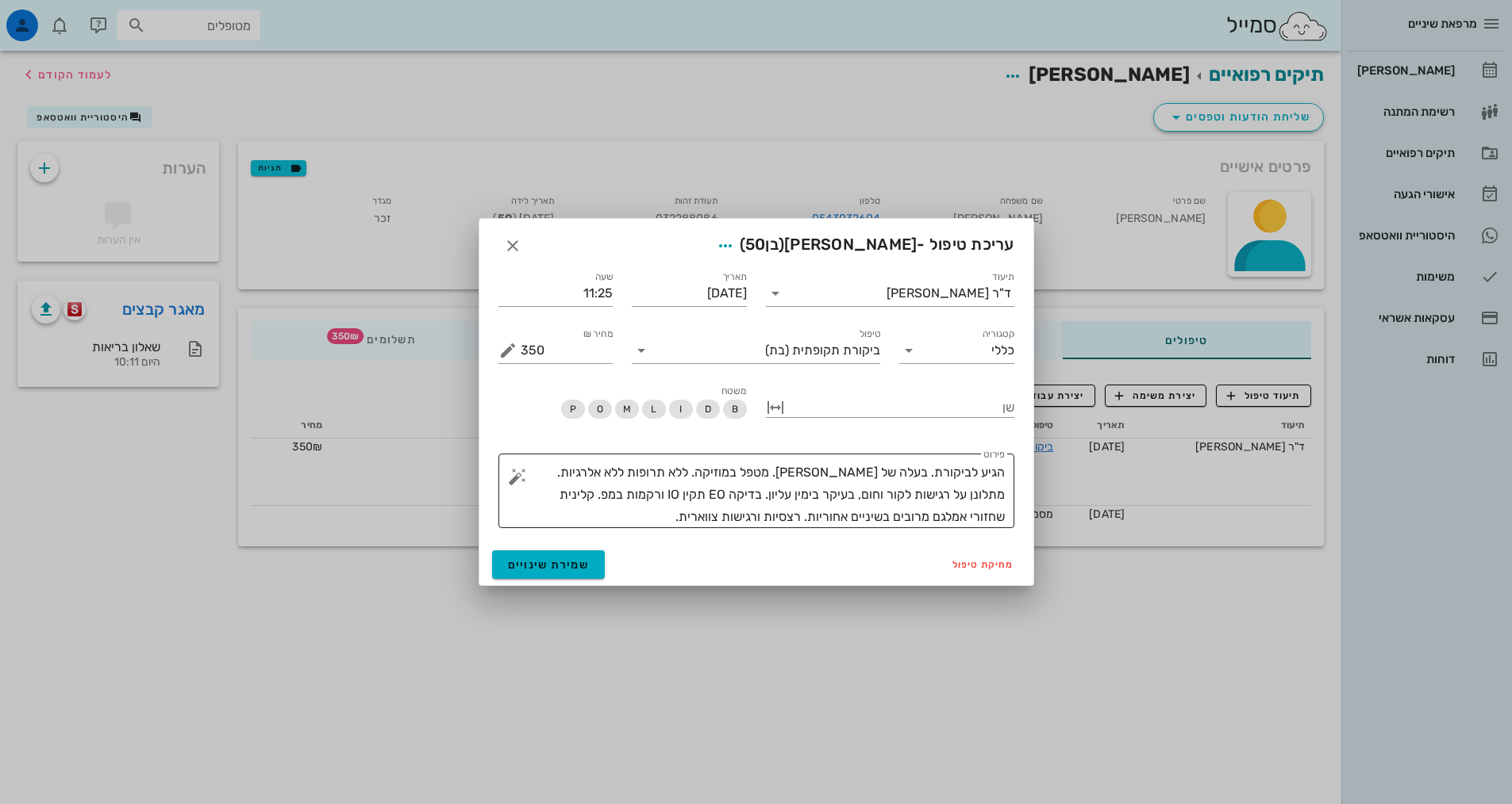
click at [715, 509] on textarea "הגיע לביקורת. בעלה של [PERSON_NAME]. מטפל במוזיקה. ללא תרופות ללא אלרגיות. מתלו…" at bounding box center [762, 495] width 484 height 67
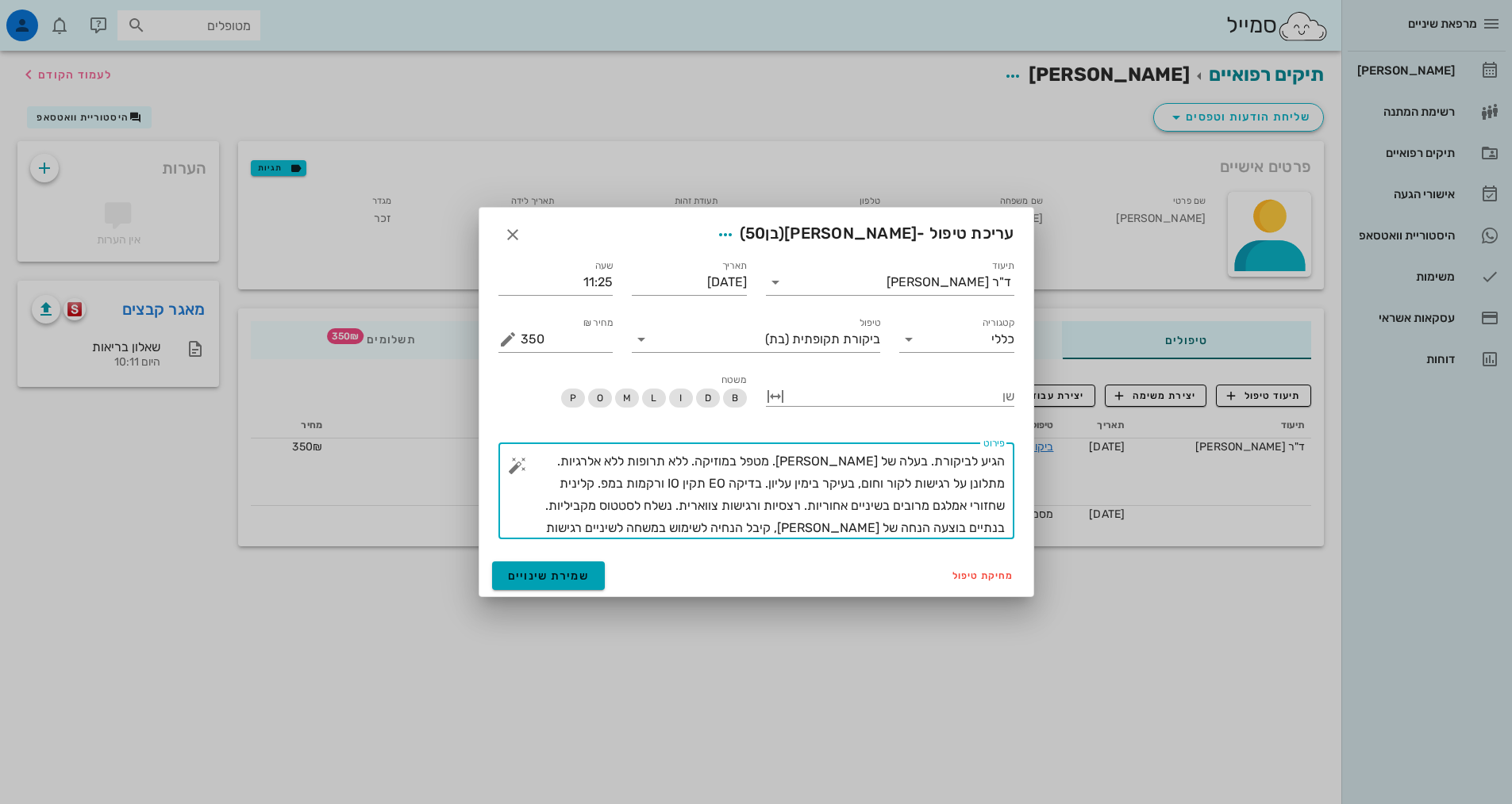
type textarea "הגיע לביקורת. בעלה של [PERSON_NAME]. מטפל במוזיקה. ללא תרופות ללא אלרגיות. מתלו…"
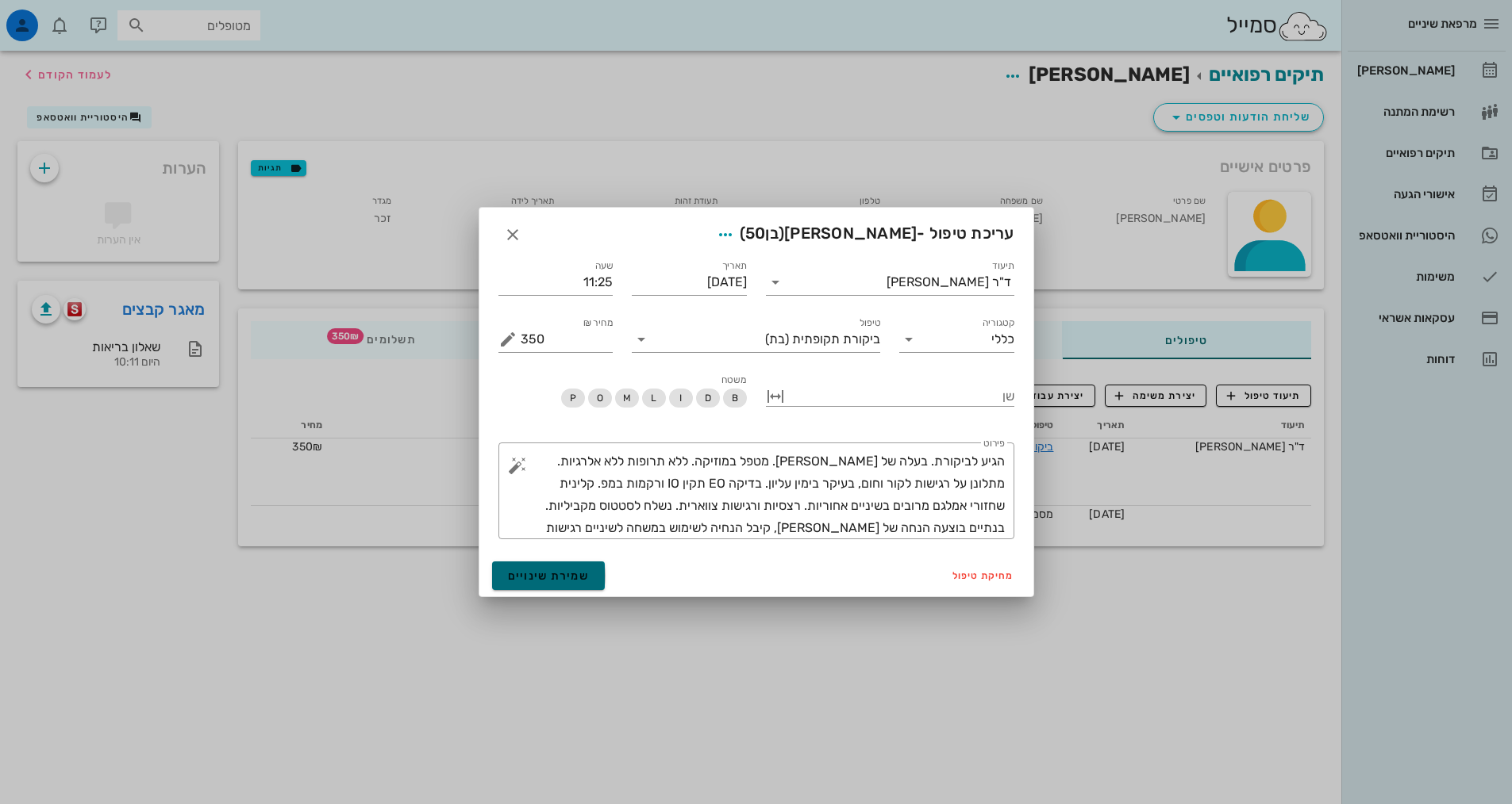
click at [580, 570] on span "שמירת שינויים" at bounding box center [548, 576] width 82 height 13
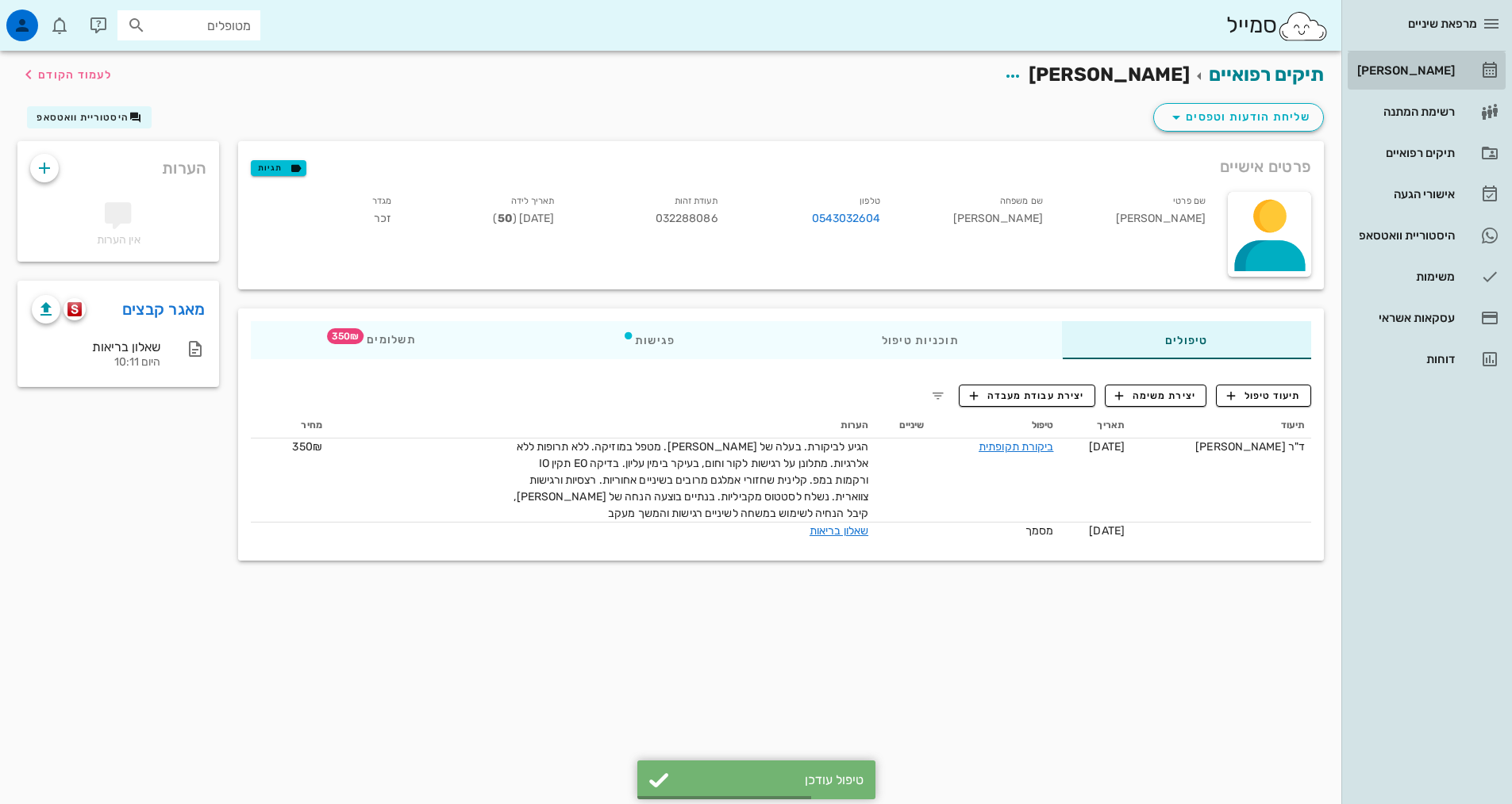
click at [1441, 71] on div "[PERSON_NAME]" at bounding box center [1405, 70] width 100 height 12
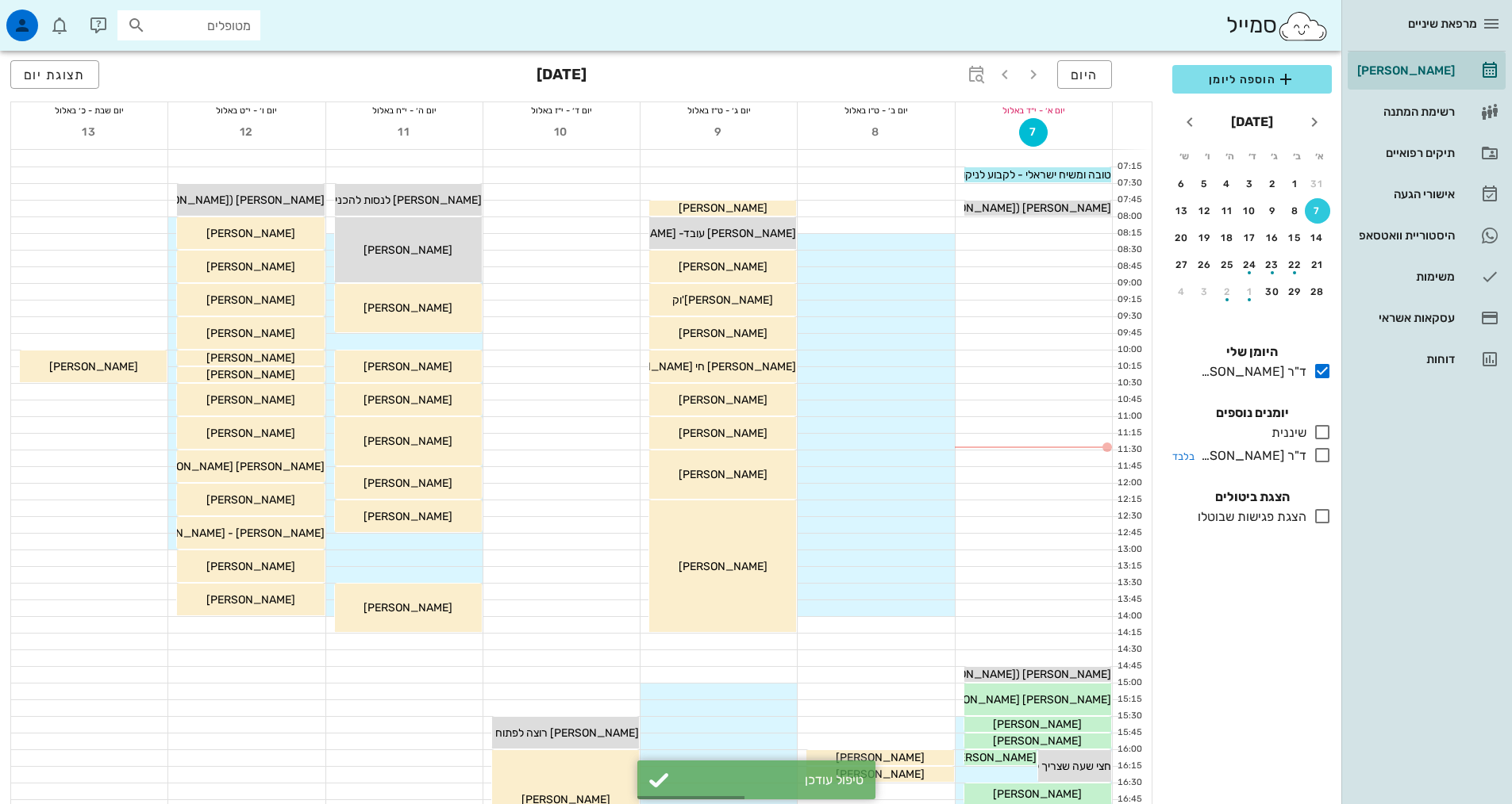
click at [1317, 456] on icon at bounding box center [1323, 455] width 19 height 19
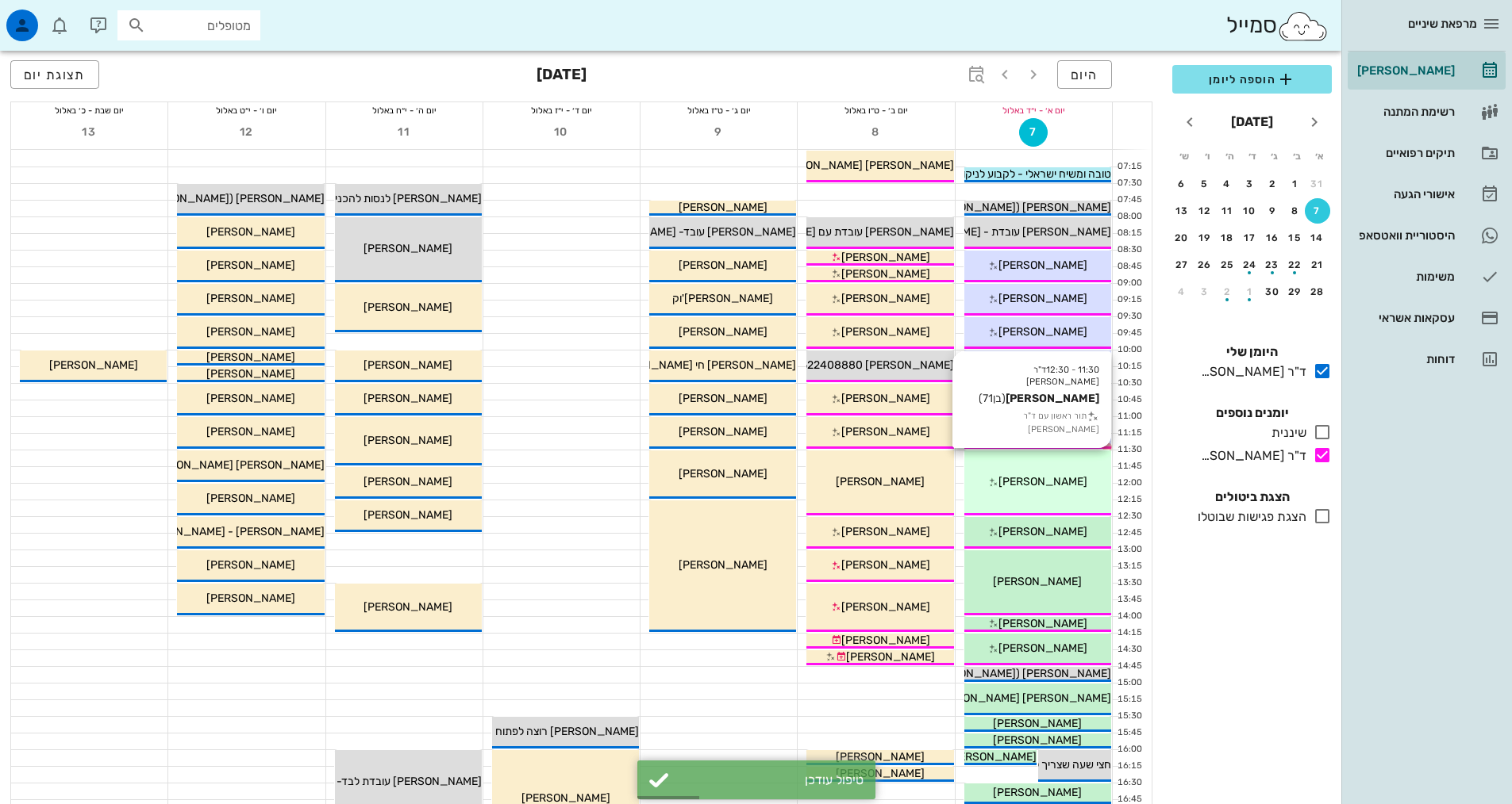
click at [1038, 467] on div "11:30 - 12:30 ד"ר [PERSON_NAME] [PERSON_NAME] (בן 71 ) תור ראשון עם ד"ר [PERSON…" at bounding box center [1037, 483] width 147 height 65
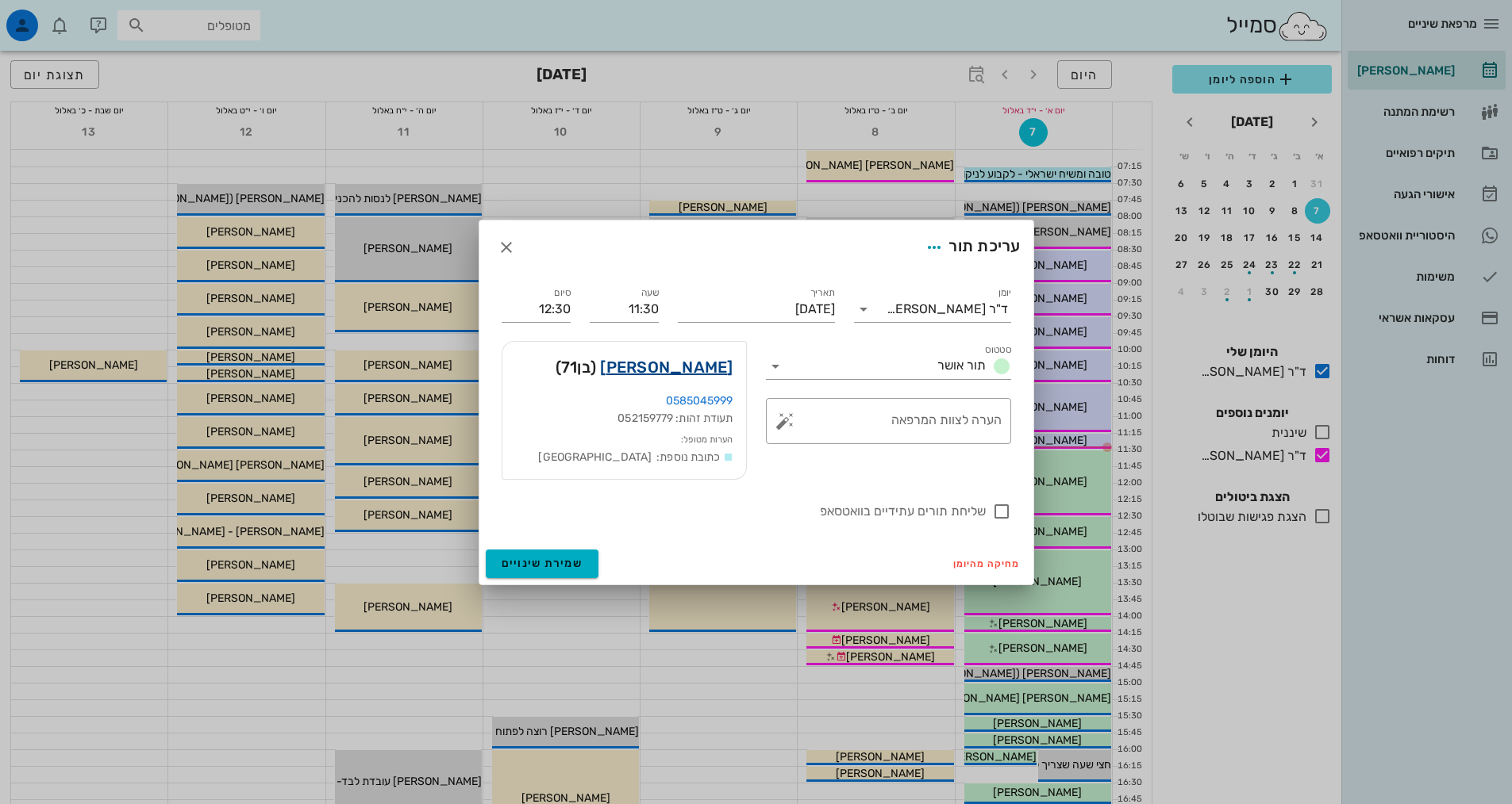
click at [693, 371] on link "[PERSON_NAME]" at bounding box center [666, 367] width 132 height 26
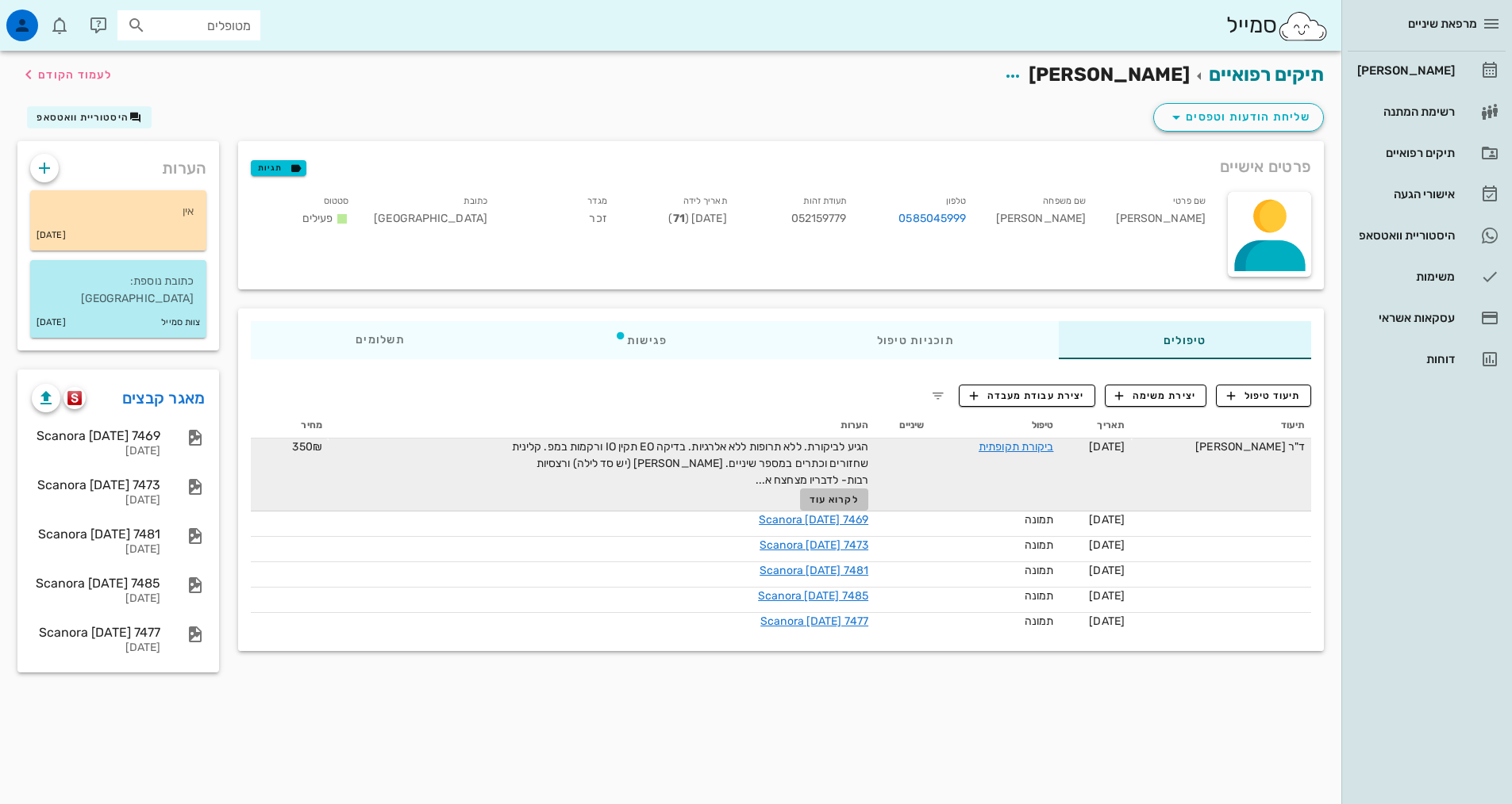
click at [846, 499] on span "לקרוא עוד" at bounding box center [834, 499] width 49 height 11
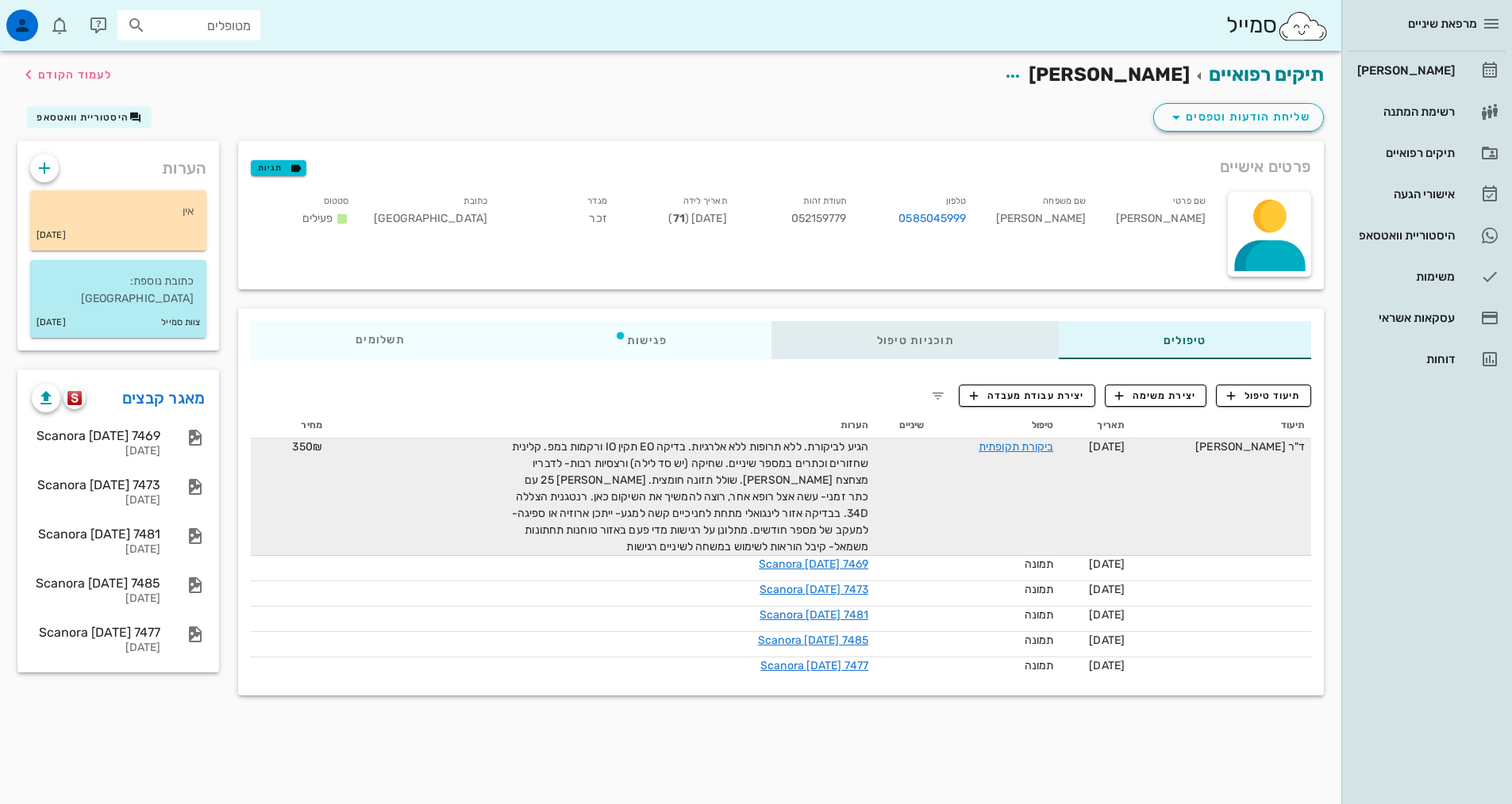
click at [965, 352] on div "תוכניות טיפול" at bounding box center [915, 340] width 286 height 38
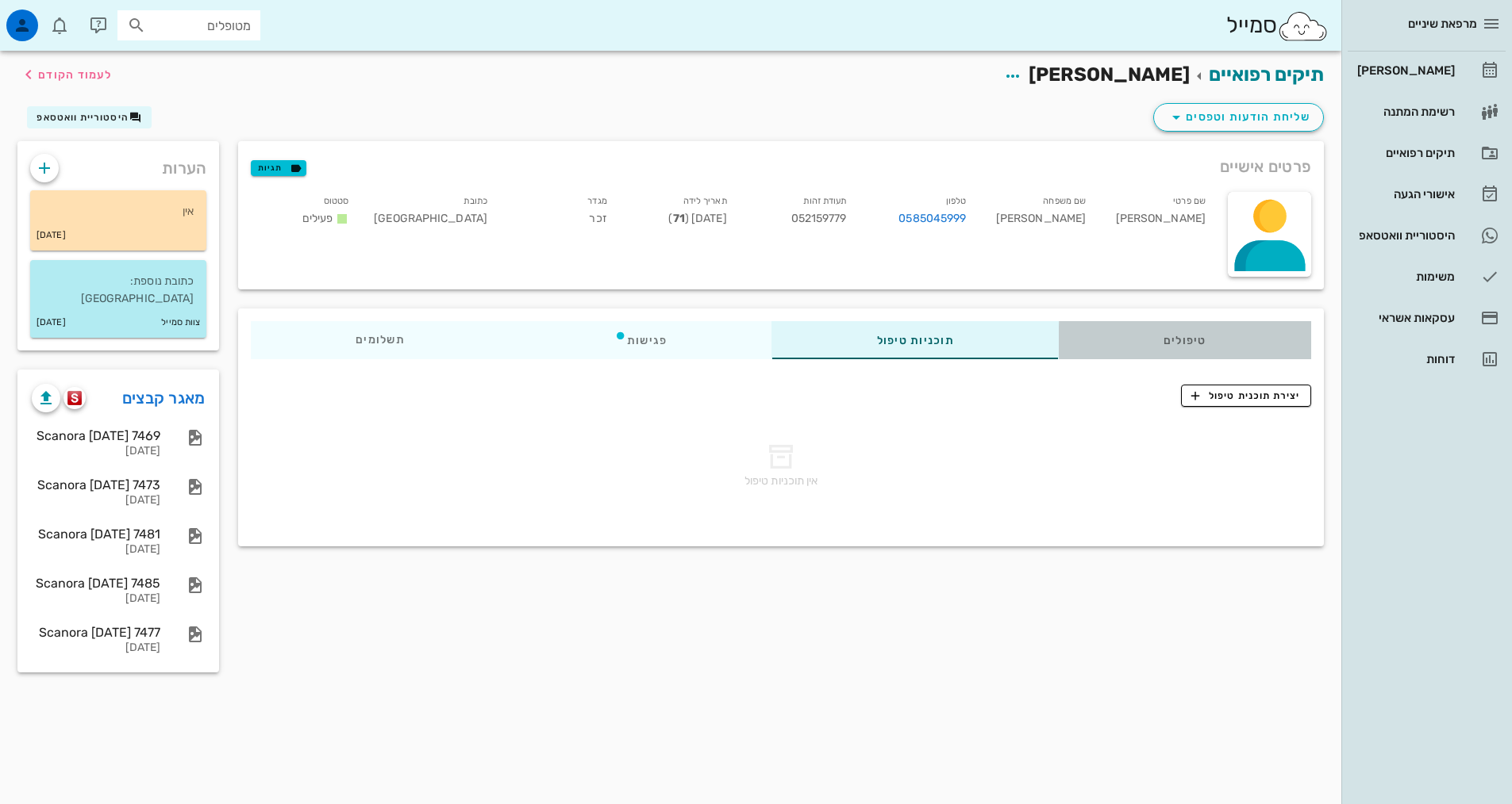
click at [1203, 328] on div "טיפולים" at bounding box center [1185, 340] width 252 height 38
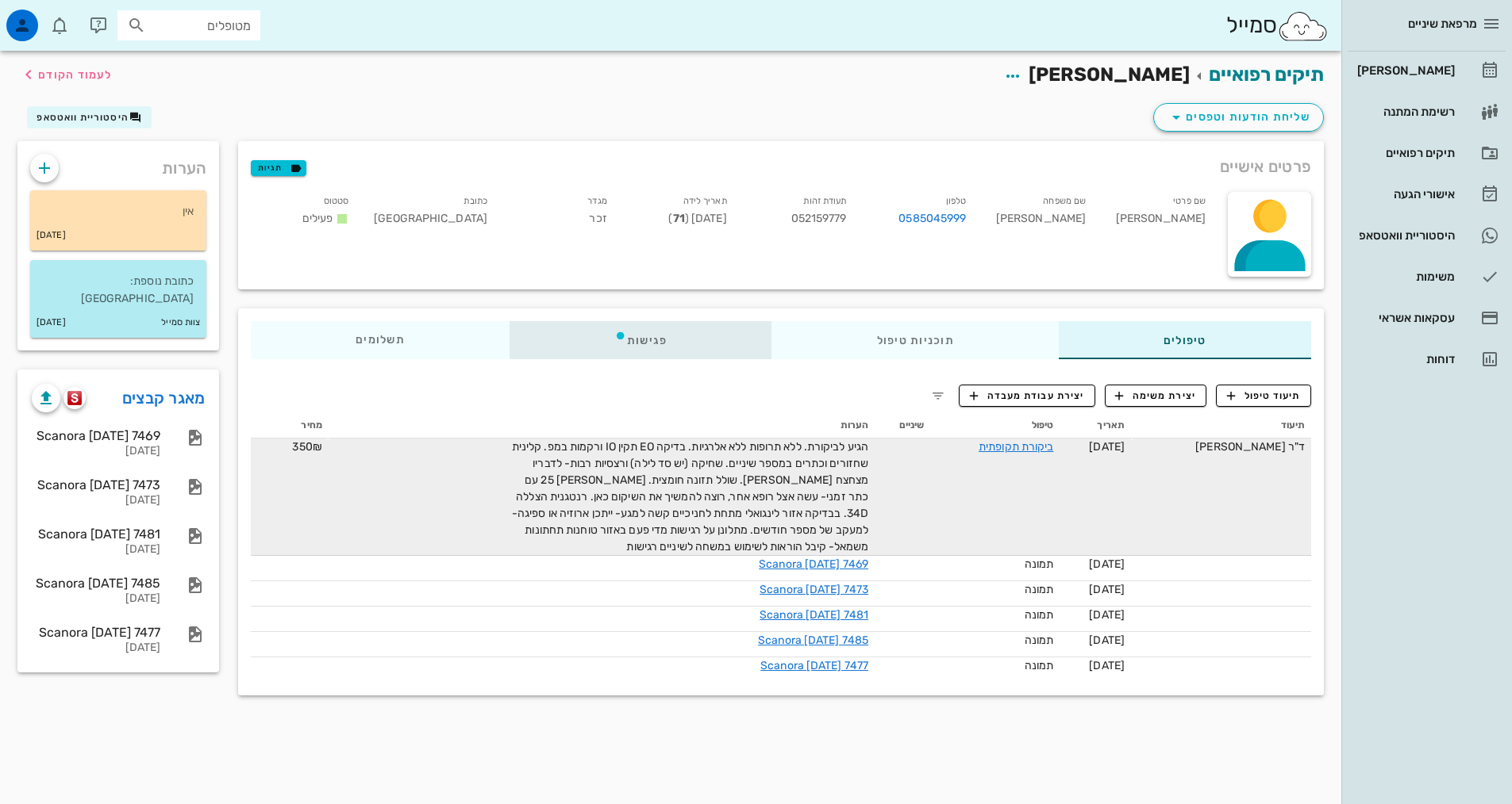
click at [627, 348] on div "פגישות" at bounding box center [641, 340] width 263 height 38
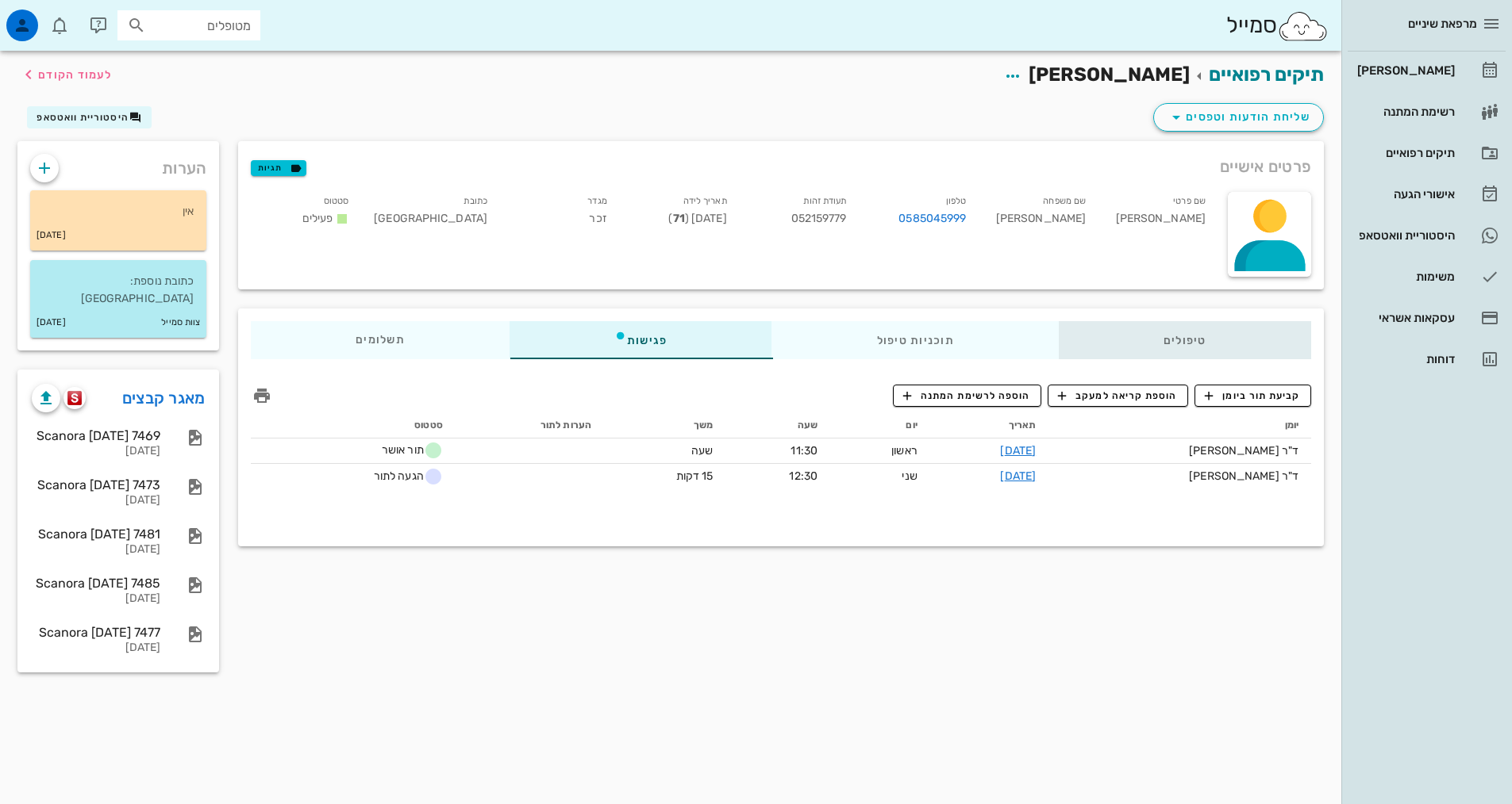
click at [1197, 332] on div "טיפולים" at bounding box center [1185, 340] width 252 height 38
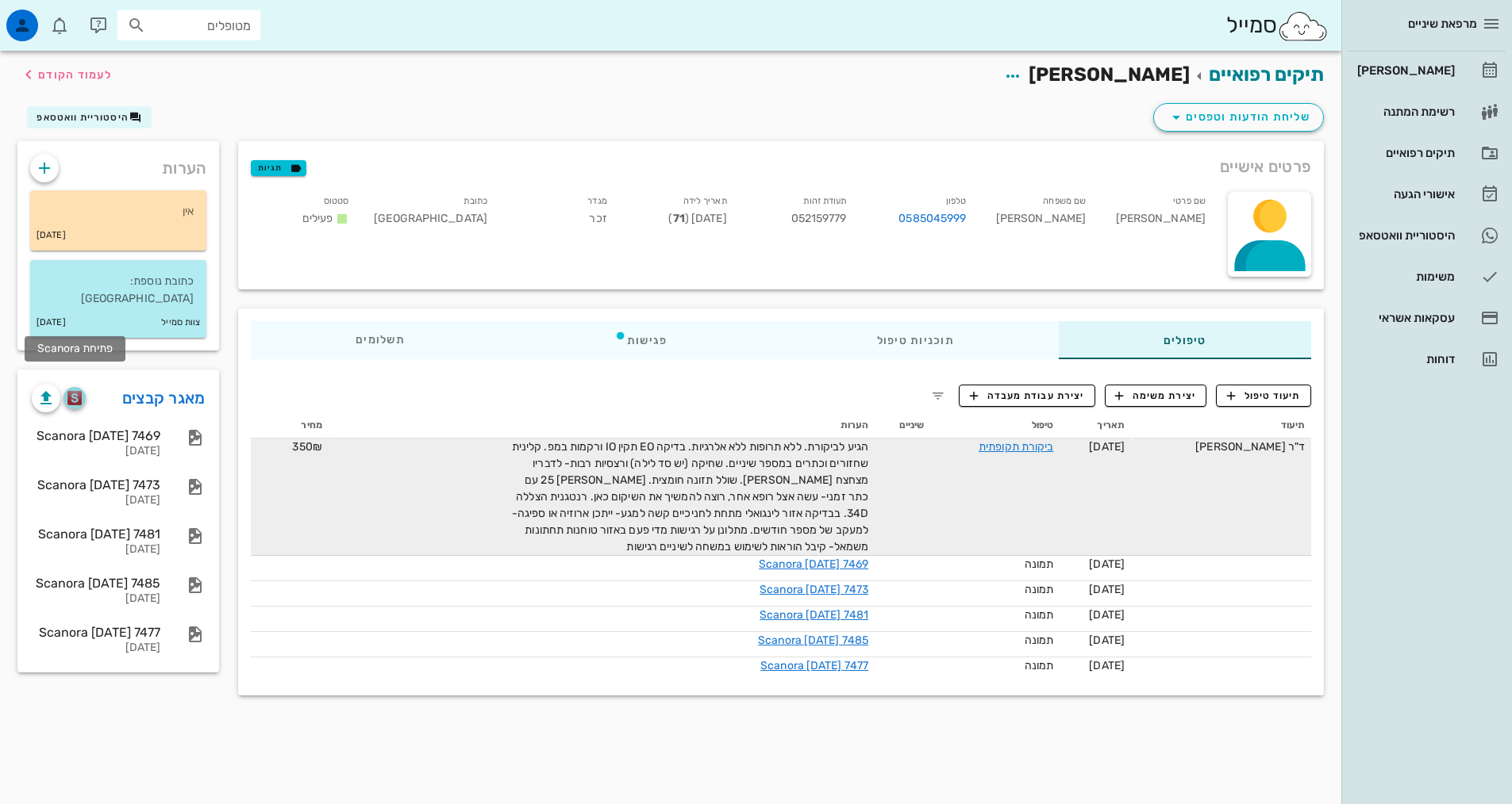
click at [70, 391] on img "button" at bounding box center [75, 398] width 15 height 14
click at [1413, 64] on div "[PERSON_NAME]" at bounding box center [1405, 70] width 100 height 12
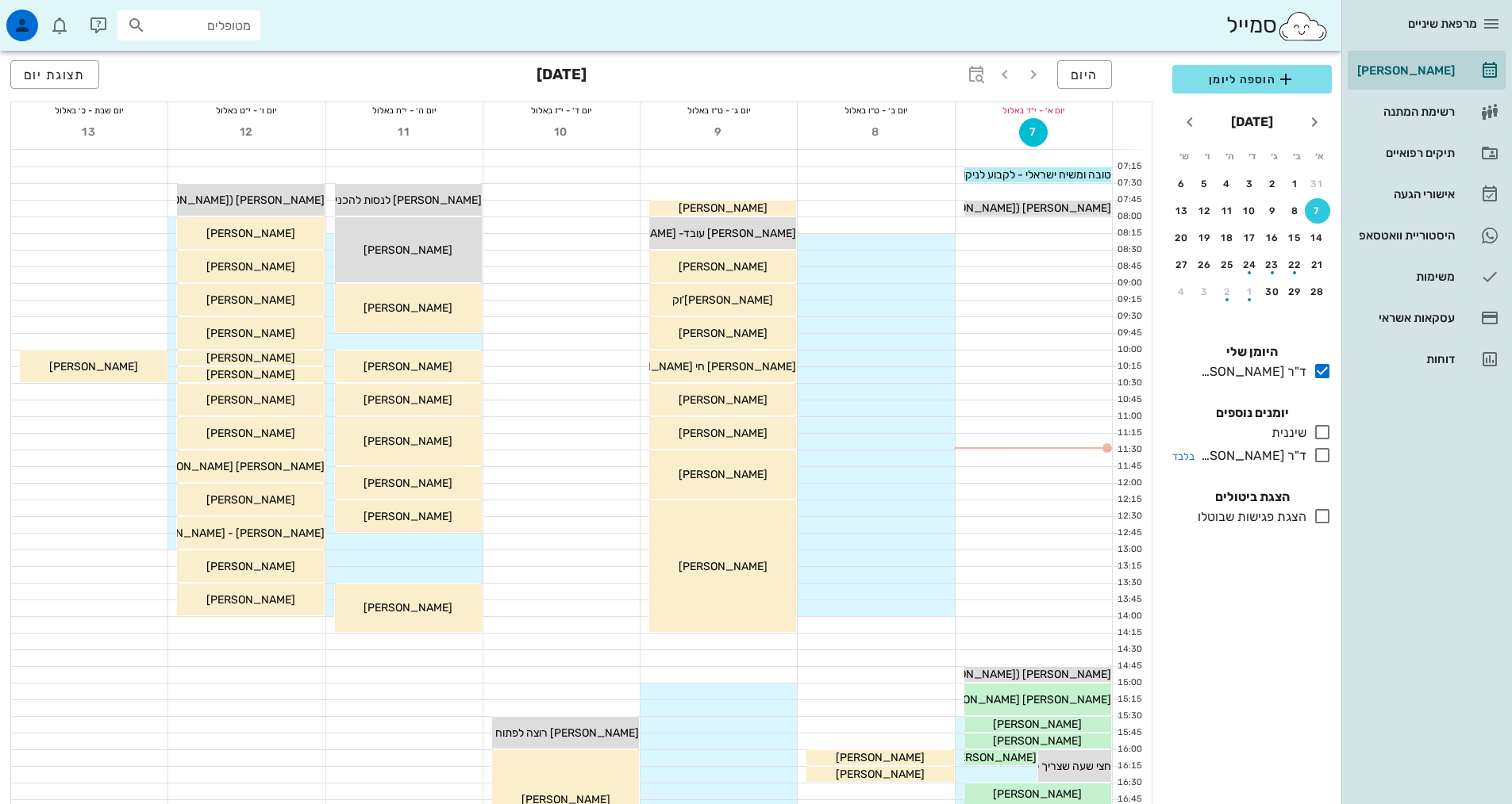
click at [1324, 462] on icon at bounding box center [1323, 455] width 19 height 19
